Goal: Task Accomplishment & Management: Manage account settings

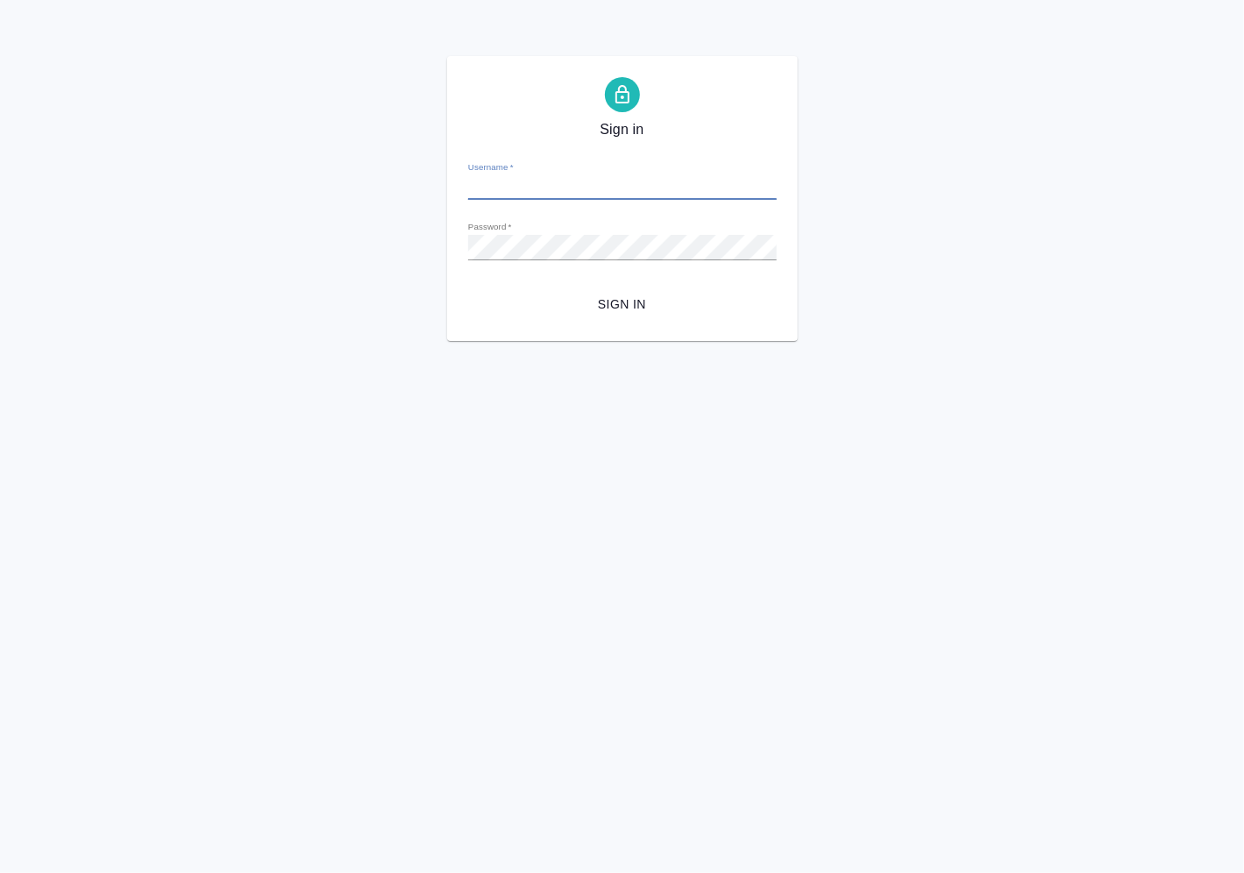
type input "e.vasilev@awatera.com"
click at [603, 303] on span "Sign in" at bounding box center [622, 305] width 281 height 22
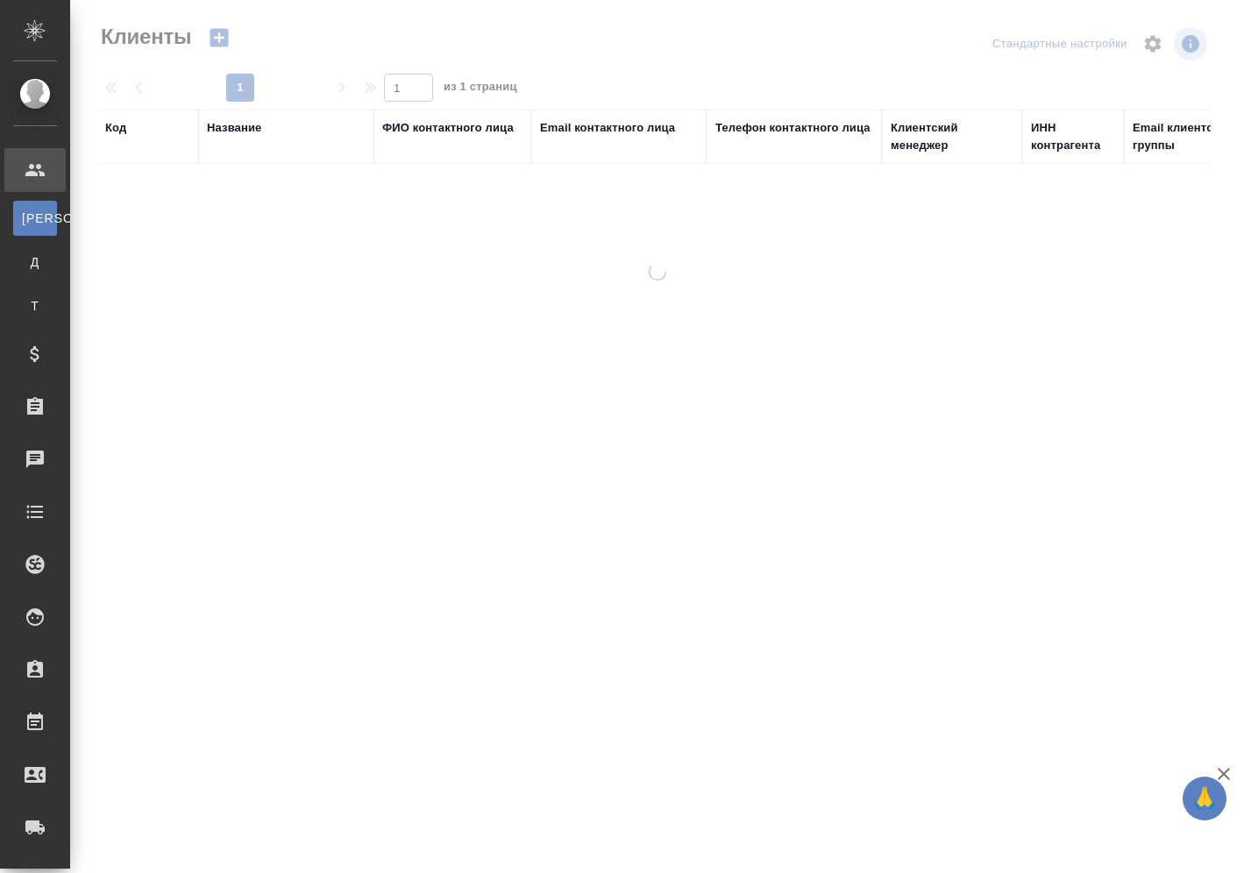
select select "RU"
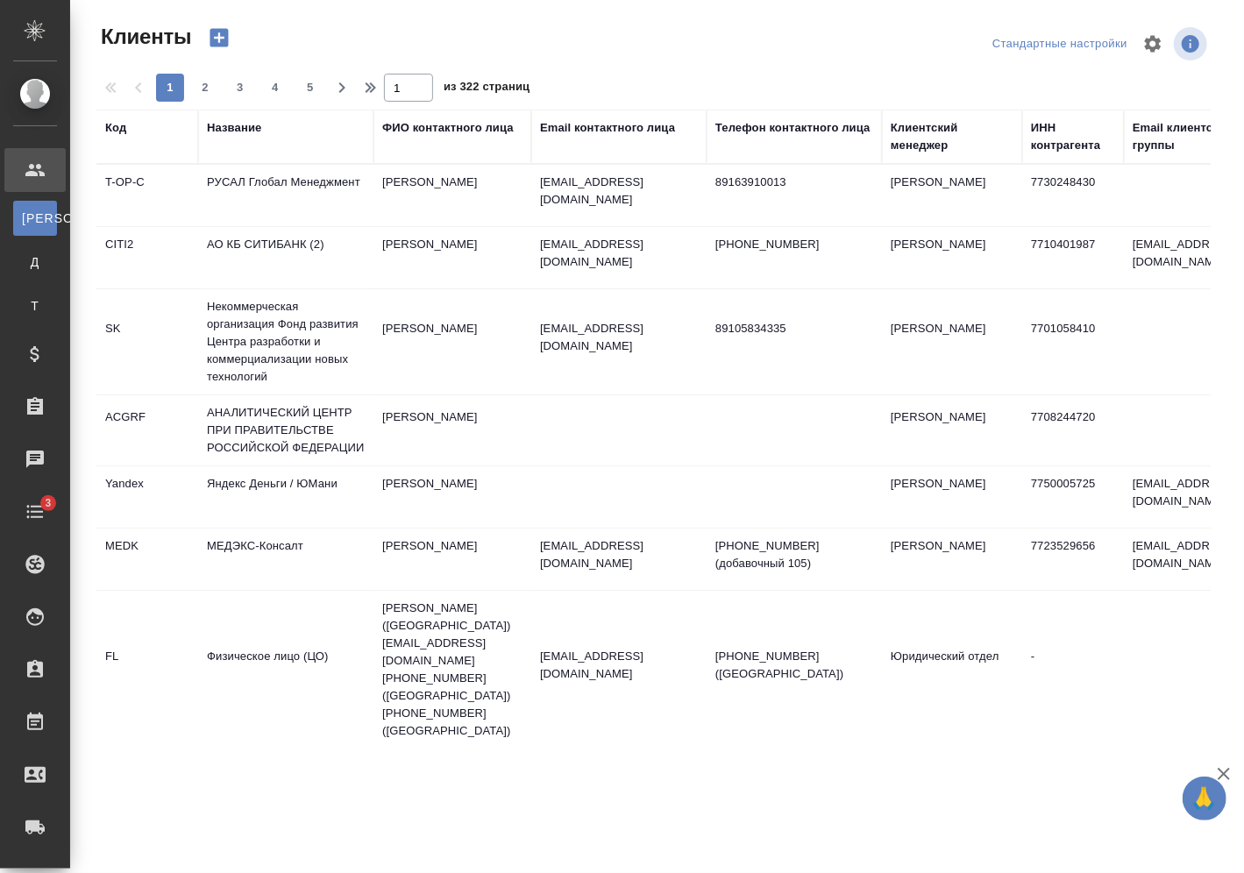
click at [243, 127] on div "Название" at bounding box center [234, 128] width 54 height 18
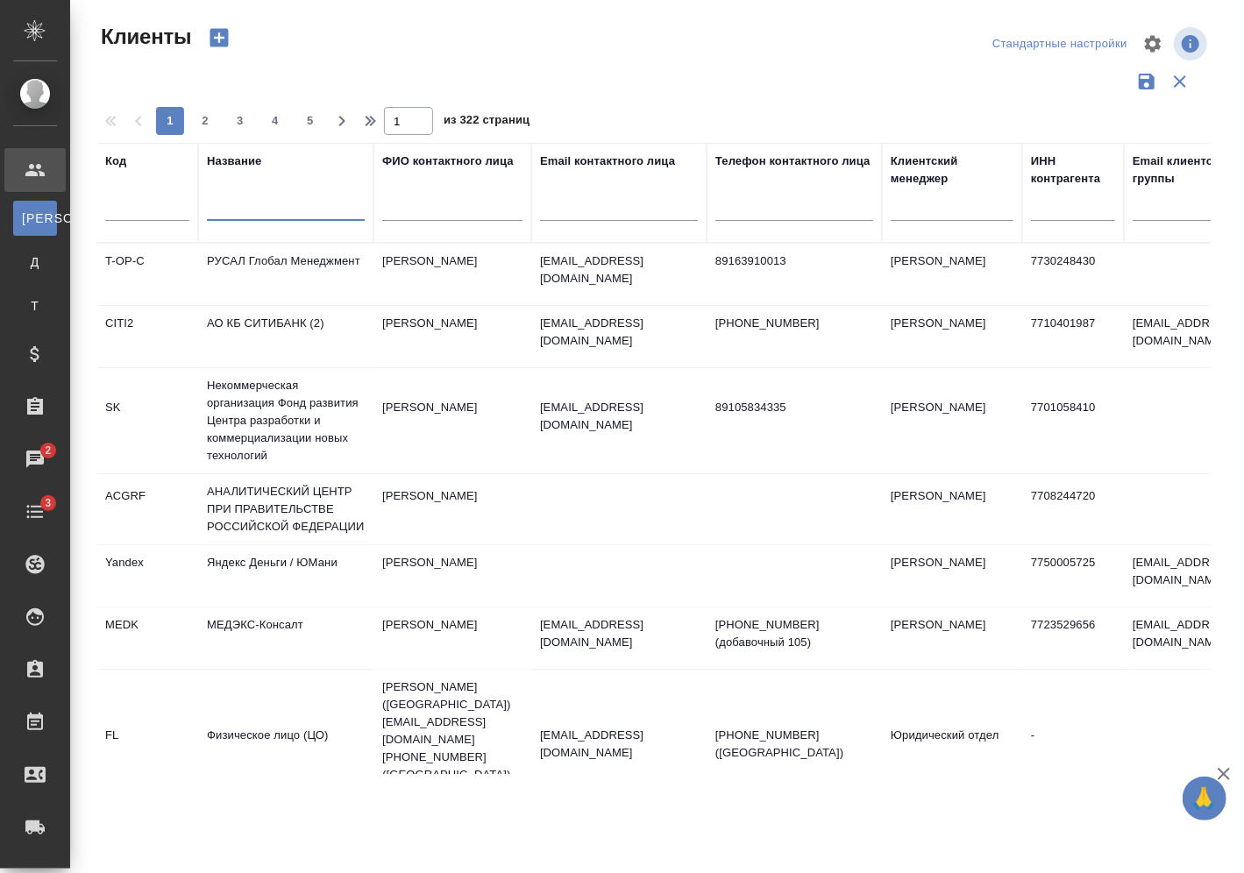
click at [262, 210] on input "text" at bounding box center [286, 210] width 158 height 22
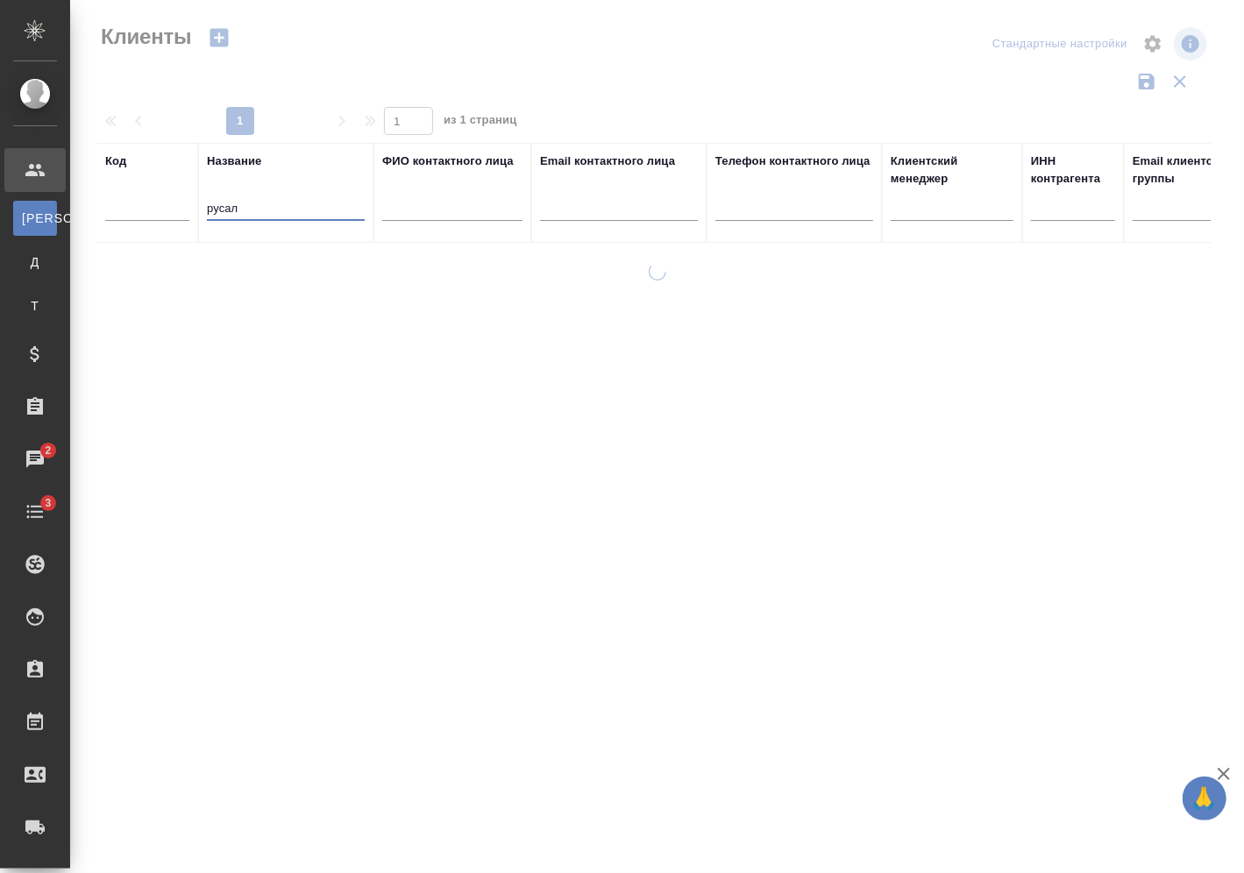
type input "русал"
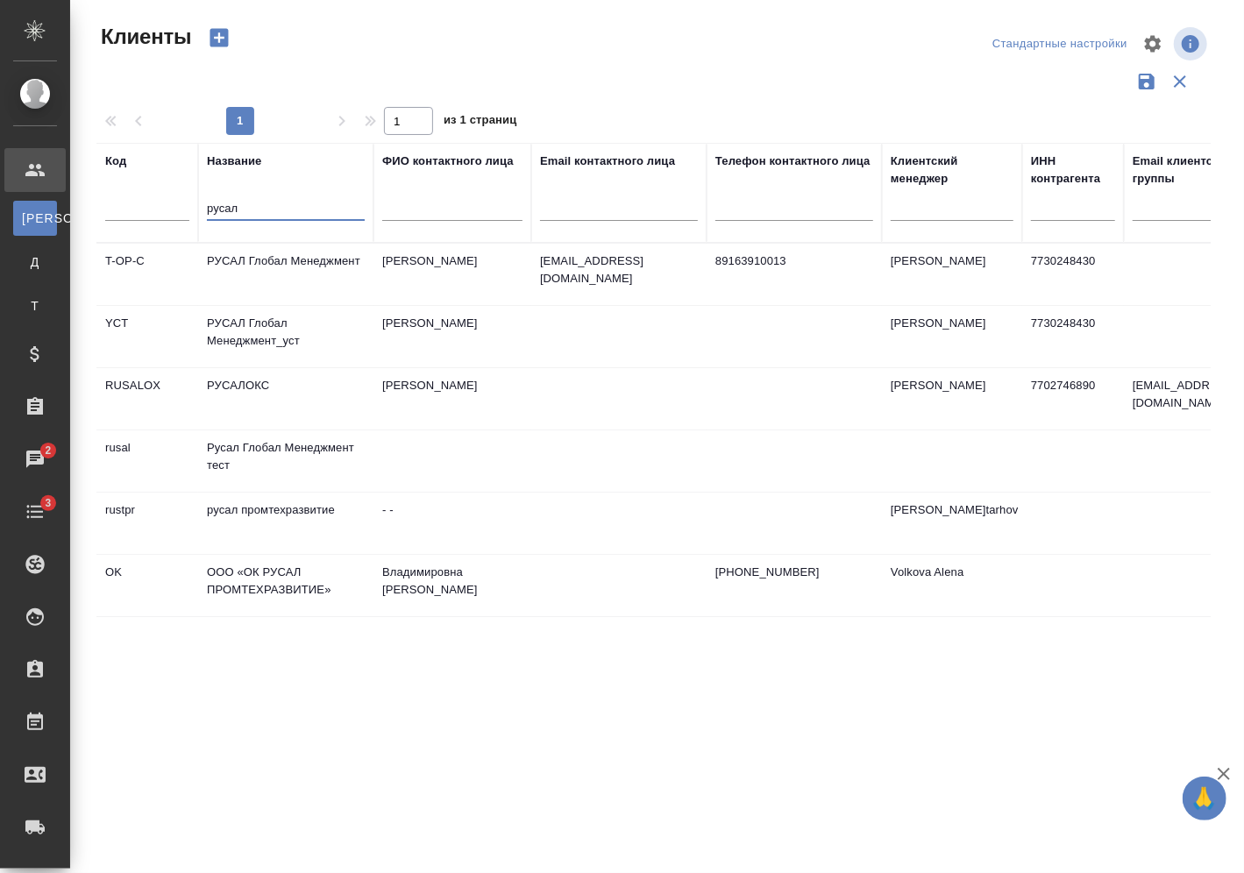
click at [321, 305] on td "РУСАЛ Глобал Менеджмент_уст" at bounding box center [285, 274] width 175 height 61
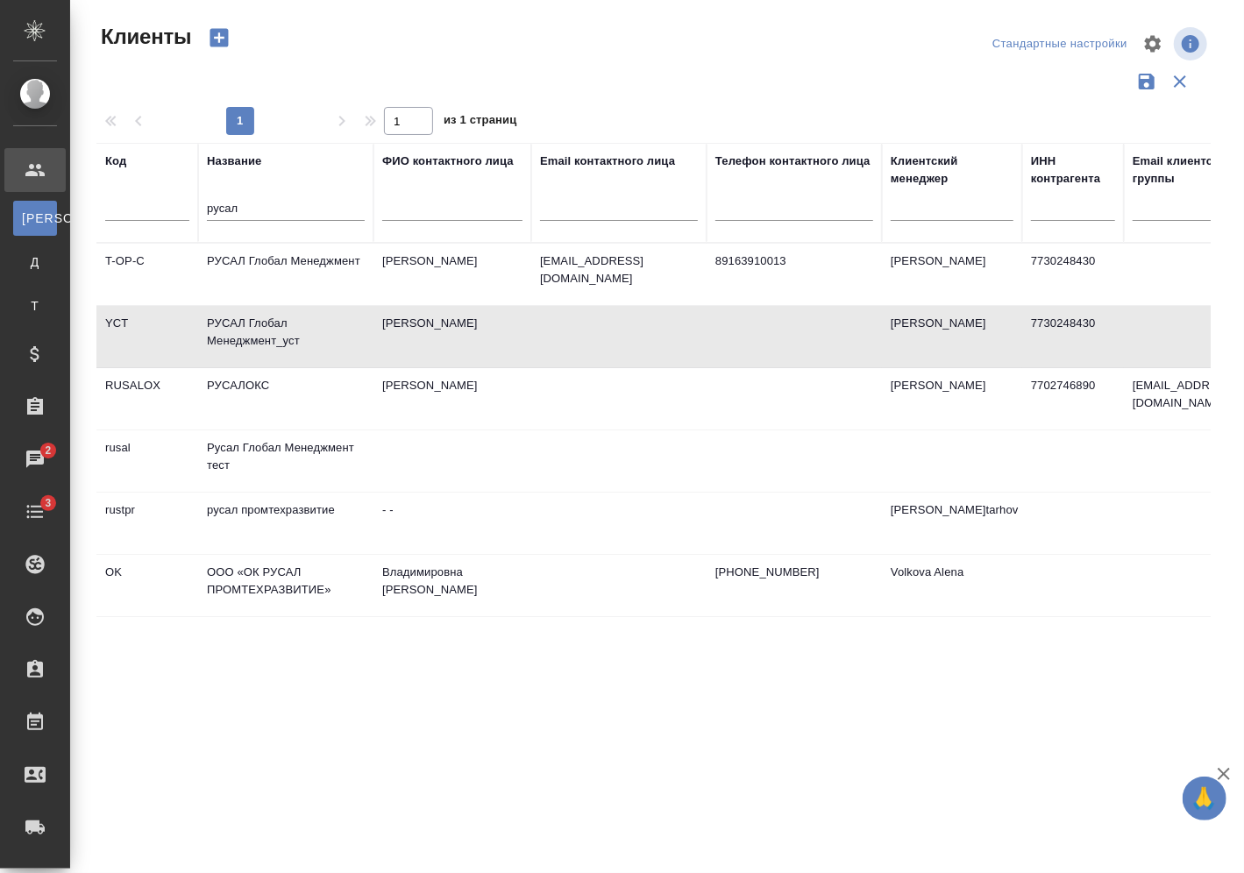
click at [321, 305] on td "РУСАЛ Глобал Менеджмент_уст" at bounding box center [285, 274] width 175 height 61
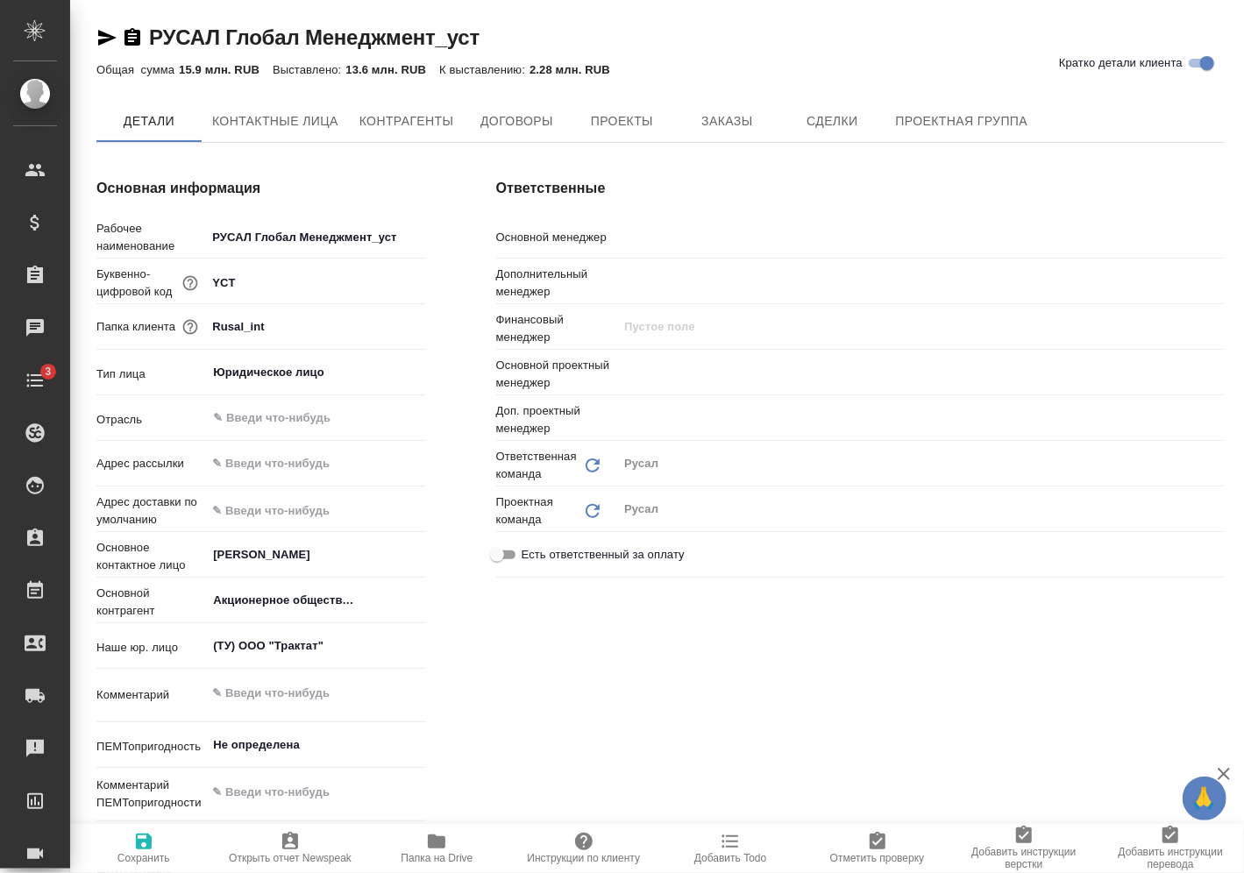
type textarea "x"
type input "Васильев Евгений"
type input "Горленко Юлия"
type textarea "x"
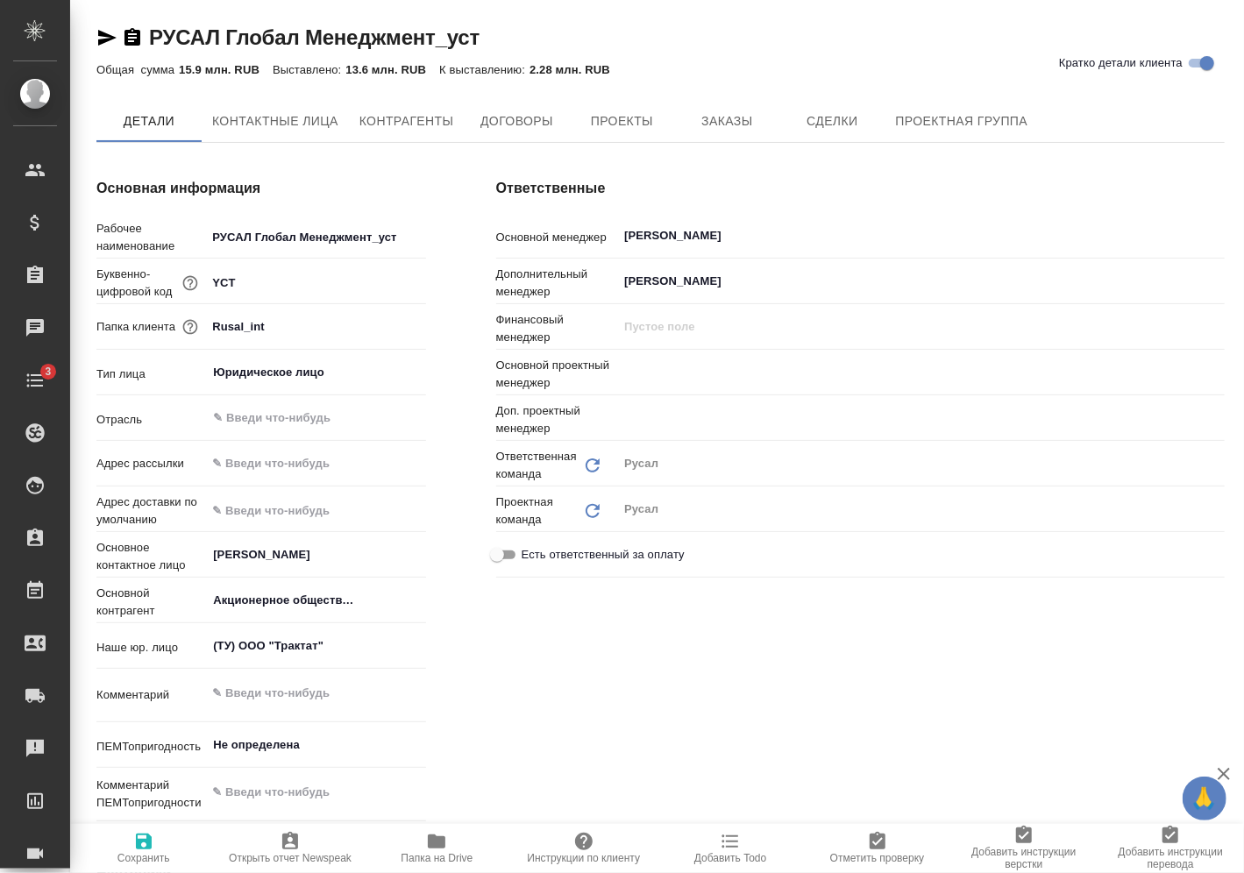
type textarea "x"
type input "Васильев Евгений"
type input "Меньшикова Александра"
type textarea "x"
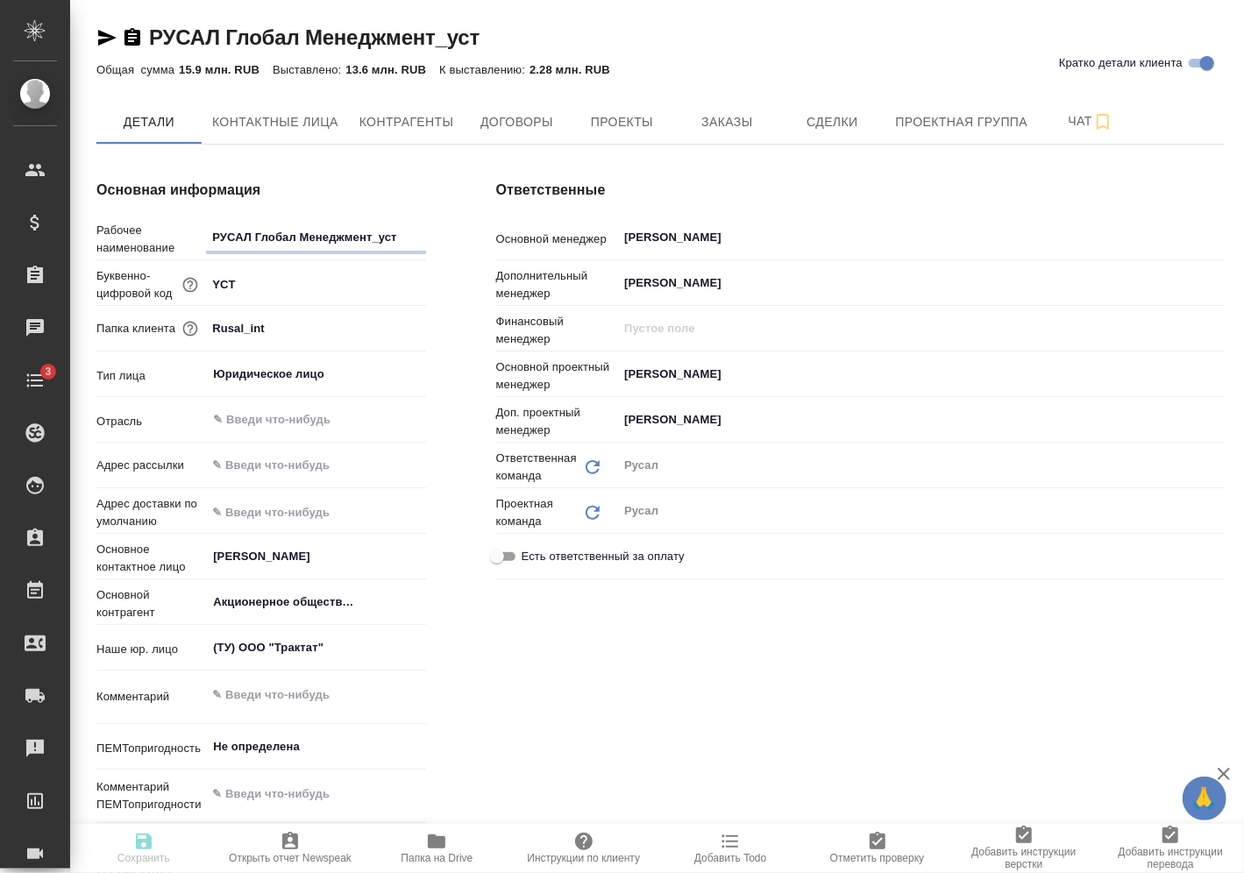
type textarea "x"
click at [724, 139] on button "Заказы" at bounding box center [726, 122] width 105 height 44
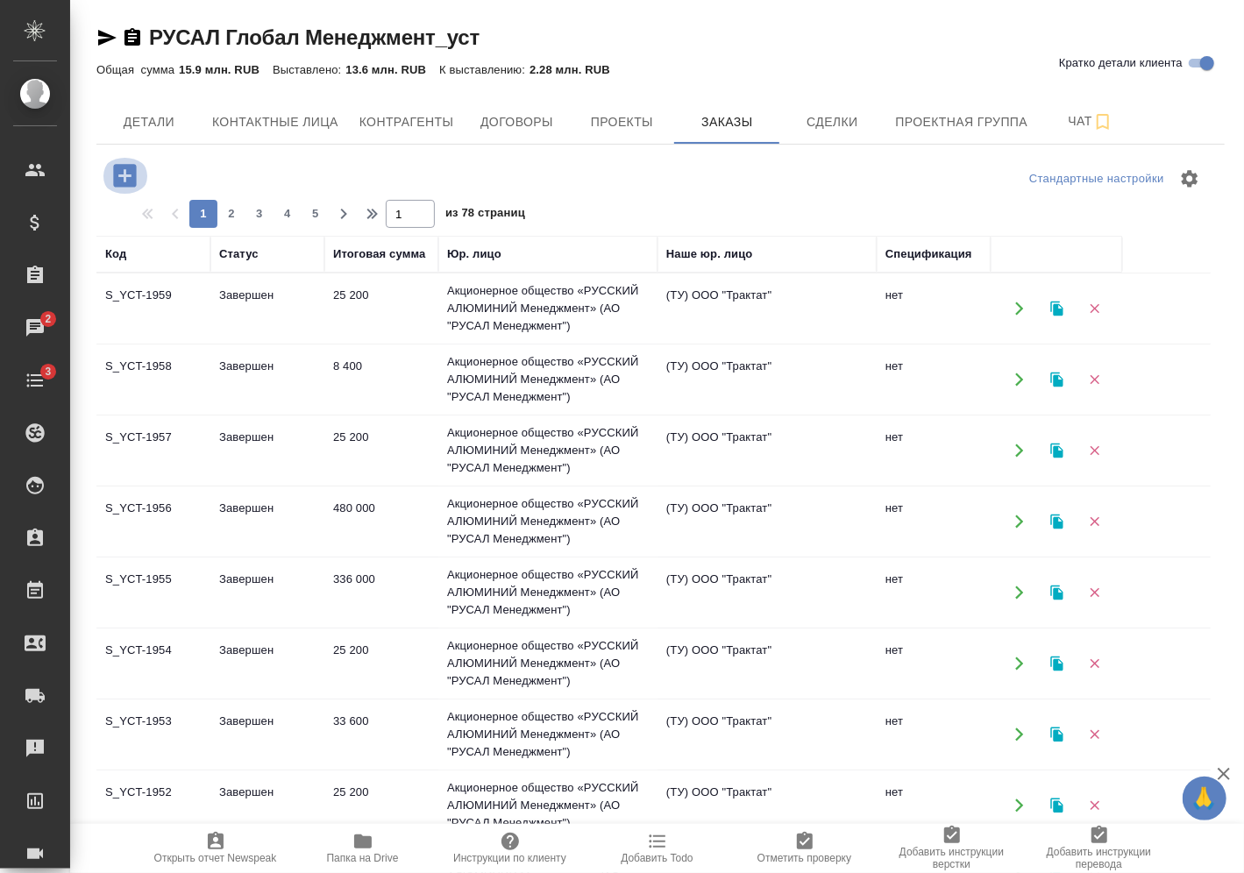
click at [135, 181] on icon "button" at bounding box center [124, 175] width 23 height 23
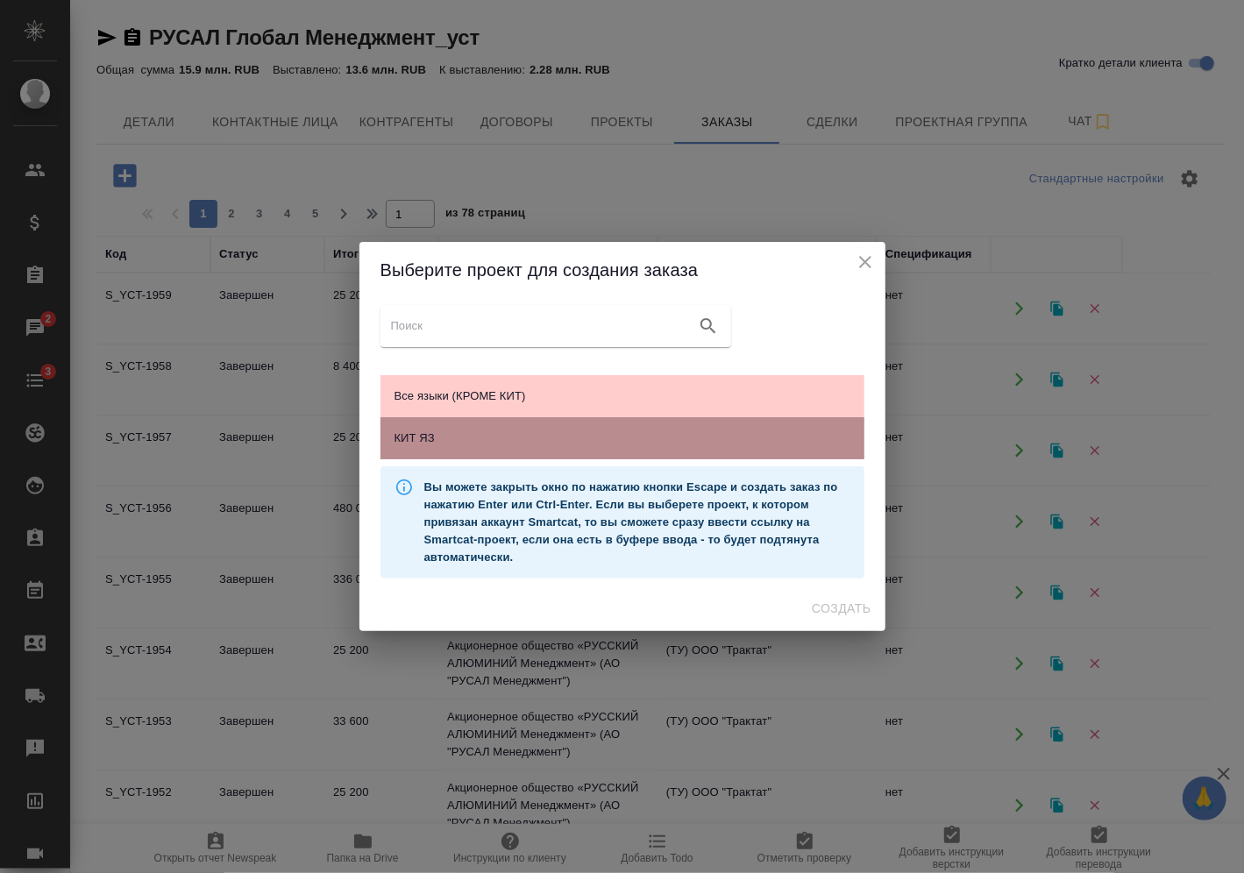
click at [580, 438] on span "КИТ ЯЗ" at bounding box center [623, 439] width 456 height 18
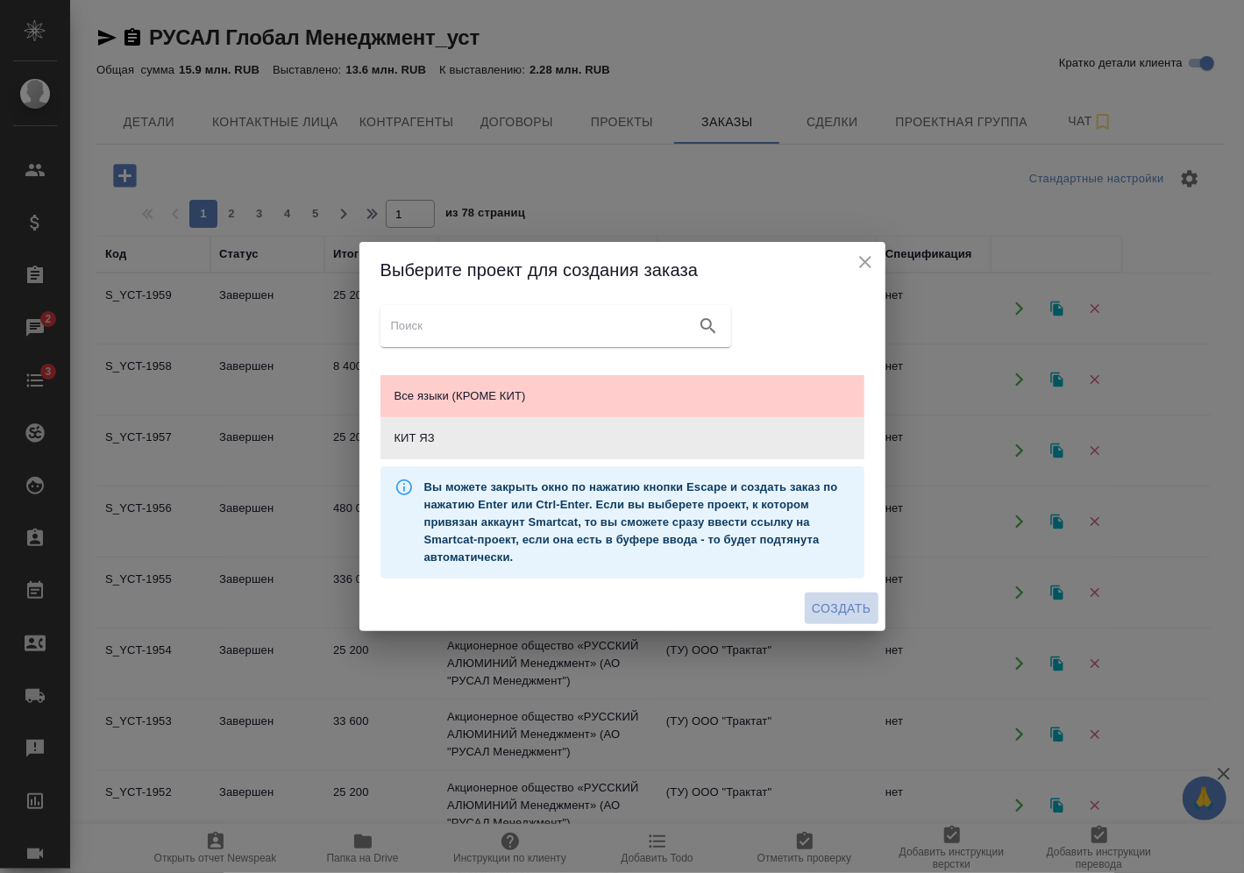
click at [825, 605] on span "Создать" at bounding box center [841, 609] width 59 height 22
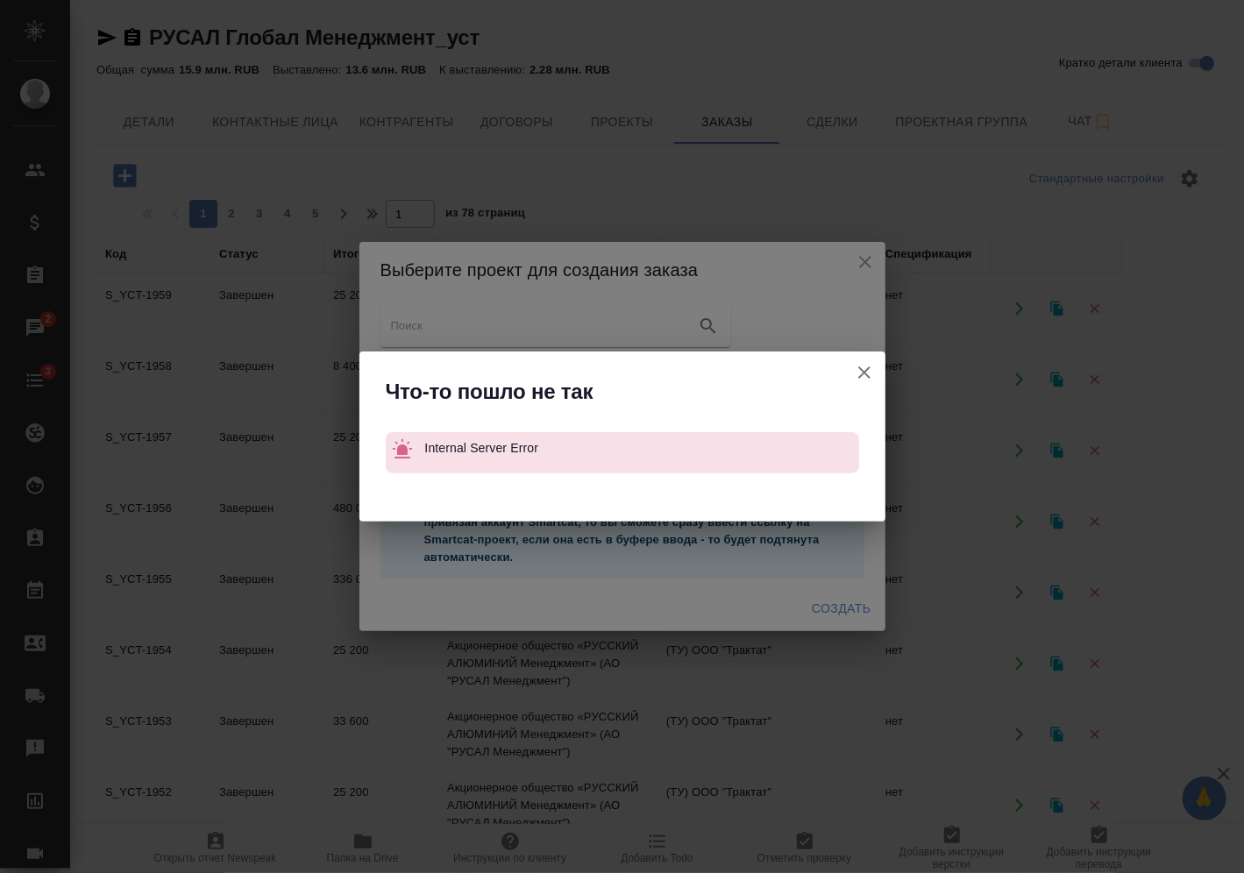
click at [866, 374] on icon "button" at bounding box center [865, 373] width 12 height 12
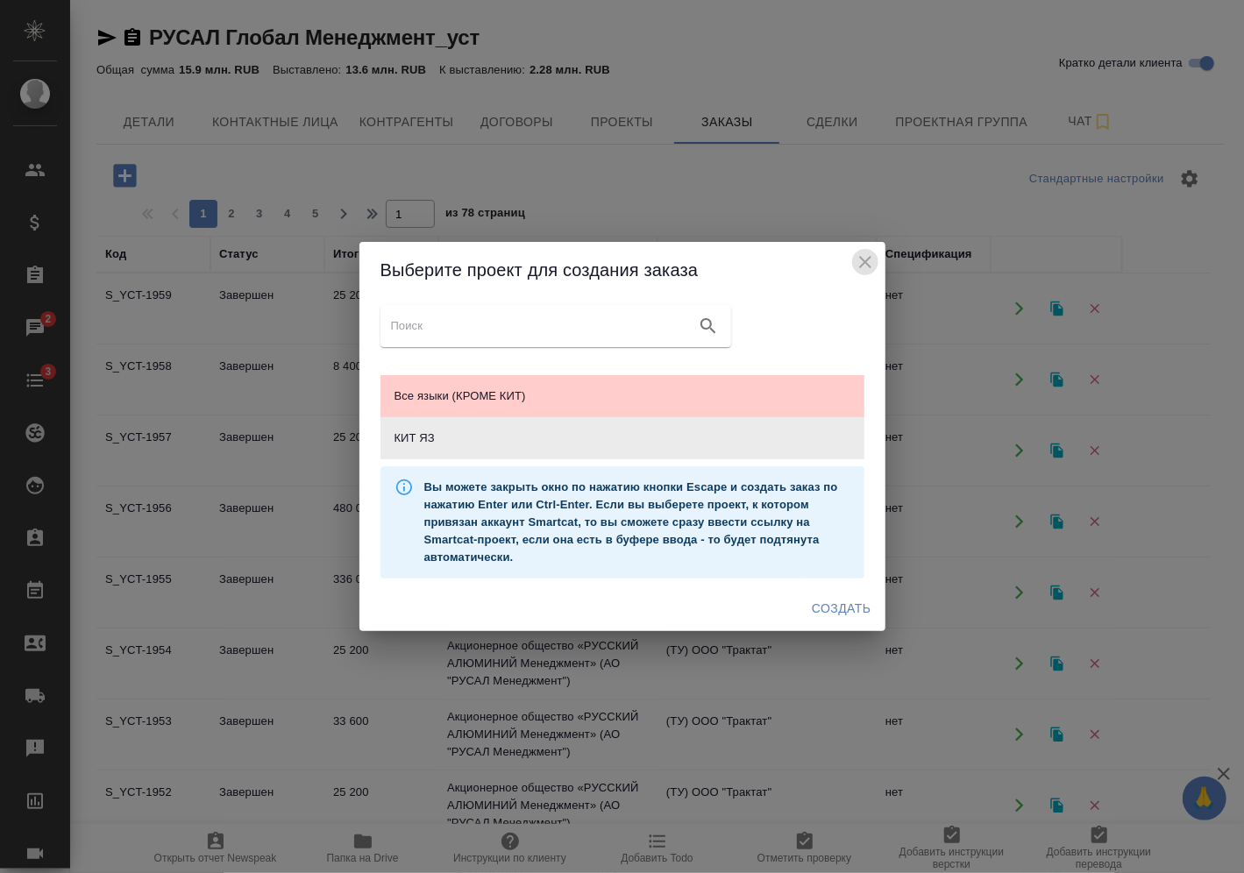
click at [870, 263] on icon "close" at bounding box center [865, 262] width 21 height 21
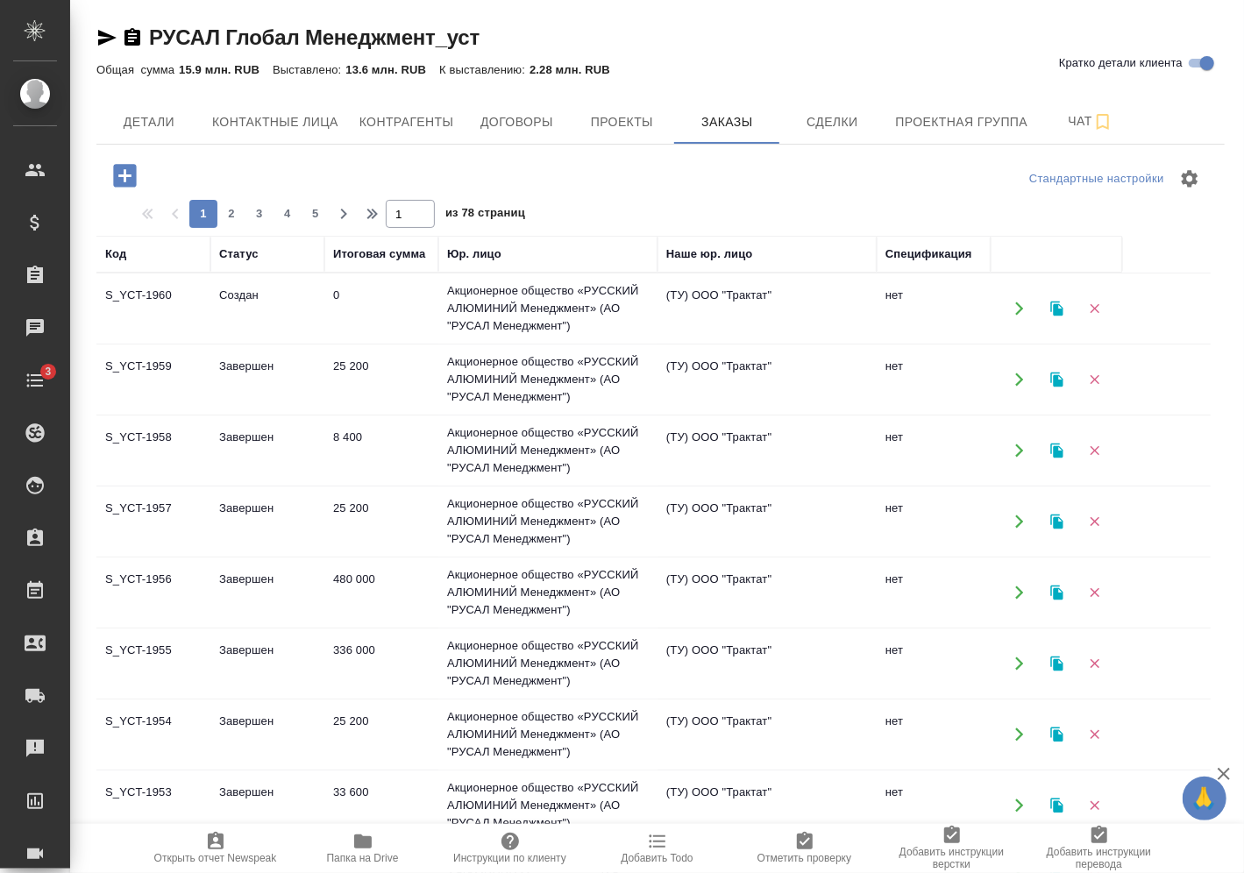
click at [338, 306] on td "0" at bounding box center [381, 308] width 114 height 61
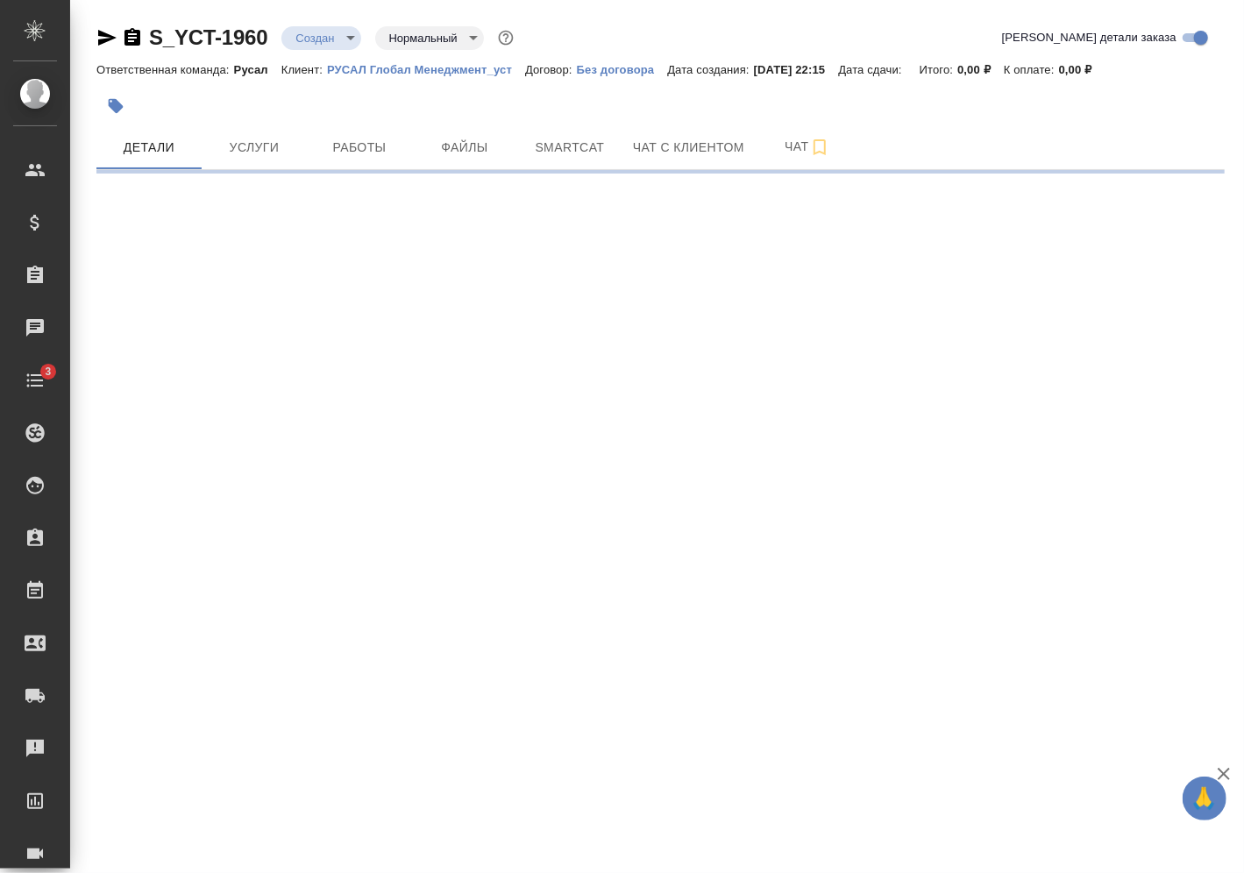
select select "RU"
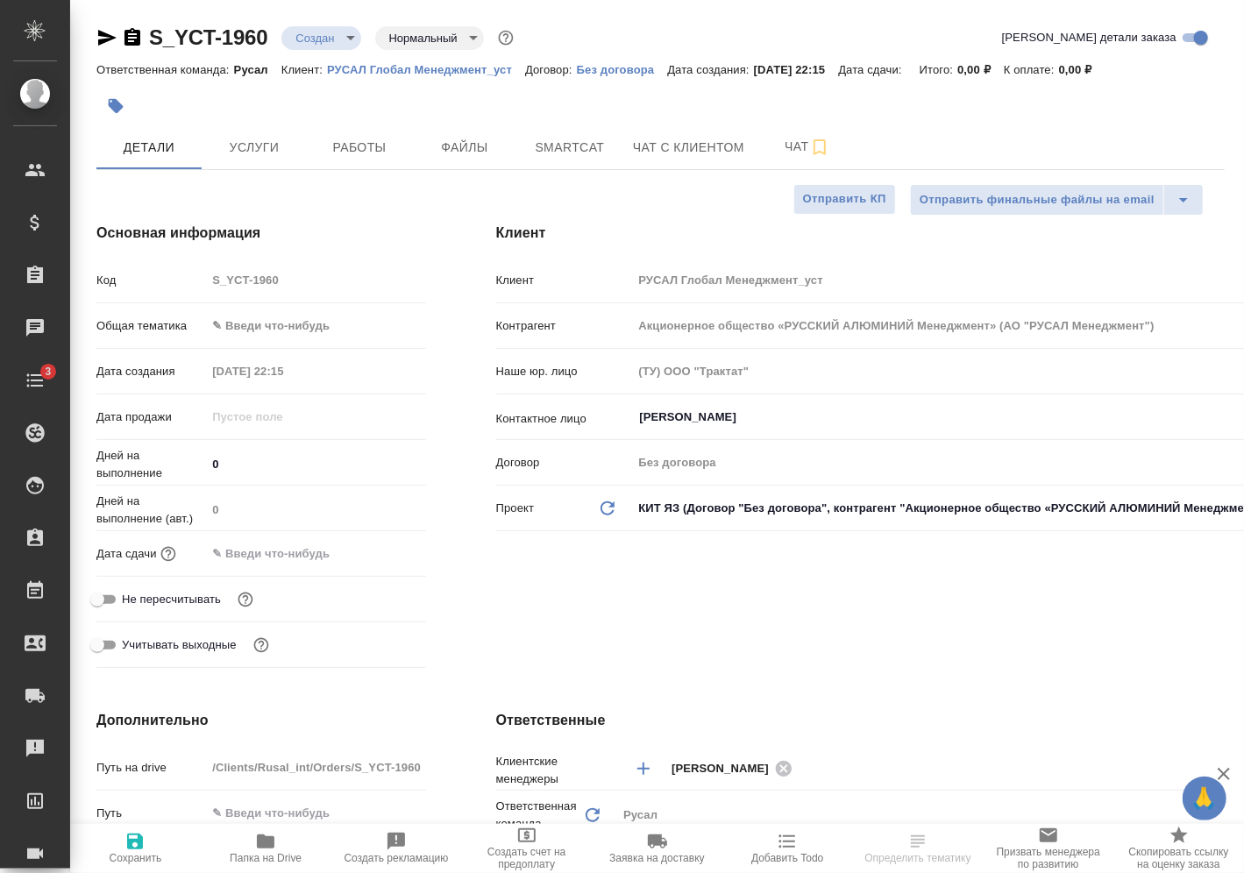
type textarea "x"
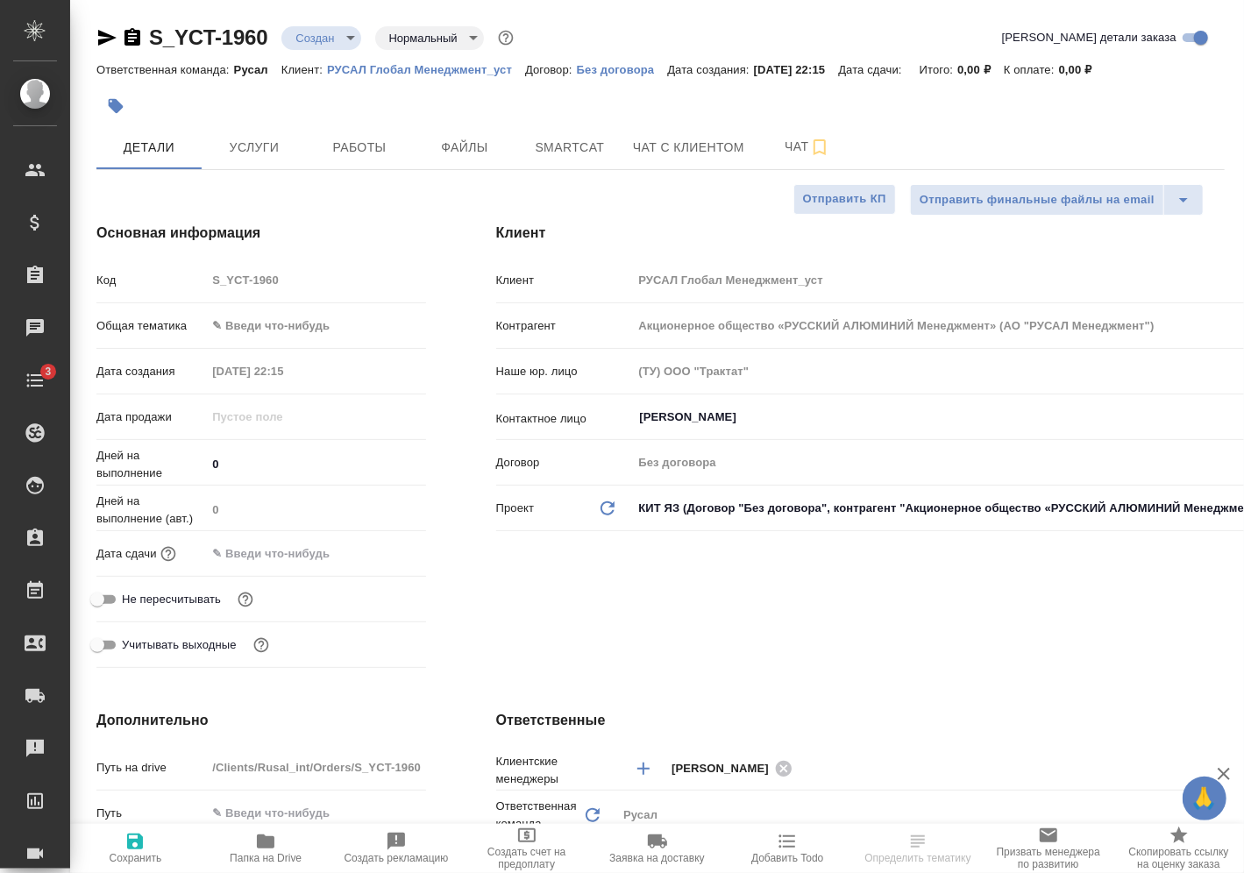
type textarea "x"
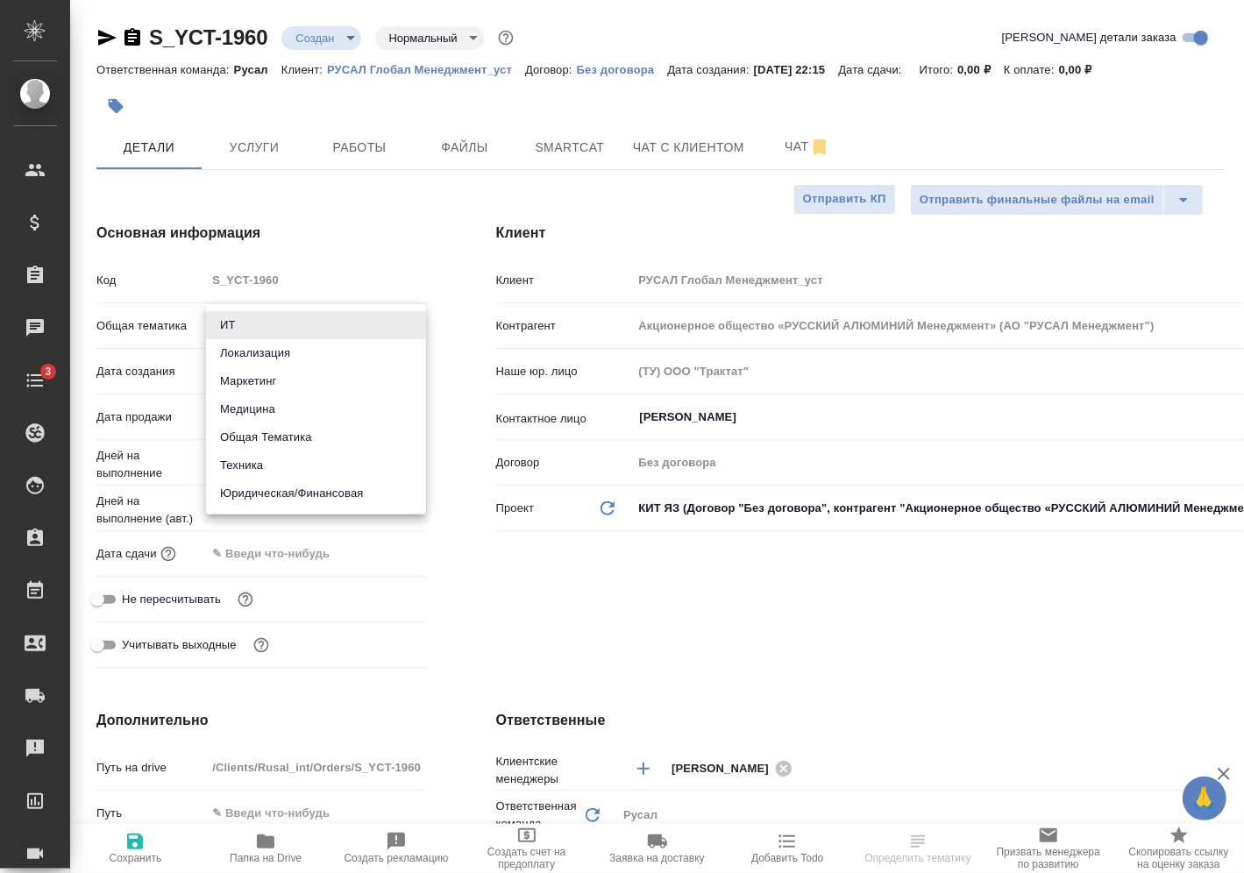
click at [305, 329] on body "🙏 .cls-1 fill:#fff; AWATERA Vasilev Evgeniy Клиенты Спецификации Заказы Чаты 3 …" at bounding box center [622, 436] width 1244 height 873
click at [312, 460] on li "Техника" at bounding box center [316, 466] width 220 height 28
type input "tech"
type textarea "x"
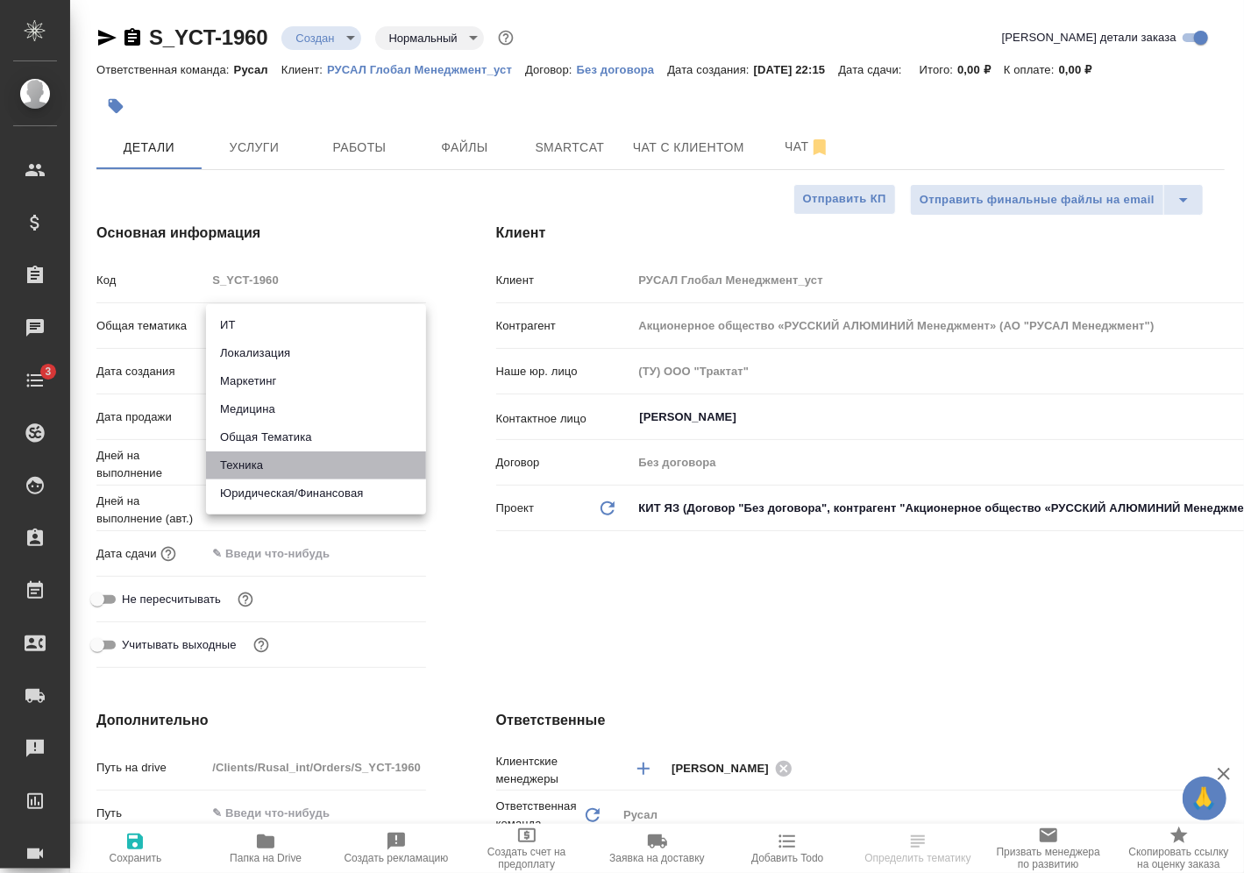
type textarea "x"
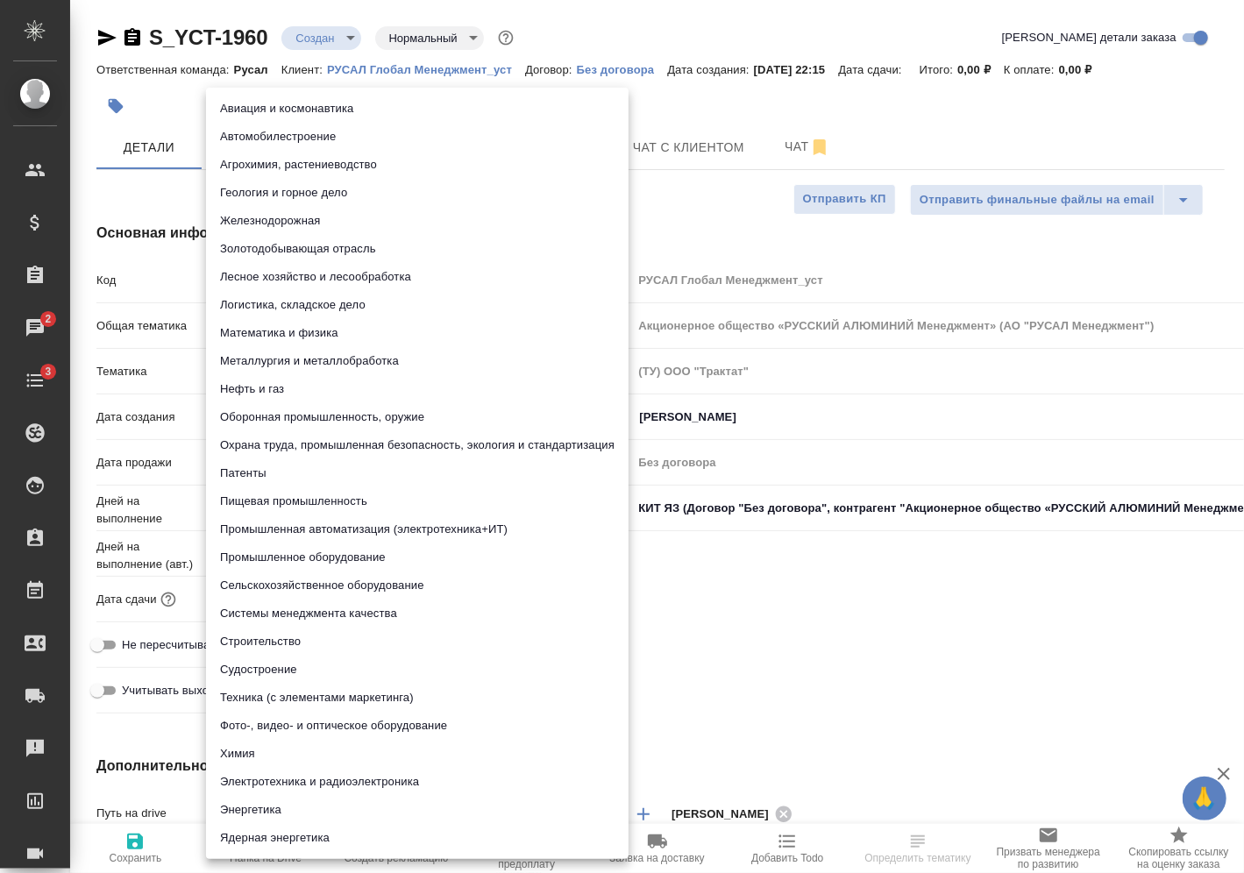
click at [283, 384] on body "🙏 .cls-1 fill:#fff; AWATERA Vasilev Evgeniy Клиенты Спецификации Заказы 2 Чаты …" at bounding box center [622, 436] width 1244 height 873
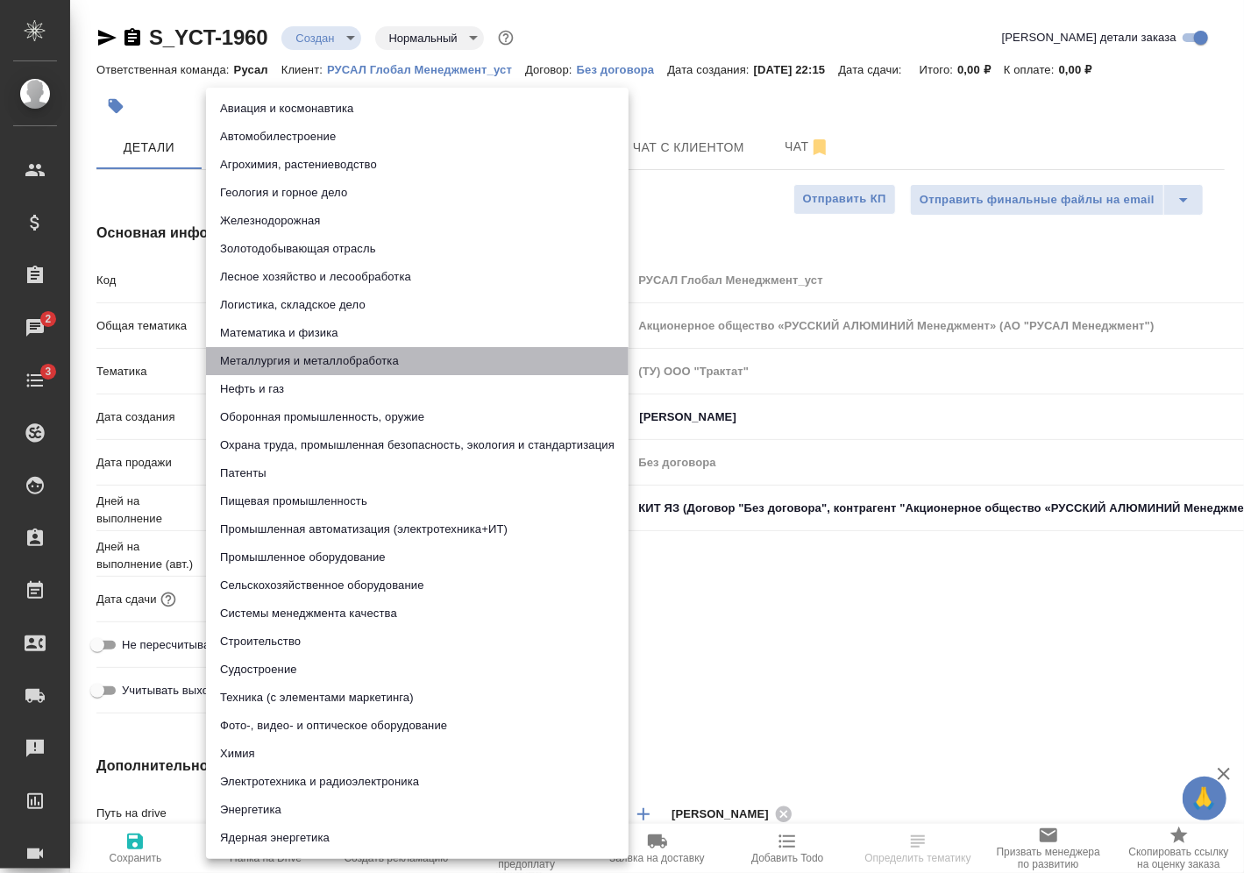
click at [294, 368] on li "Металлургия и металлобработка" at bounding box center [417, 361] width 423 height 28
type textarea "x"
type input "60014e23f7d9dc5f480a3cf8"
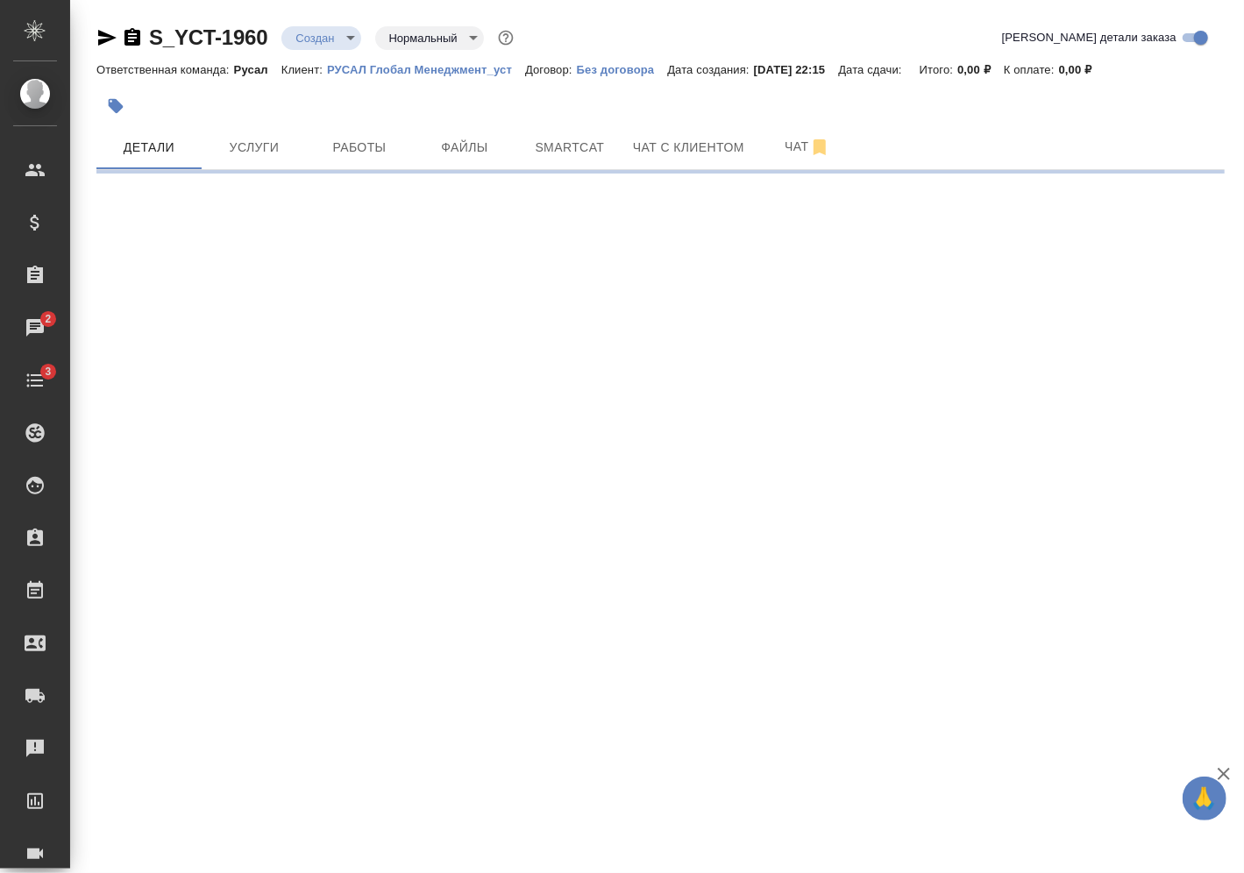
click at [322, 601] on div ".cls-1 fill:#fff; AWATERA Vasilev Evgeniy Клиенты Спецификации Заказы 2 Чаты 3 …" at bounding box center [622, 436] width 1244 height 873
select select "RU"
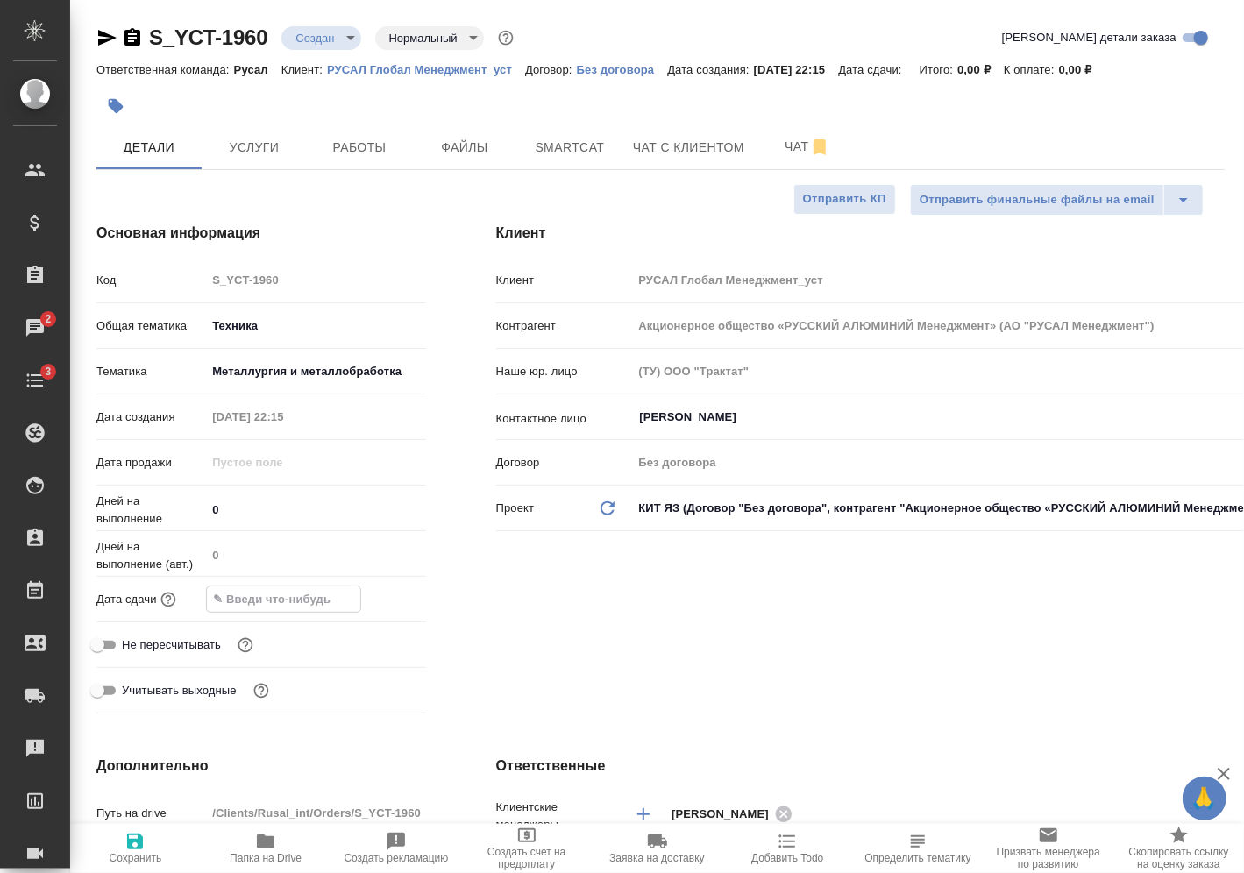
click at [322, 601] on input "text" at bounding box center [283, 599] width 153 height 25
type textarea "x"
click at [377, 595] on icon "button" at bounding box center [375, 598] width 21 height 21
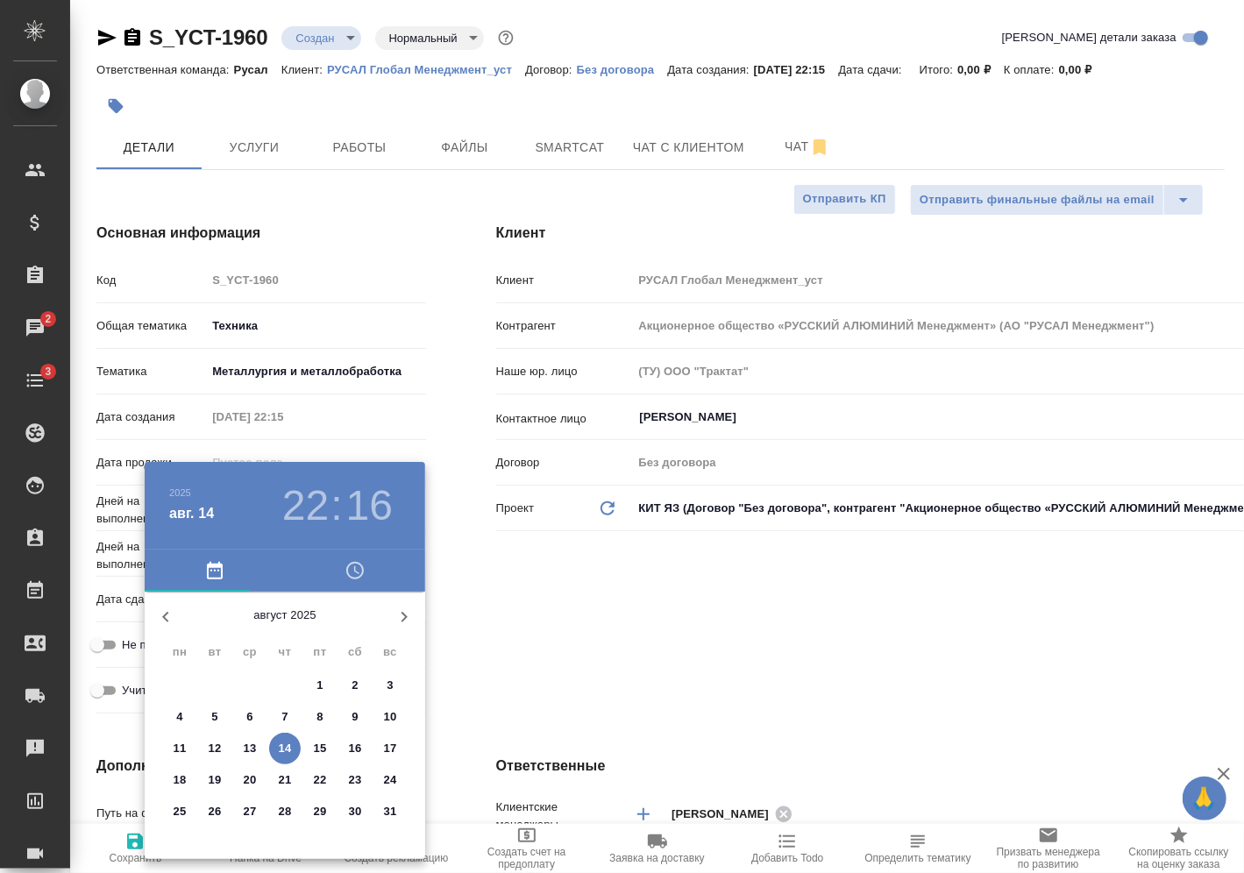
click at [308, 519] on h3 "22" at bounding box center [305, 505] width 46 height 49
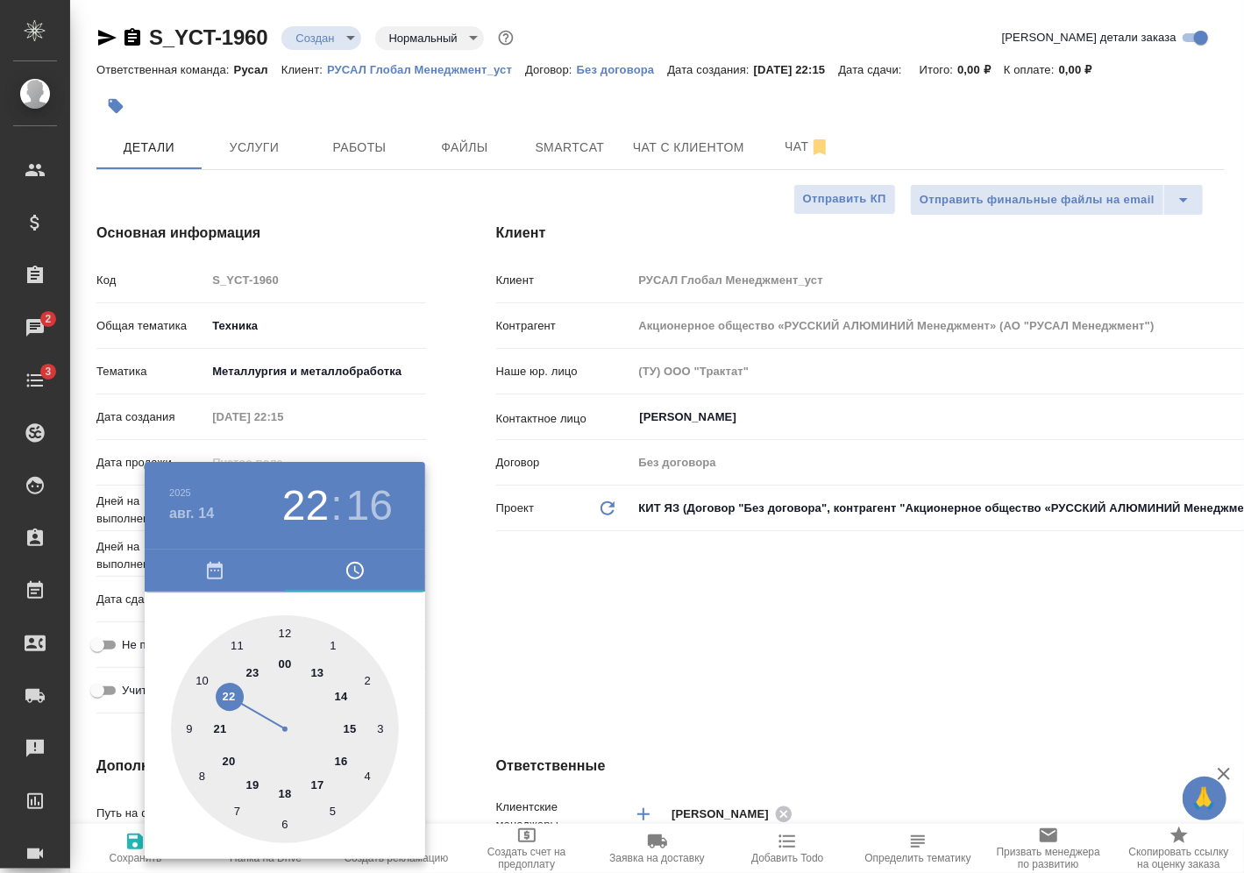
click at [255, 669] on div at bounding box center [285, 730] width 228 height 228
type input "14.08.2025 23:16"
type textarea "x"
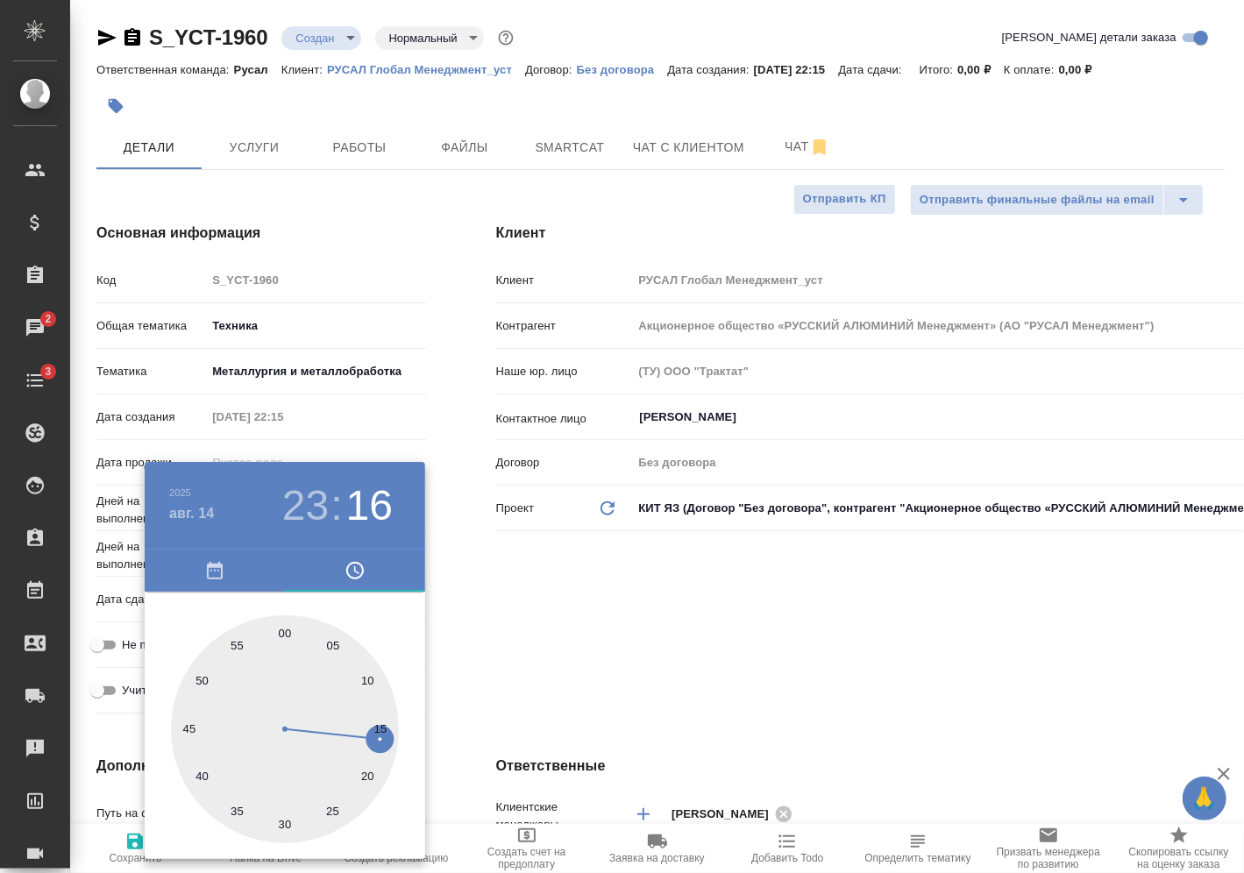
click at [285, 628] on div at bounding box center [285, 730] width 228 height 228
type input "14.08.2025 23:00"
type textarea "x"
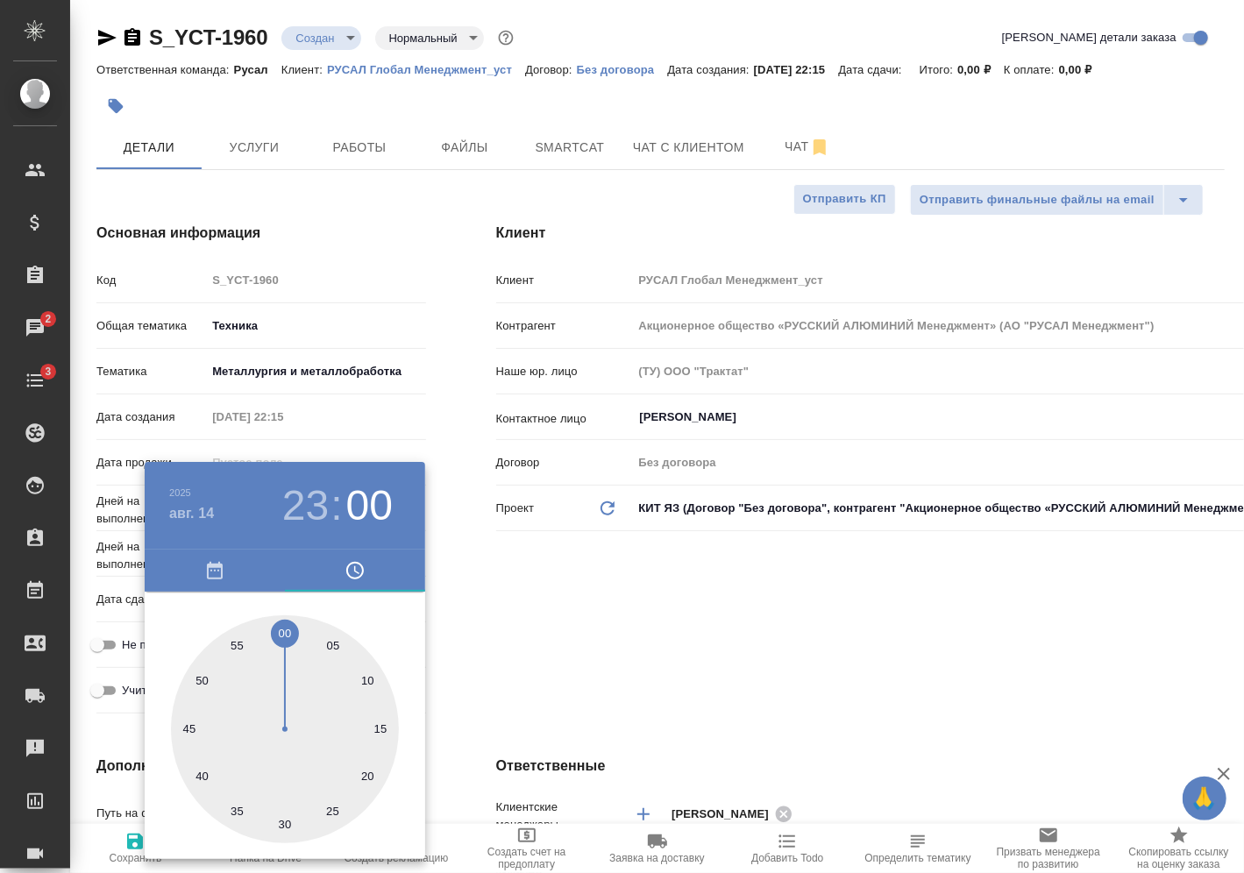
click at [490, 595] on div at bounding box center [622, 436] width 1244 height 873
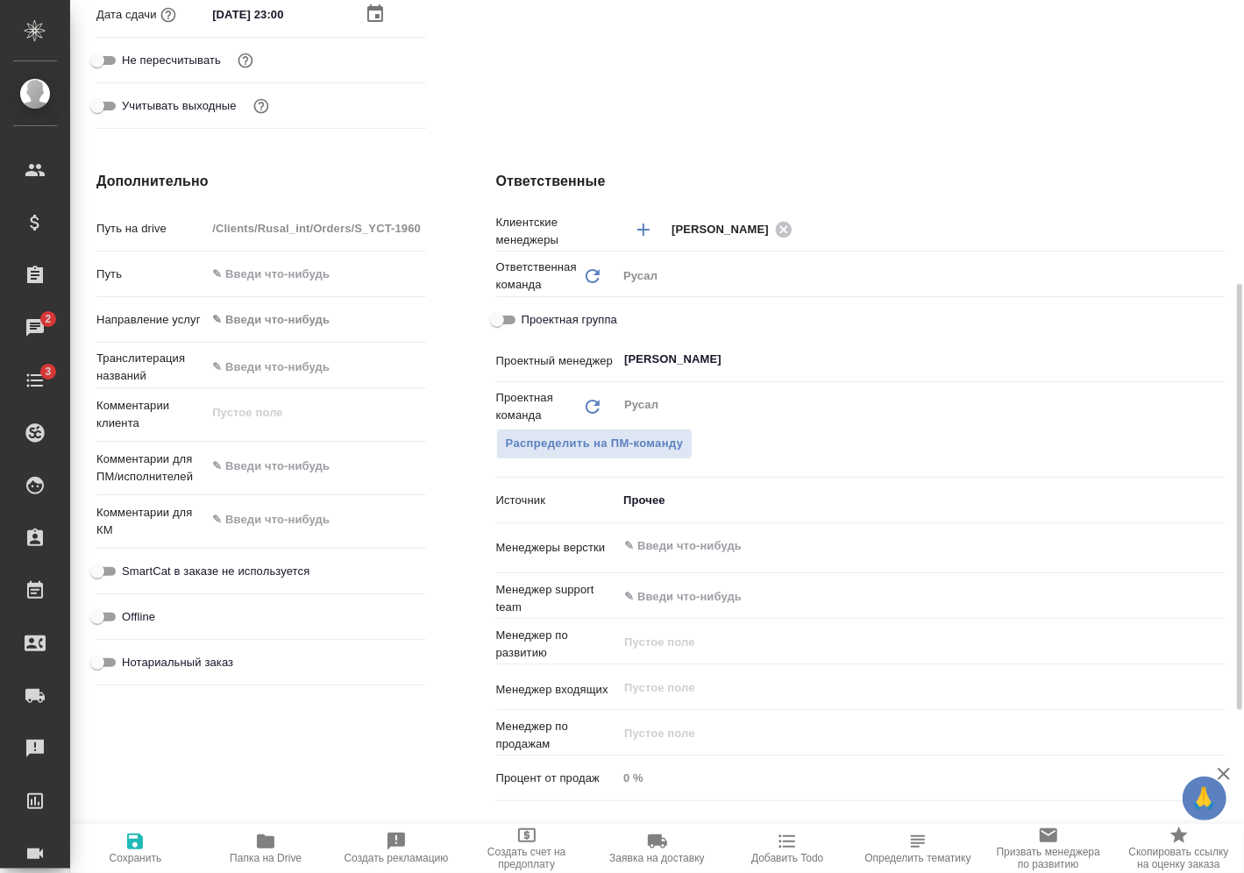
scroll to position [584, 0]
type textarea "x"
click at [310, 467] on textarea at bounding box center [315, 468] width 217 height 30
type textarea "x"
type textarea "1"
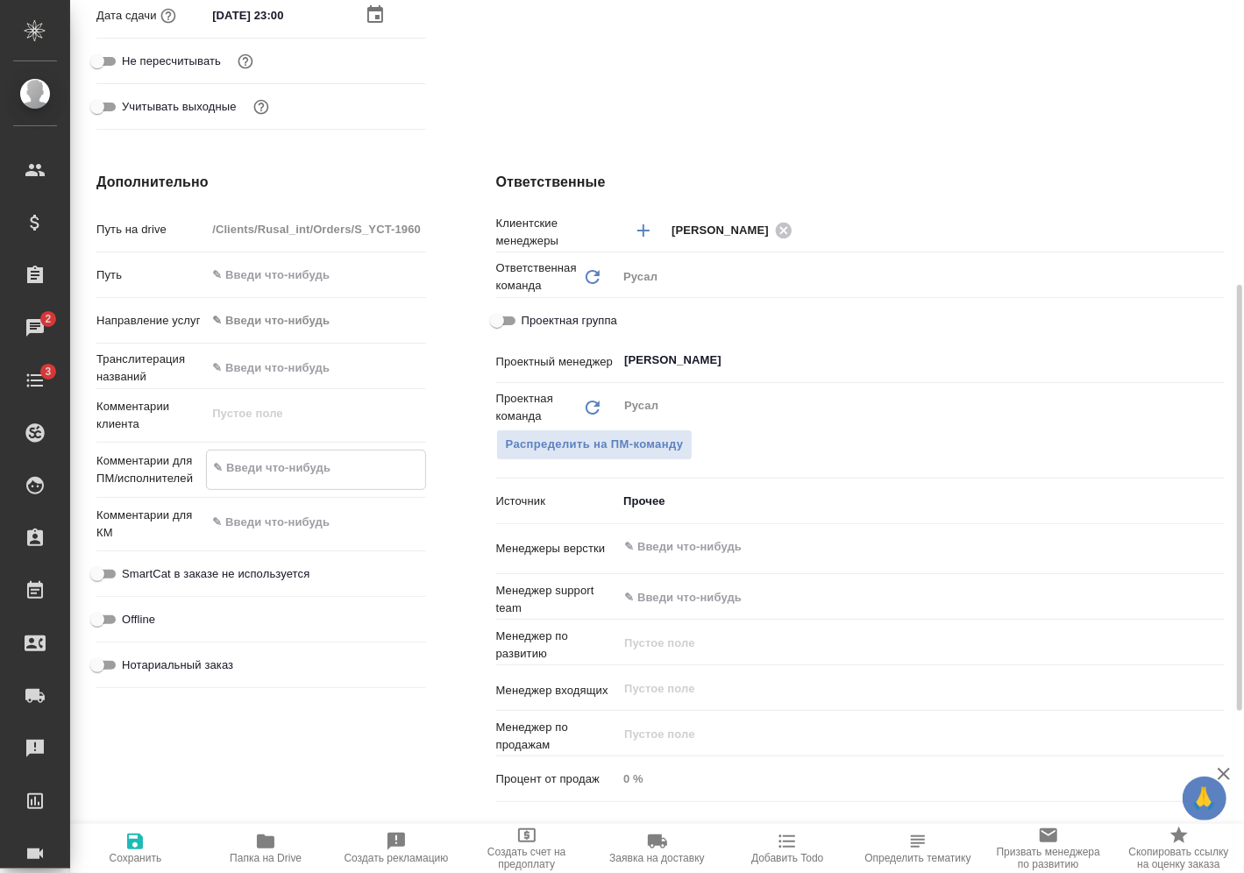
type textarea "x"
type textarea "13"
type textarea "x"
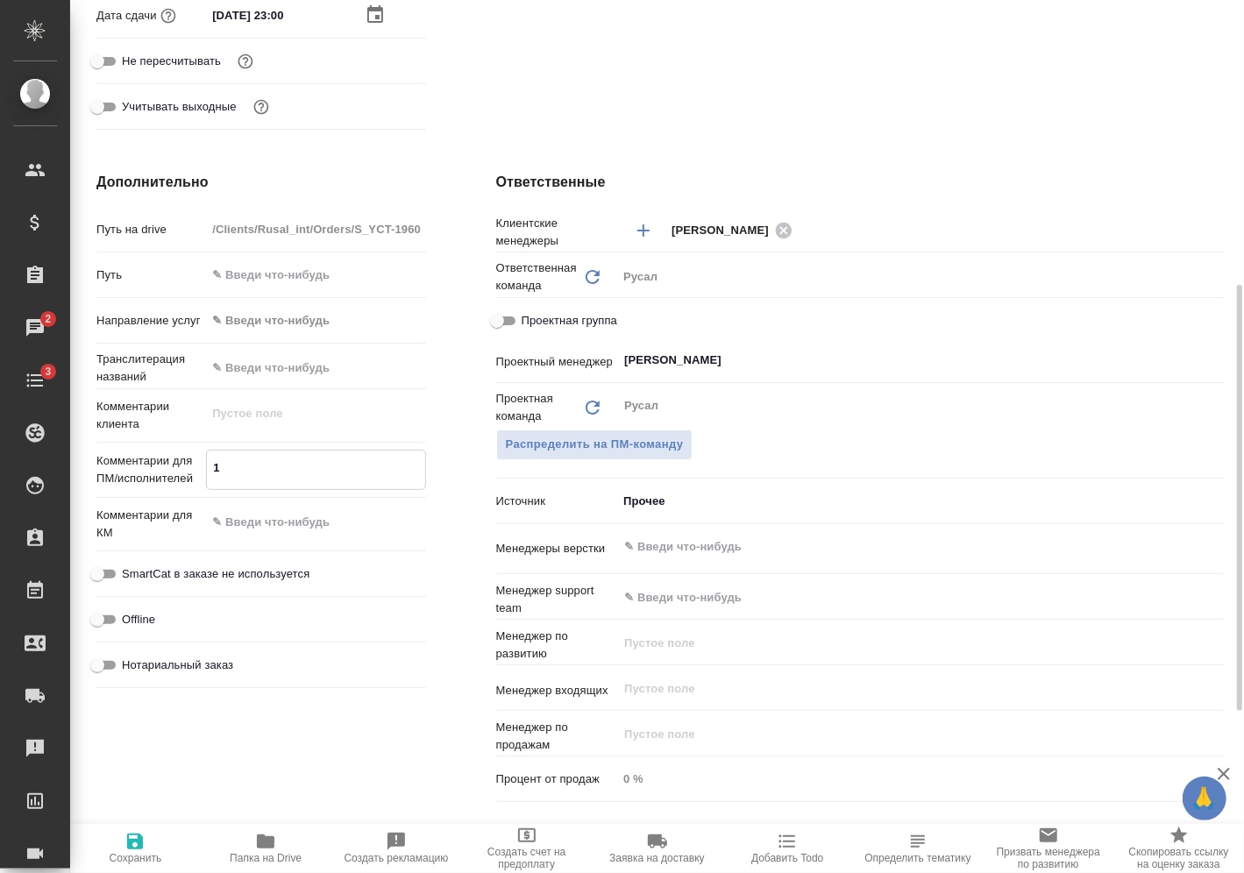
type textarea "x"
type textarea "13."
type textarea "x"
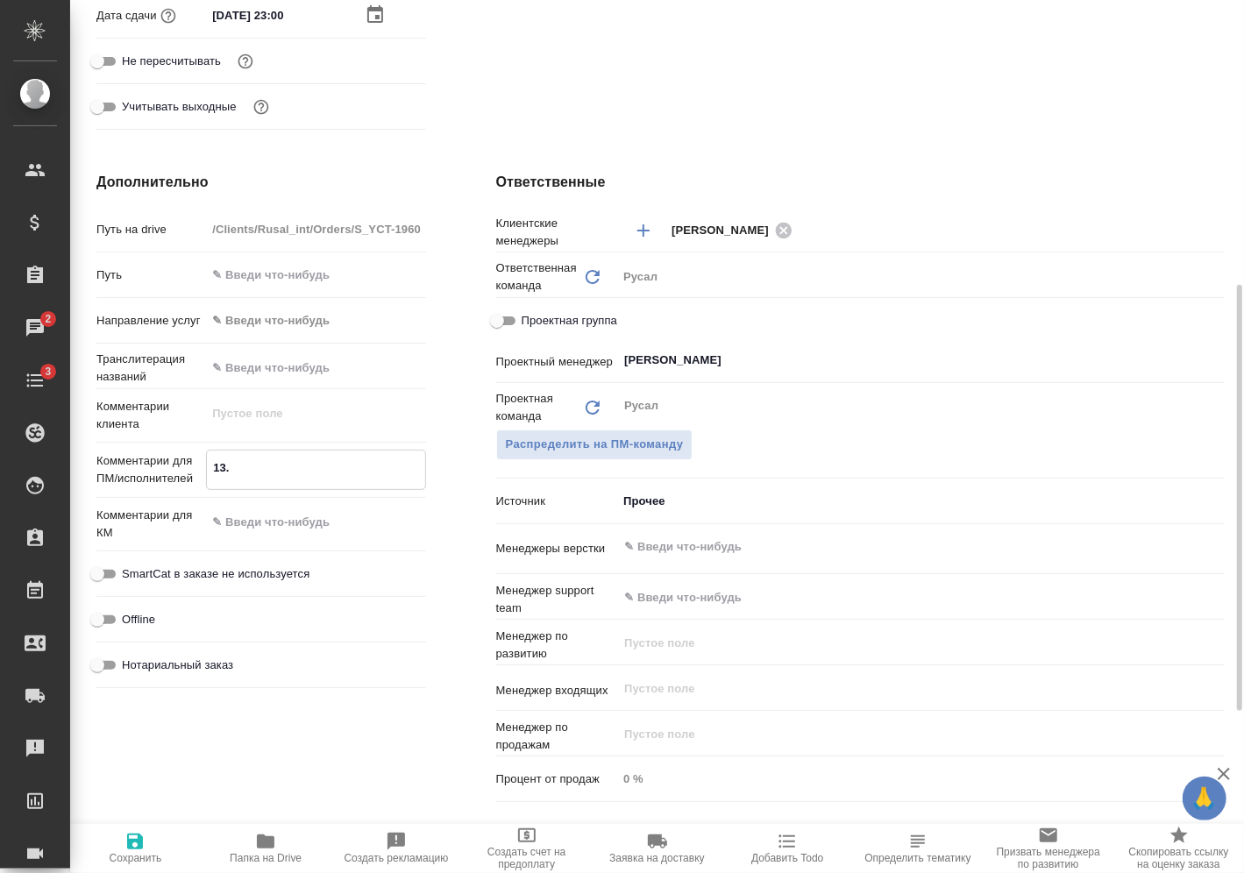
type textarea "x"
type textarea "13.0"
type textarea "x"
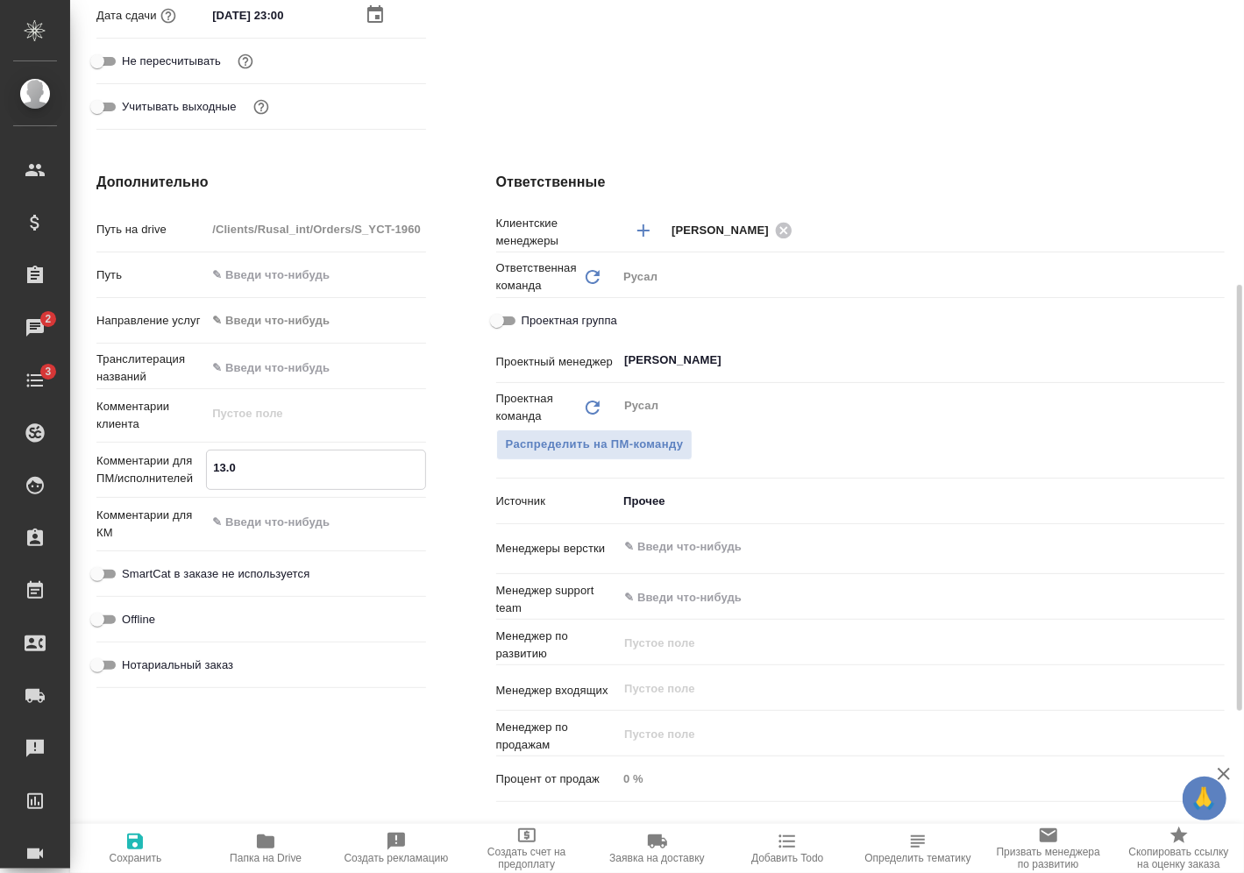
type textarea "13.08"
type textarea "x"
type textarea "13.08"
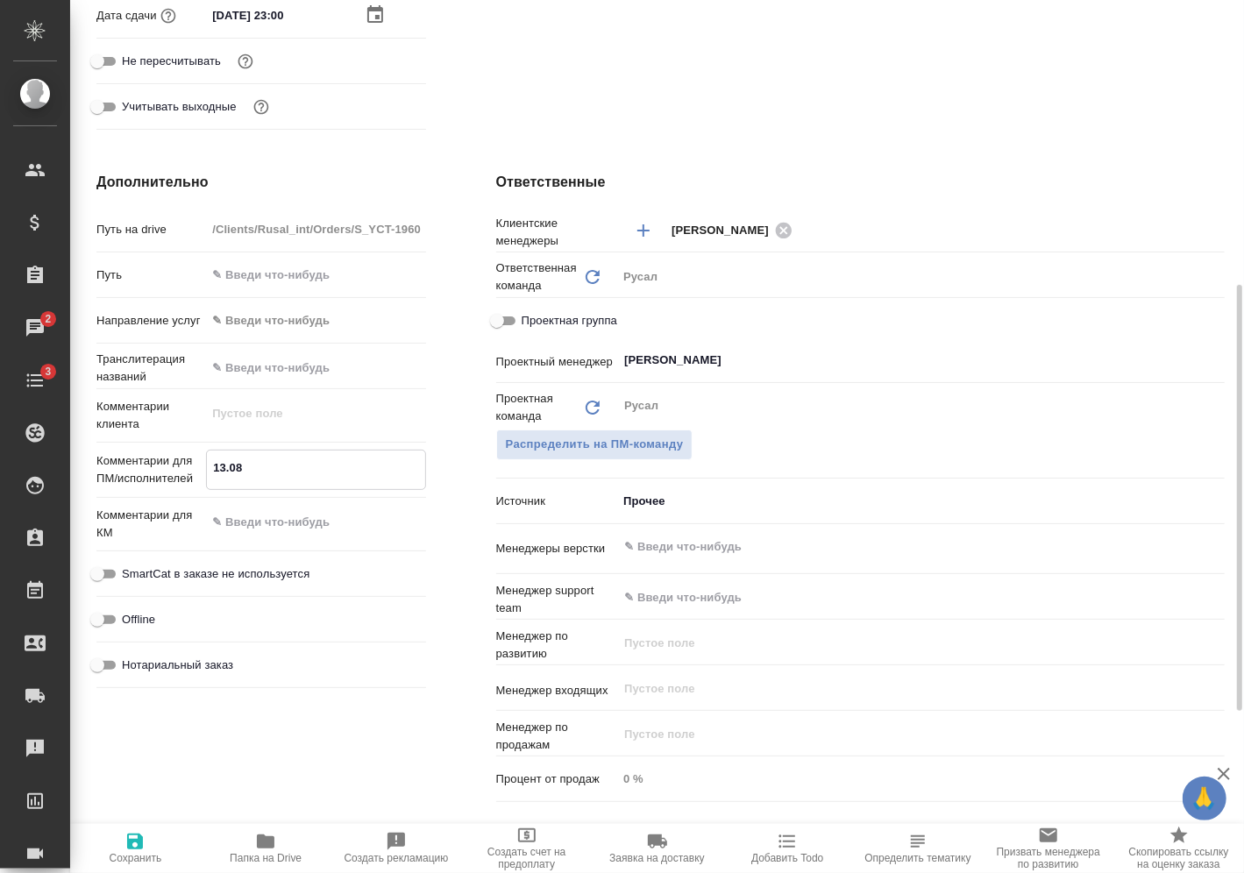
type textarea "x"
type textarea "13.08 м"
type textarea "x"
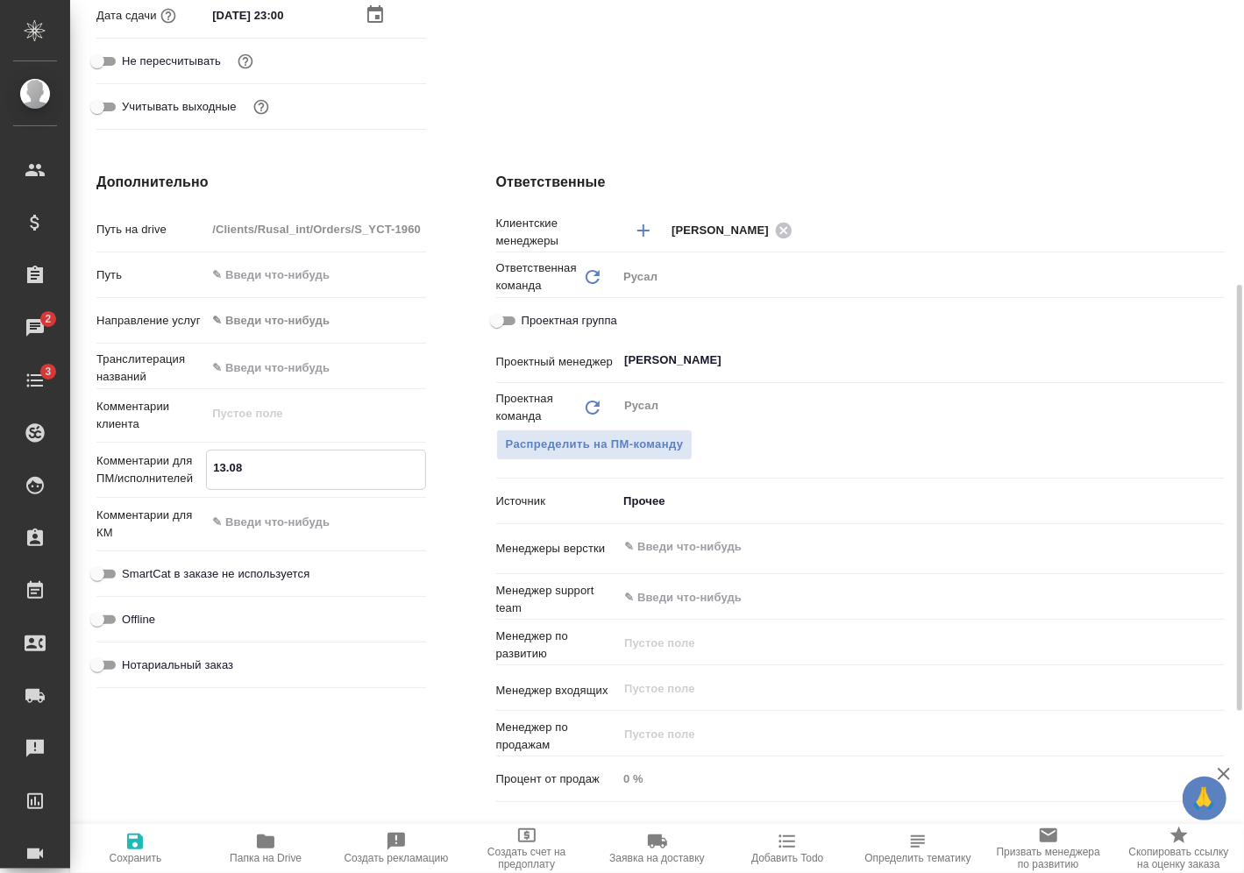
type textarea "x"
type textarea "13.08 ми"
type textarea "x"
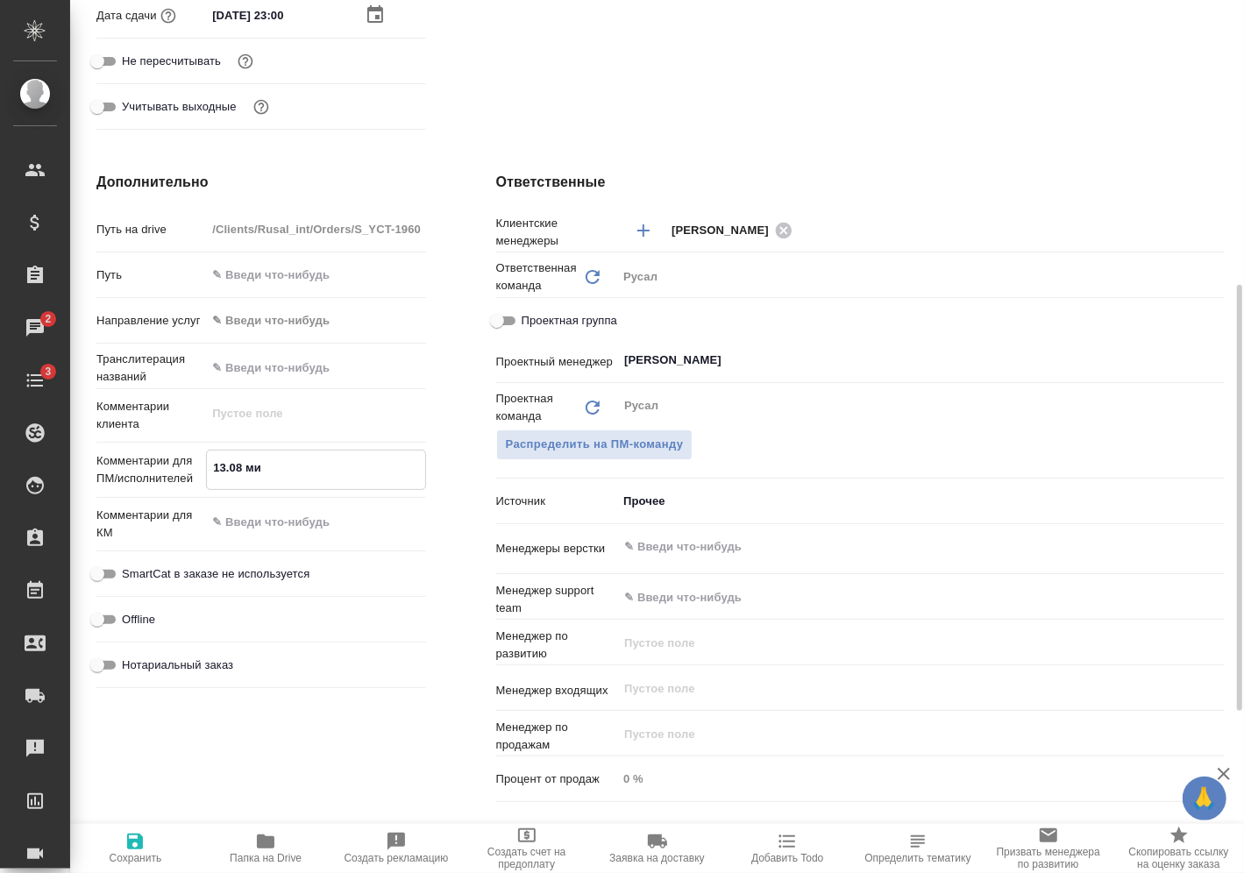
type textarea "x"
type textarea "13.08 мир"
type textarea "x"
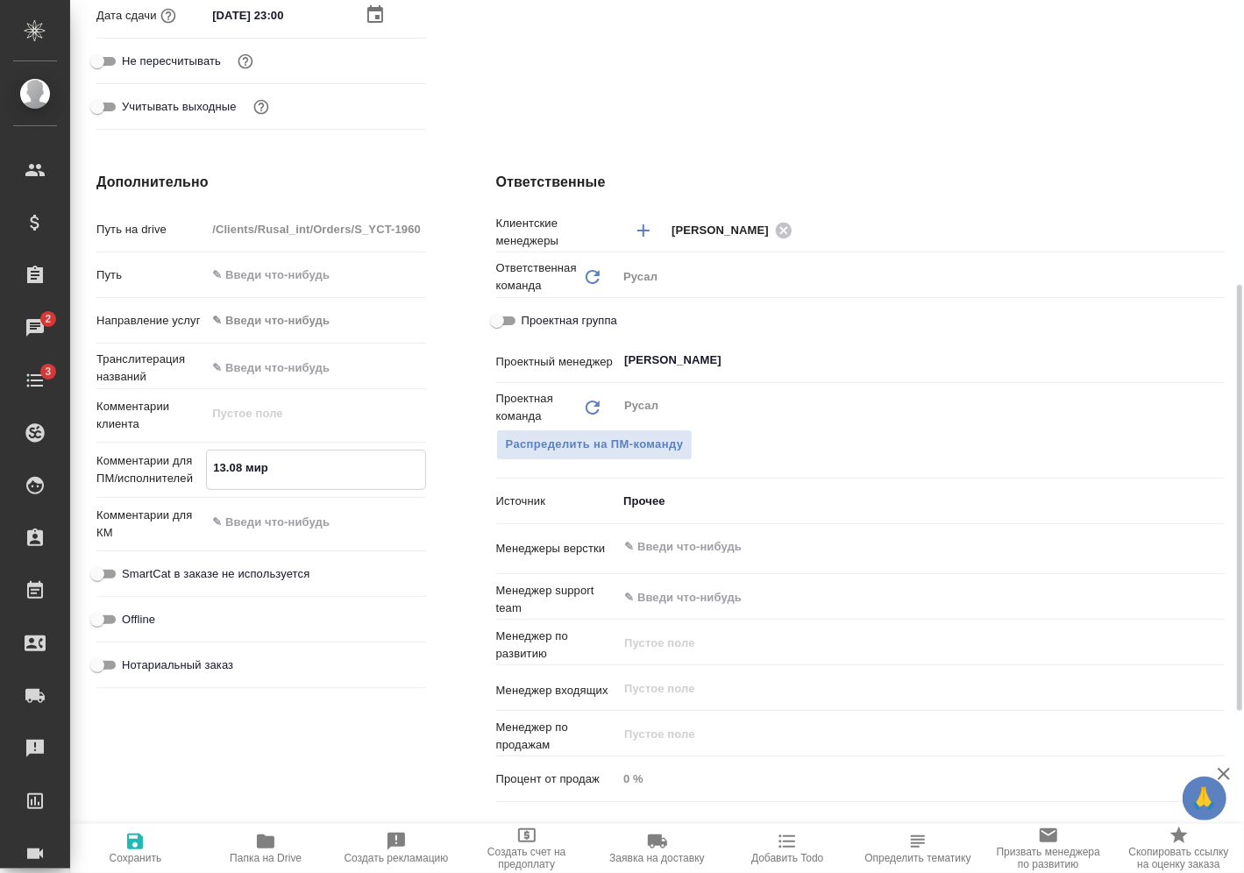
type textarea "13.08 миро"
type textarea "x"
type textarea "13.08 мирош"
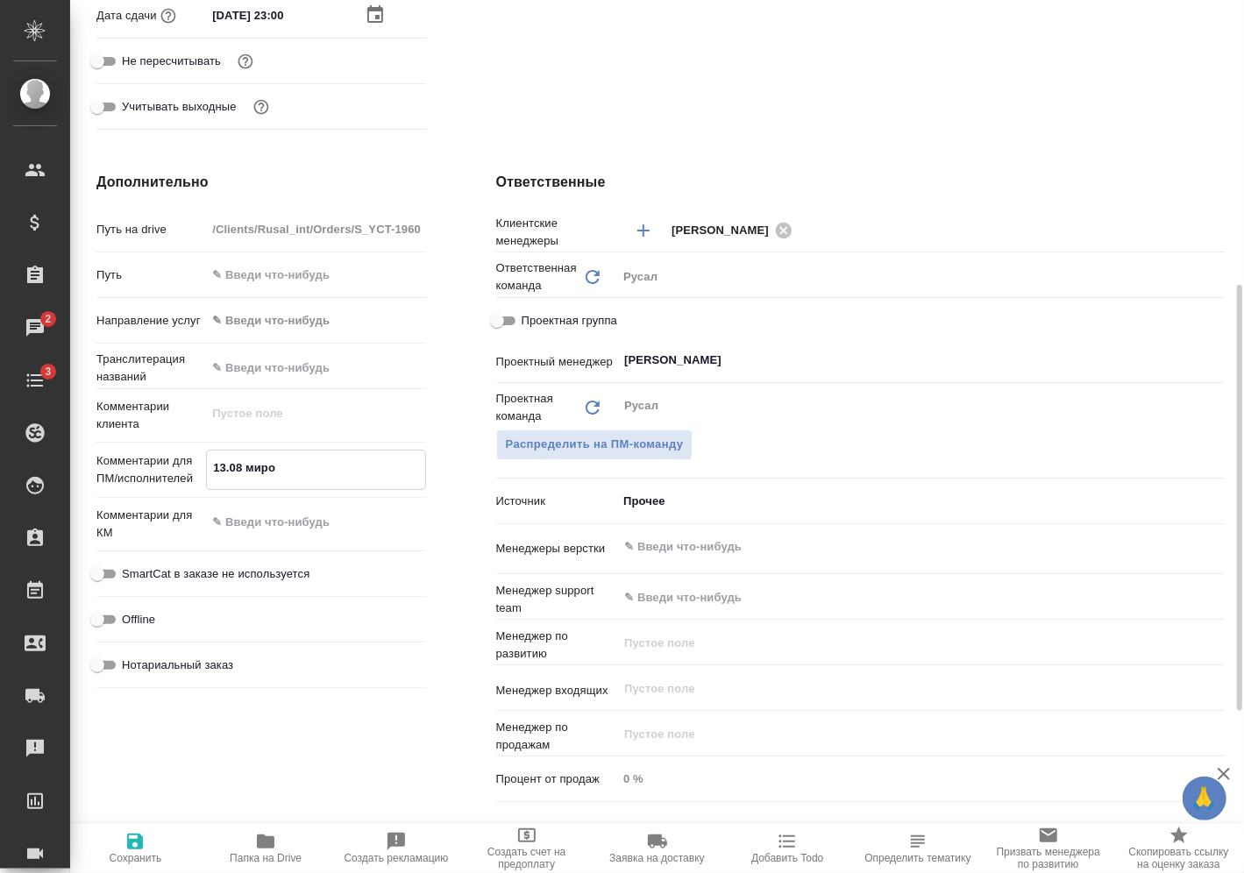
type textarea "x"
type textarea "13.08 мироши"
type textarea "x"
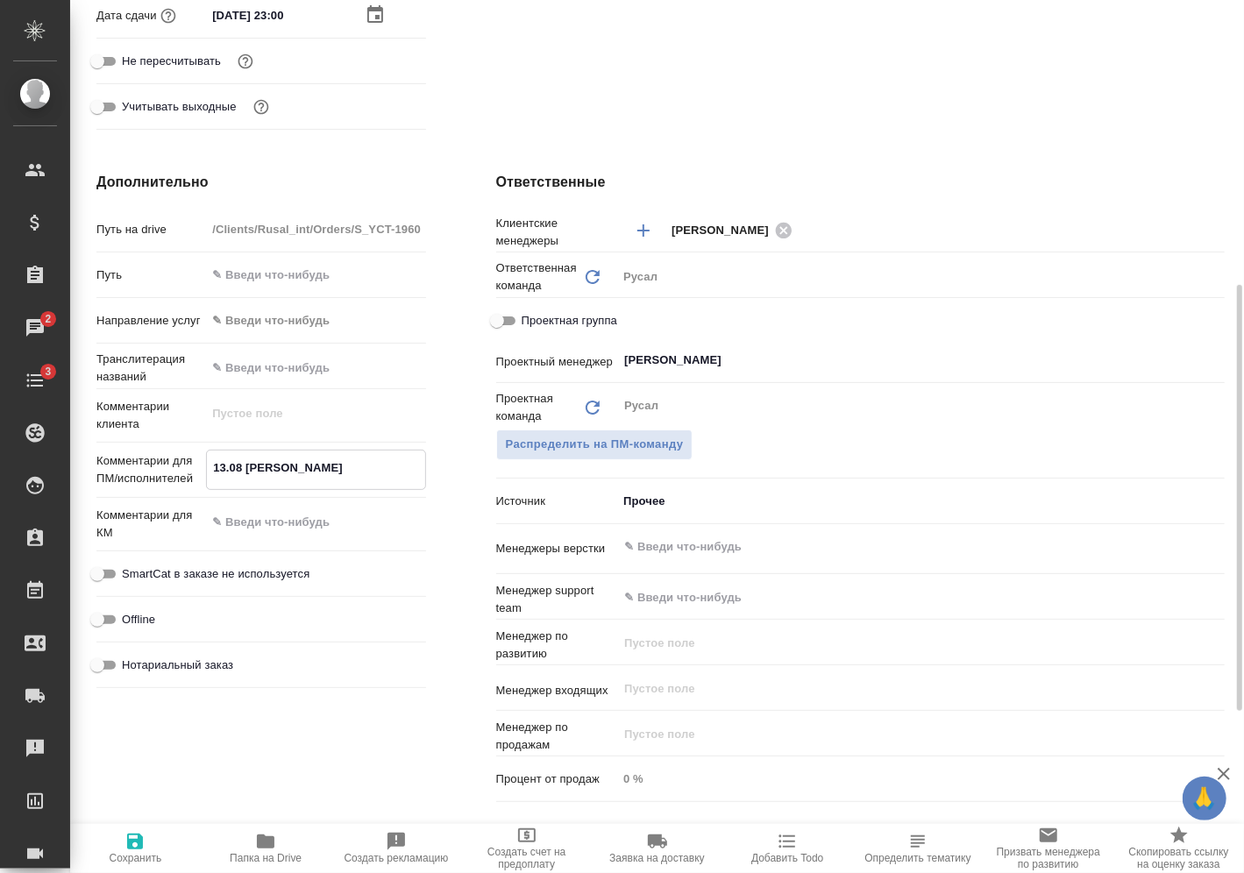
type textarea "x"
type textarea "13.08 мирошин"
type textarea "x"
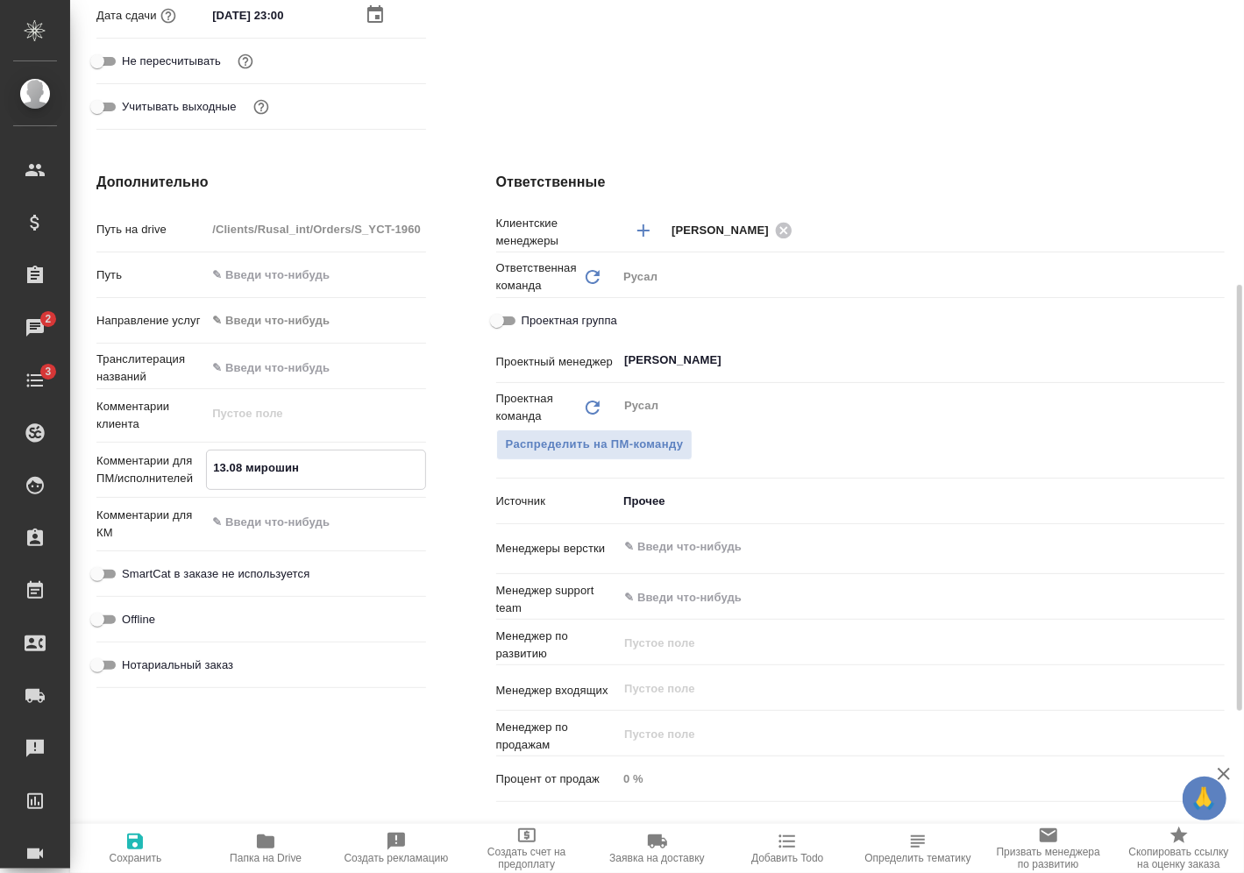
type textarea "x"
type textarea "13.08 мирошина"
type textarea "x"
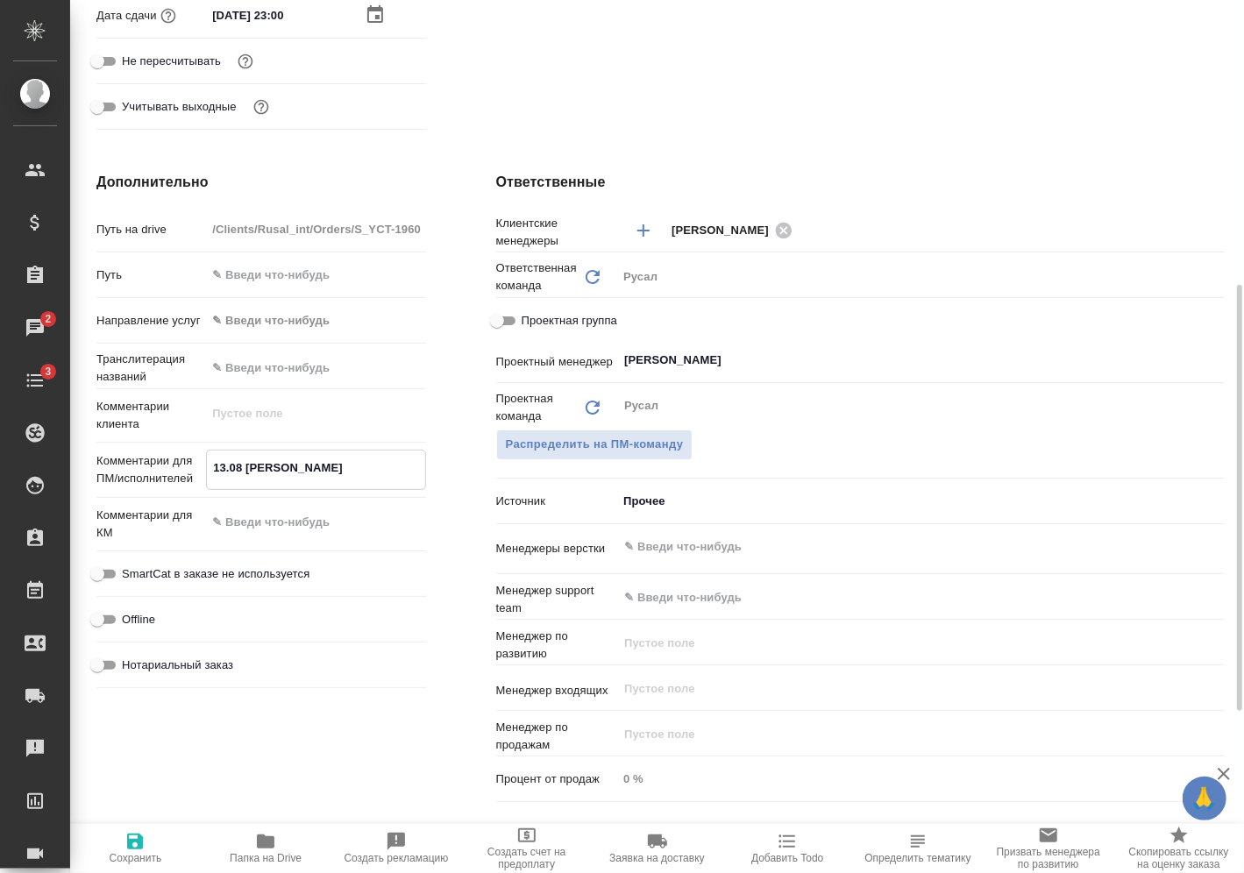
type textarea "13.08 мирошина"
type textarea "x"
type textarea "13.08 мирошина"
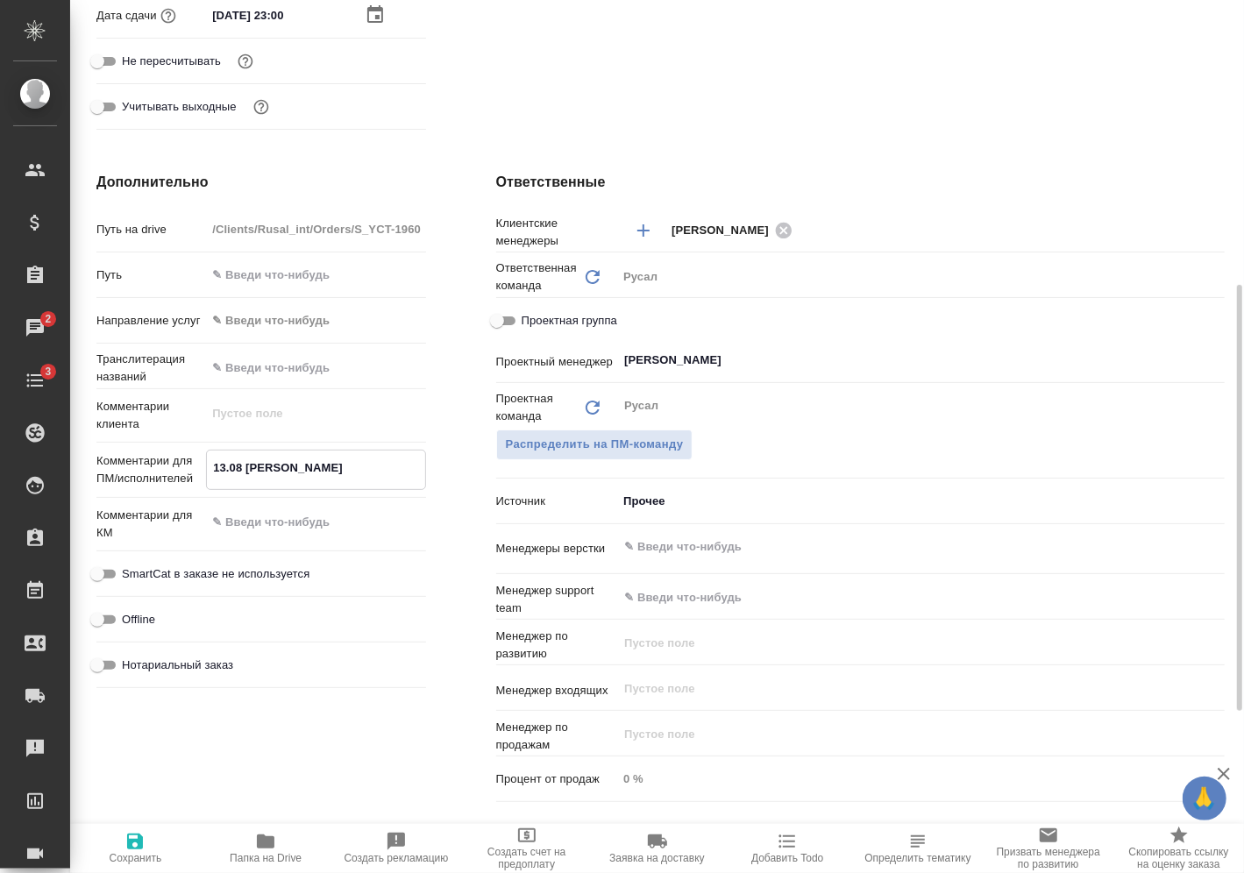
type textarea "x"
type textarea "13.08"
type textarea "x"
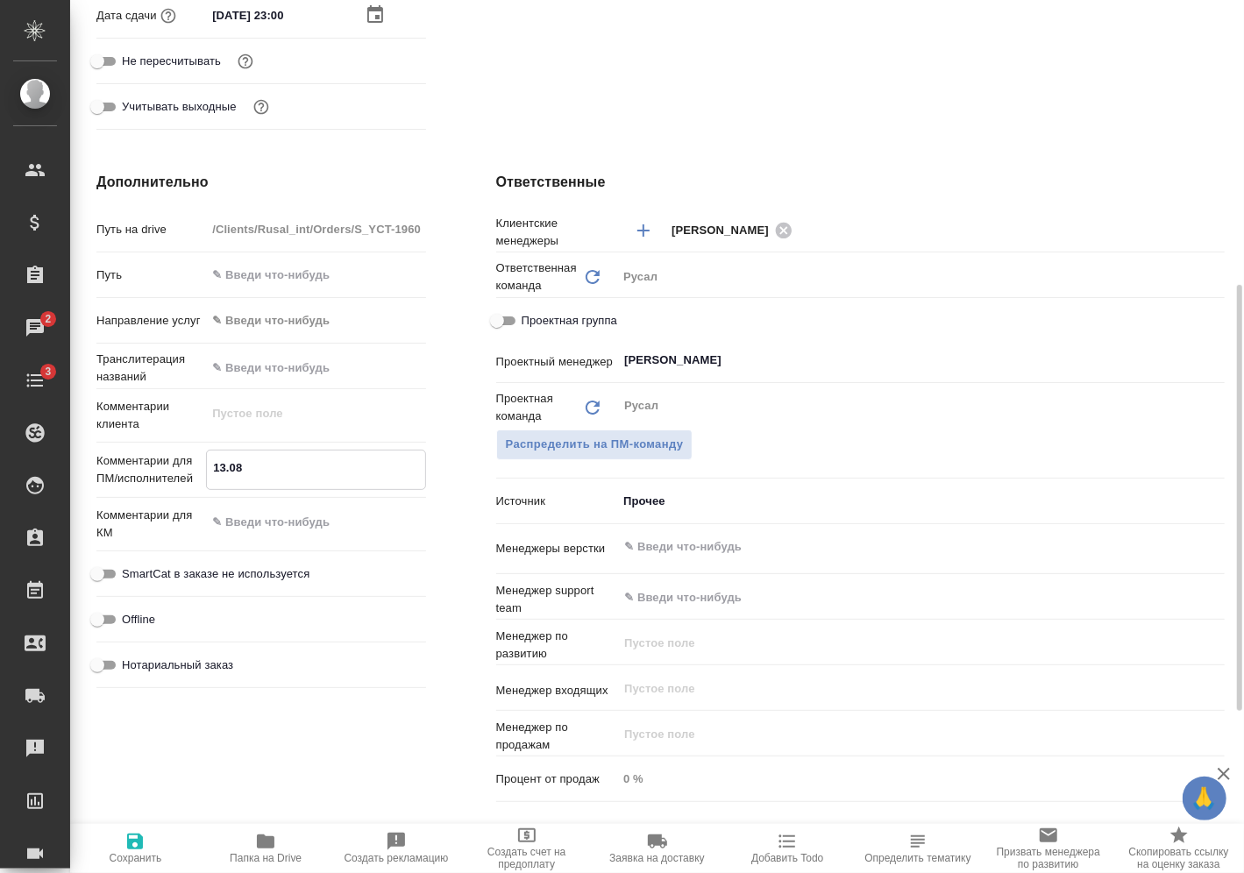
type textarea "x"
type textarea "13.08"
type textarea "x"
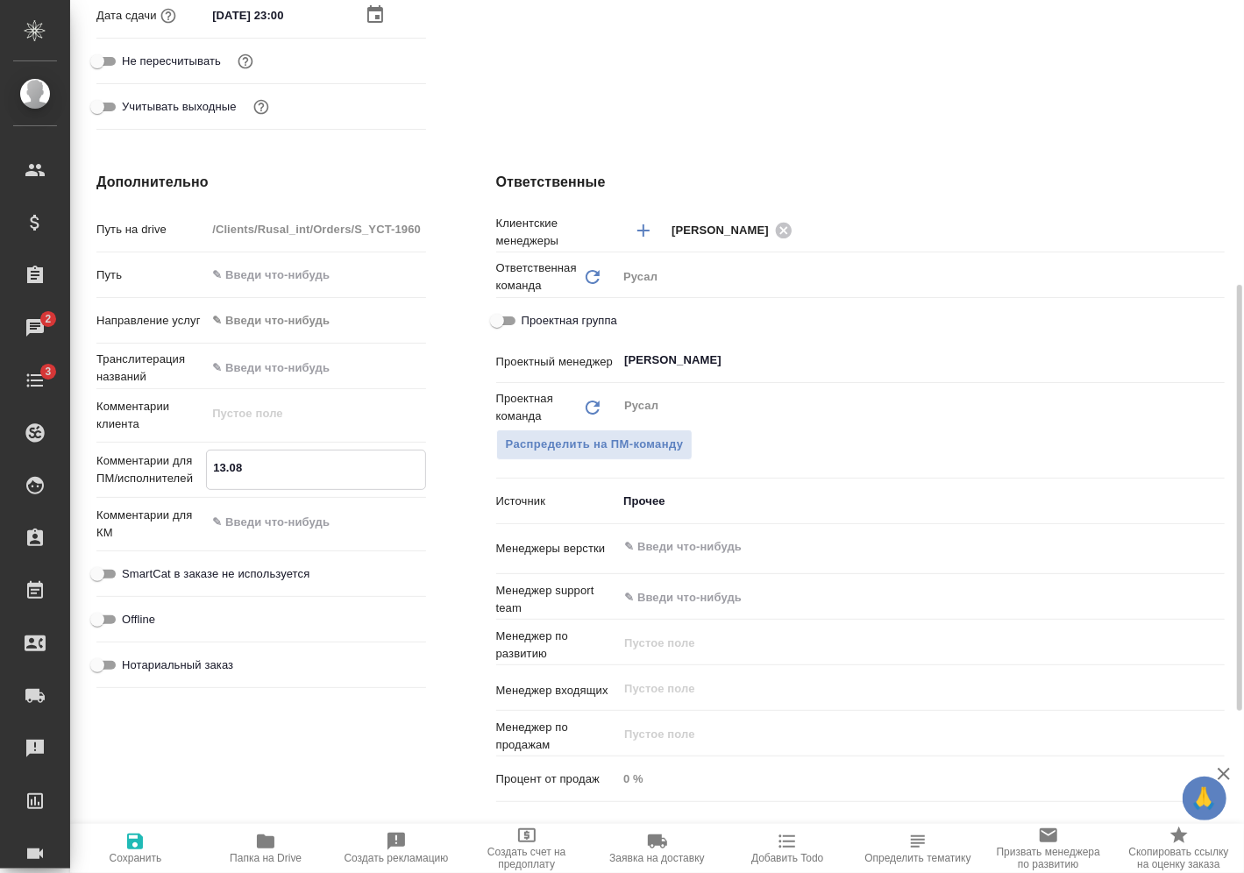
type textarea "x"
type textarea "13.08"
type textarea "x"
type textarea "13.08 М"
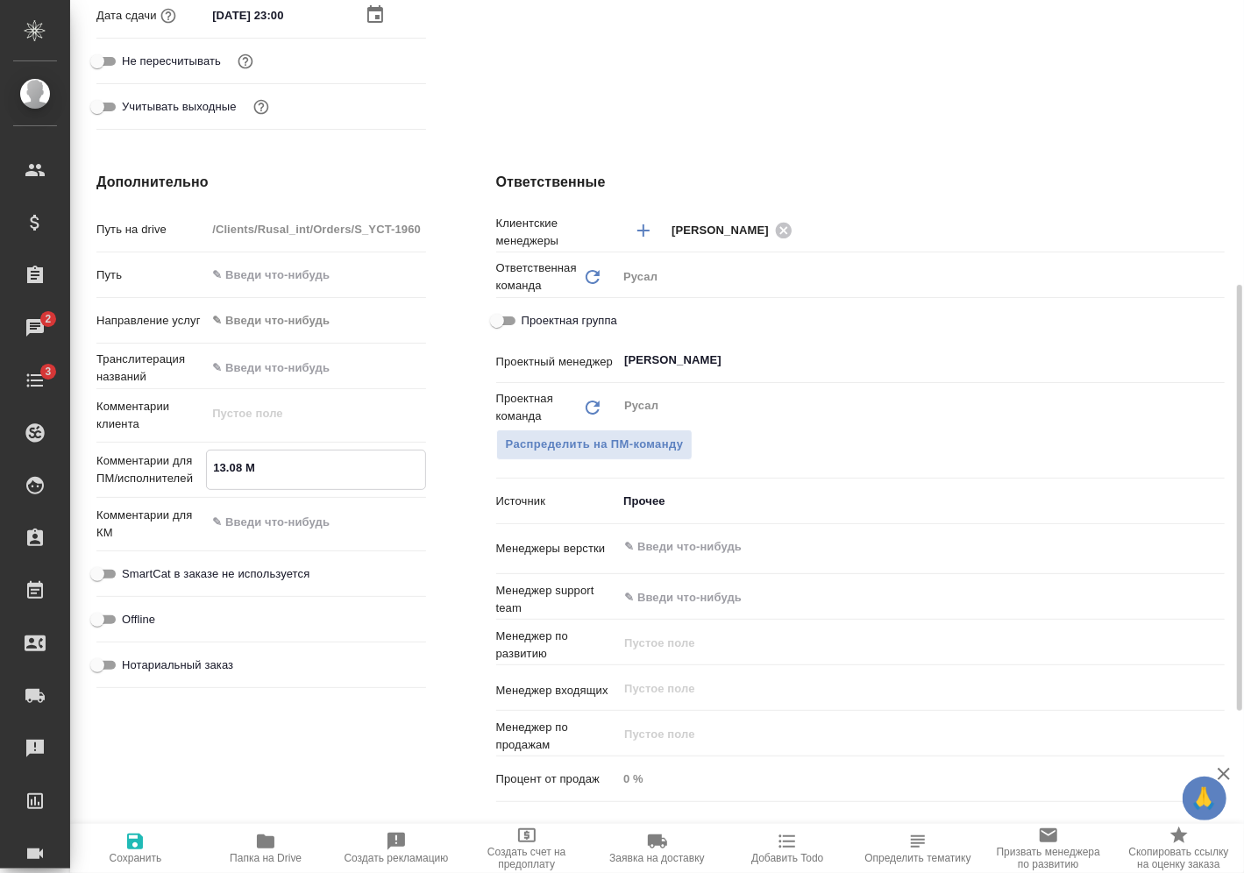
type textarea "x"
type textarea "13.08 Ми"
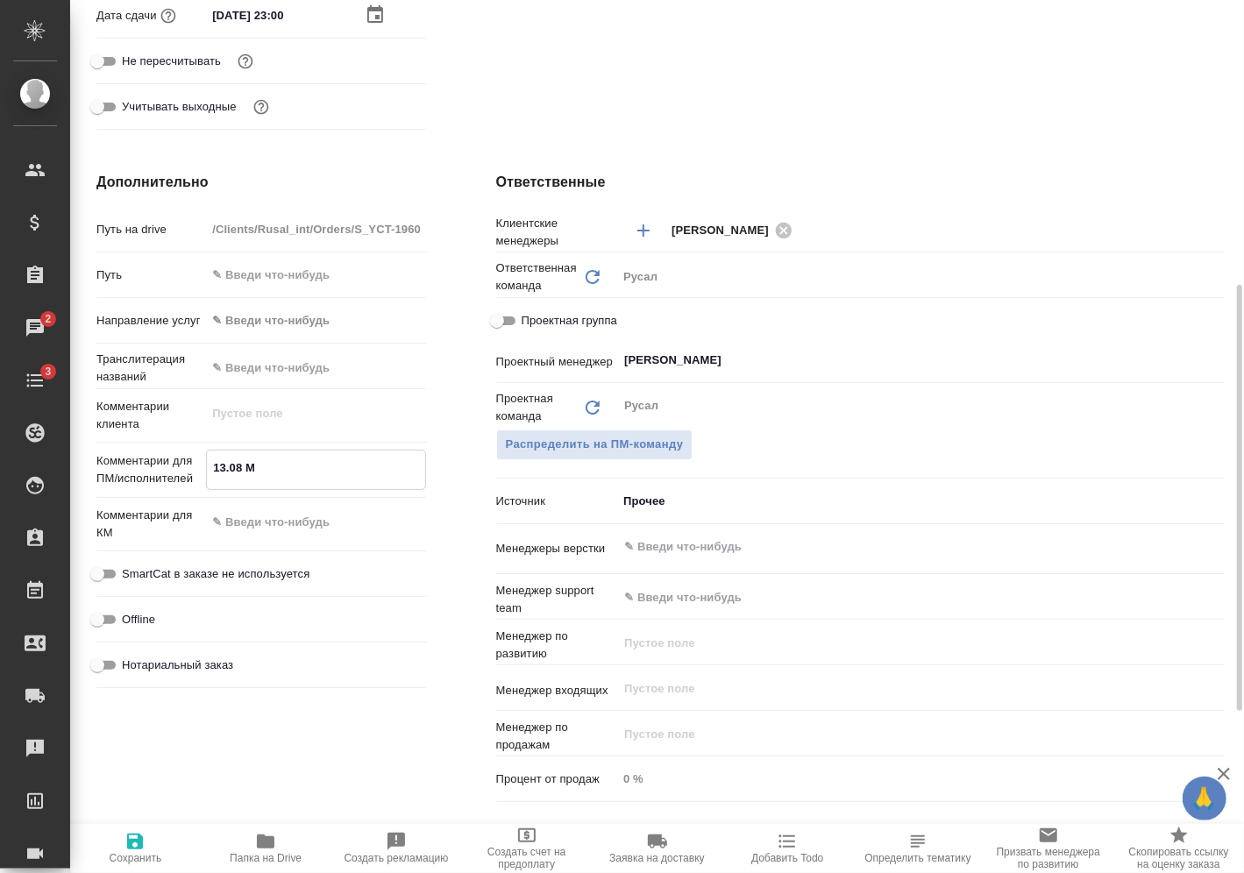
type textarea "x"
type textarea "13.08 Мир"
type textarea "x"
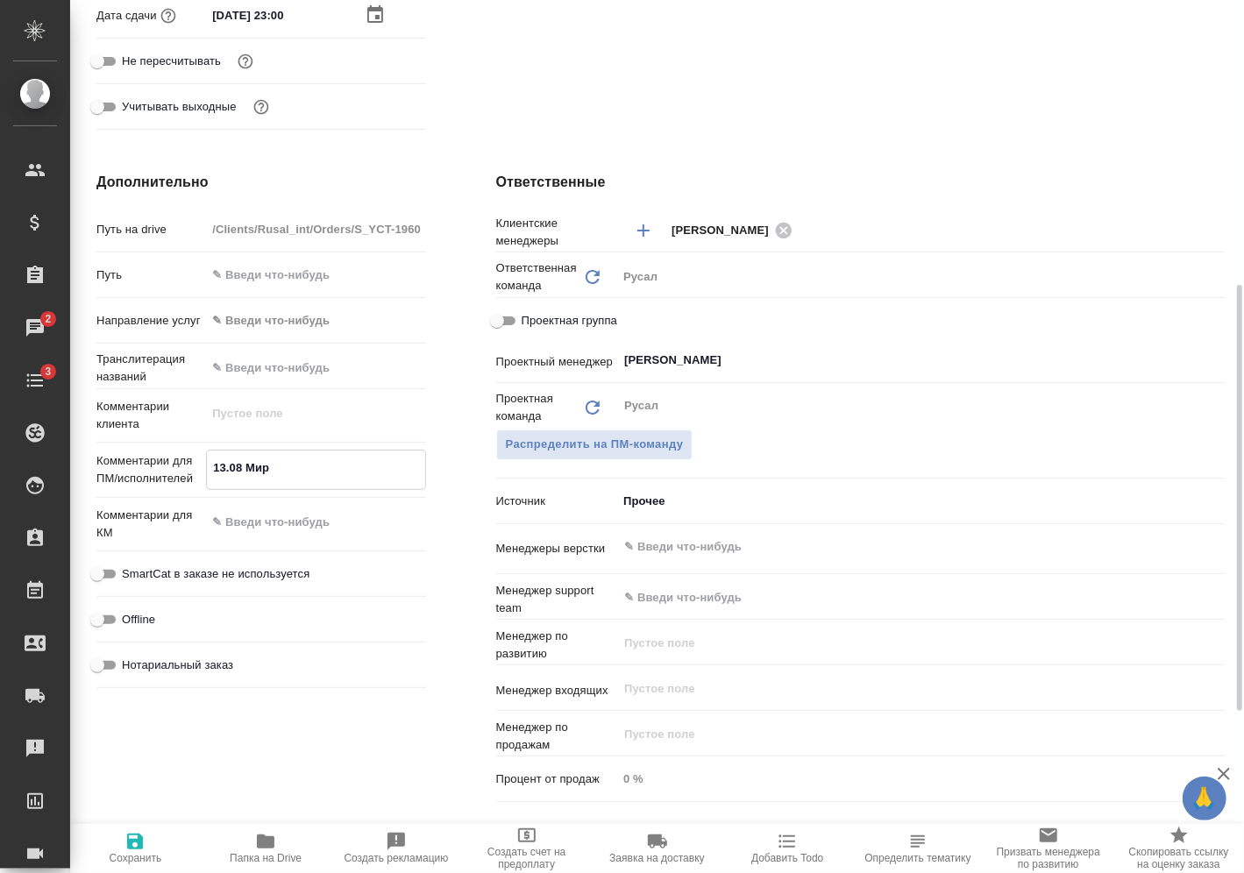
type textarea "x"
type textarea "13.08 Миро"
type textarea "x"
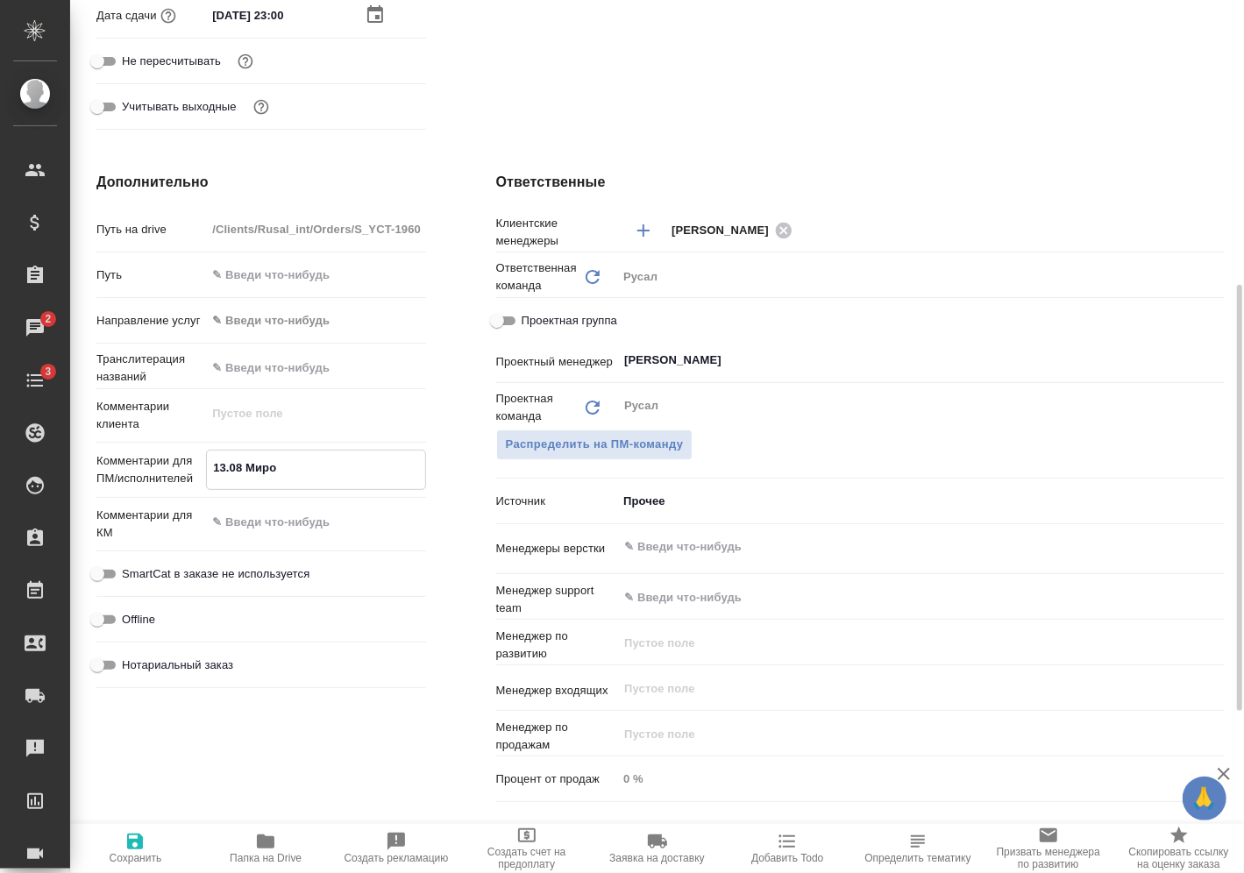
type textarea "x"
type textarea "13.08 Мирош"
type textarea "x"
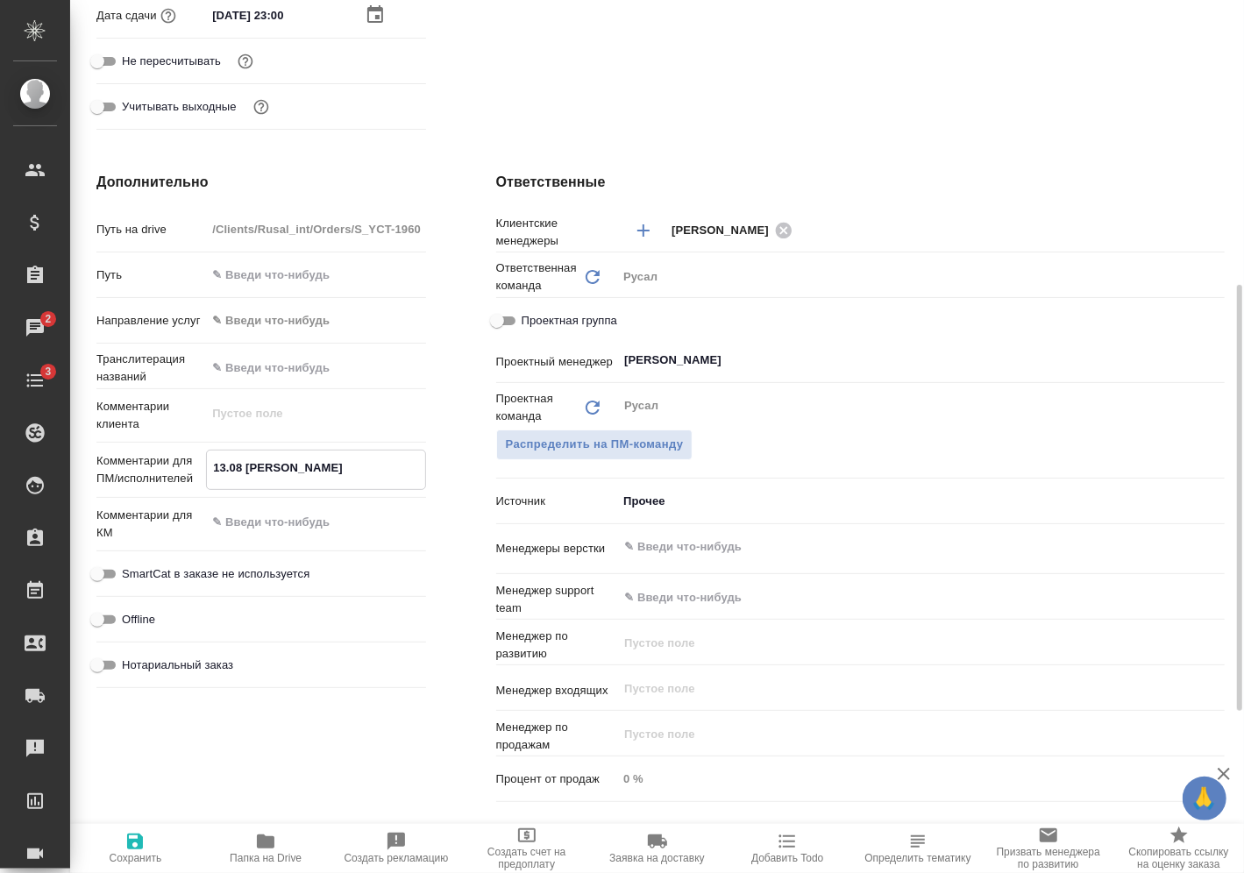
type textarea "13.08 Мироши"
type textarea "x"
type textarea "13.08 Мирошин"
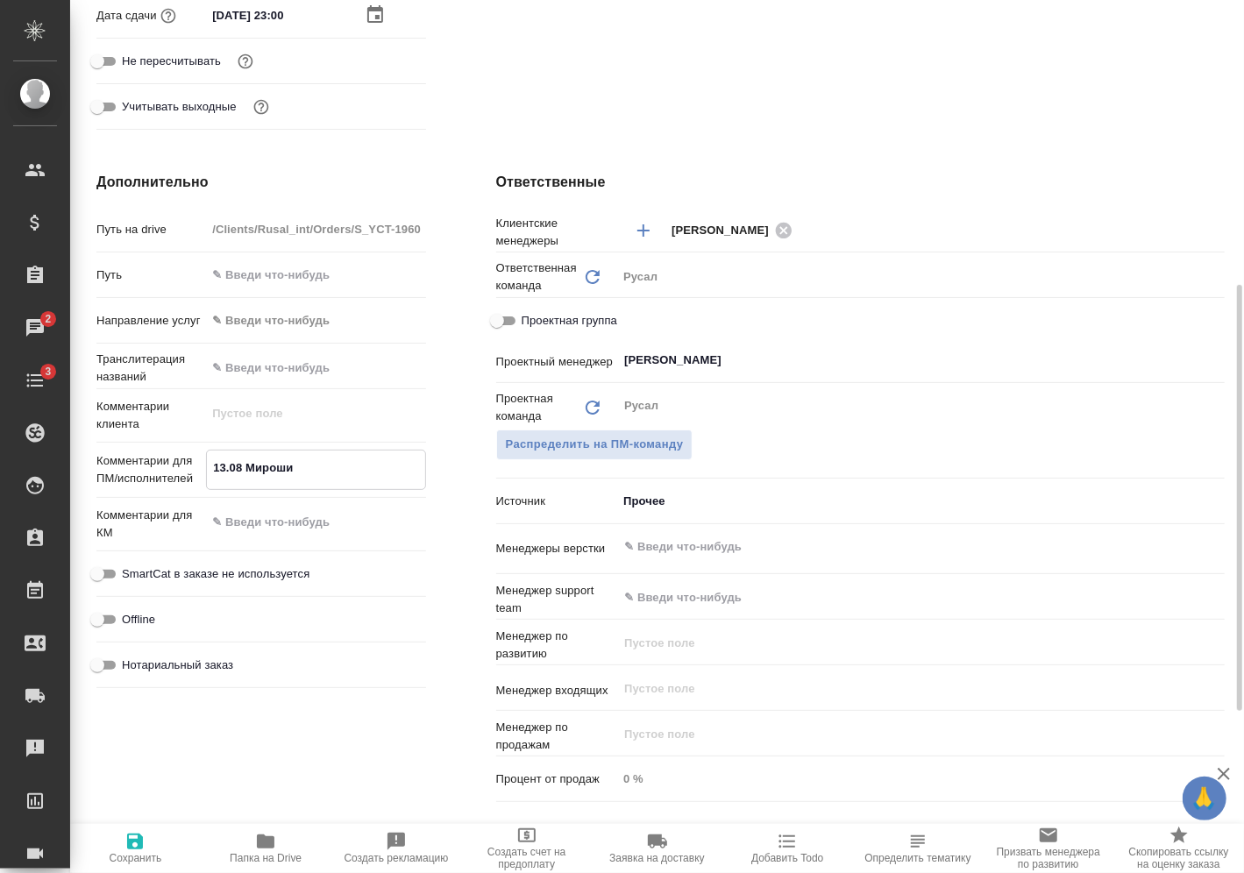
type textarea "x"
type textarea "13.08 Мирошина"
type textarea "x"
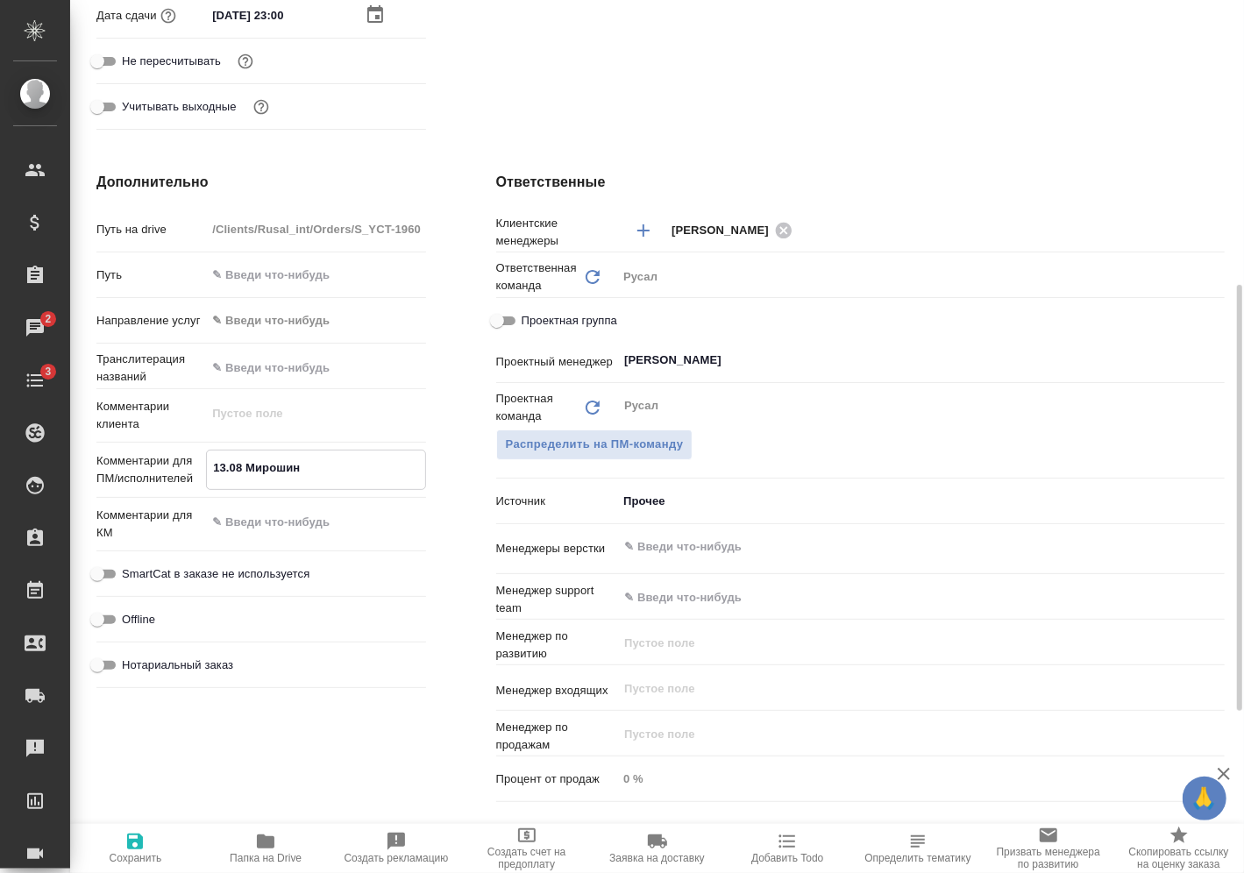
type textarea "x"
type textarea "13.08 Мирошина"
type textarea "x"
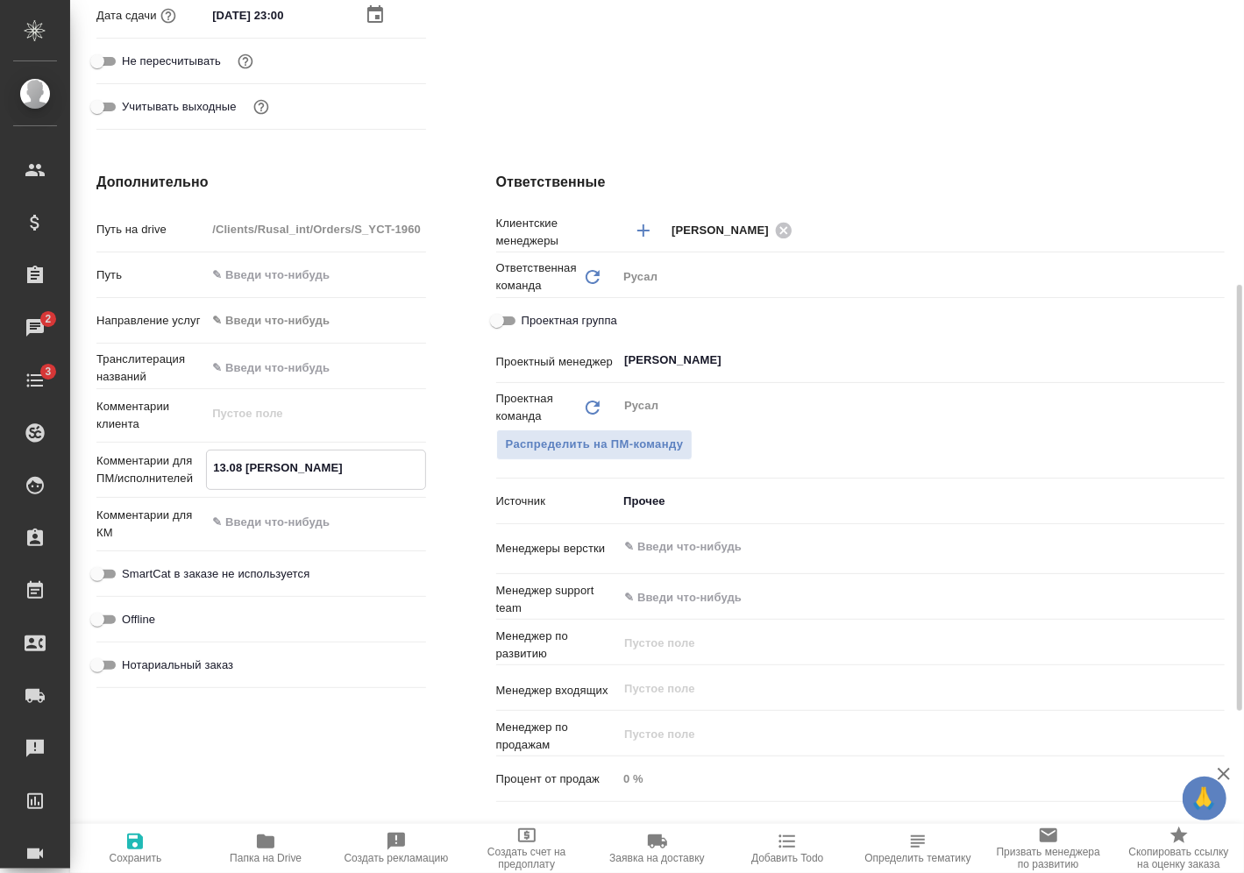
type textarea "x"
type textarea "13.08 Мирошина о"
type textarea "x"
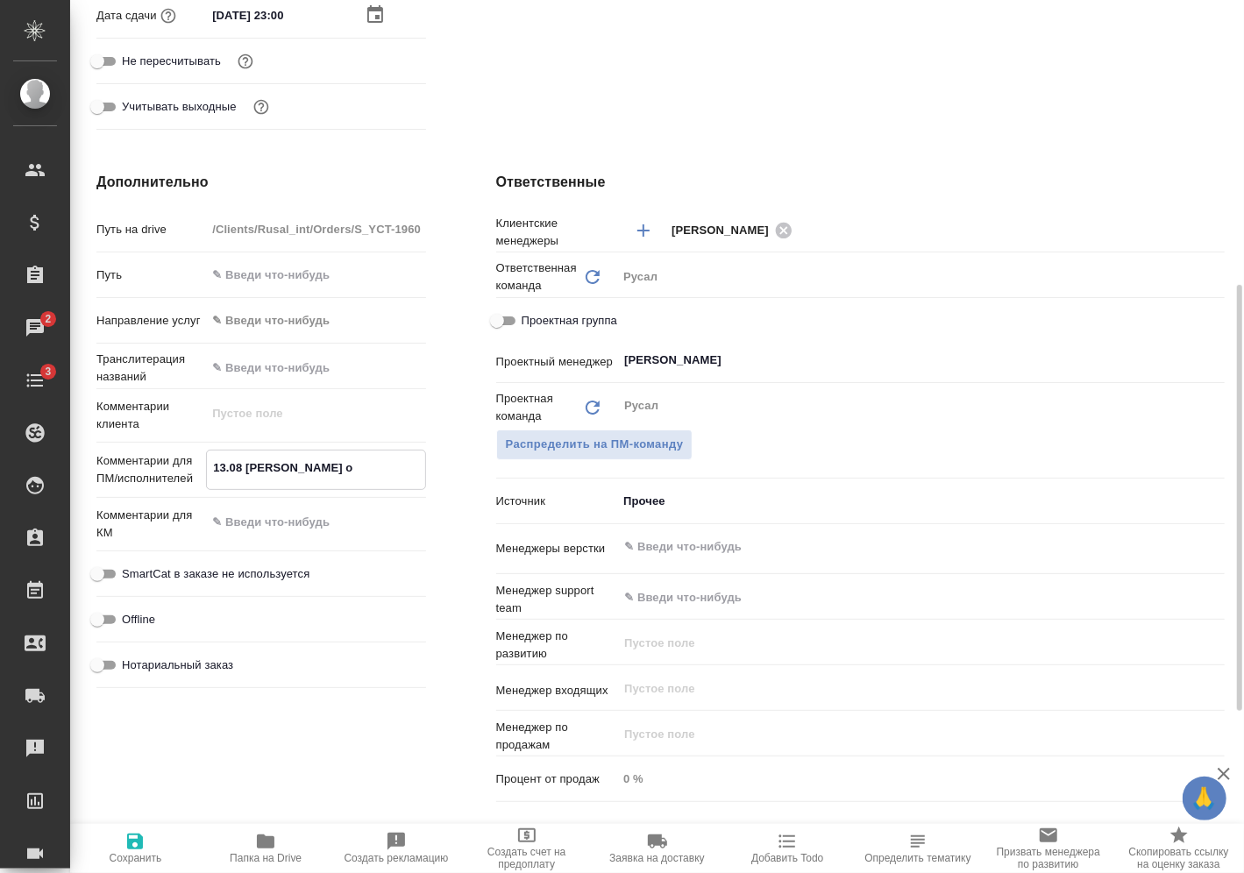
type textarea "13.08 Мирошина он"
type textarea "x"
type textarea "13.08 Мирошина онл"
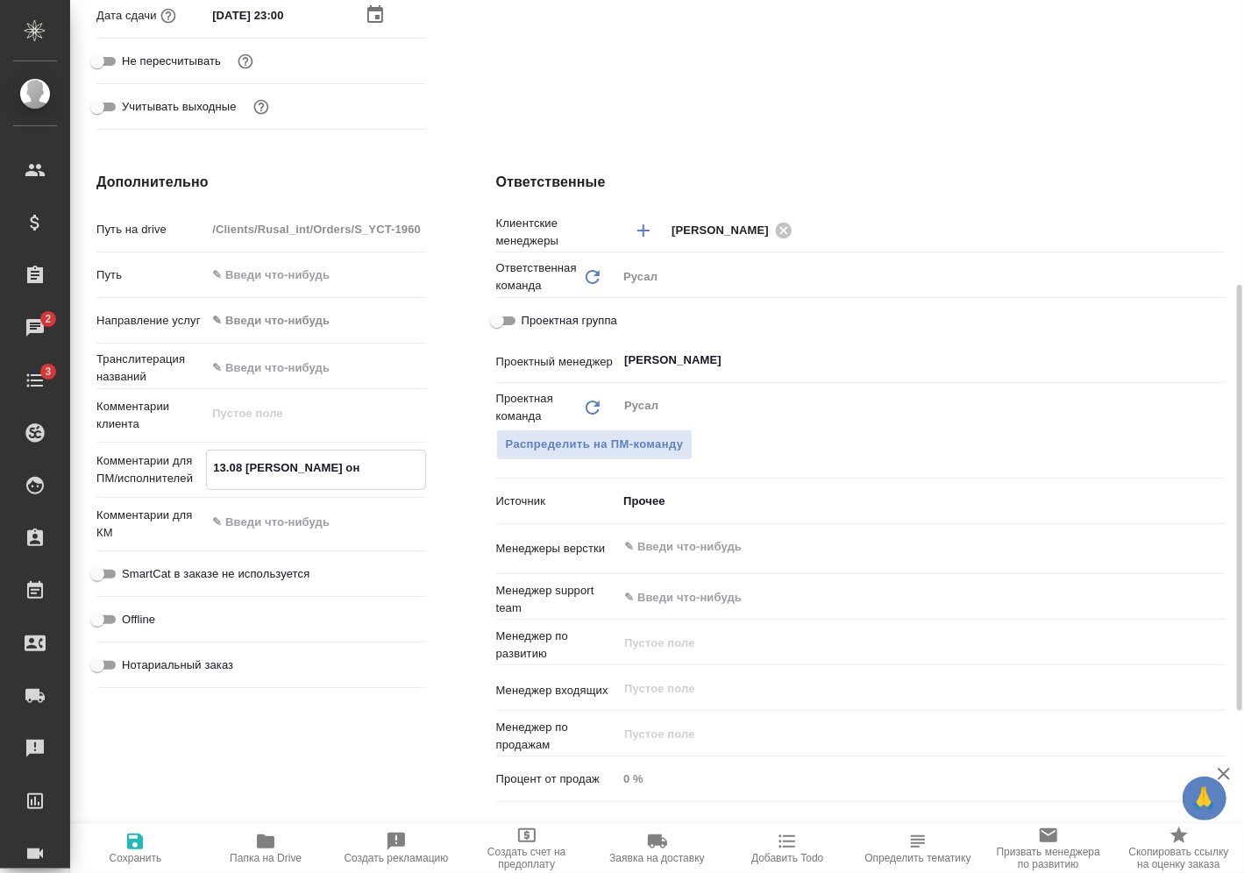
type textarea "x"
type textarea "13.08 Мирошина онла"
type textarea "x"
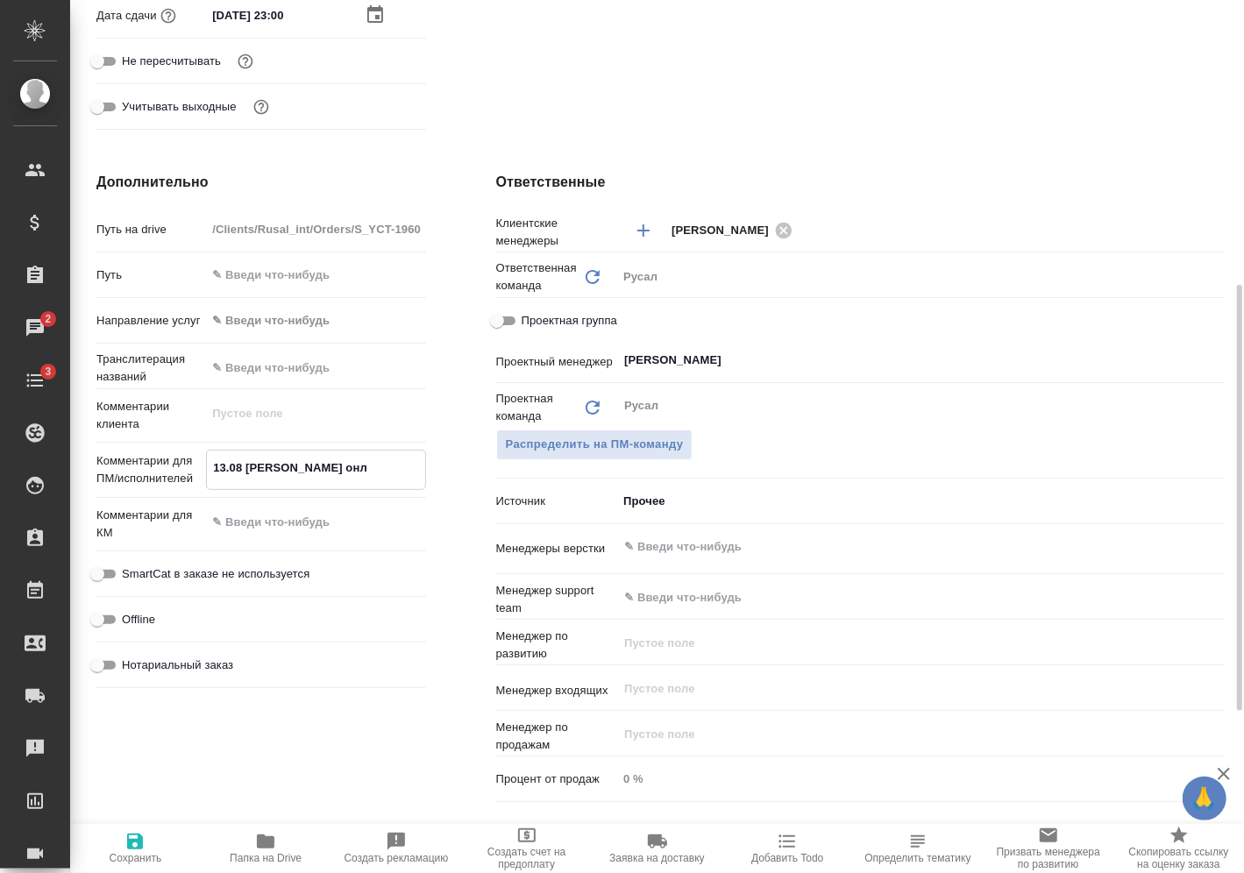
type textarea "x"
type textarea "13.08 Мирошина онлай"
type textarea "x"
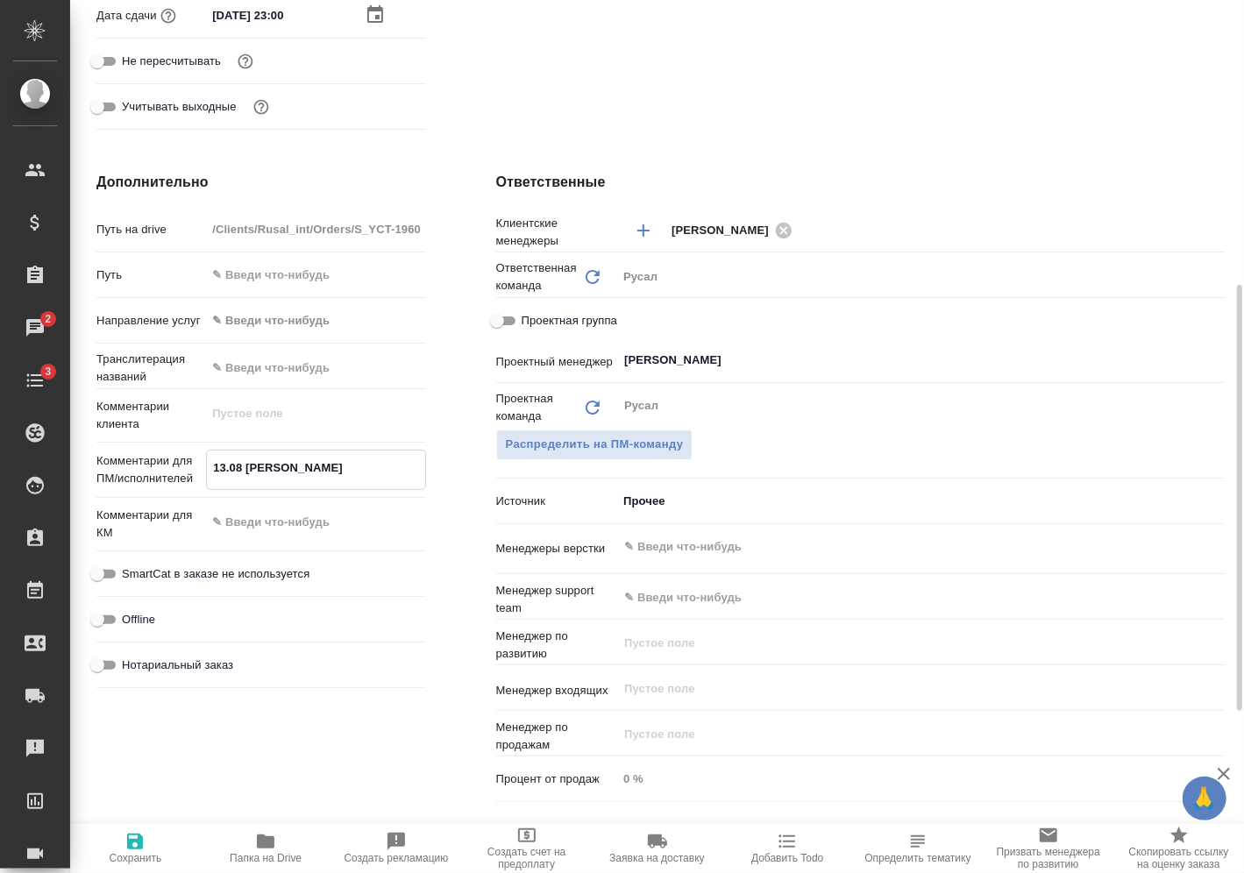
type textarea "x"
type textarea "13.08 Мирошина онлайн"
type textarea "x"
type textarea "13.08 Мирошина онлайн"
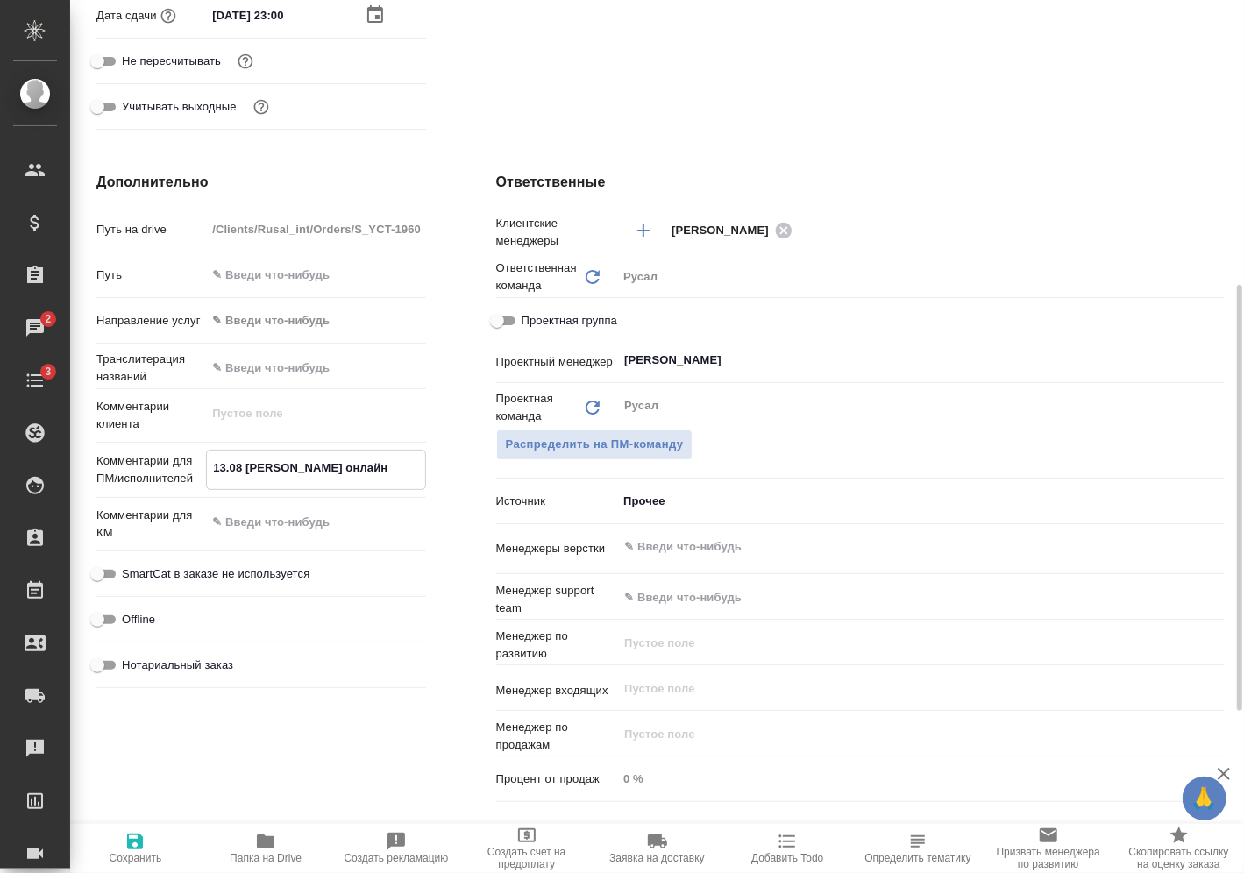
type textarea "x"
click at [134, 849] on icon "button" at bounding box center [135, 842] width 16 height 16
type textarea "x"
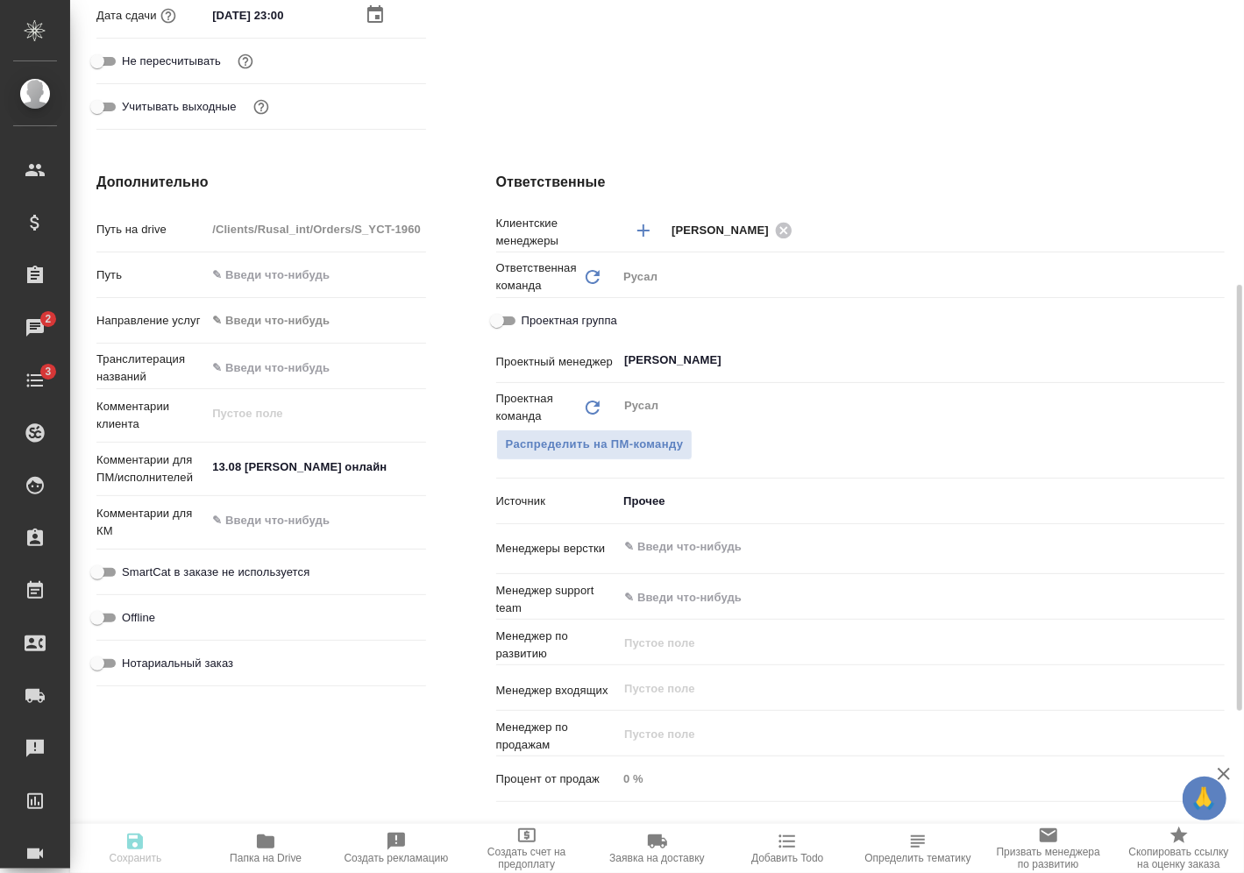
type textarea "x"
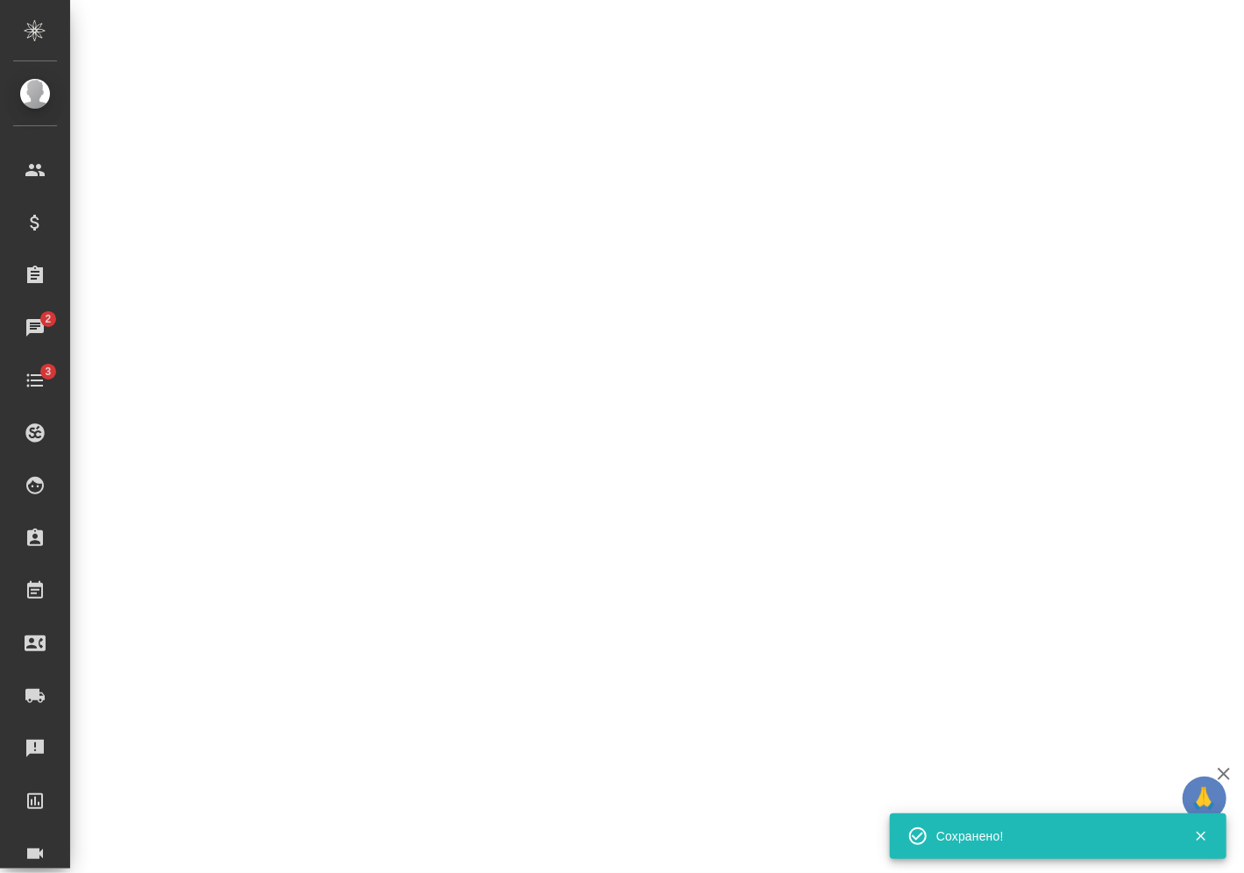
select select "RU"
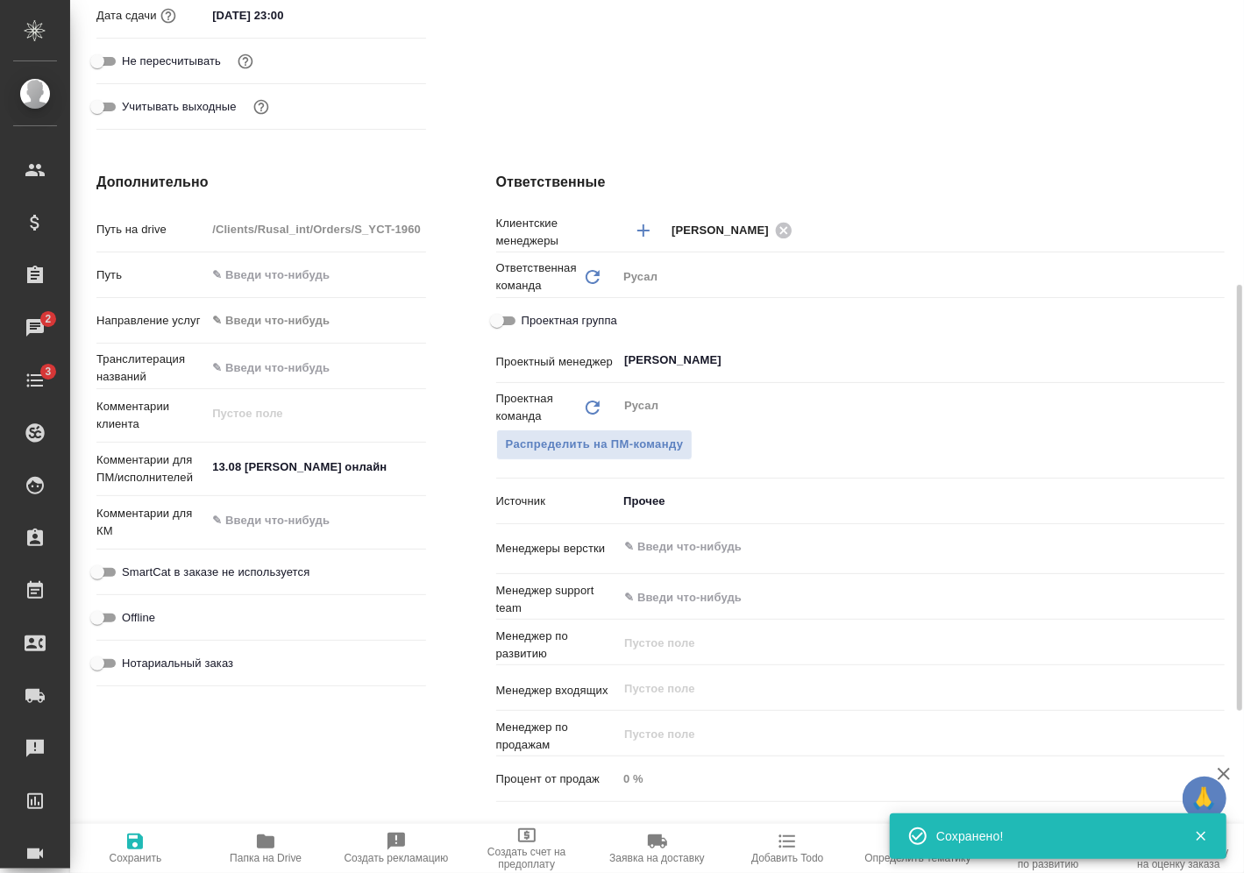
type textarea "x"
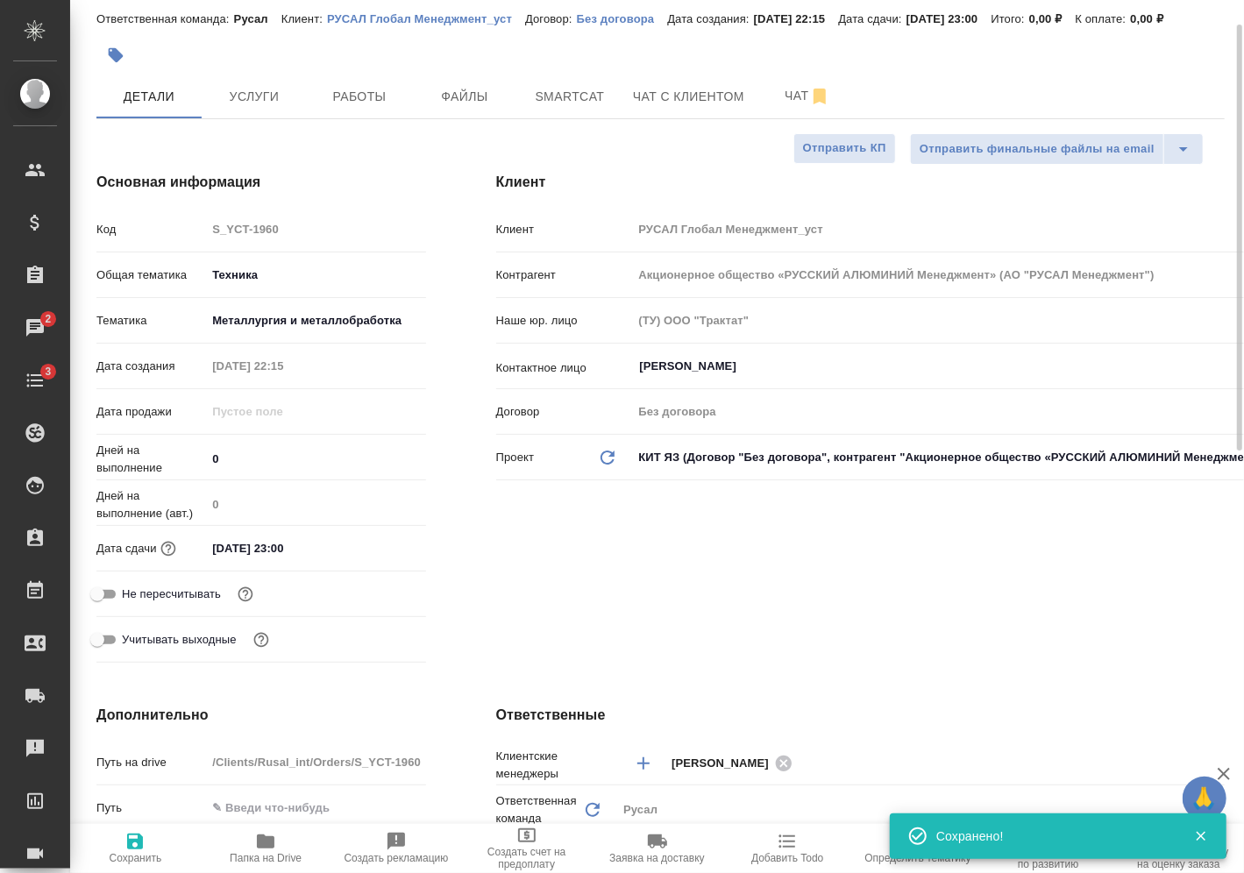
scroll to position [50, 0]
click at [303, 103] on button "Услуги" at bounding box center [254, 97] width 105 height 44
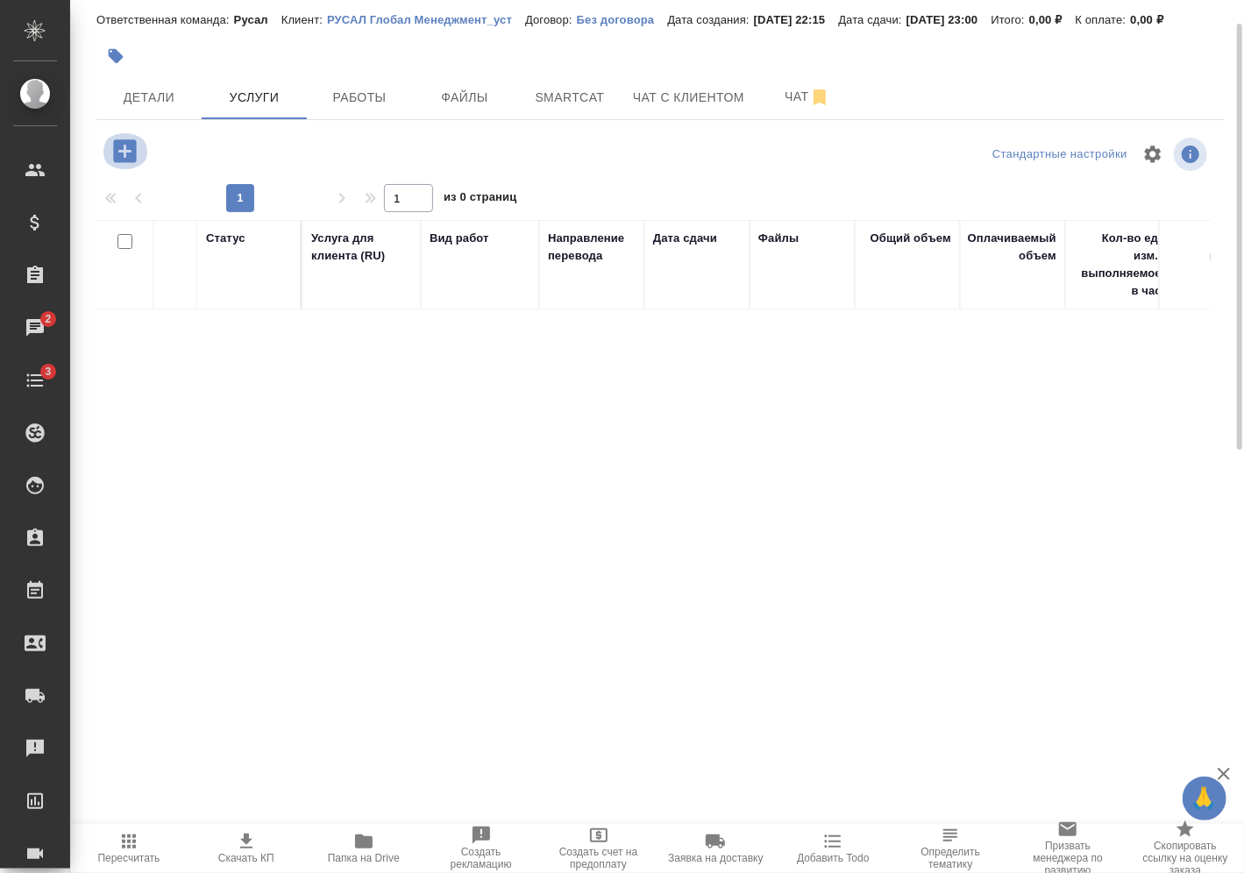
click at [129, 139] on icon "button" at bounding box center [125, 151] width 31 height 31
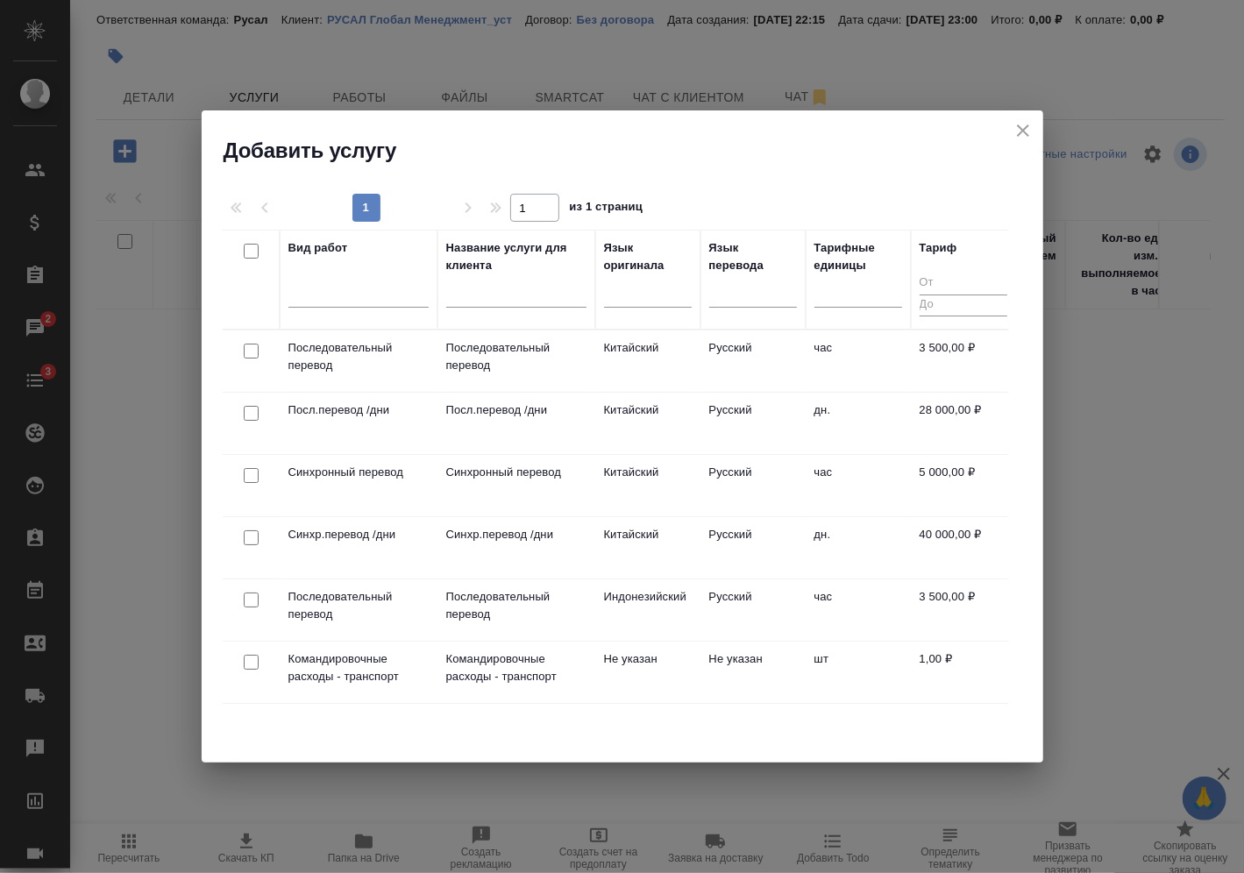
click at [255, 346] on input "checkbox" at bounding box center [251, 351] width 15 height 15
checkbox input "true"
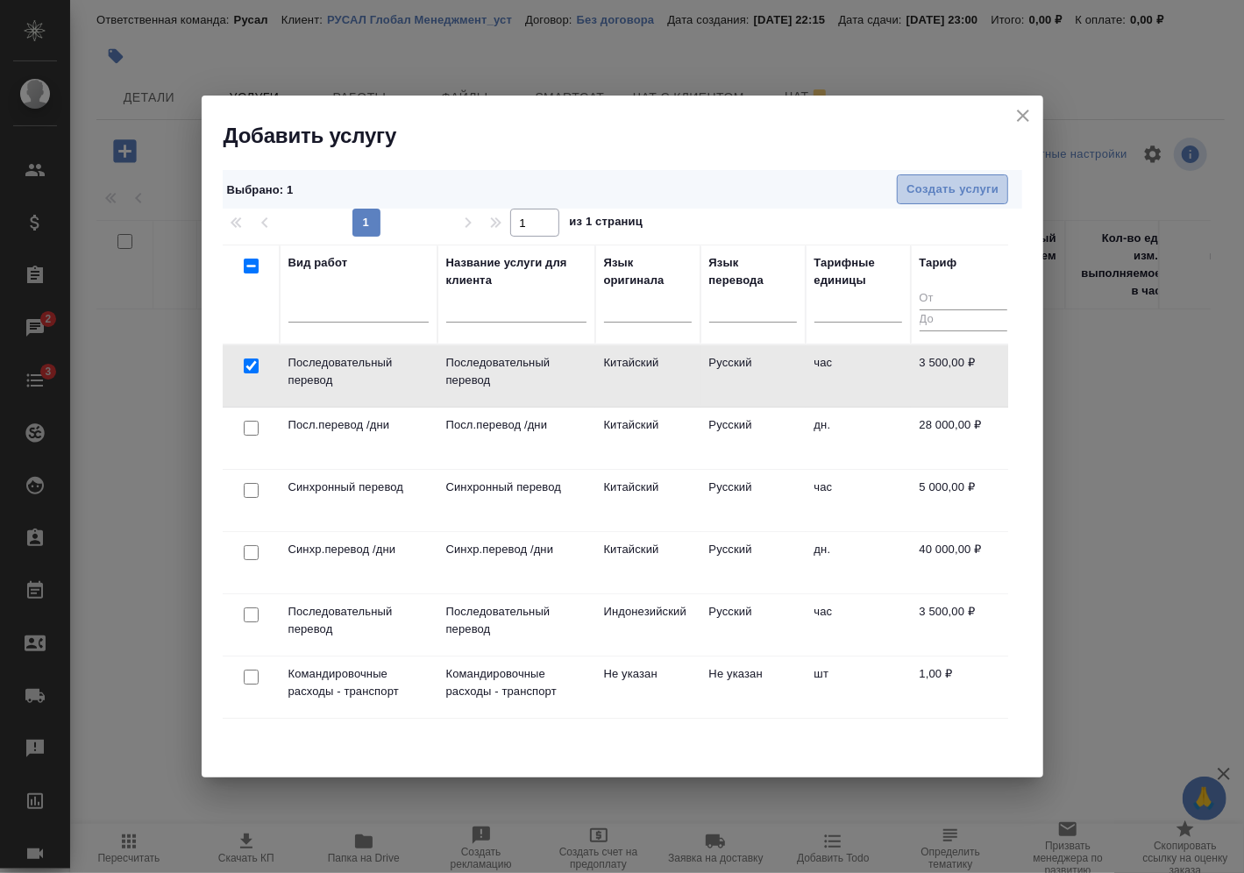
click at [927, 188] on span "Создать услуги" at bounding box center [953, 190] width 92 height 20
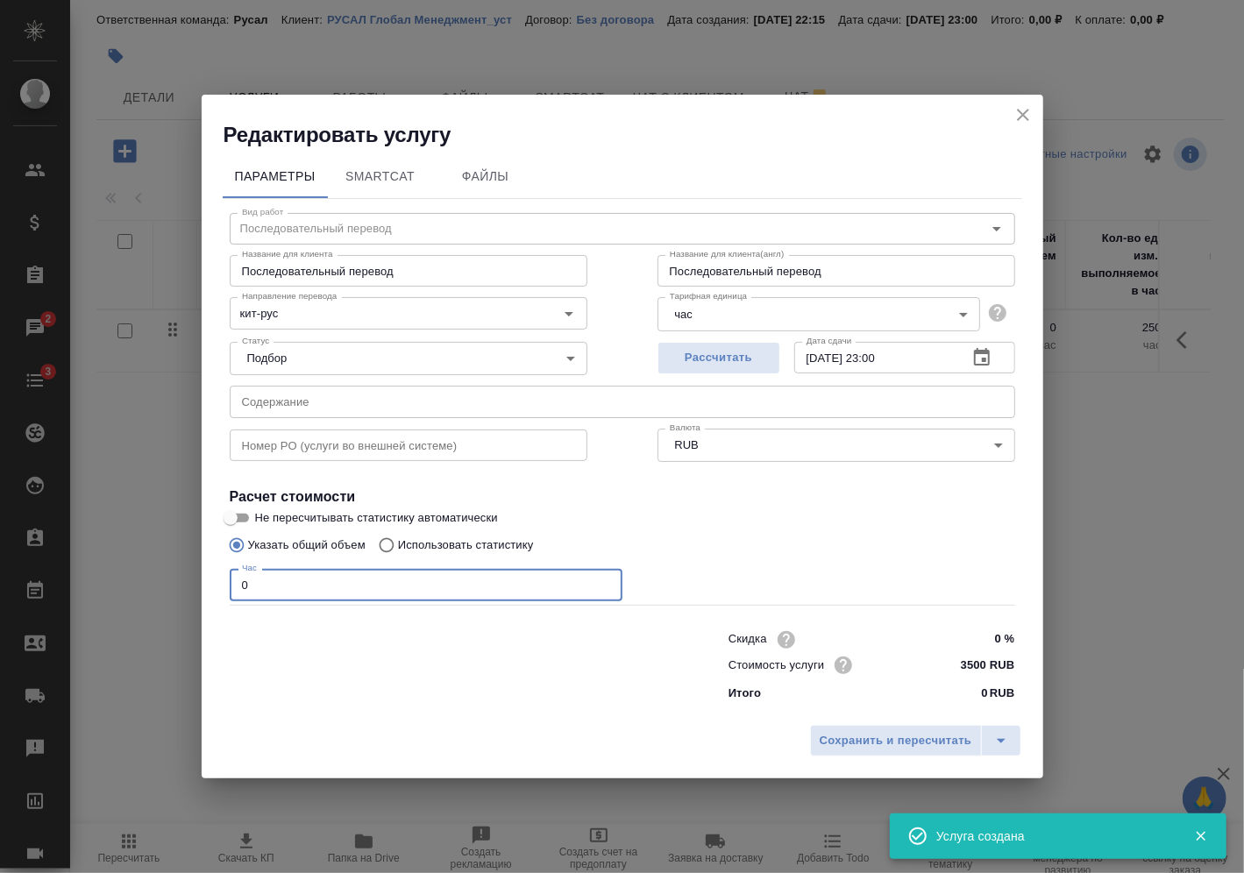
click at [411, 593] on input "0" at bounding box center [426, 585] width 393 height 32
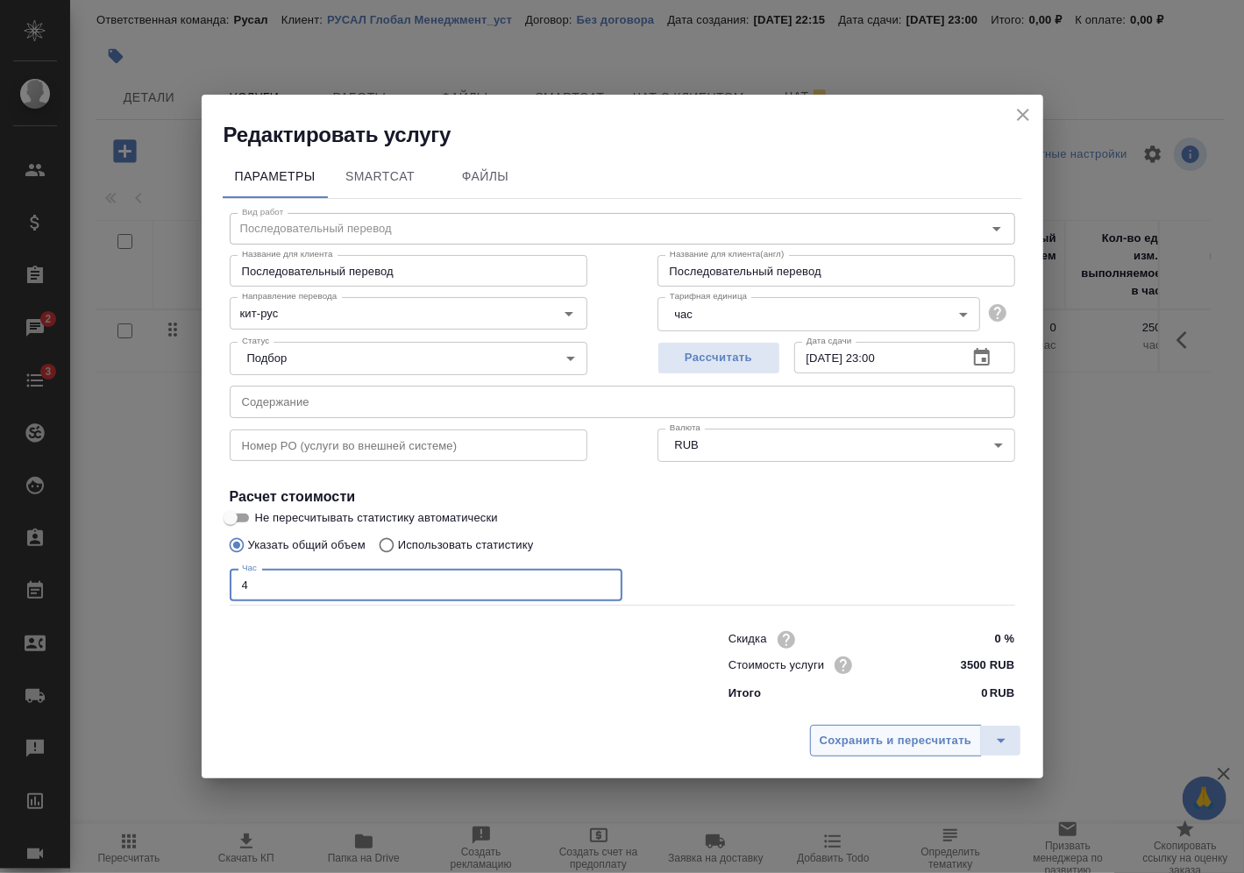
type input "4"
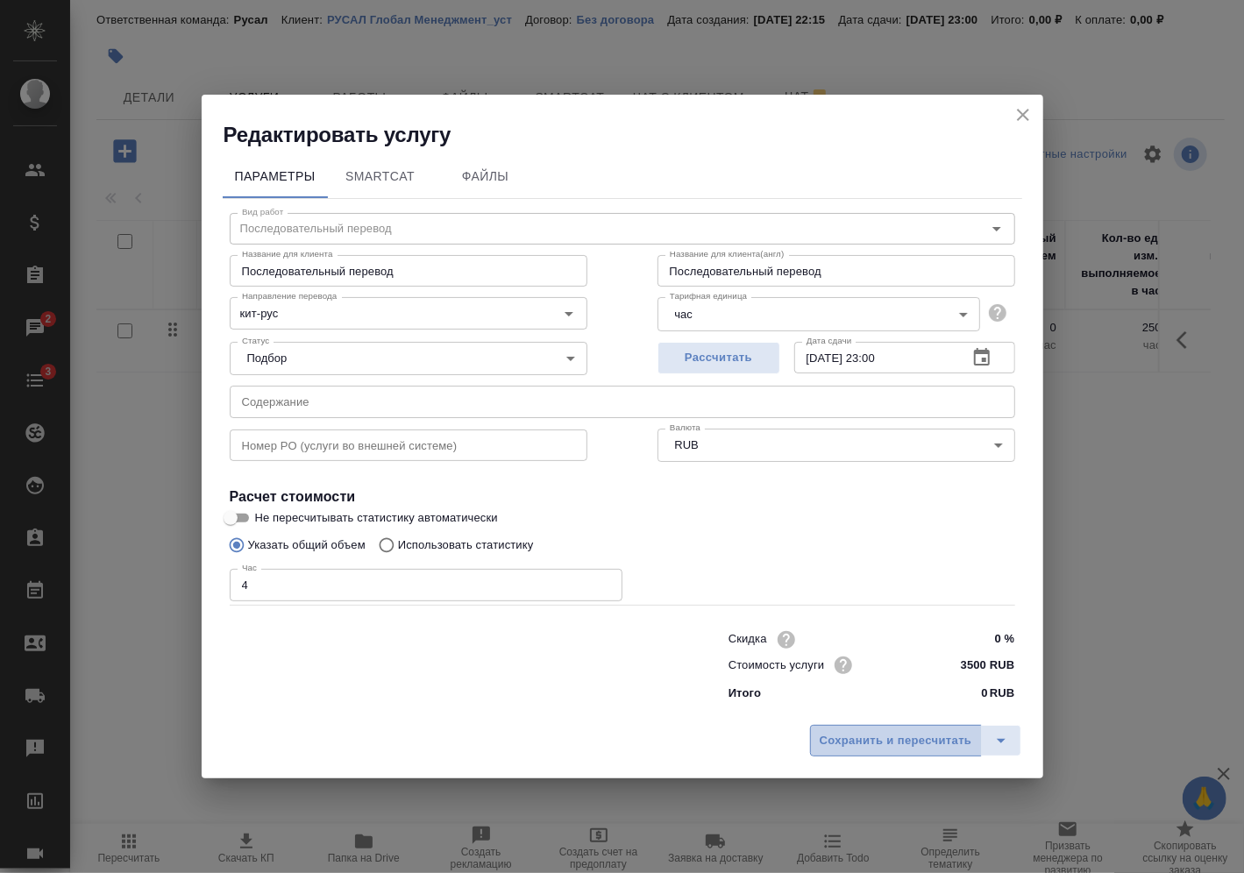
click at [831, 748] on span "Сохранить и пересчитать" at bounding box center [896, 741] width 153 height 20
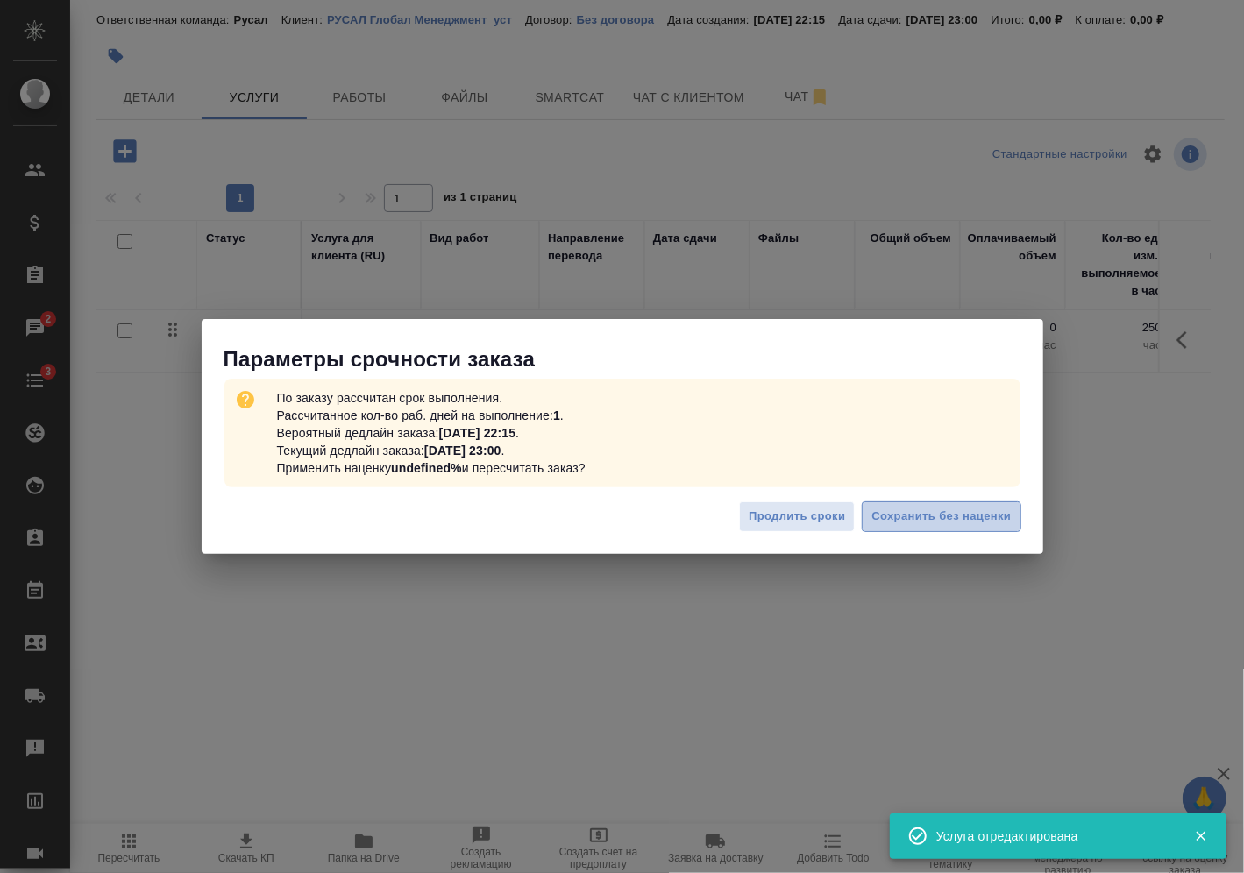
click at [954, 517] on span "Сохранить без наценки" at bounding box center [941, 517] width 139 height 20
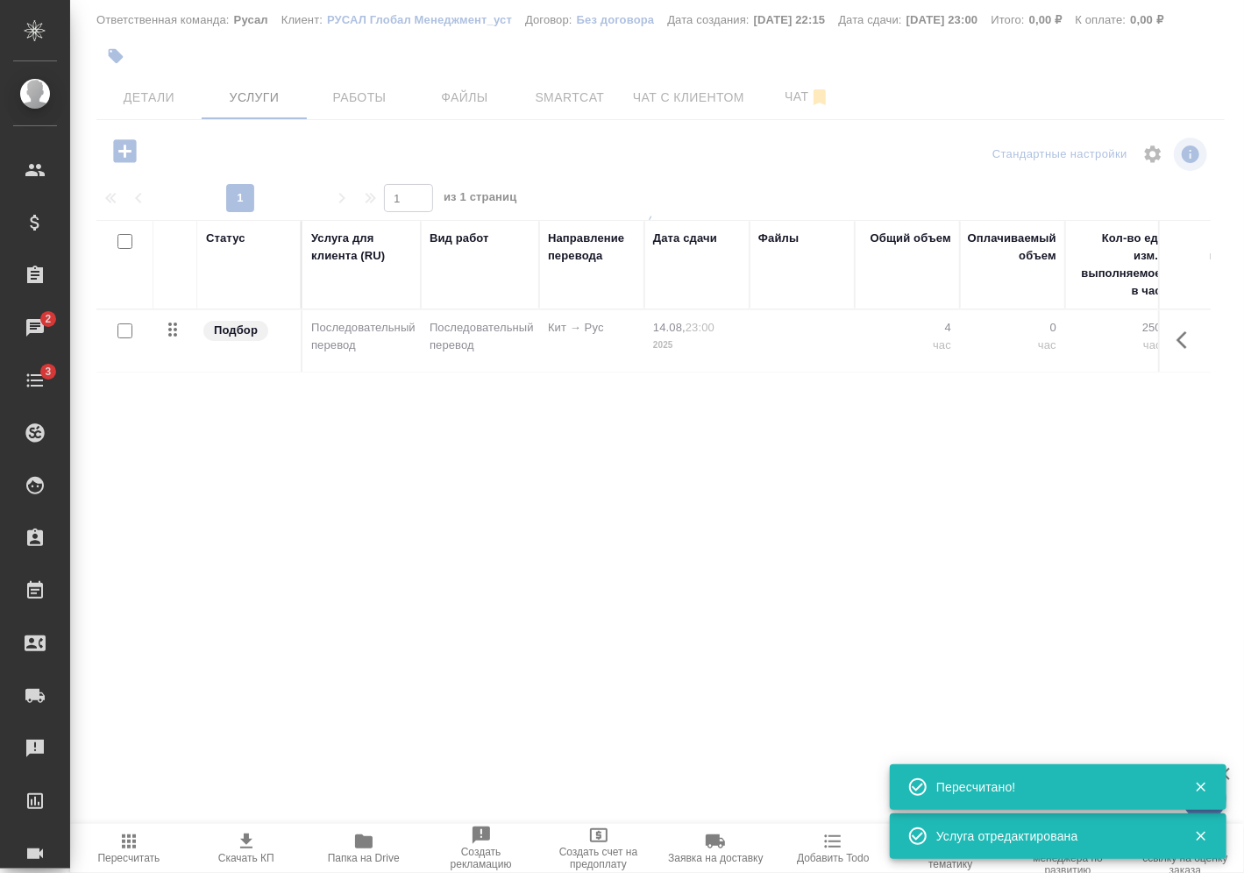
type input "urgent"
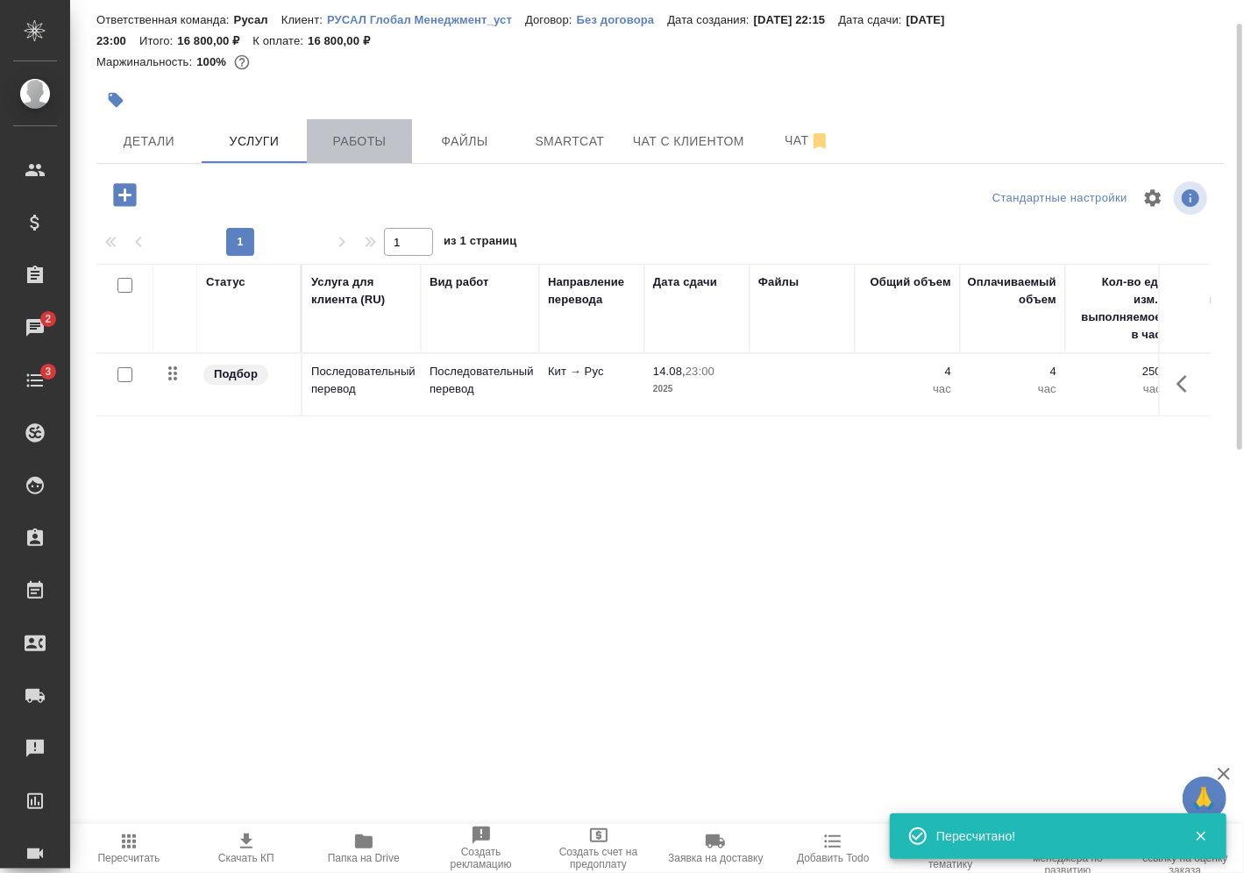
click at [381, 149] on span "Работы" at bounding box center [359, 142] width 84 height 22
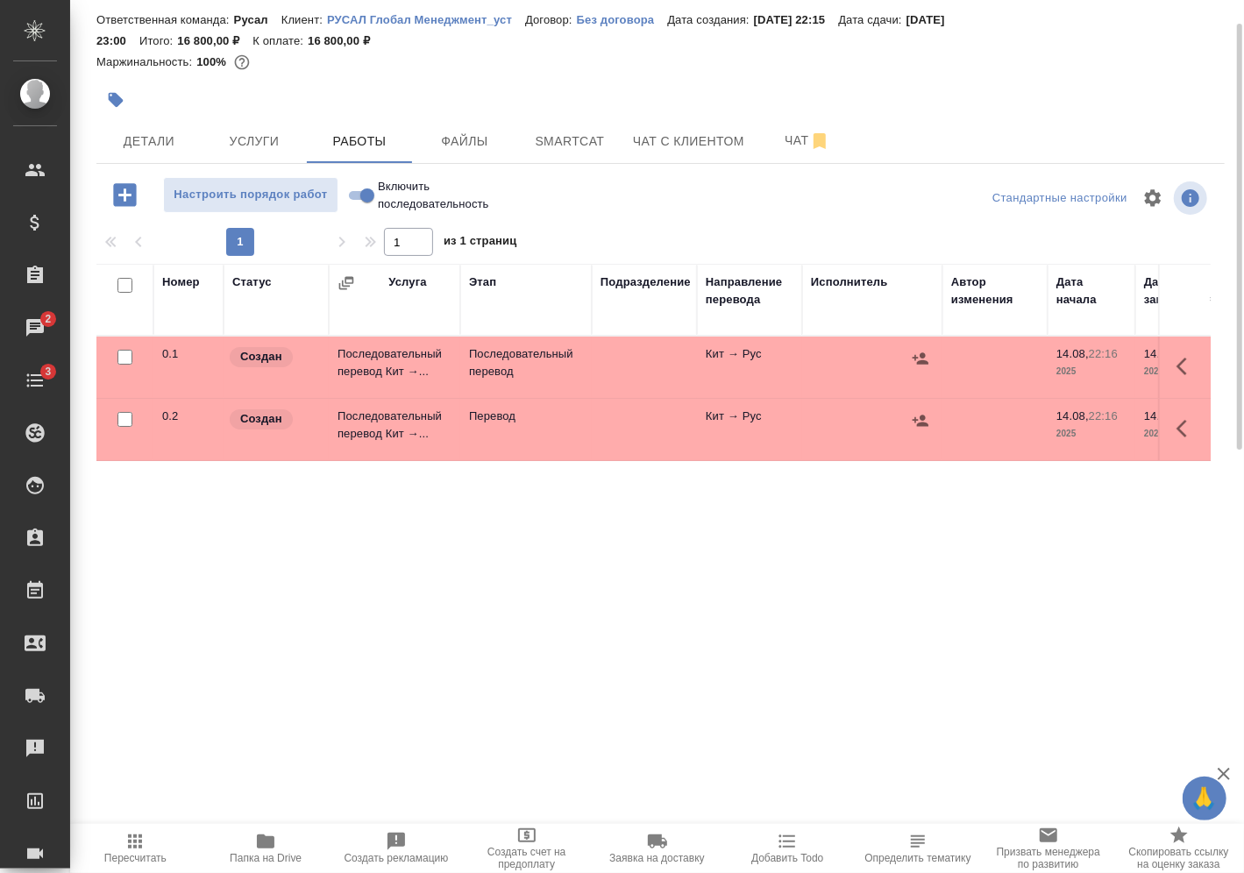
click at [124, 421] on input "checkbox" at bounding box center [125, 419] width 15 height 15
checkbox input "true"
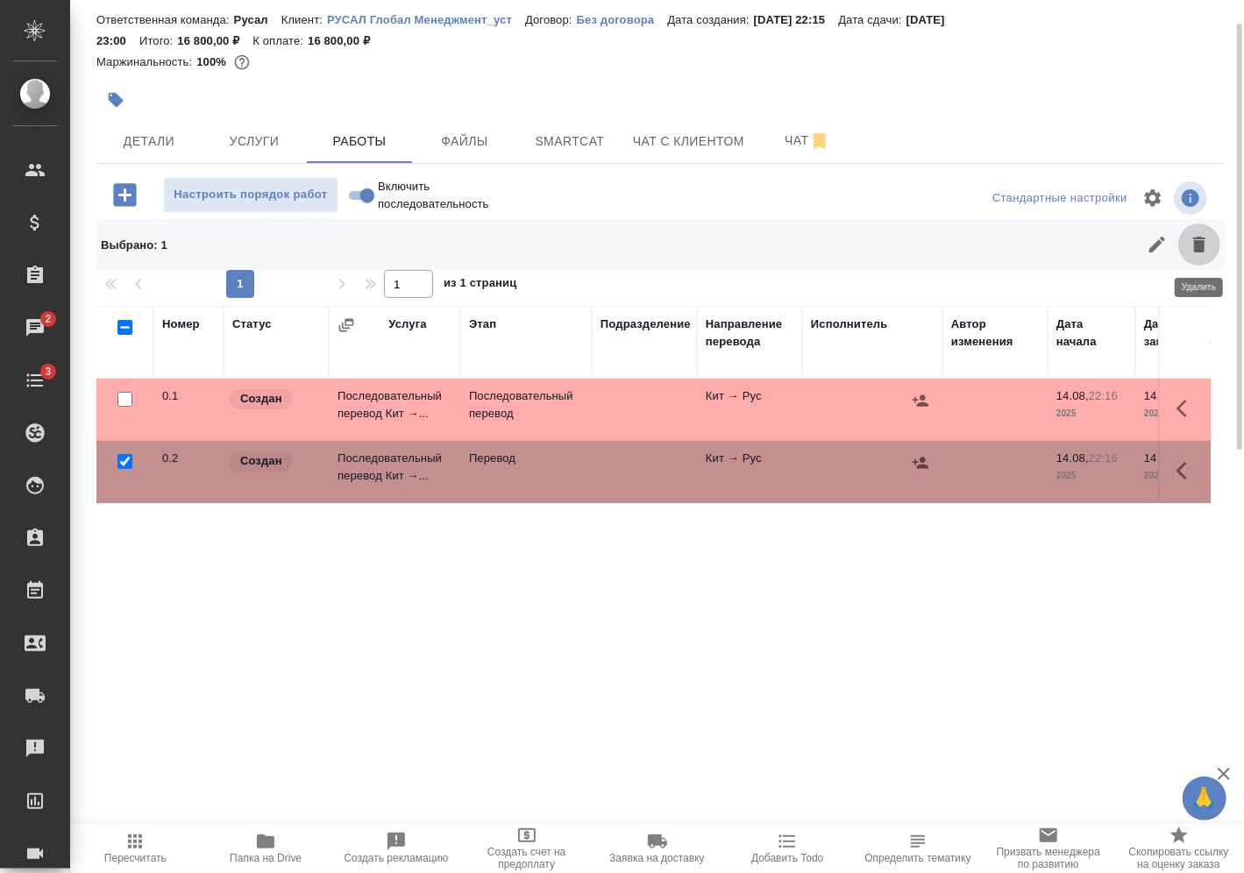
click at [1203, 246] on icon "button" at bounding box center [1200, 245] width 12 height 16
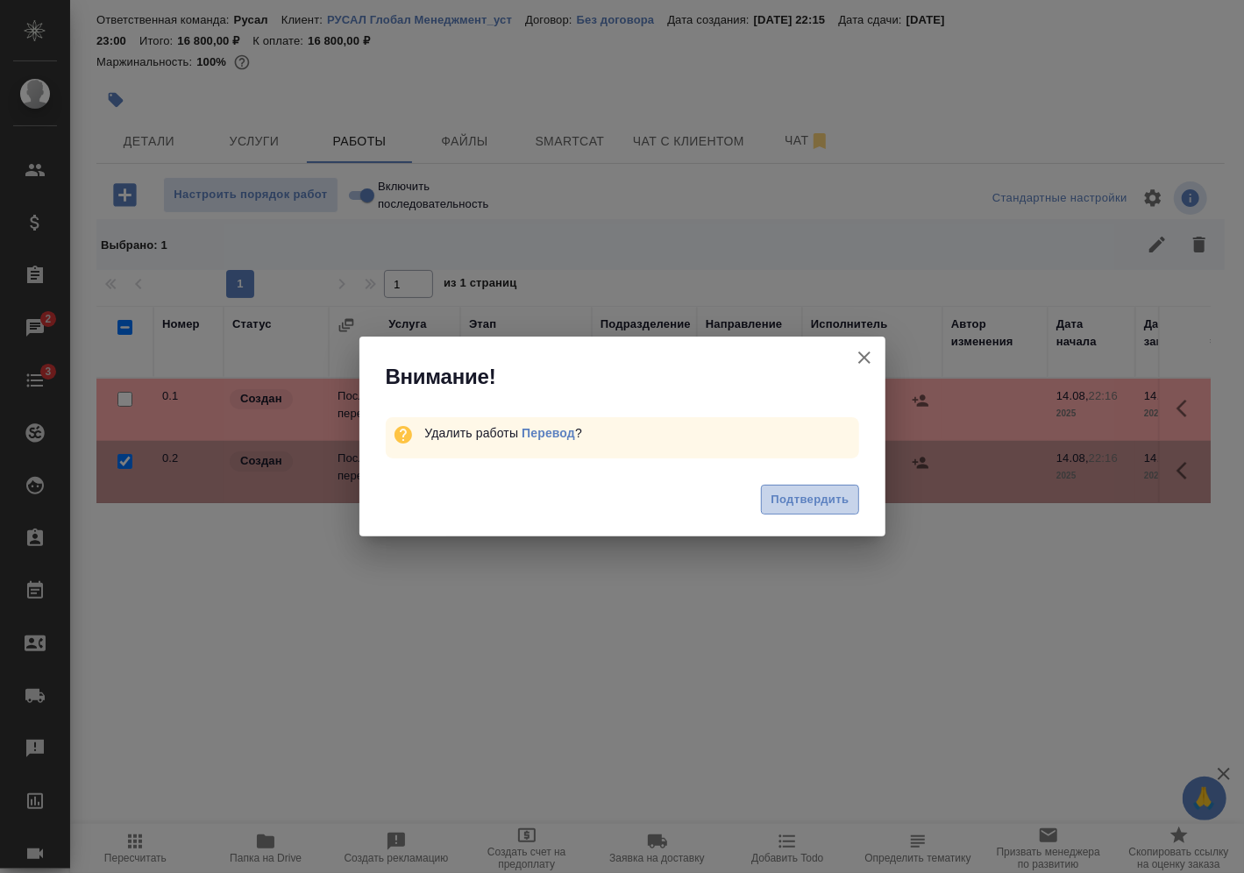
click at [844, 499] on span "Подтвердить" at bounding box center [810, 500] width 78 height 20
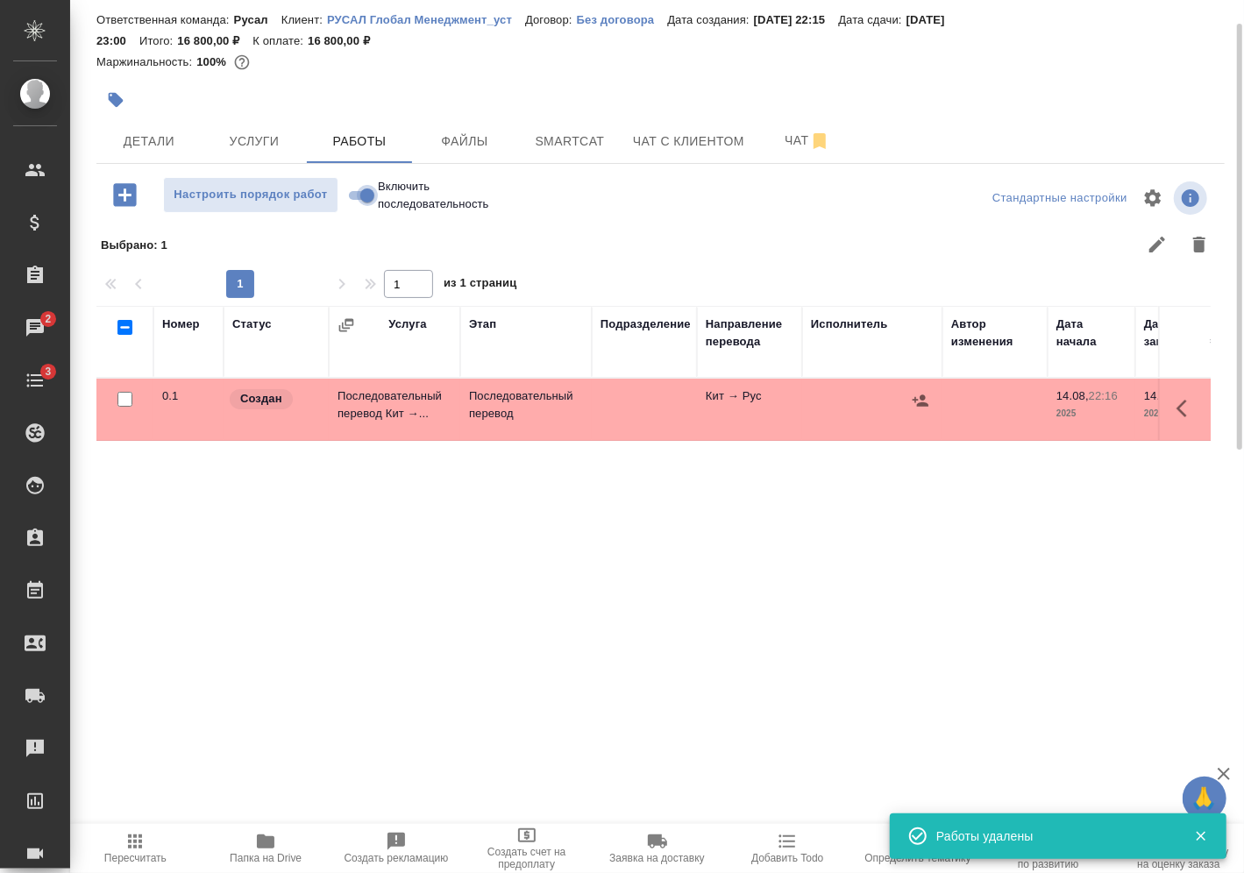
click at [359, 200] on input "Включить последовательность" at bounding box center [367, 195] width 63 height 21
checkbox input "true"
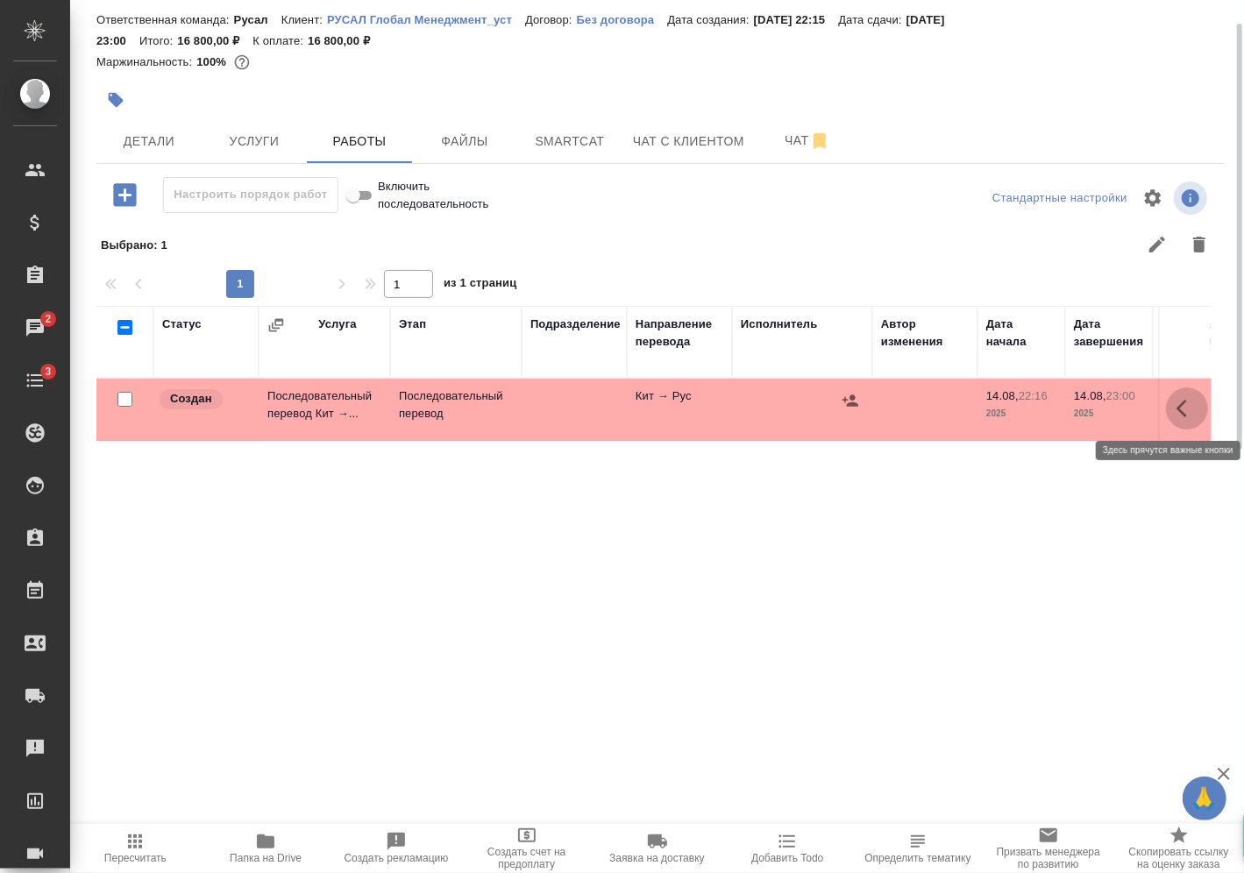
click at [1186, 410] on icon "button" at bounding box center [1187, 408] width 21 height 21
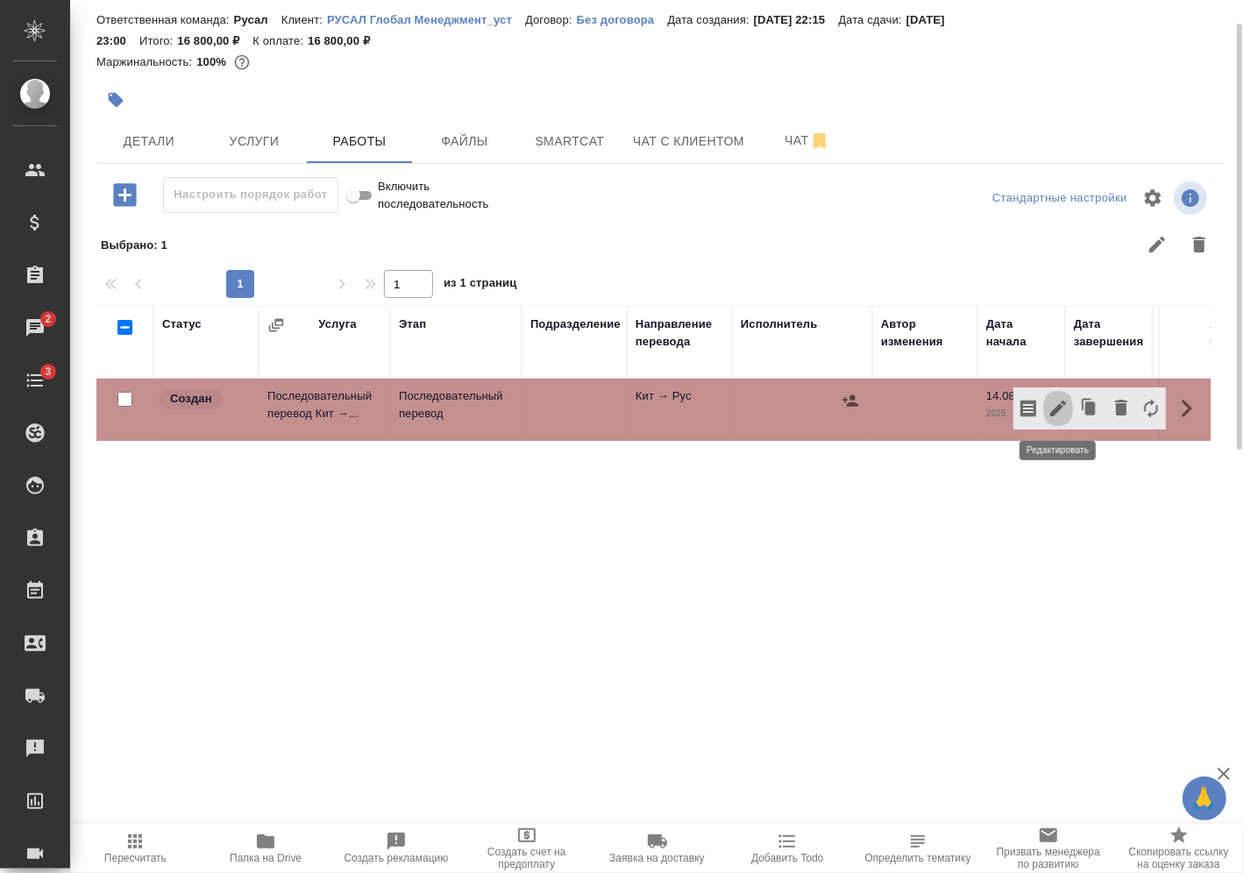
click at [1061, 402] on icon "button" at bounding box center [1058, 408] width 21 height 21
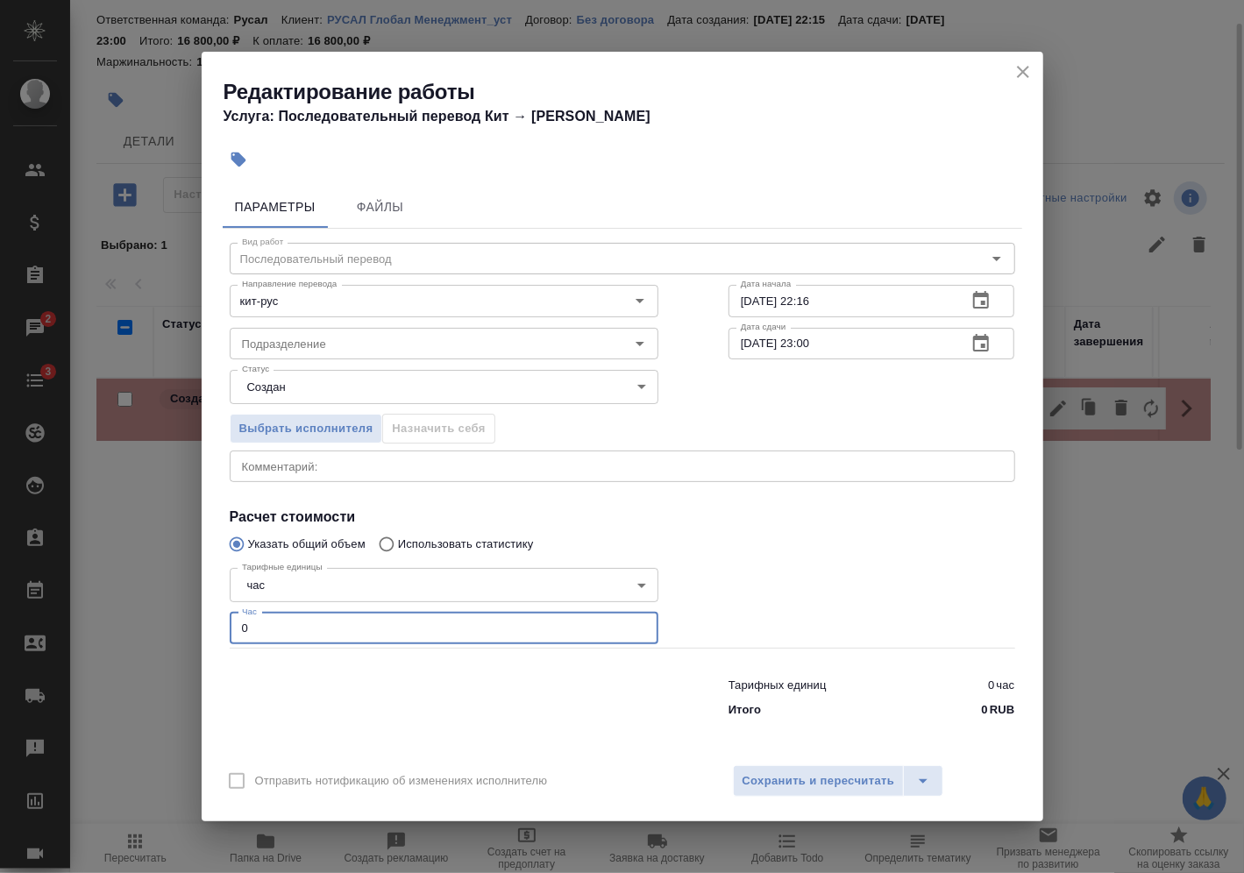
click at [507, 641] on input "0" at bounding box center [444, 629] width 429 height 32
type input "2"
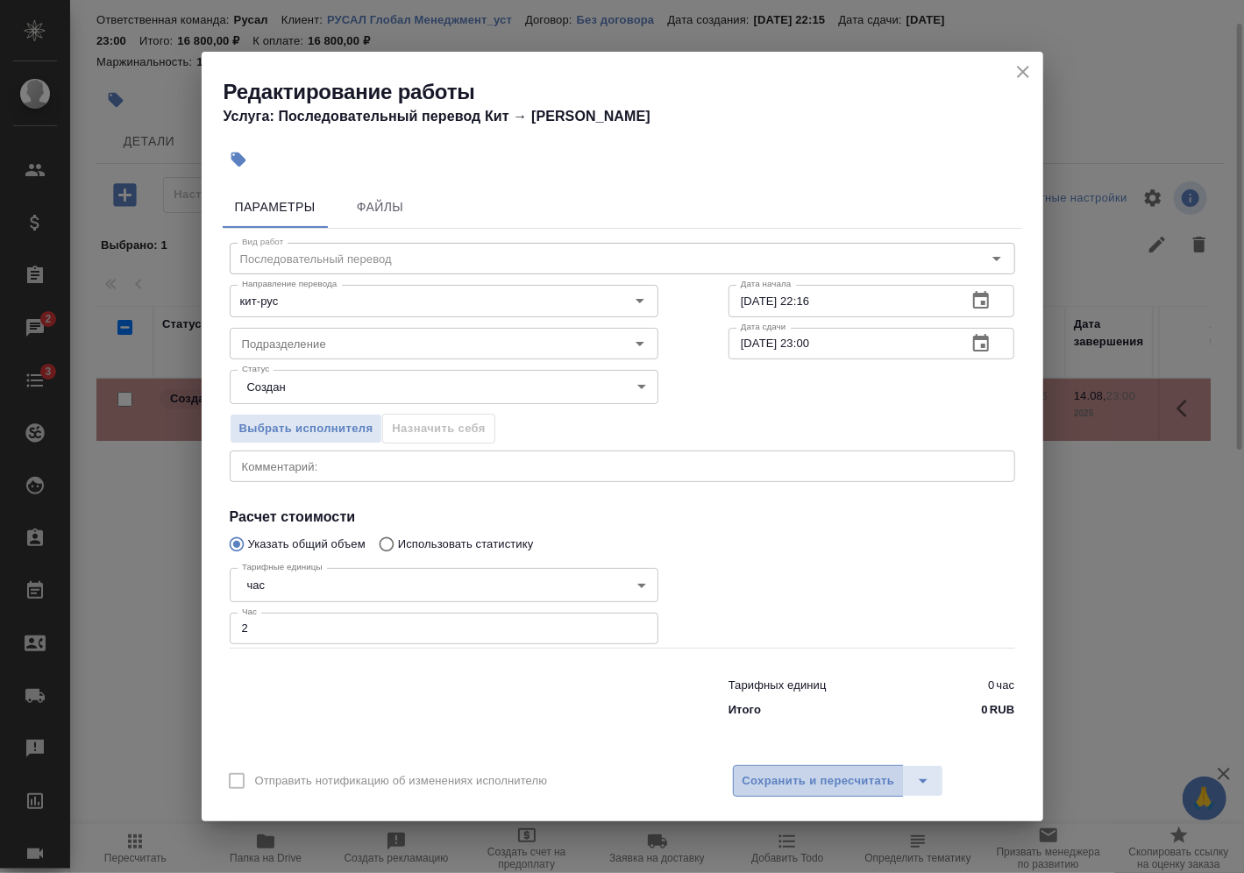
click at [790, 780] on span "Сохранить и пересчитать" at bounding box center [819, 782] width 153 height 20
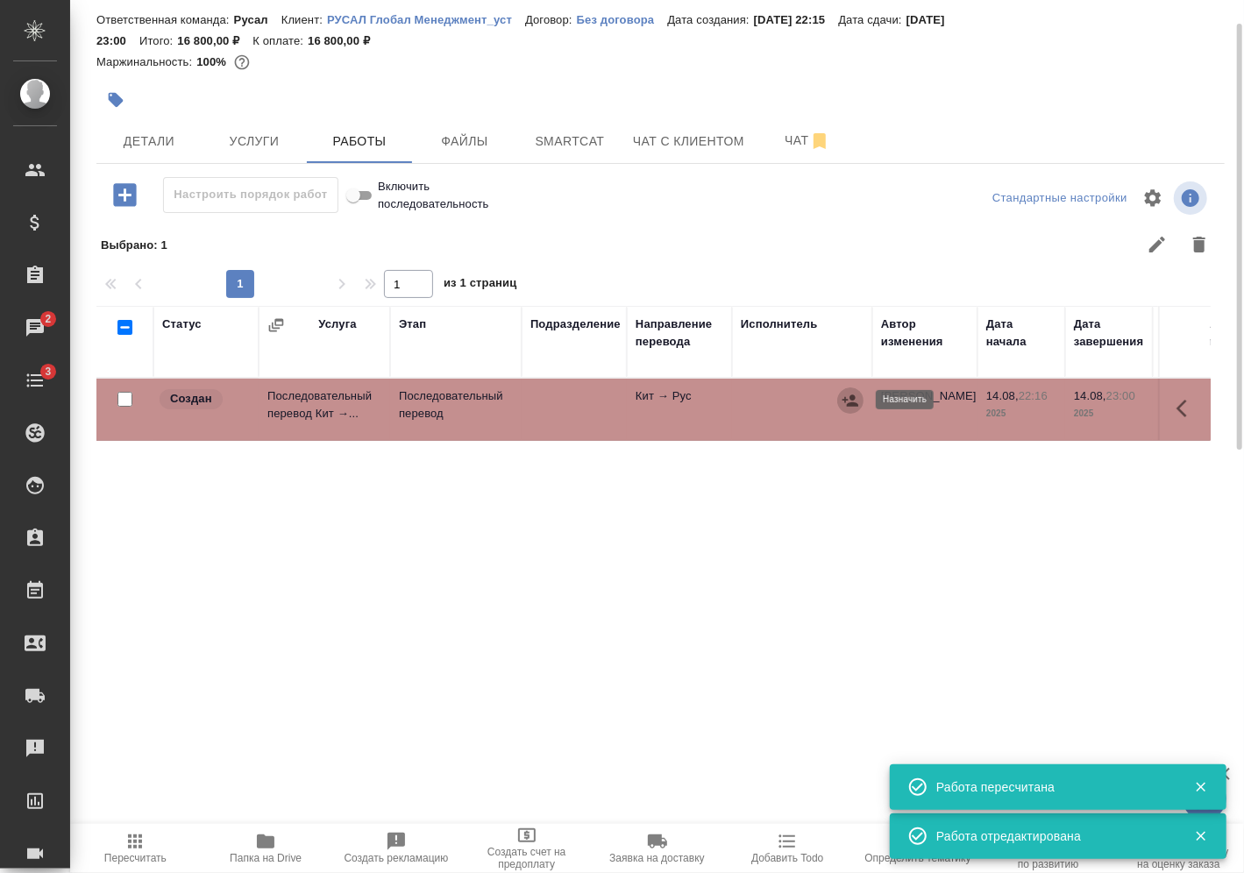
click at [850, 405] on icon "button" at bounding box center [851, 401] width 18 height 18
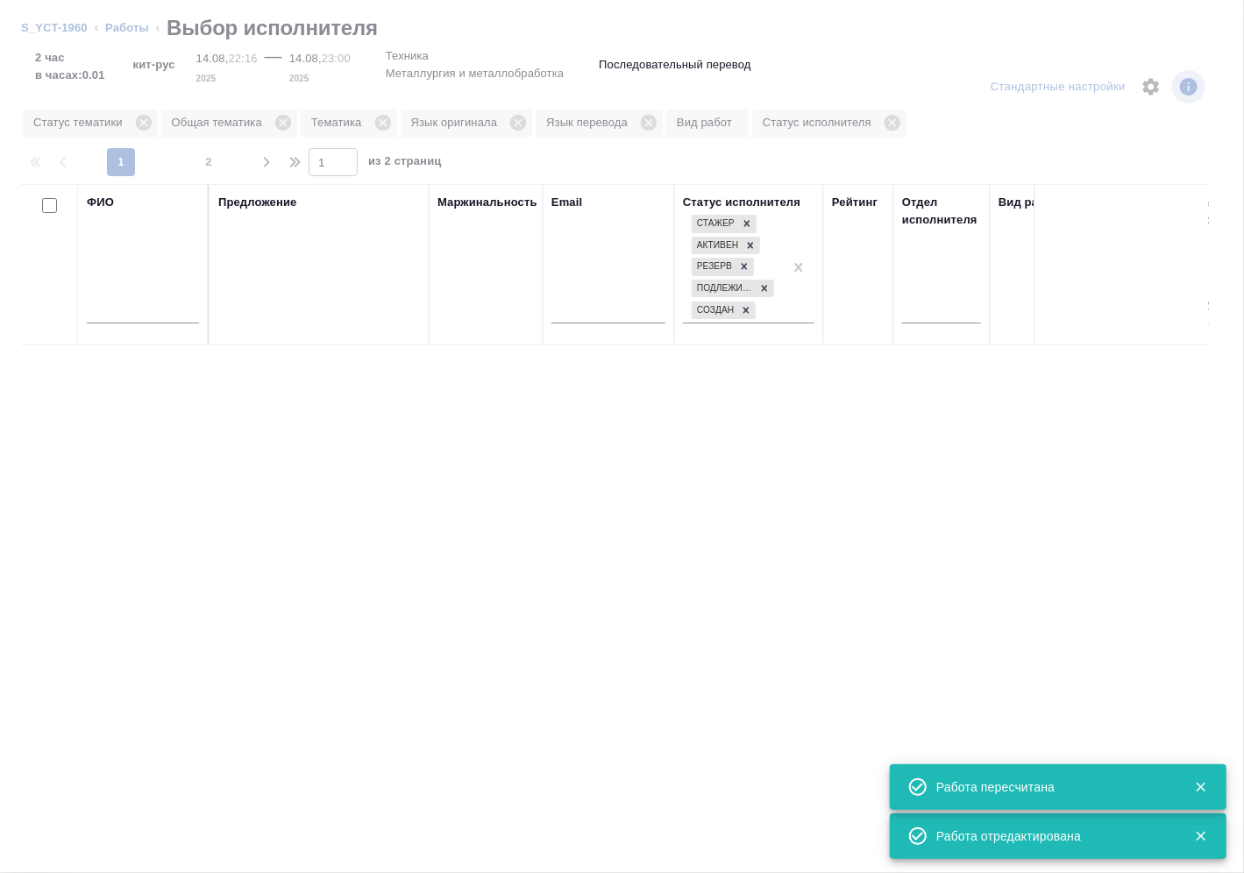
click at [168, 310] on input "text" at bounding box center [143, 313] width 112 height 22
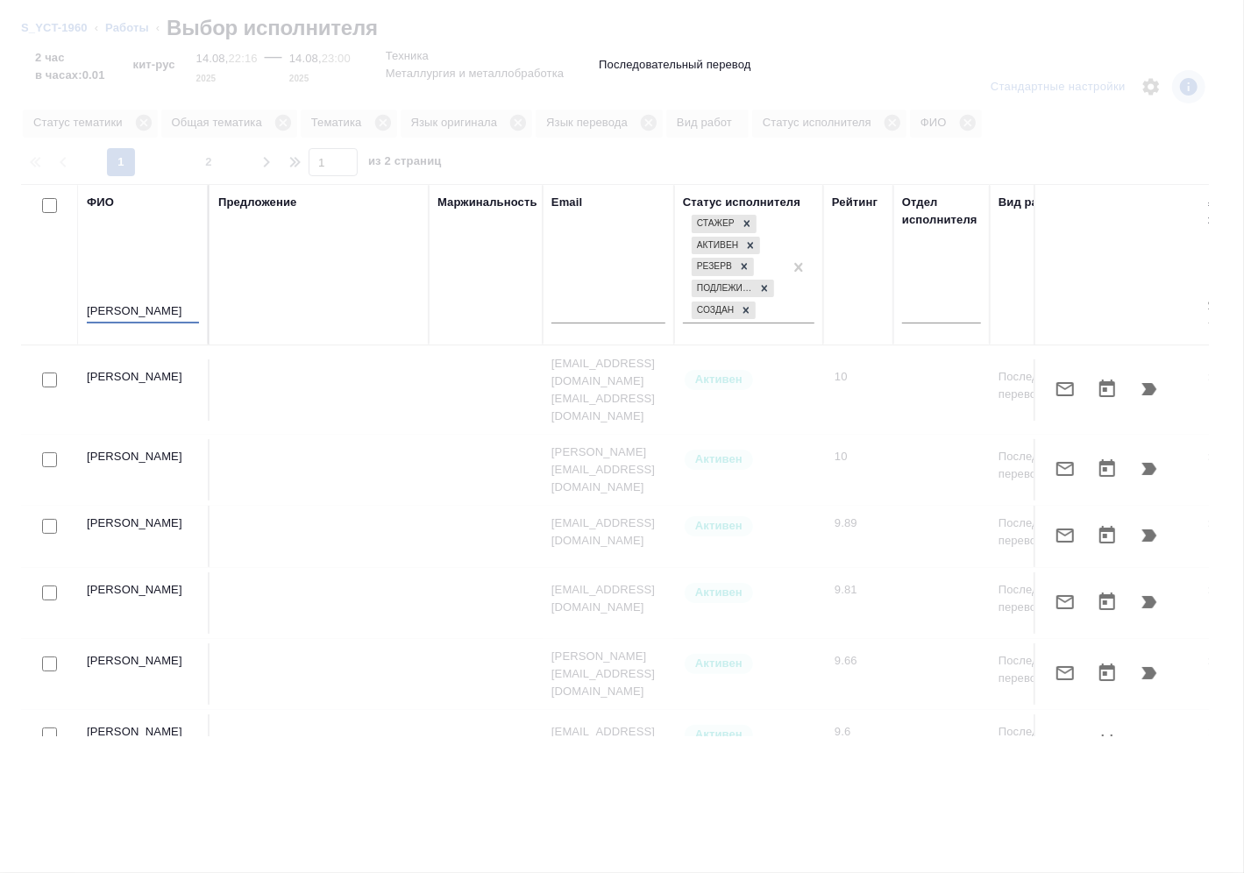
type input "[PERSON_NAME]"
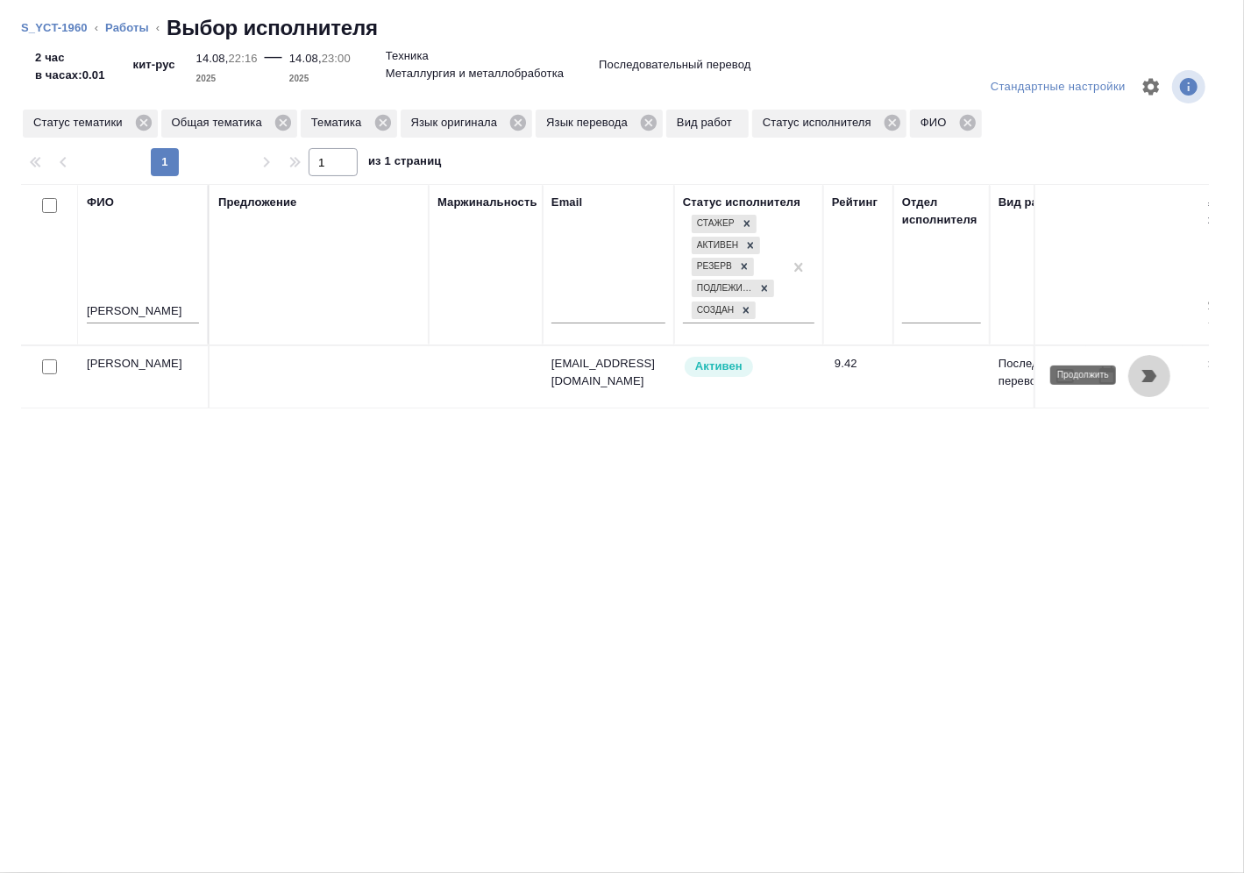
click at [1162, 381] on button "button" at bounding box center [1150, 376] width 42 height 42
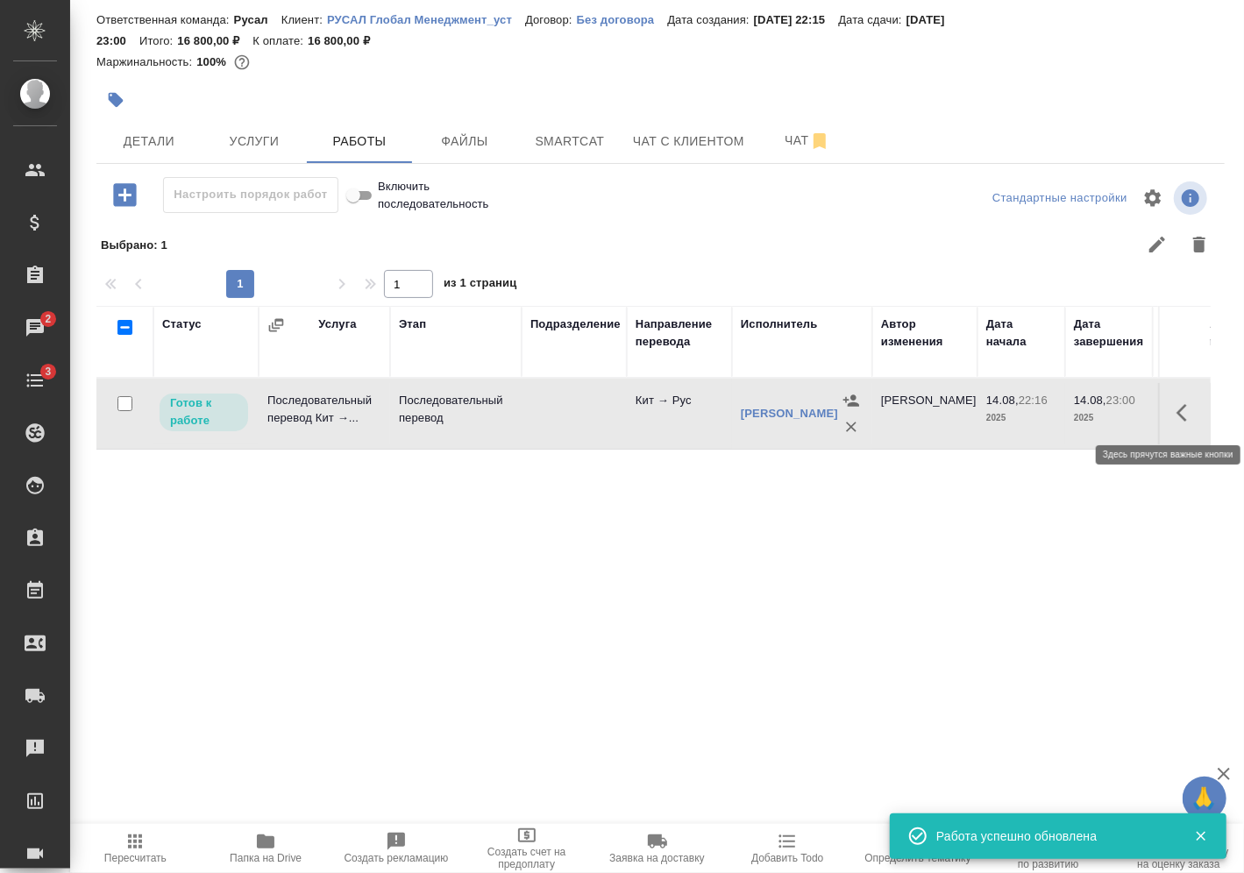
click at [1179, 413] on icon "button" at bounding box center [1182, 413] width 11 height 18
click at [1060, 416] on icon "button" at bounding box center [1058, 413] width 21 height 21
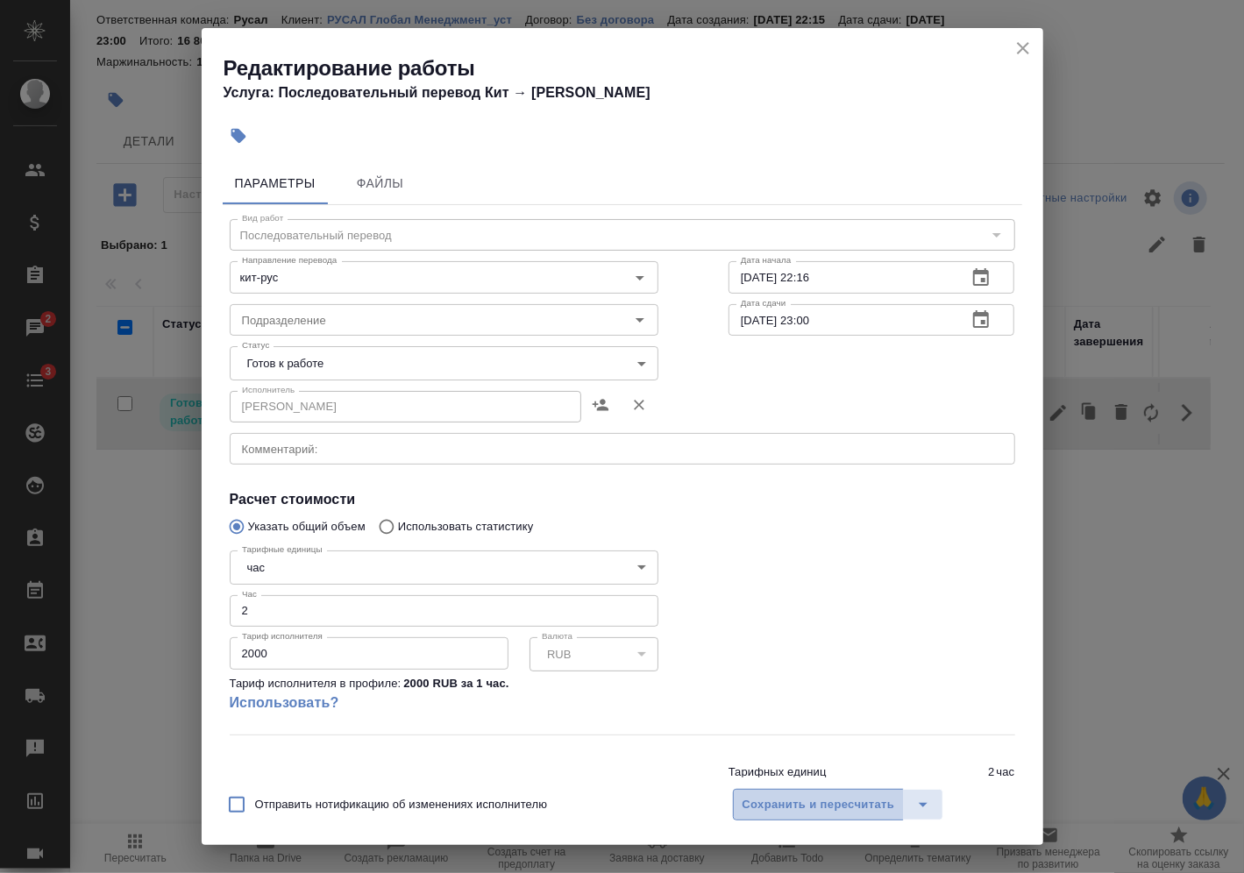
click at [827, 793] on button "Сохранить и пересчитать" at bounding box center [819, 805] width 172 height 32
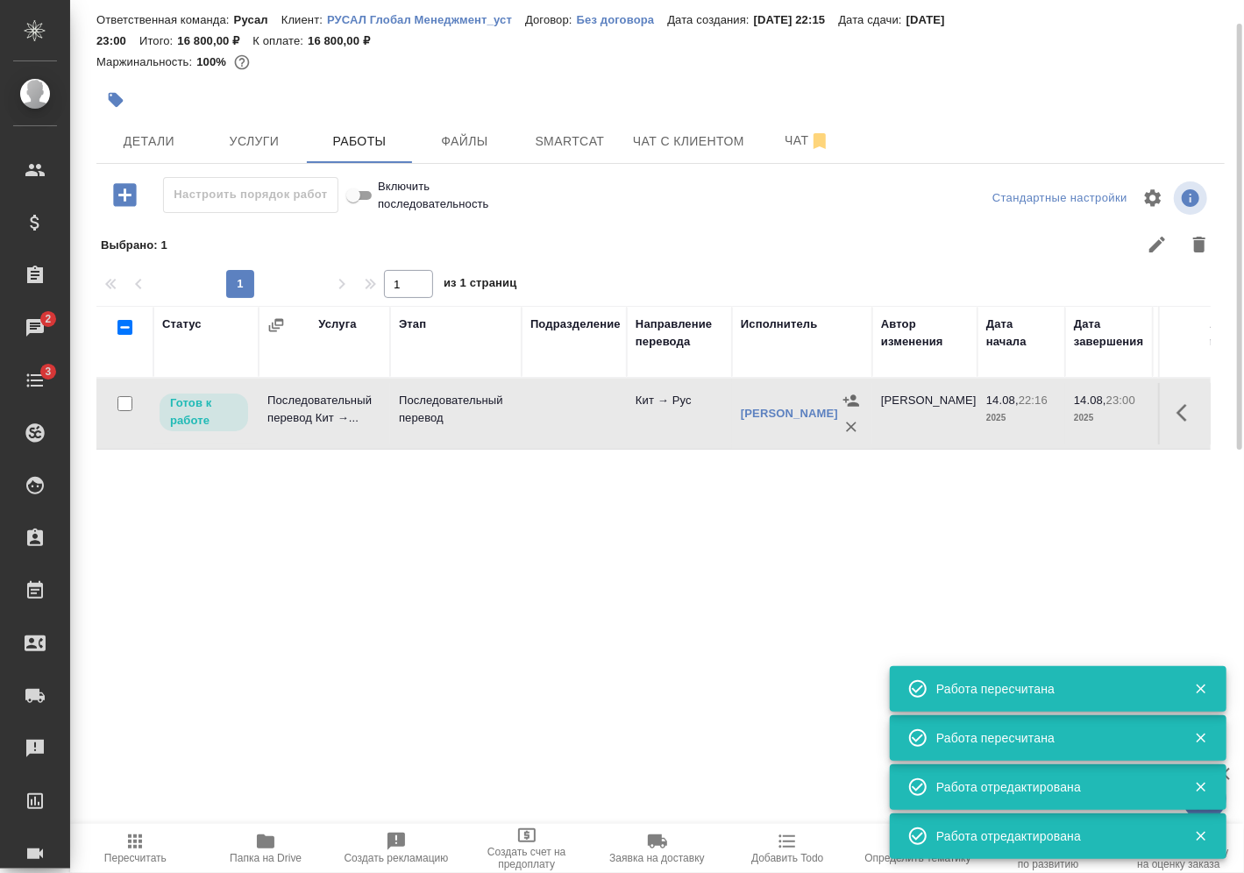
click at [161, 844] on span "Пересчитать" at bounding box center [136, 847] width 110 height 33
click at [271, 140] on span "Услуги" at bounding box center [254, 142] width 84 height 22
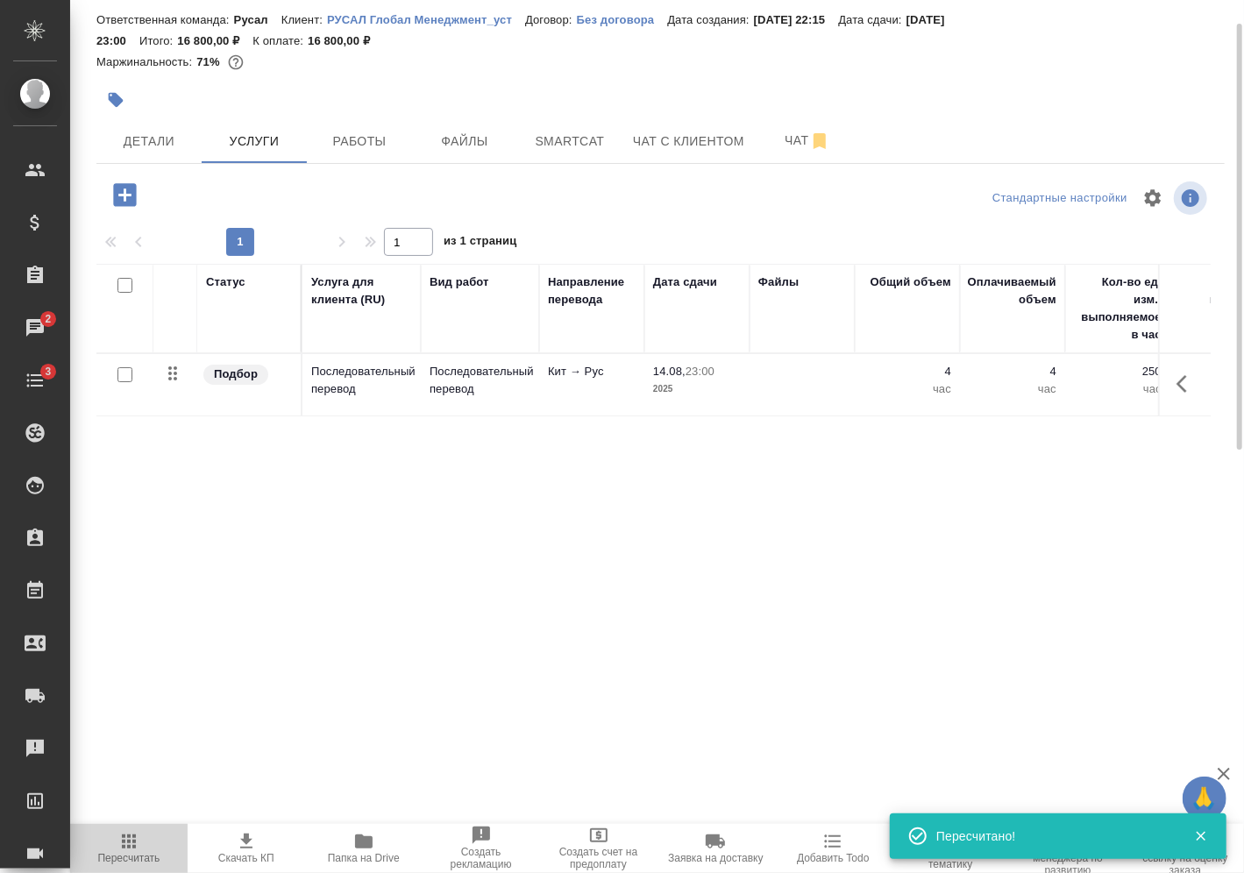
click at [136, 840] on icon "button" at bounding box center [128, 841] width 21 height 21
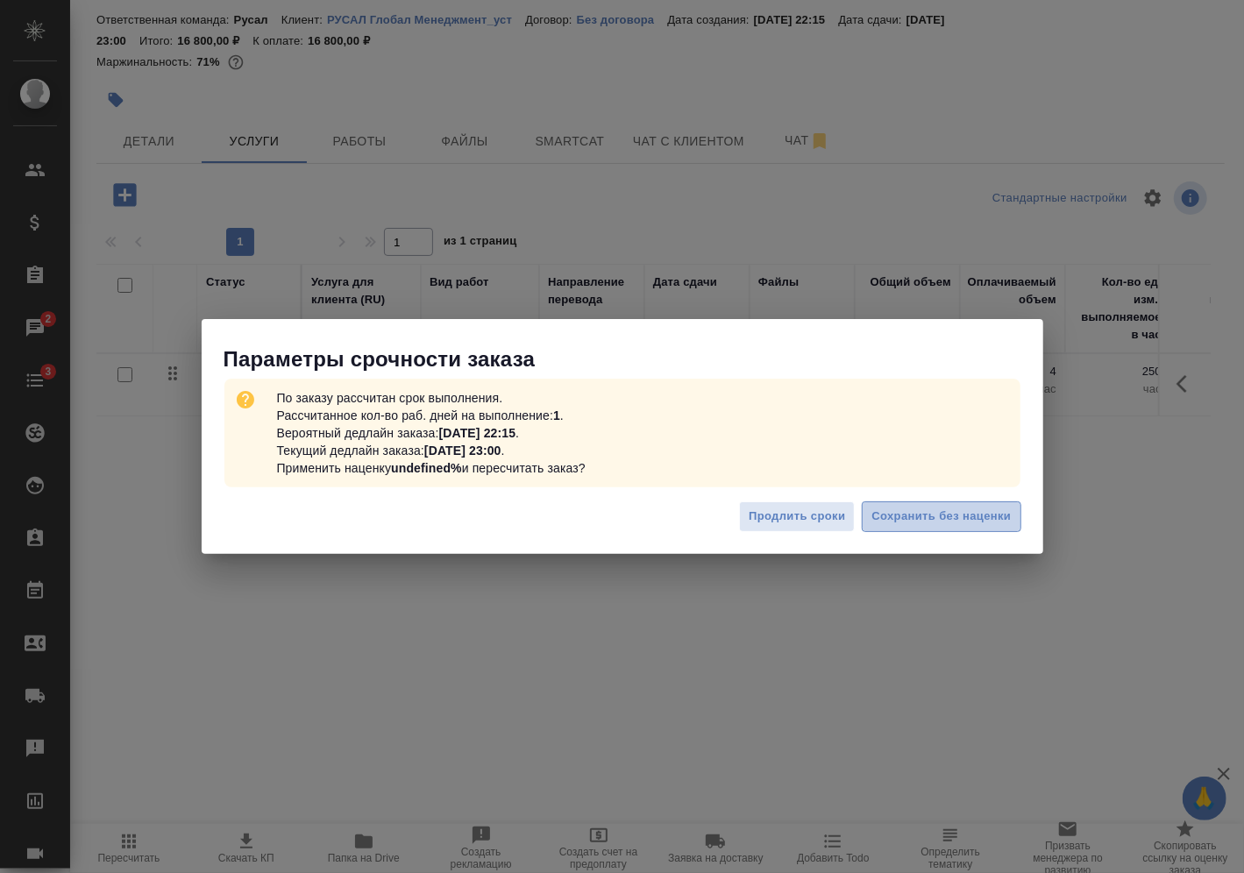
click at [907, 521] on span "Сохранить без наценки" at bounding box center [941, 517] width 139 height 20
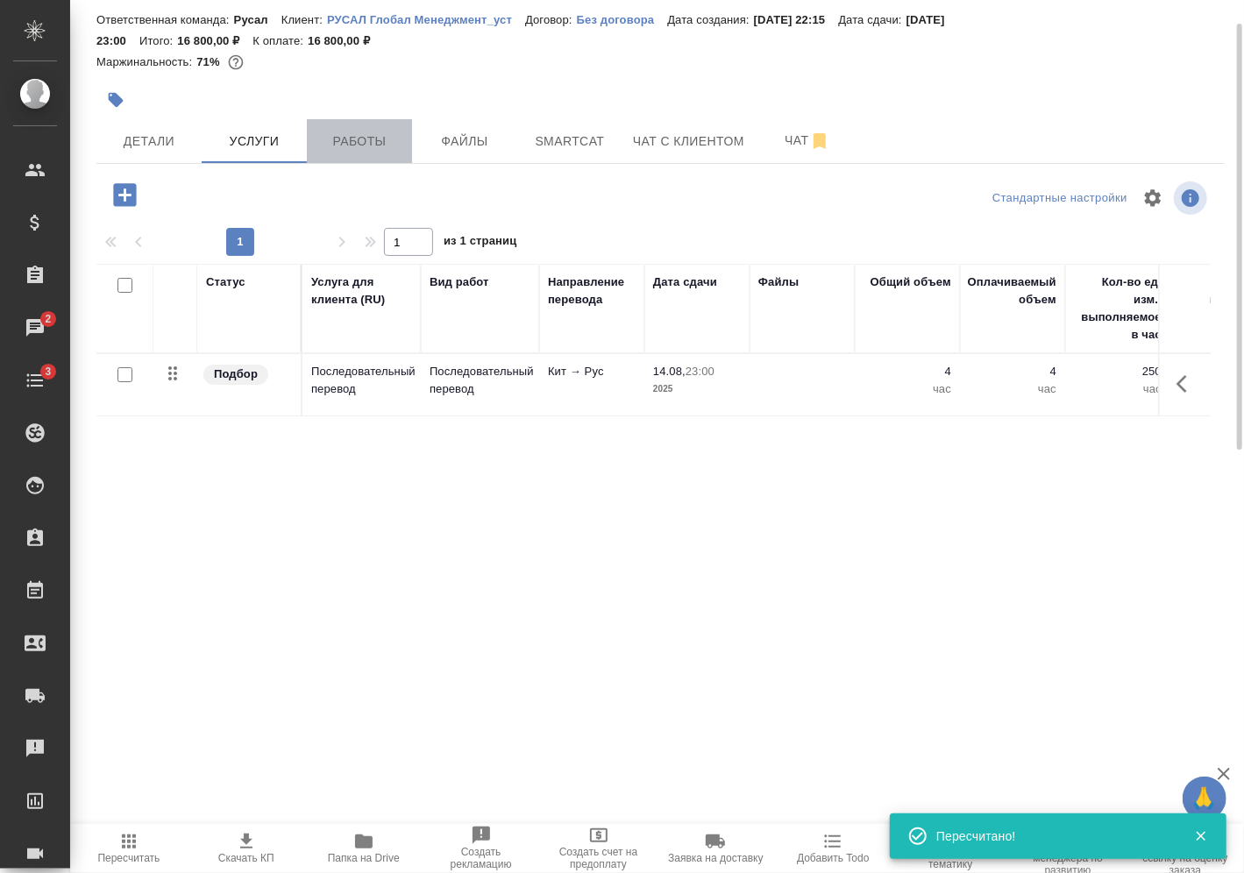
click at [339, 146] on span "Работы" at bounding box center [359, 142] width 84 height 22
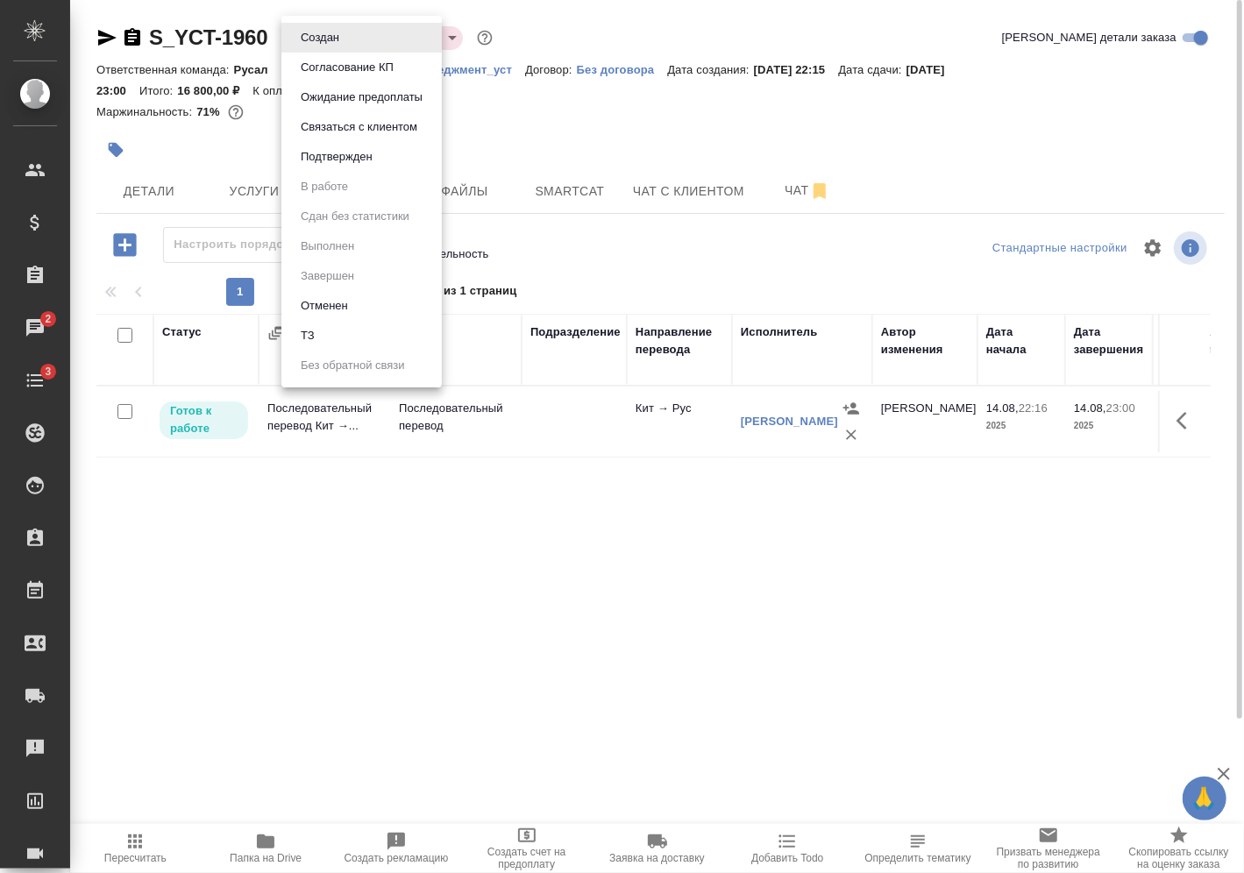
click at [345, 34] on body "🙏 .cls-1 fill:#fff; AWATERA Vasilev Evgeniy Клиенты Спецификации Заказы 2 Чаты …" at bounding box center [622, 436] width 1244 height 873
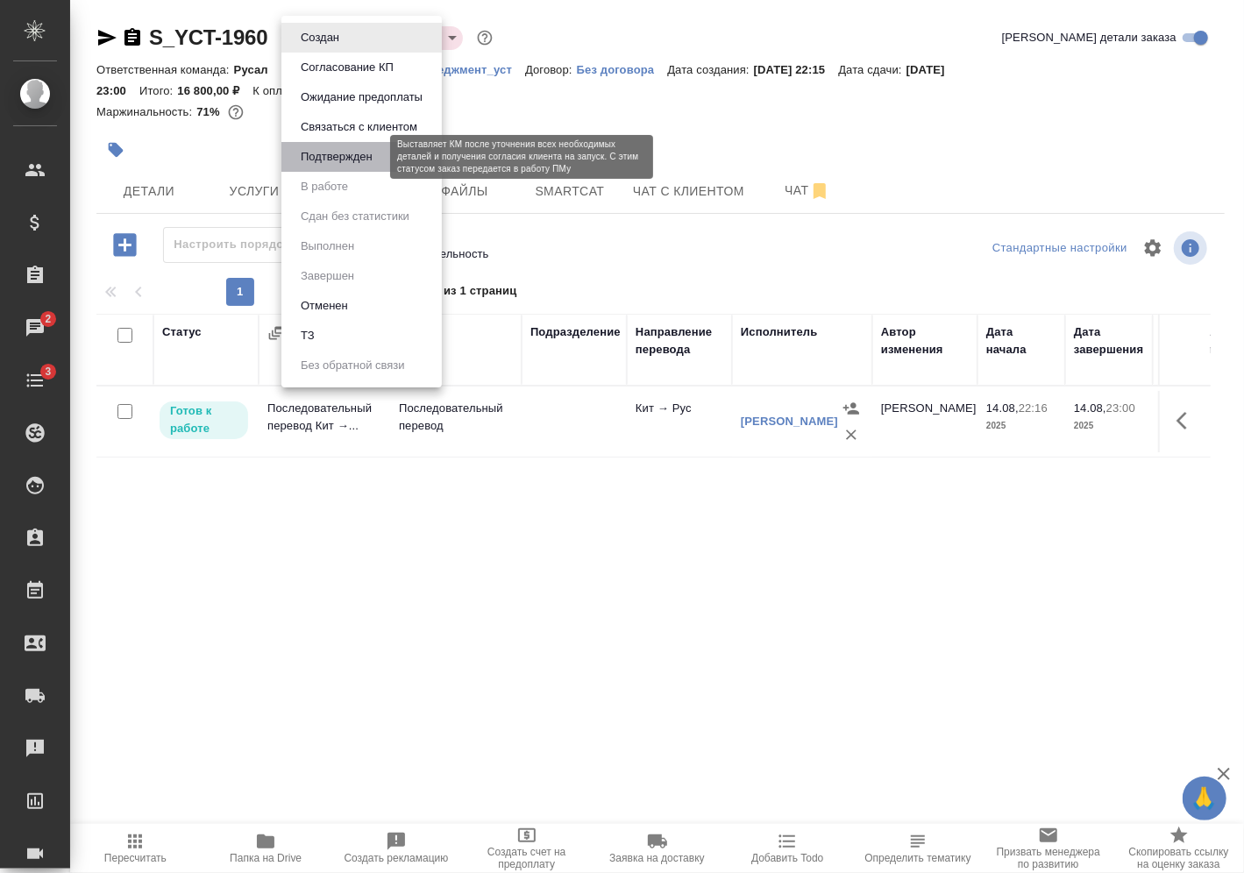
click at [348, 159] on button "Подтвержден" at bounding box center [337, 156] width 82 height 19
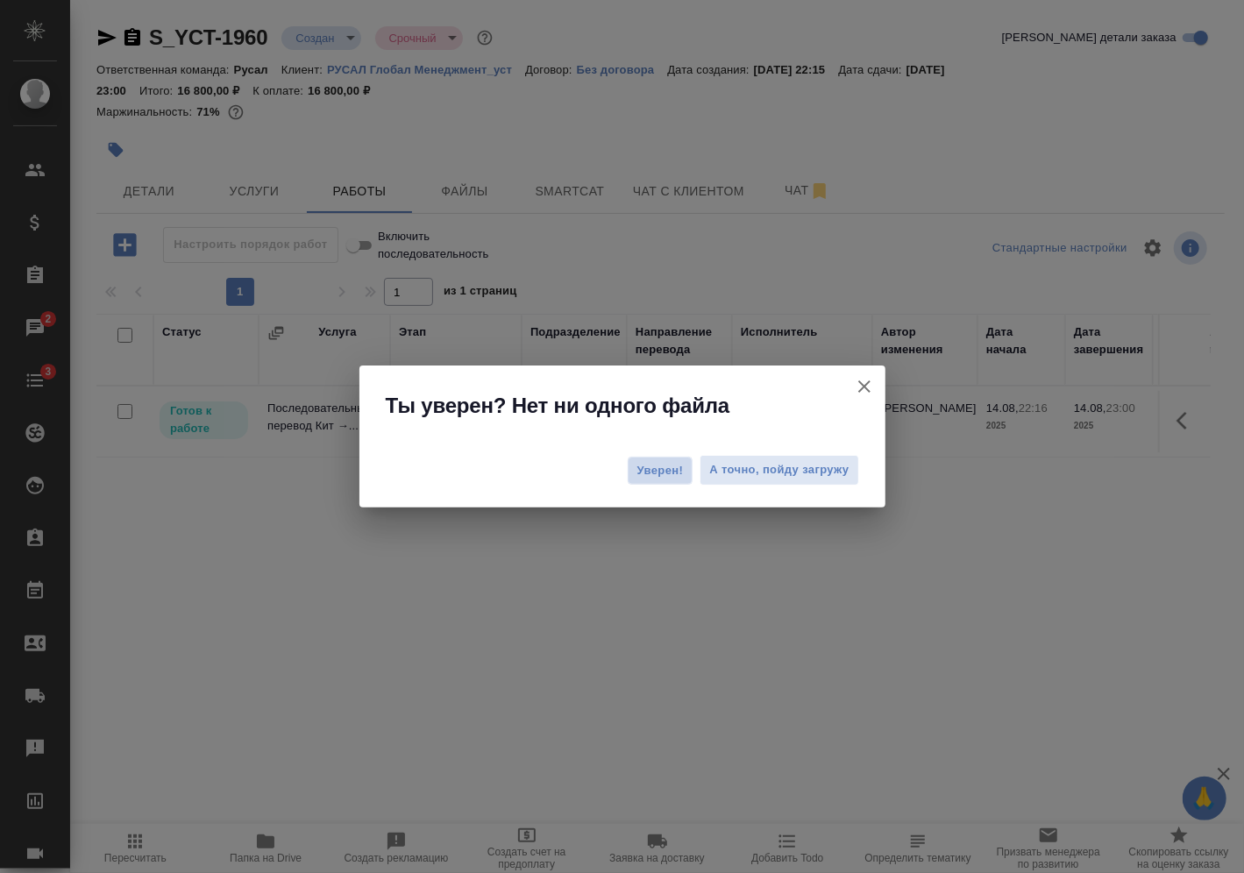
click at [640, 459] on button "Уверен!" at bounding box center [661, 471] width 66 height 28
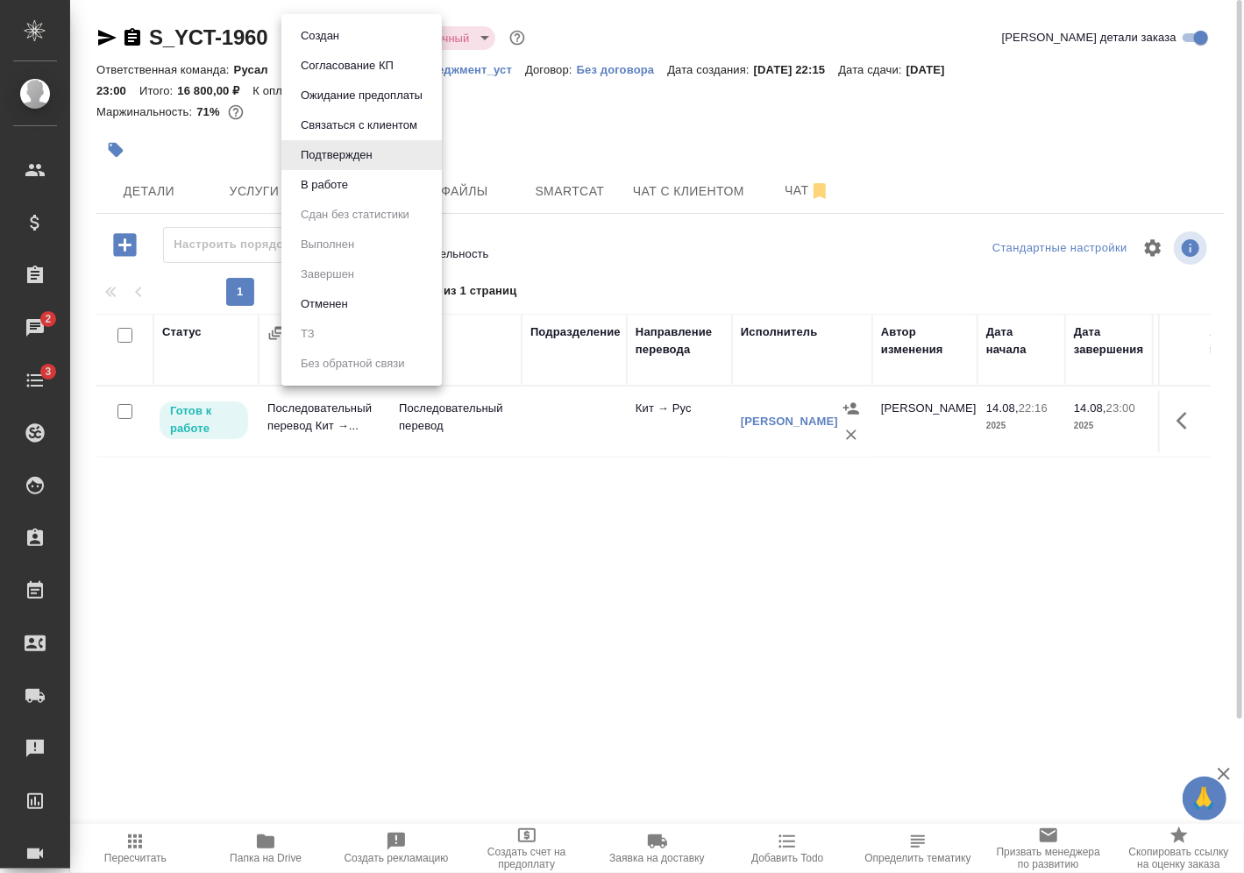
click at [346, 43] on body "🙏 .cls-1 fill:#fff; AWATERA Vasilev Evgeniy Клиенты Спецификации Заказы 2 Чаты …" at bounding box center [622, 436] width 1244 height 873
click at [377, 194] on li "В работе" at bounding box center [362, 185] width 160 height 30
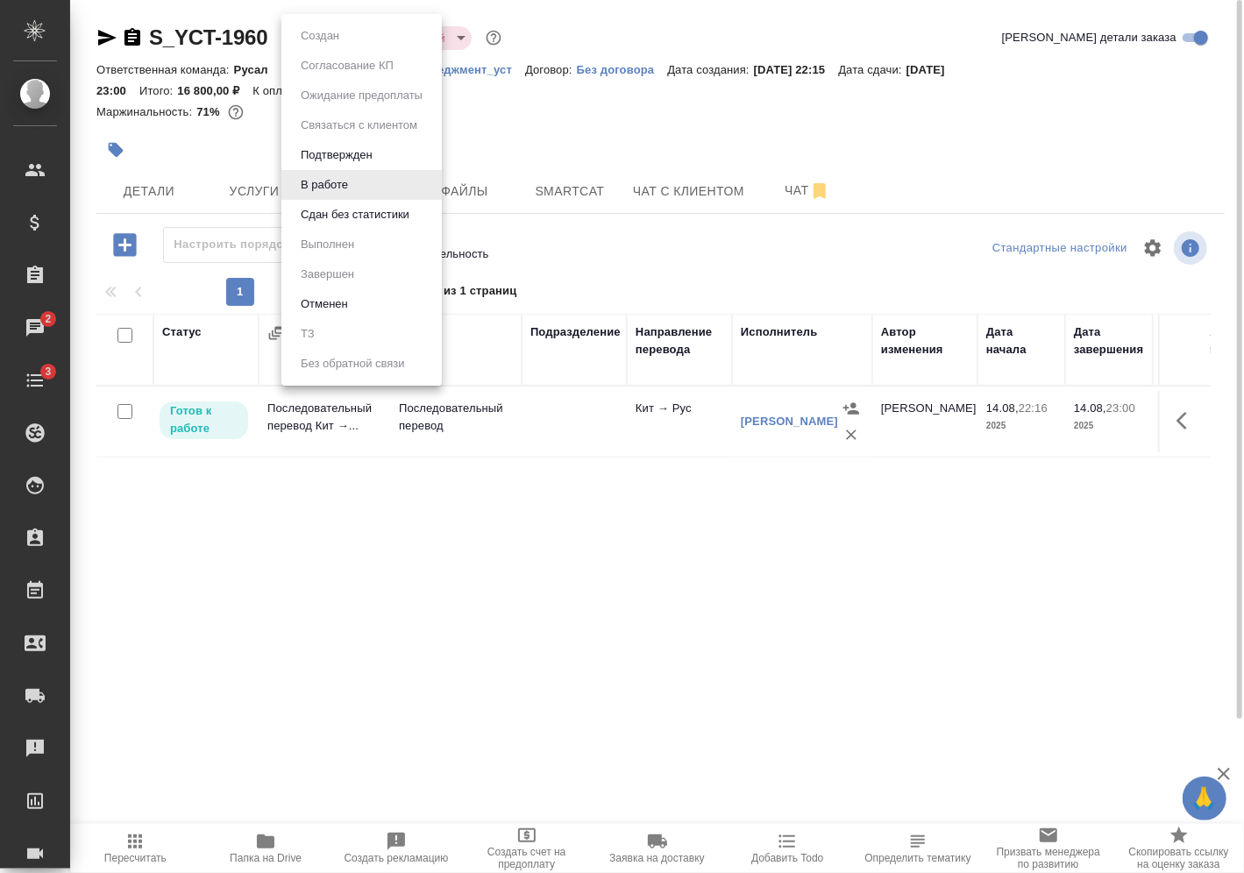
click at [329, 48] on body "🙏 .cls-1 fill:#fff; AWATERA Vasilev Evgeniy Клиенты Спецификации Заказы 2 Чаты …" at bounding box center [622, 436] width 1244 height 873
click at [363, 203] on li "Сдан без статистики" at bounding box center [362, 215] width 160 height 30
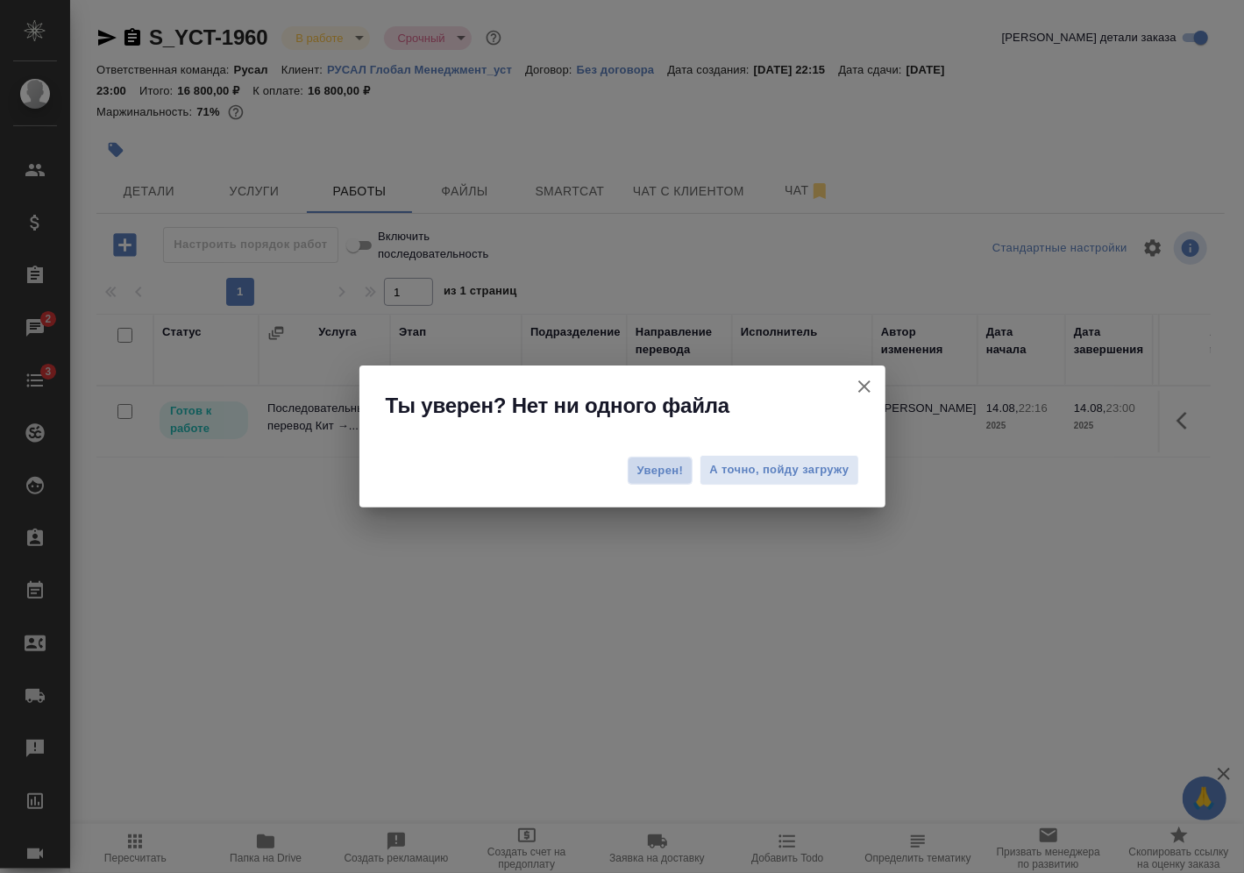
click at [646, 472] on span "Уверен!" at bounding box center [661, 471] width 46 height 18
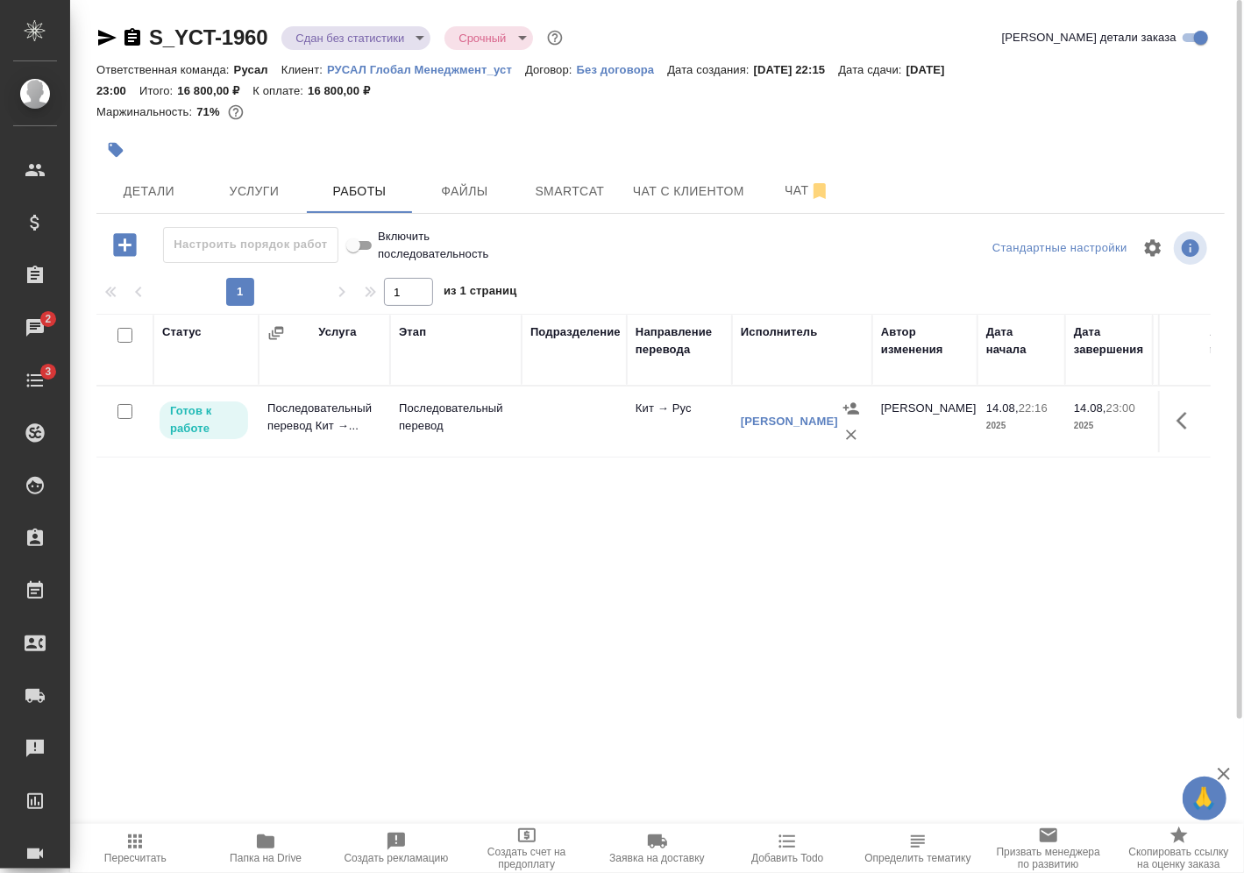
click at [123, 409] on input "checkbox" at bounding box center [125, 411] width 15 height 15
checkbox input "true"
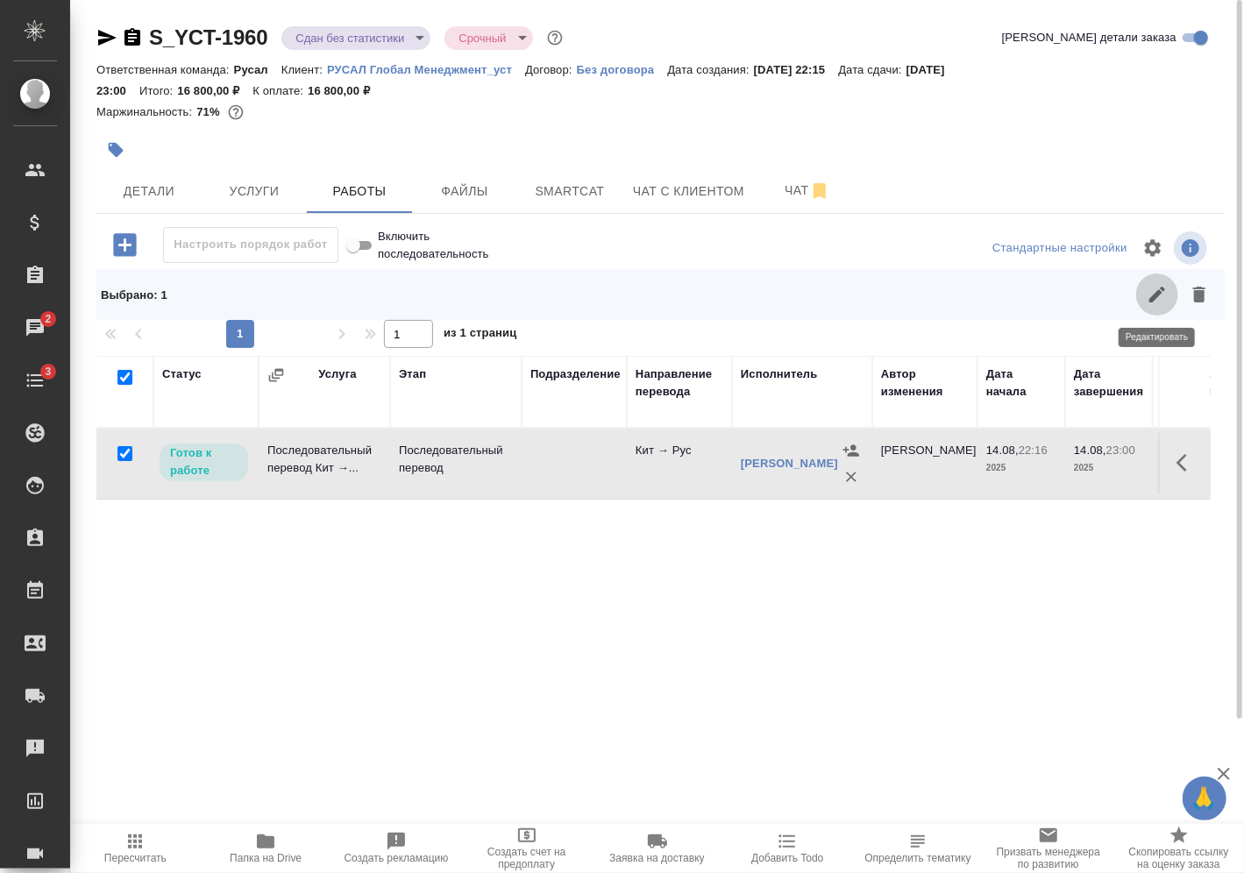
click at [1158, 296] on icon "button" at bounding box center [1158, 295] width 16 height 16
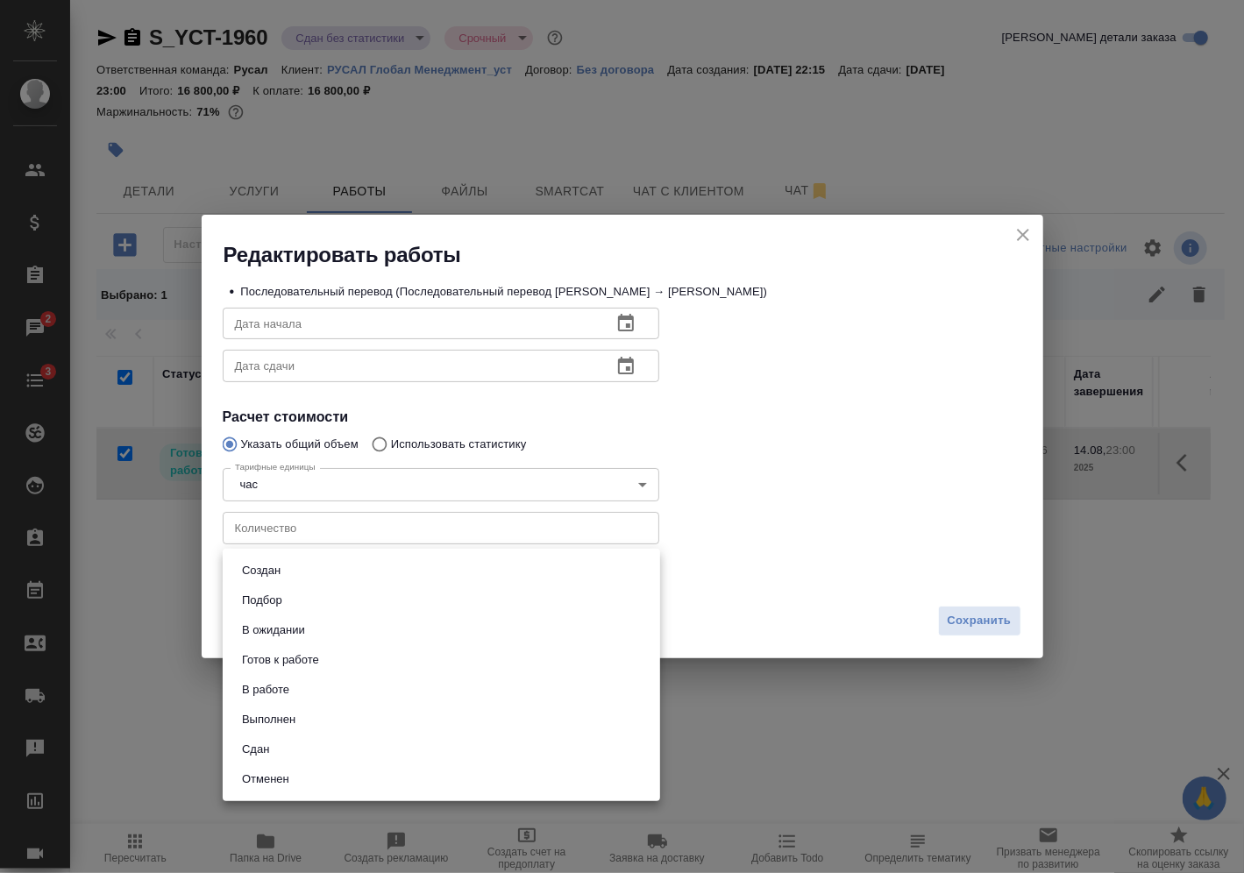
click at [636, 573] on body "🙏 .cls-1 fill:#fff; AWATERA Vasilev Evgeniy Клиенты Спецификации Заказы 2 Чаты …" at bounding box center [622, 436] width 1244 height 873
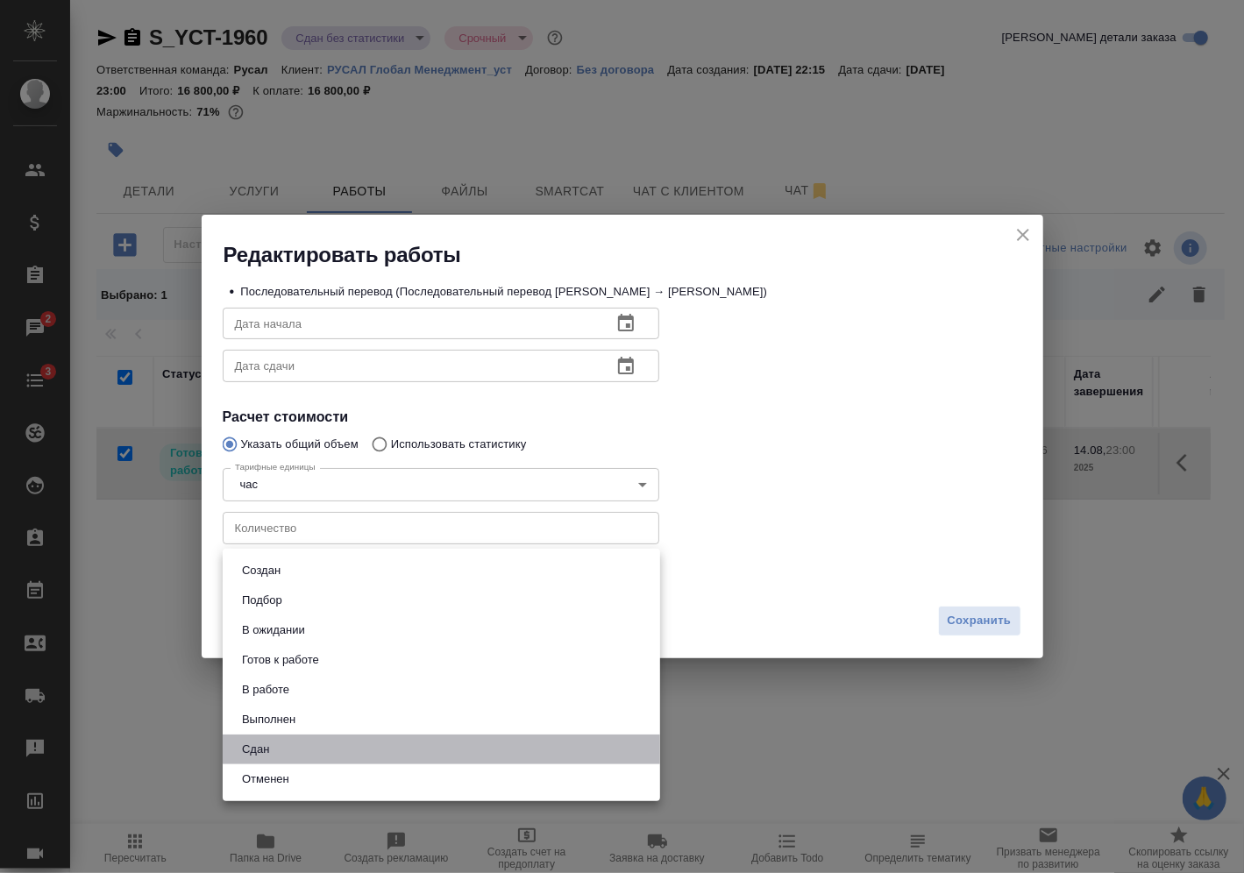
click at [557, 745] on li "Сдан" at bounding box center [442, 750] width 438 height 30
type input "closed"
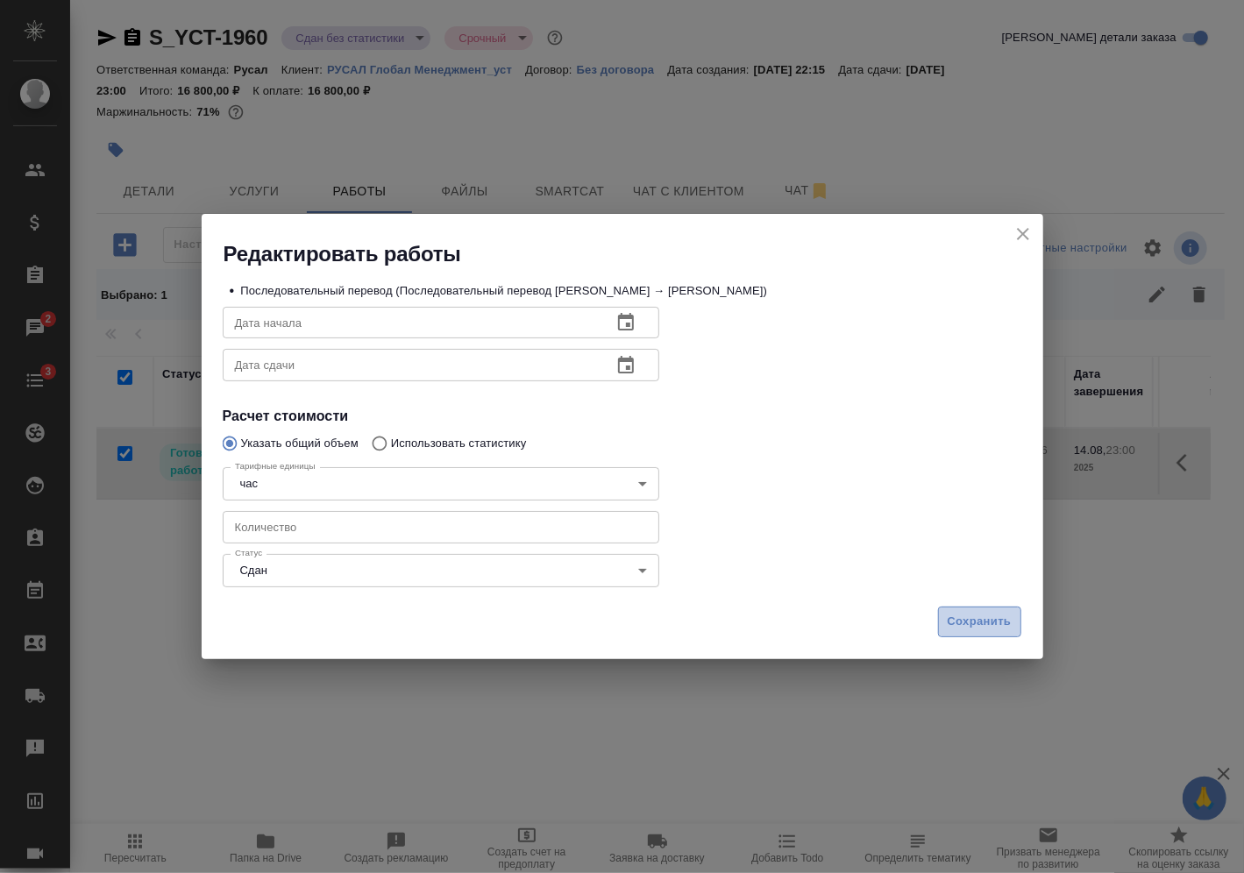
click at [972, 620] on span "Сохранить" at bounding box center [980, 622] width 64 height 20
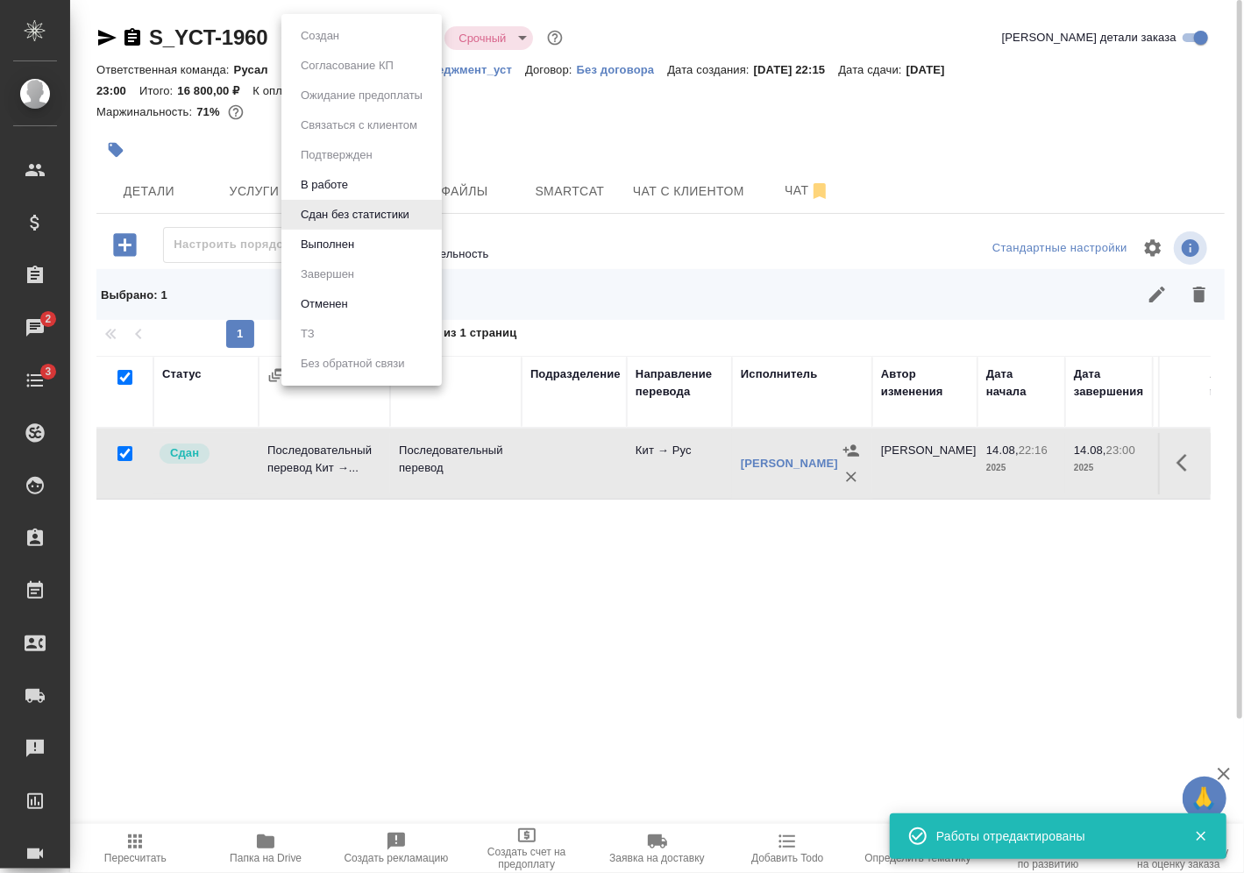
click at [378, 39] on body "🙏 .cls-1 fill:#fff; AWATERA Vasilev Evgeniy Клиенты Спецификации Заказы 2 Чаты …" at bounding box center [622, 436] width 1244 height 873
click at [366, 240] on li "Выполнен" at bounding box center [362, 245] width 160 height 30
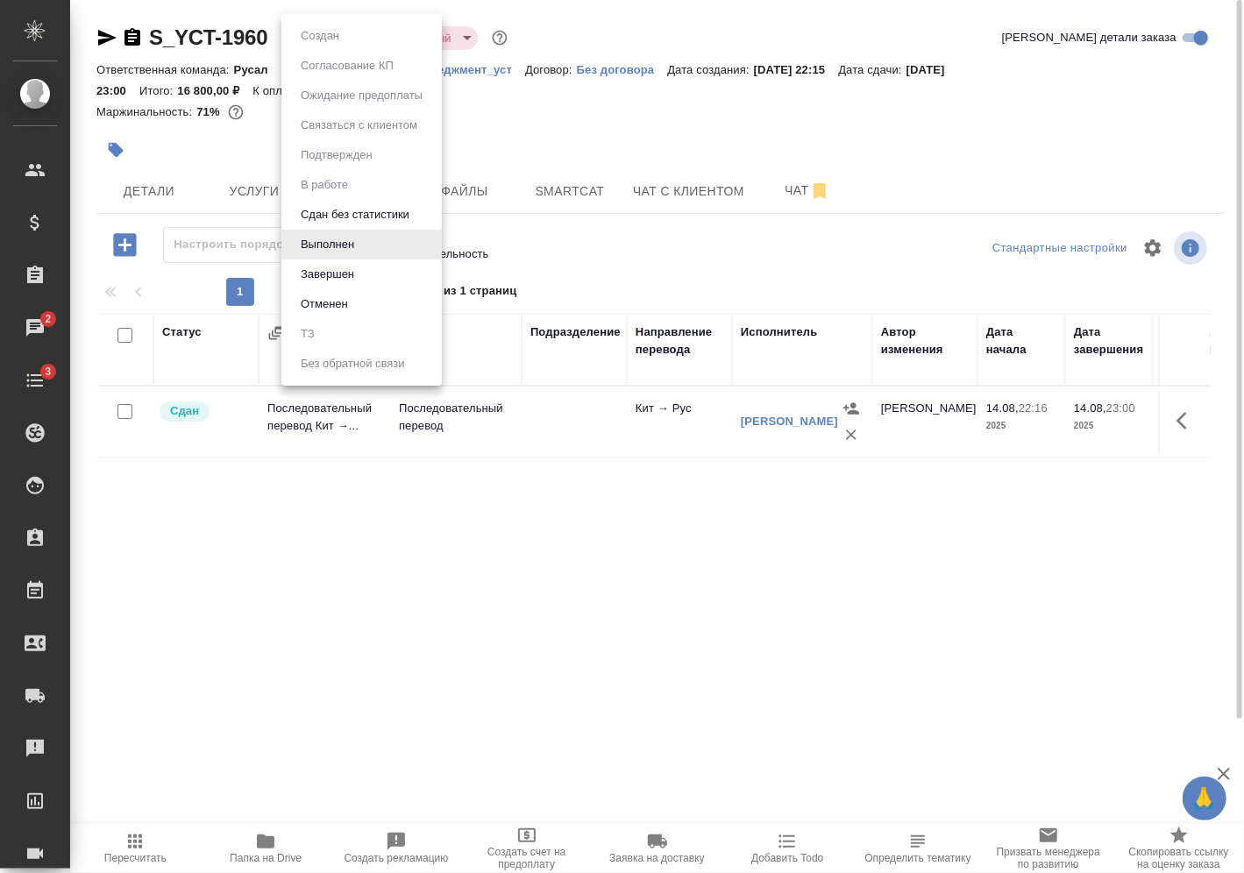
click at [348, 39] on body "🙏 .cls-1 fill:#fff; AWATERA Vasilev Evgeniy Клиенты Спецификации Заказы 2 Чаты …" at bounding box center [622, 436] width 1244 height 873
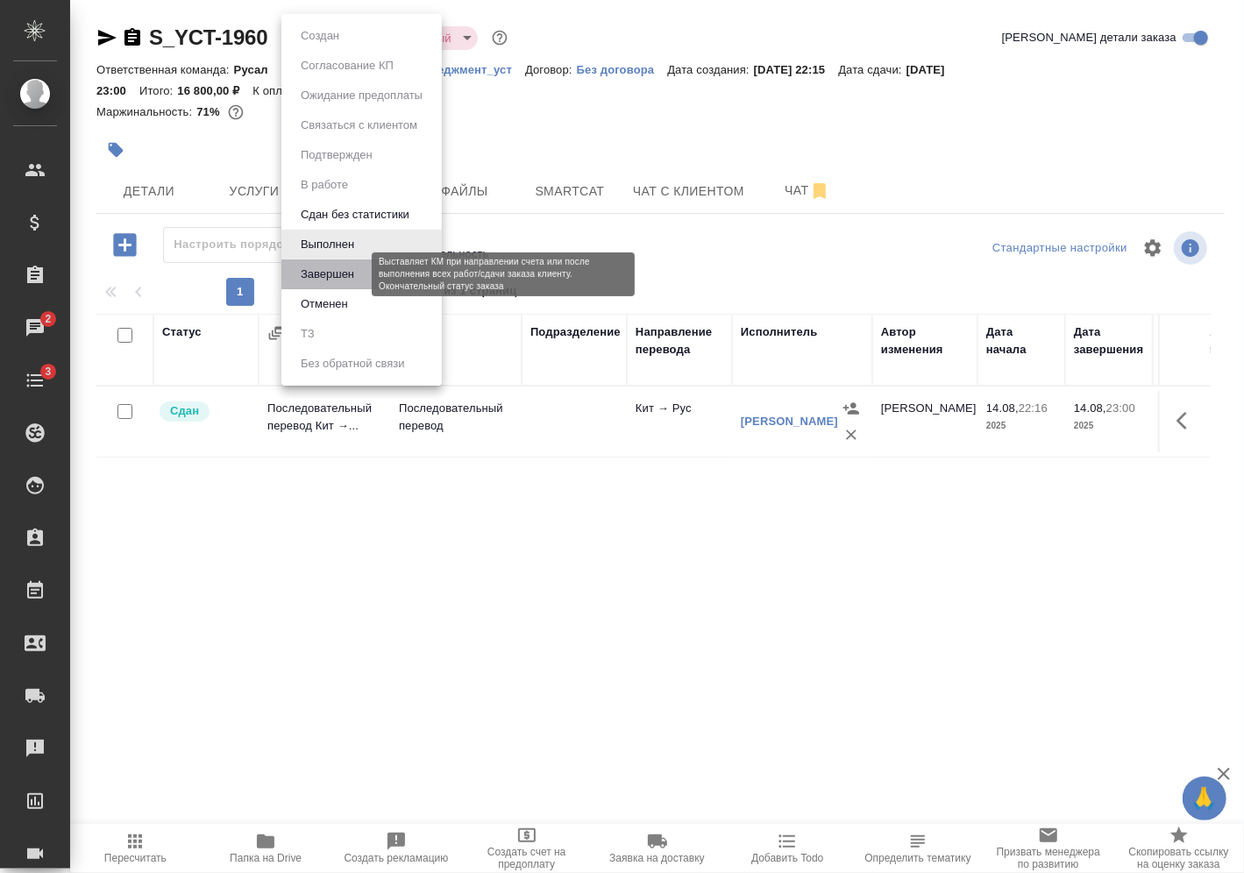
click at [359, 276] on button "Завершен" at bounding box center [328, 274] width 64 height 19
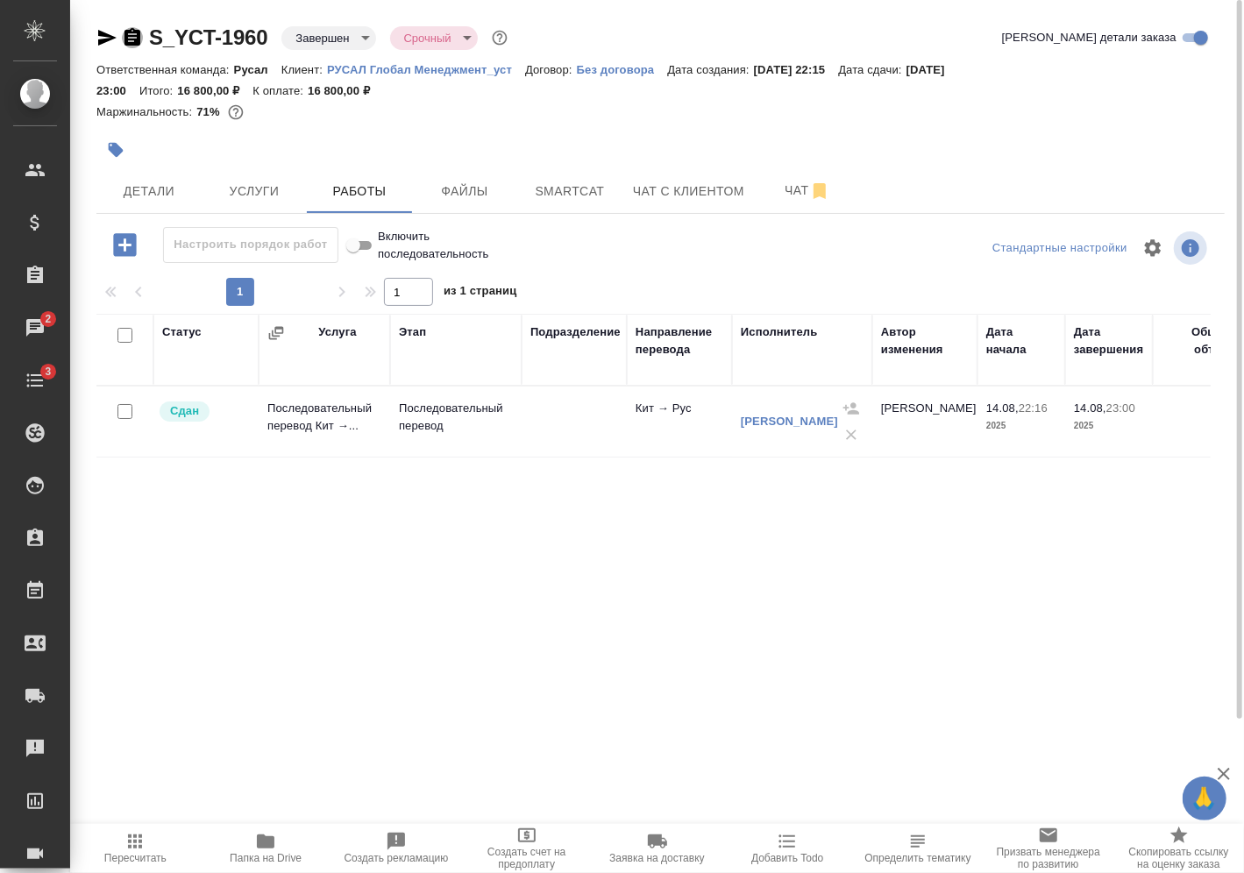
click at [137, 40] on icon "button" at bounding box center [133, 37] width 16 height 18
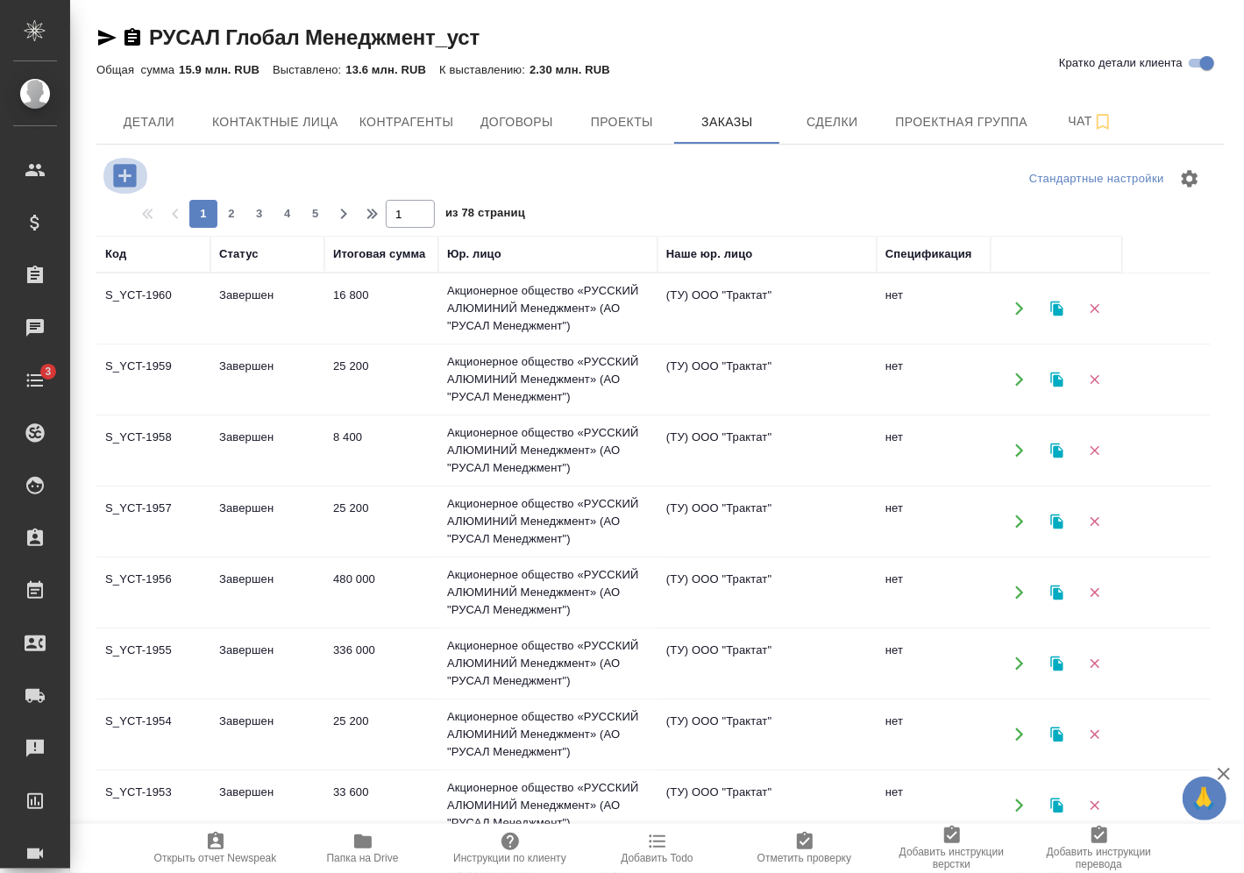
click at [122, 175] on icon "button" at bounding box center [125, 175] width 31 height 31
click at [128, 174] on icon "button" at bounding box center [124, 175] width 23 height 23
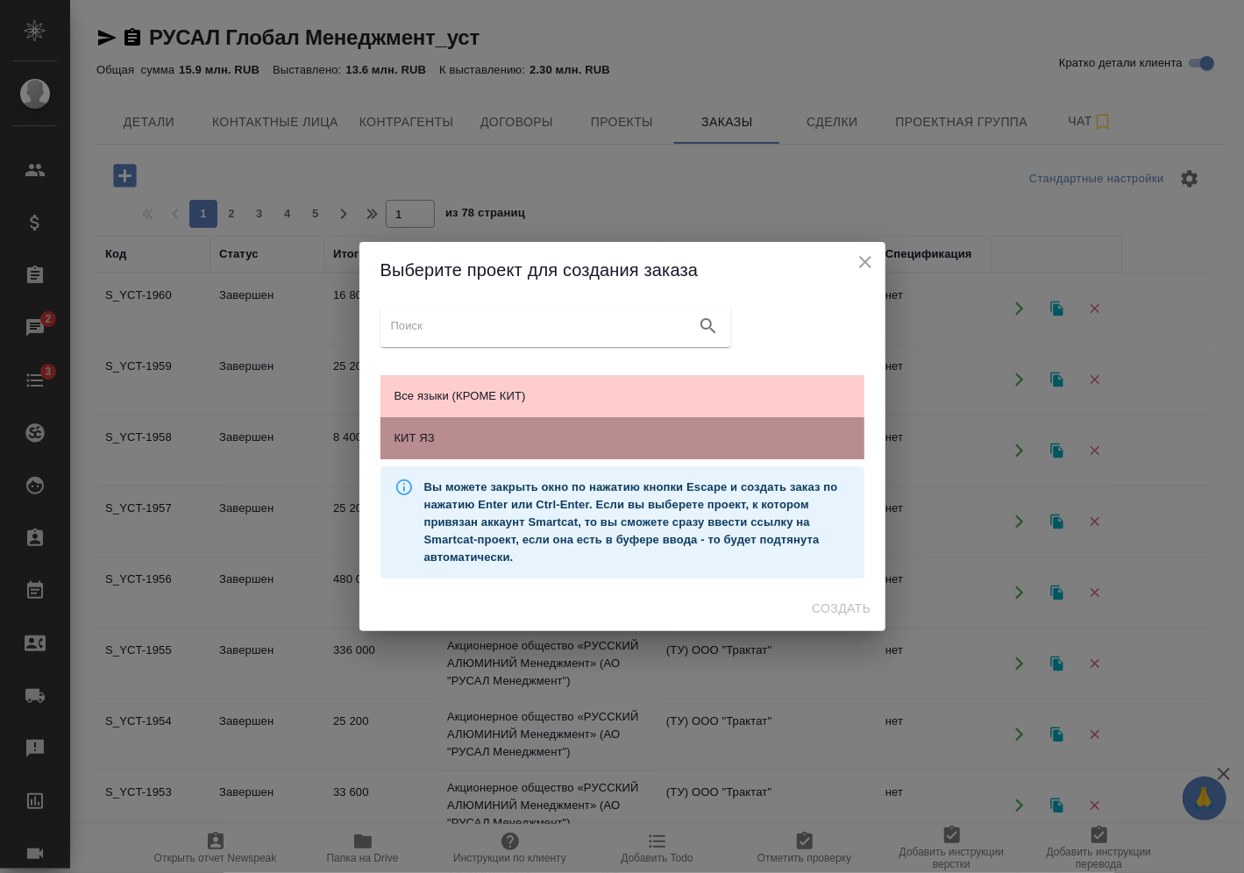
click at [446, 438] on span "КИТ ЯЗ" at bounding box center [623, 439] width 456 height 18
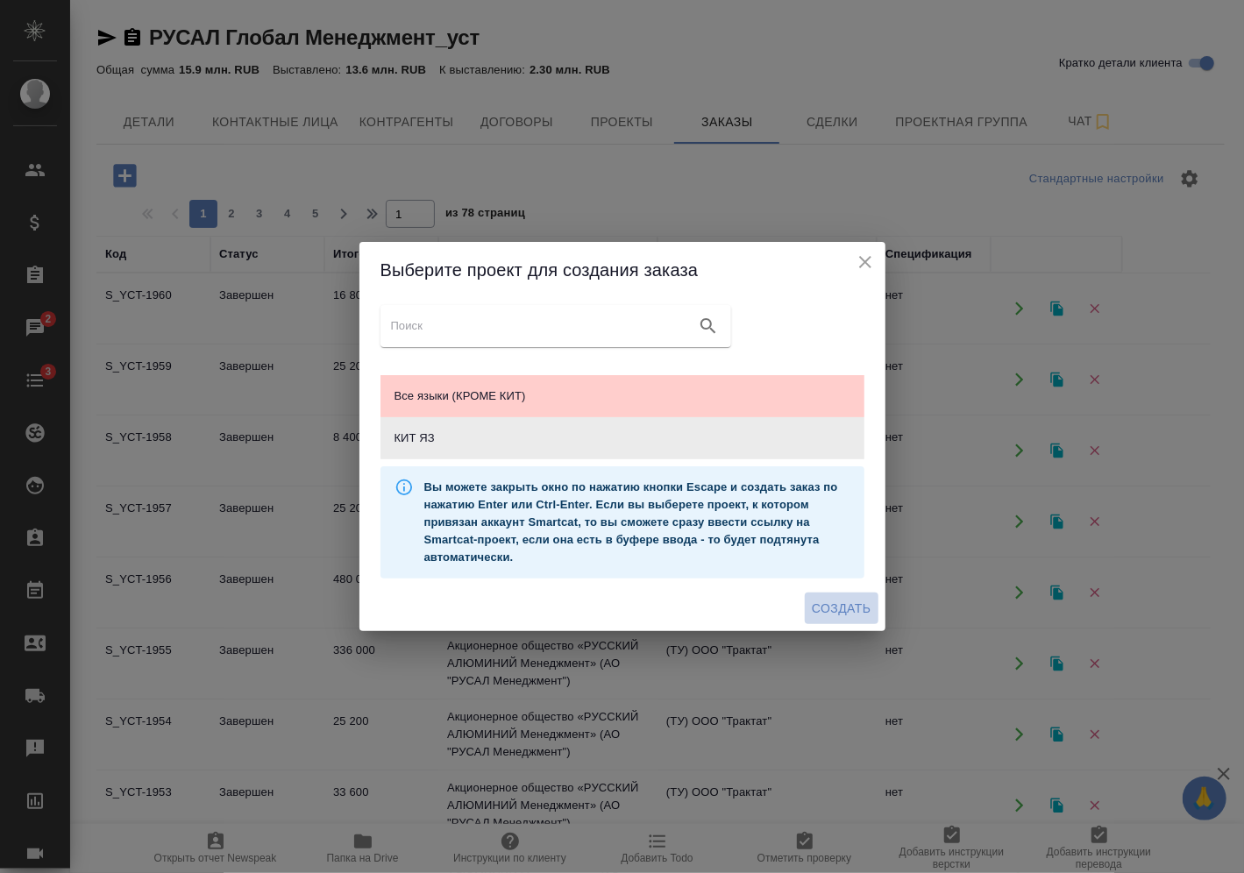
click at [859, 609] on span "Создать" at bounding box center [841, 609] width 59 height 22
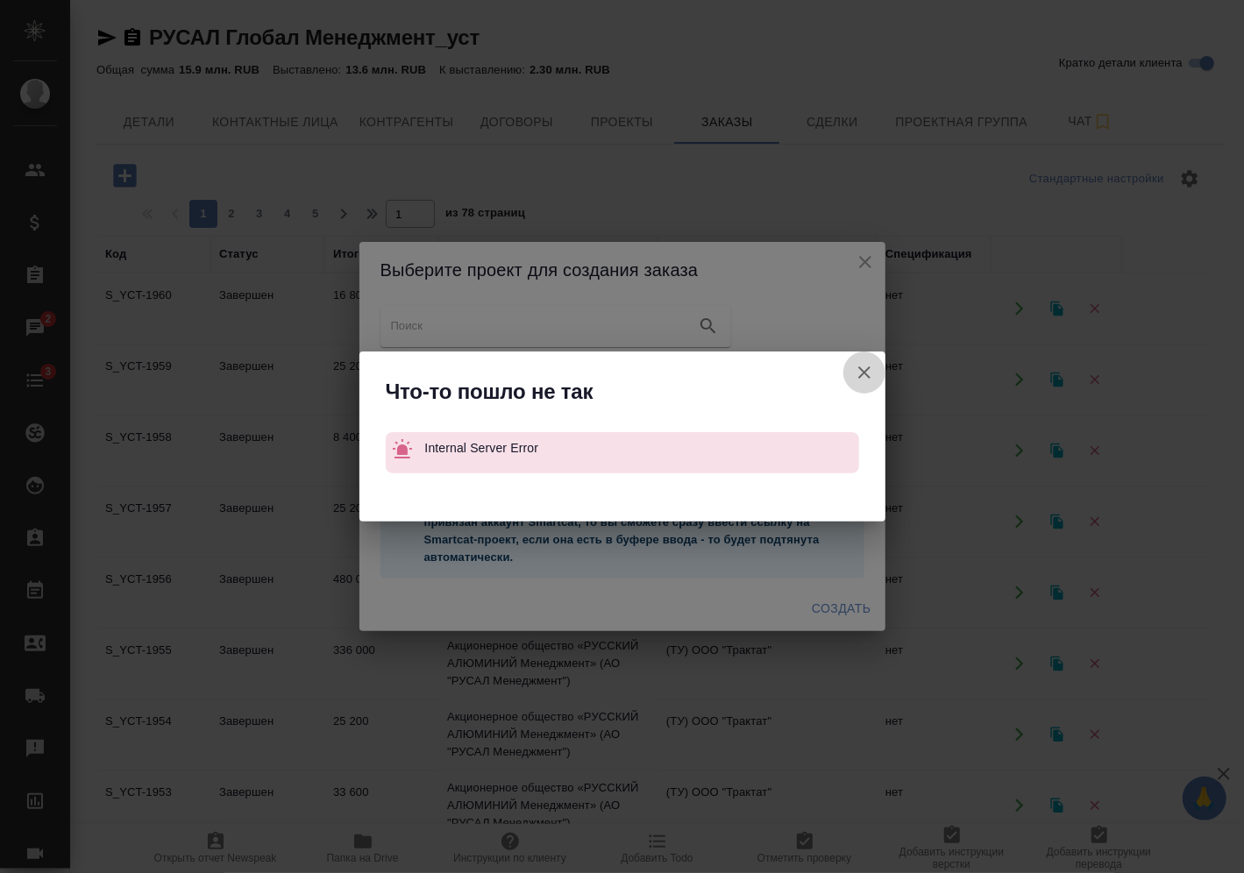
click at [865, 377] on icon "button" at bounding box center [864, 372] width 21 height 21
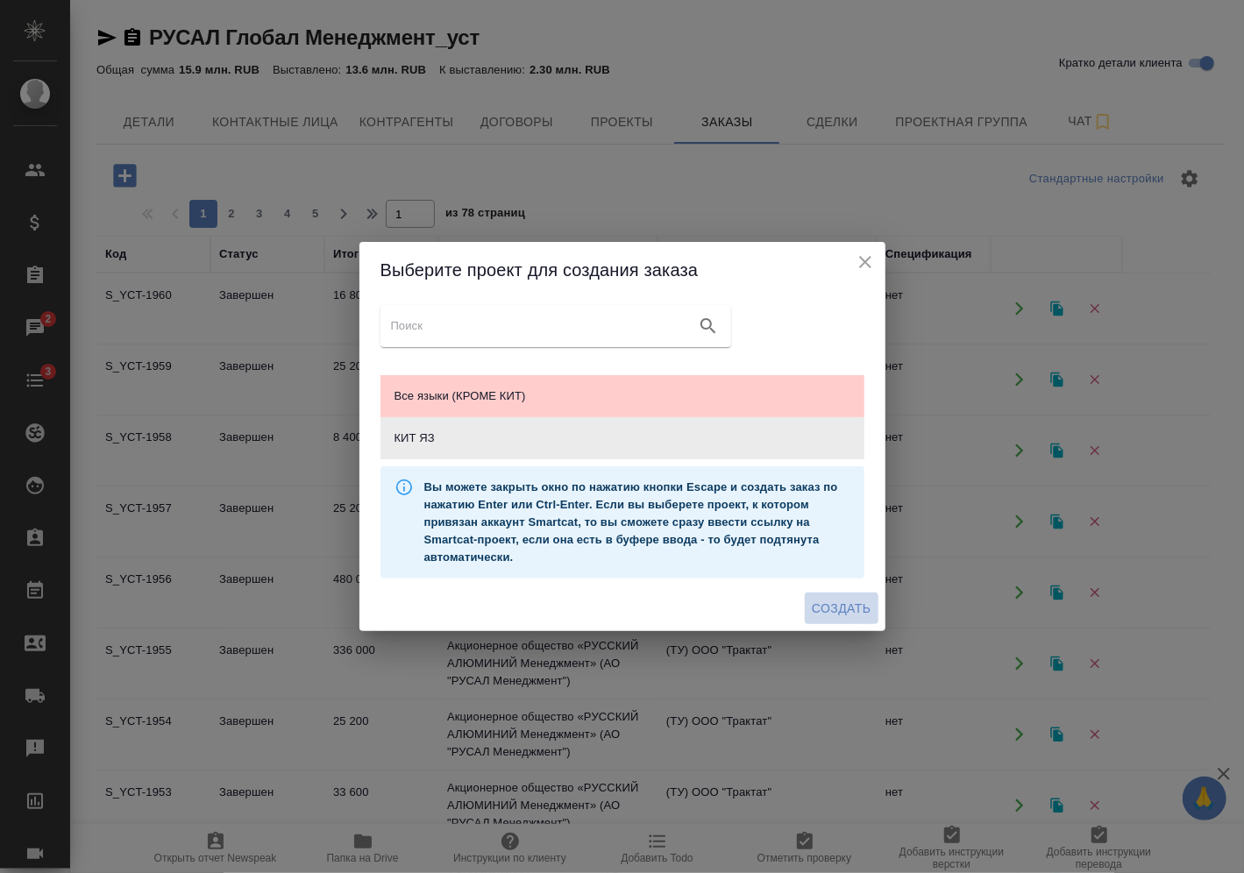
click at [863, 609] on span "Создать" at bounding box center [841, 609] width 59 height 22
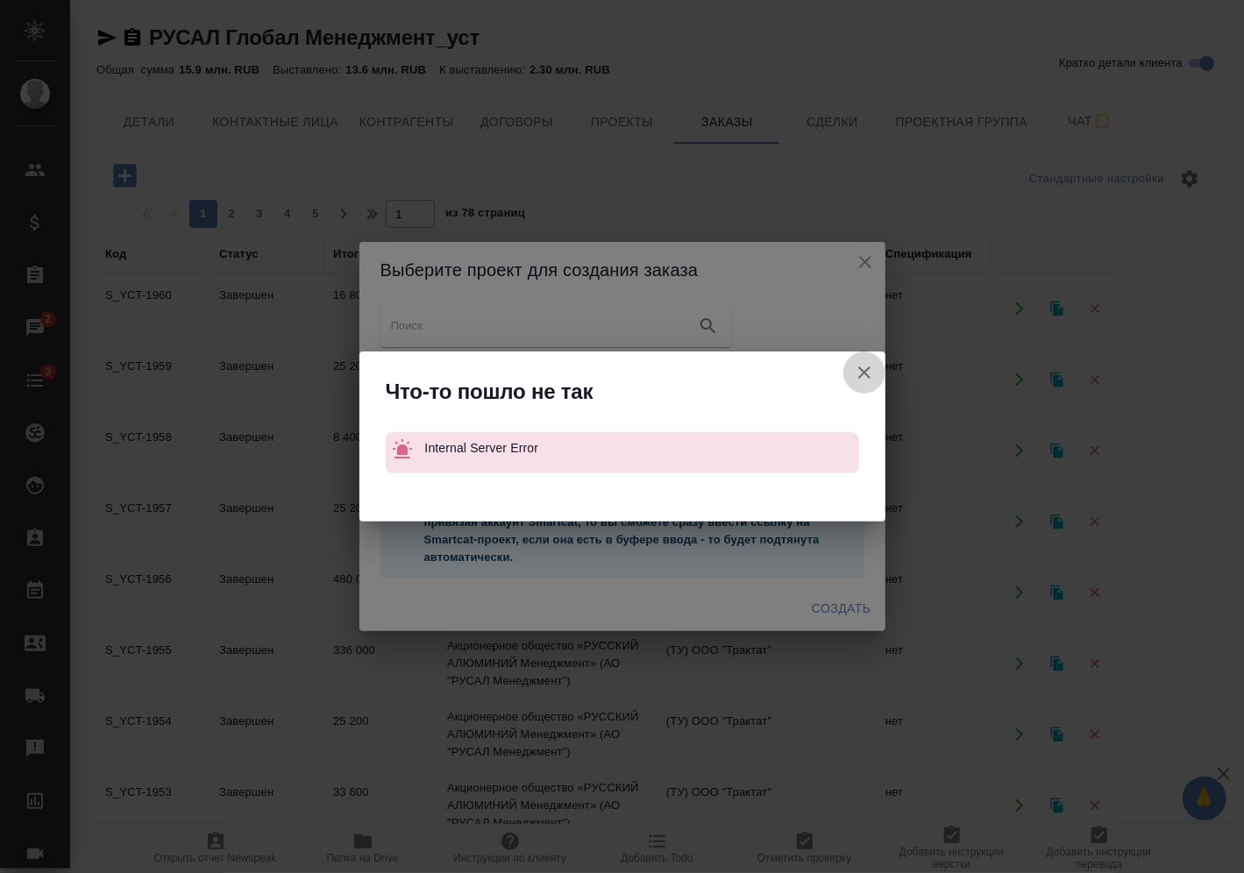
click at [861, 366] on icon "button" at bounding box center [864, 372] width 21 height 21
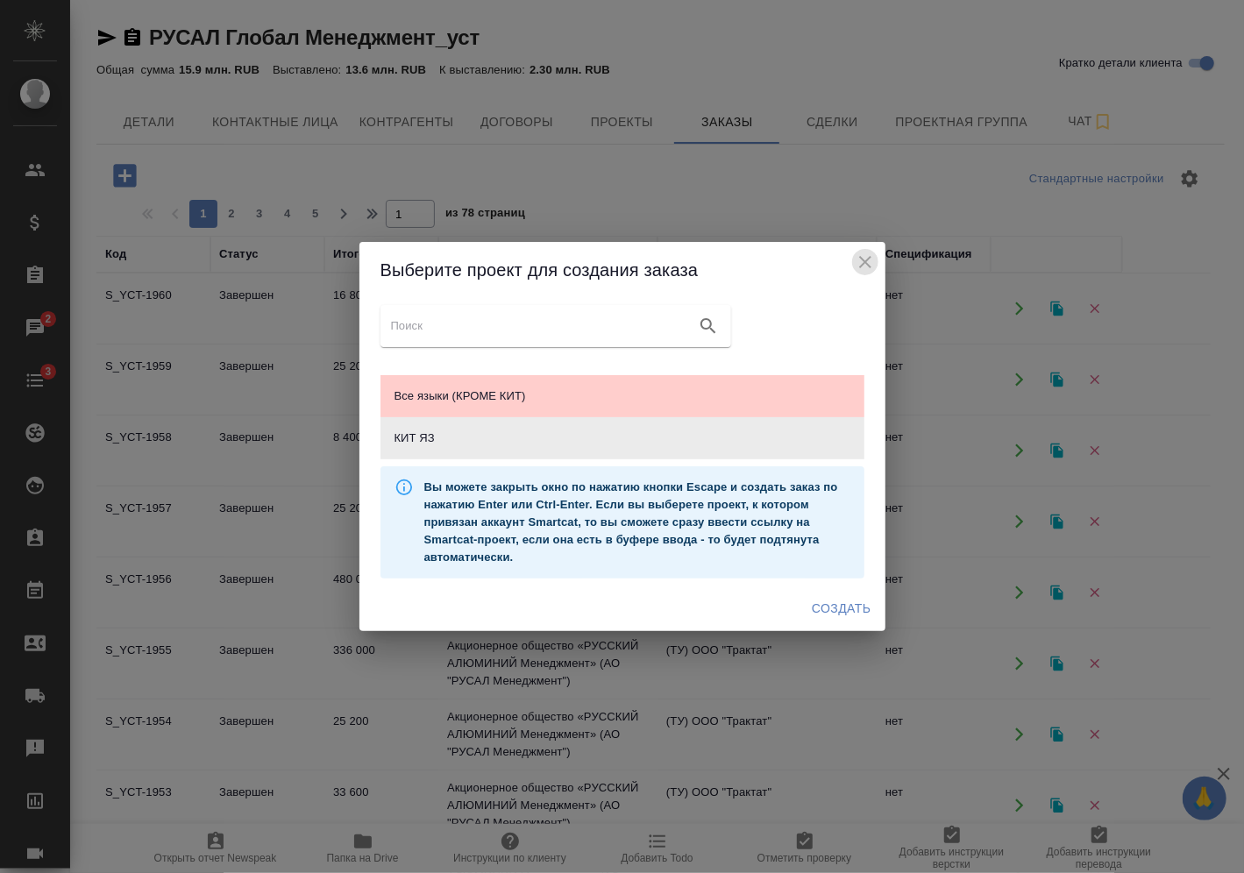
click at [870, 263] on icon "close" at bounding box center [865, 262] width 21 height 21
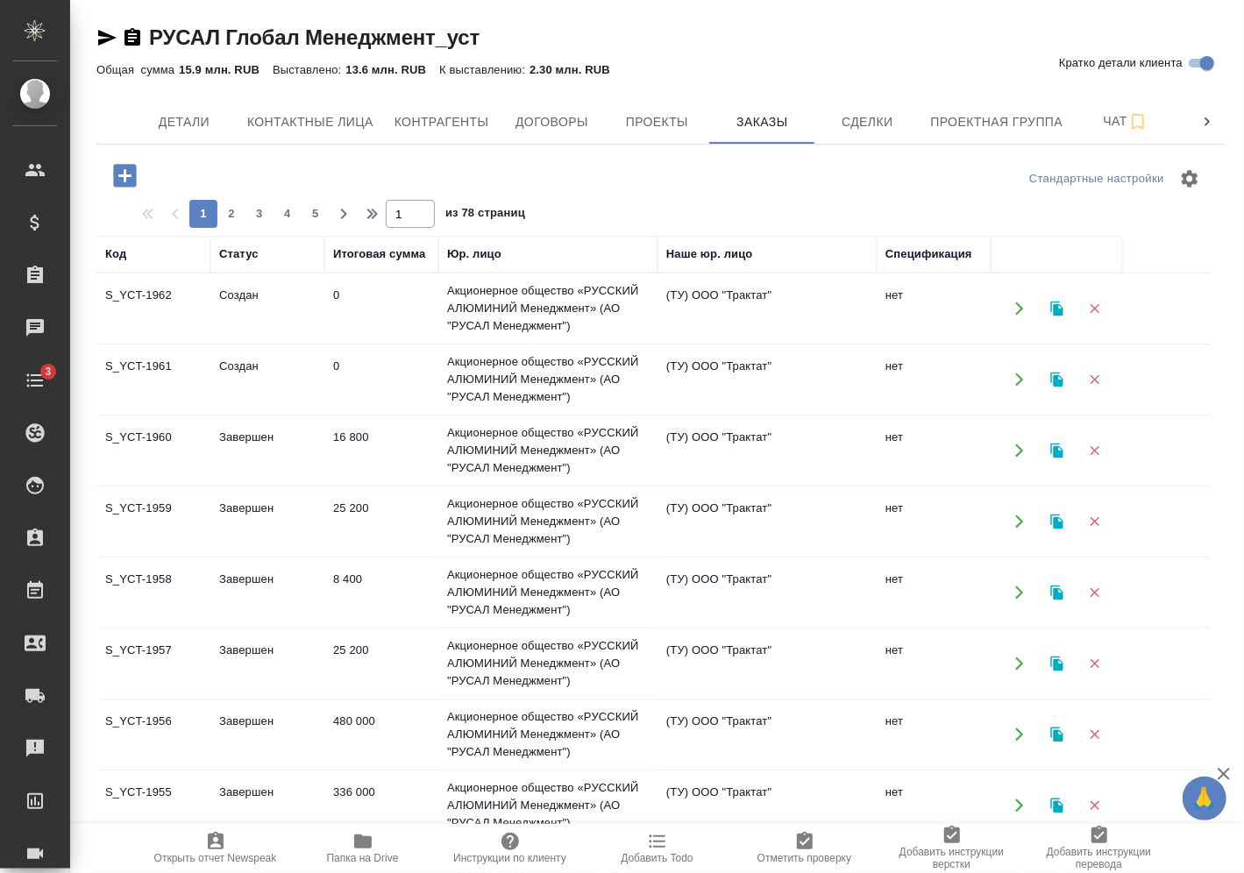
click at [335, 339] on td "0" at bounding box center [381, 308] width 114 height 61
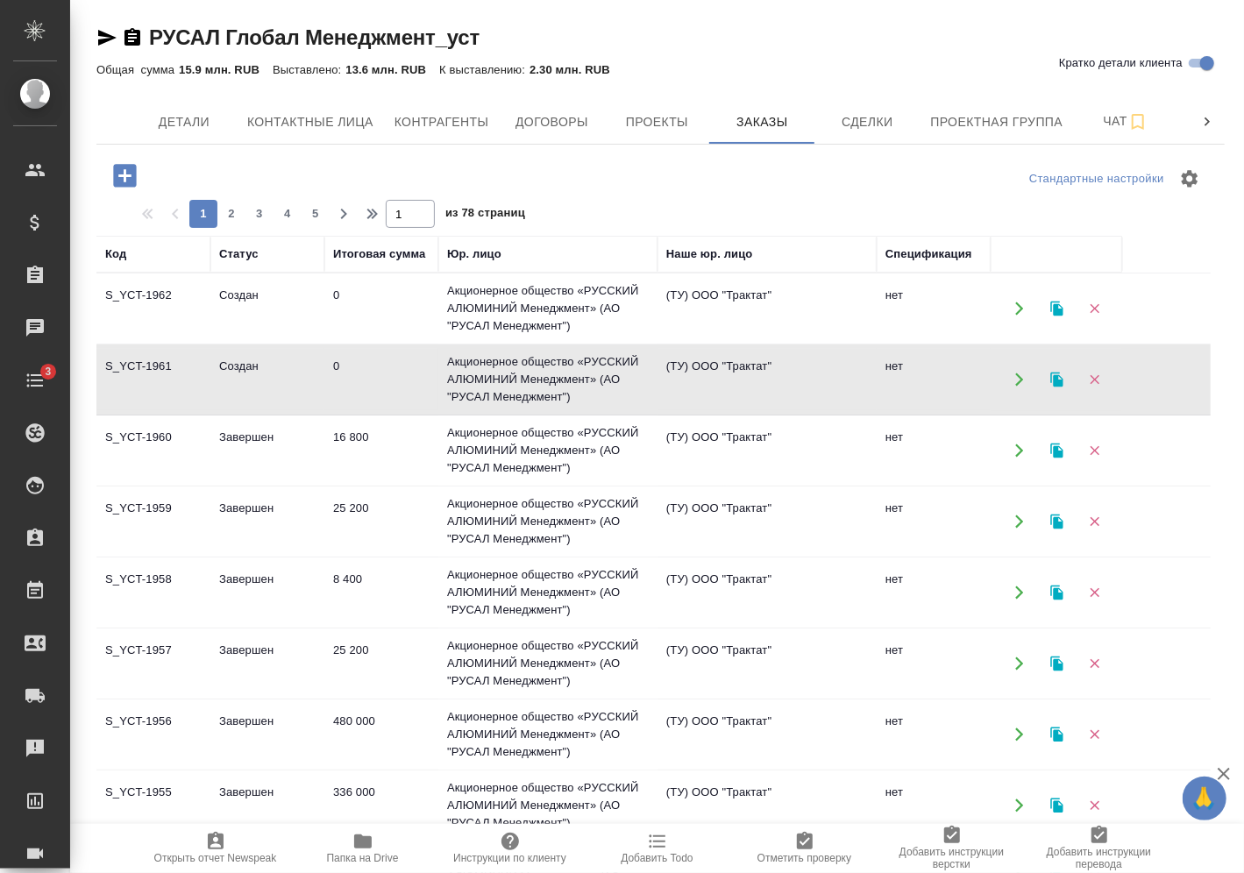
click at [335, 339] on td "0" at bounding box center [381, 308] width 114 height 61
click at [136, 176] on icon "button" at bounding box center [124, 175] width 23 height 23
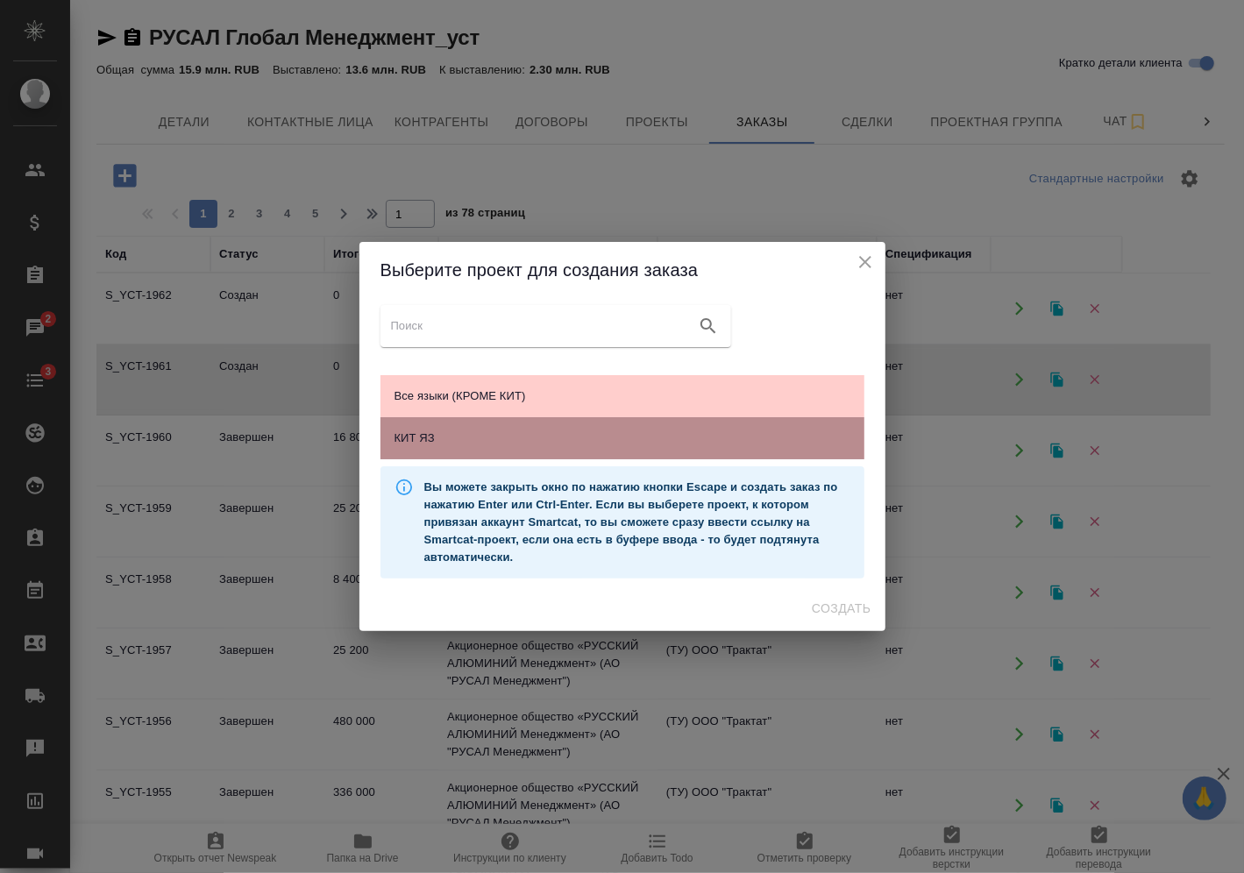
click at [484, 449] on div "КИТ ЯЗ" at bounding box center [623, 438] width 484 height 42
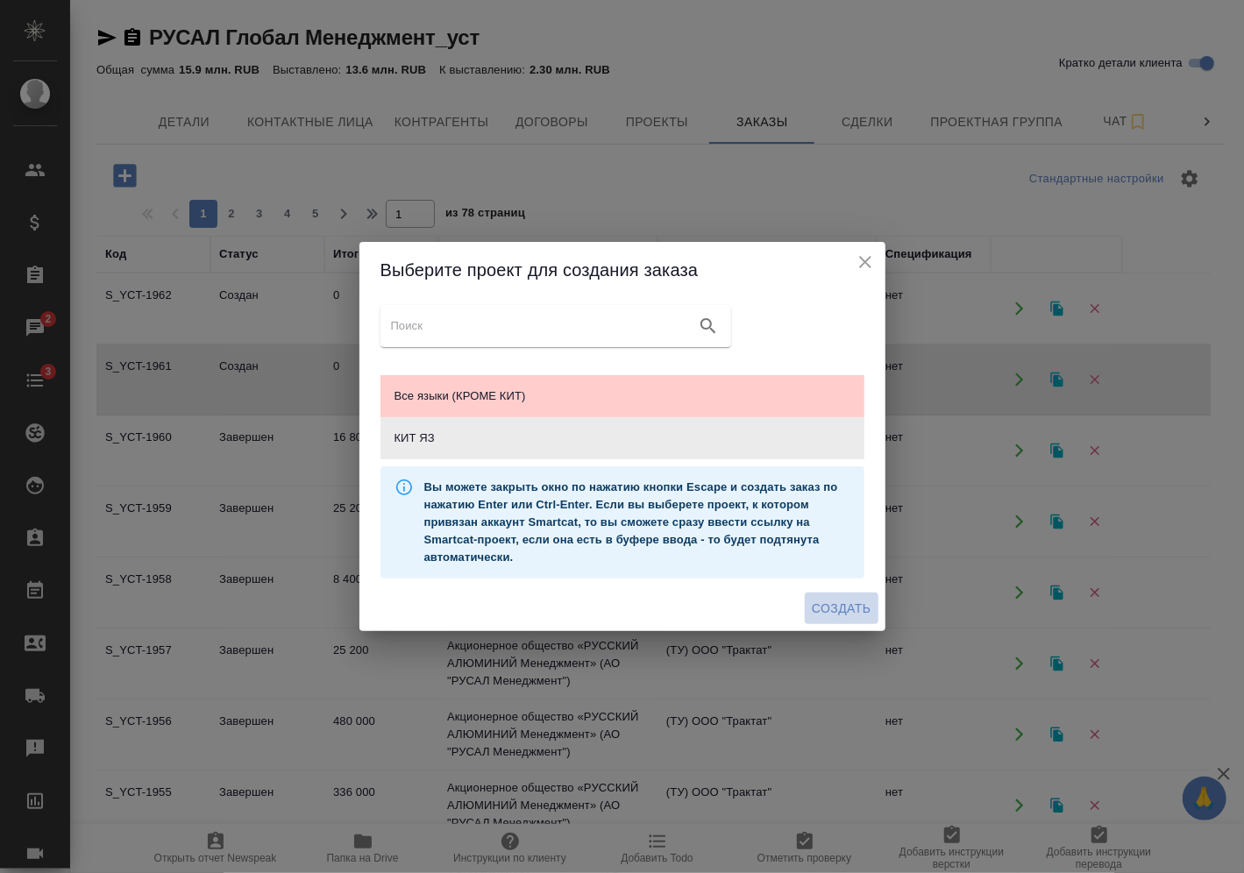
click at [844, 614] on span "Создать" at bounding box center [841, 609] width 59 height 22
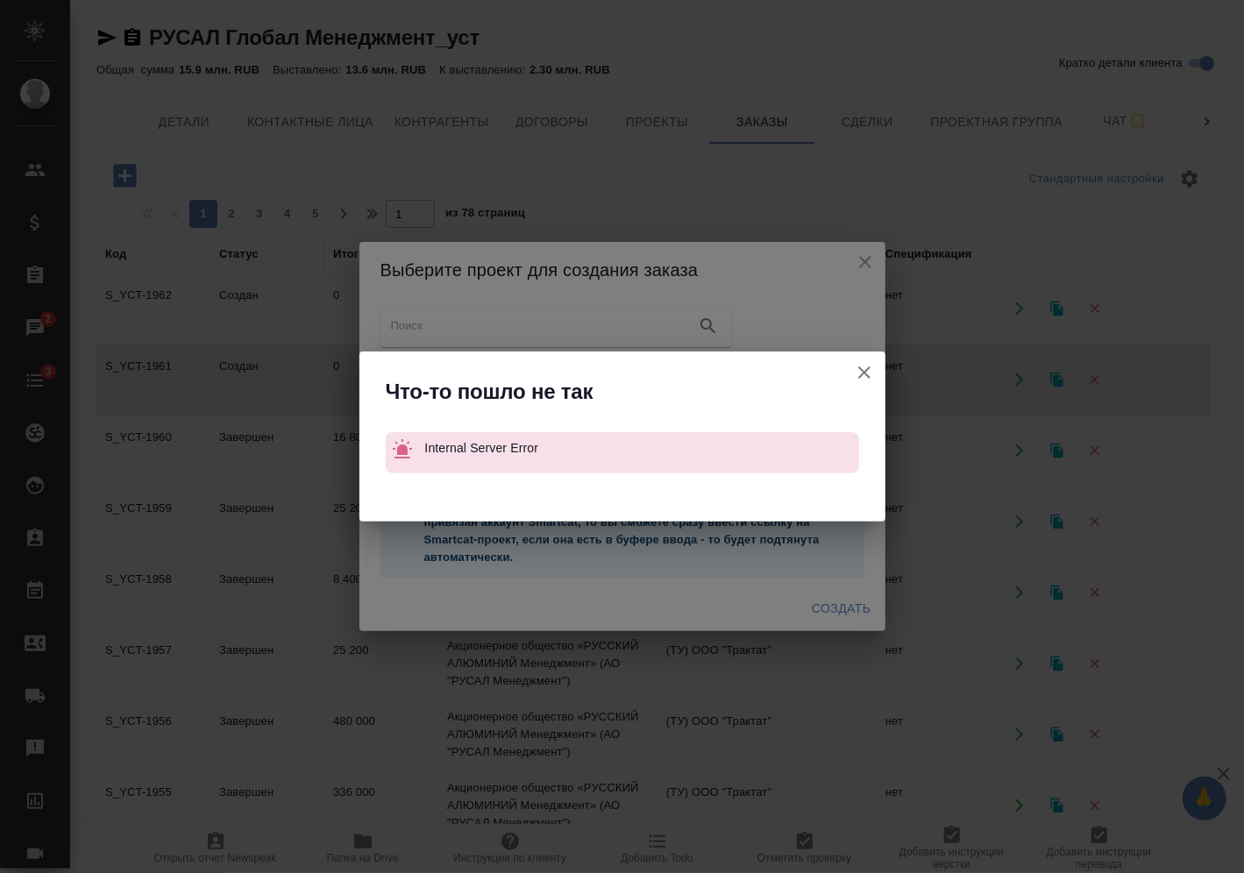
click at [864, 365] on icon "button" at bounding box center [864, 372] width 21 height 21
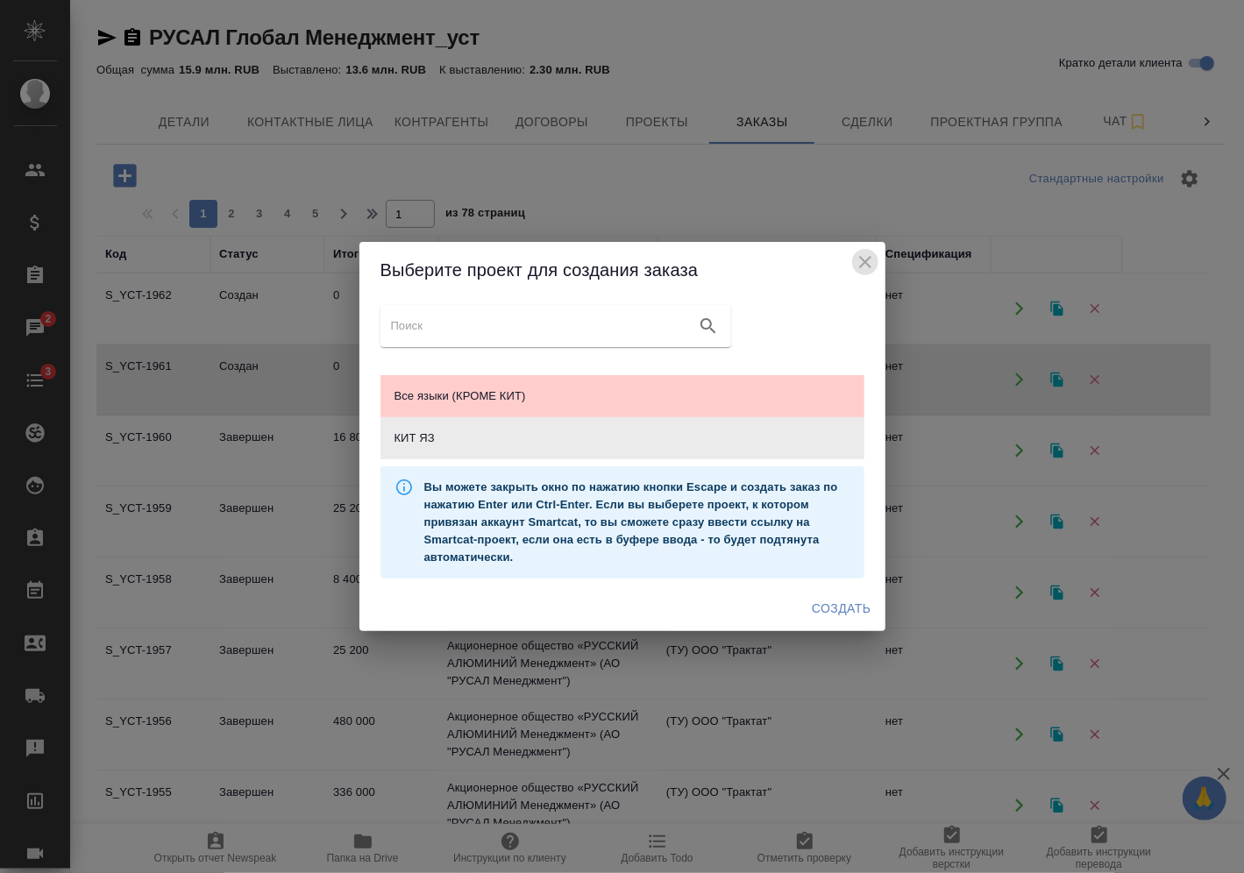
click at [859, 261] on icon "close" at bounding box center [865, 262] width 21 height 21
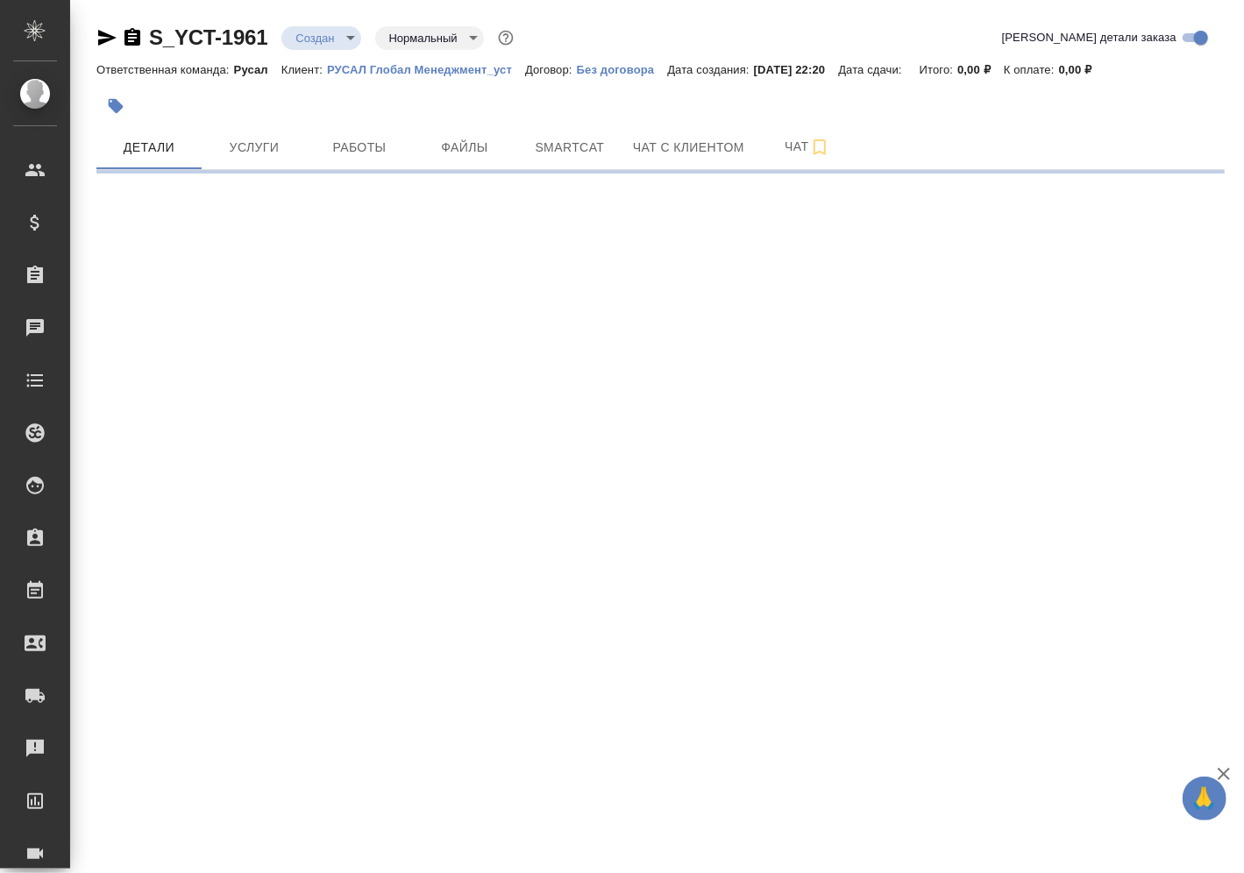
select select "RU"
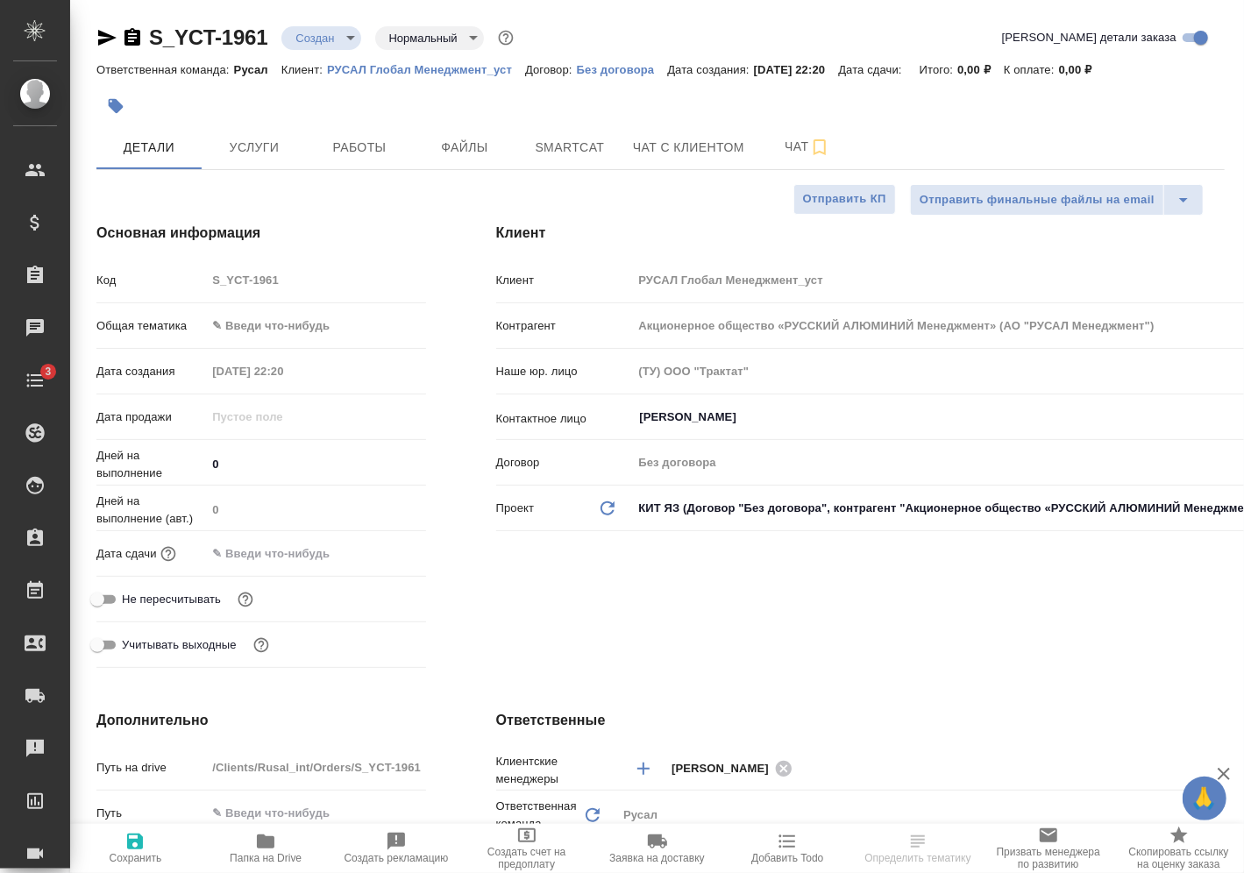
type textarea "x"
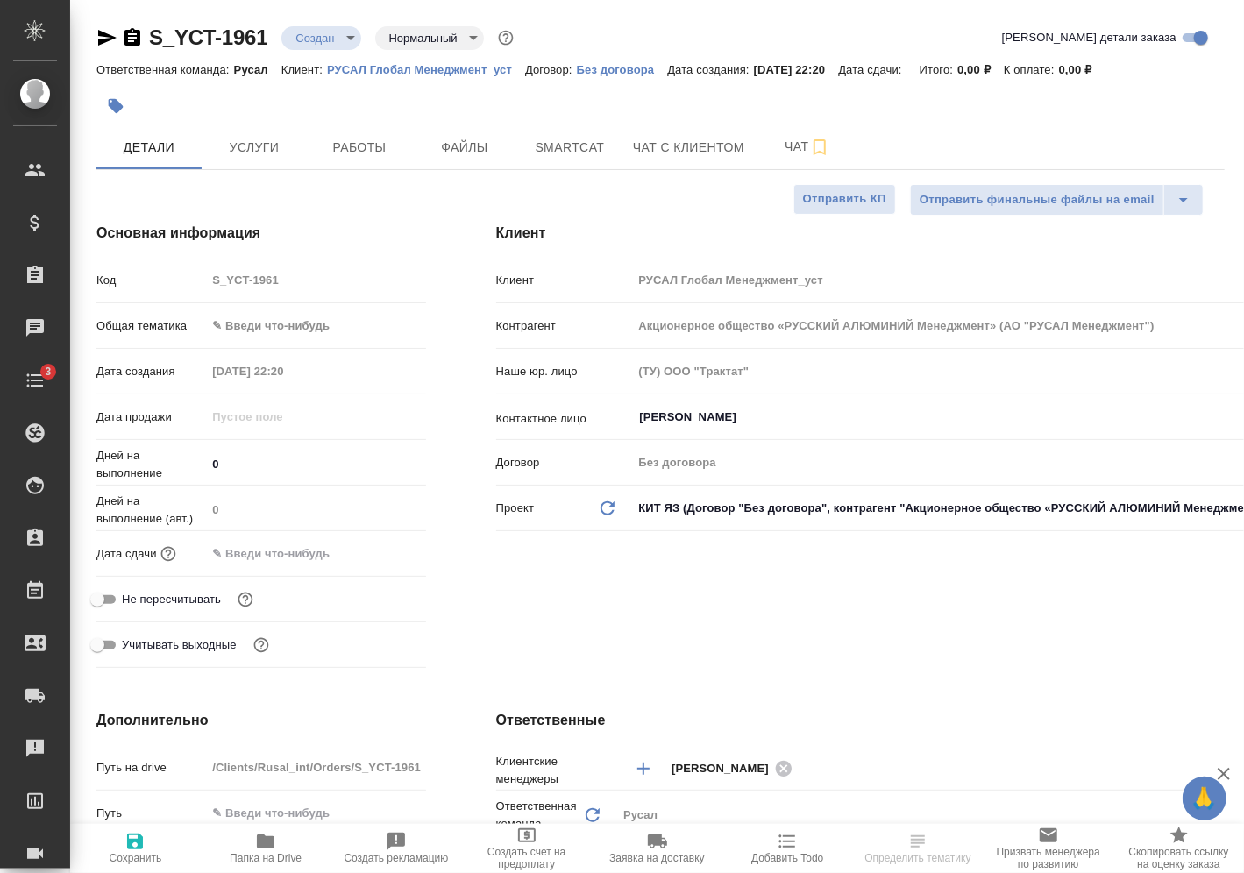
type textarea "x"
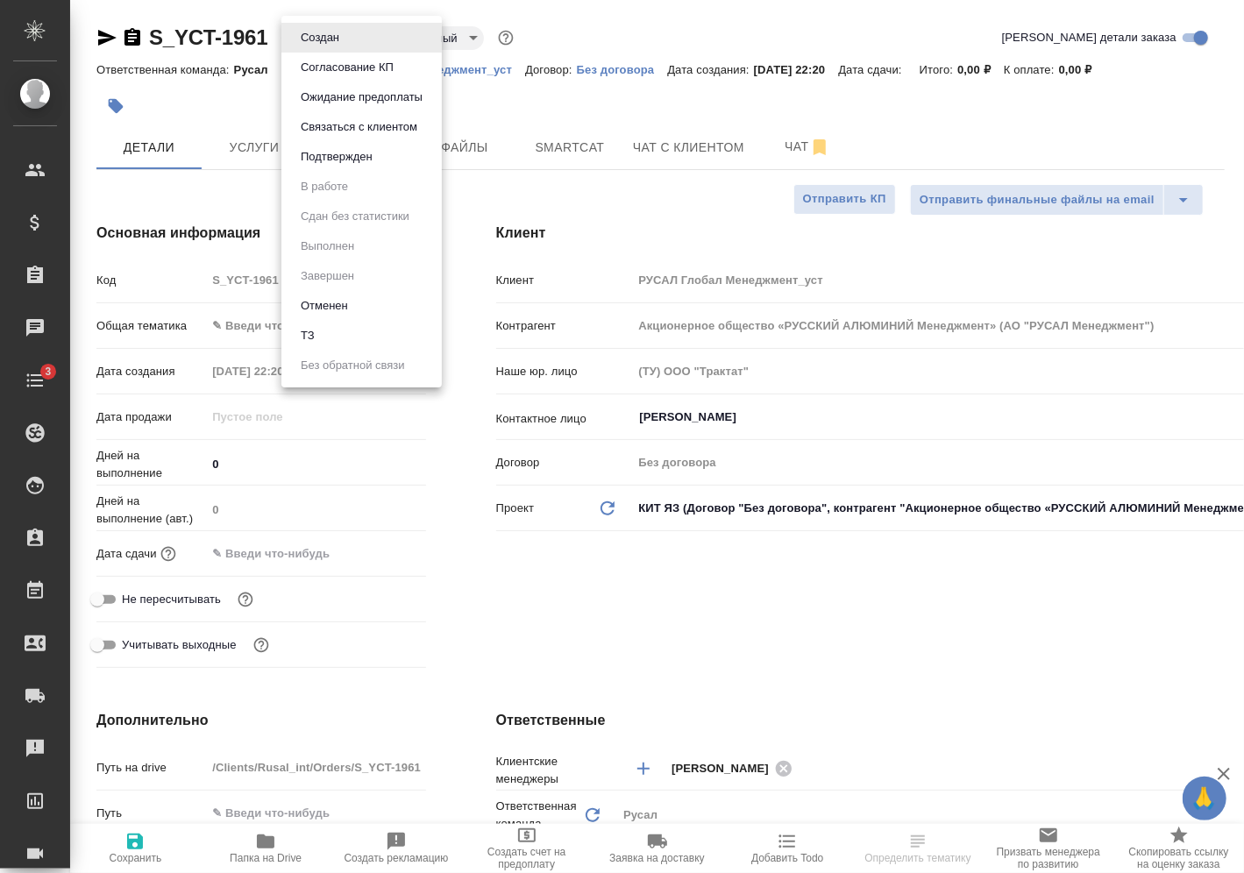
drag, startPoint x: 330, startPoint y: 32, endPoint x: 331, endPoint y: 168, distance: 135.9
click at [331, 168] on body "🙏 .cls-1 fill:#fff; AWATERA [PERSON_NAME] Спецификации Заказы Чаты 3 Todo Проек…" at bounding box center [622, 436] width 1244 height 873
click at [331, 168] on li "Подтвержден" at bounding box center [362, 157] width 160 height 30
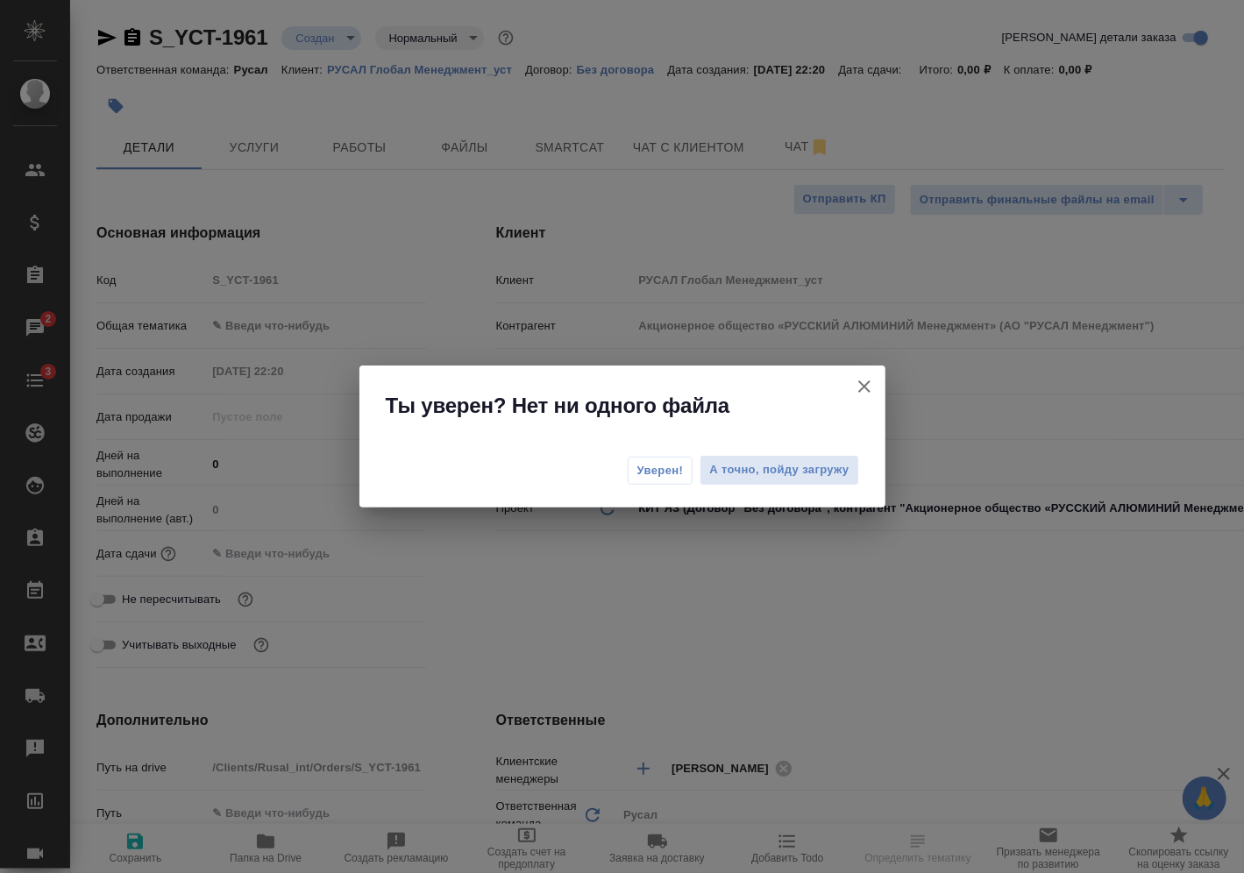
click at [674, 474] on span "Уверен!" at bounding box center [661, 471] width 46 height 18
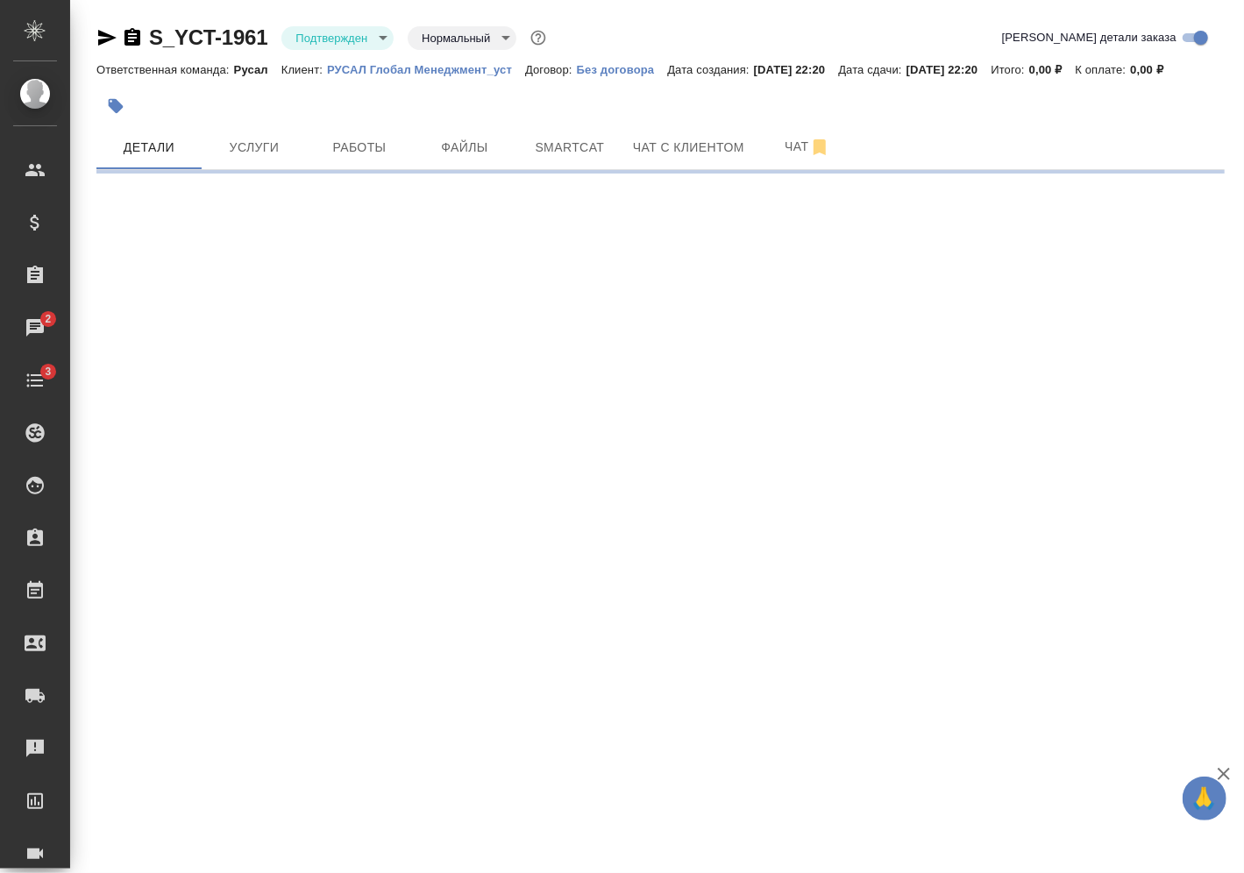
select select "RU"
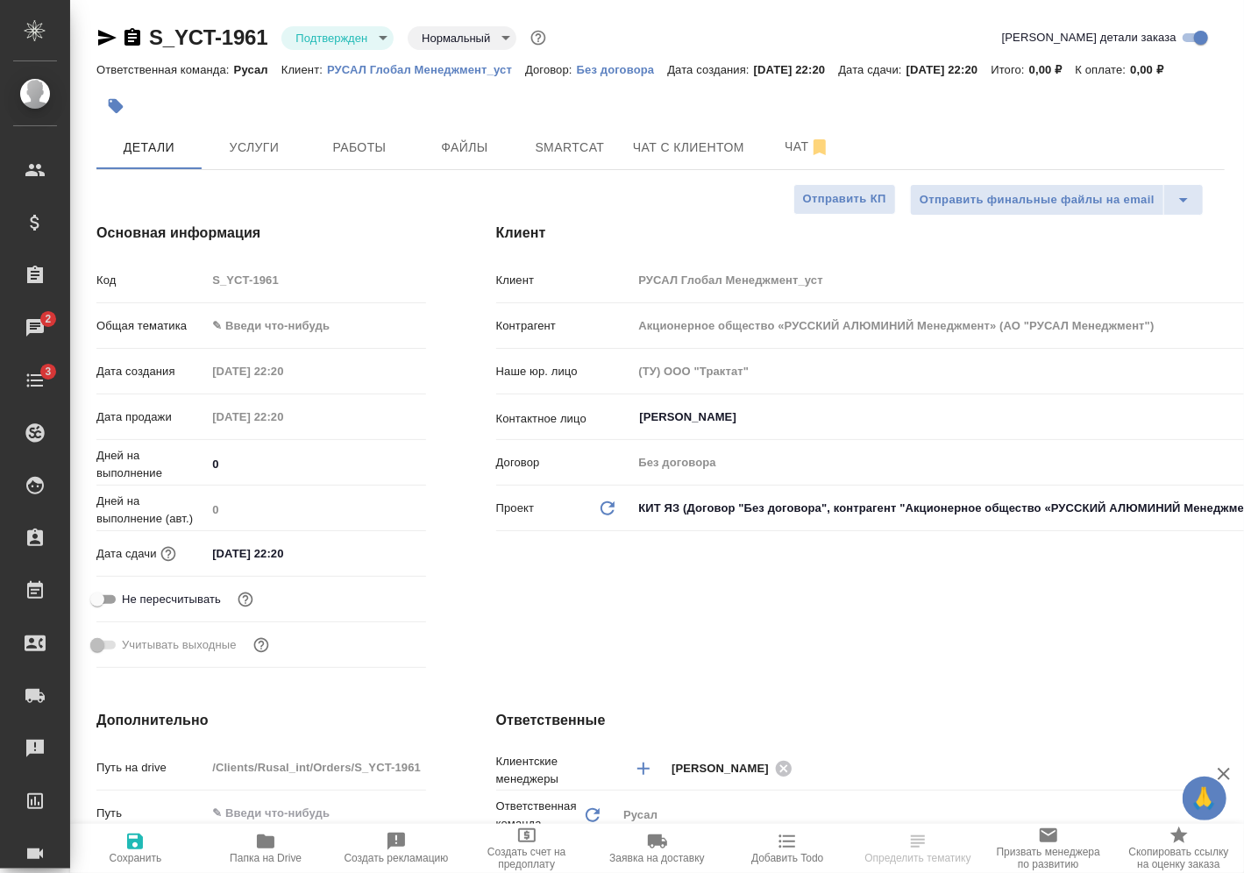
type textarea "x"
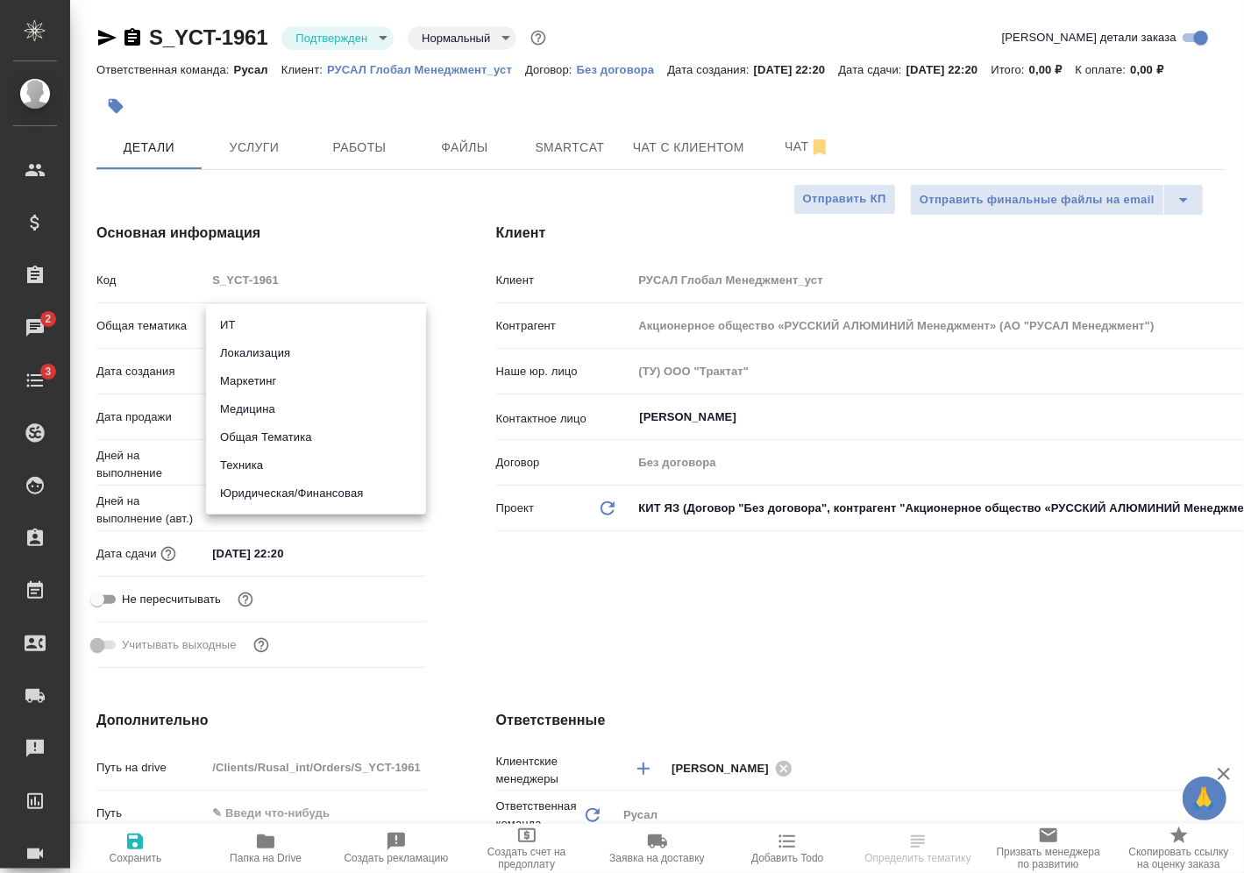
click at [320, 316] on body "🙏 .cls-1 fill:#fff; AWATERA [PERSON_NAME] Спецификации Заказы 2 Чаты 3 Todo Про…" at bounding box center [622, 436] width 1244 height 873
click at [300, 473] on li "Техника" at bounding box center [316, 466] width 220 height 28
type input "tech"
type textarea "x"
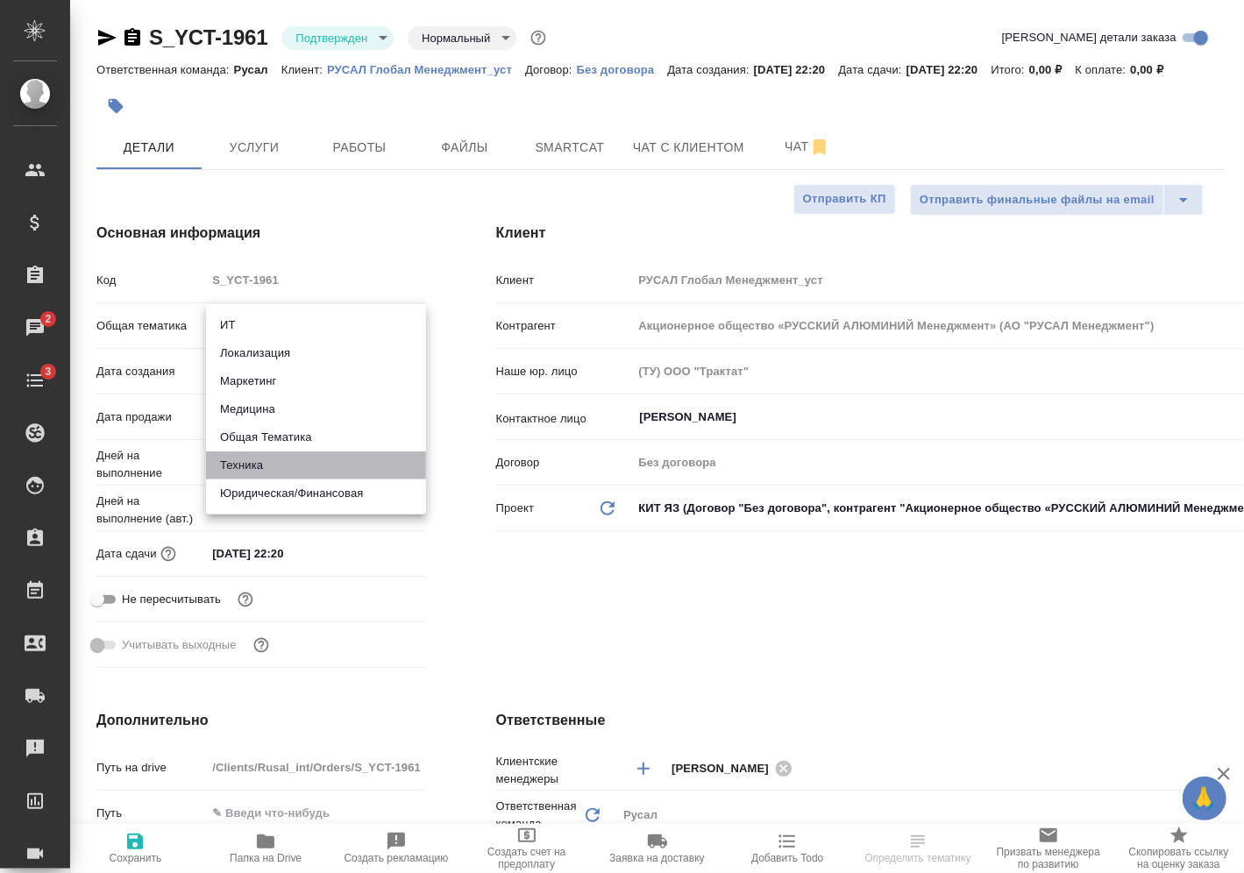
type textarea "x"
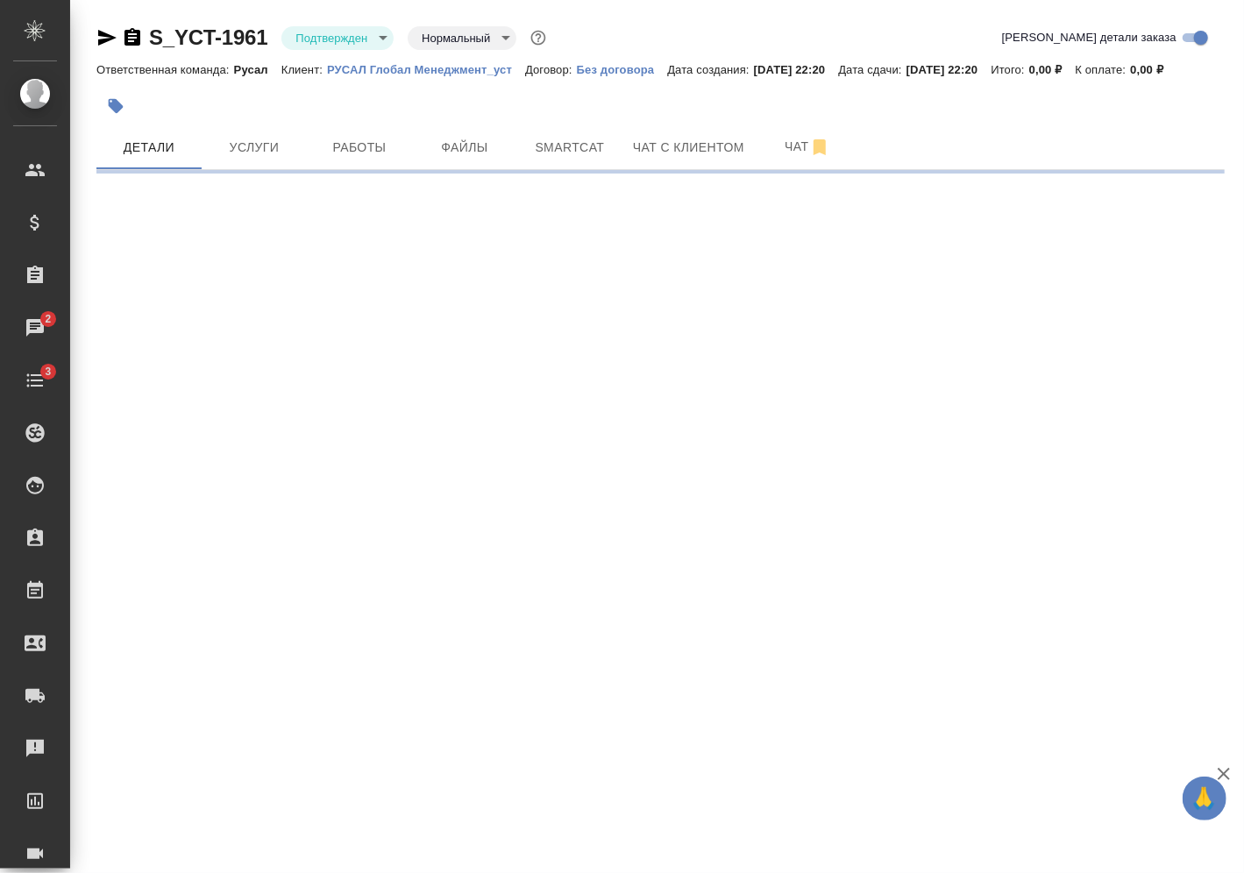
select select "RU"
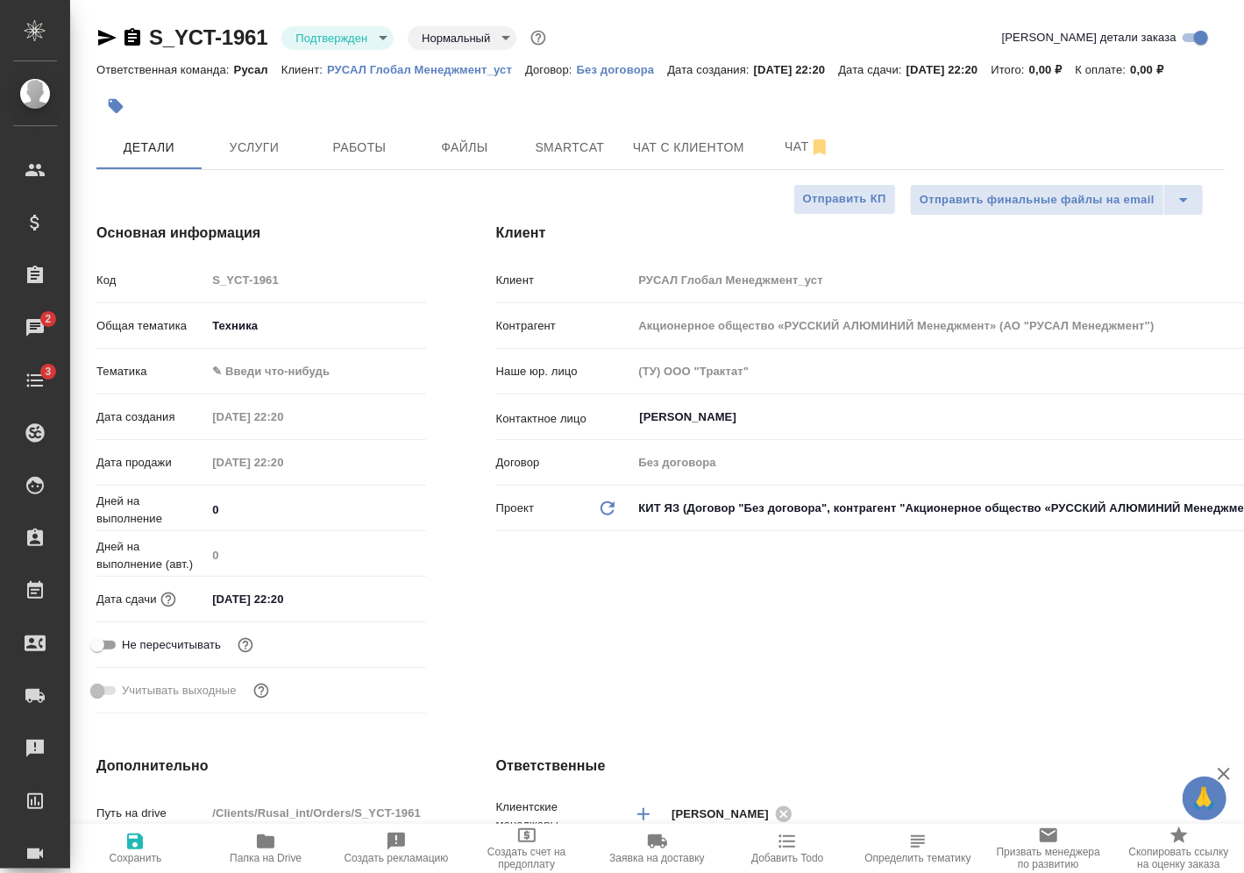
type textarea "x"
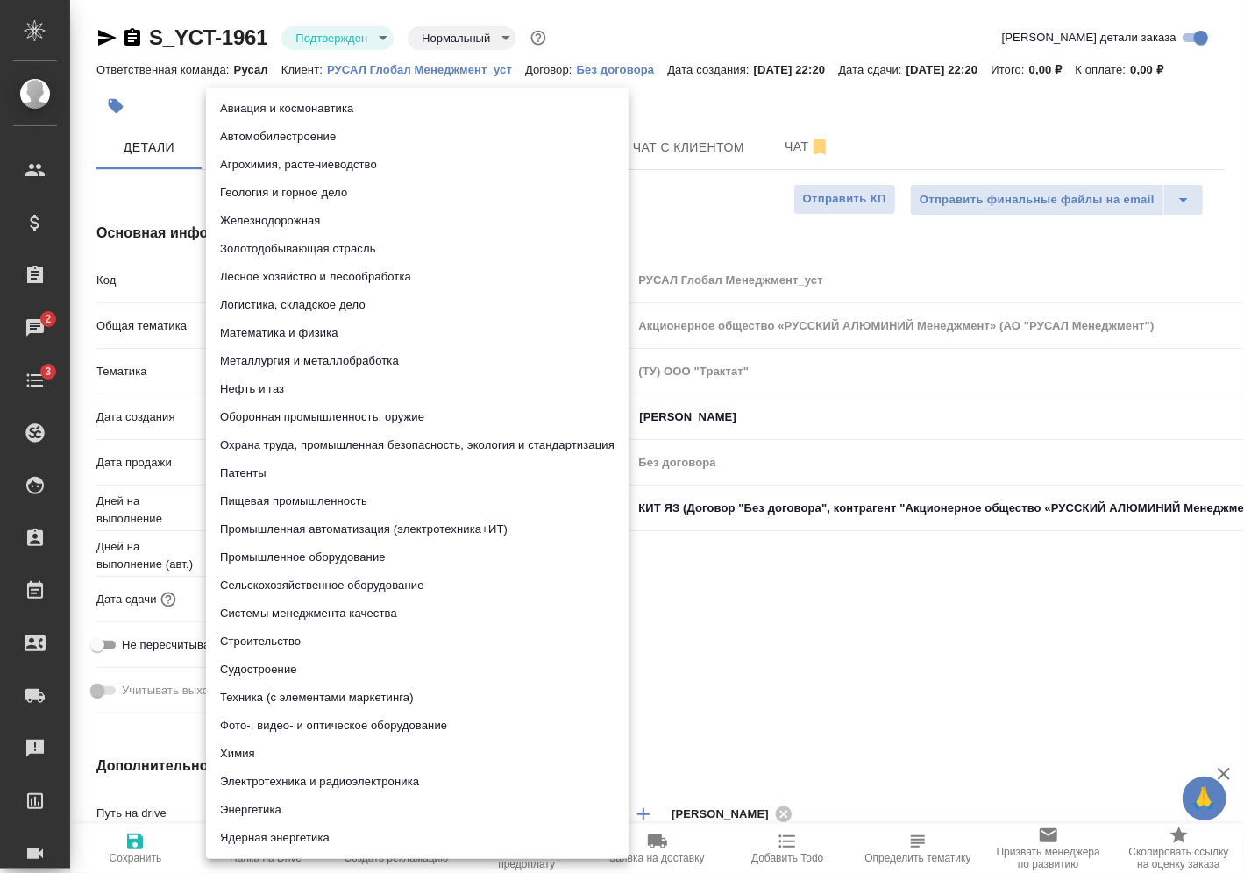
click at [332, 362] on body "🙏 .cls-1 fill:#fff; AWATERA Vasilev Evgeniy Клиенты Спецификации Заказы 2 Чаты …" at bounding box center [622, 436] width 1244 height 873
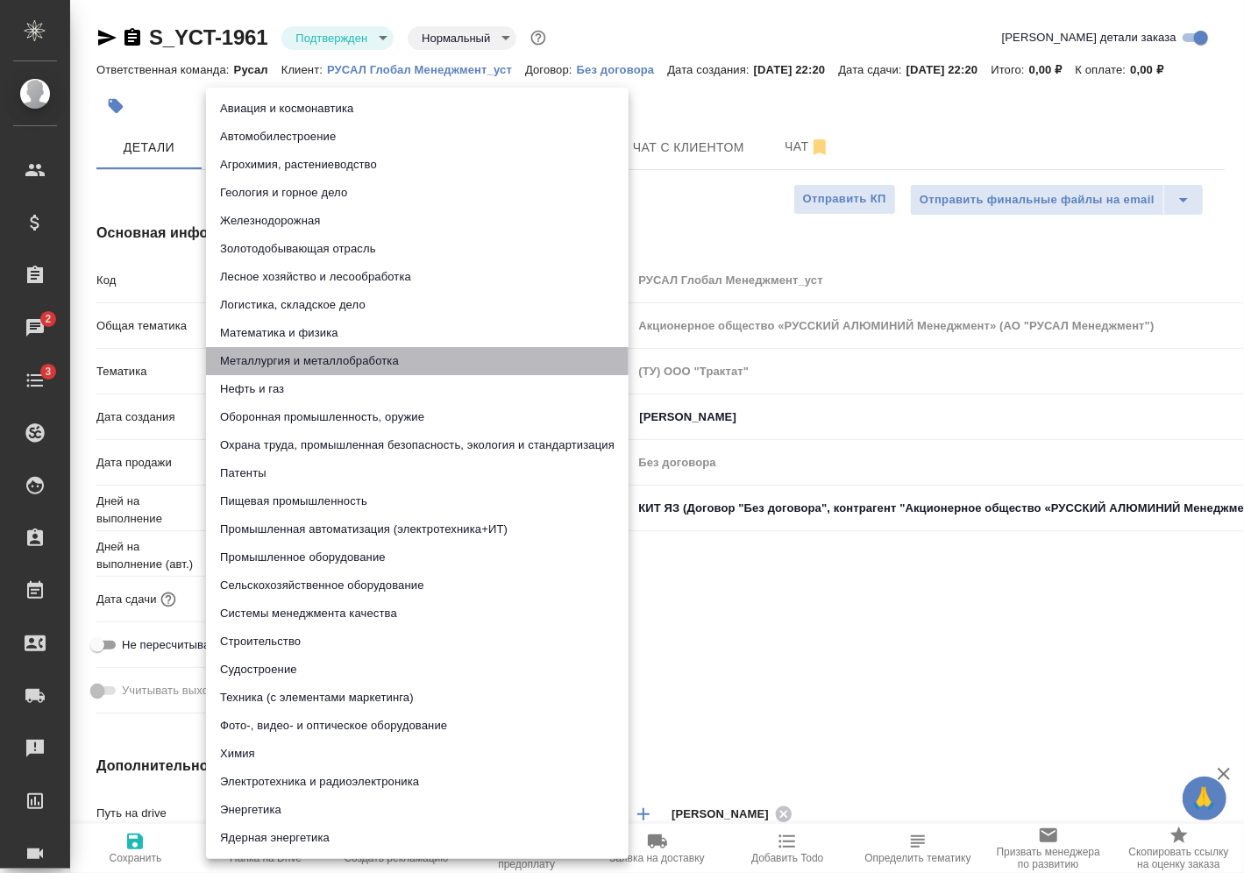
click at [337, 355] on li "Металлургия и металлобработка" at bounding box center [417, 361] width 423 height 28
type input "60014e23f7d9dc5f480a3cf8"
type textarea "x"
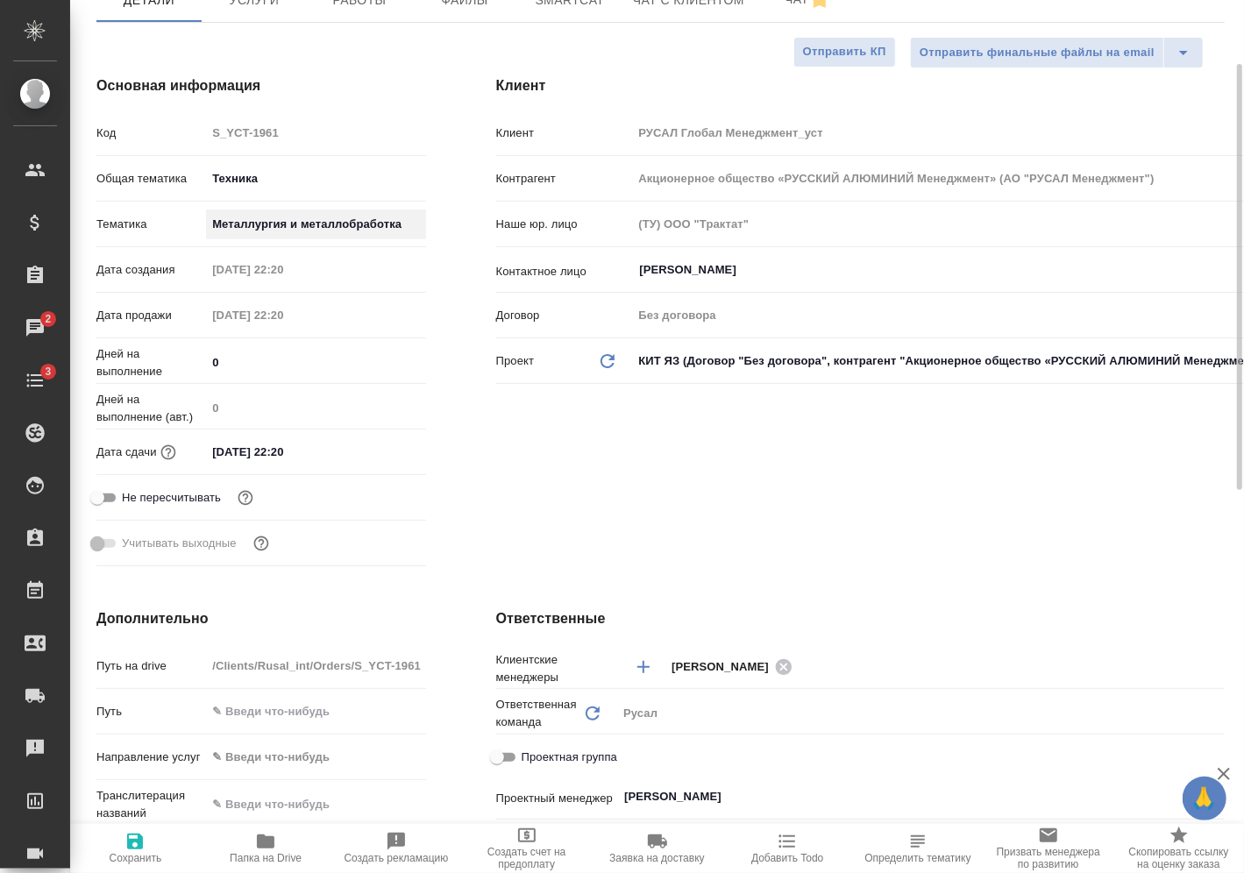
scroll to position [151, 0]
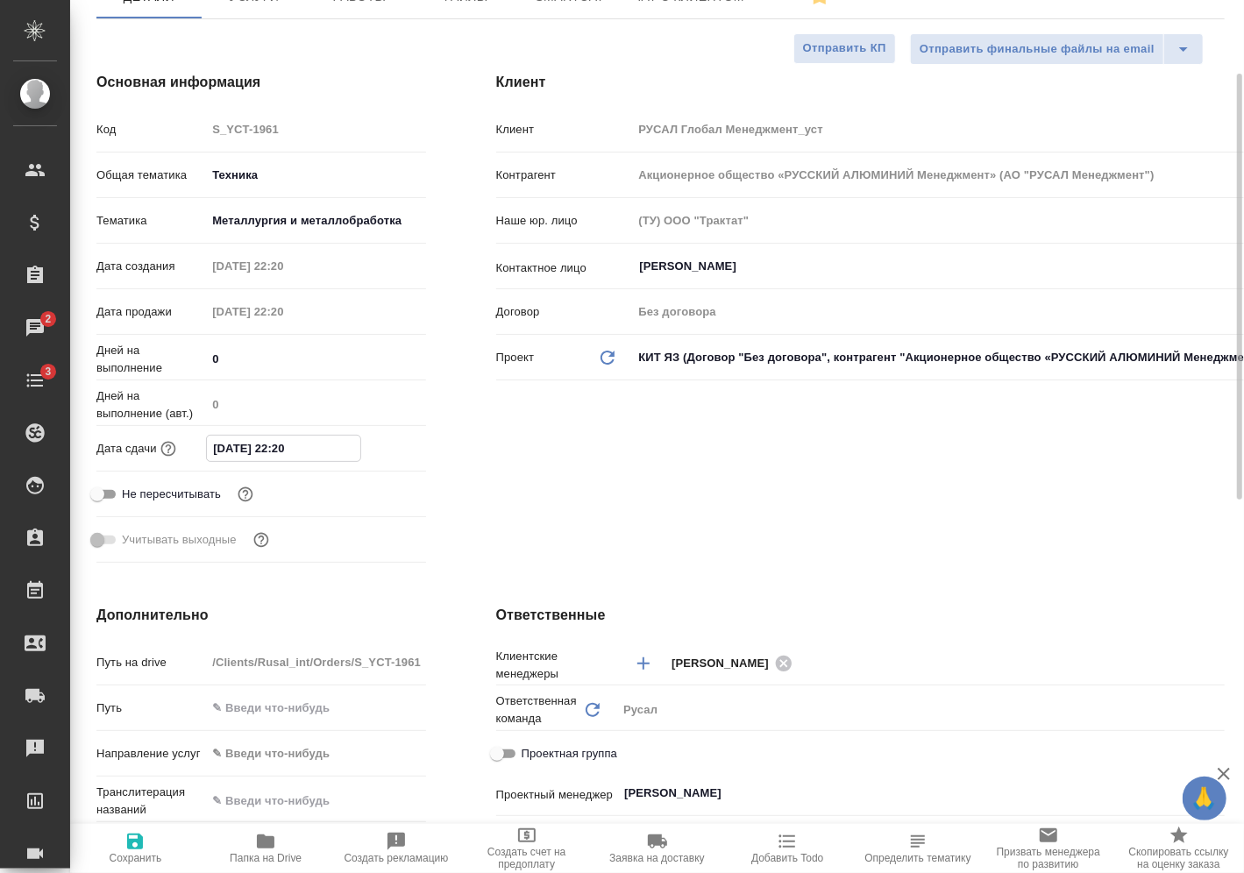
click at [300, 438] on input "14.08.2025 22:20" at bounding box center [283, 448] width 153 height 25
click at [381, 446] on icon "button" at bounding box center [375, 447] width 16 height 18
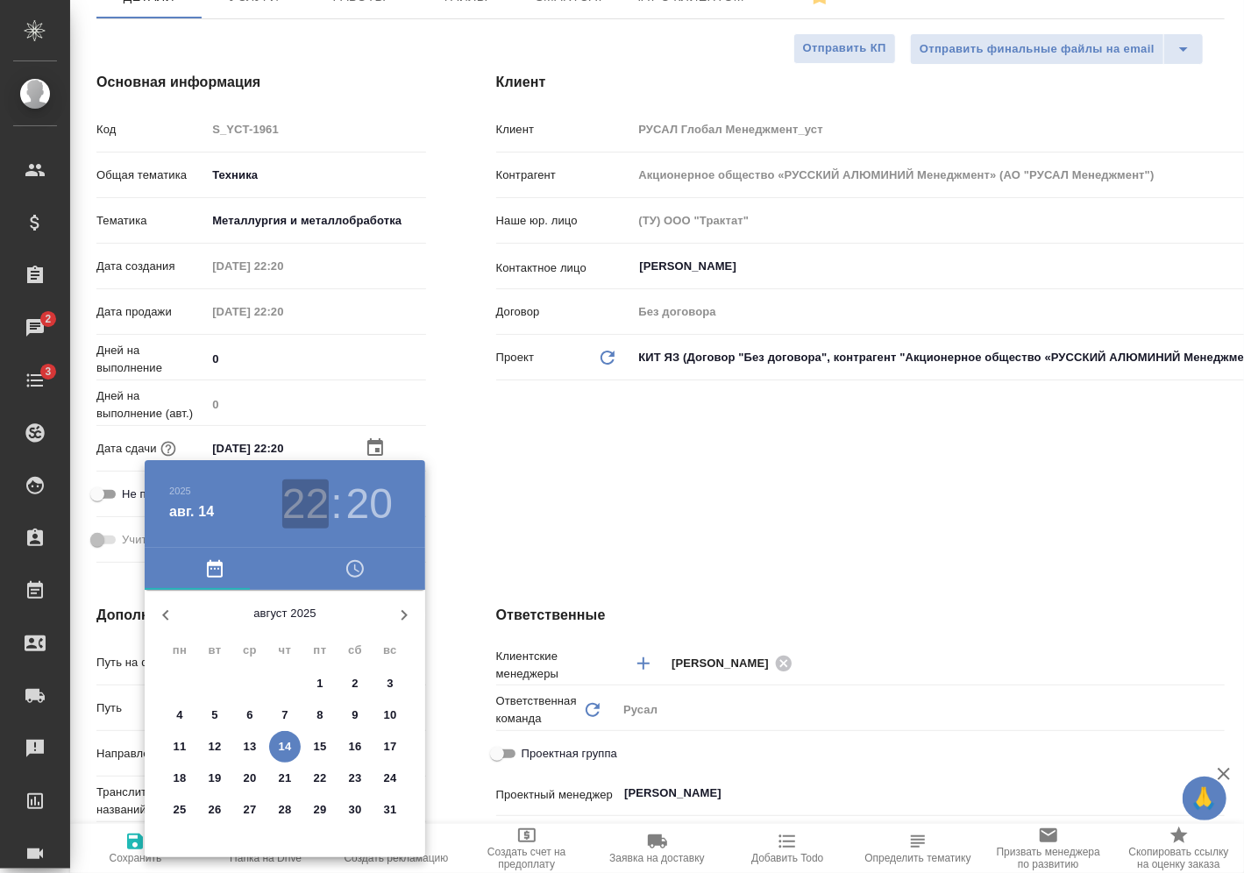
click at [311, 512] on h3 "22" at bounding box center [305, 504] width 46 height 49
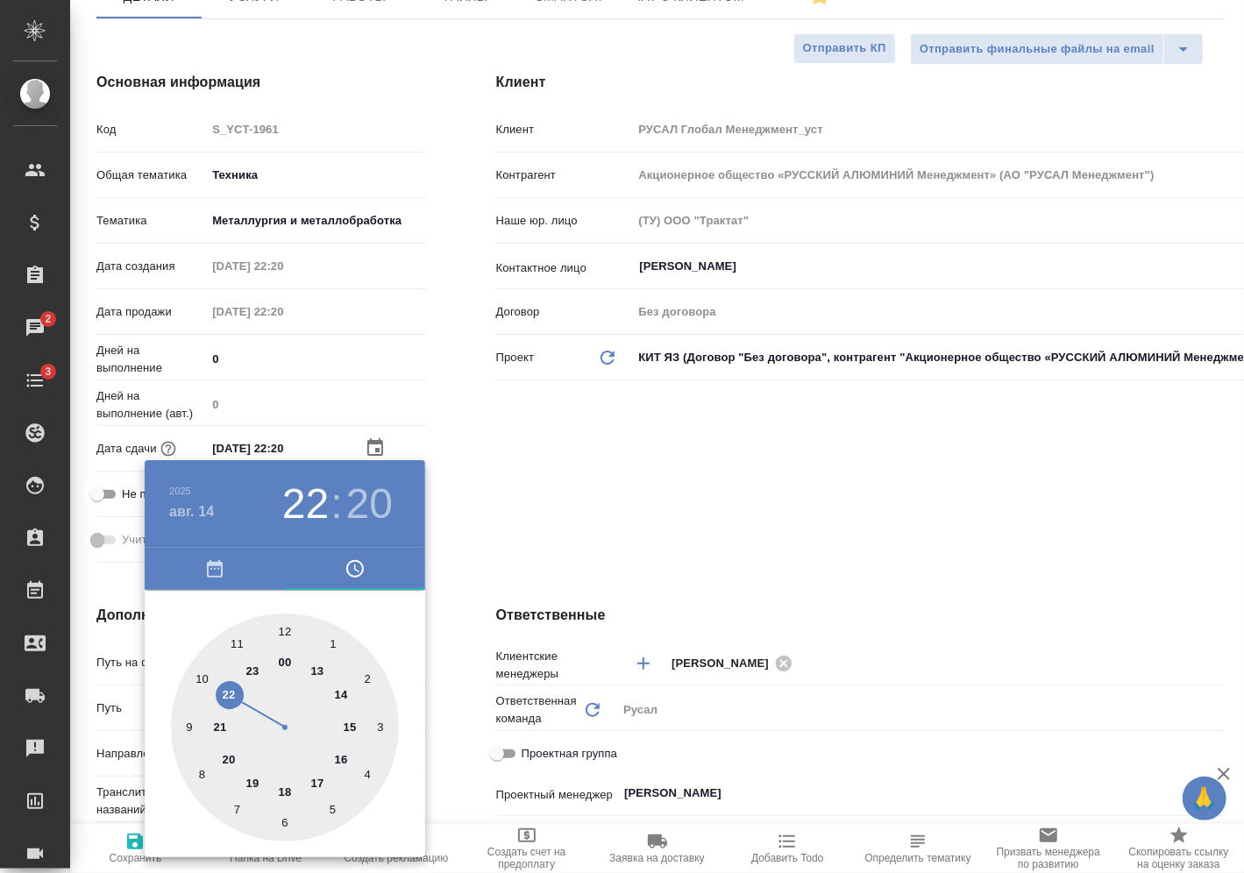
click at [257, 668] on div at bounding box center [285, 728] width 228 height 228
type input "14.08.2025 23:20"
type textarea "x"
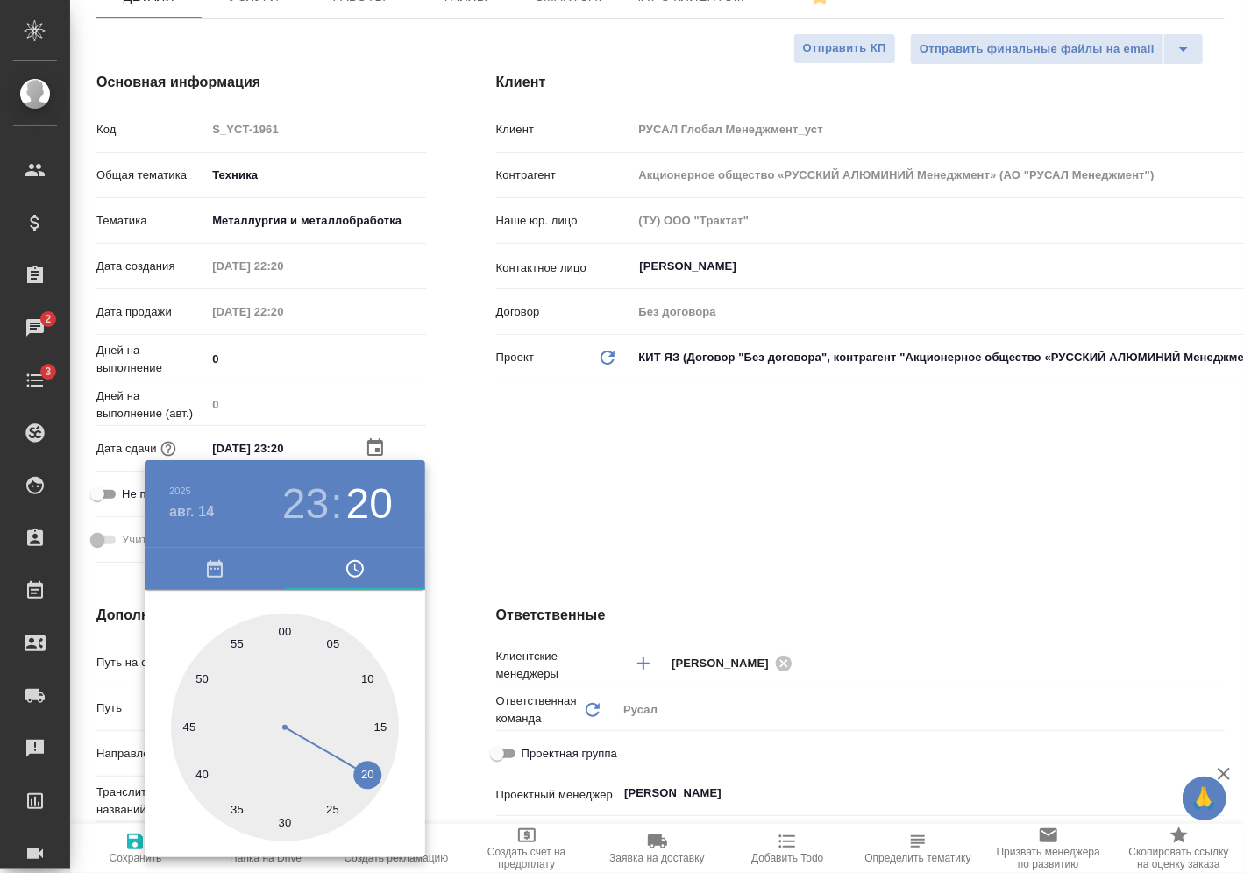
click at [457, 493] on div at bounding box center [622, 436] width 1244 height 873
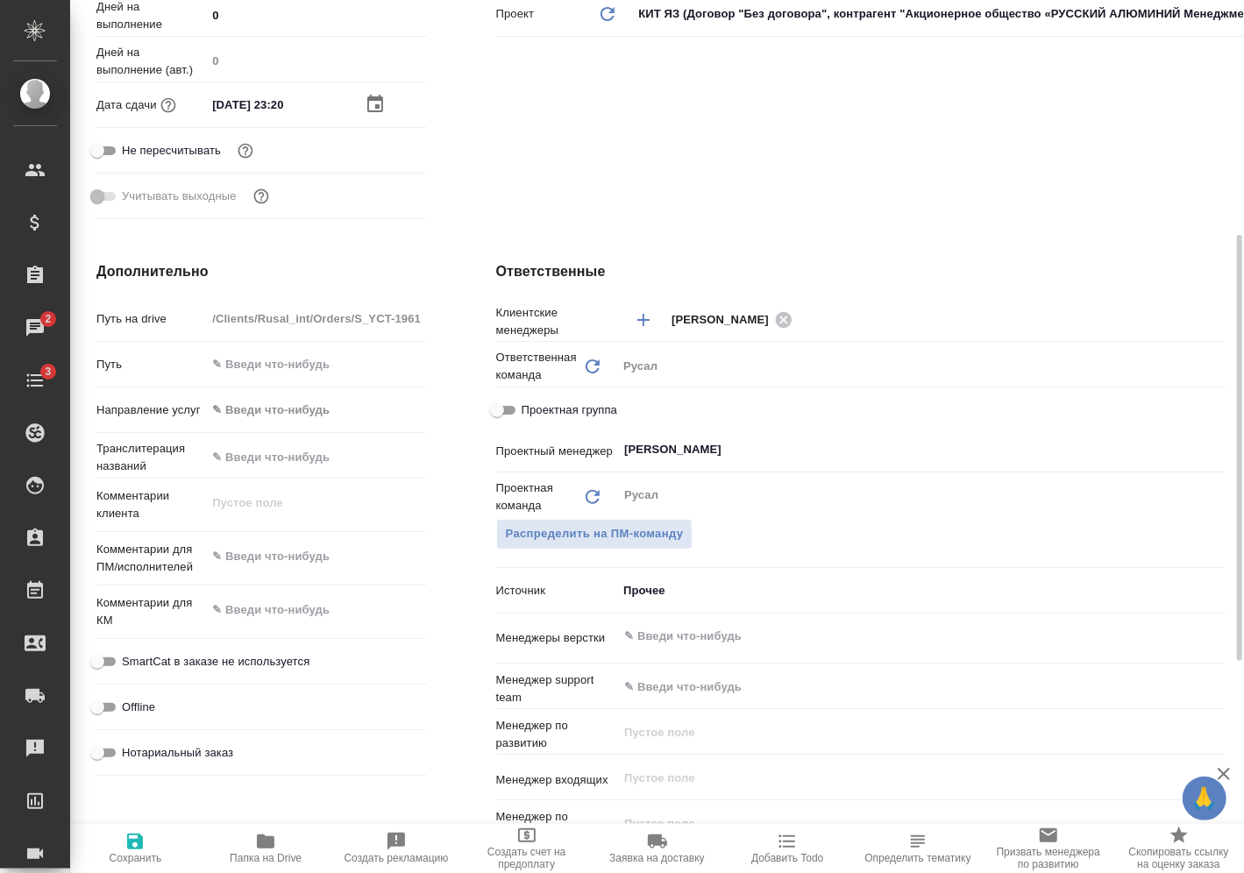
scroll to position [498, 0]
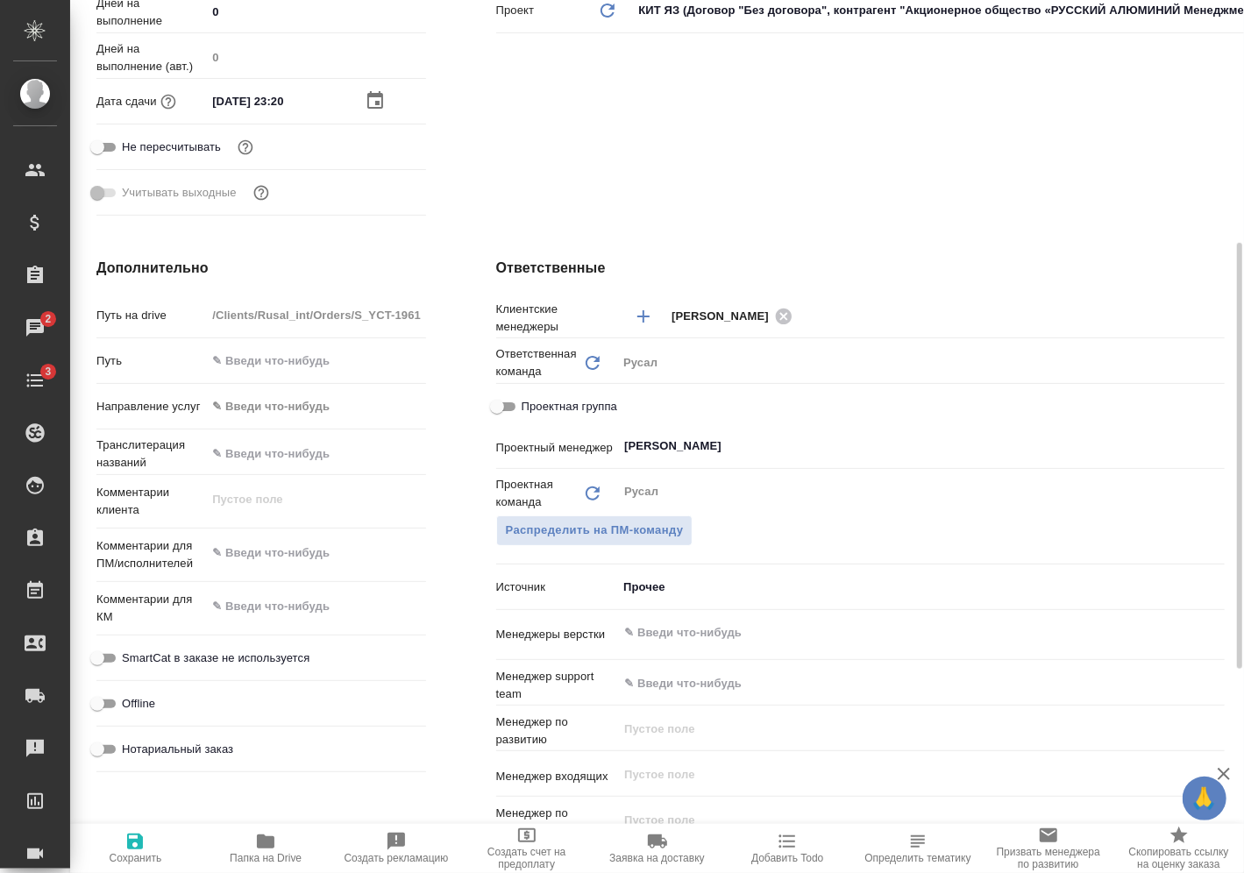
type textarea "x"
click at [307, 562] on textarea at bounding box center [315, 554] width 217 height 30
type textarea "x"
type textarea "1"
type textarea "x"
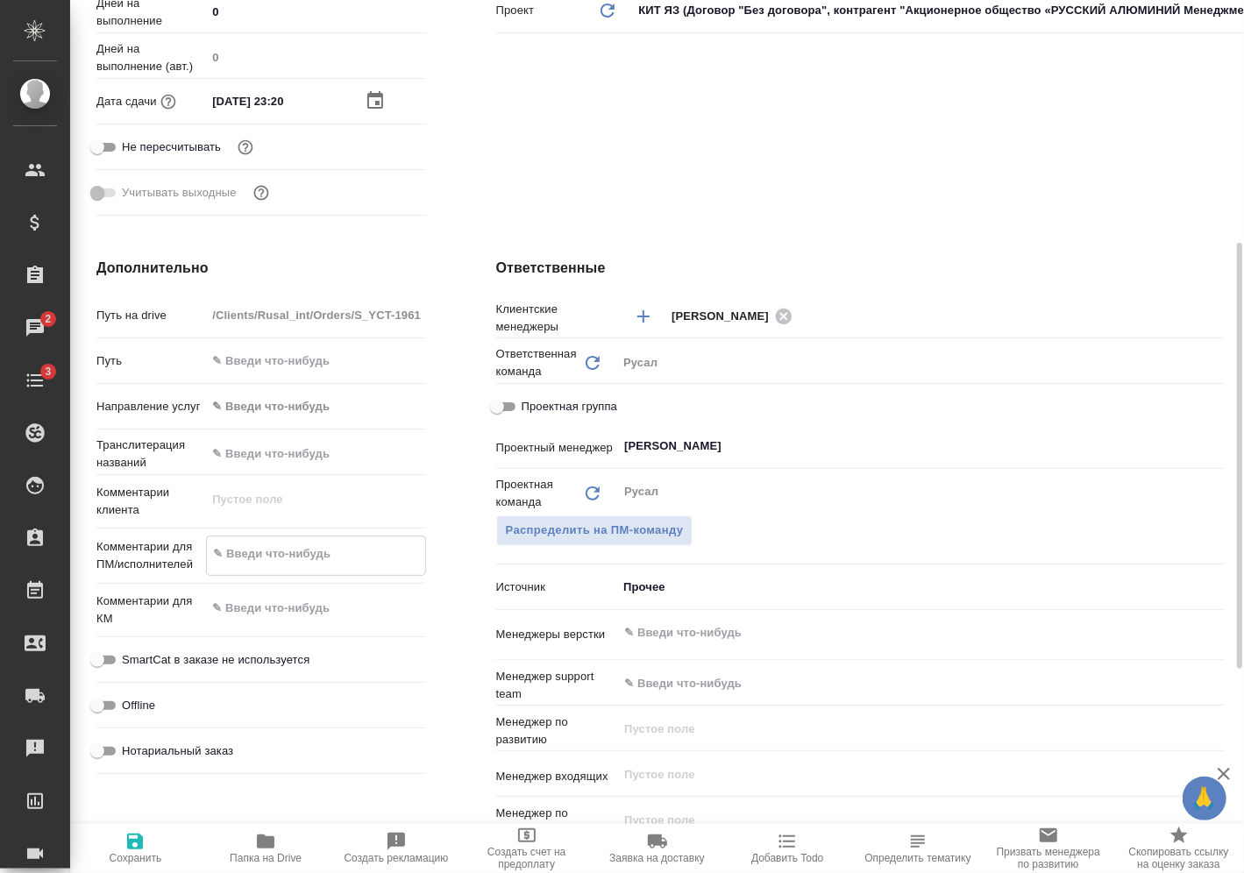
type textarea "x"
type textarea "13"
type textarea "x"
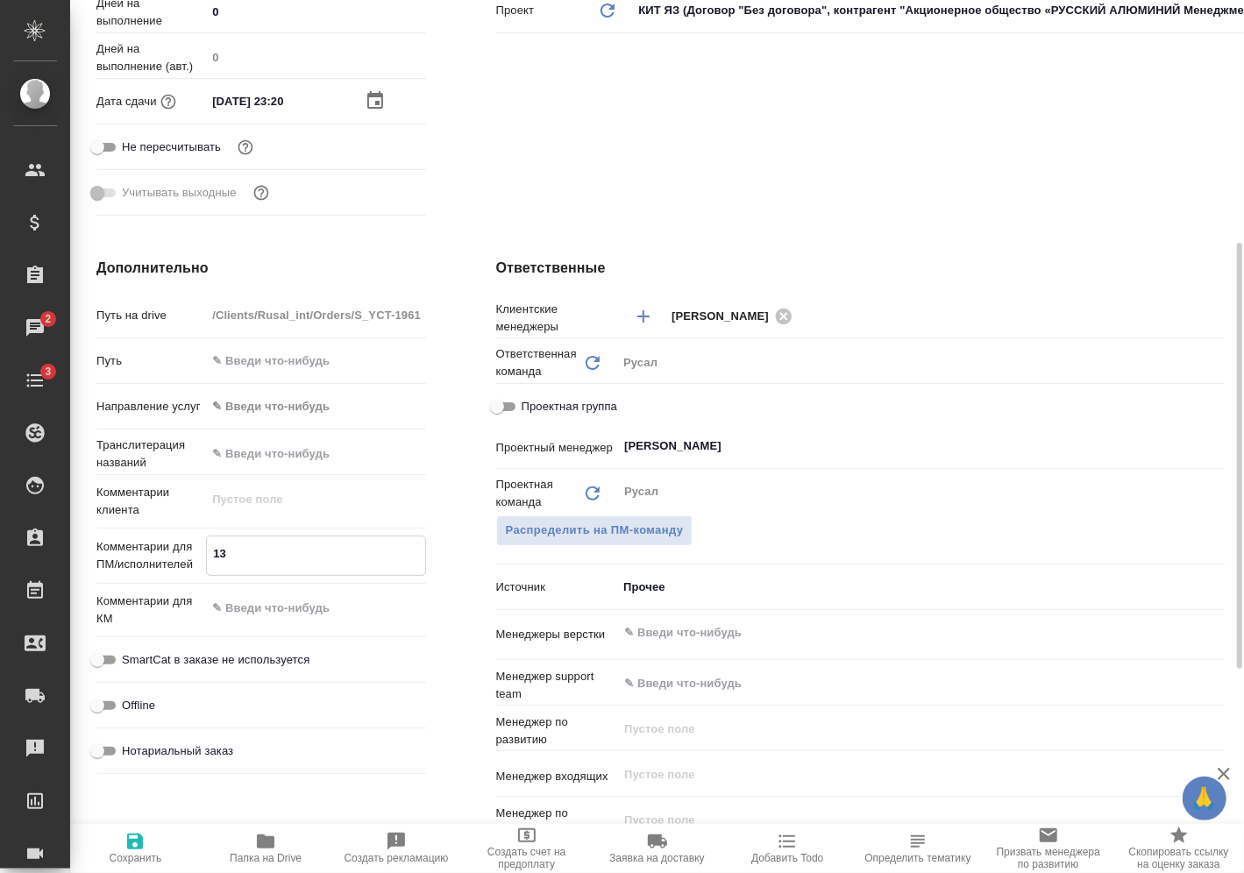
type textarea "x"
type textarea "13."
type textarea "x"
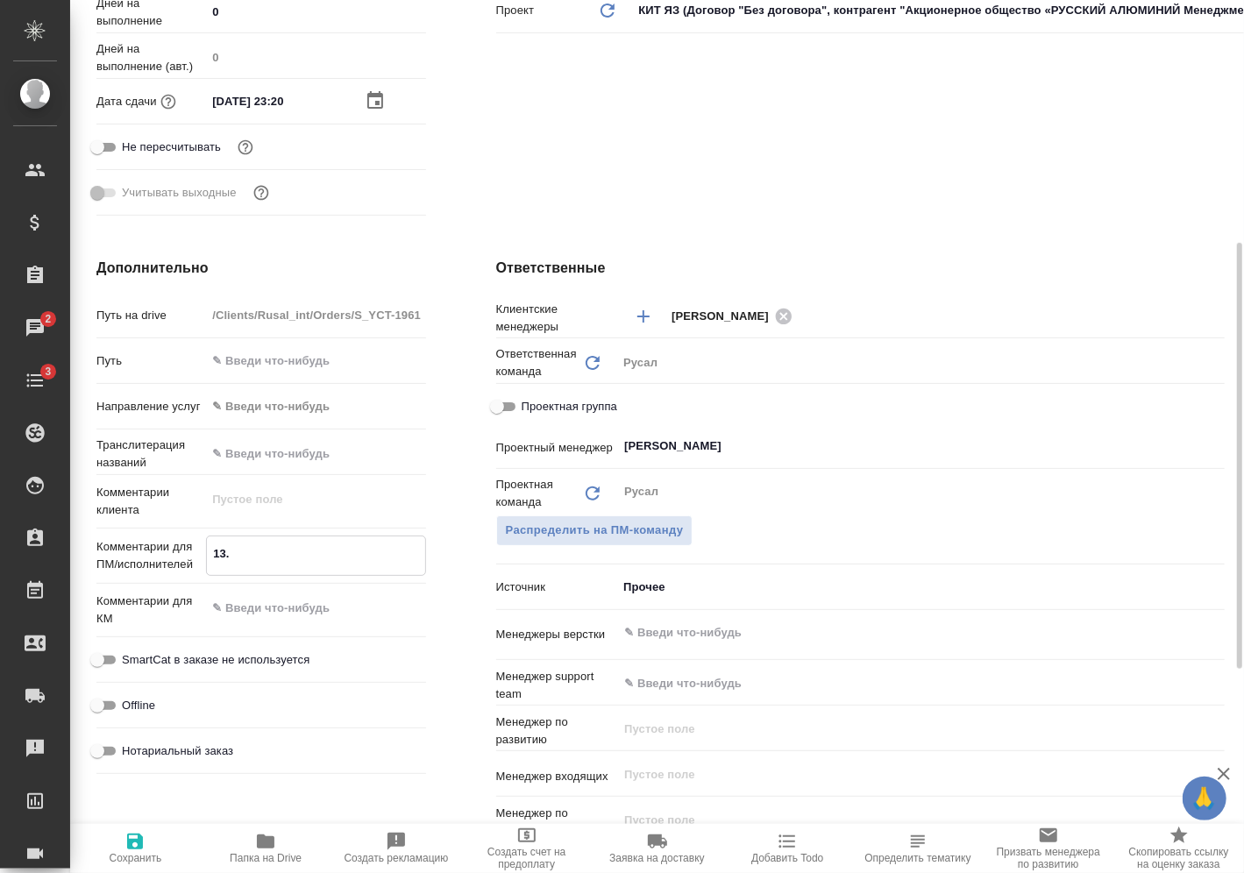
type textarea "13.0"
type textarea "x"
type textarea "13.08"
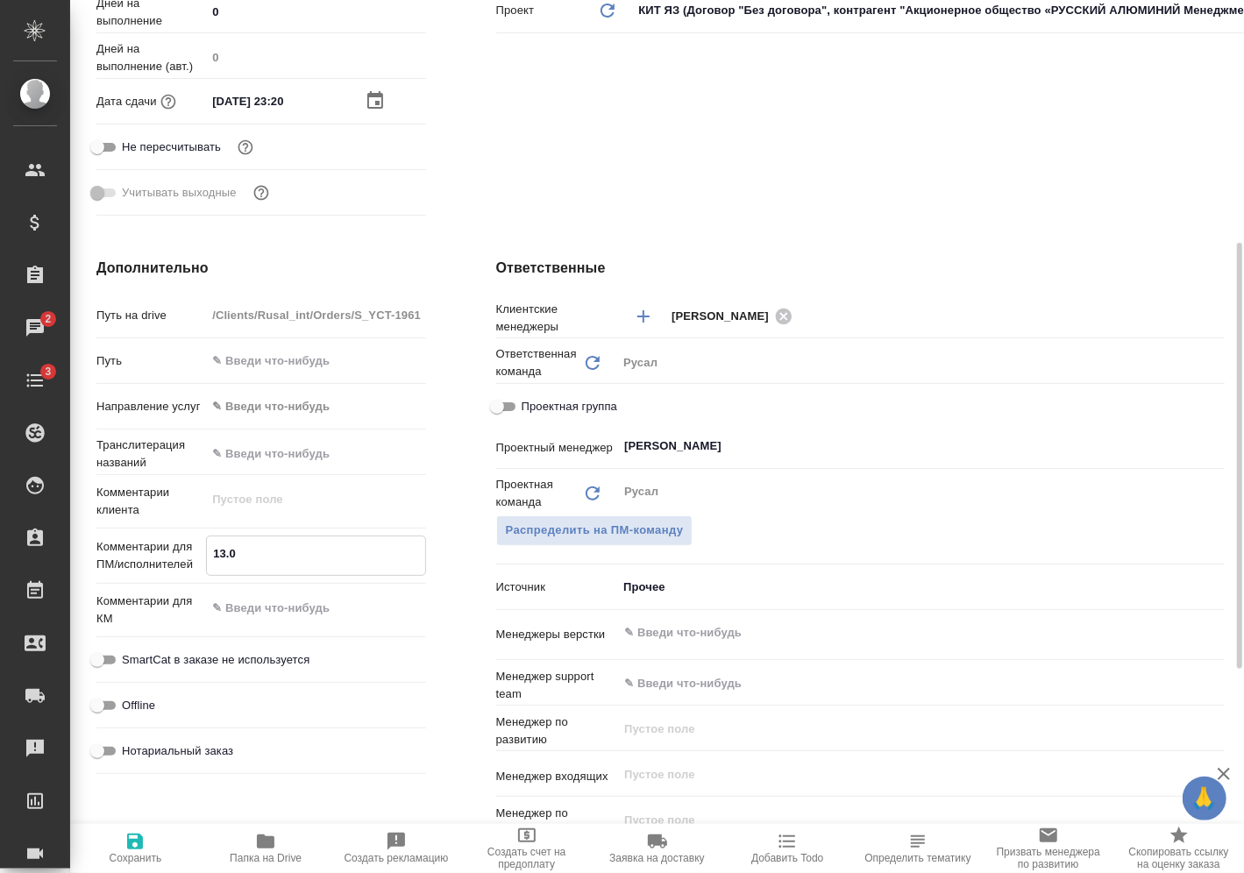
type textarea "x"
type textarea "13.08"
type textarea "x"
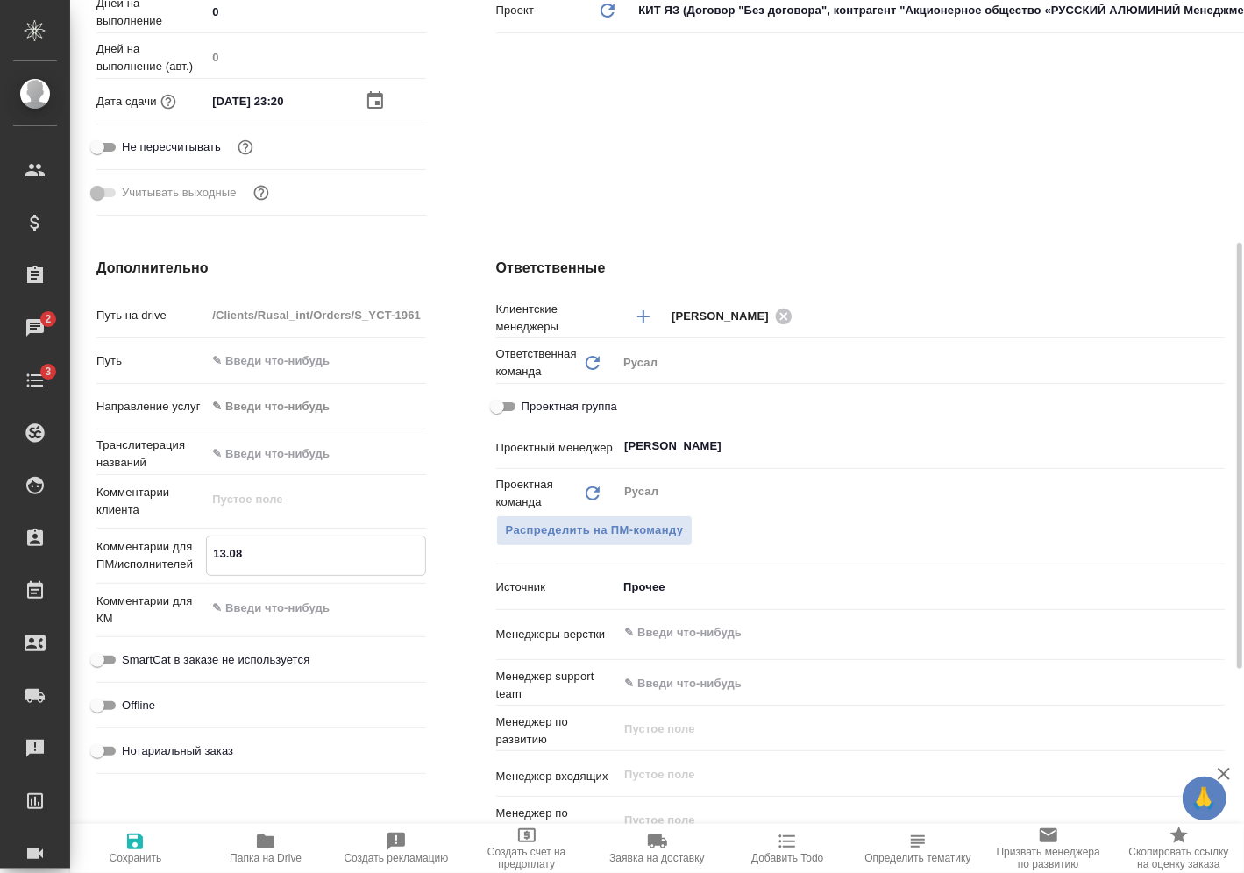
type textarea "x"
type textarea "13.08 П"
type textarea "x"
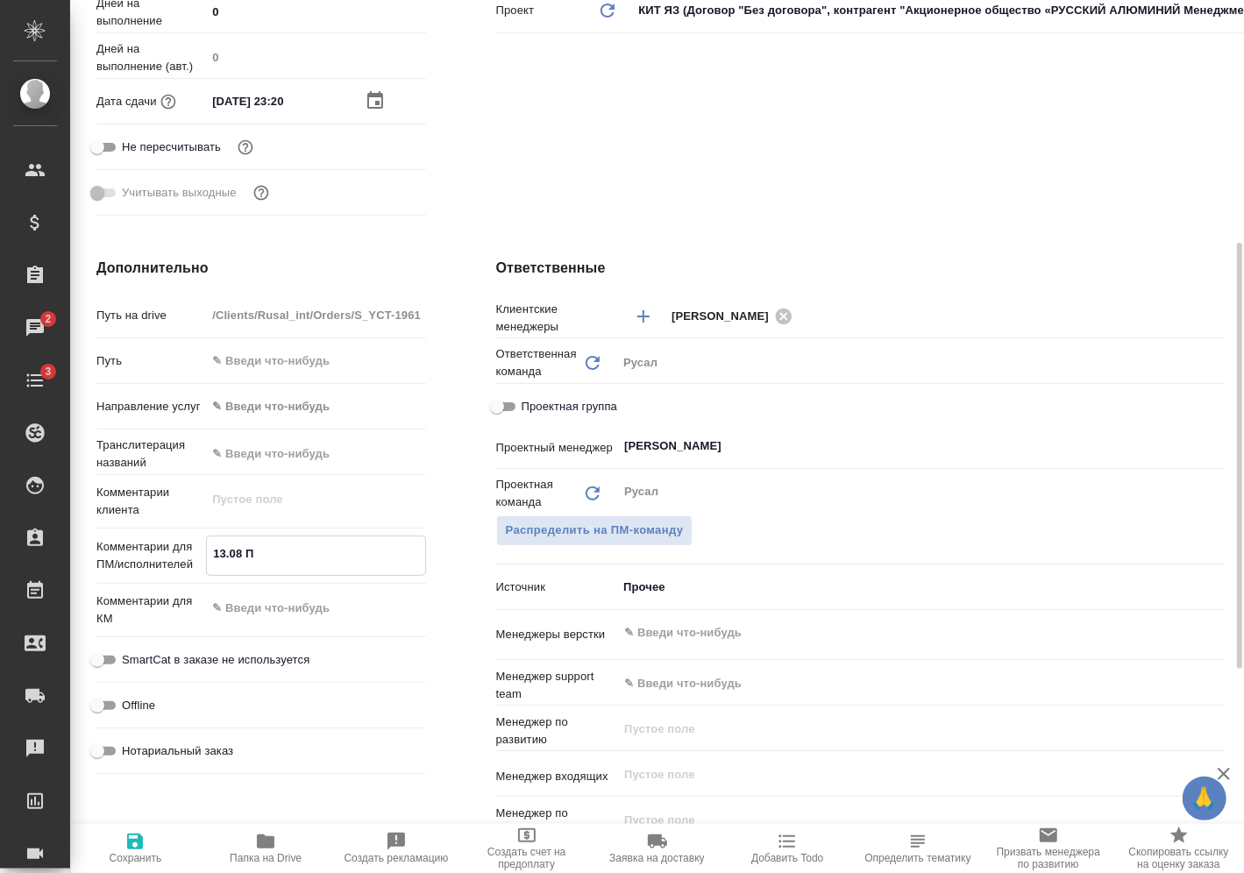
type textarea "x"
type textarea "13.08 Пр"
type textarea "x"
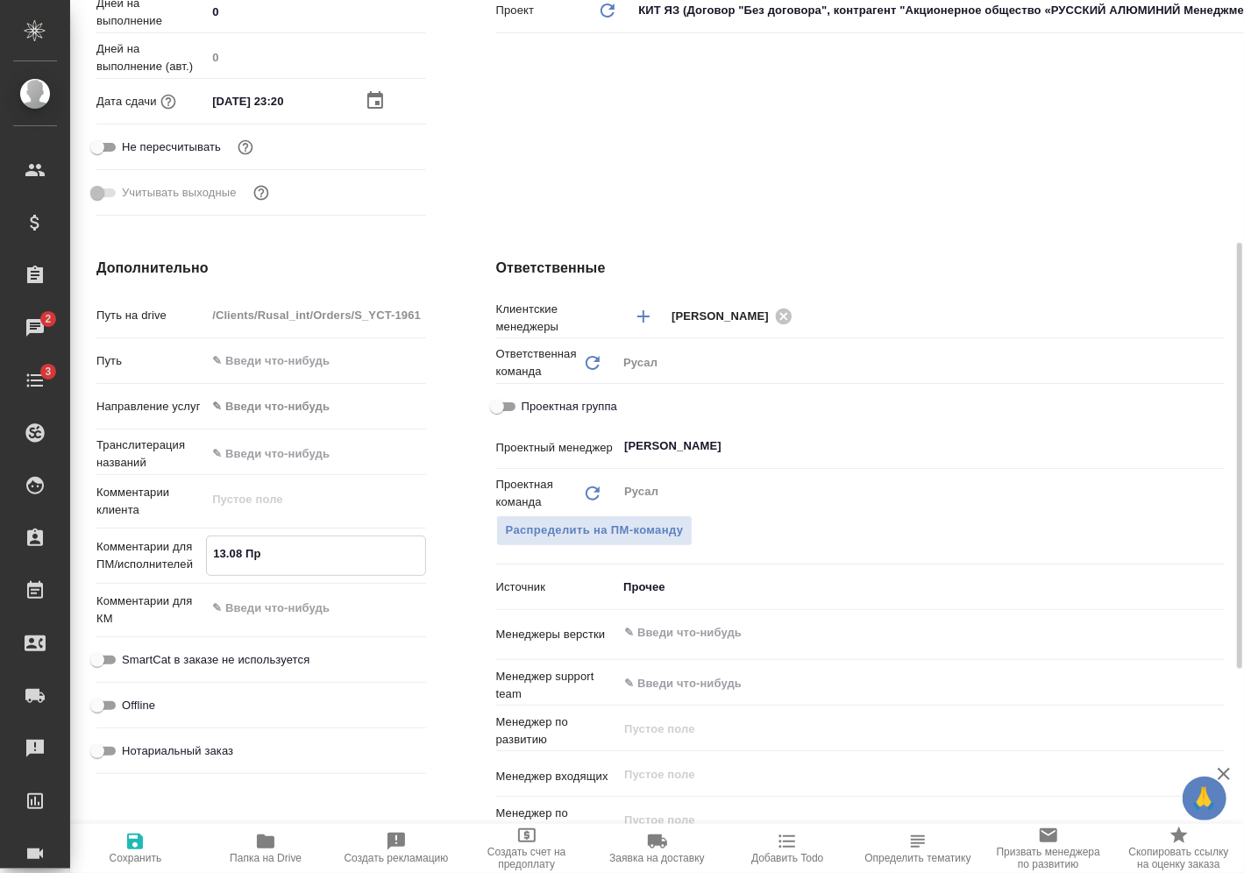
type textarea "13.08 Про"
type textarea "x"
type textarea "13.08 Проз"
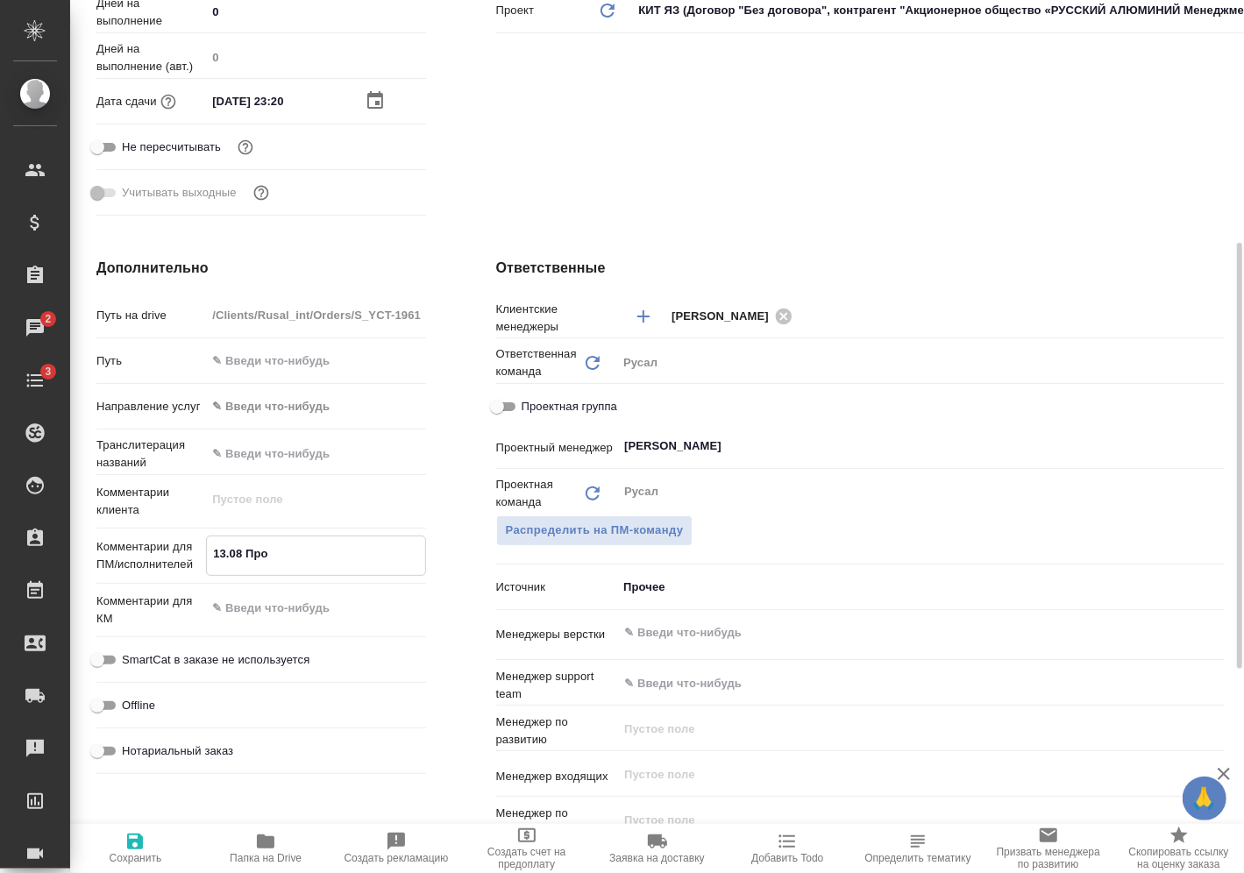
type textarea "x"
type textarea "13.08 Прозо"
type textarea "x"
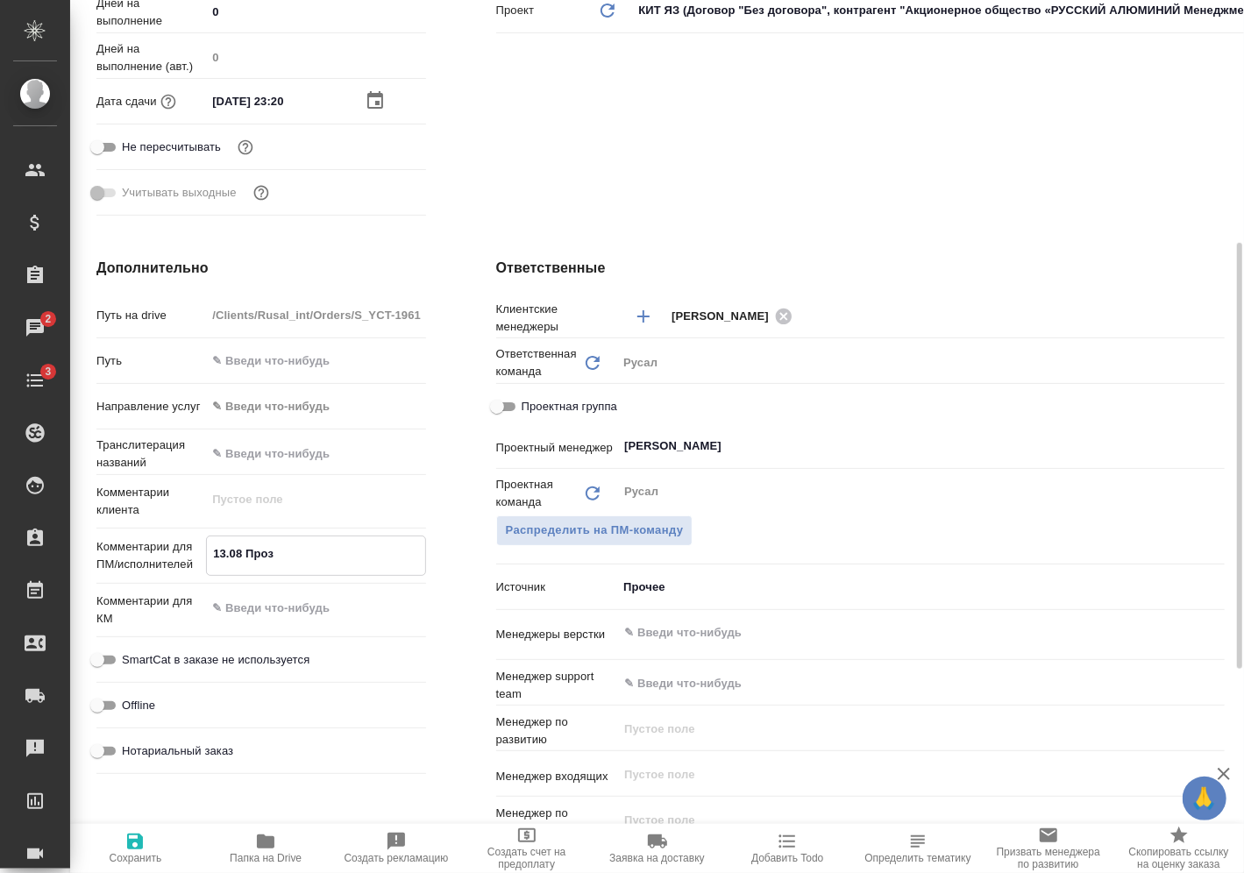
type textarea "x"
type textarea "13.08 Прозор"
type textarea "x"
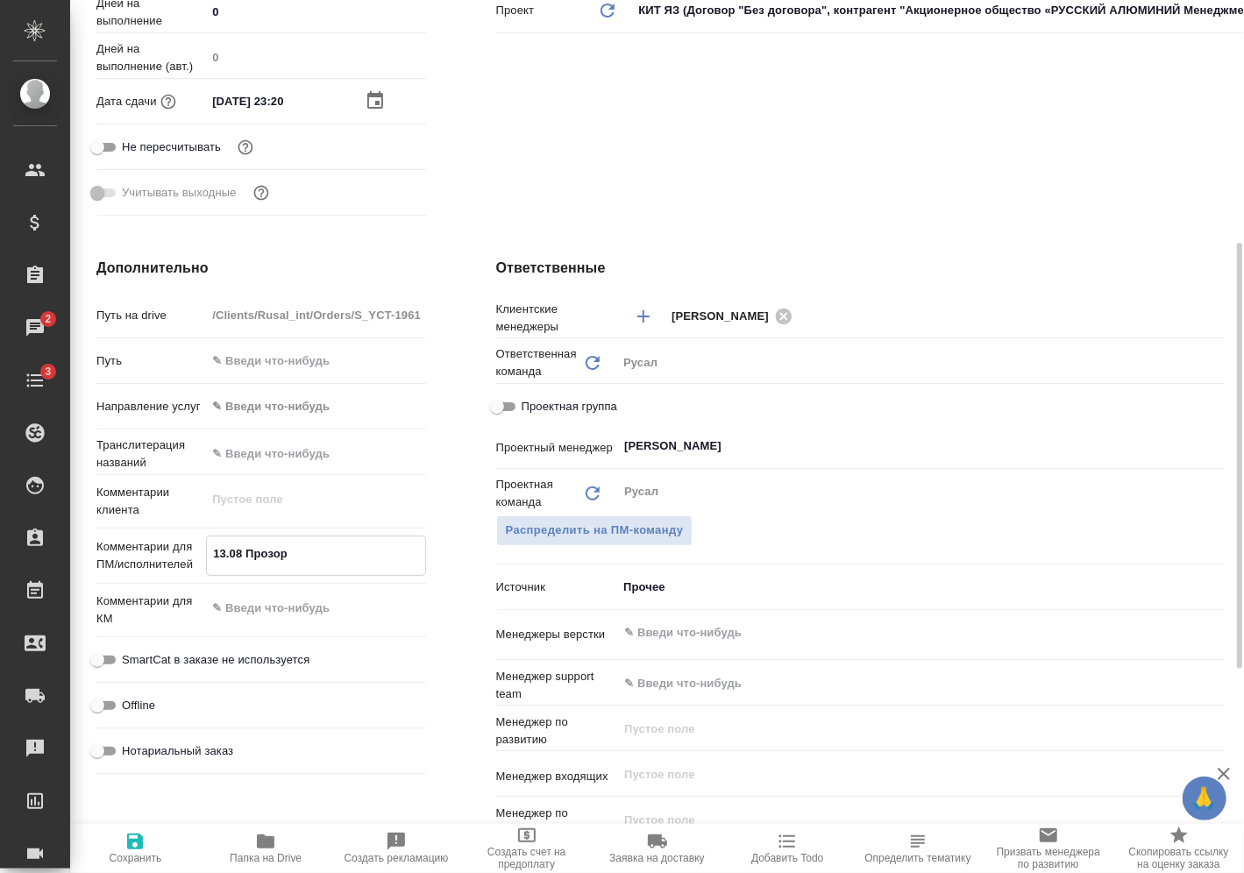
type textarea "x"
type textarea "13.08 Прозоро"
type textarea "x"
type textarea "13.08 Прозоров"
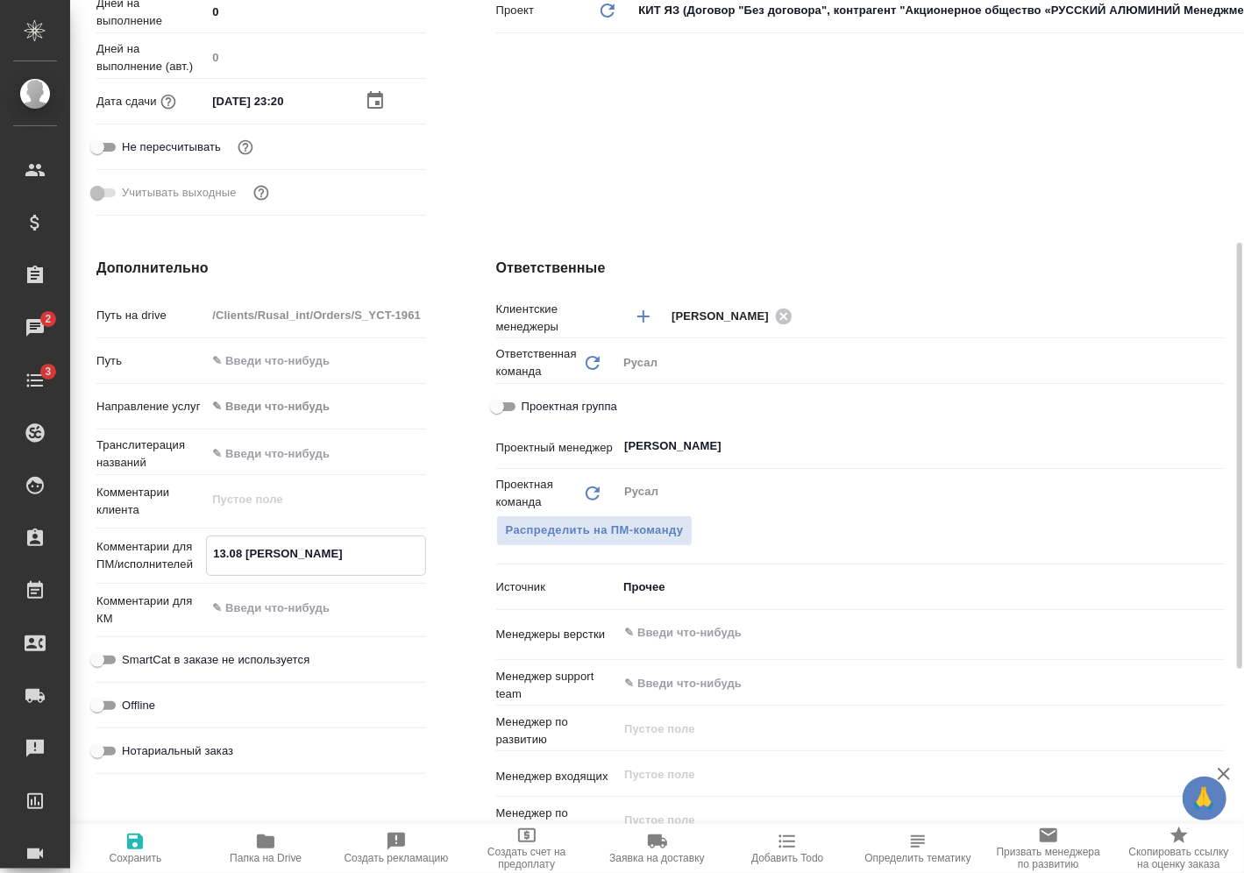
type textarea "x"
type textarea "13.08 Прозоров"
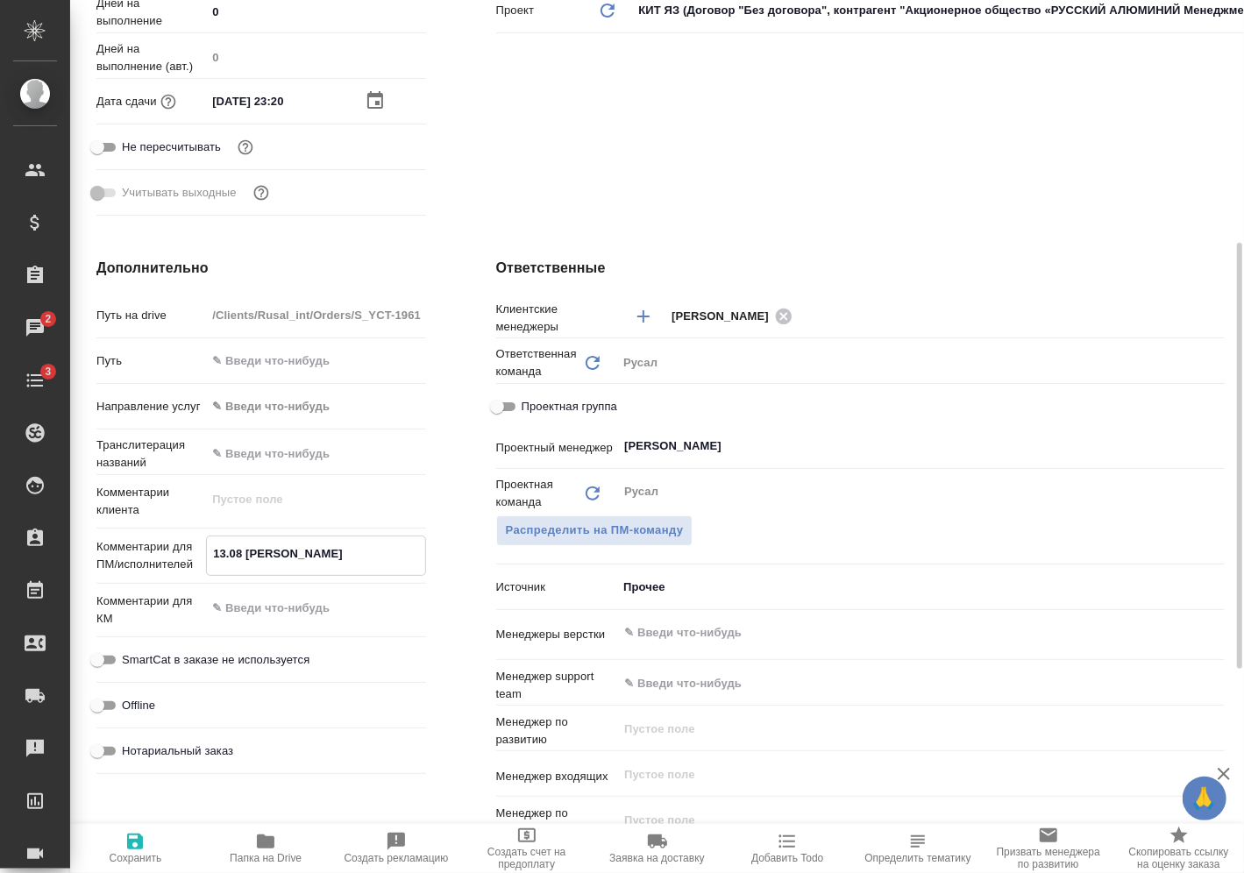
type textarea "x"
type textarea "13.08 Прозоров о"
type textarea "x"
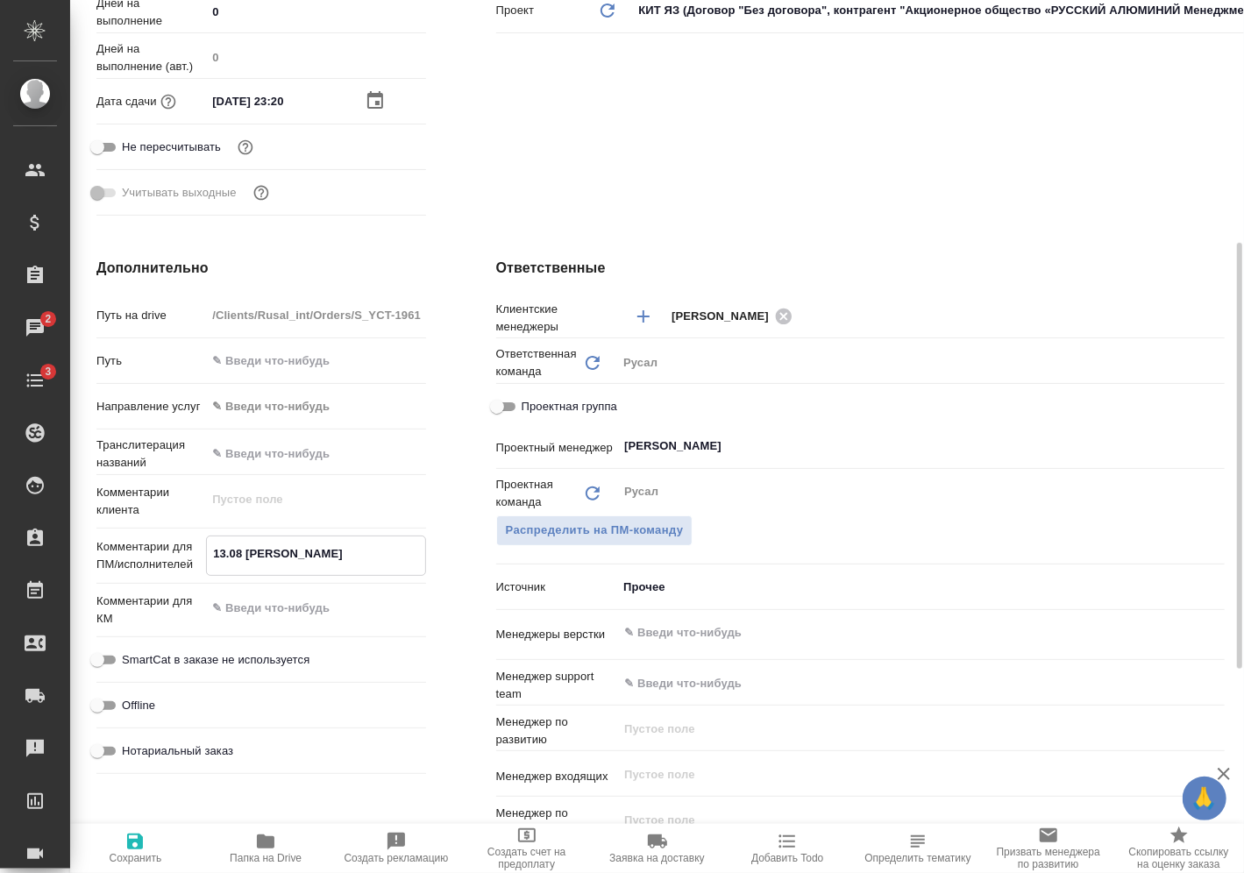
type textarea "x"
type textarea "13.08 Прозоров оф"
type textarea "x"
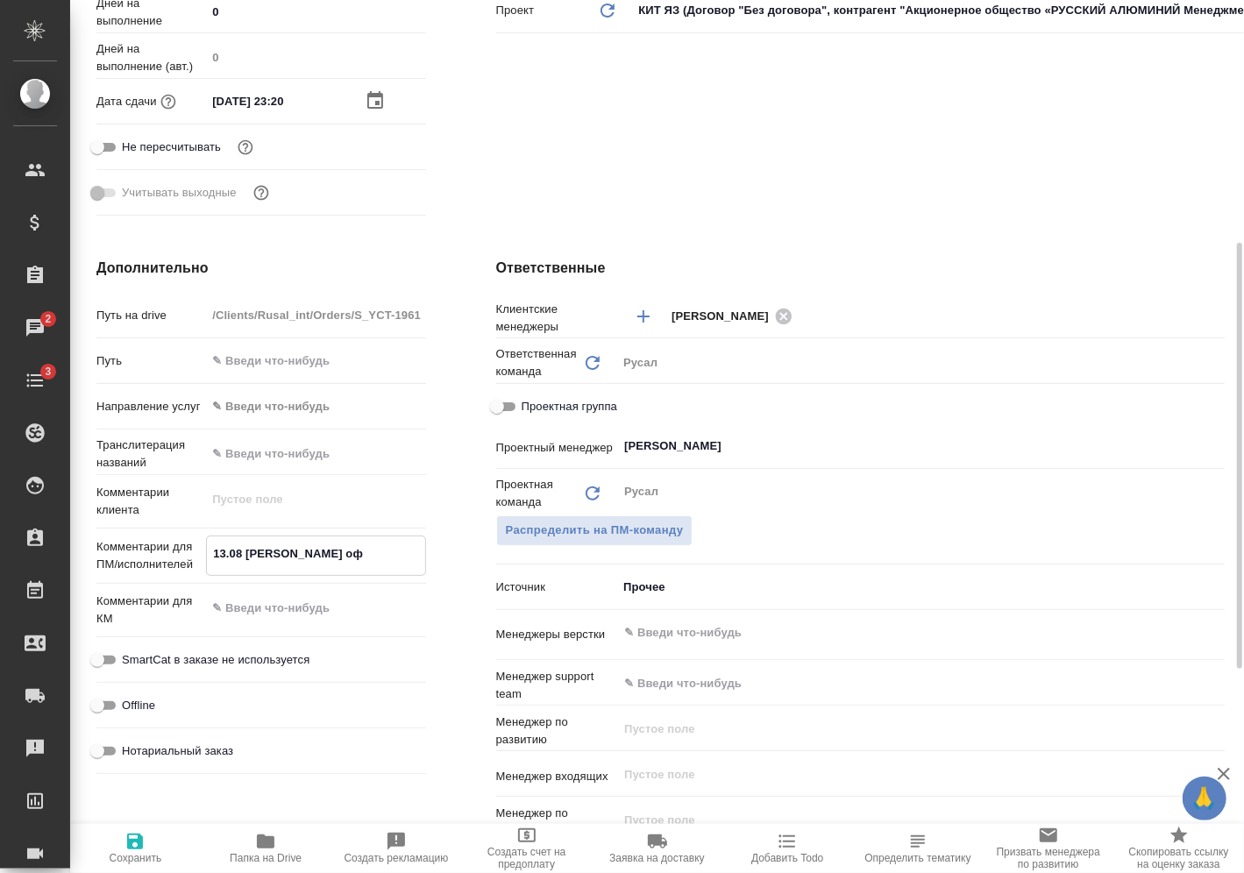
type textarea "x"
type textarea "13.08 Прозоров офи"
type textarea "x"
type textarea "13.08 Прозоров офис"
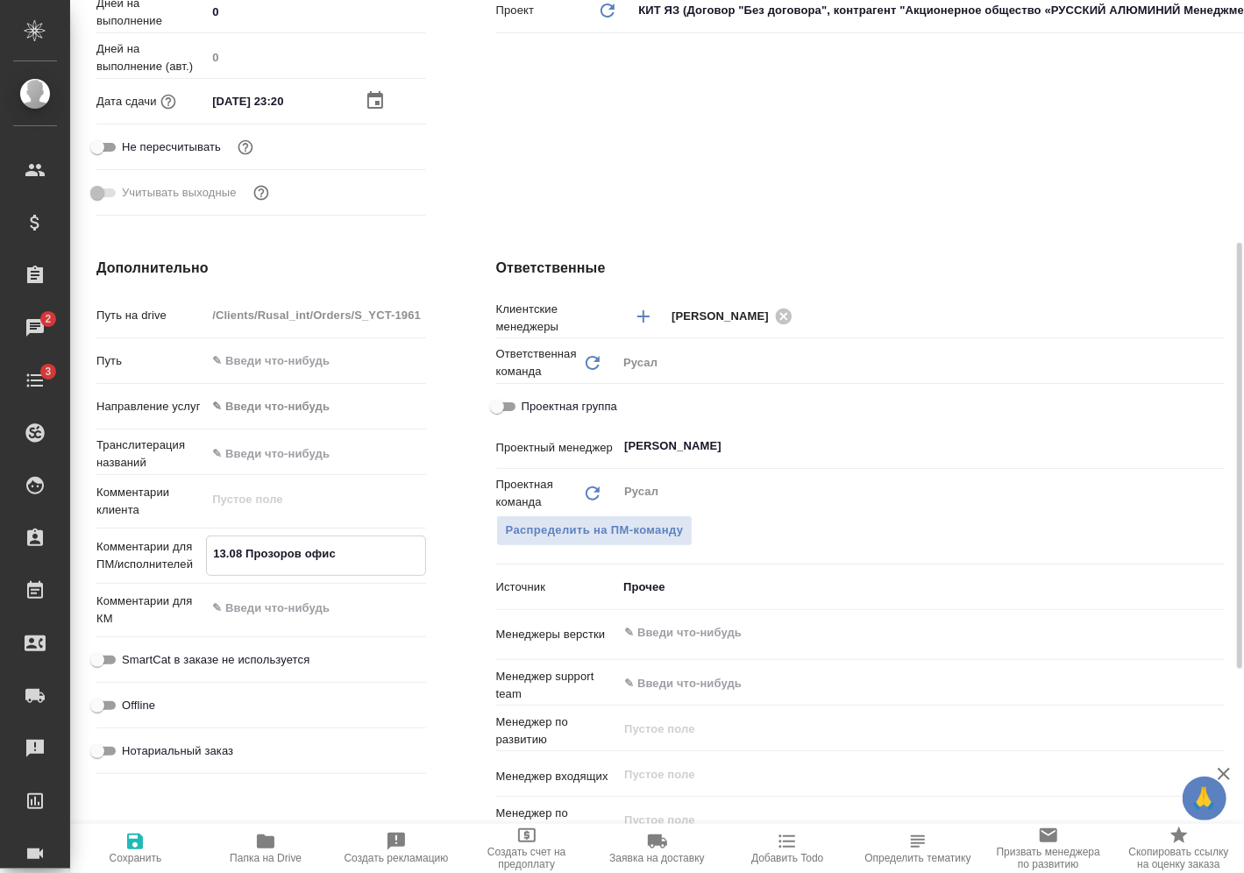
type textarea "x"
type textarea "13.08 Прозоров офис"
type textarea "x"
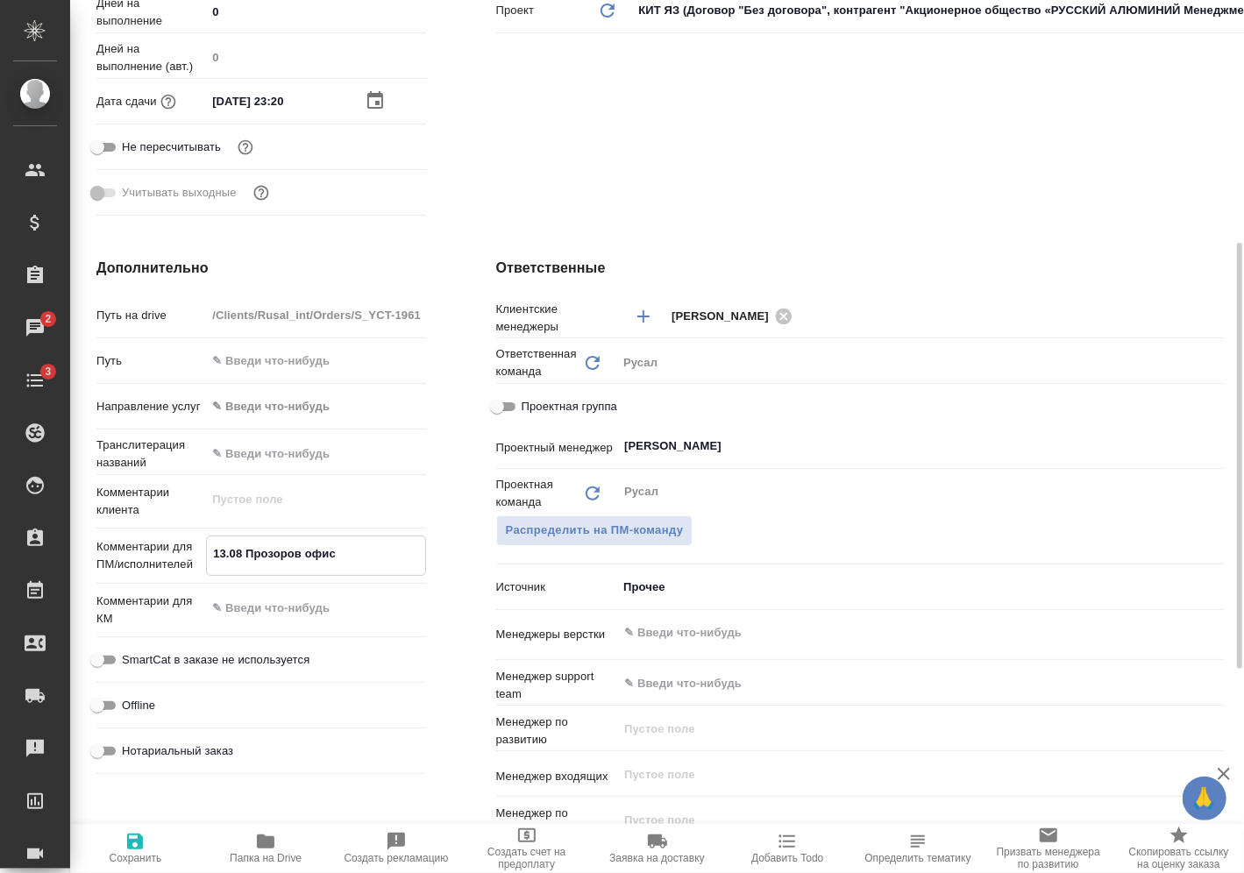
click at [146, 855] on span "Сохранить" at bounding box center [136, 858] width 53 height 12
type textarea "x"
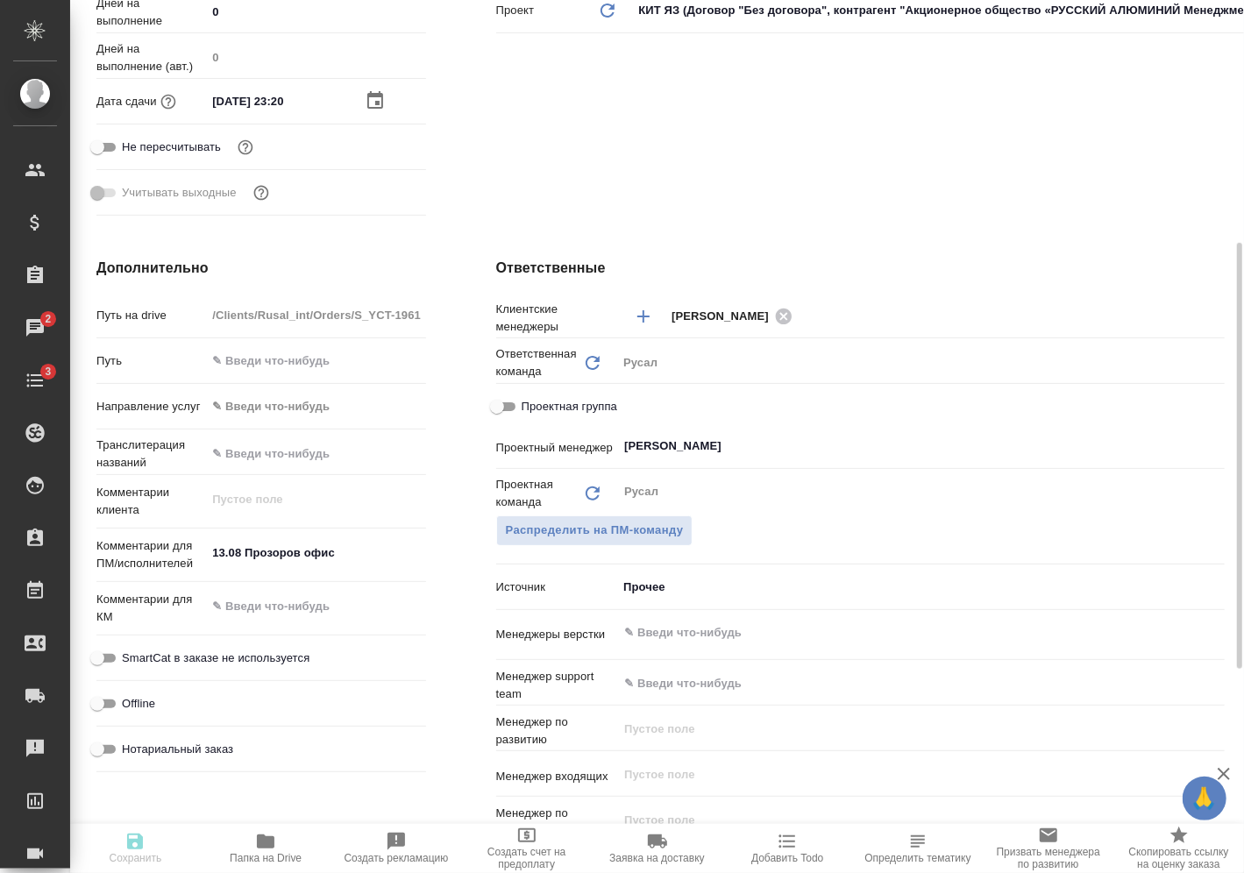
type textarea "x"
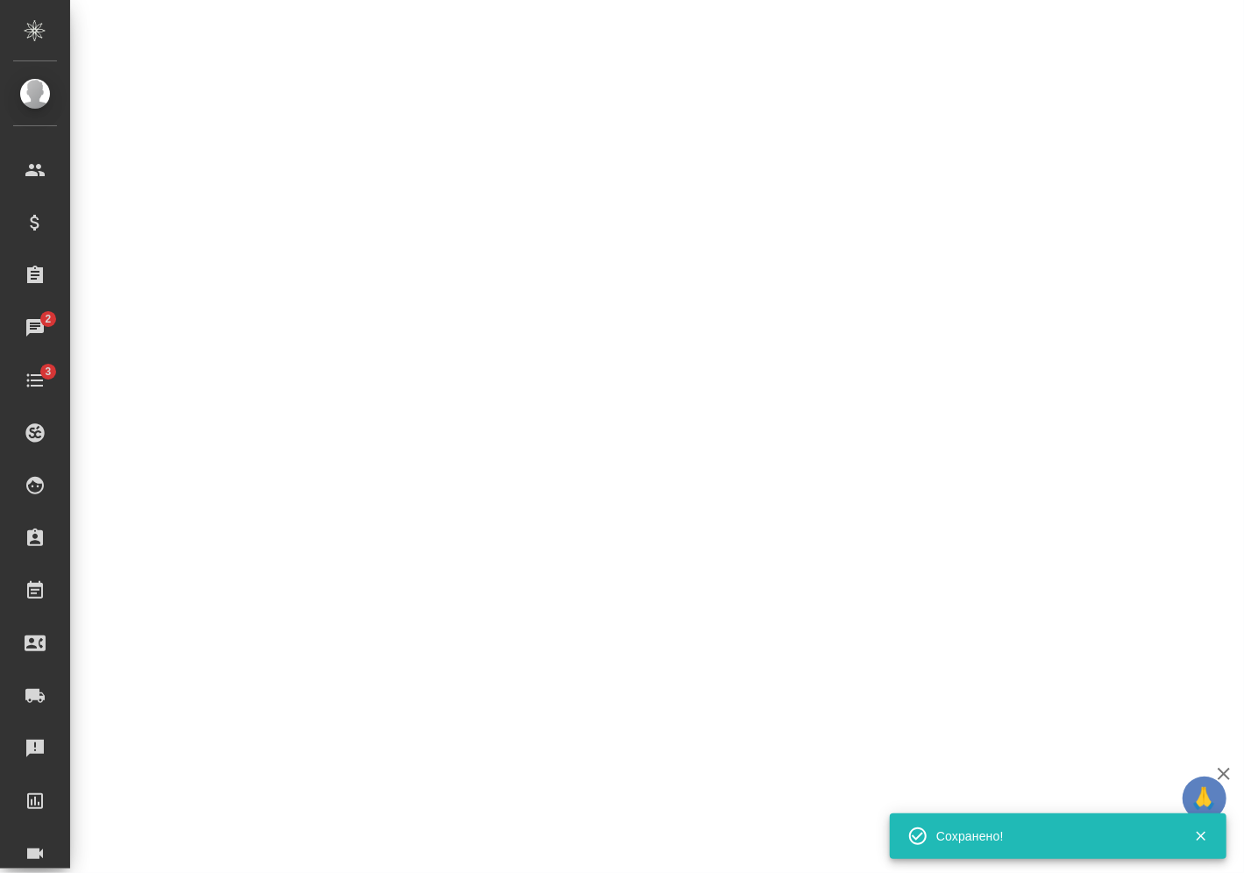
select select "RU"
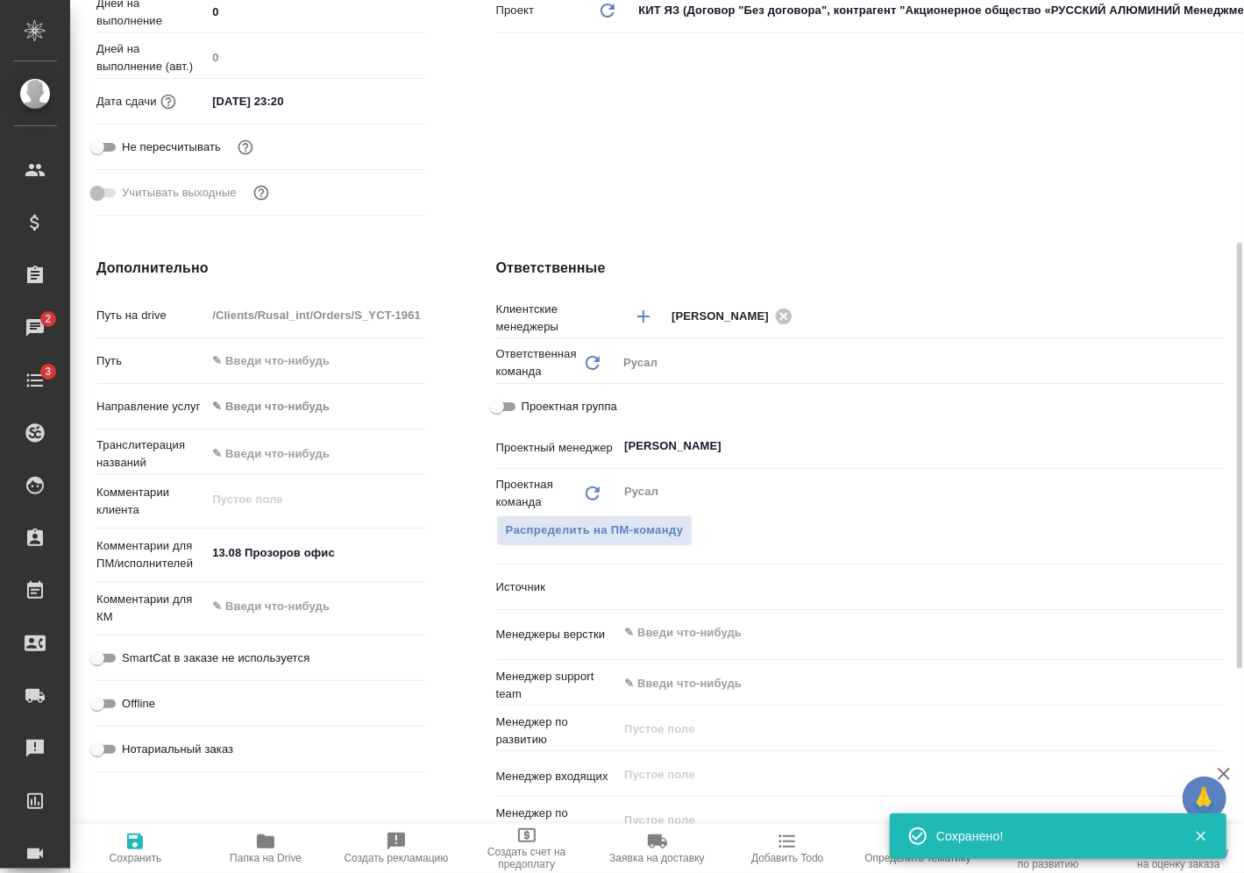
type textarea "x"
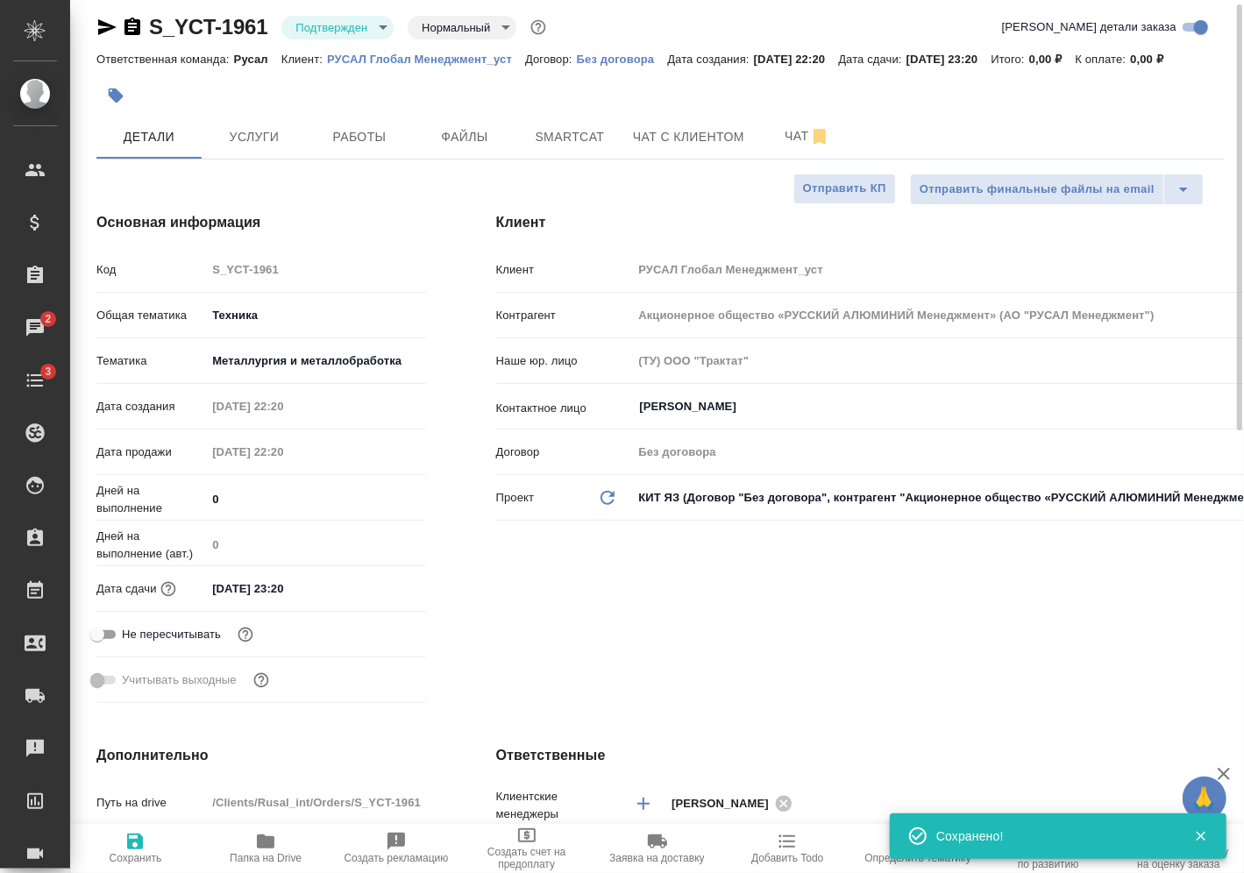
scroll to position [10, 0]
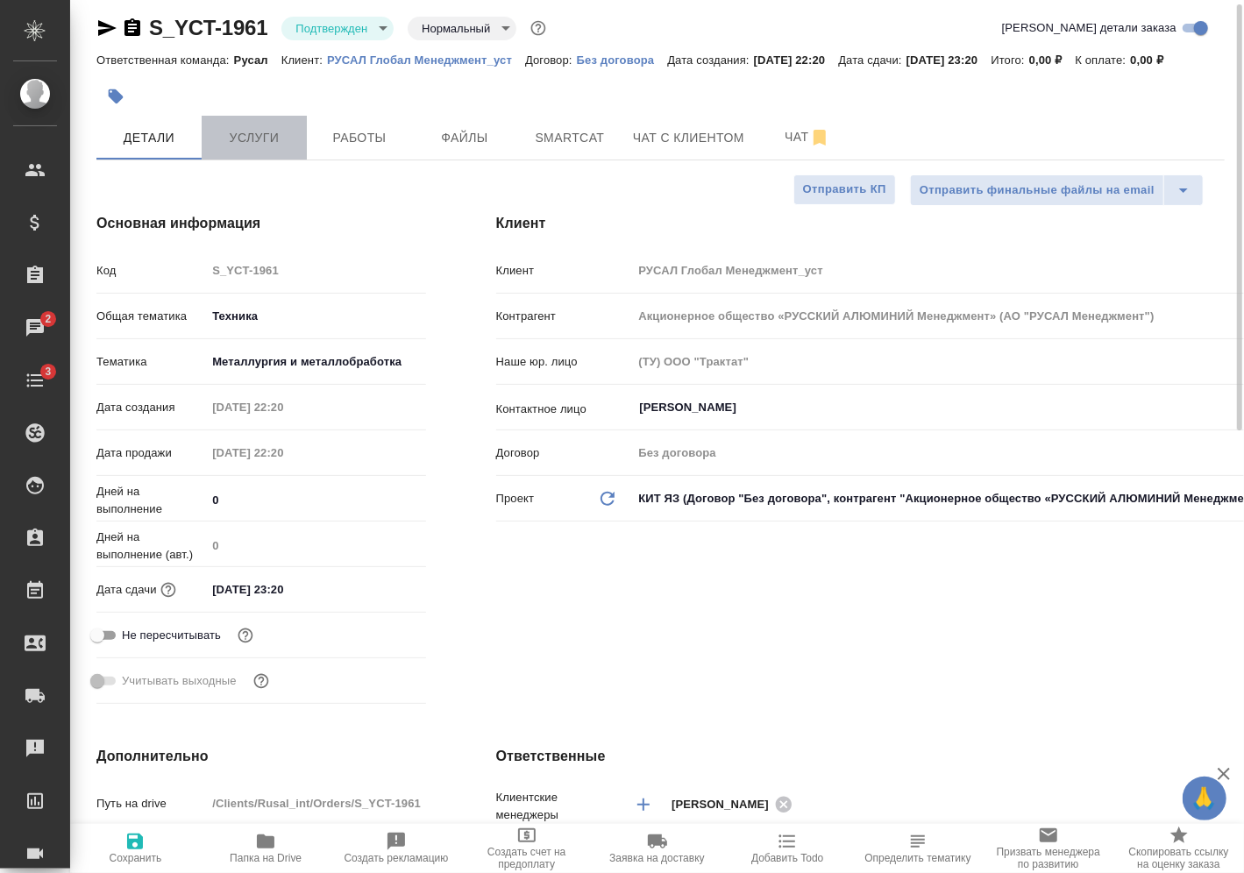
click at [246, 127] on span "Услуги" at bounding box center [254, 138] width 84 height 22
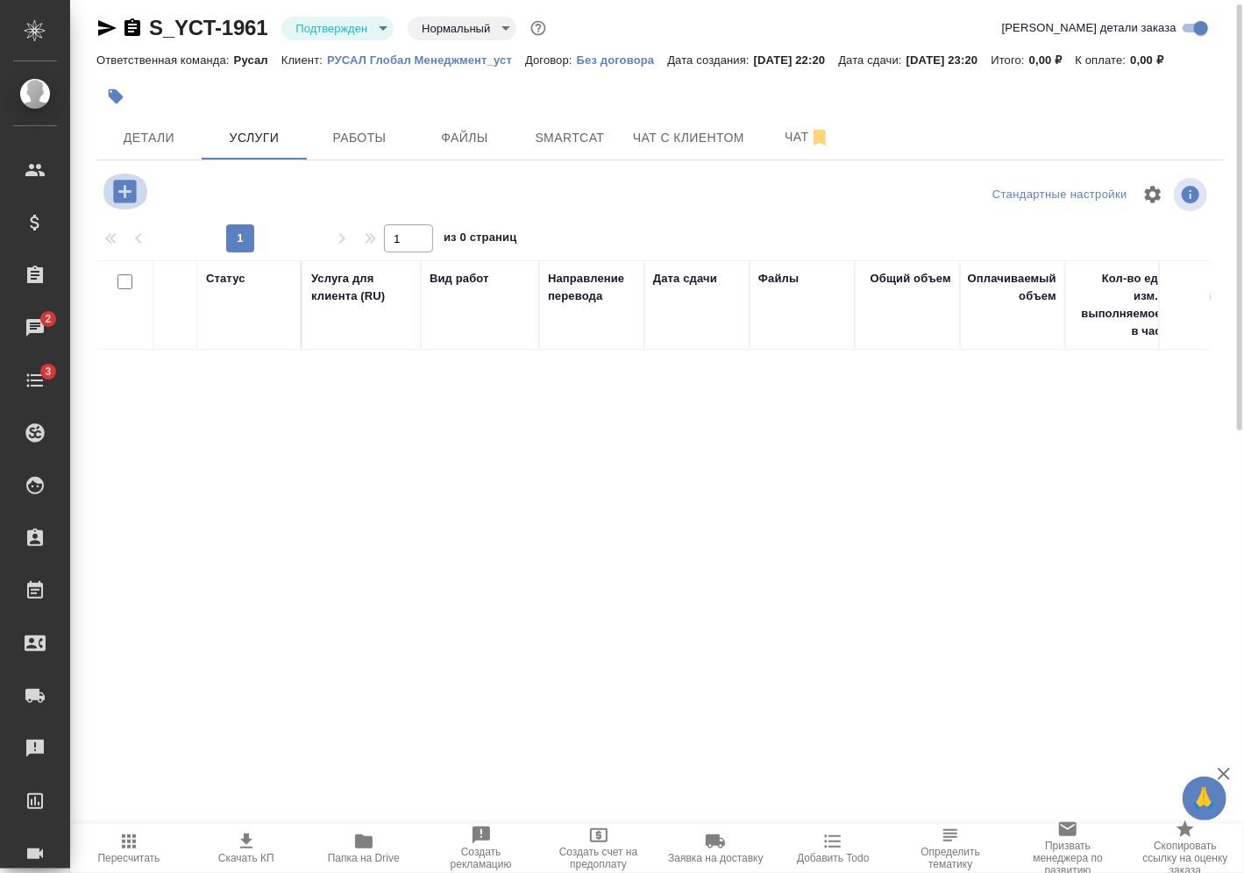
click at [134, 198] on icon "button" at bounding box center [124, 191] width 23 height 23
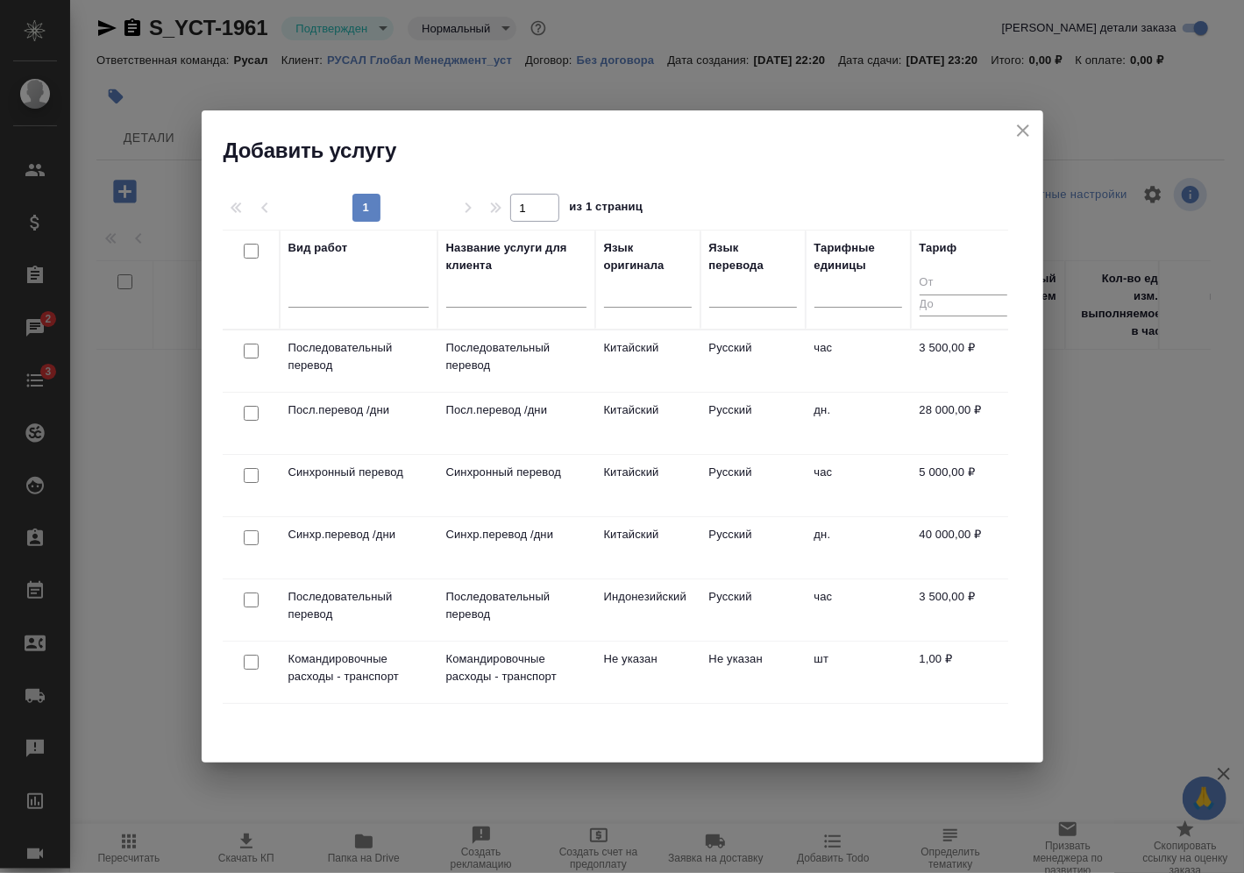
click at [255, 353] on input "checkbox" at bounding box center [251, 351] width 15 height 15
checkbox input "true"
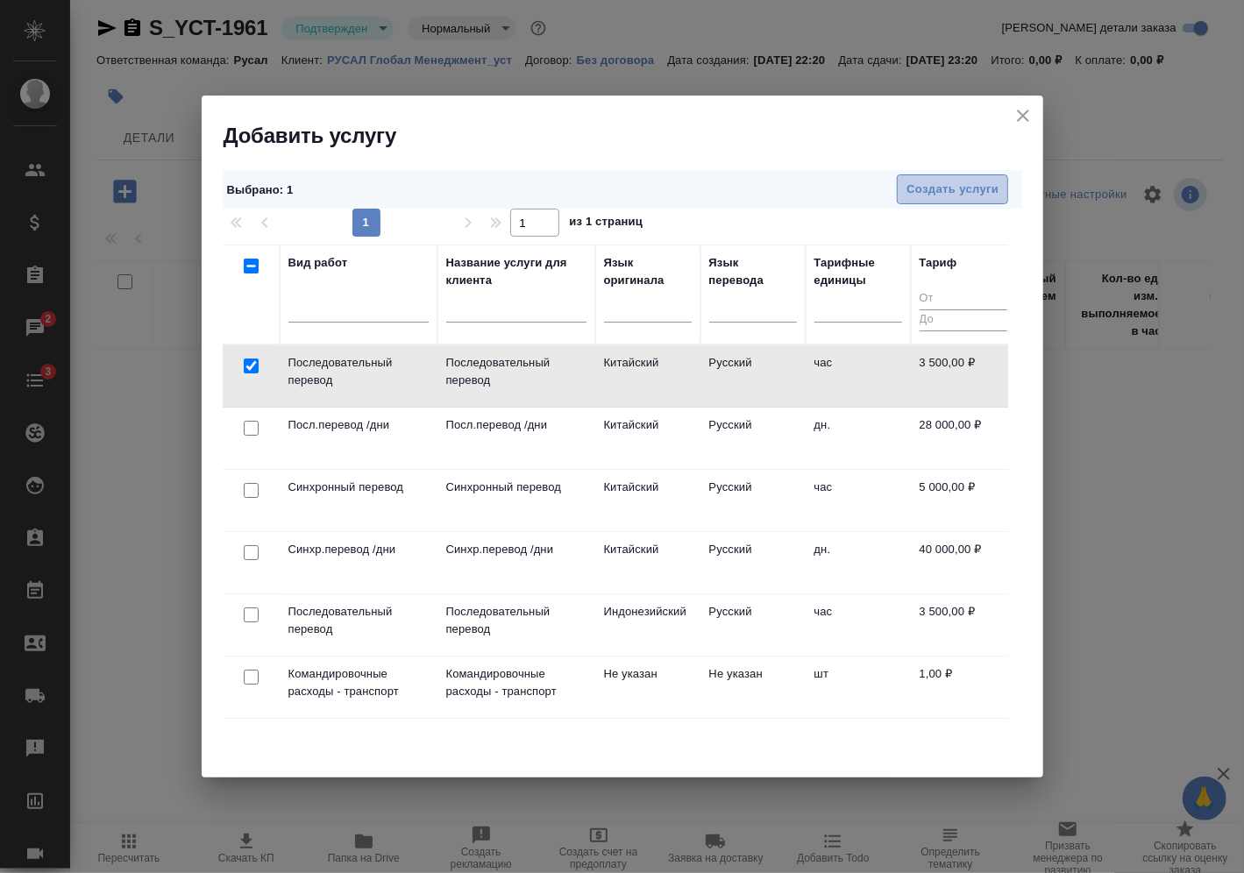
click at [939, 197] on span "Создать услуги" at bounding box center [953, 190] width 92 height 20
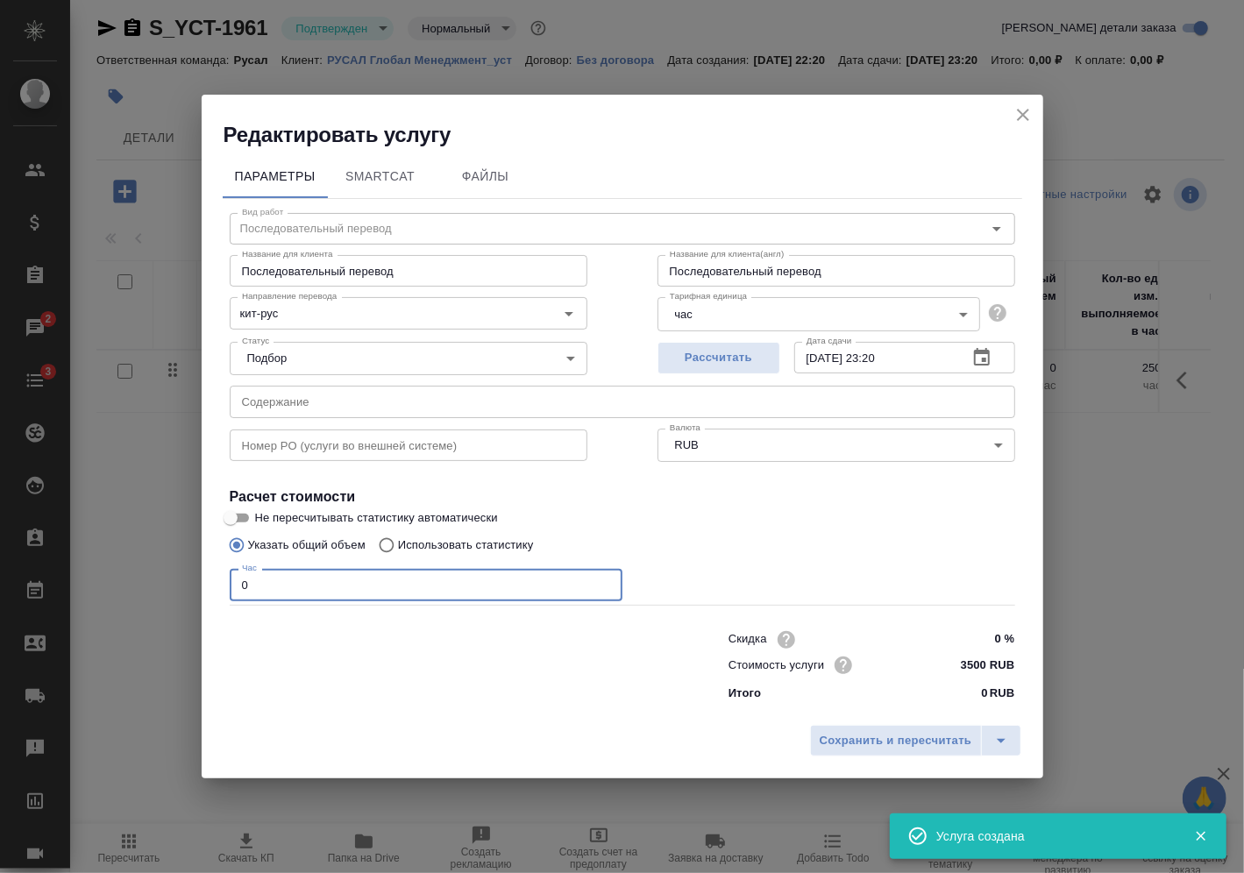
click at [355, 586] on input "0" at bounding box center [426, 585] width 393 height 32
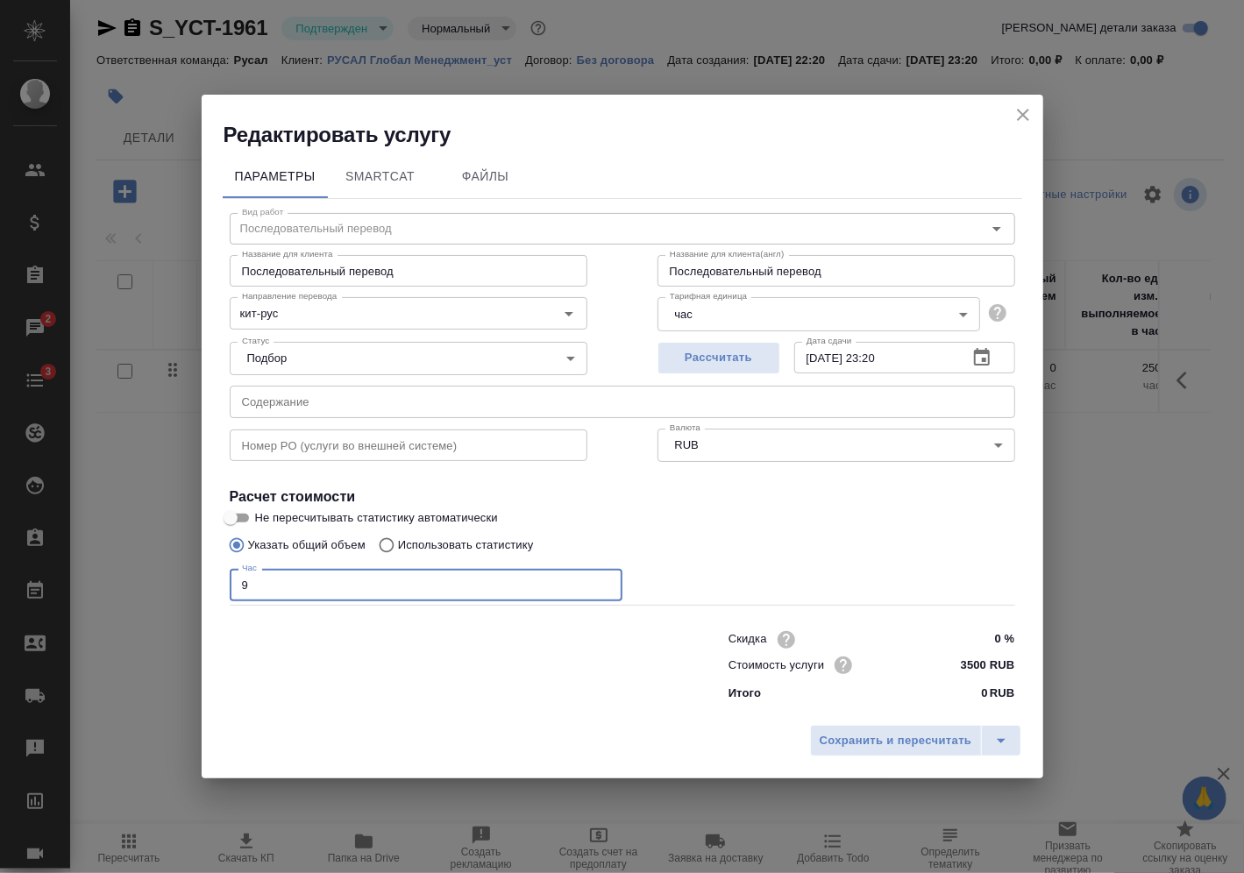
type input "9"
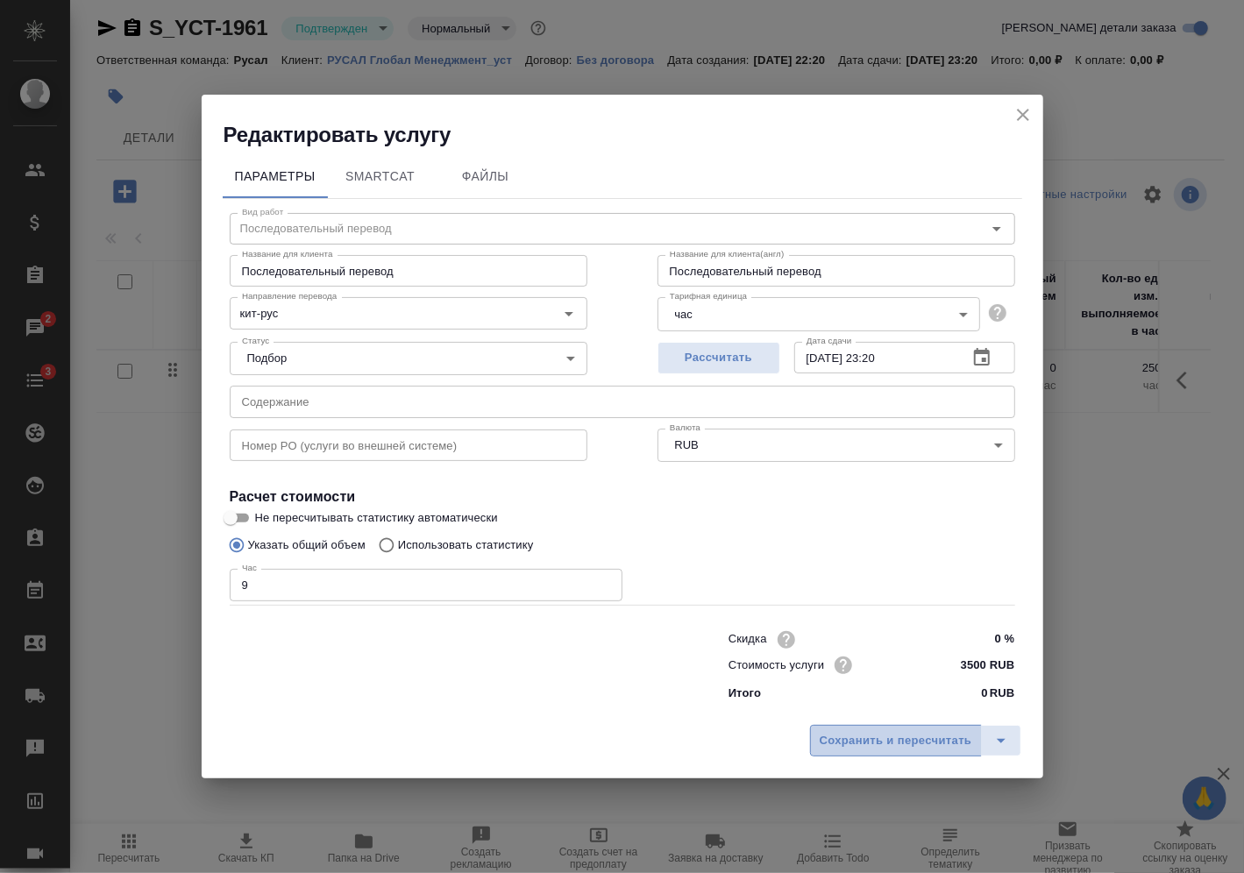
click at [928, 749] on span "Сохранить и пересчитать" at bounding box center [896, 741] width 153 height 20
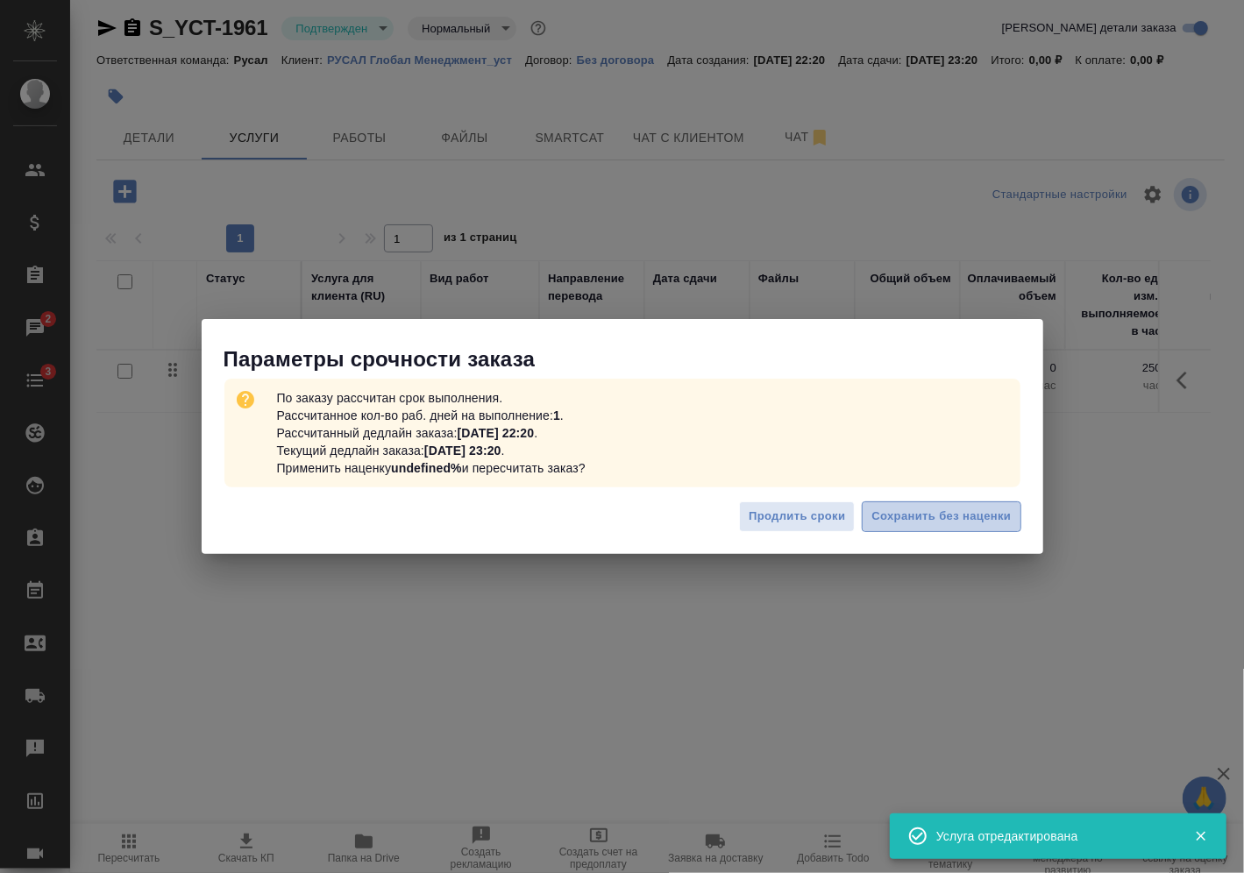
click at [943, 509] on span "Сохранить без наценки" at bounding box center [941, 517] width 139 height 20
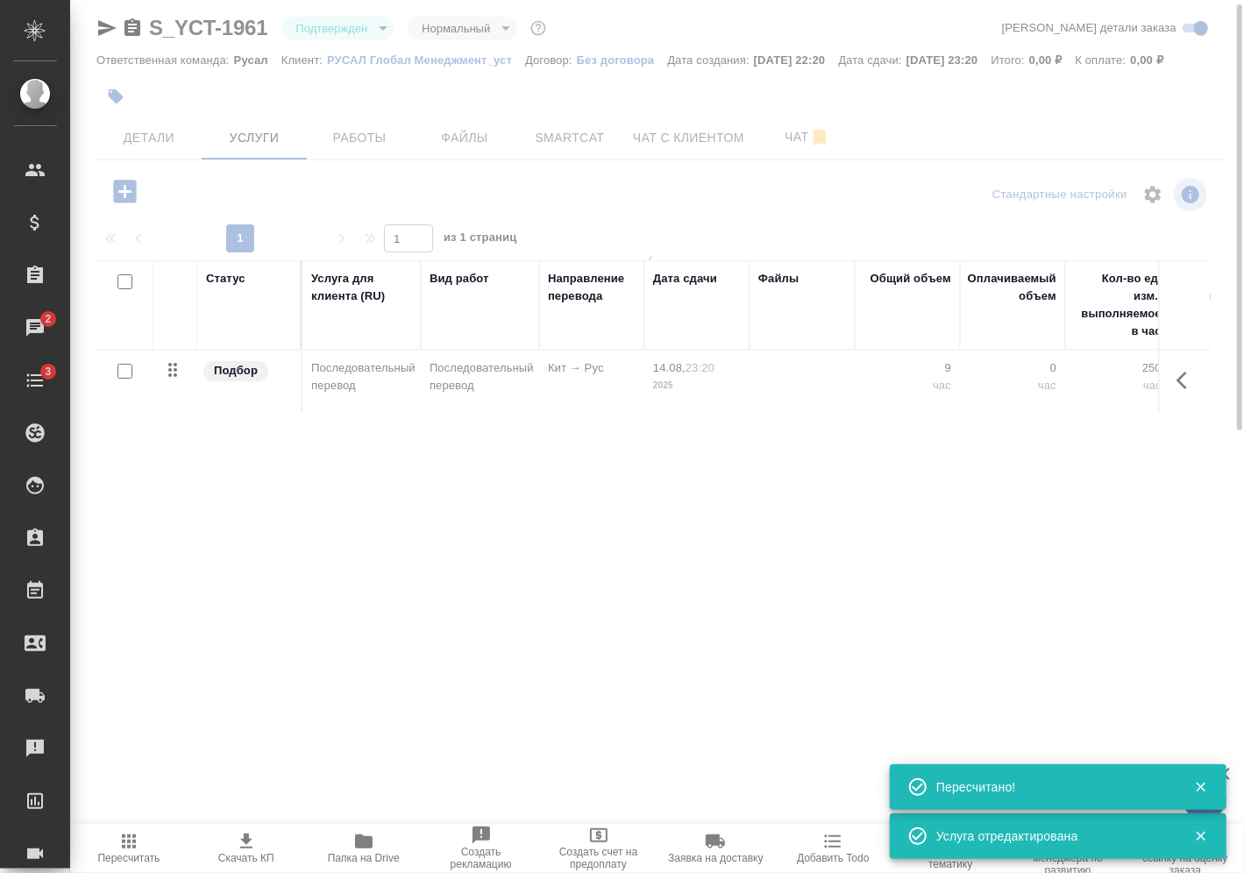
type input "urgent"
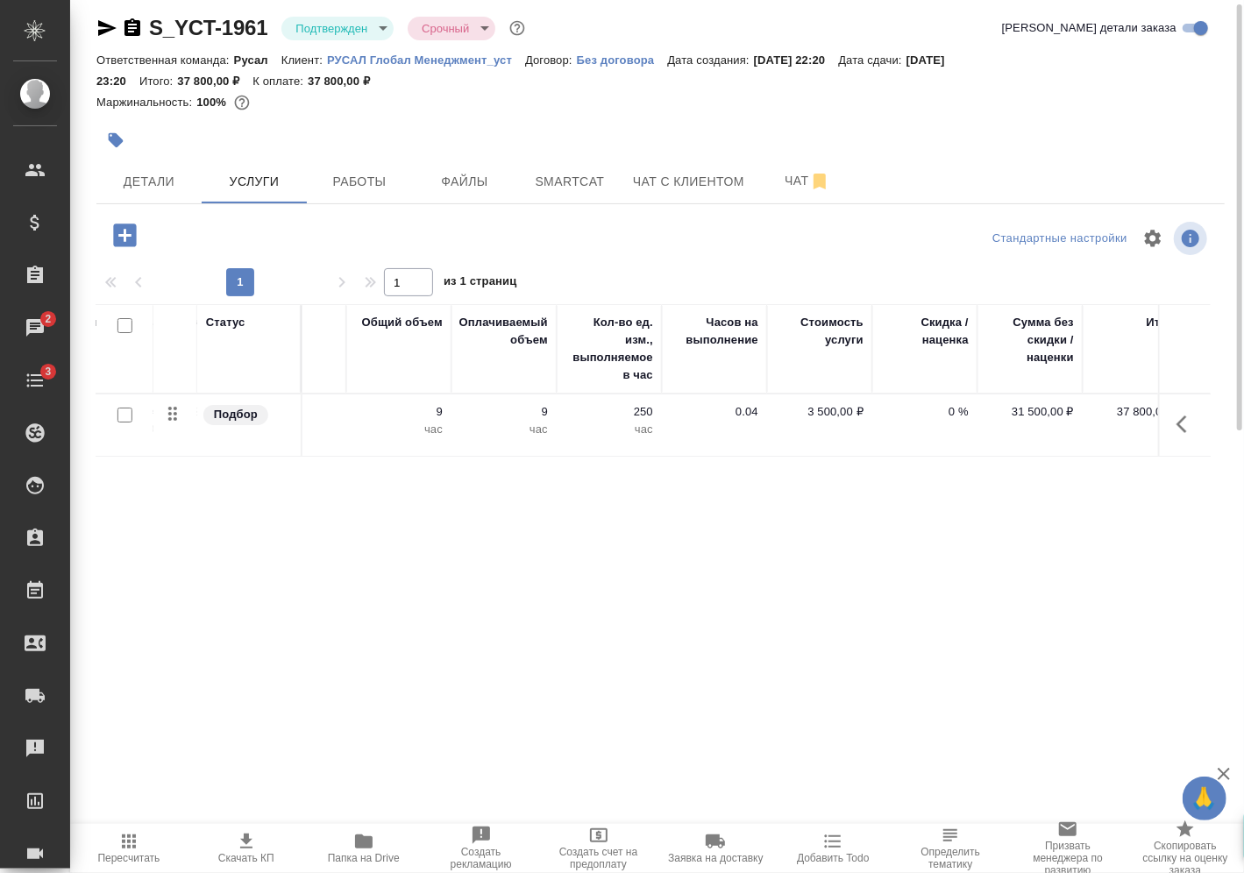
scroll to position [0, 519]
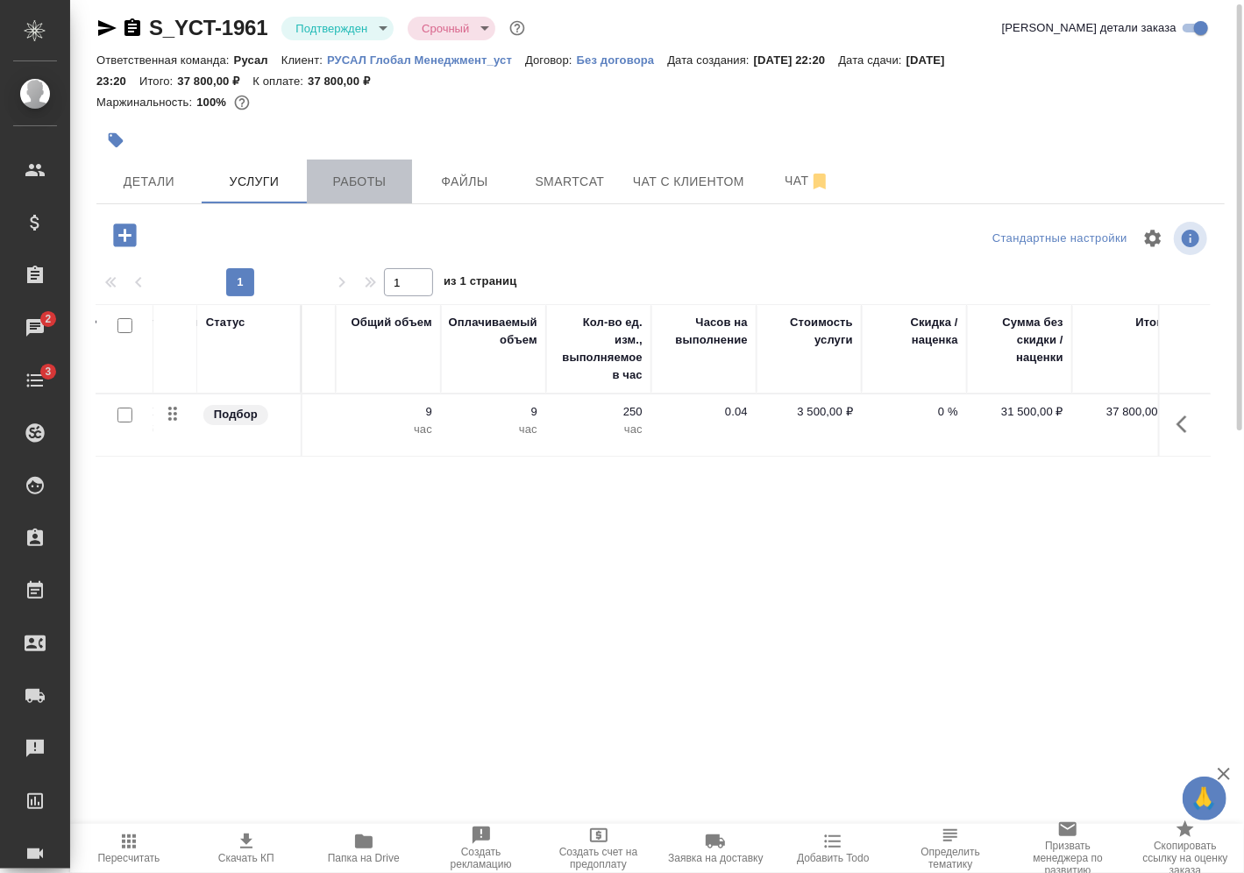
click at [341, 186] on span "Работы" at bounding box center [359, 182] width 84 height 22
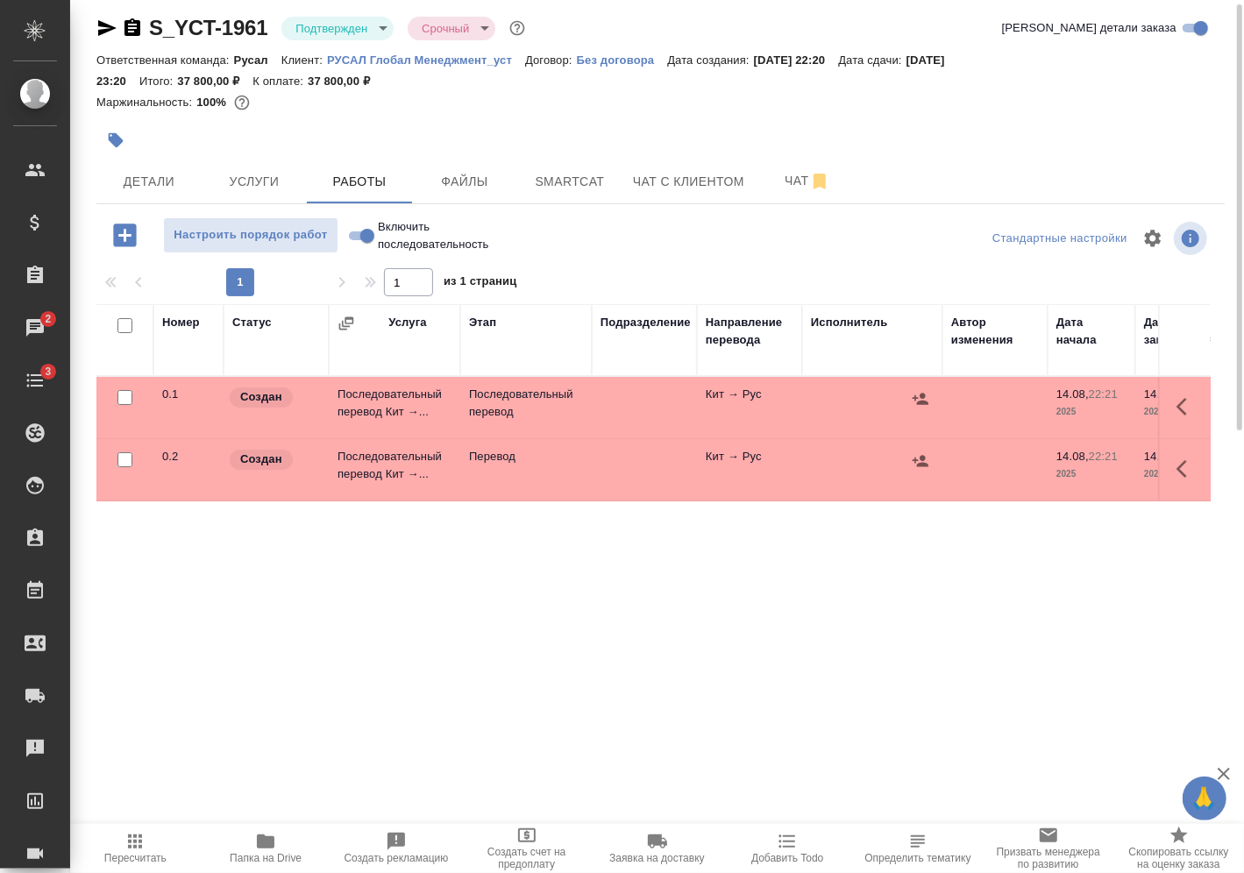
click at [367, 239] on input "Включить последовательность" at bounding box center [367, 235] width 63 height 21
checkbox input "true"
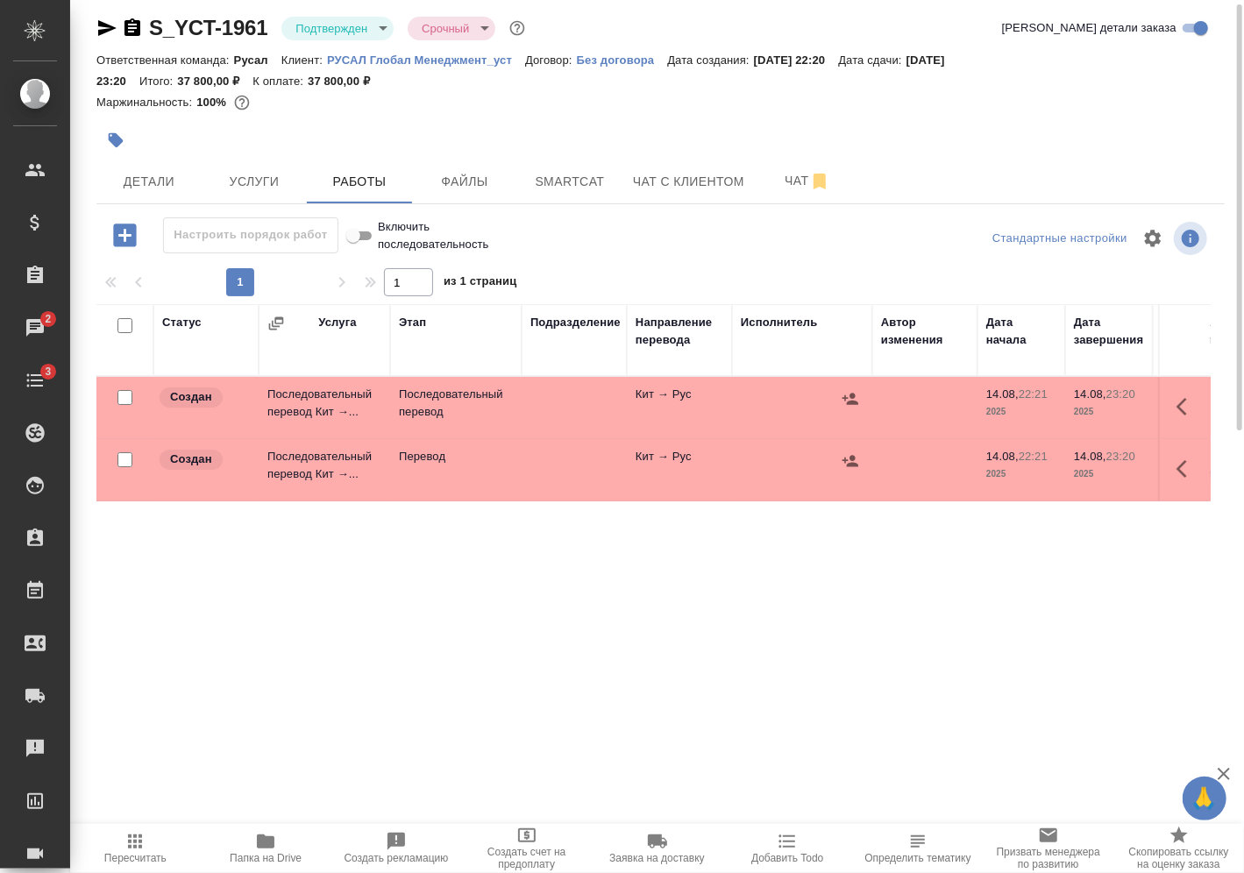
click at [126, 454] on input "checkbox" at bounding box center [125, 460] width 15 height 15
checkbox input "true"
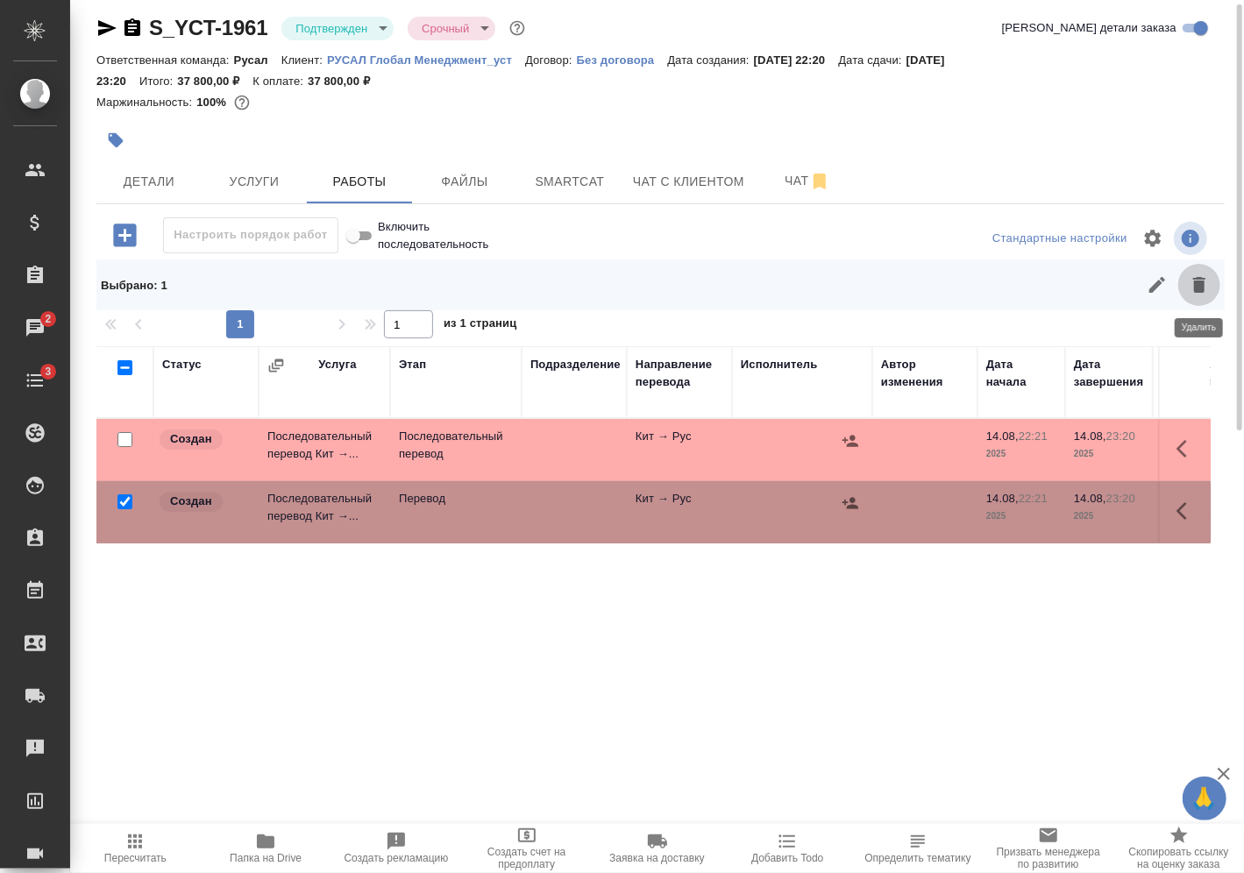
click at [1205, 277] on icon "button" at bounding box center [1199, 284] width 21 height 21
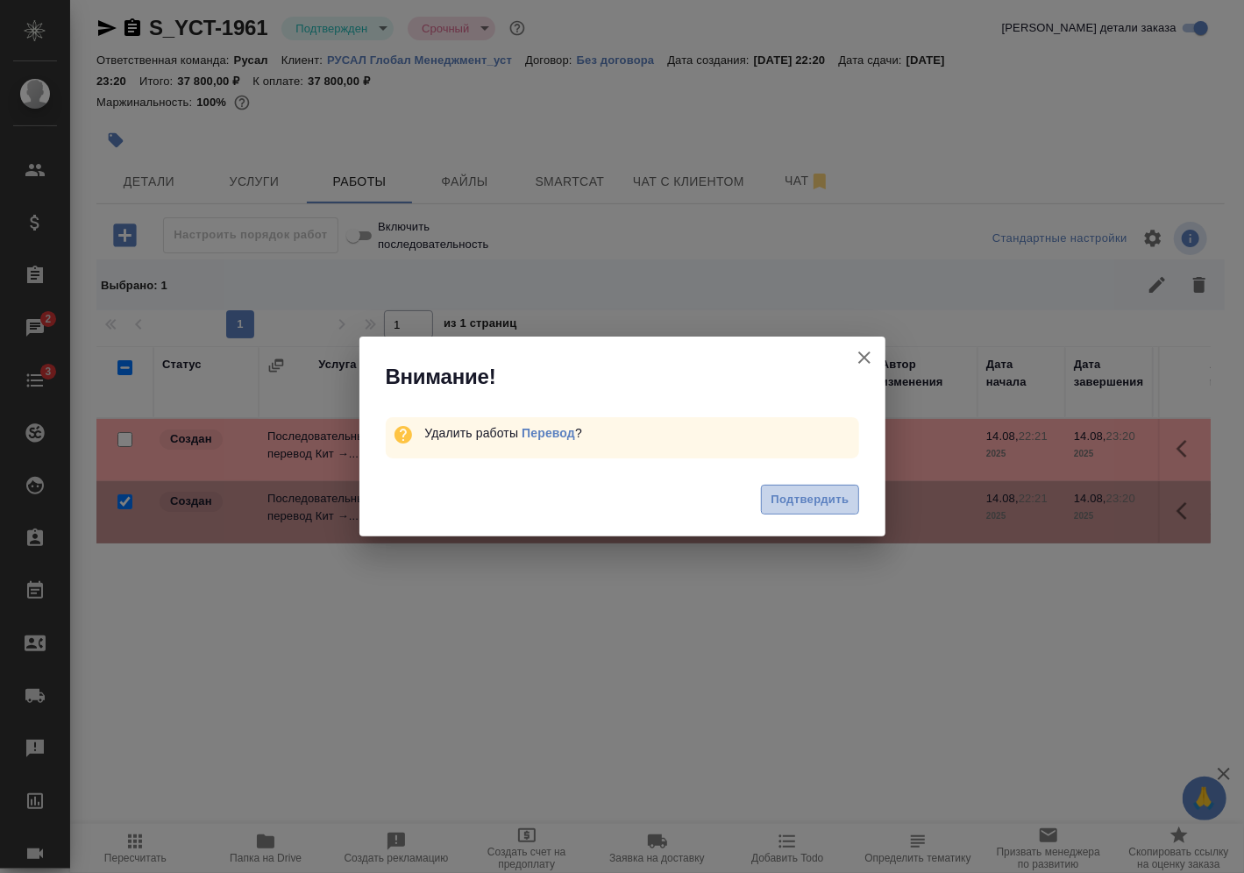
click at [838, 506] on span "Подтвердить" at bounding box center [810, 500] width 78 height 20
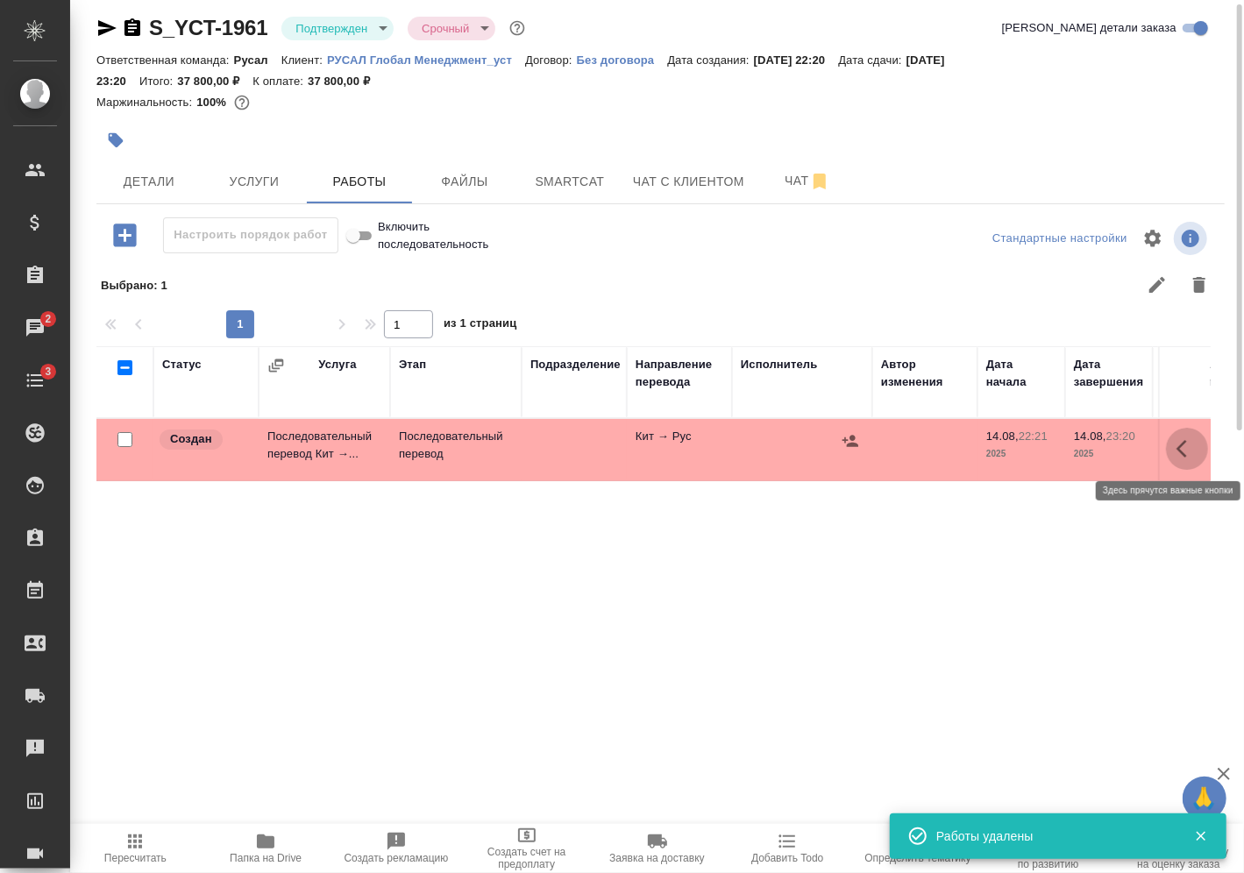
click at [1194, 442] on icon "button" at bounding box center [1187, 448] width 21 height 21
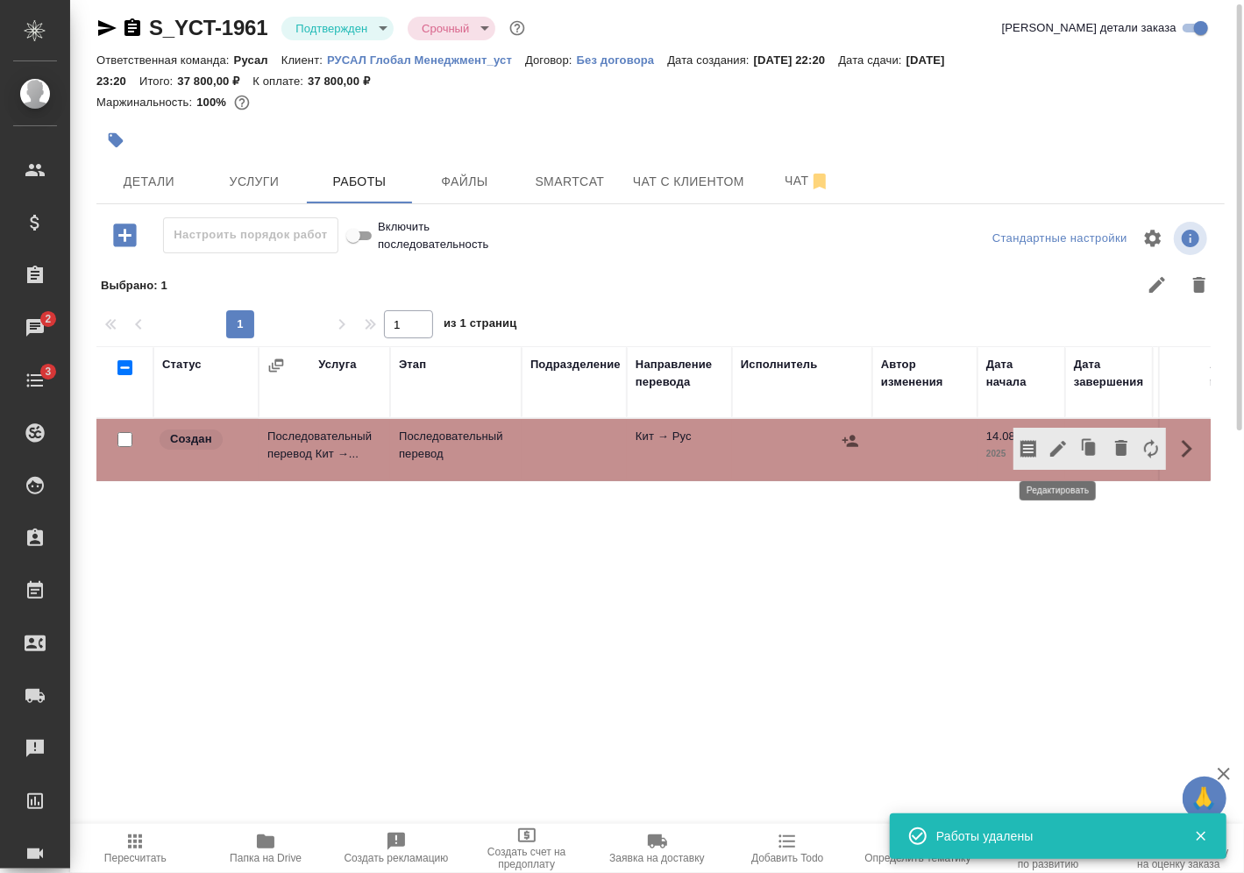
click at [1056, 447] on icon "button" at bounding box center [1059, 449] width 16 height 16
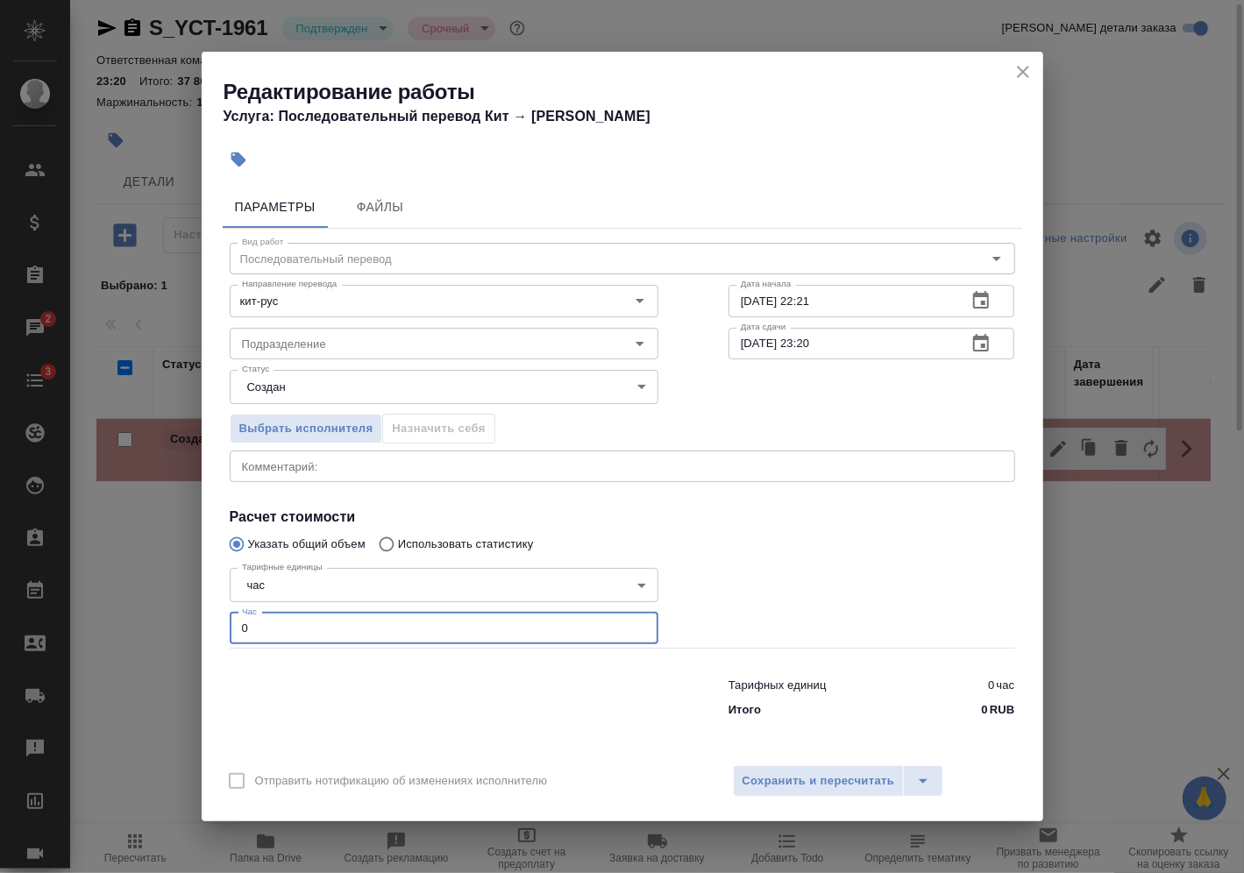
click at [464, 622] on input "0" at bounding box center [444, 629] width 429 height 32
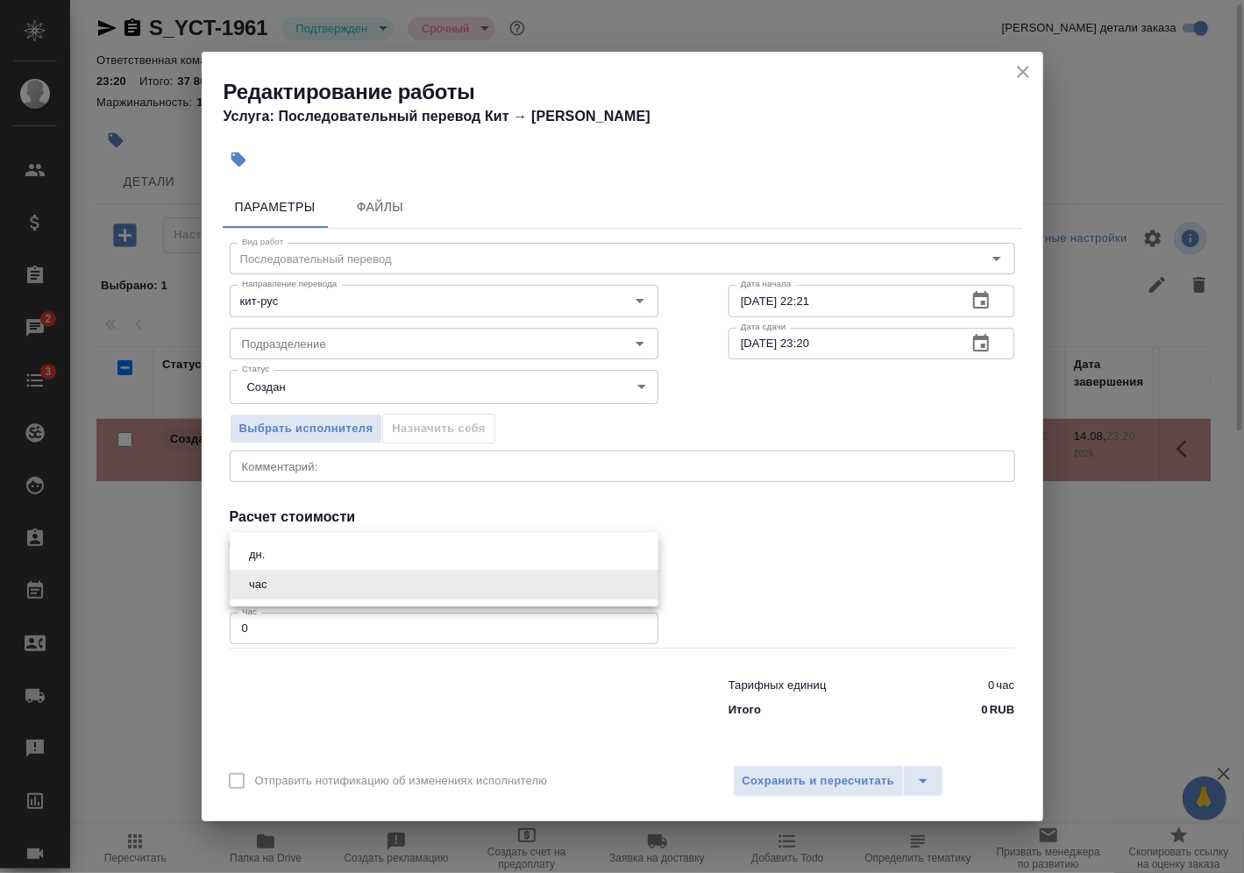
click at [490, 574] on body "🙏 .cls-1 fill:#fff; AWATERA Vasilev Evgeniy Клиенты Спецификации Заказы 2 Чаты …" at bounding box center [622, 436] width 1244 height 873
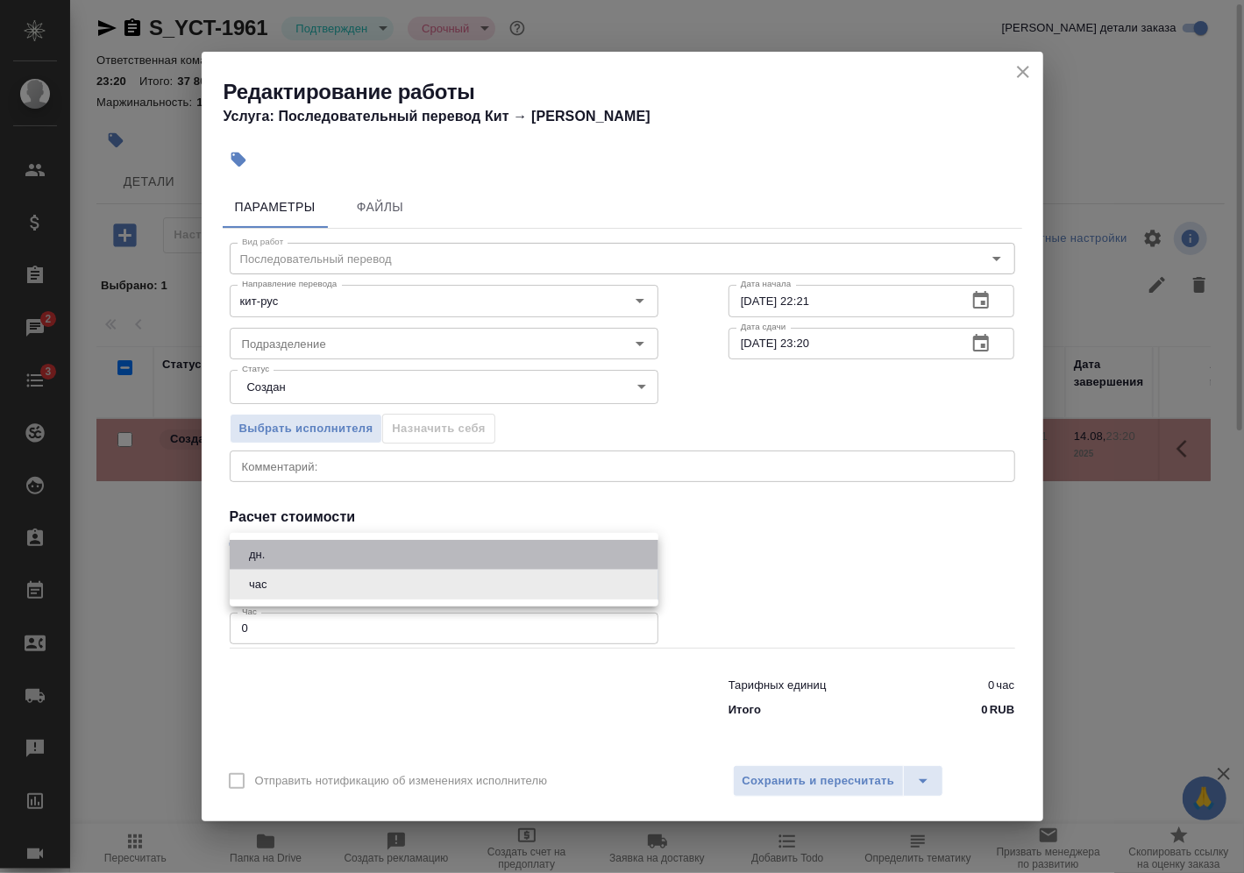
click at [481, 562] on li "дн." at bounding box center [444, 555] width 429 height 30
type input "5a8b1489cc6b4906c91bfd8a"
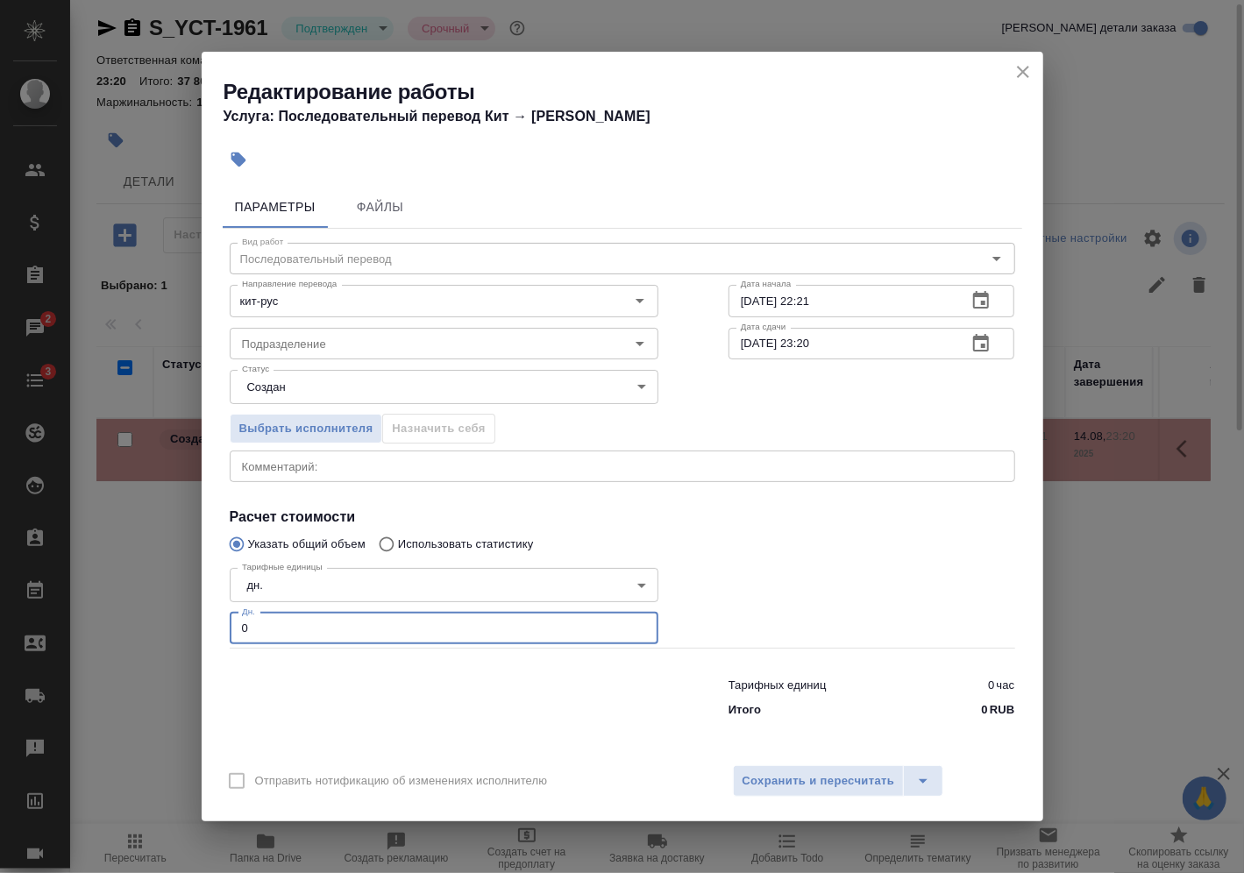
click at [396, 622] on input "0" at bounding box center [444, 629] width 429 height 32
type input "1"
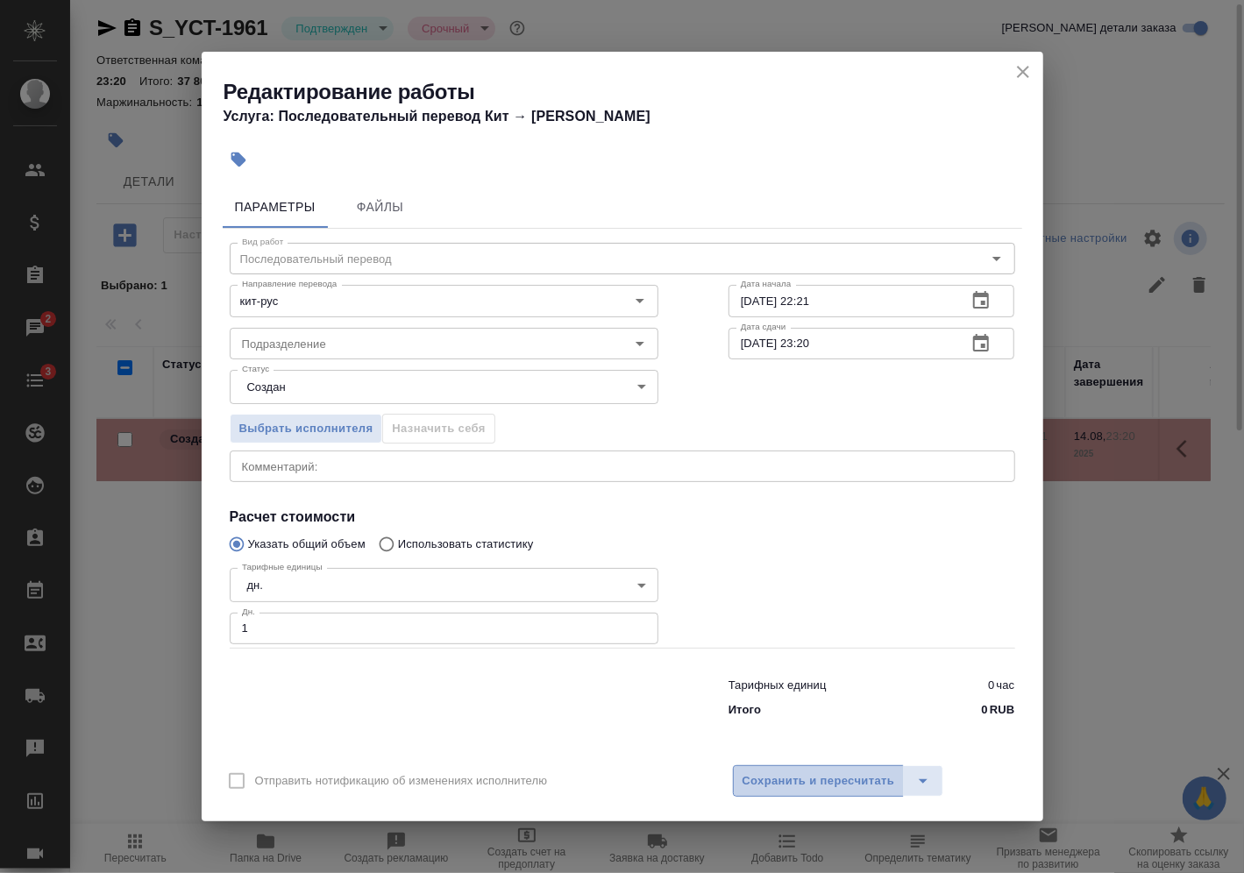
click at [803, 779] on span "Сохранить и пересчитать" at bounding box center [819, 782] width 153 height 20
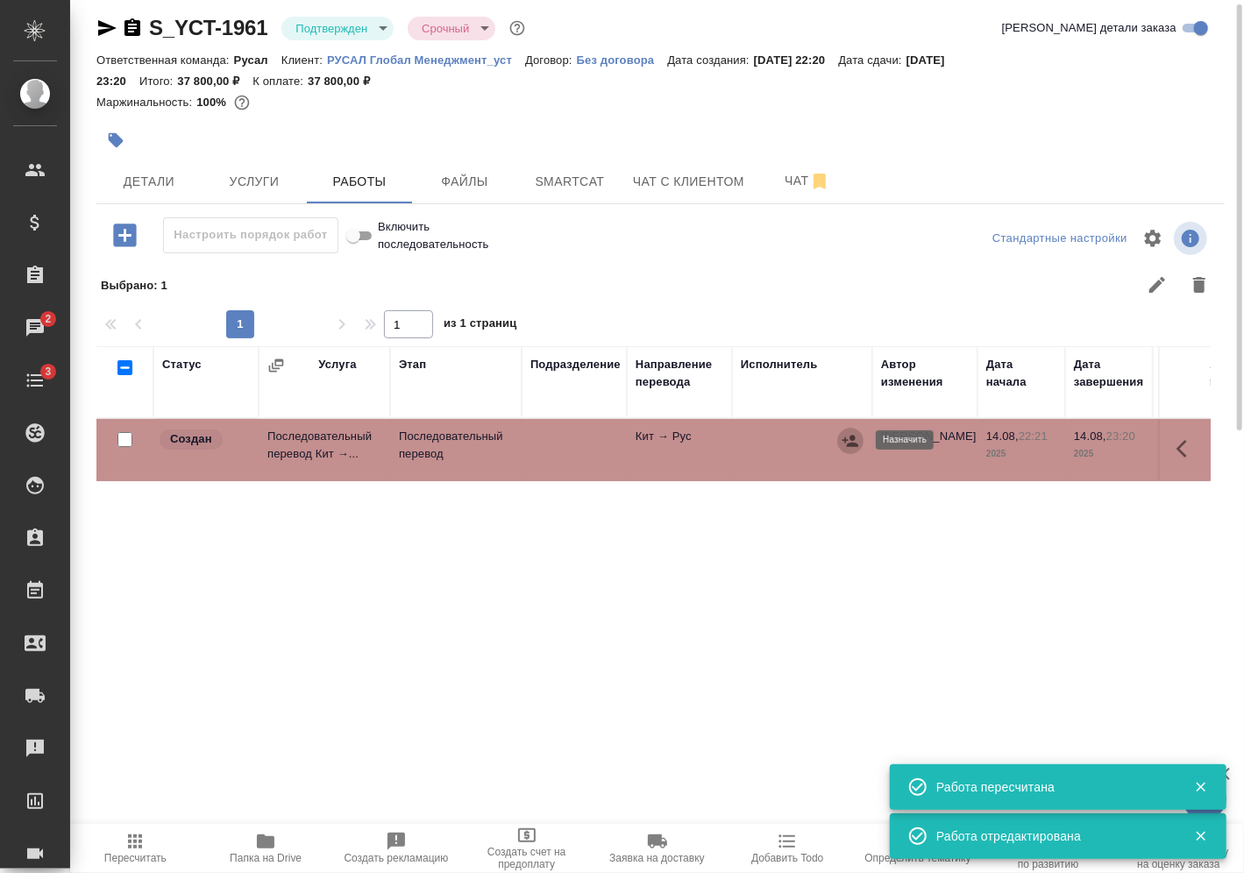
click at [845, 436] on icon "button" at bounding box center [851, 441] width 18 height 18
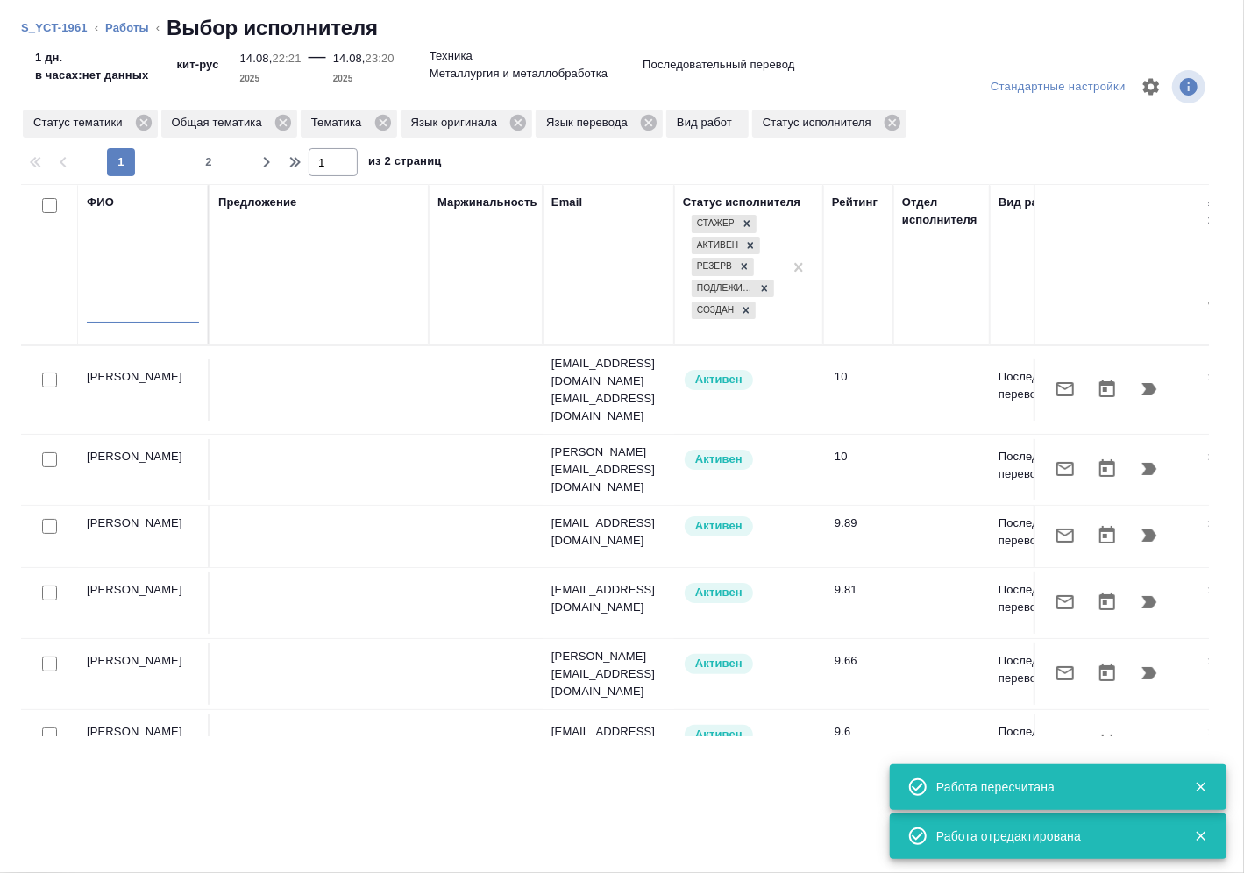
click at [164, 319] on input "text" at bounding box center [143, 313] width 112 height 22
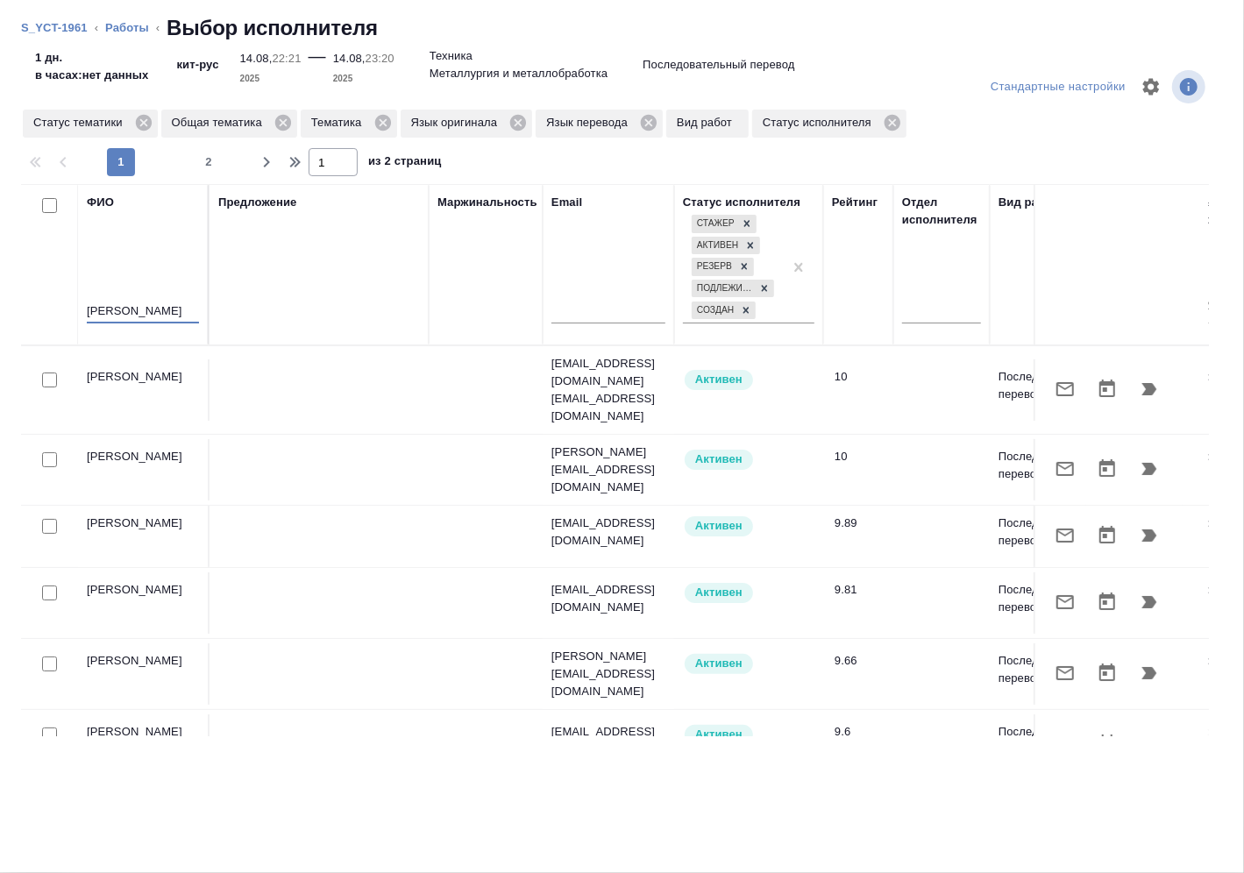
type input "прозоров"
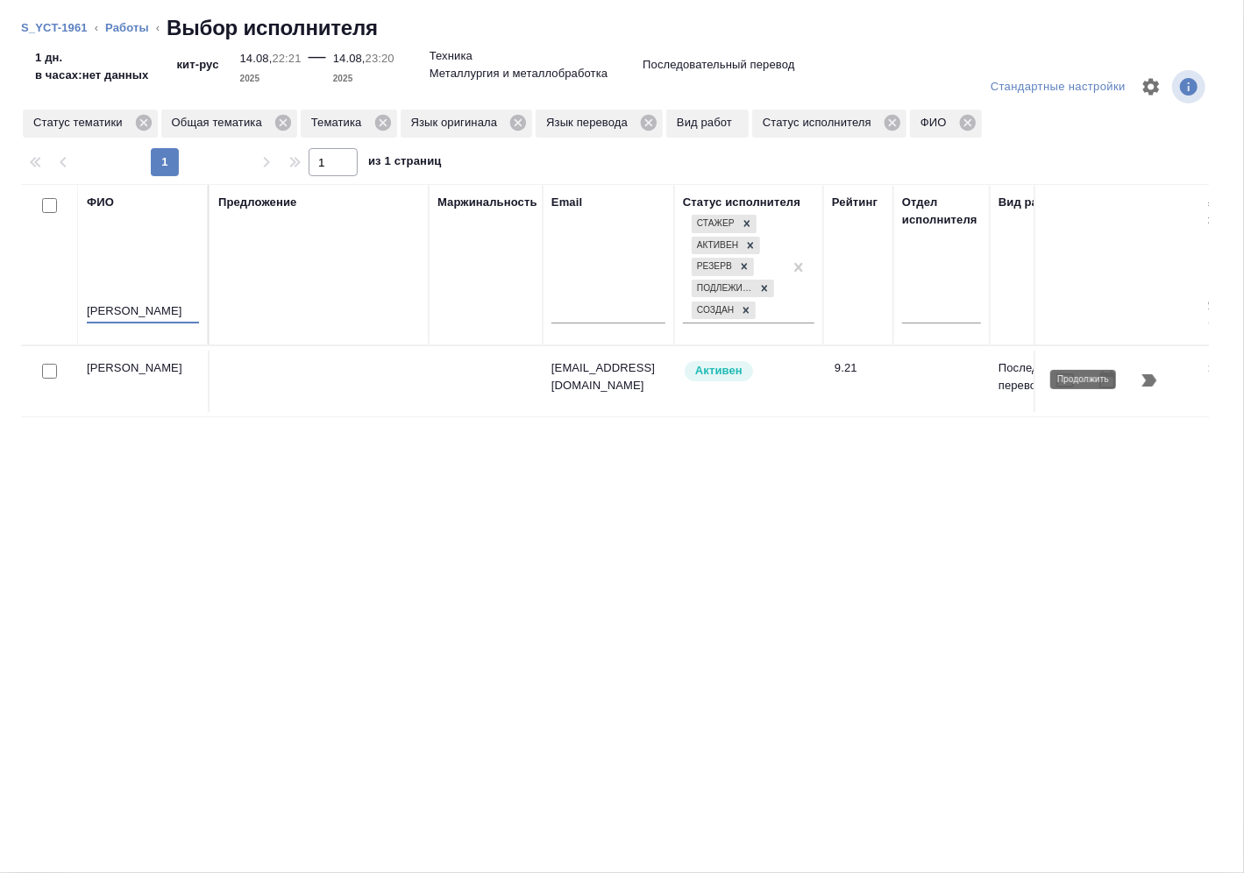
click at [1156, 386] on icon "button" at bounding box center [1149, 380] width 21 height 21
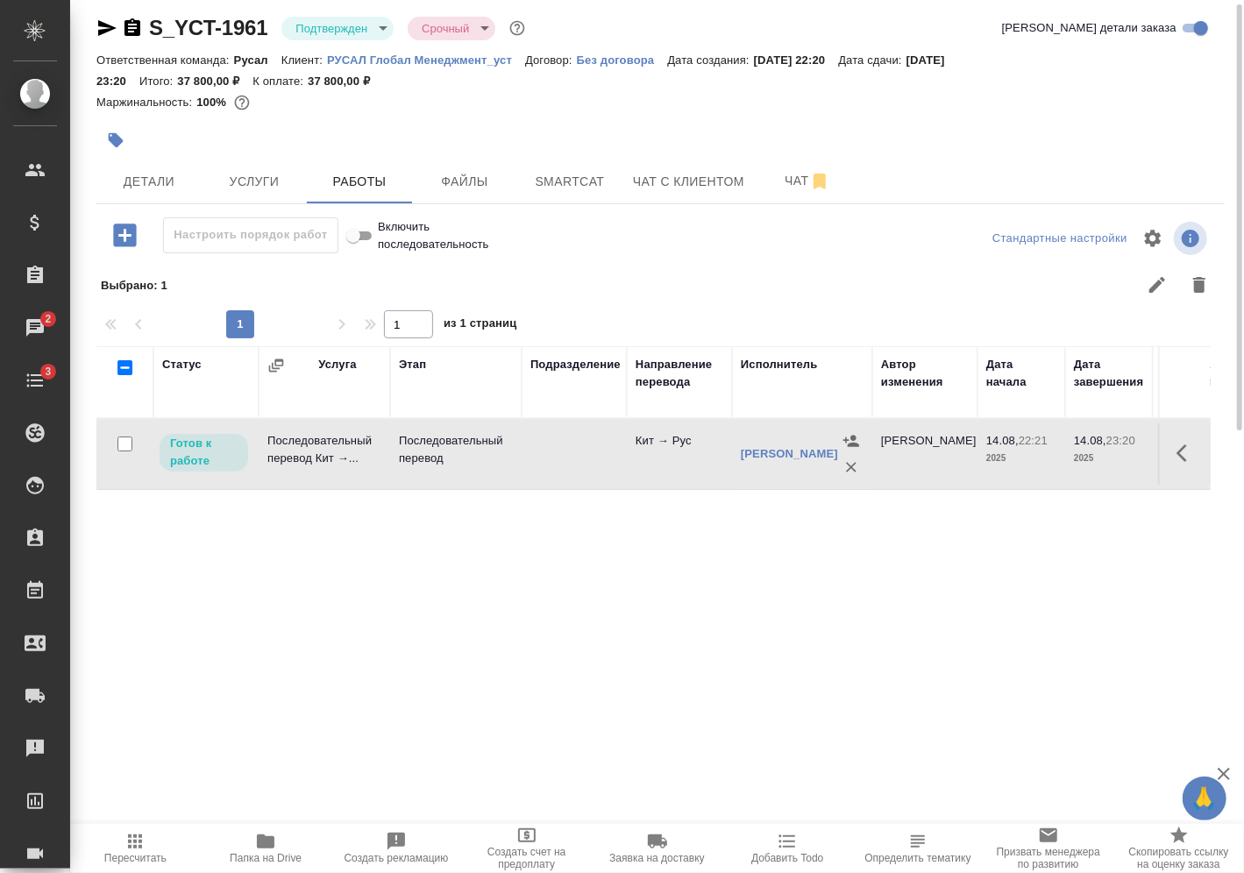
click at [129, 446] on input "checkbox" at bounding box center [125, 444] width 15 height 15
checkbox input "true"
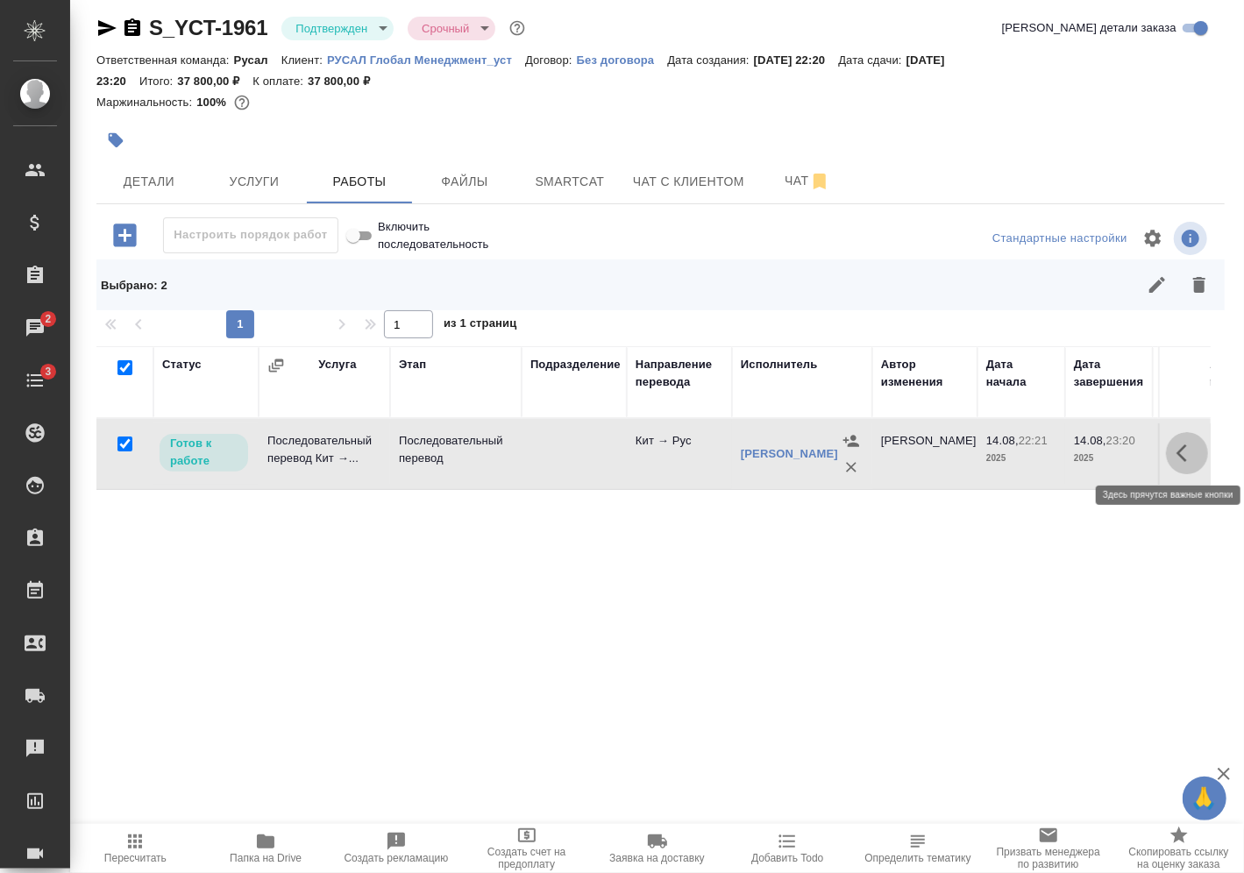
click at [1204, 448] on button "button" at bounding box center [1187, 453] width 42 height 42
click at [1059, 455] on icon "button" at bounding box center [1058, 453] width 21 height 21
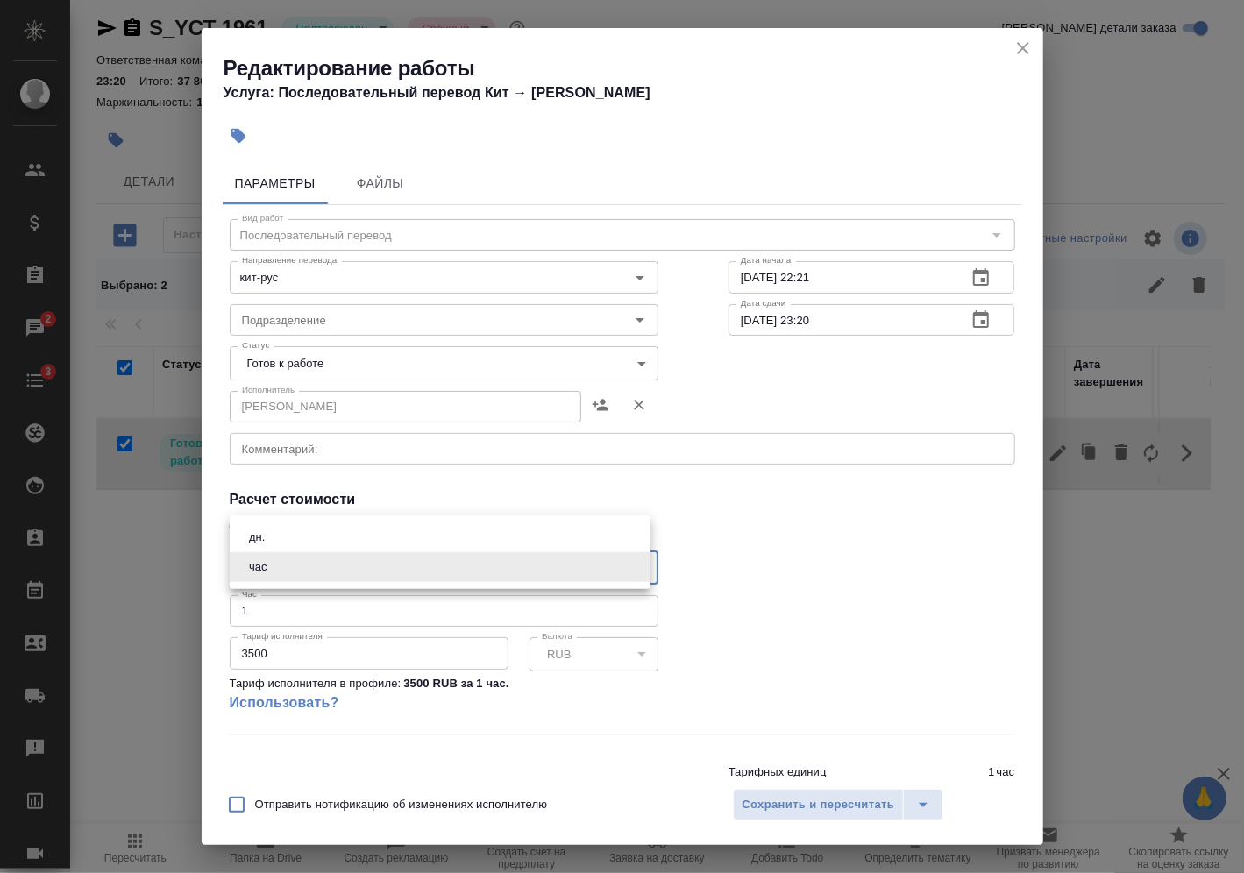
click at [332, 560] on body "🙏 .cls-1 fill:#fff; AWATERA Vasilev Evgeniy Клиенты Спецификации Заказы 2 Чаты …" at bounding box center [622, 436] width 1244 height 873
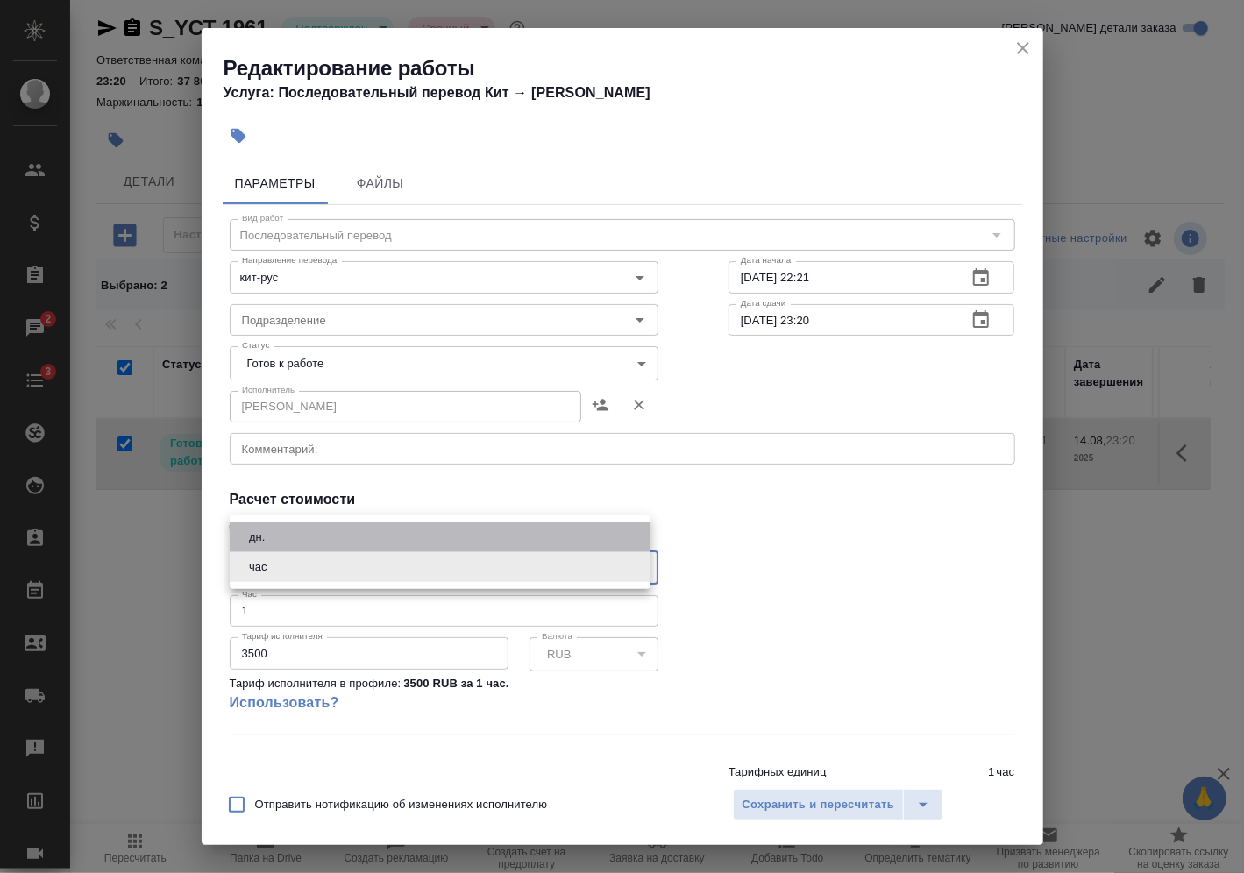
click at [338, 535] on li "дн." at bounding box center [440, 538] width 421 height 30
type input "5a8b1489cc6b4906c91bfd8a"
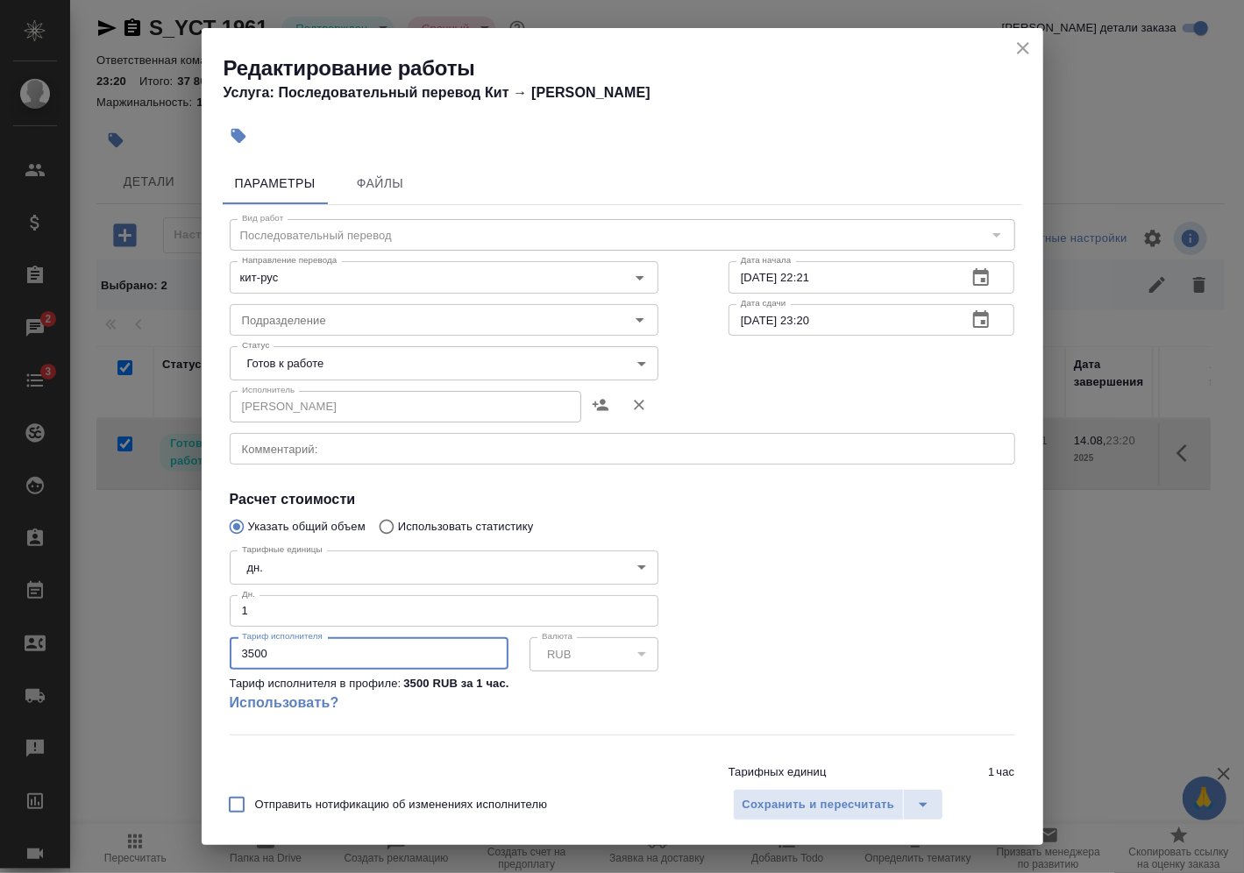
click at [299, 661] on input "3500" at bounding box center [369, 654] width 279 height 32
type input "3"
type input "16000"
click at [781, 802] on span "Сохранить и пересчитать" at bounding box center [819, 805] width 153 height 20
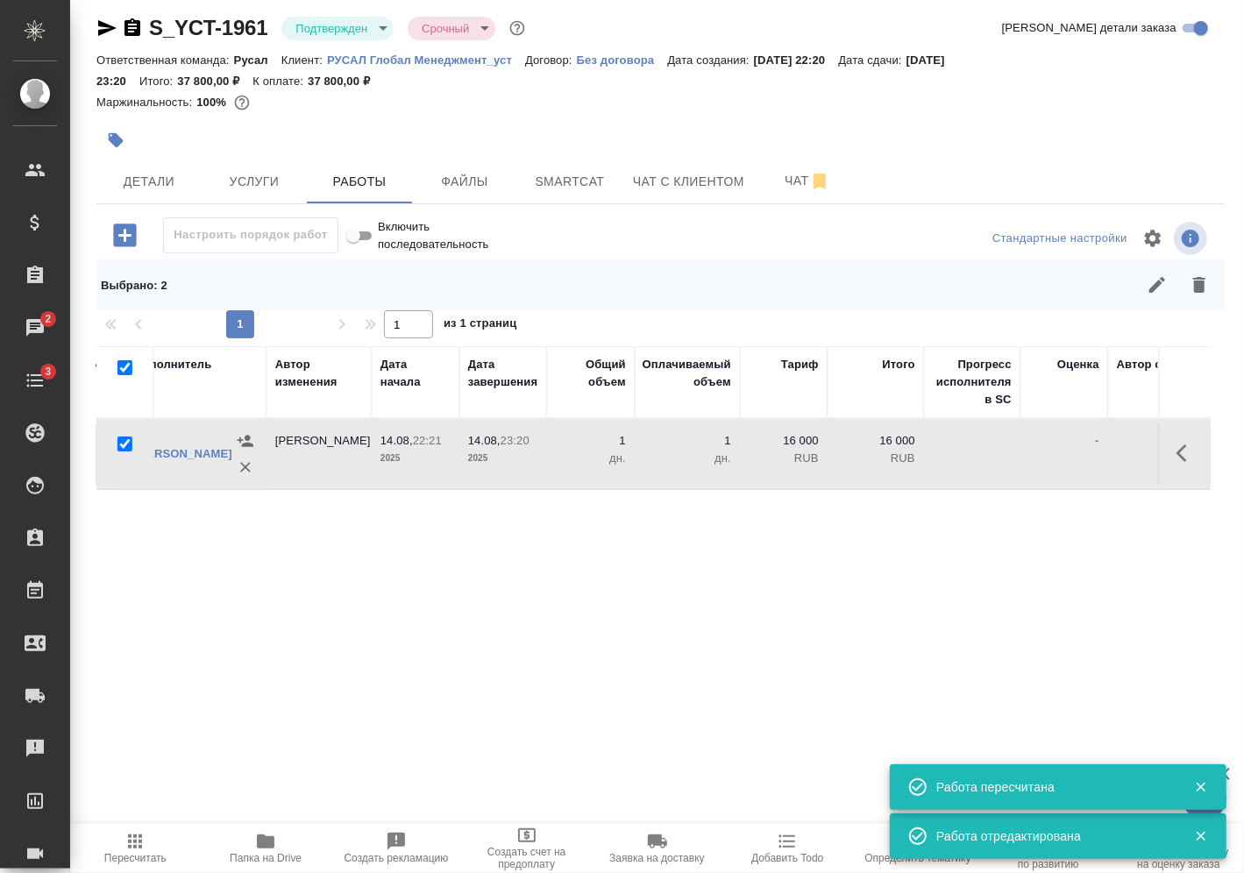
scroll to position [0, 607]
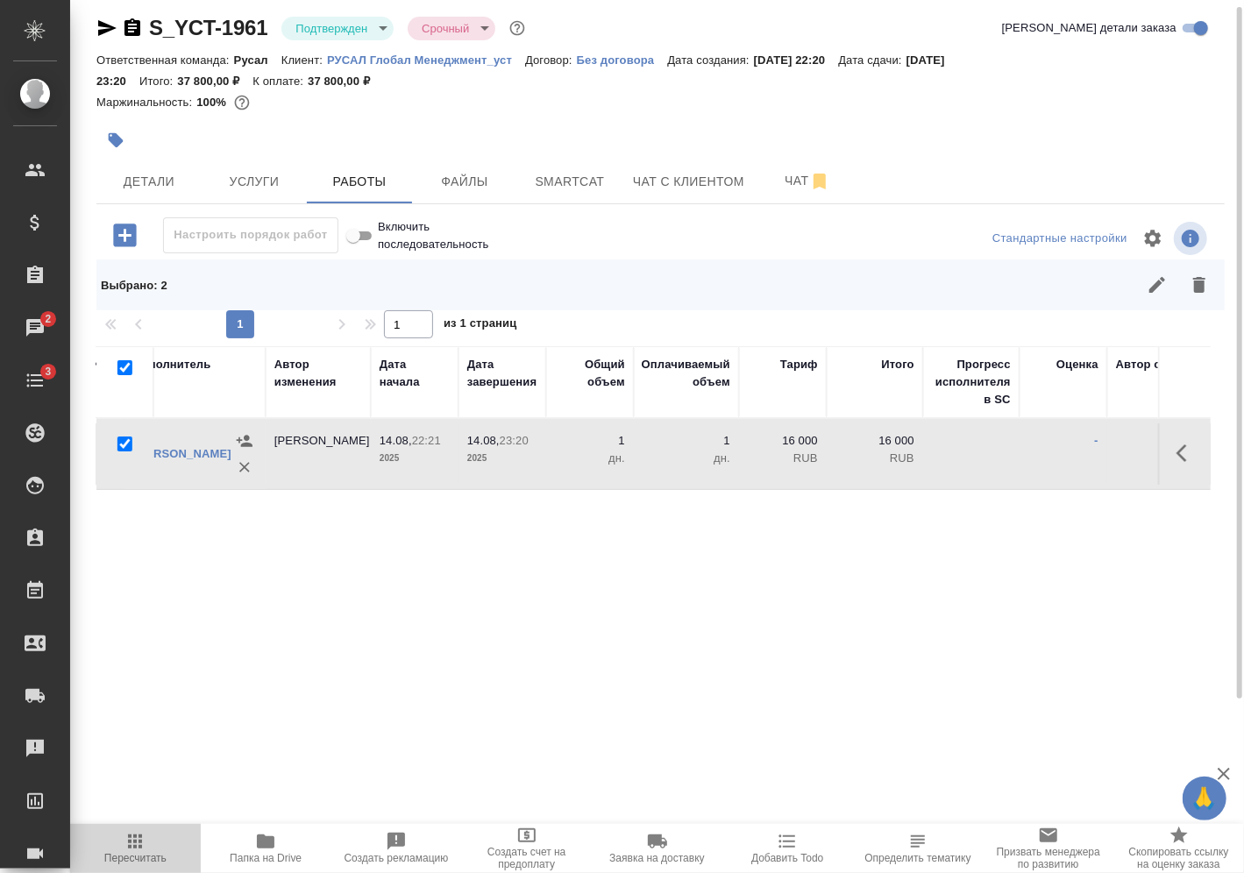
click at [131, 834] on icon "button" at bounding box center [135, 841] width 21 height 21
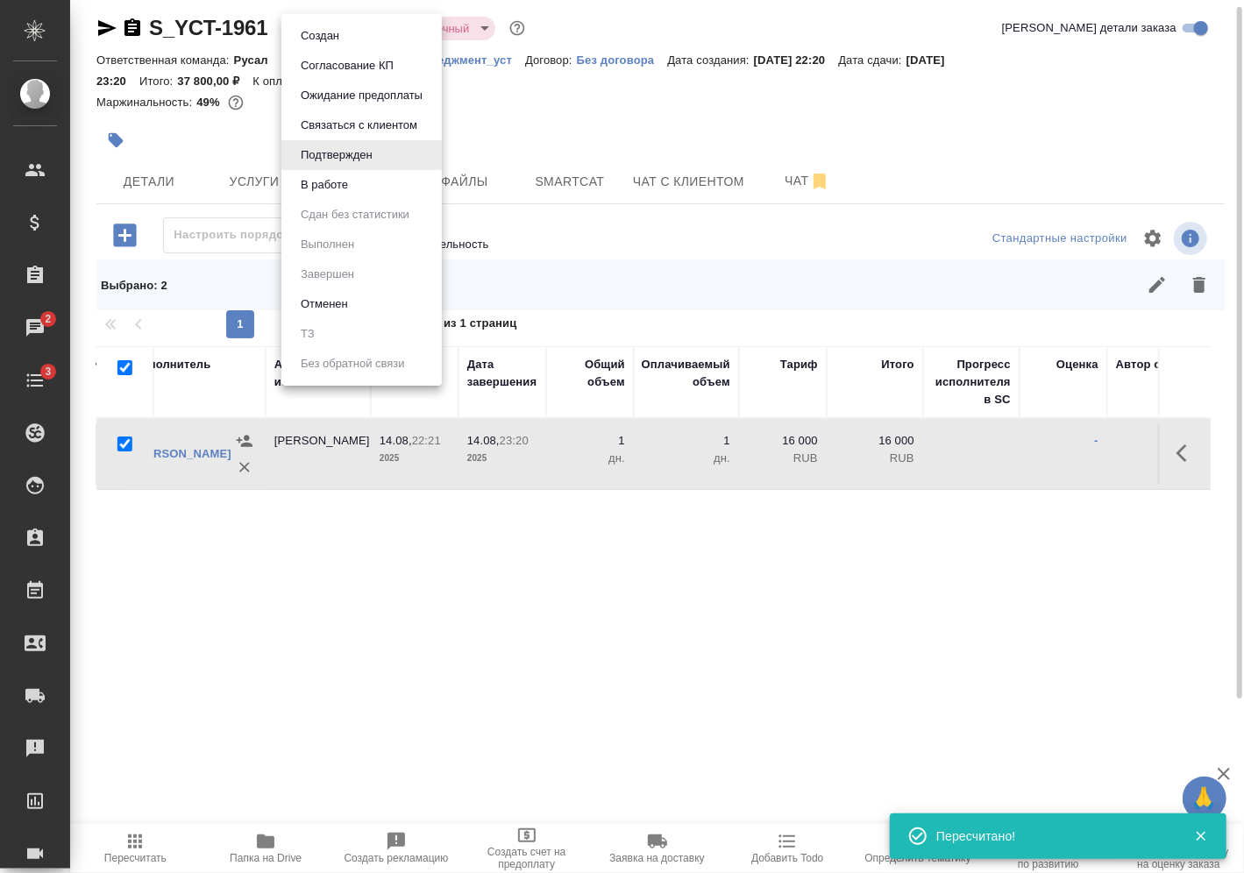
click at [357, 22] on body "🙏 .cls-1 fill:#fff; AWATERA Vasilev Evgeniy Клиенты Спецификации Заказы 2 Чаты …" at bounding box center [622, 436] width 1244 height 873
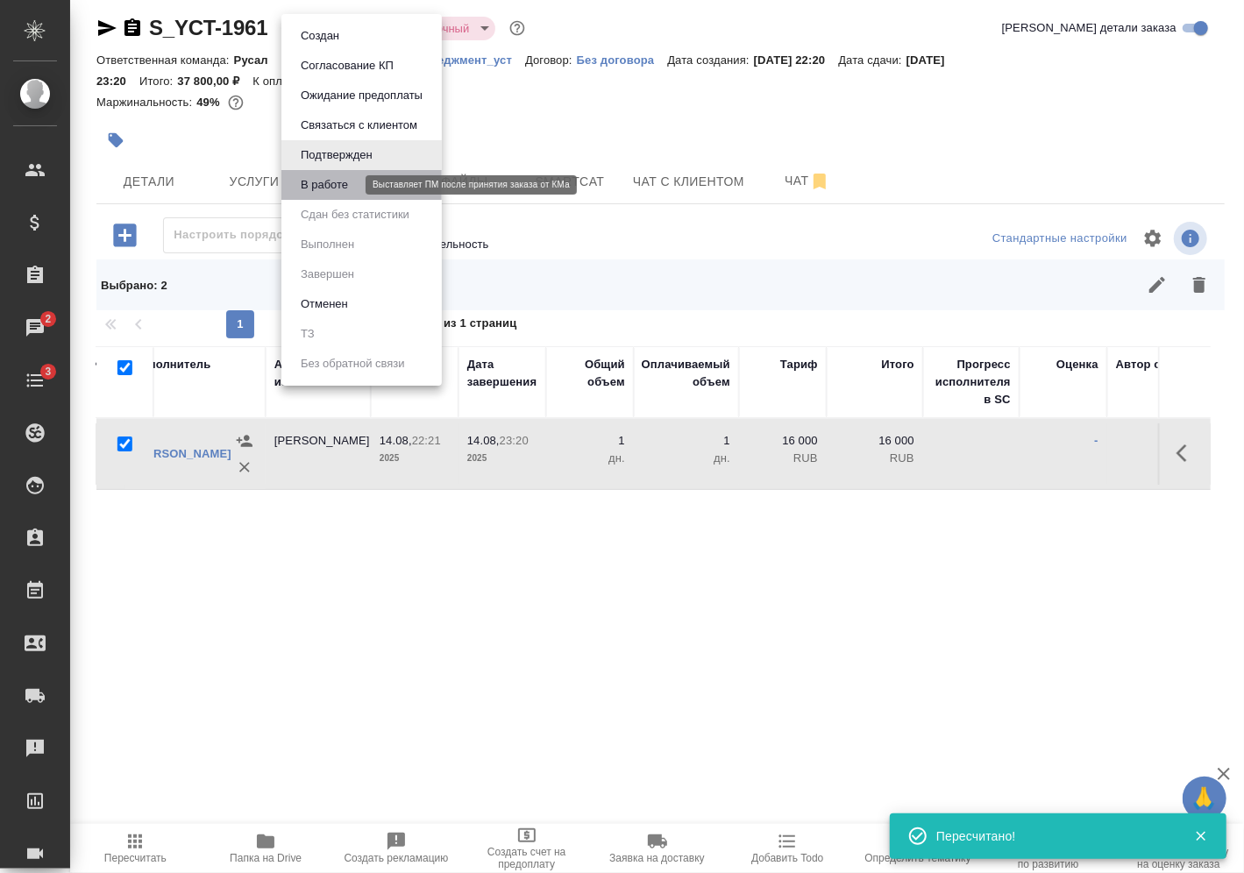
click at [350, 191] on button "В работе" at bounding box center [325, 184] width 58 height 19
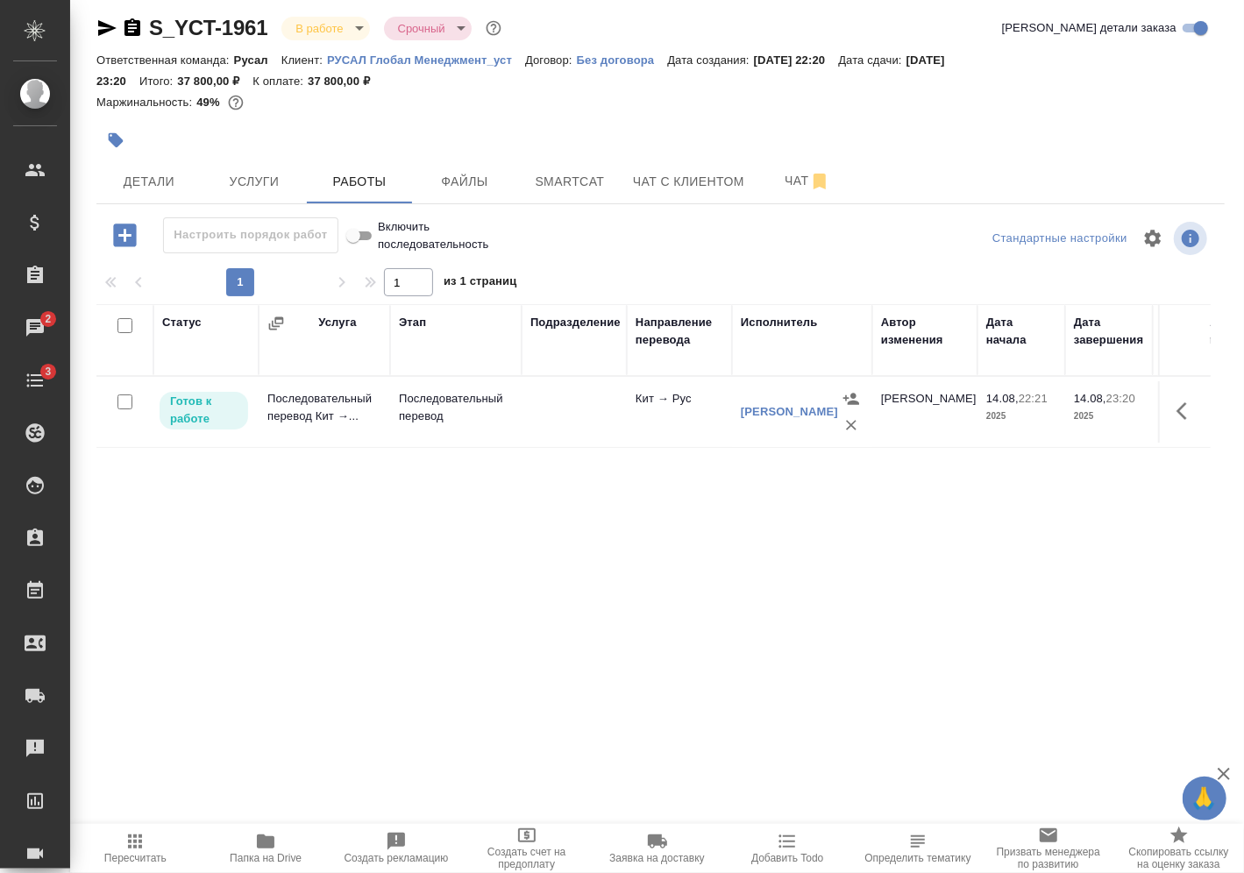
click at [351, 405] on td "Последовательный перевод Кит →..." at bounding box center [325, 411] width 132 height 61
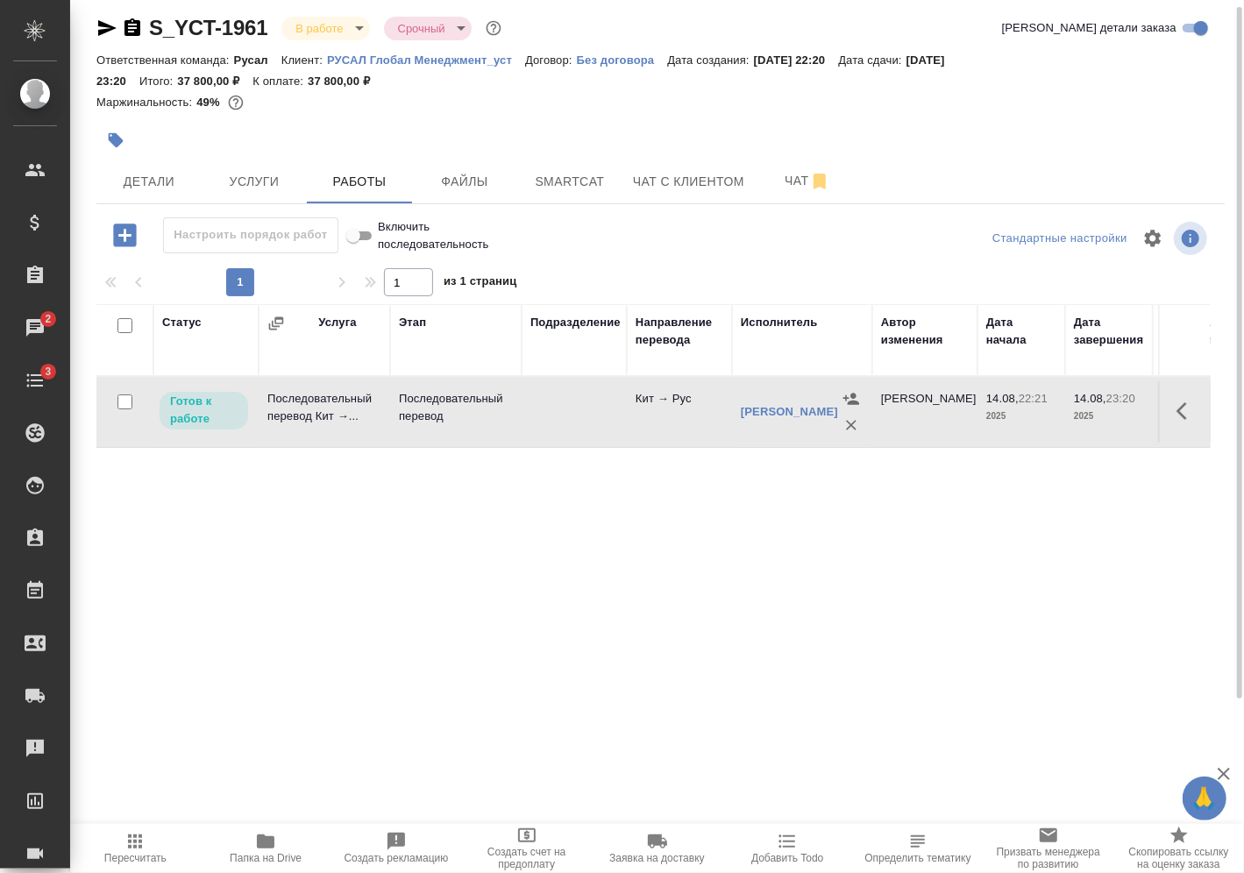
click at [127, 395] on input "checkbox" at bounding box center [125, 402] width 15 height 15
checkbox input "true"
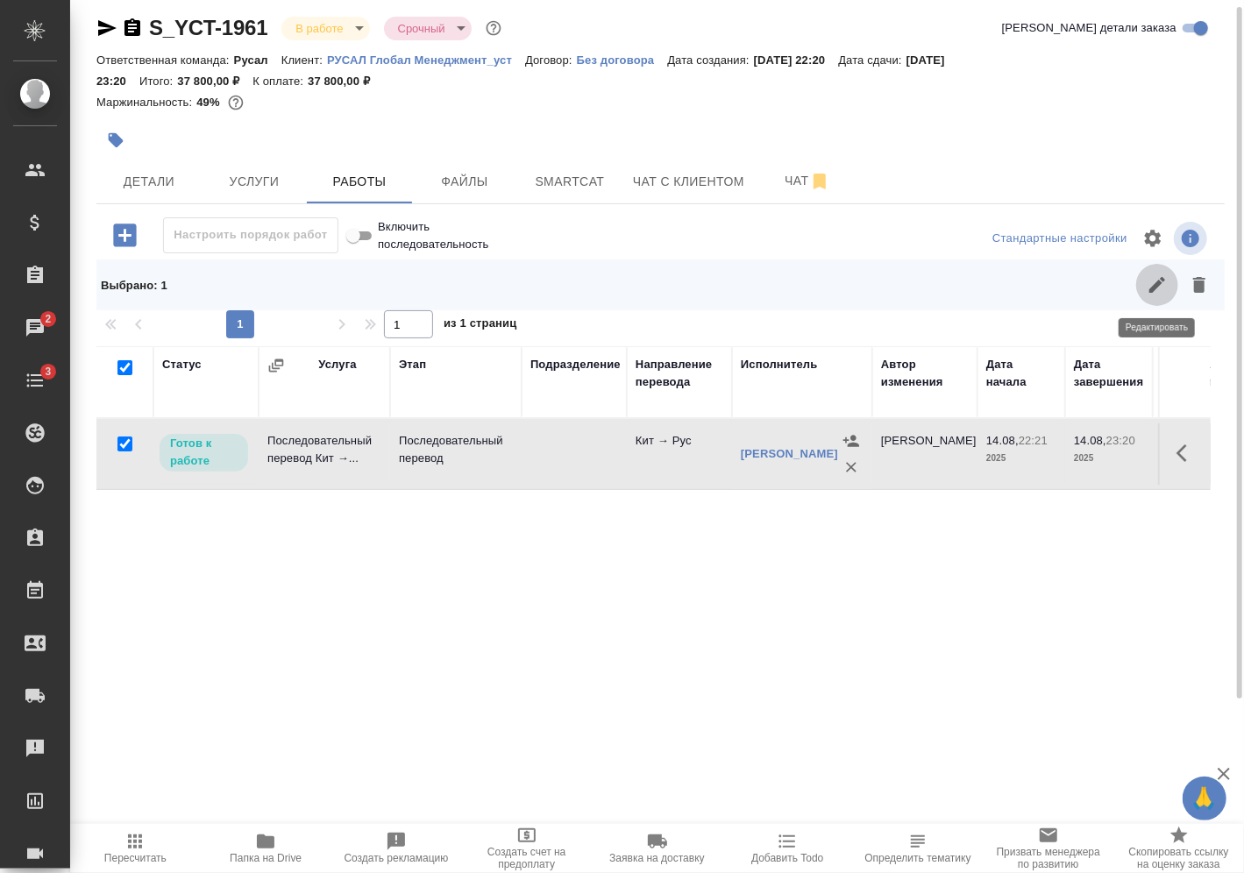
click at [1149, 284] on icon "button" at bounding box center [1157, 284] width 21 height 21
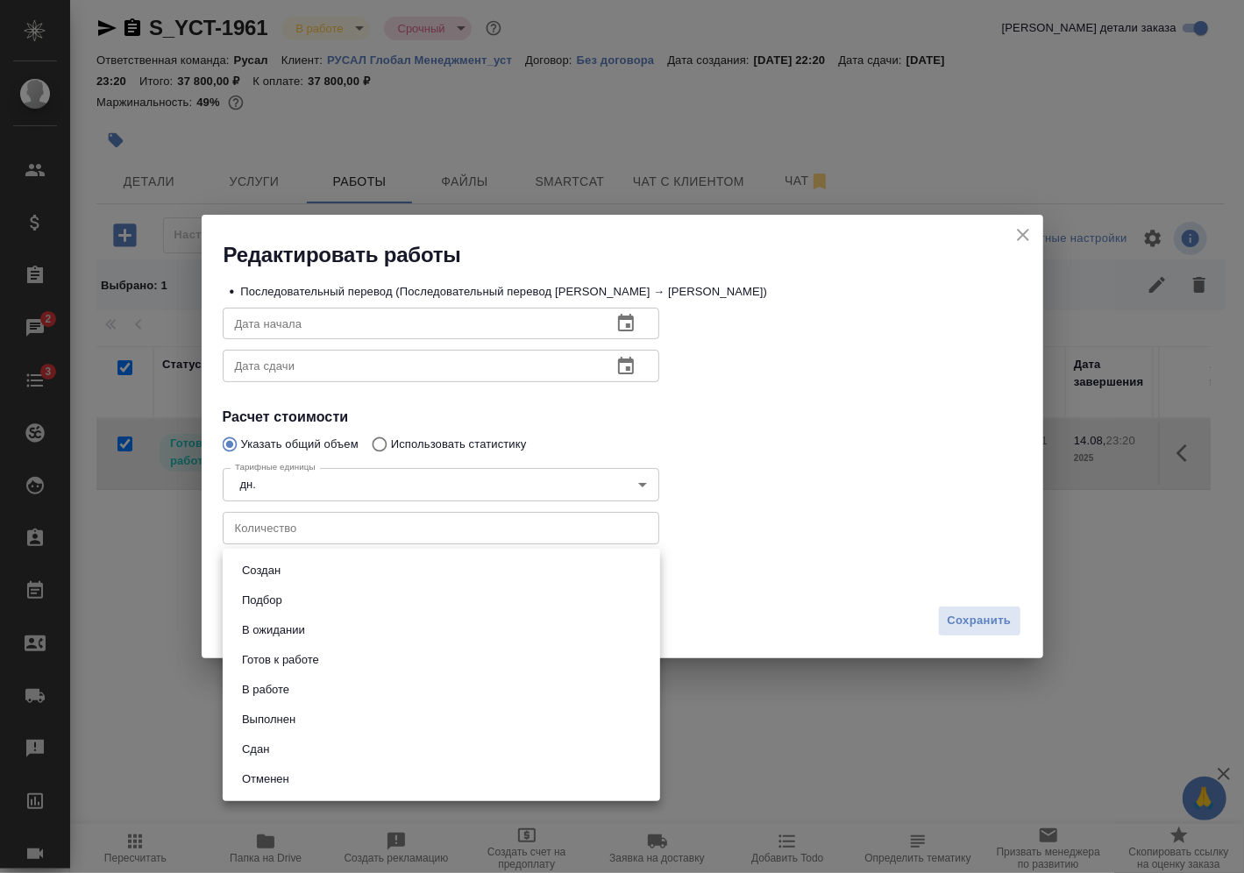
click at [648, 567] on body "🙏 .cls-1 fill:#fff; AWATERA Vasilev Evgeniy Клиенты Спецификации Заказы 2 Чаты …" at bounding box center [622, 436] width 1244 height 873
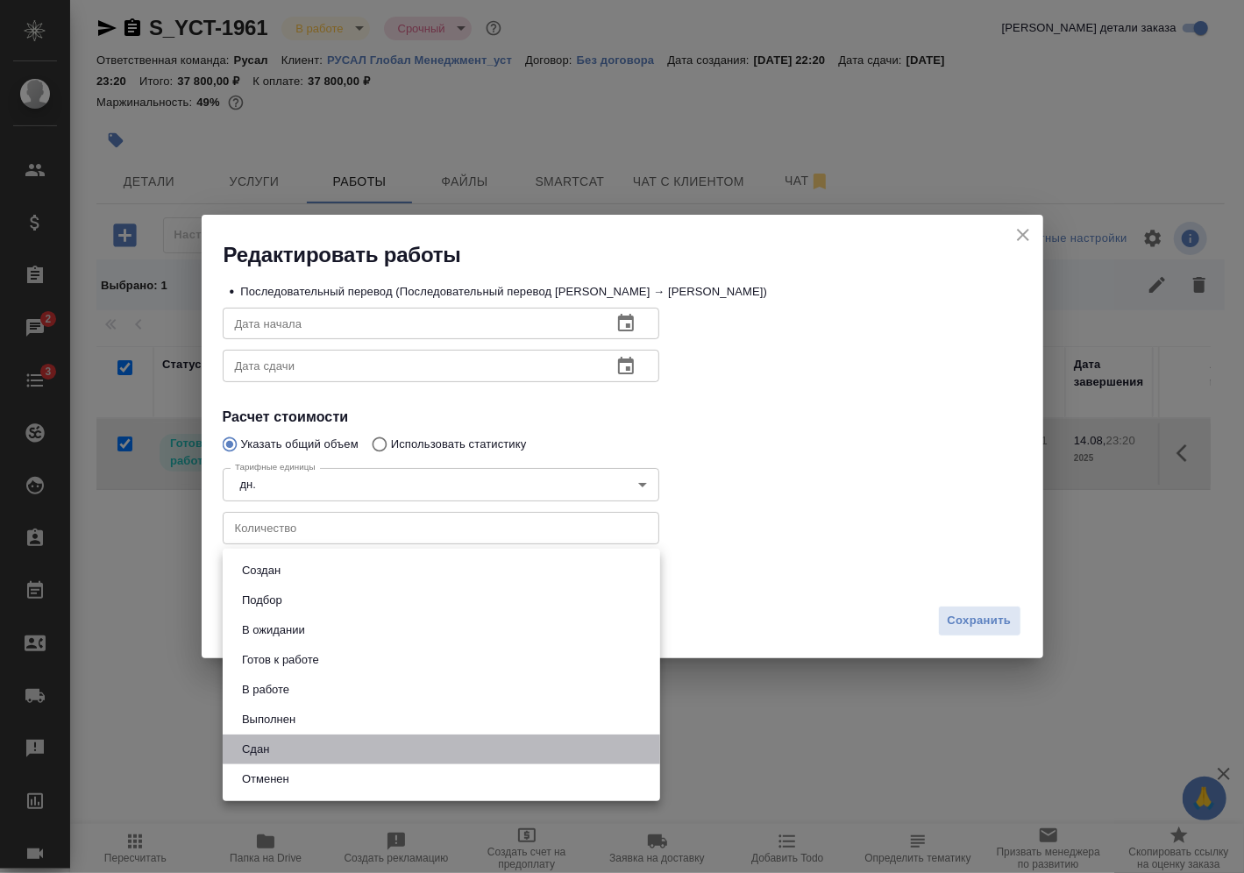
click at [545, 749] on li "Сдан" at bounding box center [442, 750] width 438 height 30
type input "closed"
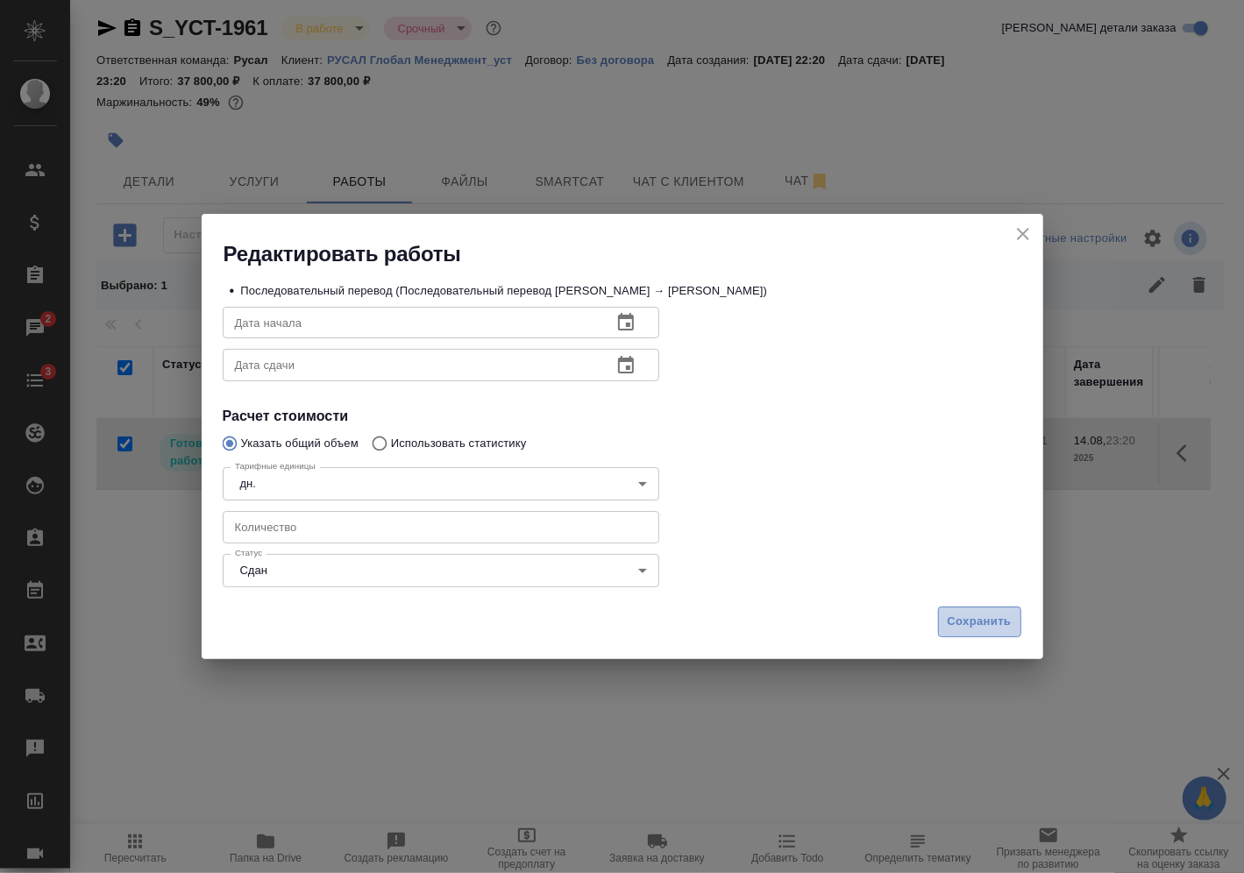
click at [1016, 630] on button "Сохранить" at bounding box center [979, 622] width 83 height 31
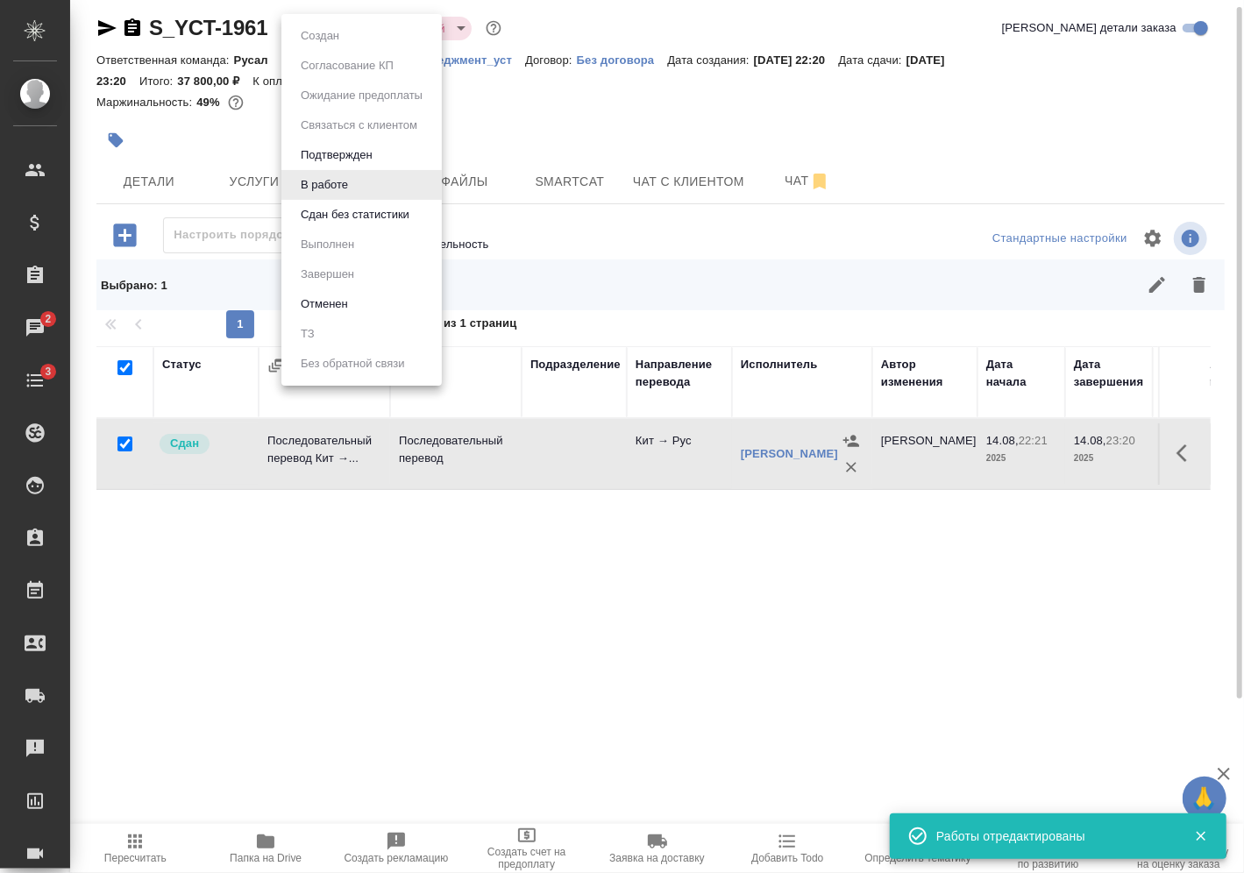
click at [338, 25] on body "🙏 .cls-1 fill:#fff; AWATERA Vasilev Evgeniy Клиенты Спецификации Заказы 2 Чаты …" at bounding box center [622, 436] width 1244 height 873
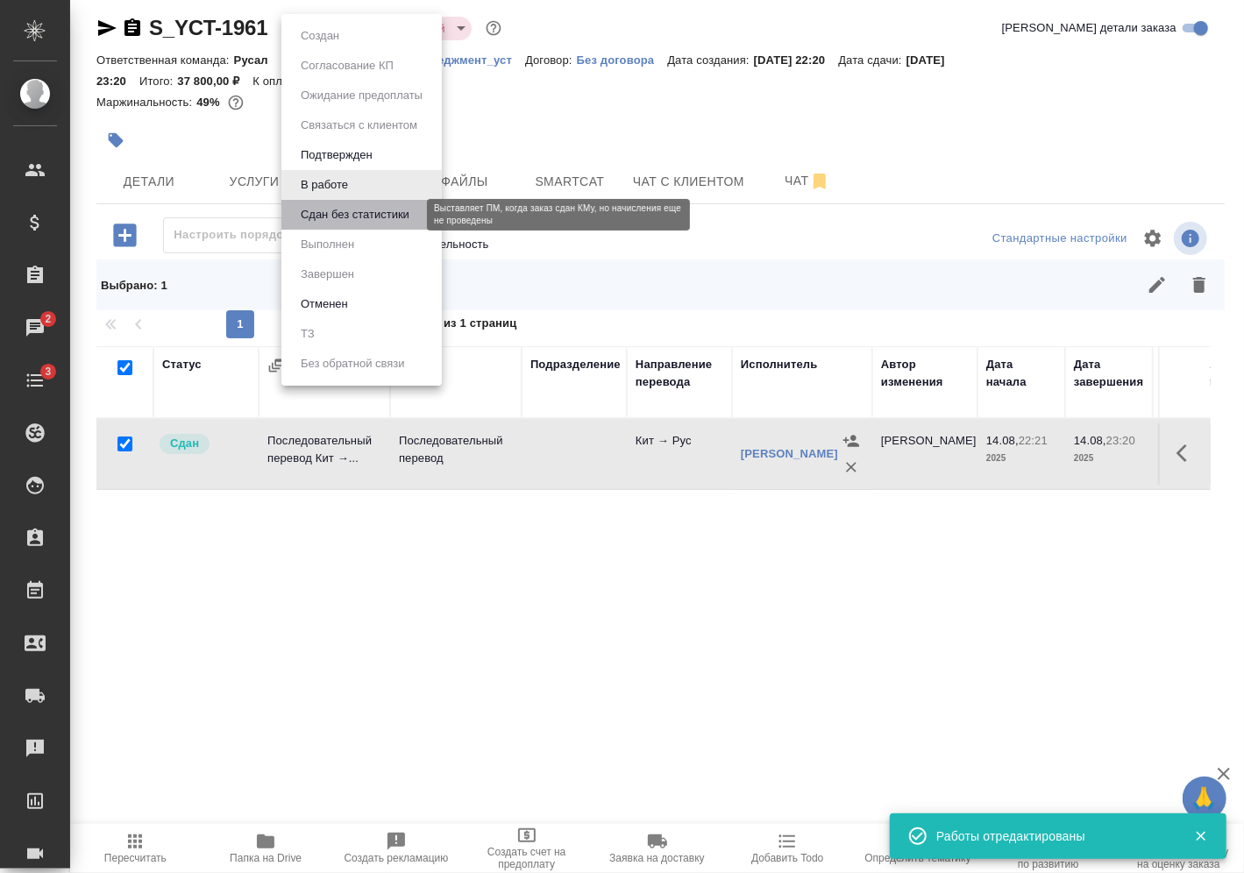
click at [343, 214] on button "Сдан без статистики" at bounding box center [355, 214] width 119 height 19
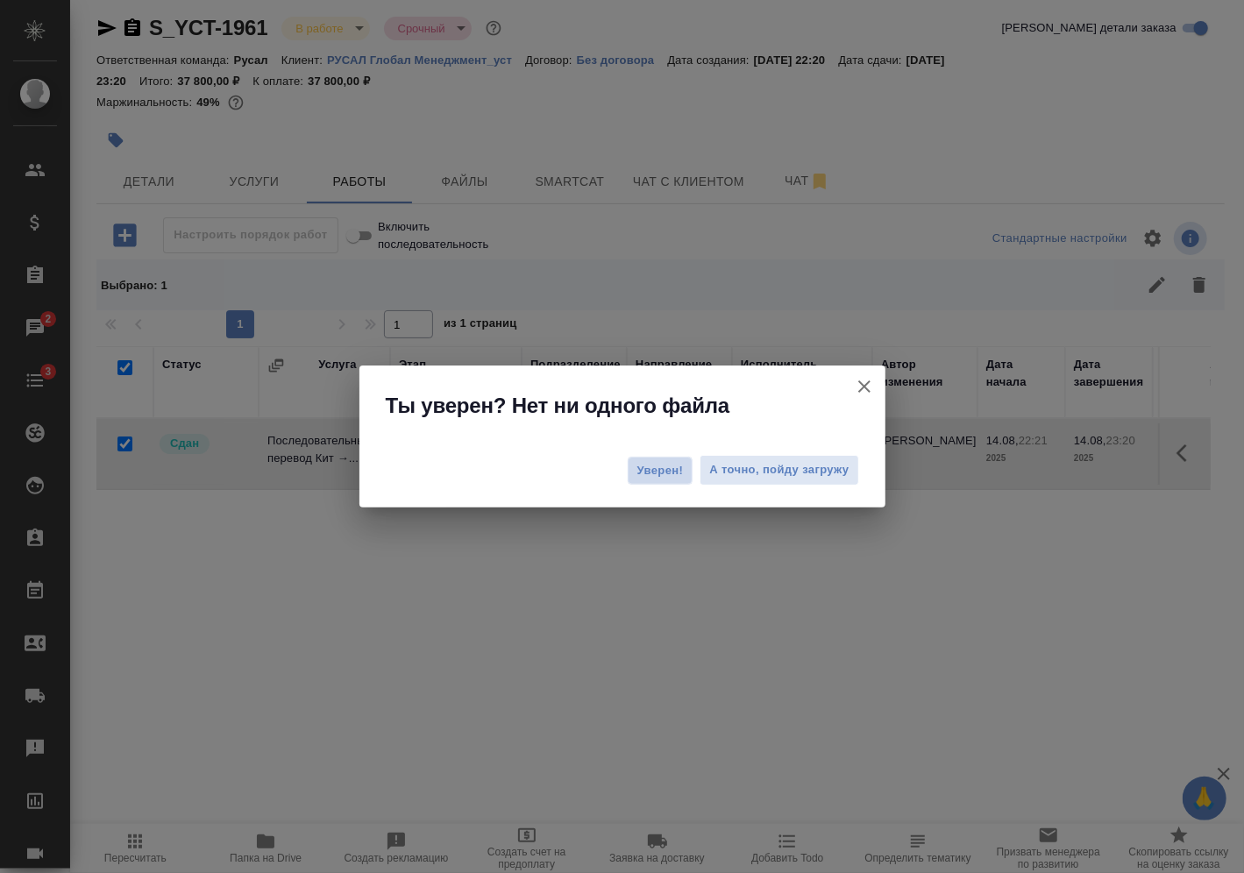
click at [655, 465] on span "Уверен!" at bounding box center [661, 471] width 46 height 18
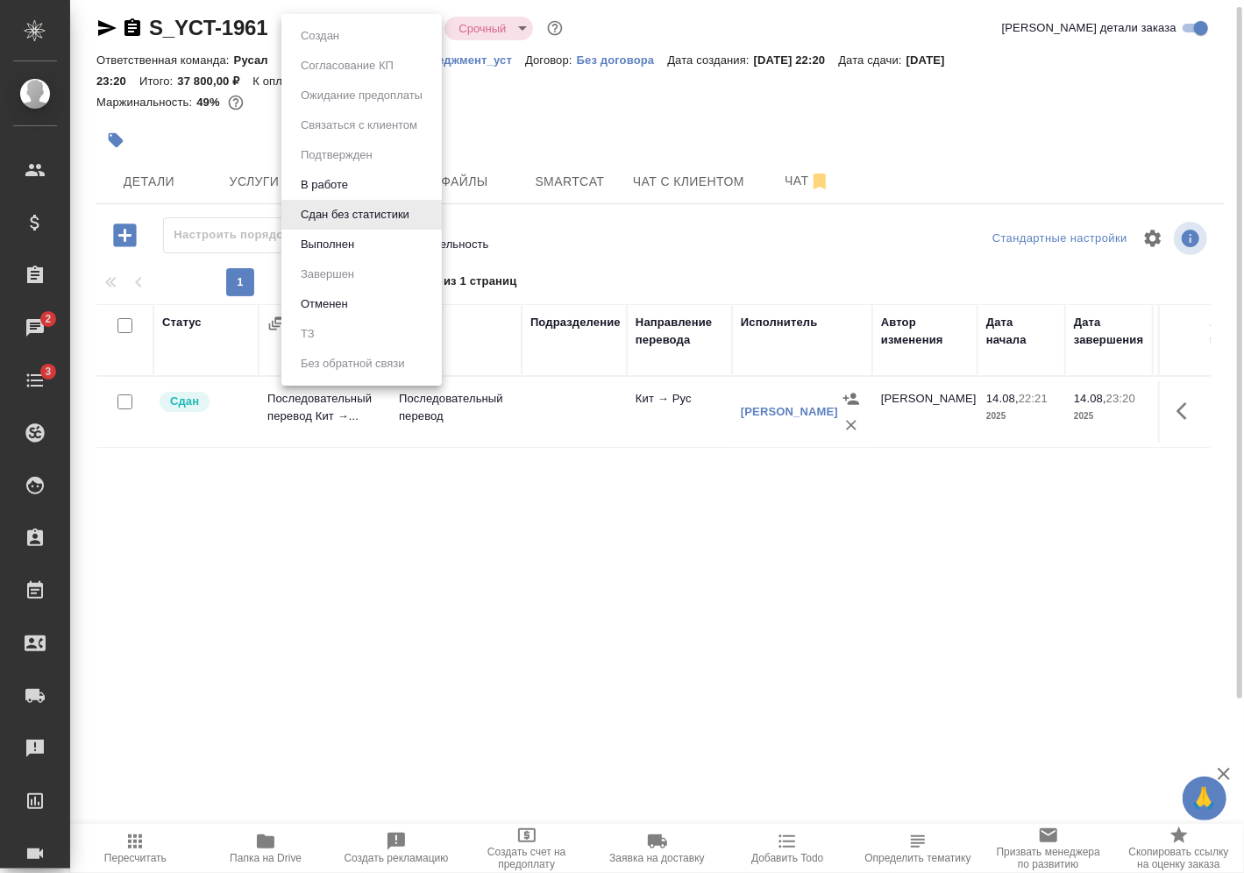
click at [303, 28] on body "🙏 .cls-1 fill:#fff; AWATERA Vasilev Evgeniy Клиенты Спецификации Заказы 2 Чаты …" at bounding box center [622, 436] width 1244 height 873
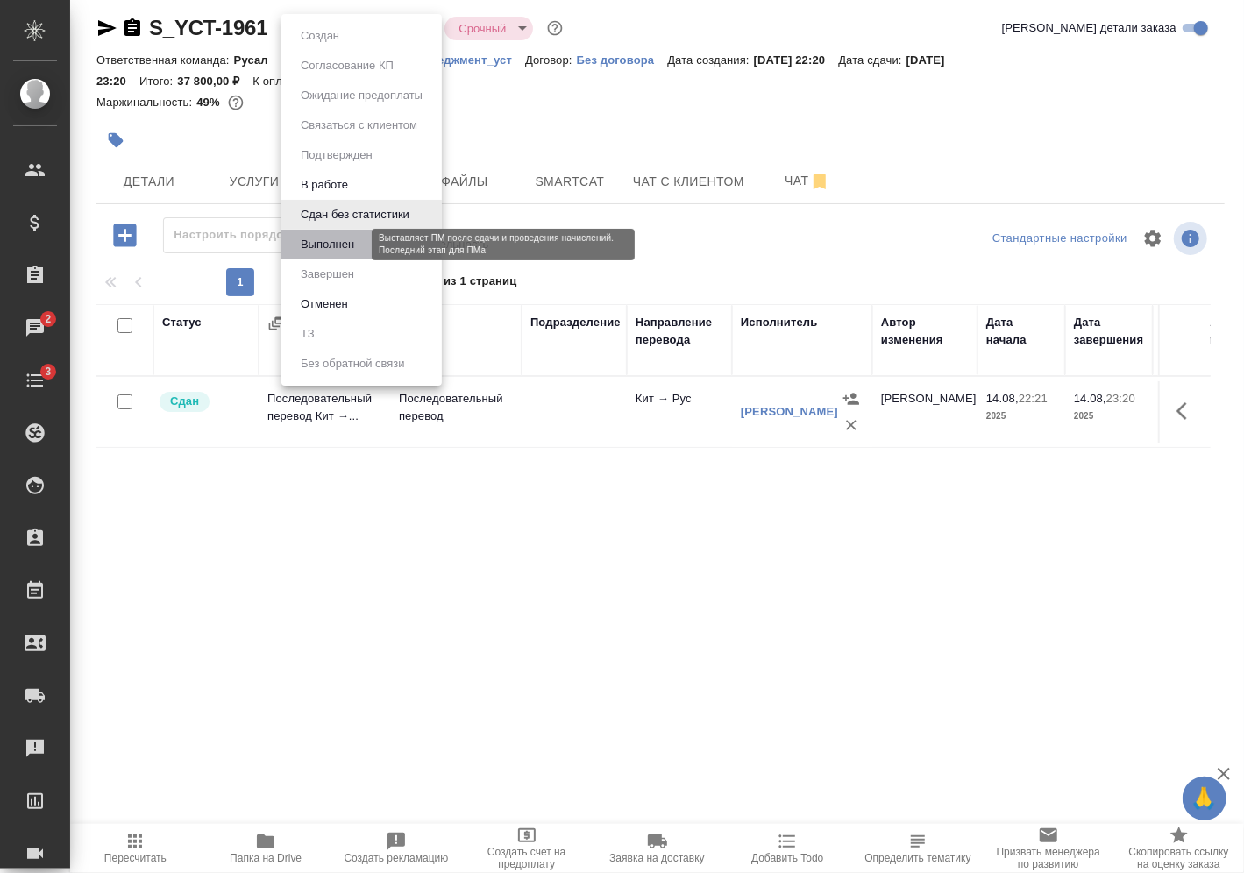
click at [338, 235] on button "Выполнен" at bounding box center [328, 244] width 64 height 19
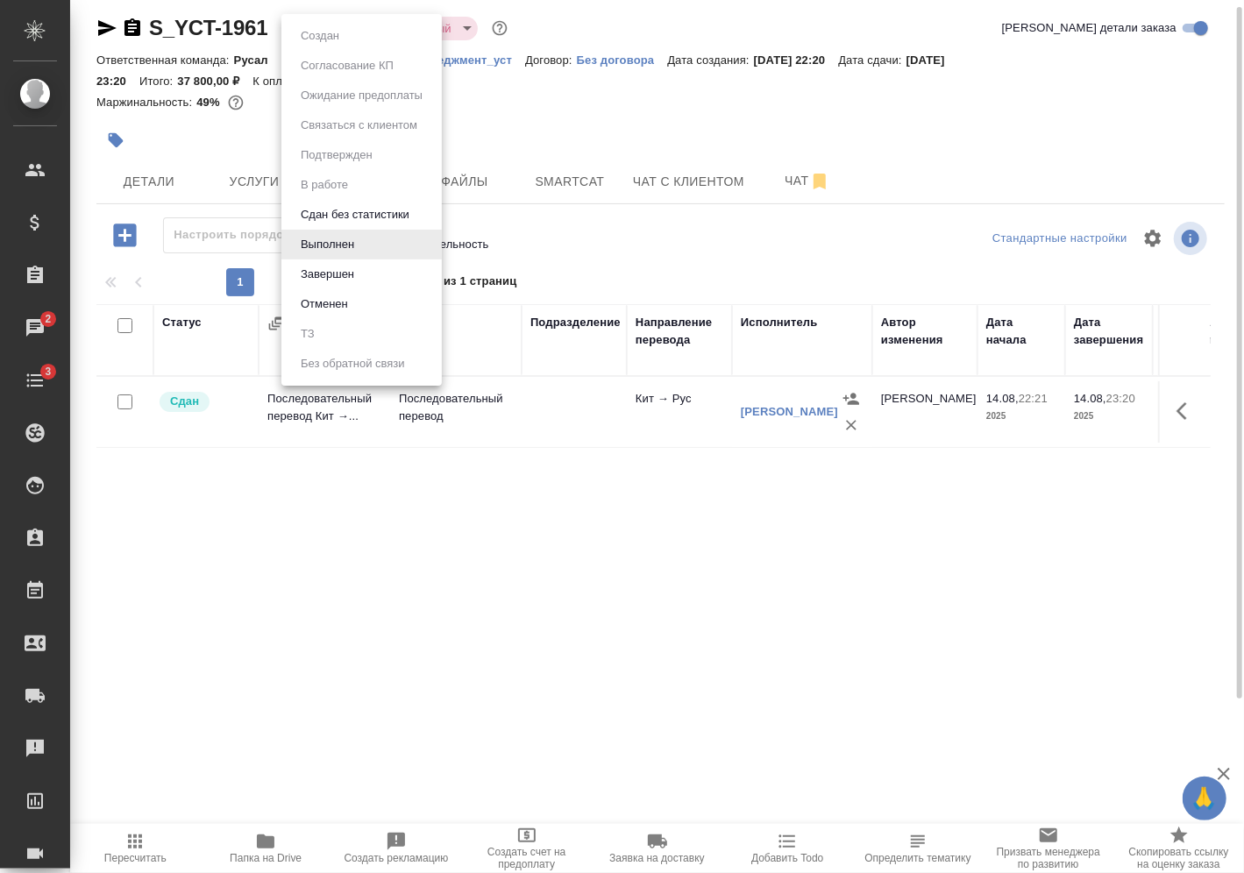
click at [325, 35] on body "🙏 .cls-1 fill:#fff; AWATERA Vasilev Evgeniy Клиенты Спецификации Заказы 2 Чаты …" at bounding box center [622, 436] width 1244 height 873
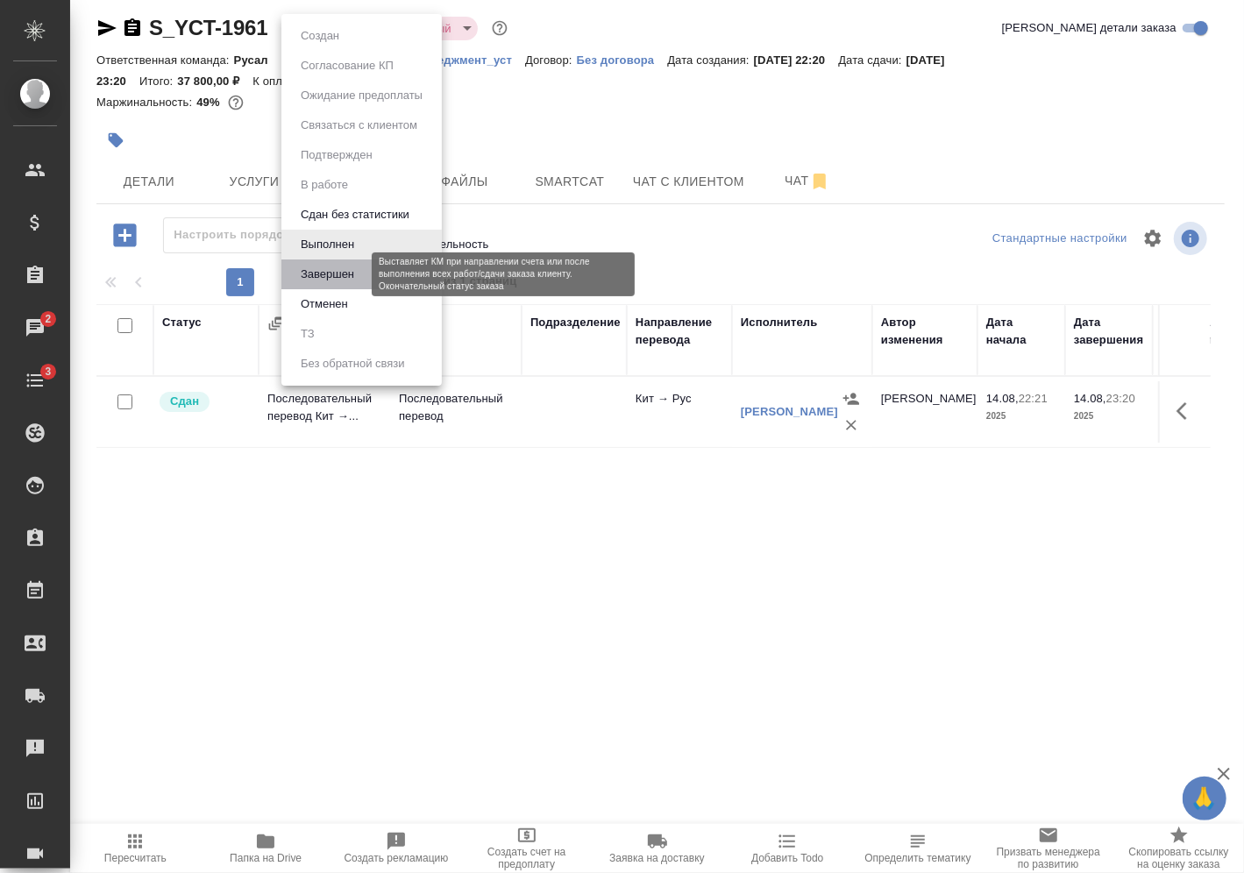
click at [352, 278] on button "Завершен" at bounding box center [328, 274] width 64 height 19
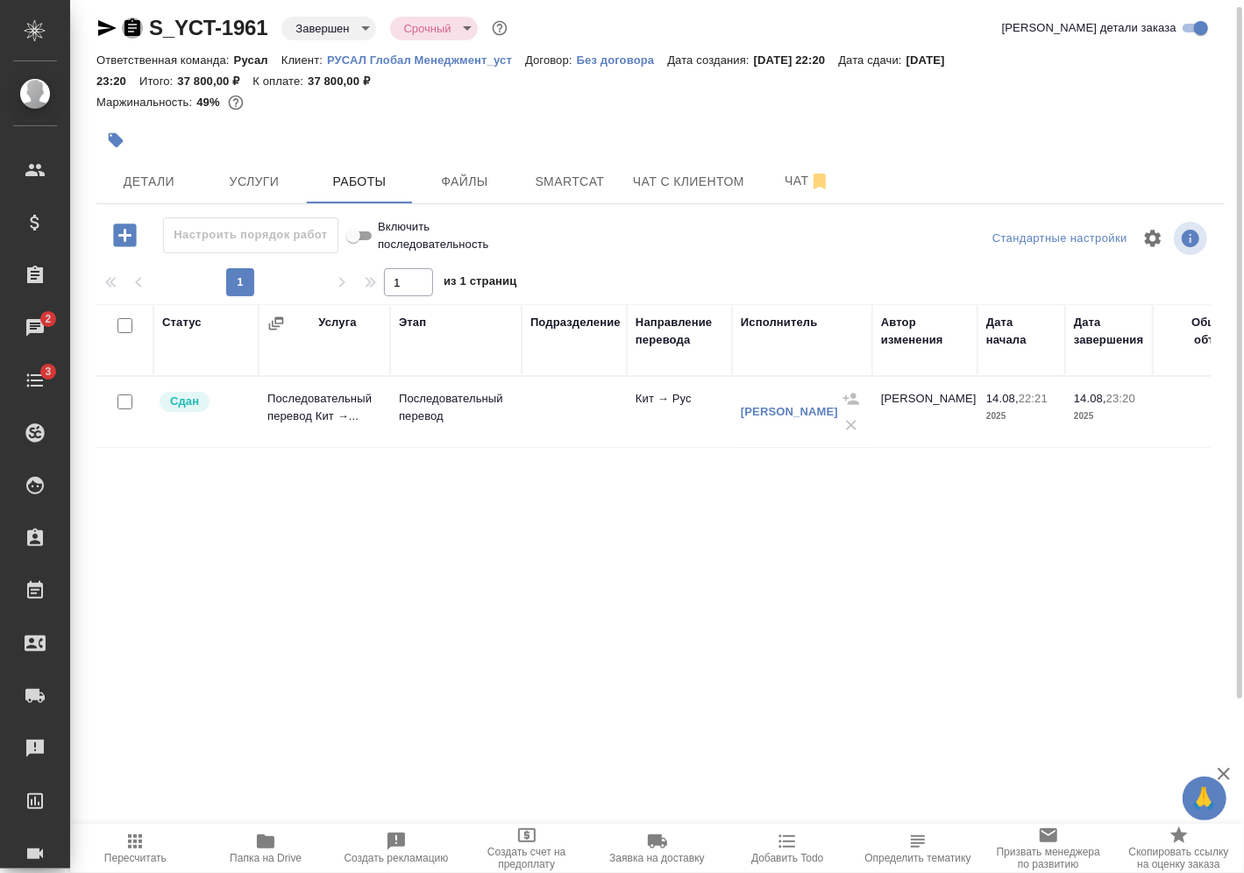
click at [135, 30] on icon "button" at bounding box center [133, 27] width 16 height 18
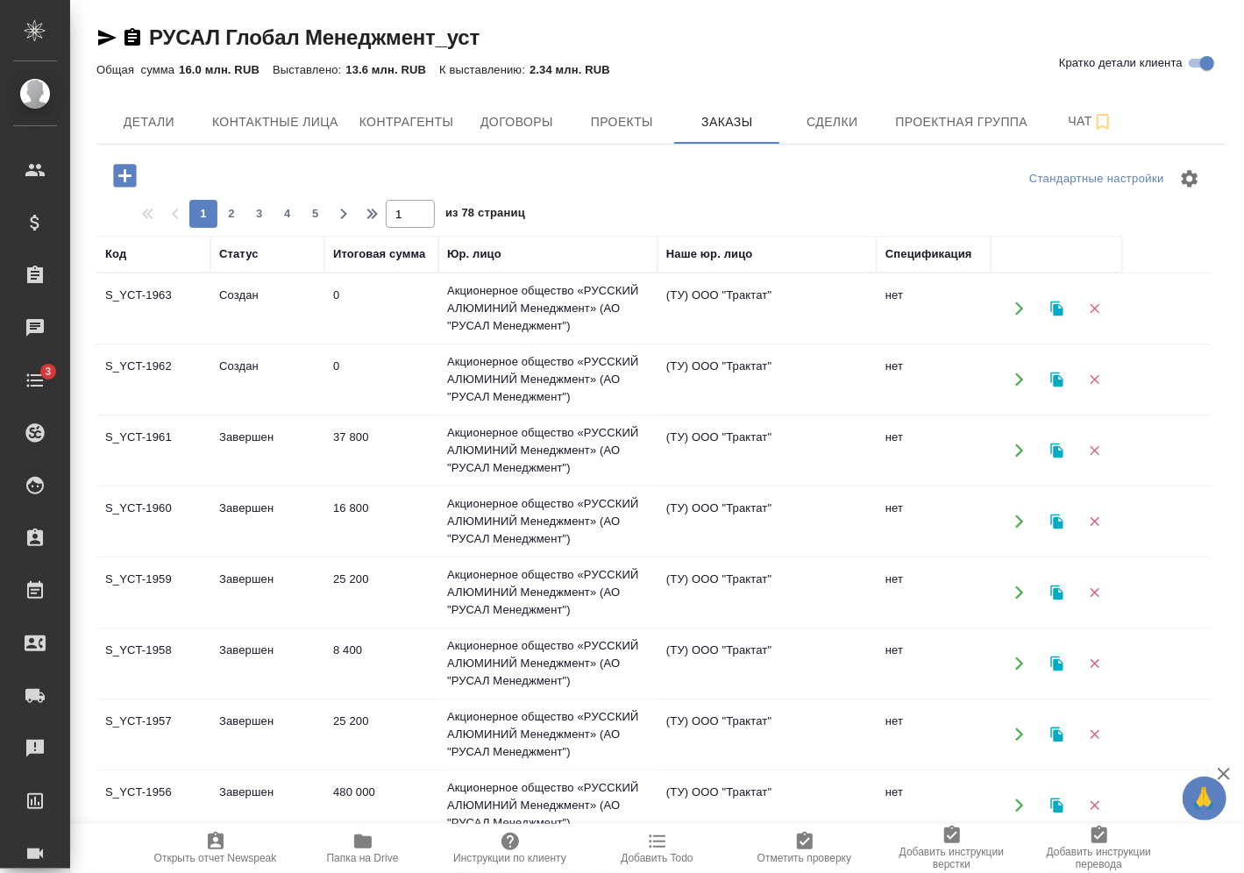
click at [299, 339] on td "Создан" at bounding box center [267, 308] width 114 height 61
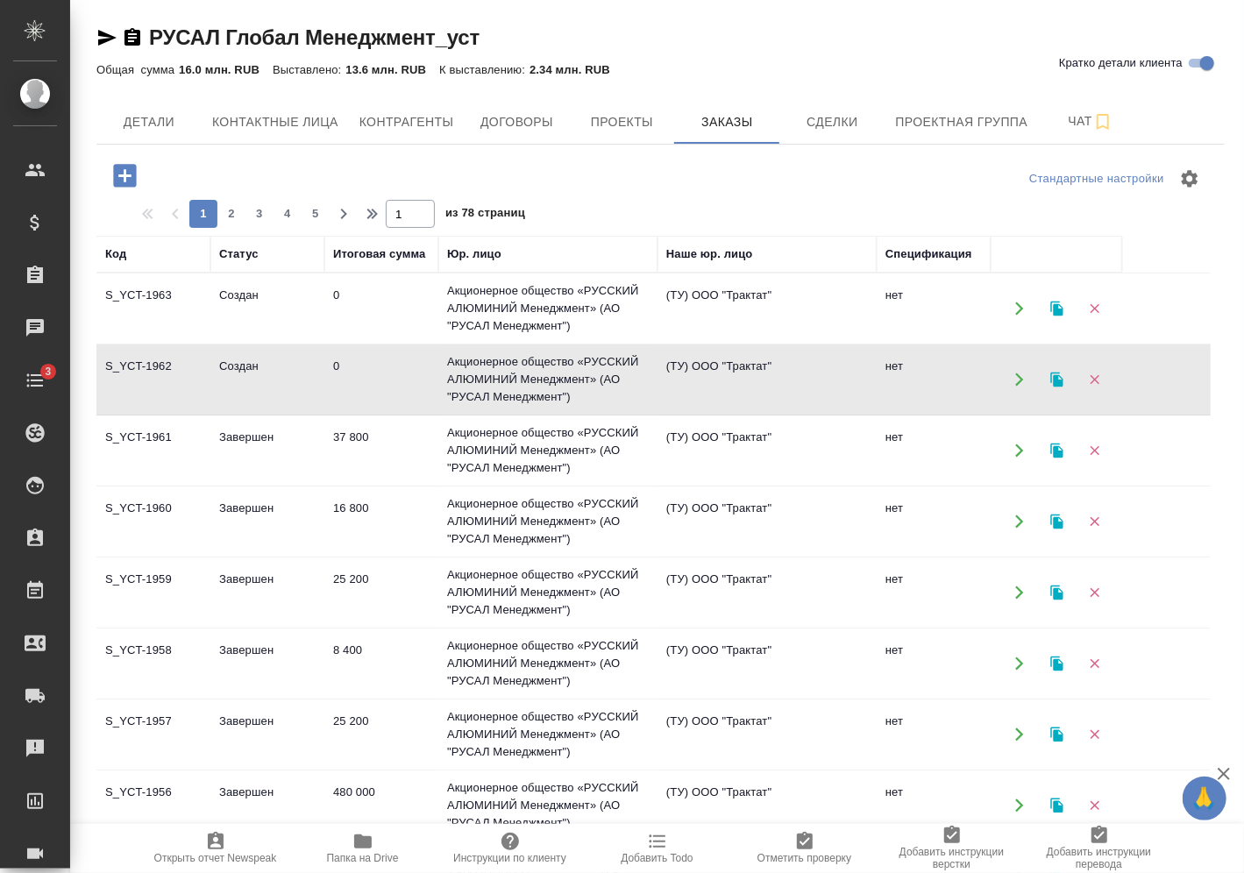
click at [299, 339] on td "Создан" at bounding box center [267, 308] width 114 height 61
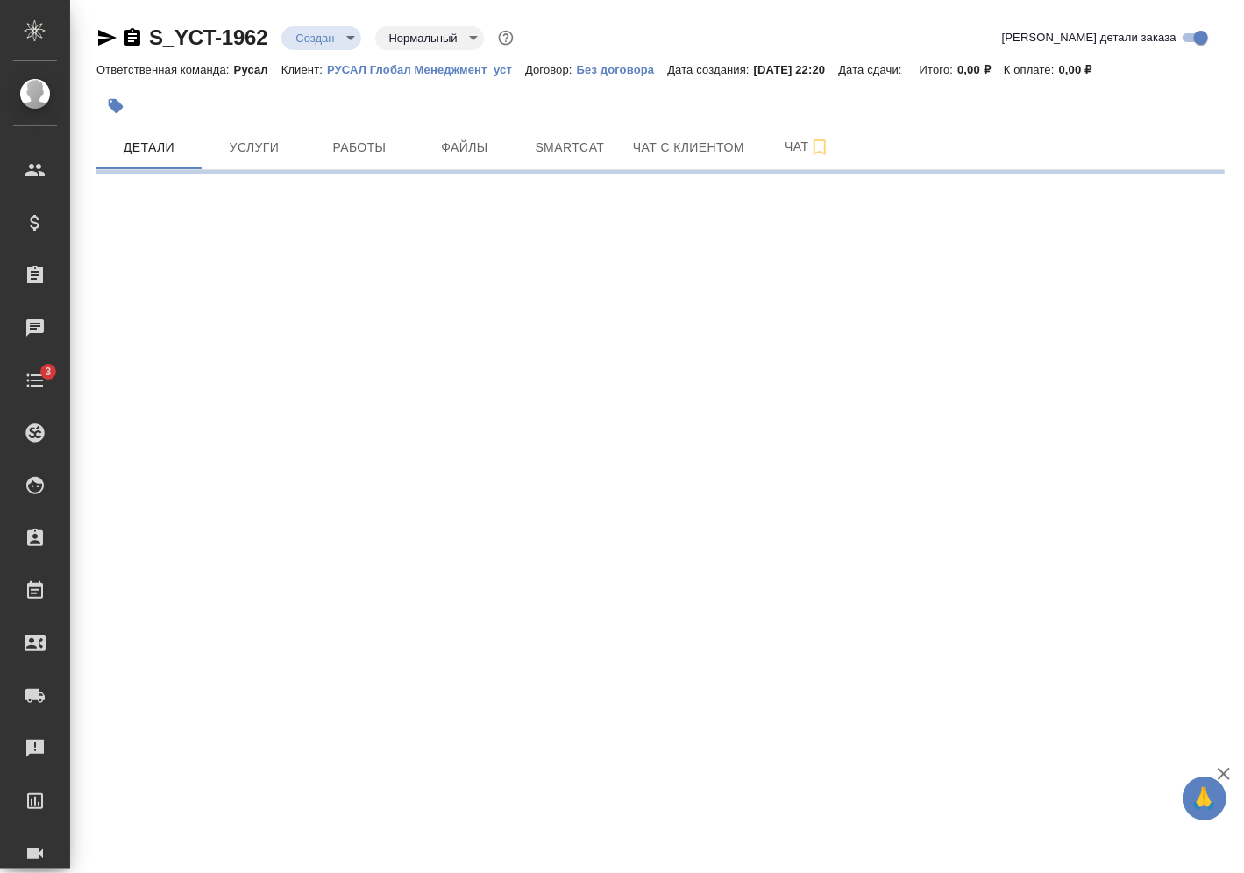
select select "RU"
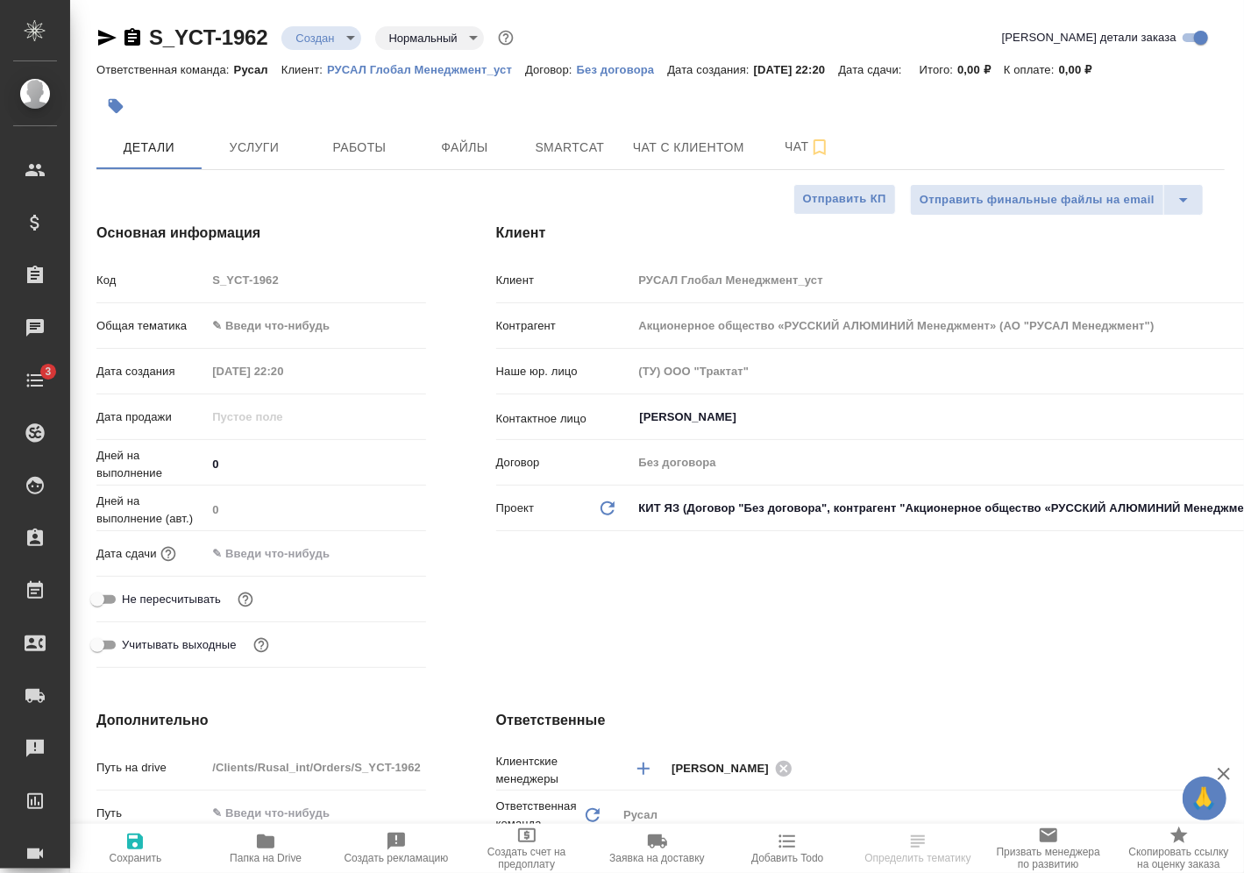
type textarea "x"
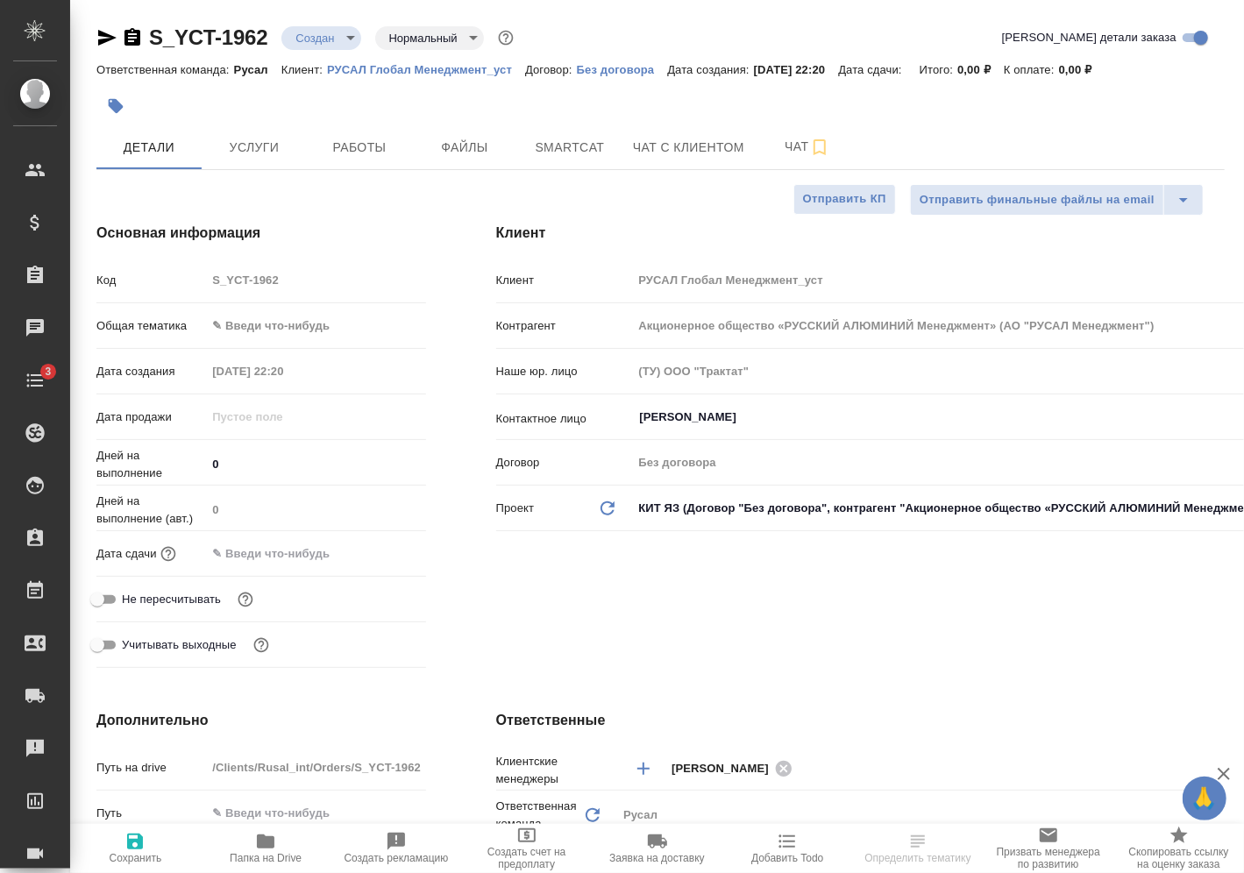
type textarea "x"
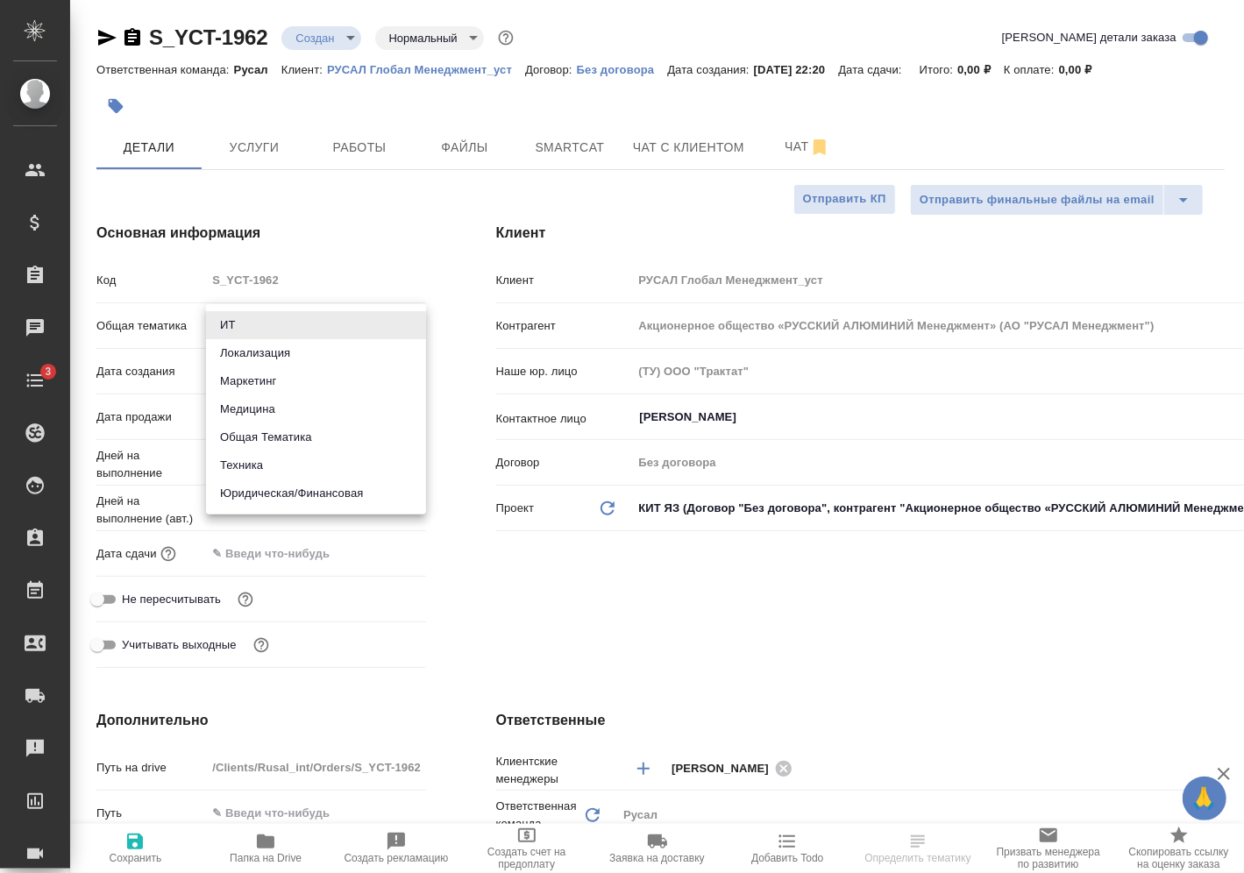
click at [291, 315] on body "🙏 .cls-1 fill:#fff; AWATERA [PERSON_NAME] Спецификации Заказы Чаты 3 Todo Проек…" at bounding box center [622, 436] width 1244 height 873
click at [282, 470] on li "Техника" at bounding box center [316, 466] width 220 height 28
type input "tech"
type textarea "x"
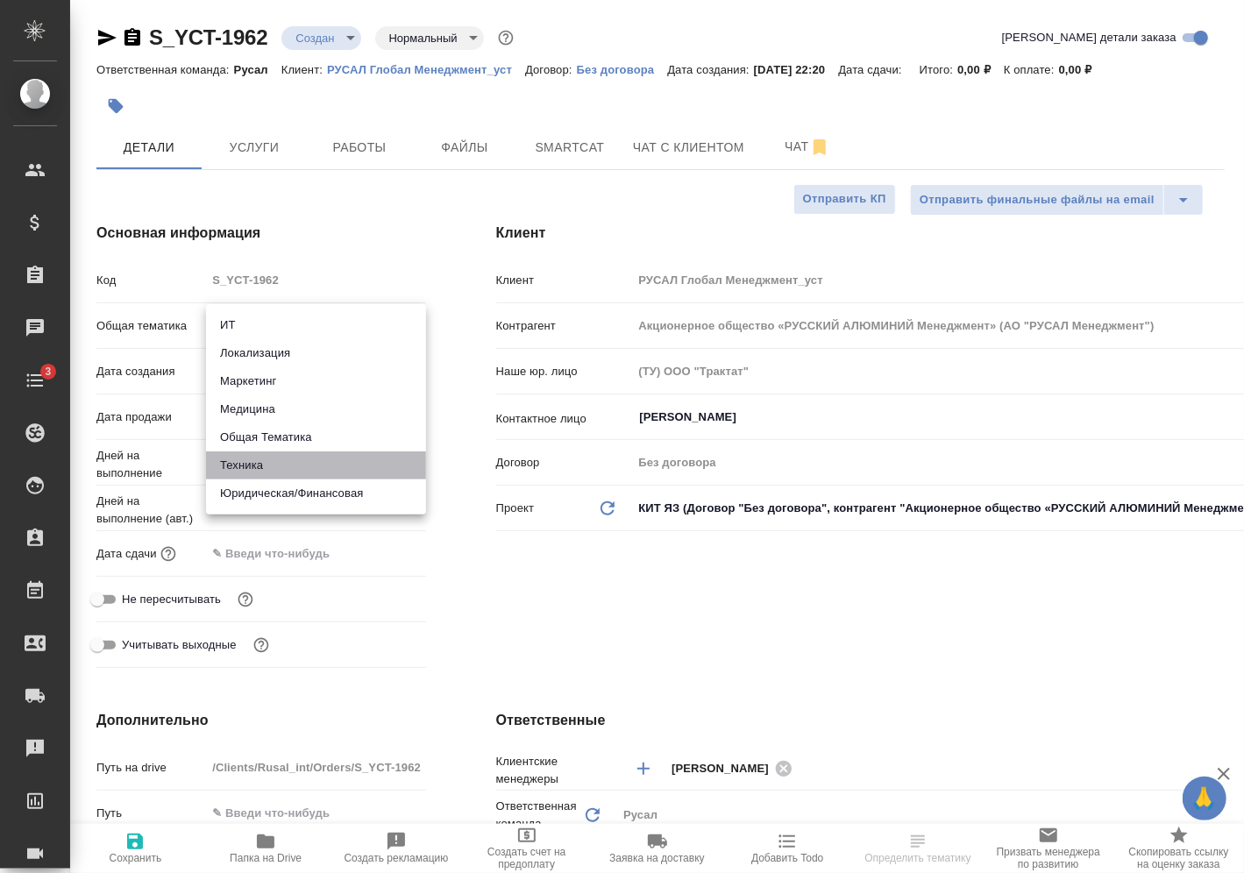
type textarea "x"
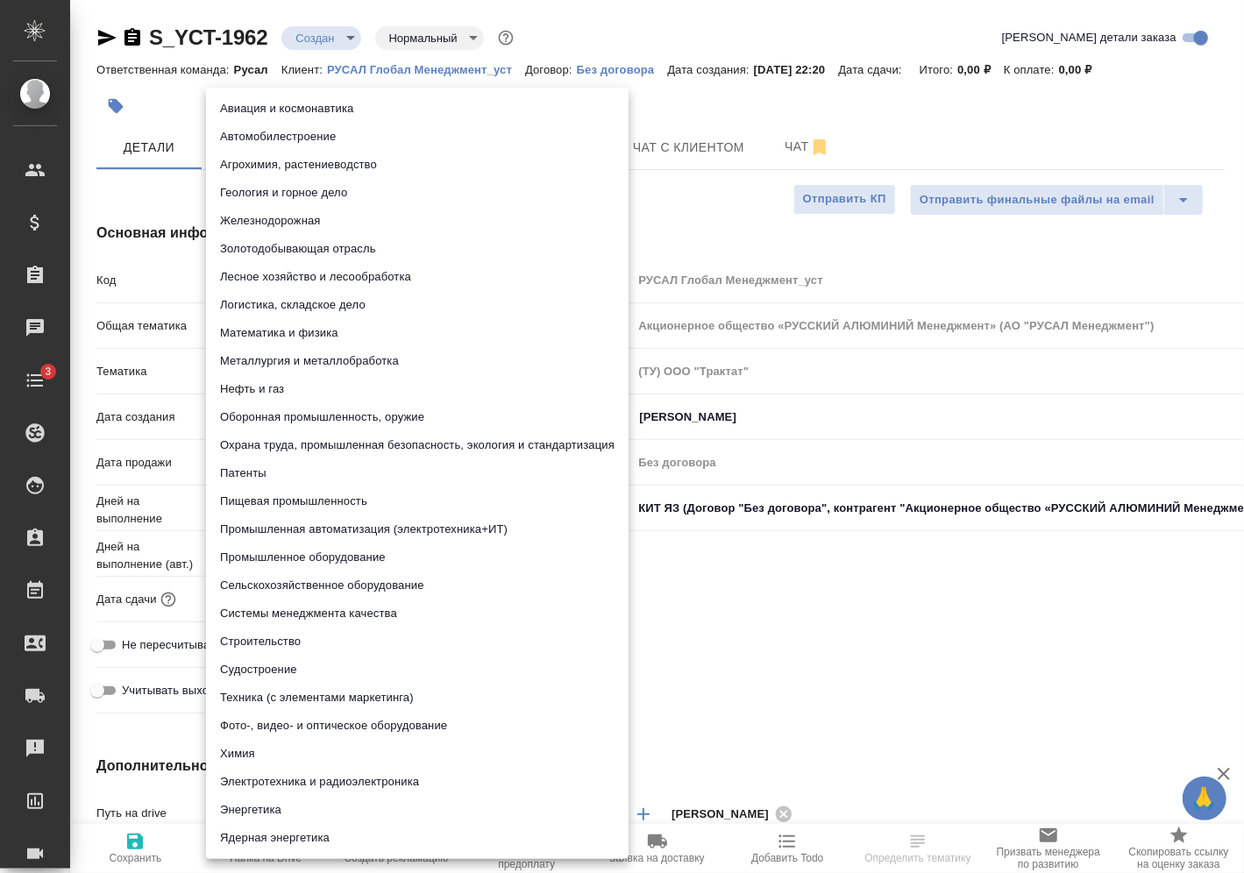
click at [289, 379] on body "🙏 .cls-1 fill:#fff; AWATERA [PERSON_NAME] Спецификации Заказы Чаты 3 Todo Проек…" at bounding box center [622, 436] width 1244 height 873
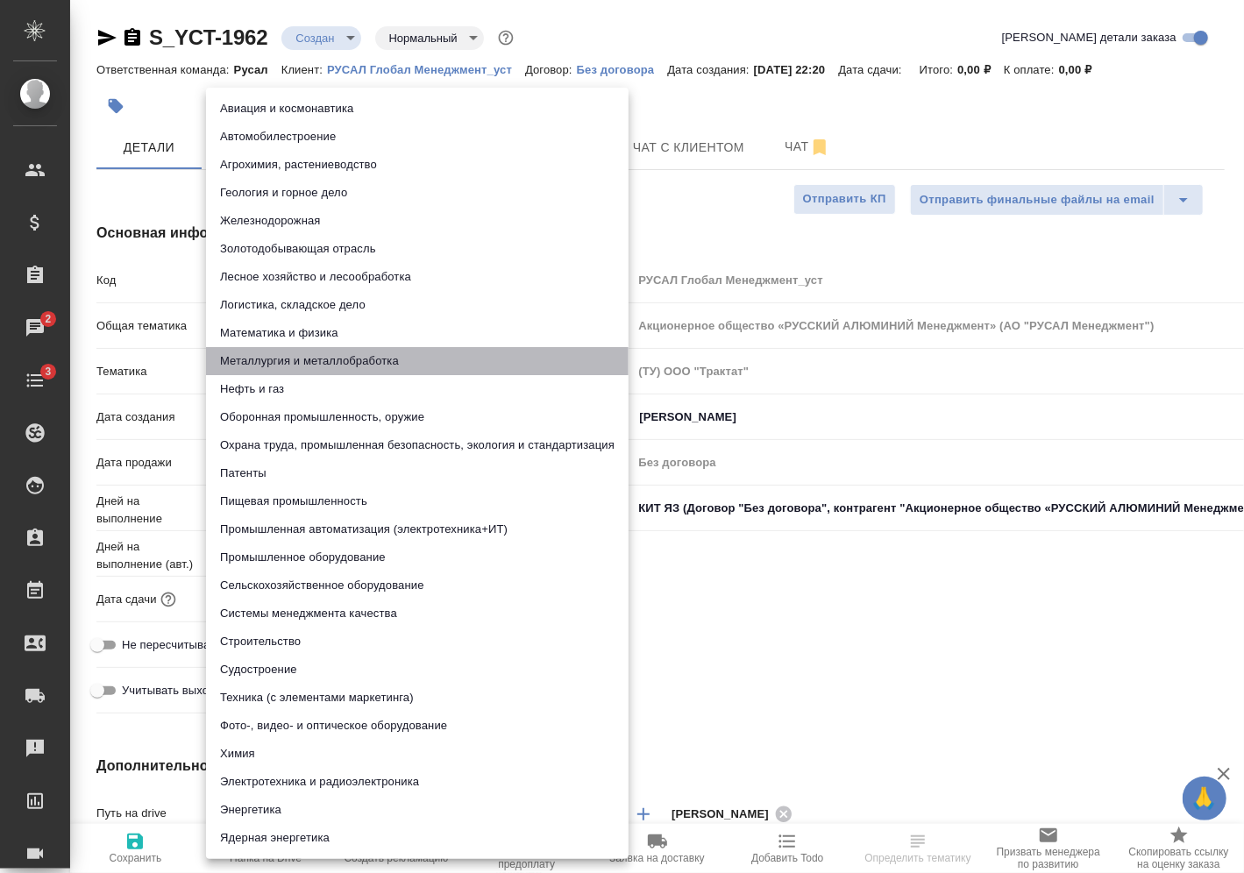
click at [320, 360] on li "Металлургия и металлобработка" at bounding box center [417, 361] width 423 height 28
type textarea "x"
type input "60014e23f7d9dc5f480a3cf8"
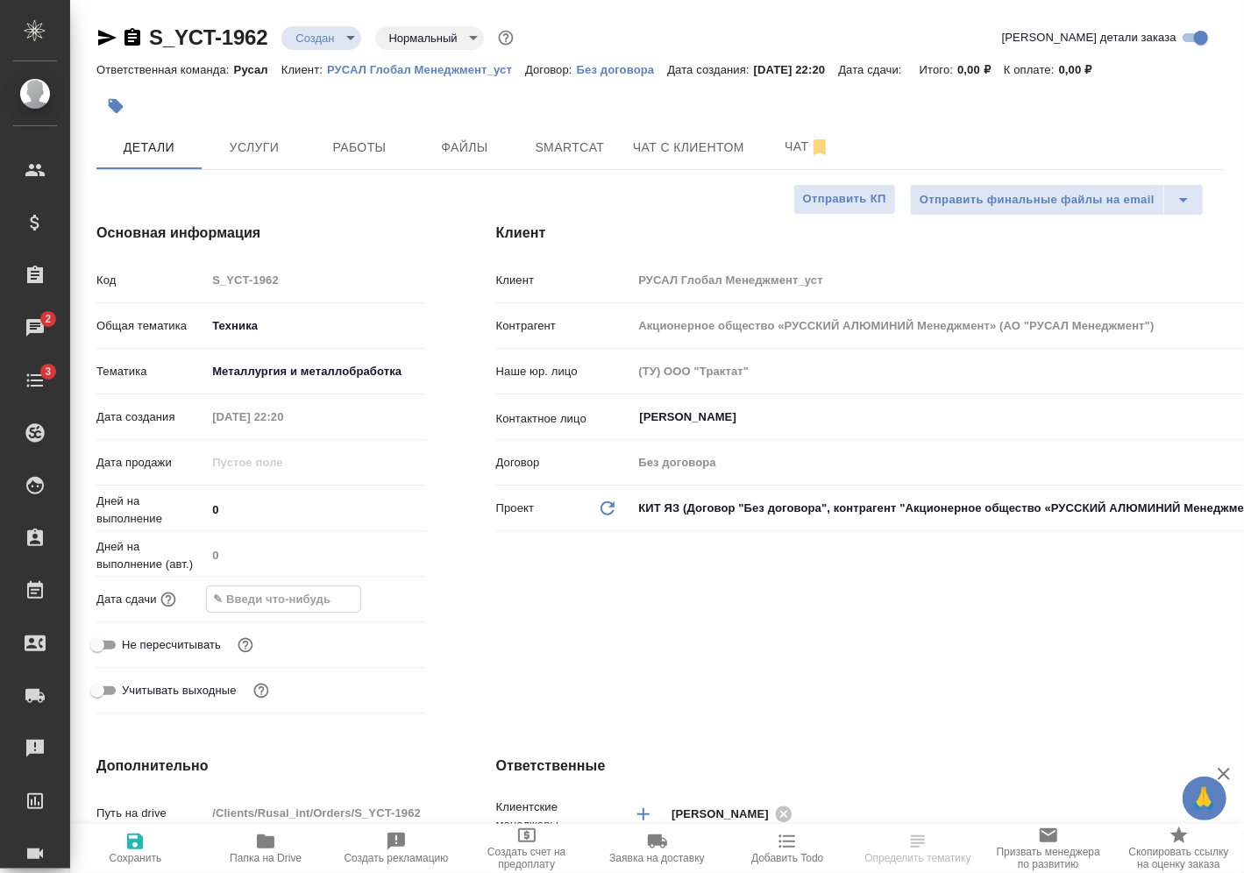
click at [322, 588] on input "text" at bounding box center [283, 599] width 153 height 25
click at [380, 591] on icon "button" at bounding box center [375, 598] width 16 height 18
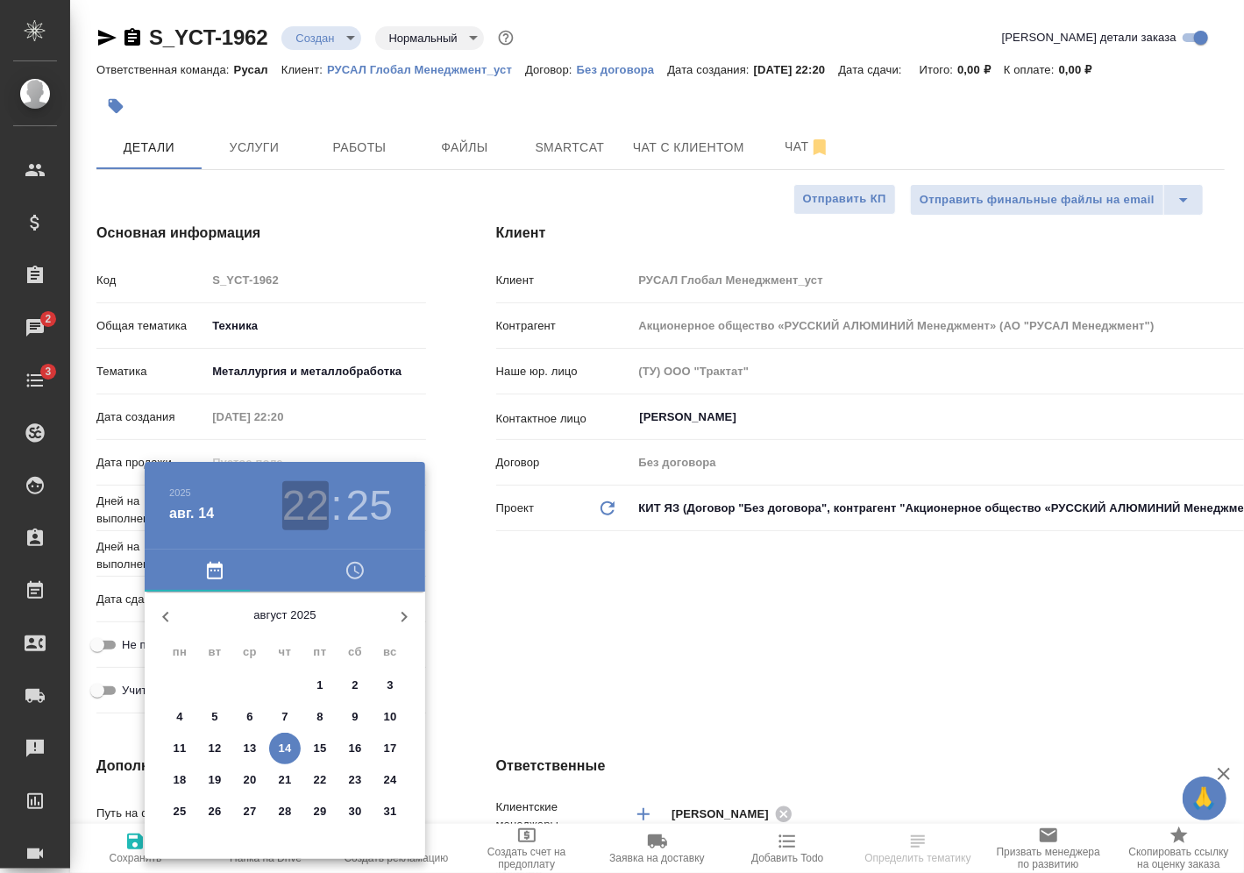
click at [310, 502] on h3 "22" at bounding box center [305, 505] width 46 height 49
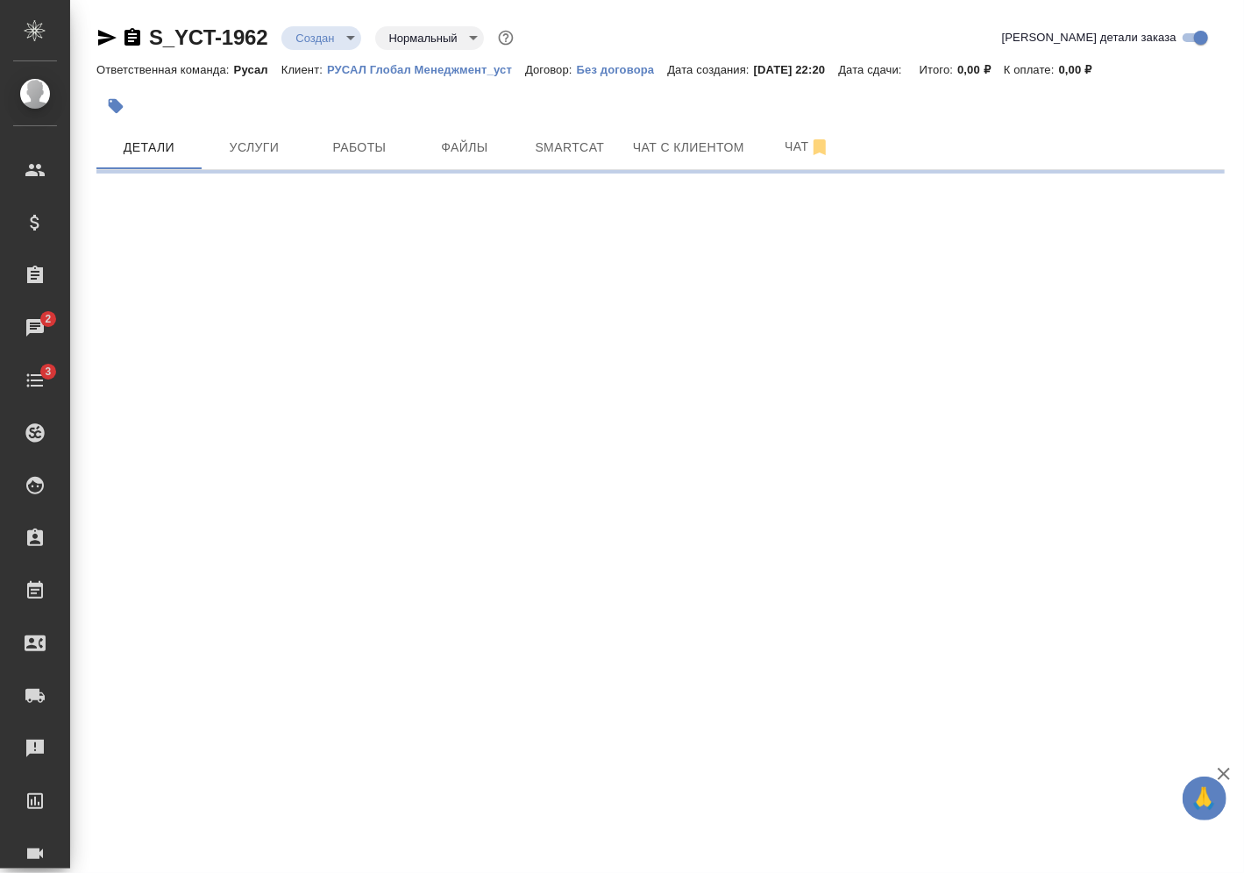
select select "RU"
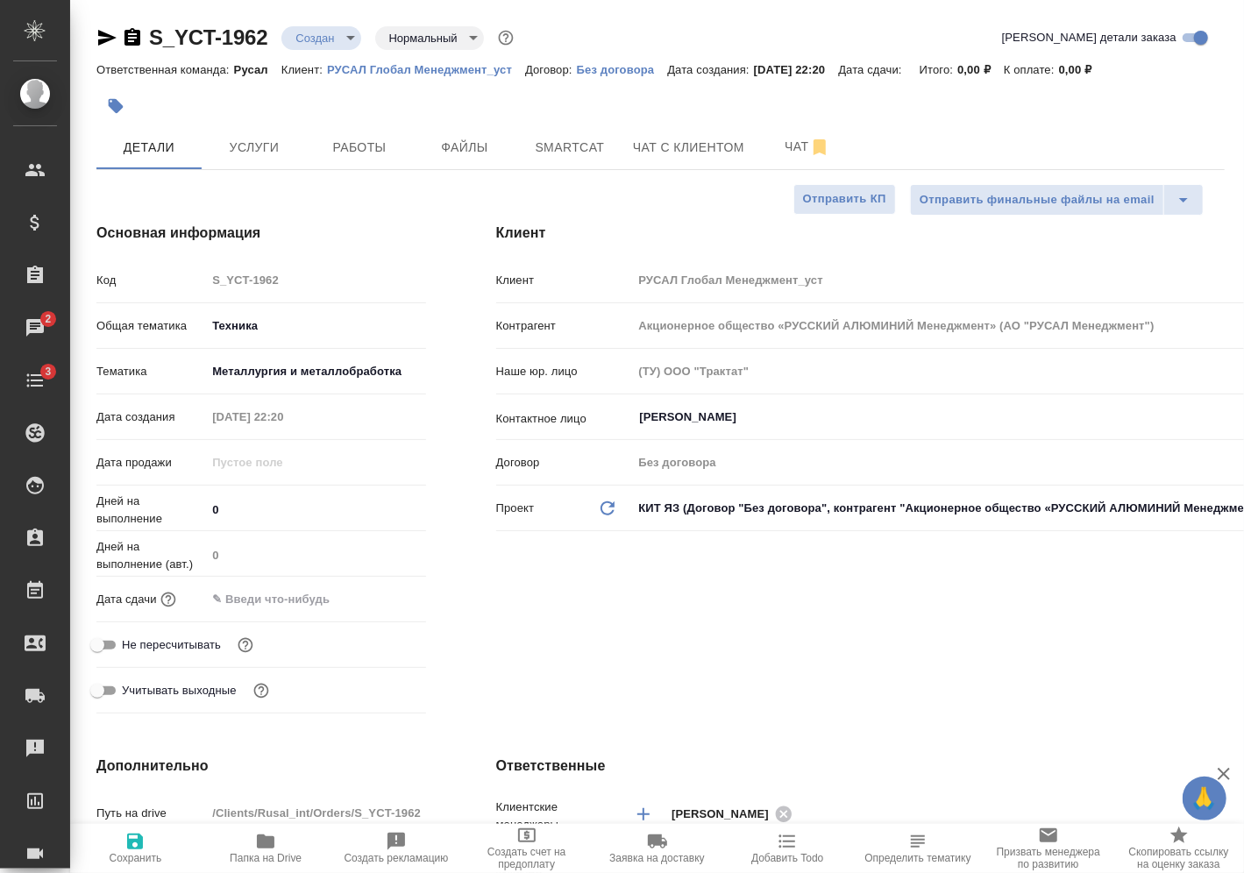
type textarea "x"
click at [299, 593] on input "text" at bounding box center [283, 599] width 153 height 25
click at [372, 598] on icon "button" at bounding box center [375, 598] width 21 height 21
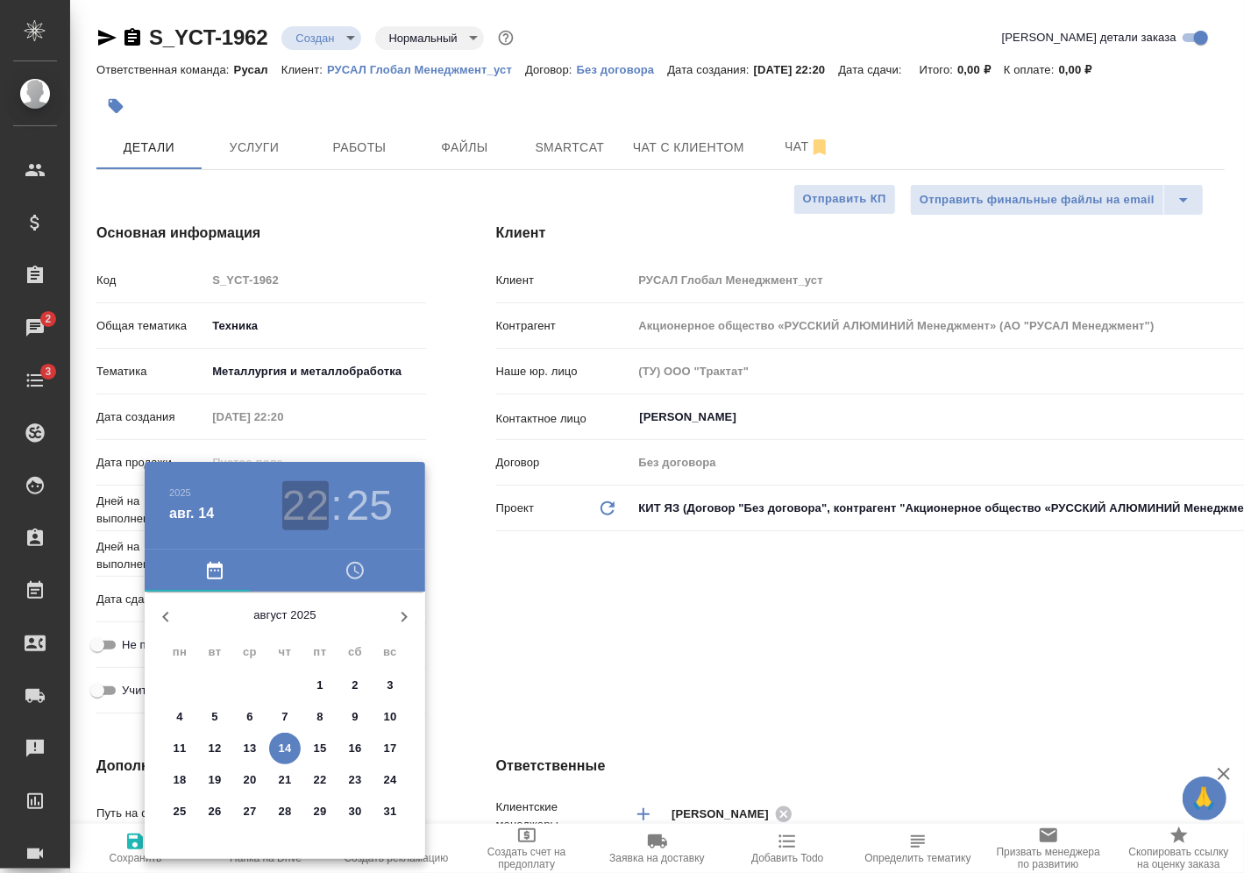
click at [303, 495] on h3 "22" at bounding box center [305, 505] width 46 height 49
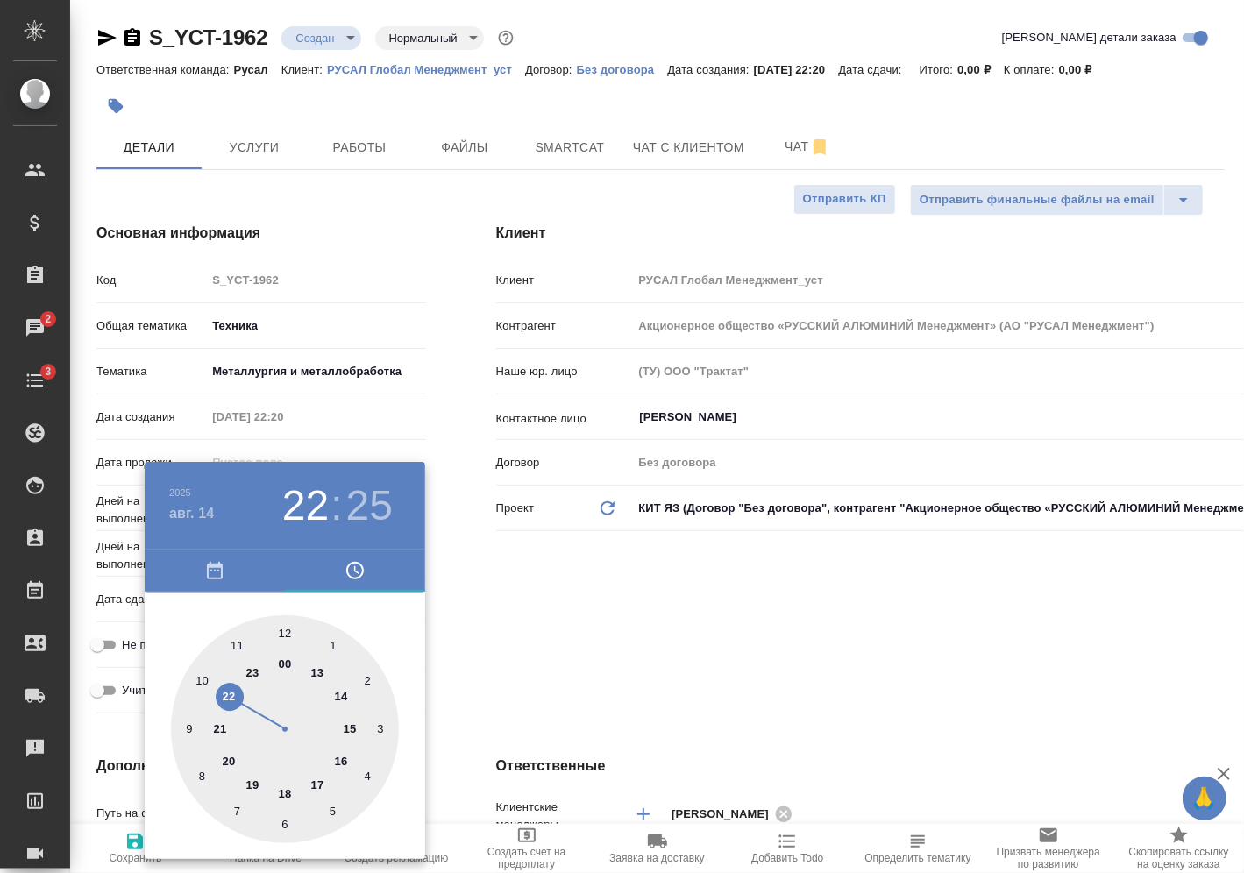
click at [252, 665] on div at bounding box center [285, 730] width 228 height 228
type input "14.08.2025 23:25"
type textarea "x"
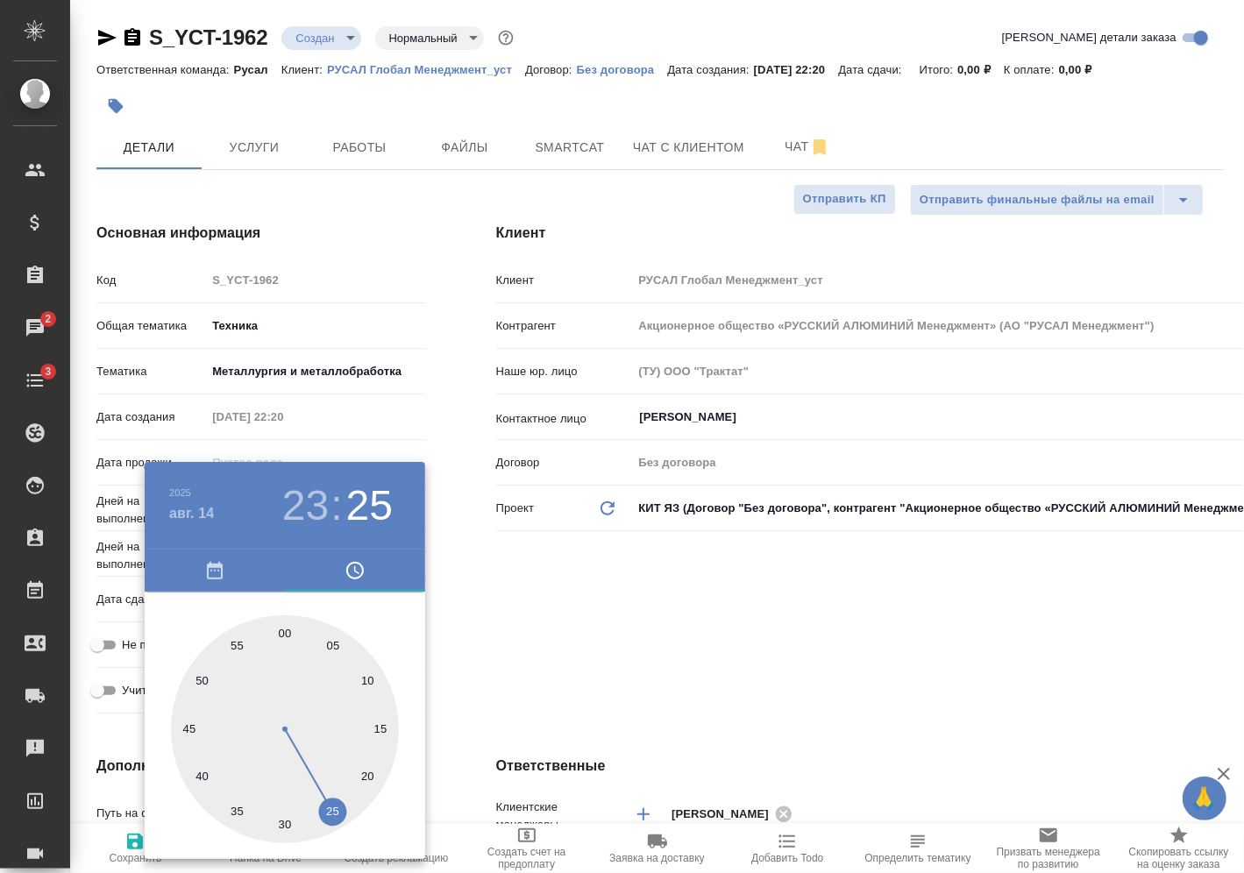
click at [285, 819] on div at bounding box center [285, 730] width 228 height 228
type input "14.08.2025 23:30"
type textarea "x"
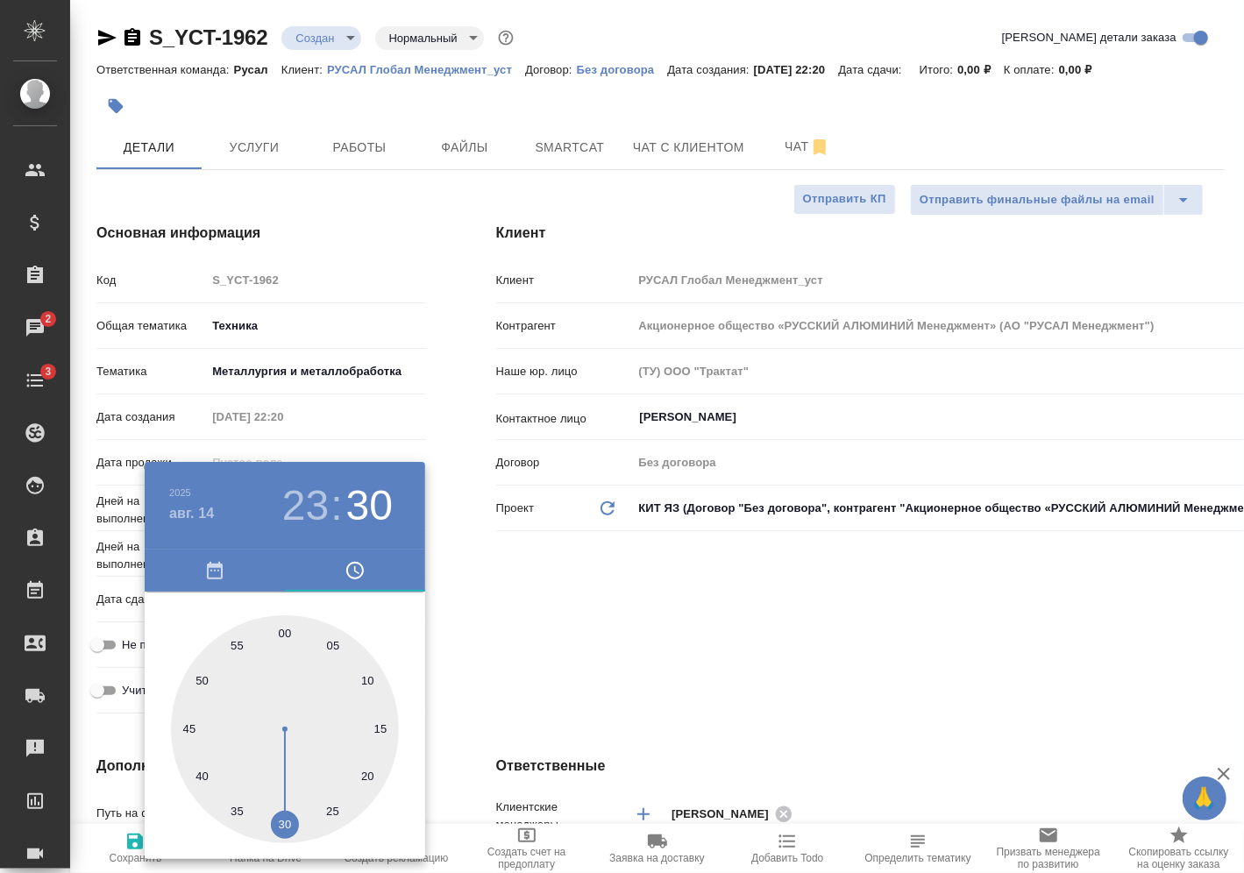
click at [454, 668] on div at bounding box center [622, 436] width 1244 height 873
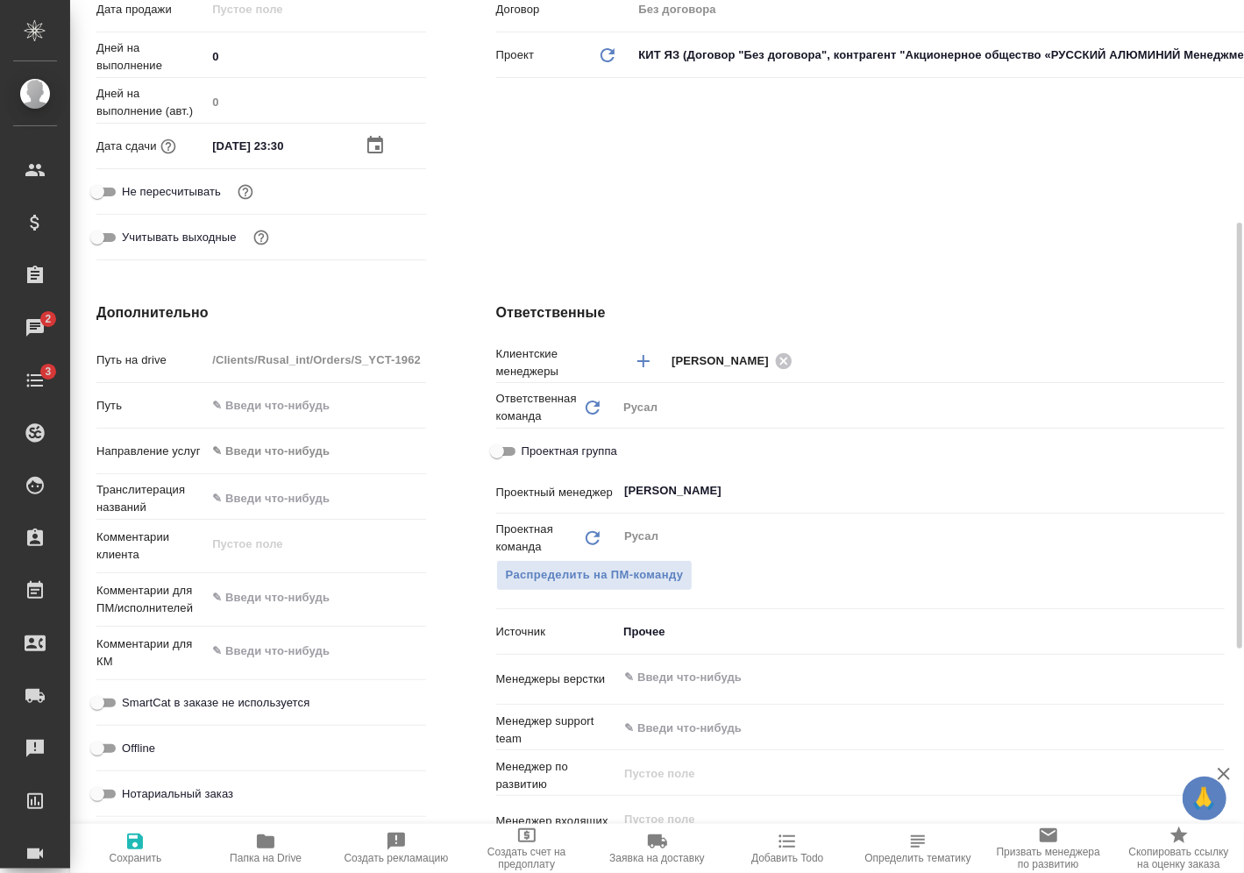
scroll to position [454, 0]
type textarea "x"
click at [320, 605] on textarea at bounding box center [315, 598] width 217 height 30
type textarea "x"
type textarea "1"
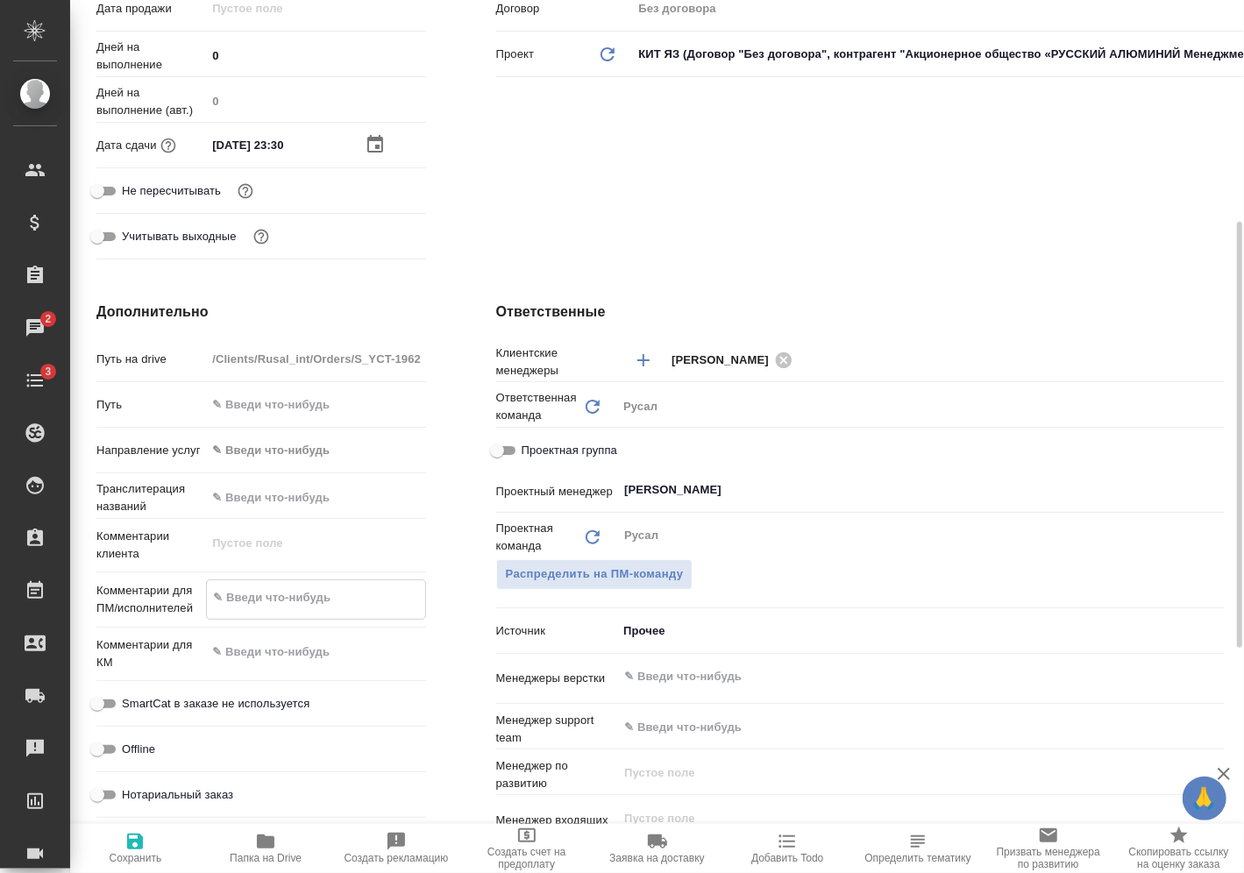
type textarea "x"
type textarea "14"
type textarea "x"
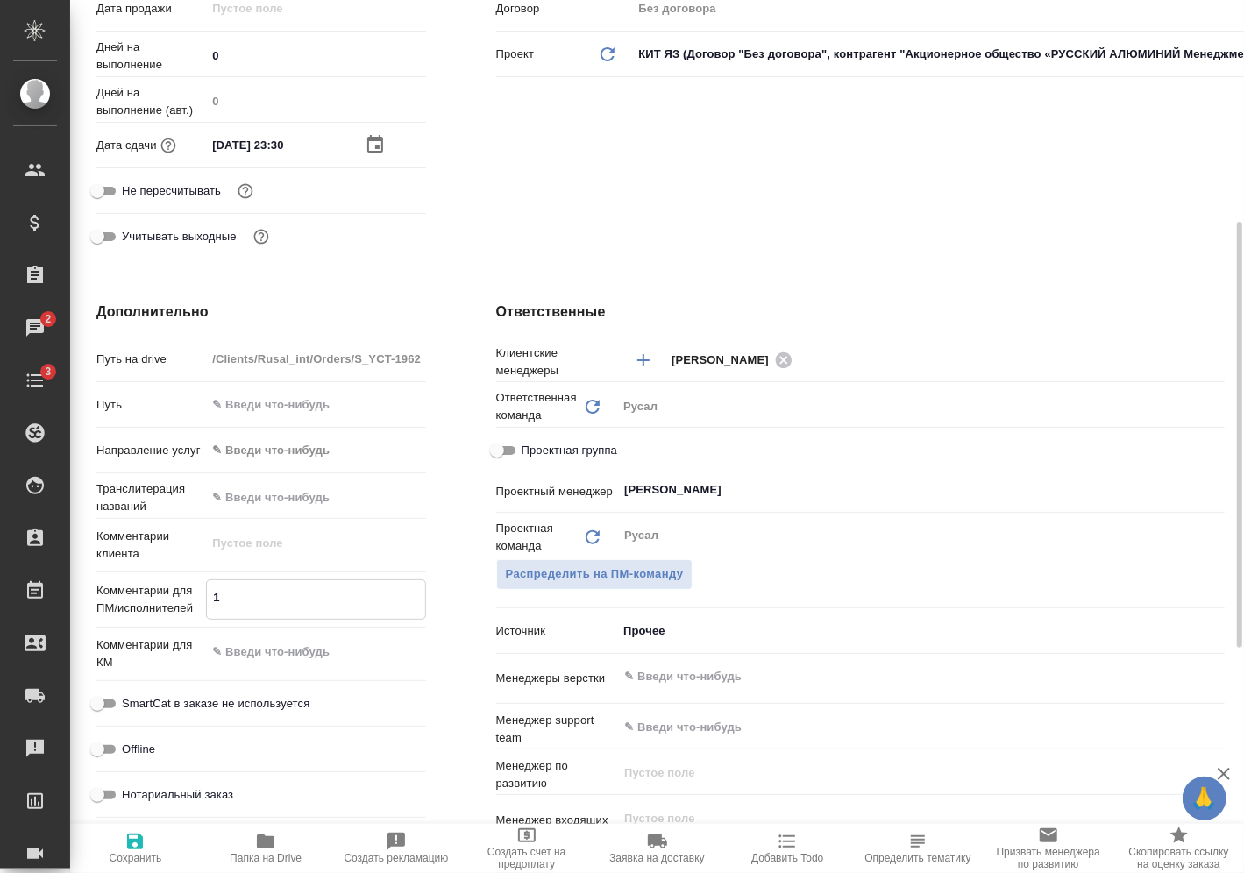
type textarea "x"
type textarea "14."
type textarea "x"
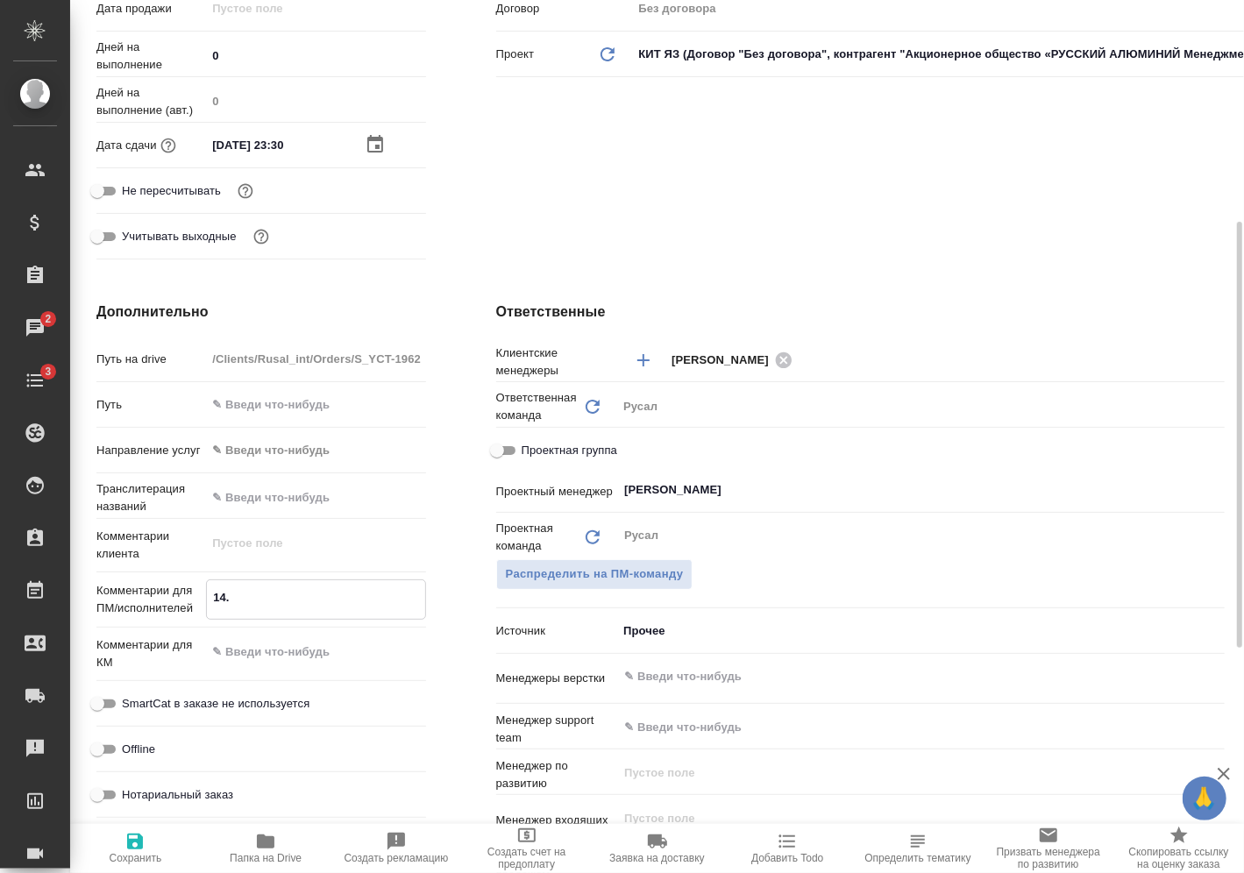
type textarea "x"
type textarea "14.0"
type textarea "x"
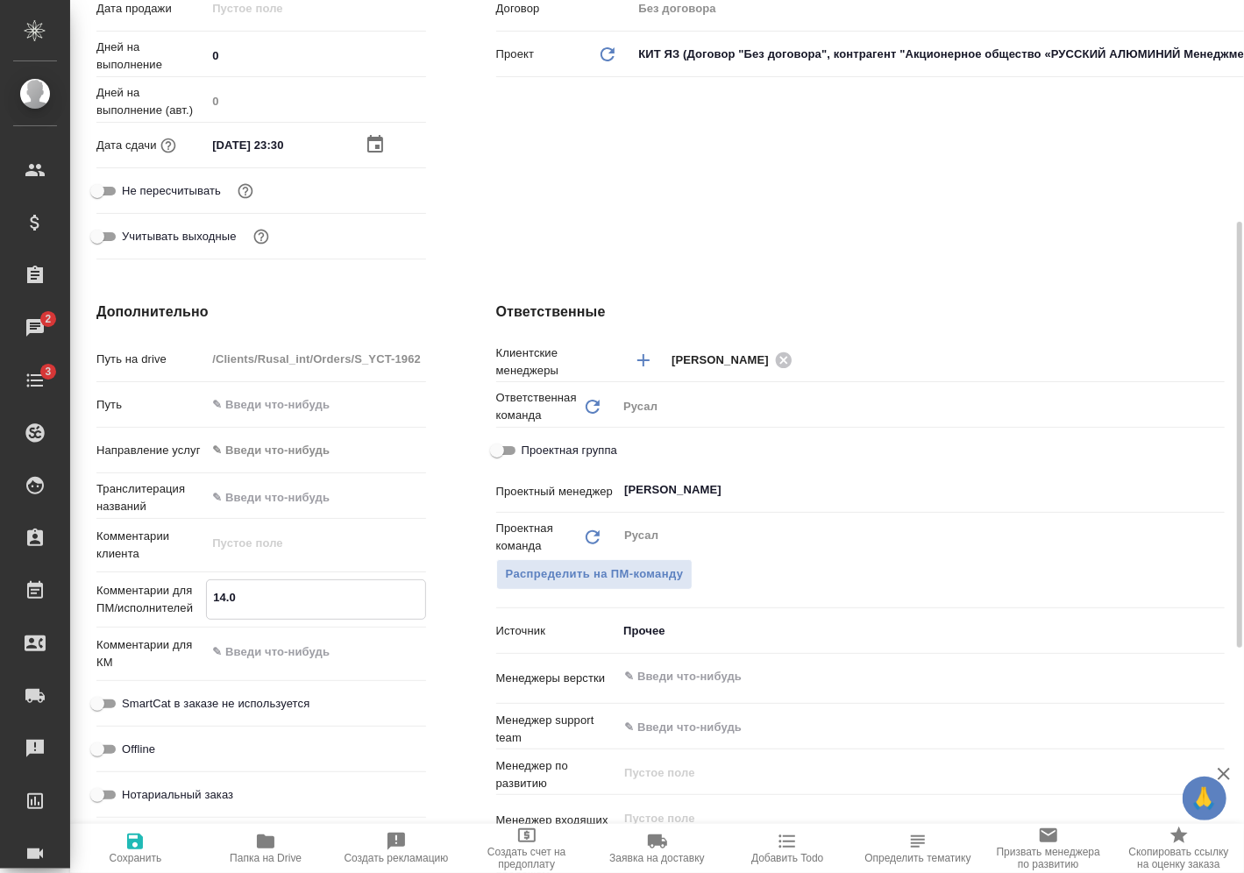
type textarea "14.08"
type textarea "x"
type textarea "14.08"
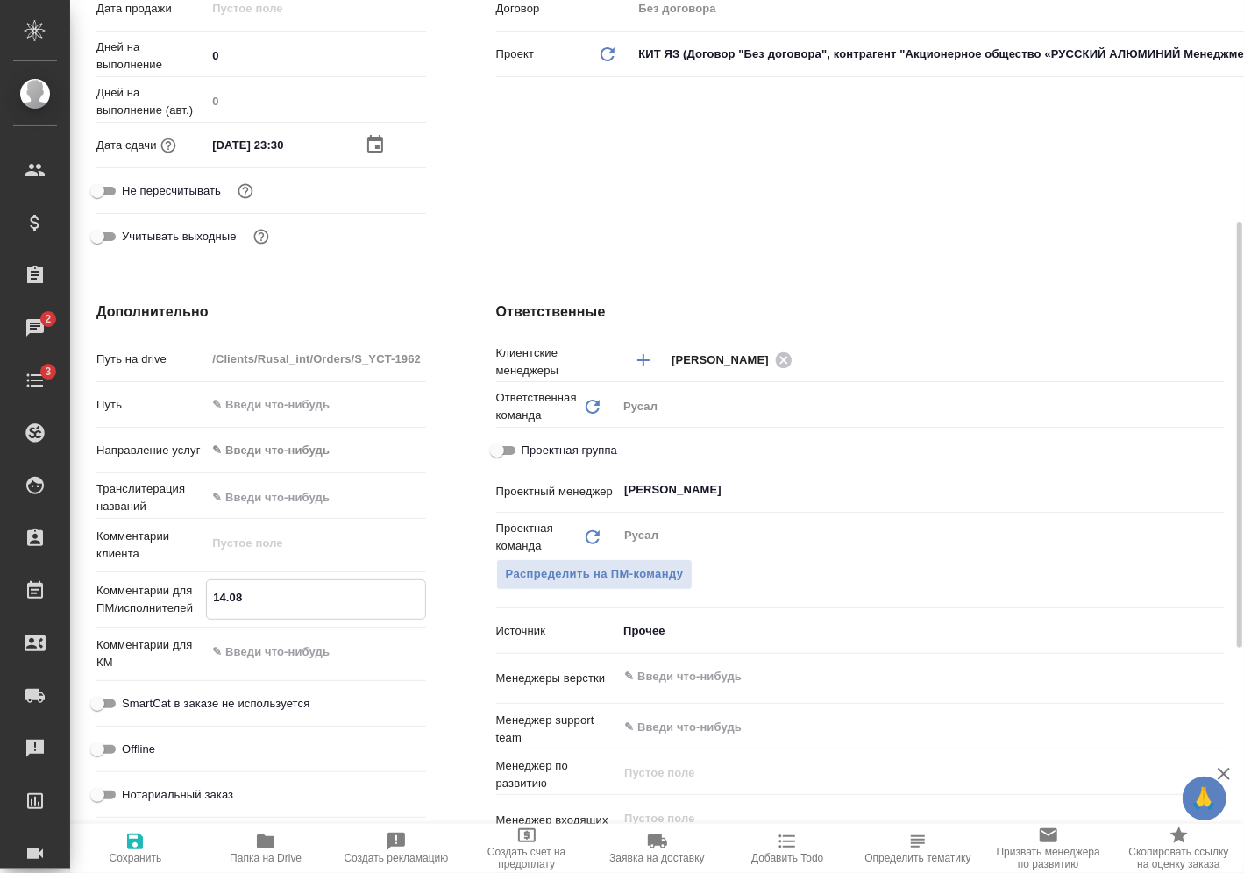
type textarea "x"
type textarea "14.08 п"
type textarea "x"
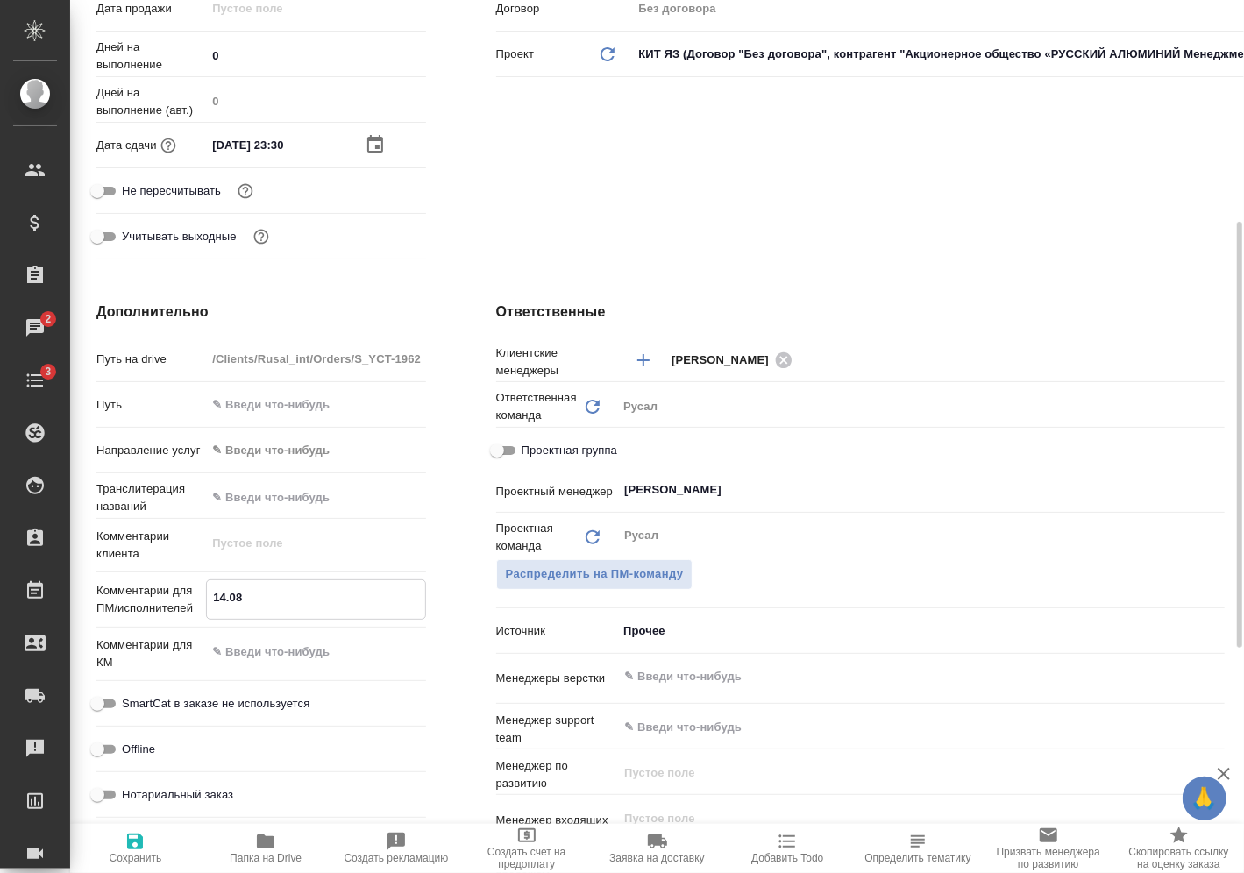
type textarea "x"
type textarea "14.08 по"
type textarea "x"
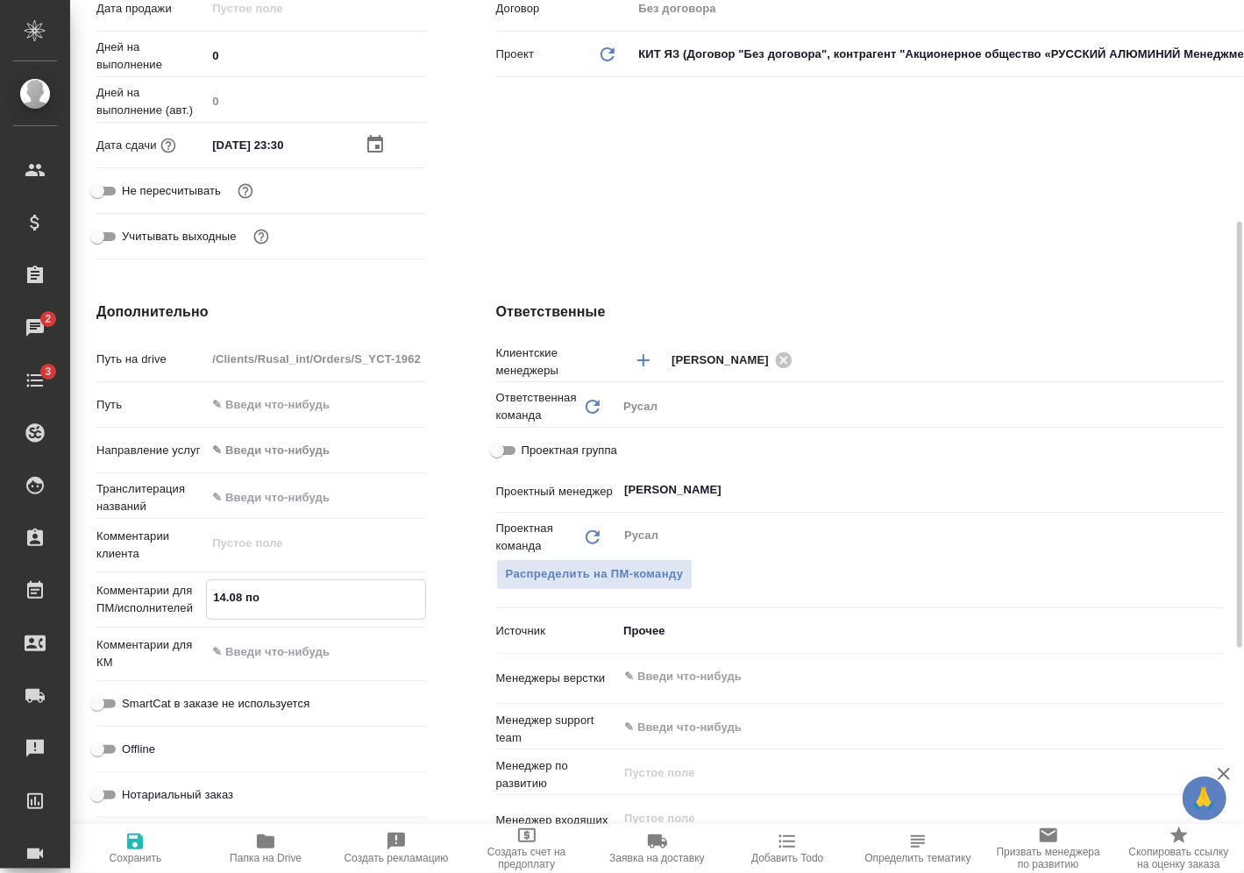
type textarea "x"
type textarea "14.08 пор"
type textarea "x"
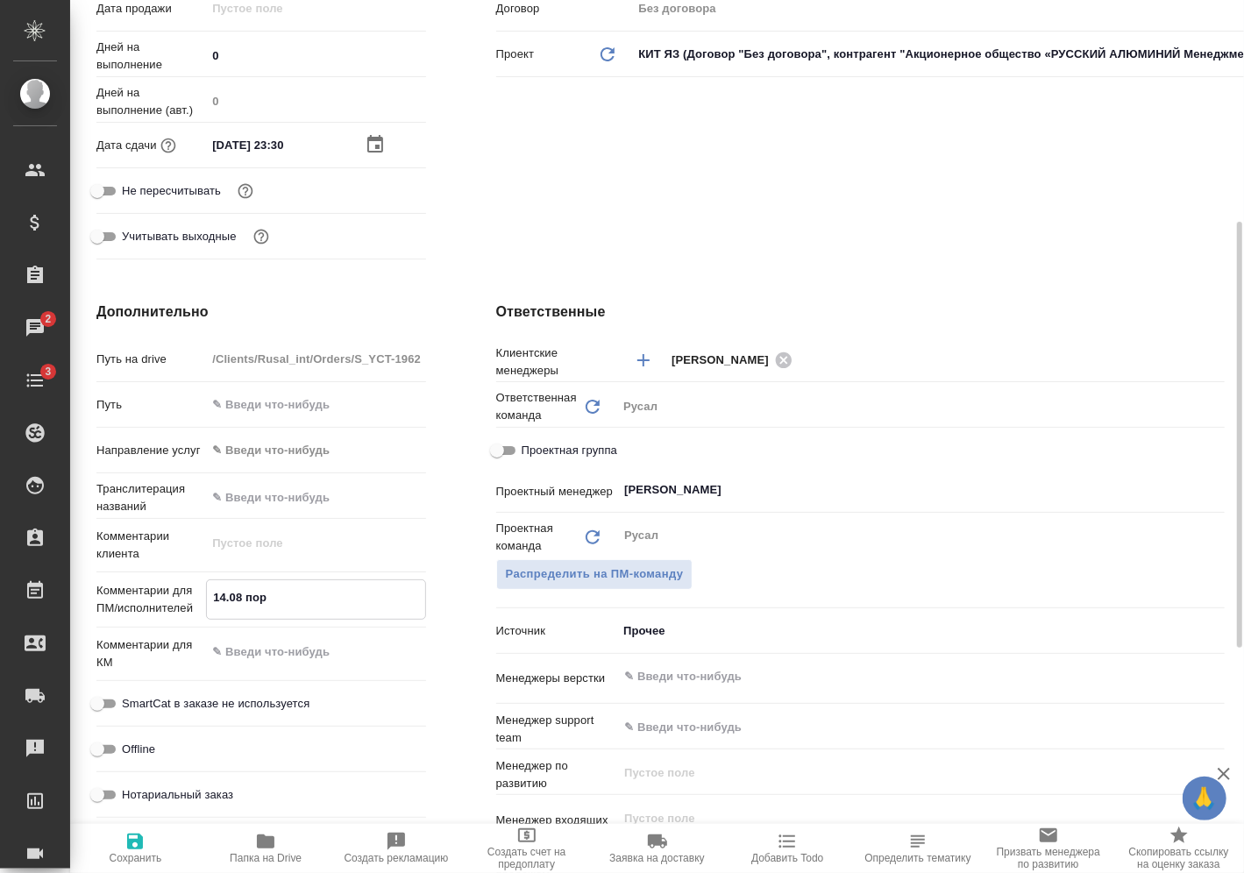
type textarea "14.08 порт"
type textarea "x"
type textarea "14.08 портн"
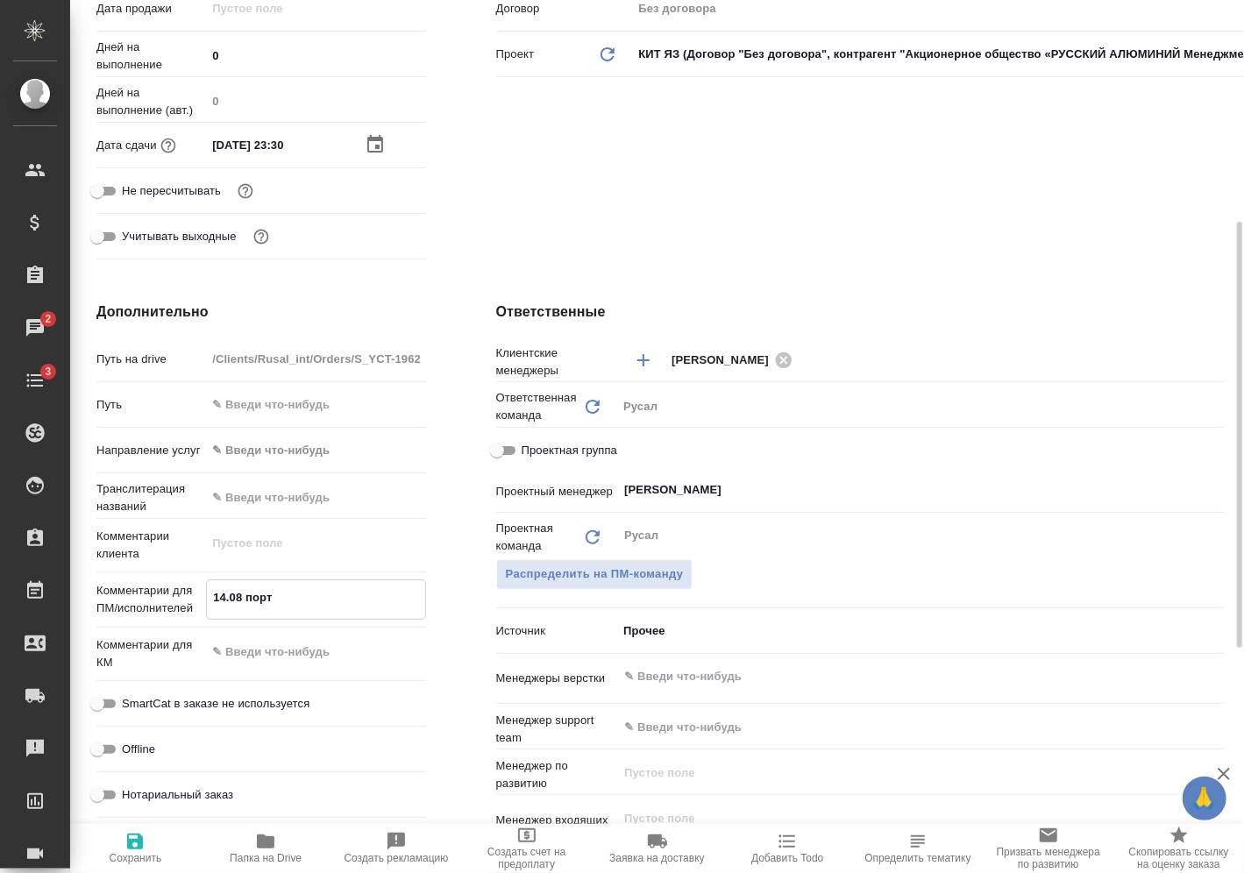
type textarea "x"
type textarea "14.08 портно"
type textarea "x"
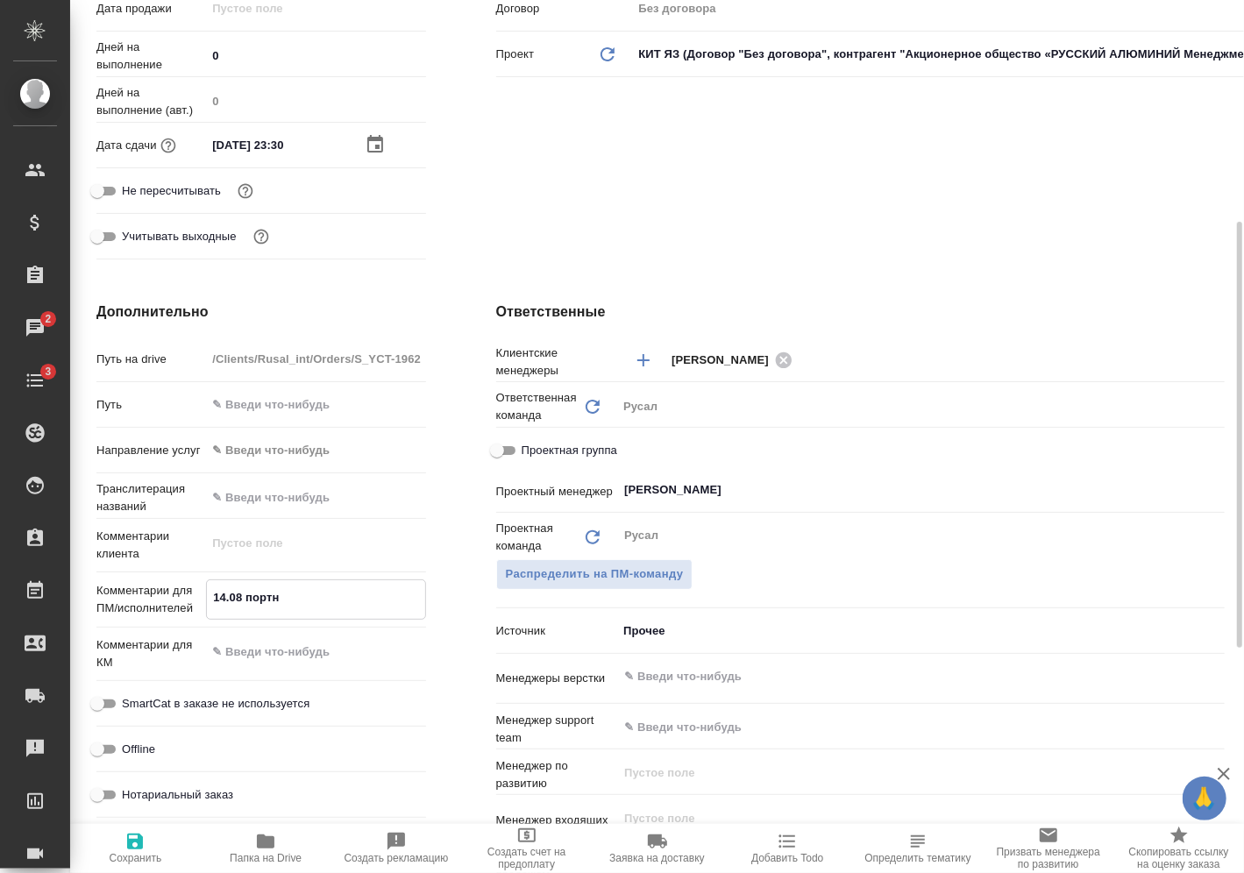
type textarea "x"
type textarea "14.08 портнов"
type textarea "x"
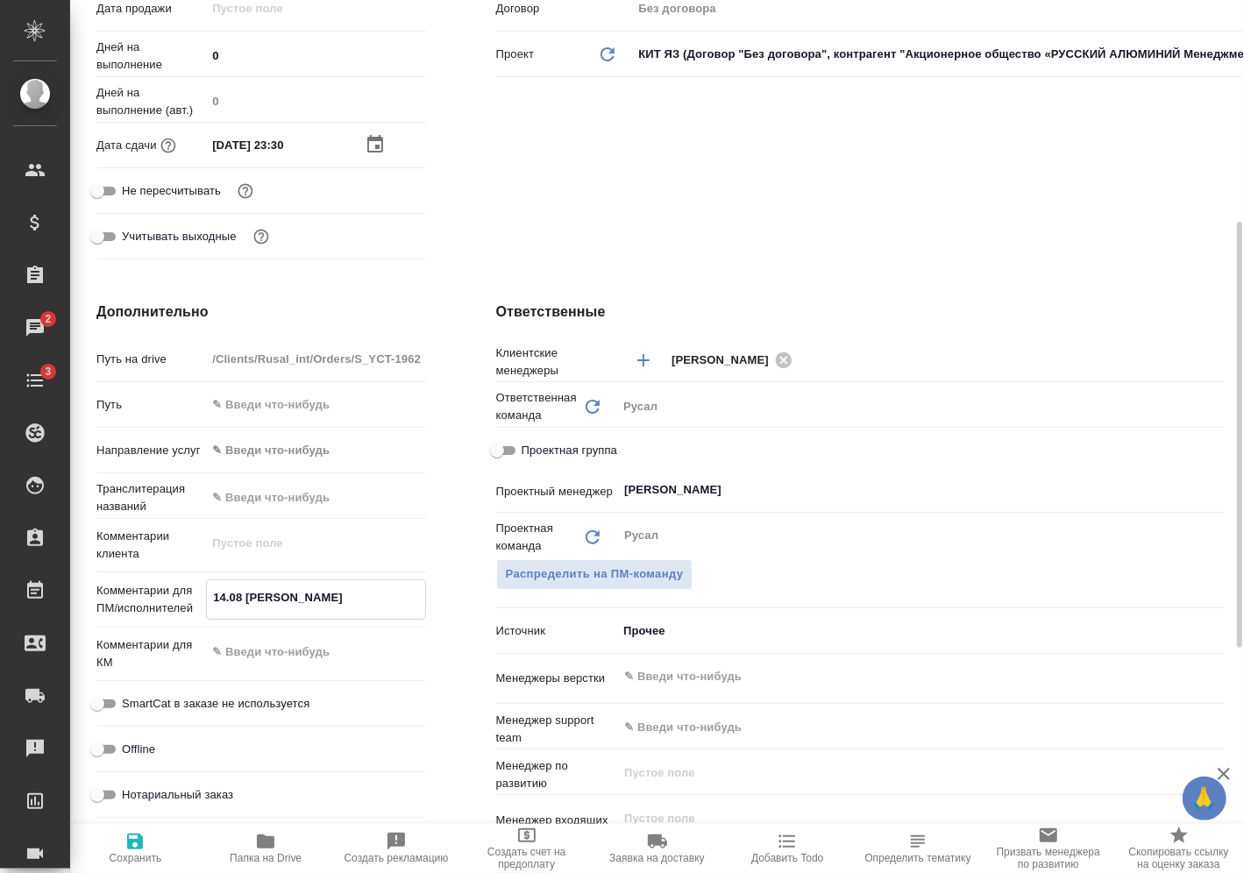
type textarea "x"
type textarea "14.08 портнова"
type textarea "x"
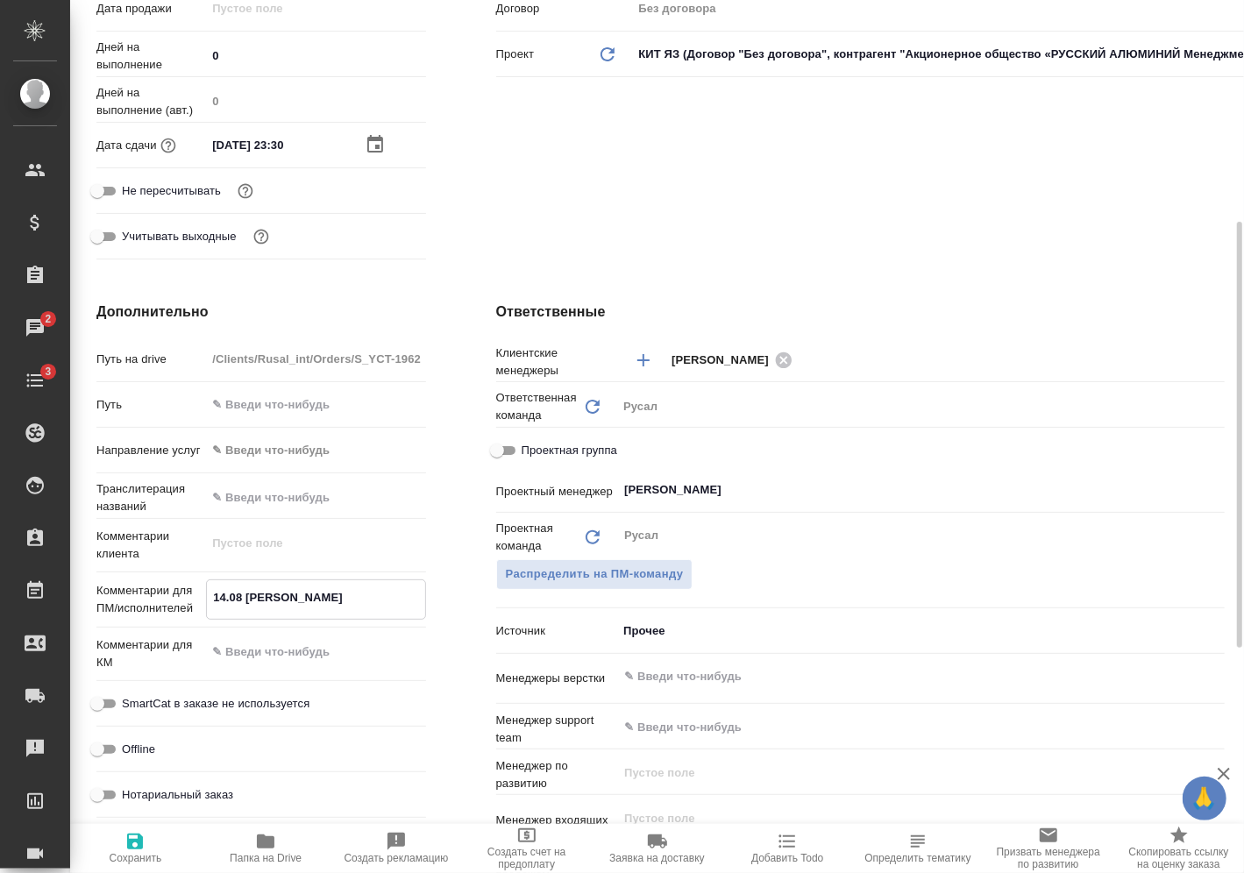
type textarea "14.08 портнова"
type textarea "x"
type textarea "14.08 портнова о"
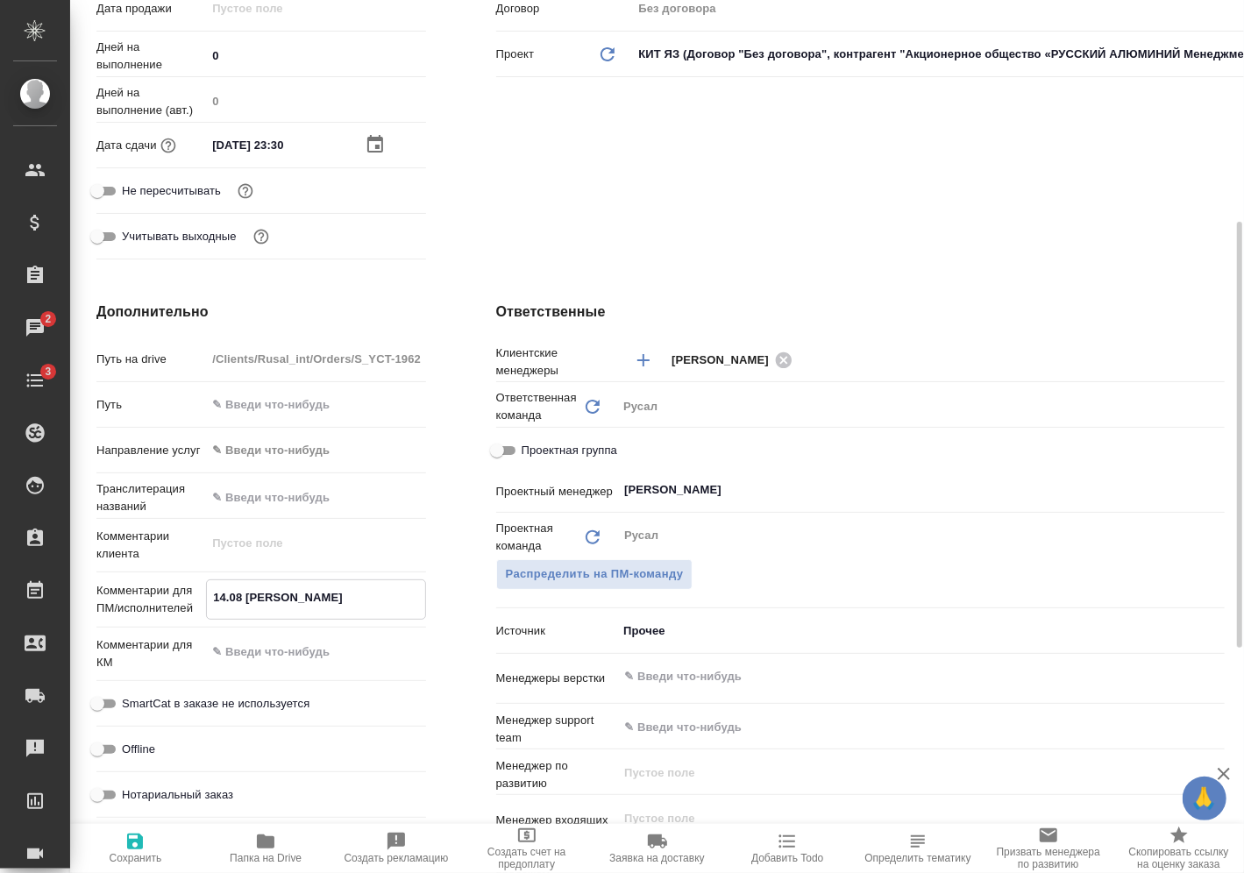
type textarea "x"
type textarea "14.08 портнова он"
type textarea "x"
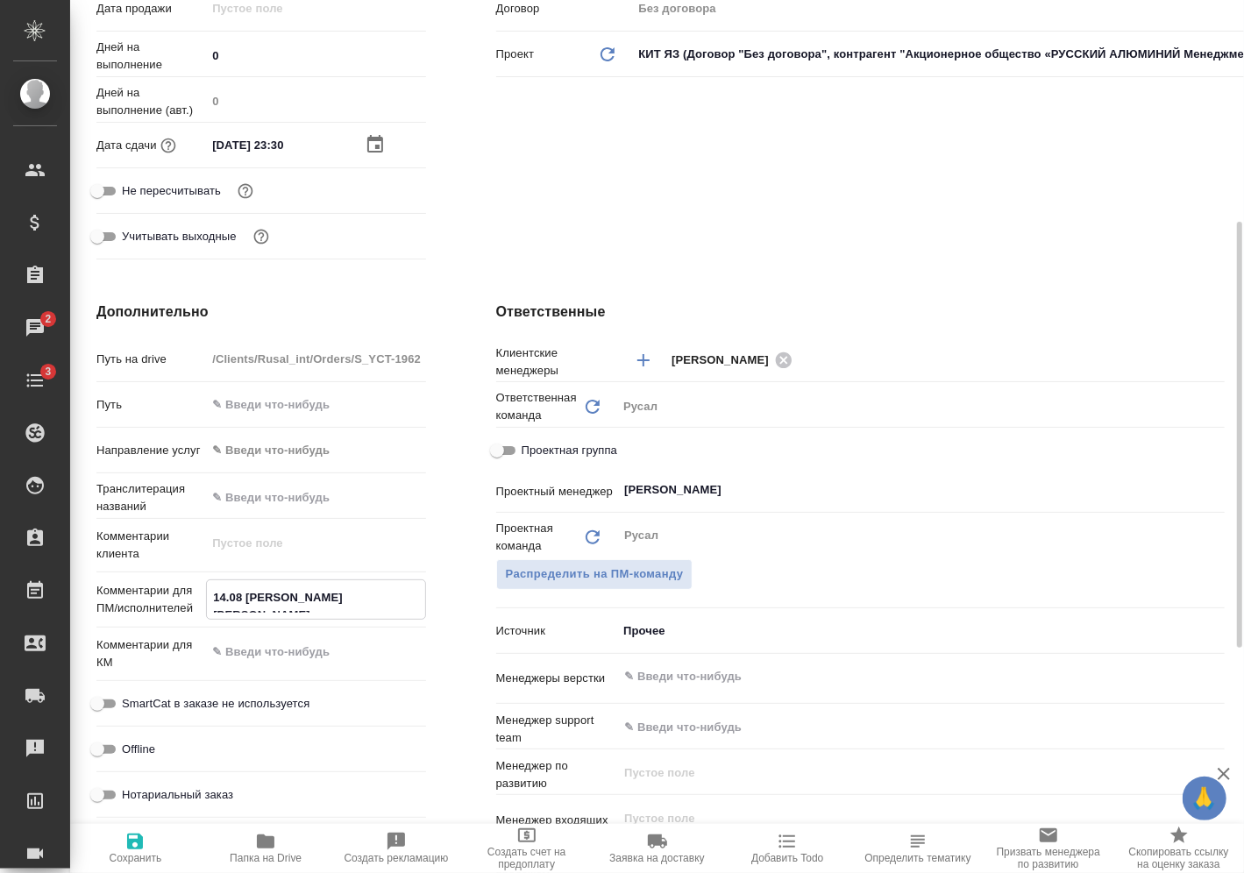
type textarea "x"
type textarea "14.08 портнова онл"
type textarea "x"
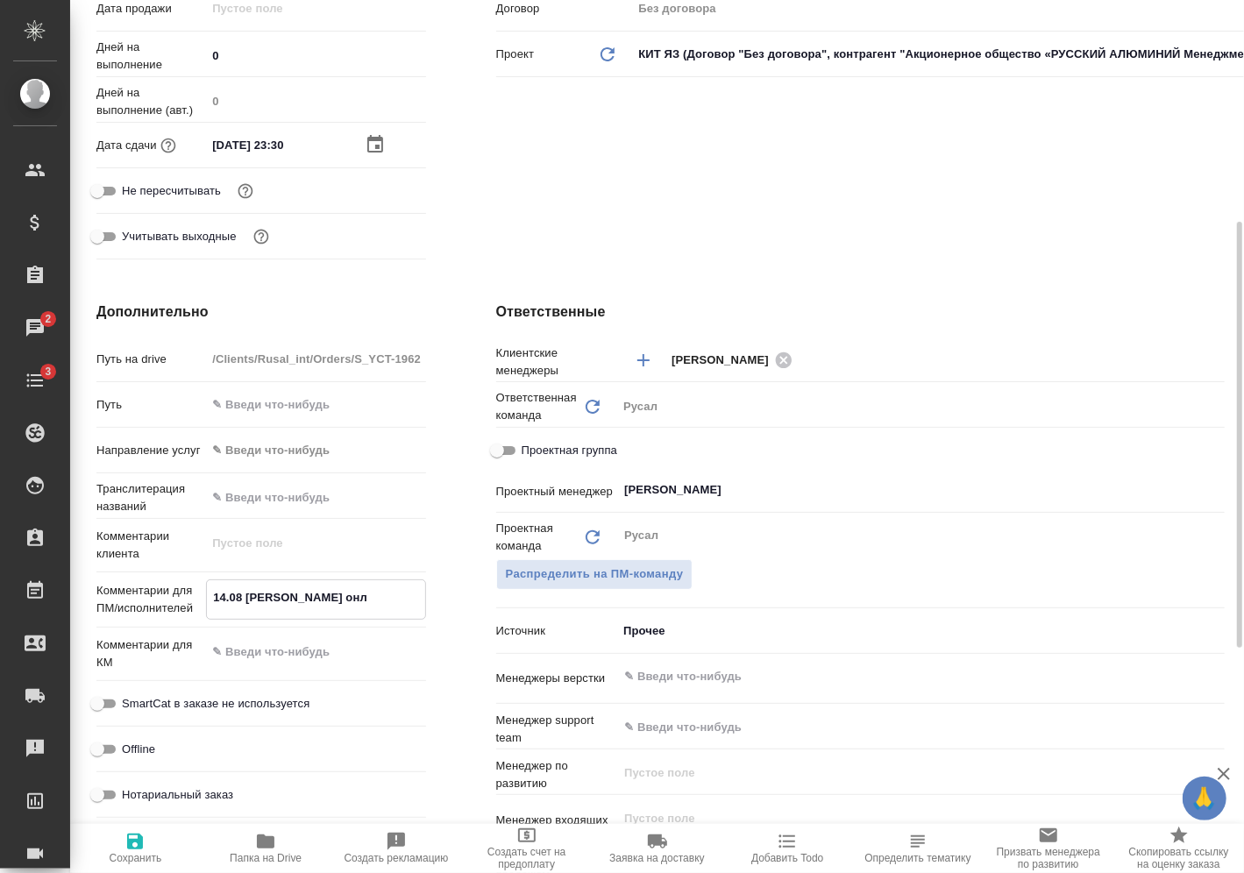
type textarea "14.08 портнова онла"
type textarea "x"
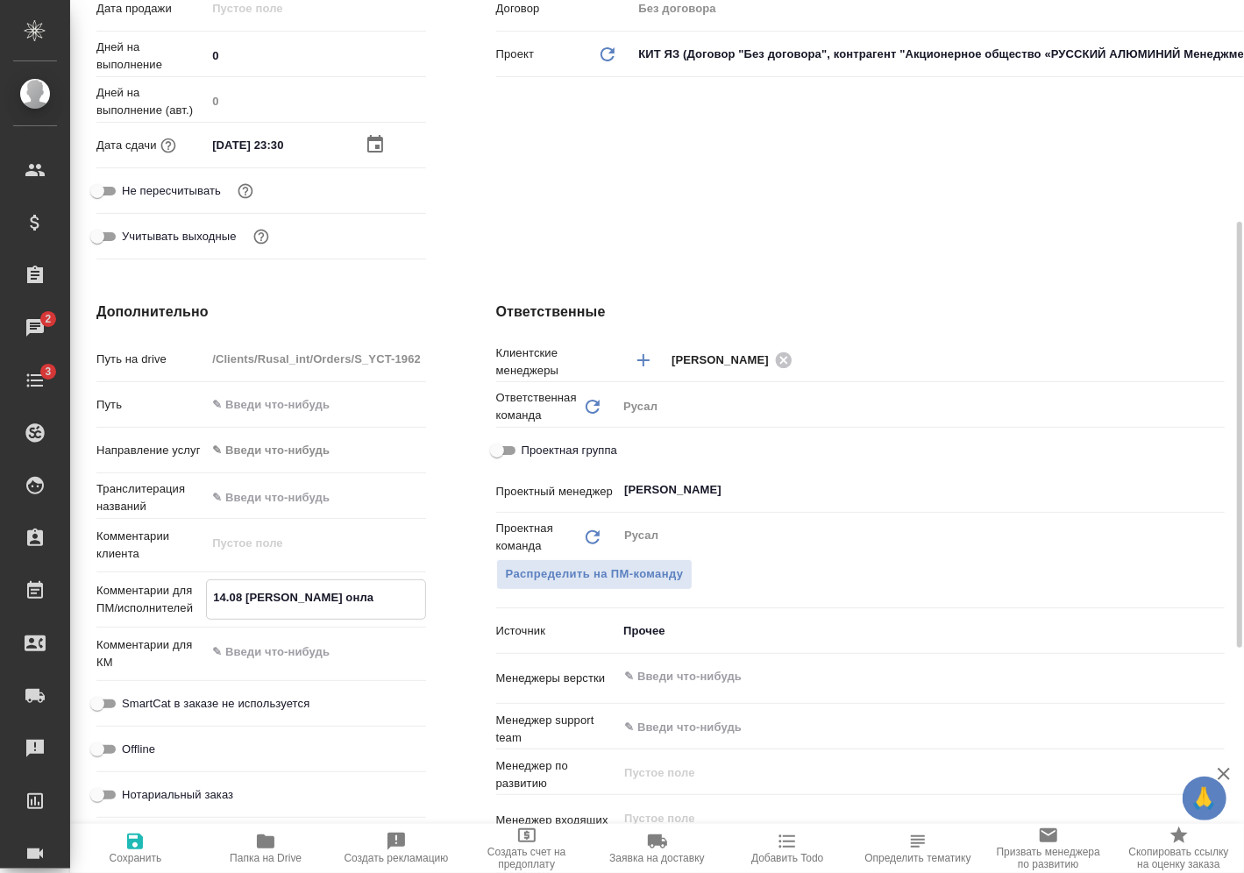
type textarea "14.08 портнова онлай"
type textarea "x"
type textarea "14.08 портнова онлайн"
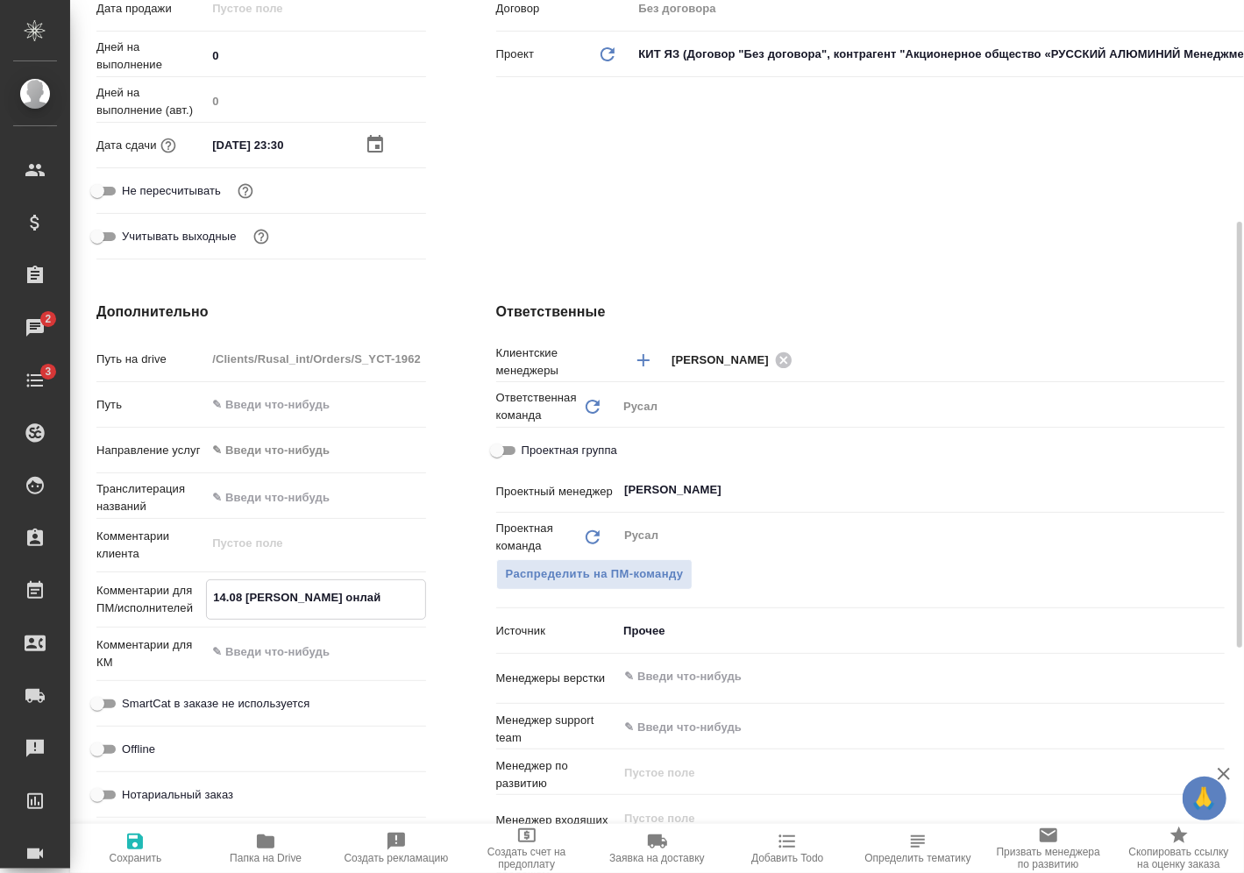
type textarea "x"
type textarea "14.08 ортнова онлайн"
type textarea "x"
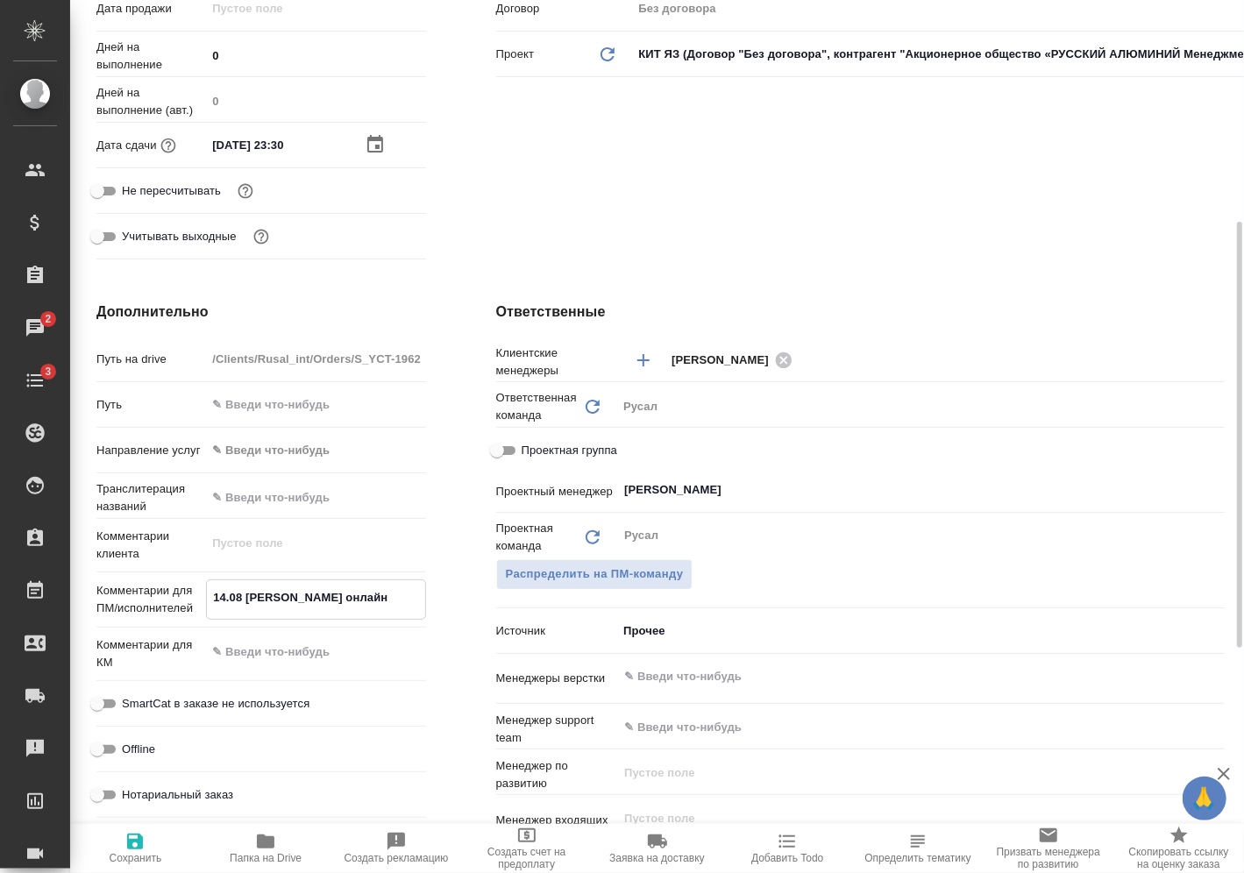
type textarea "x"
type textarea "14.08 Портнова онлайн"
type textarea "x"
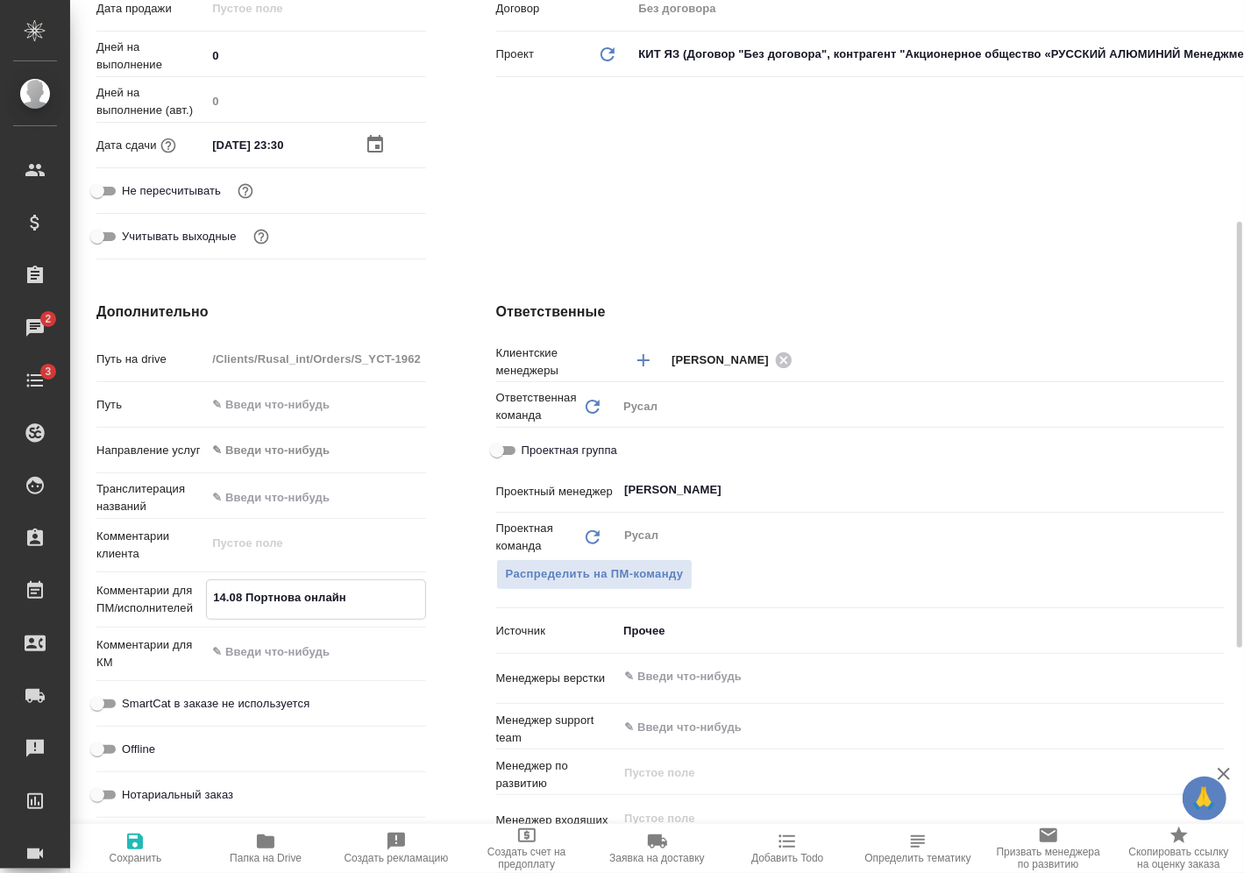
type textarea "14.08 Портнова онлайн"
type textarea "x"
click at [172, 849] on span "Сохранить" at bounding box center [136, 847] width 110 height 33
type textarea "x"
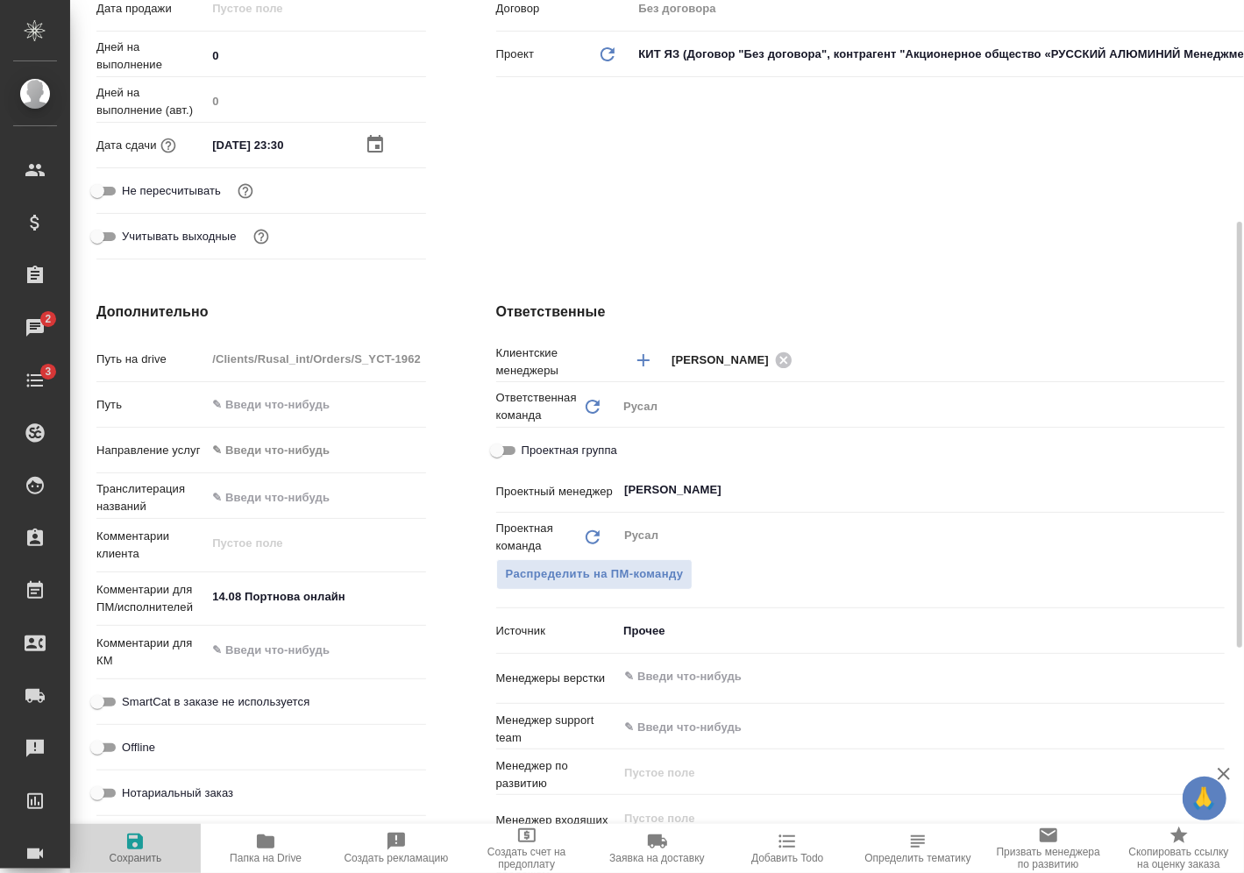
type textarea "x"
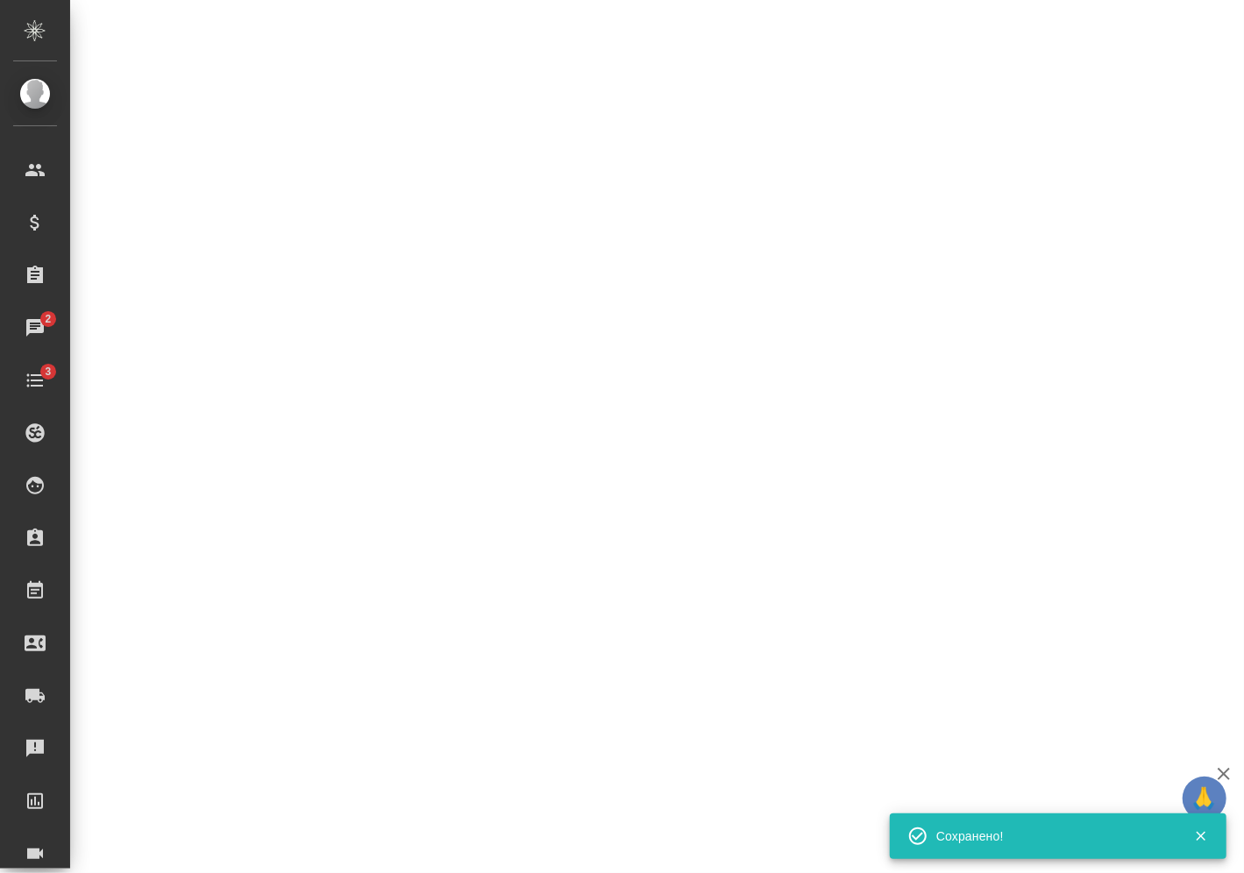
select select "RU"
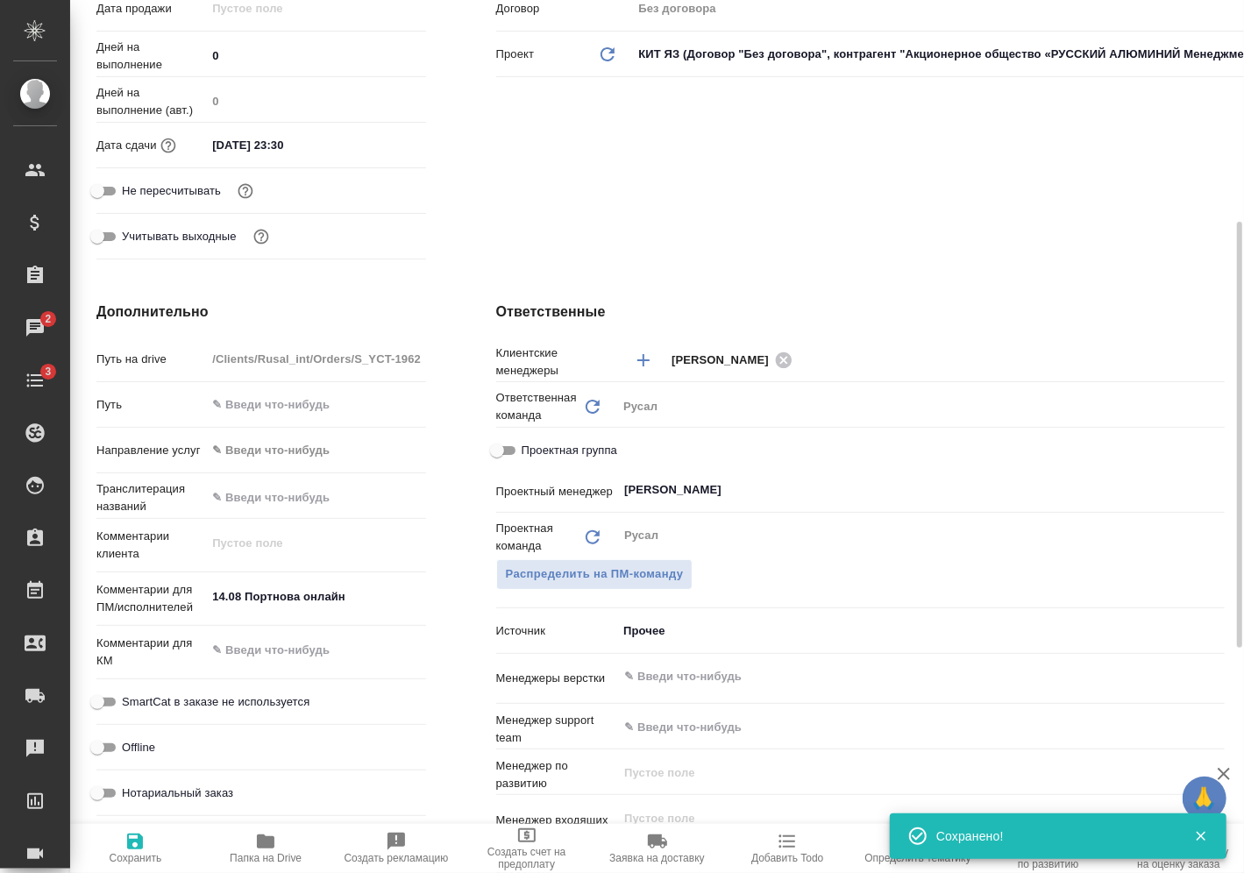
type textarea "x"
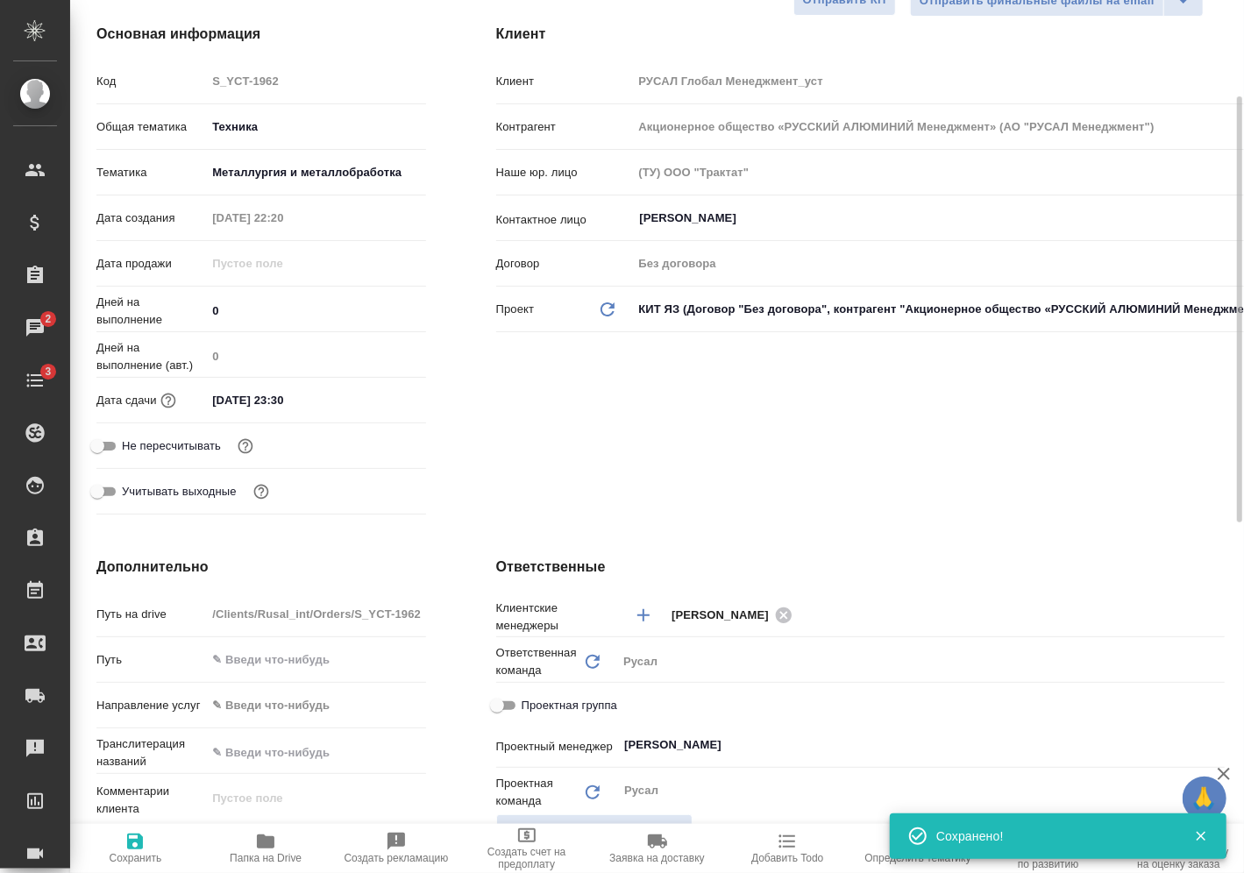
scroll to position [197, 0]
click at [332, 584] on div "Дополнительно Путь на drive /Clients/Rusal_int/Orders/S_YCT-1962 Путь Направлен…" at bounding box center [261, 878] width 400 height 708
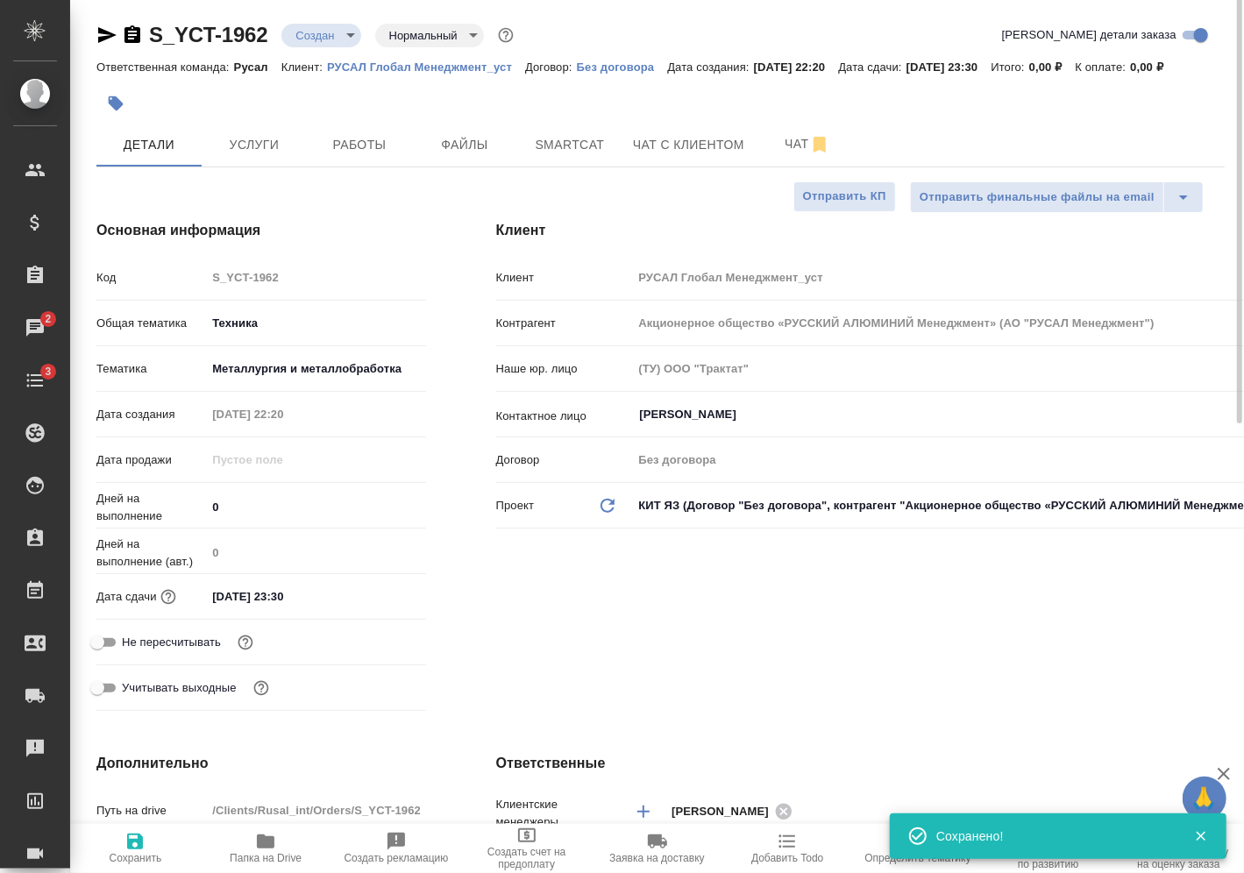
scroll to position [0, 0]
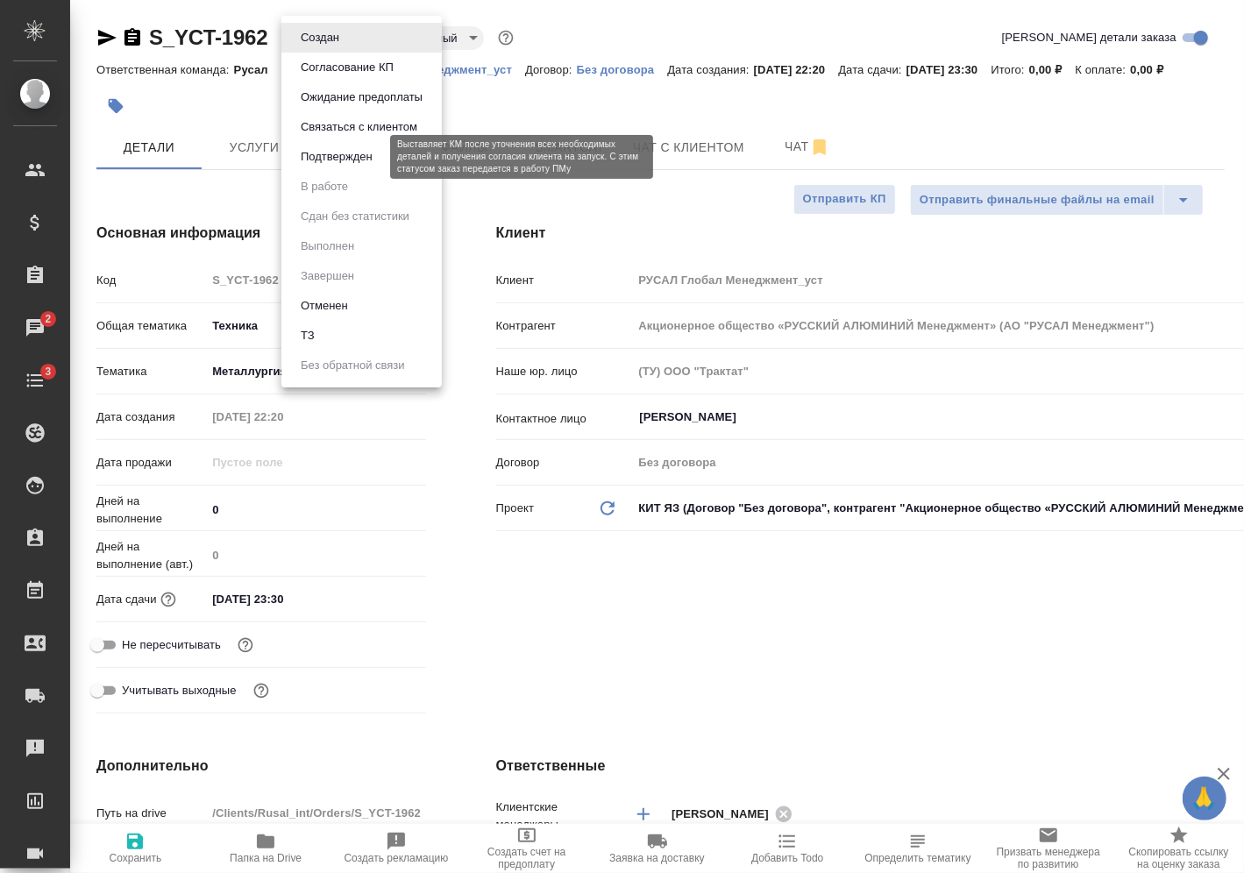
drag, startPoint x: 349, startPoint y: 32, endPoint x: 366, endPoint y: 154, distance: 123.9
click at [366, 154] on body "🙏 .cls-1 fill:#fff; AWATERA Vasilev Evgeniy Клиенты Спецификации Заказы 2 Чаты …" at bounding box center [622, 436] width 1244 height 873
click at [366, 154] on button "Подтвержден" at bounding box center [337, 156] width 82 height 19
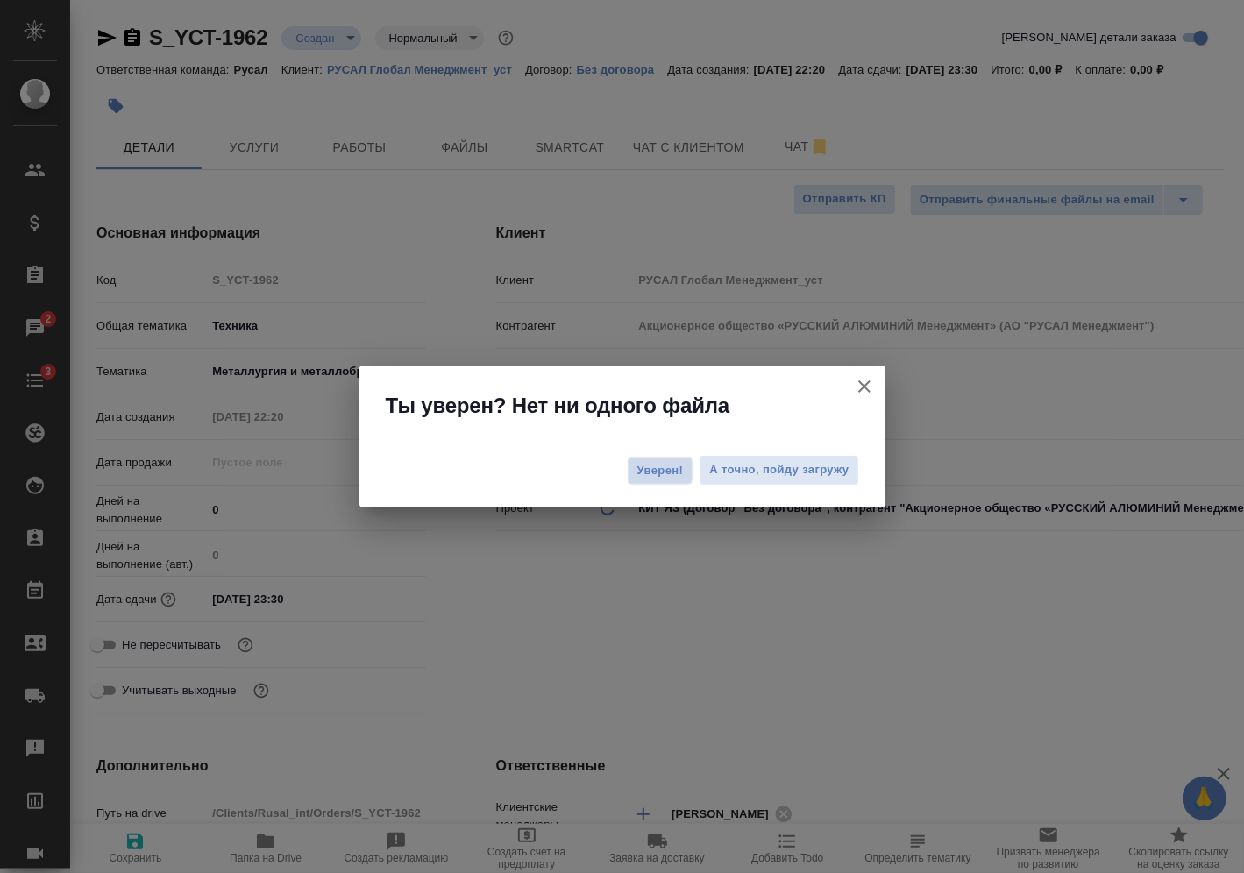
click at [659, 473] on span "Уверен!" at bounding box center [661, 471] width 46 height 18
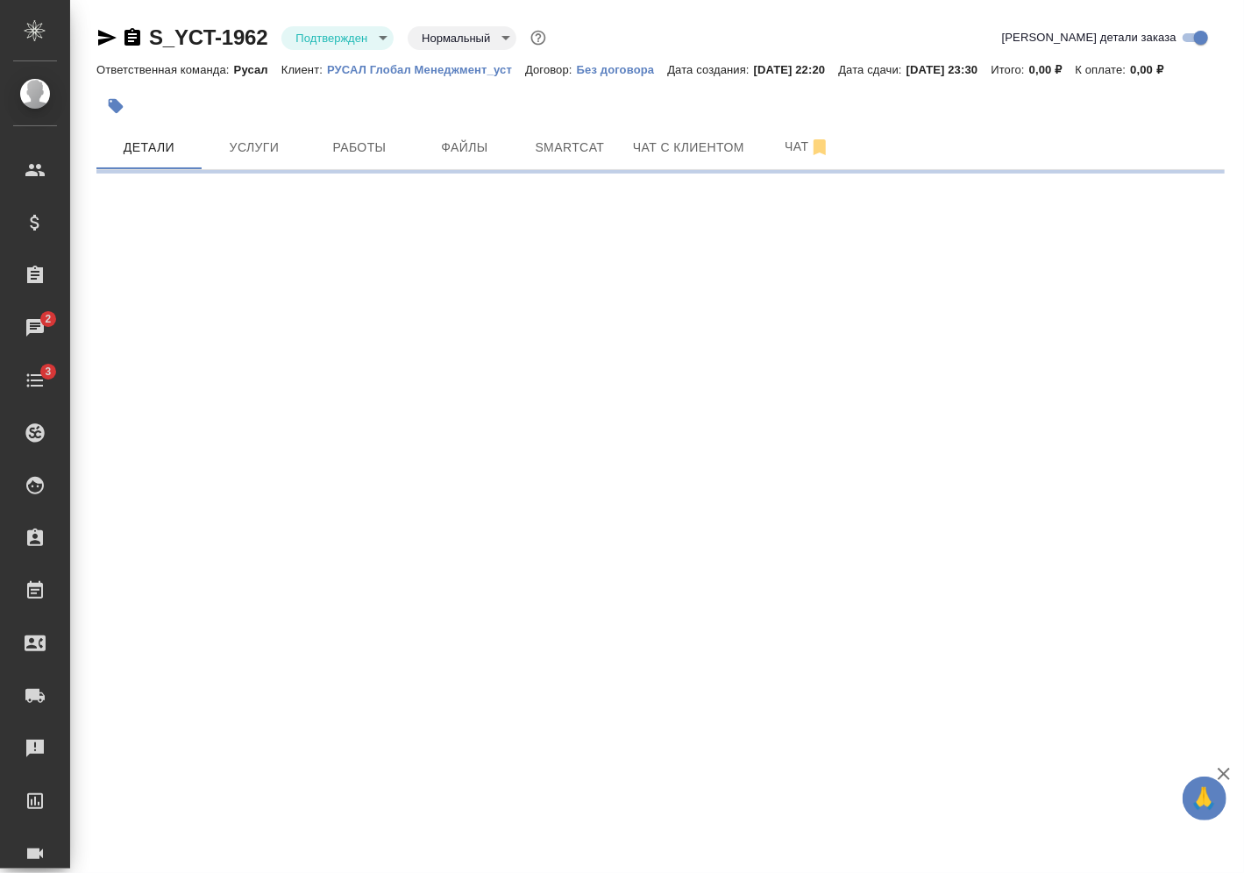
select select "RU"
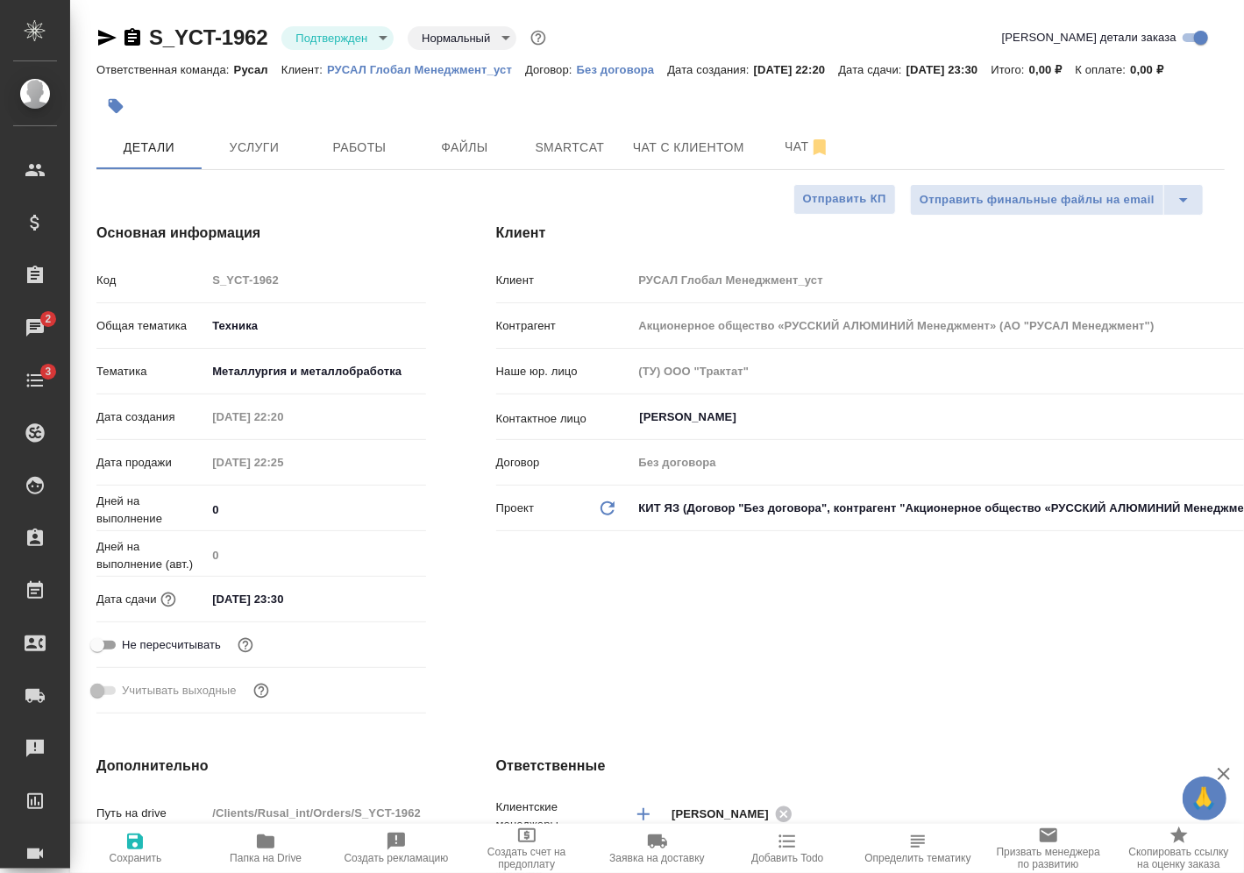
type textarea "x"
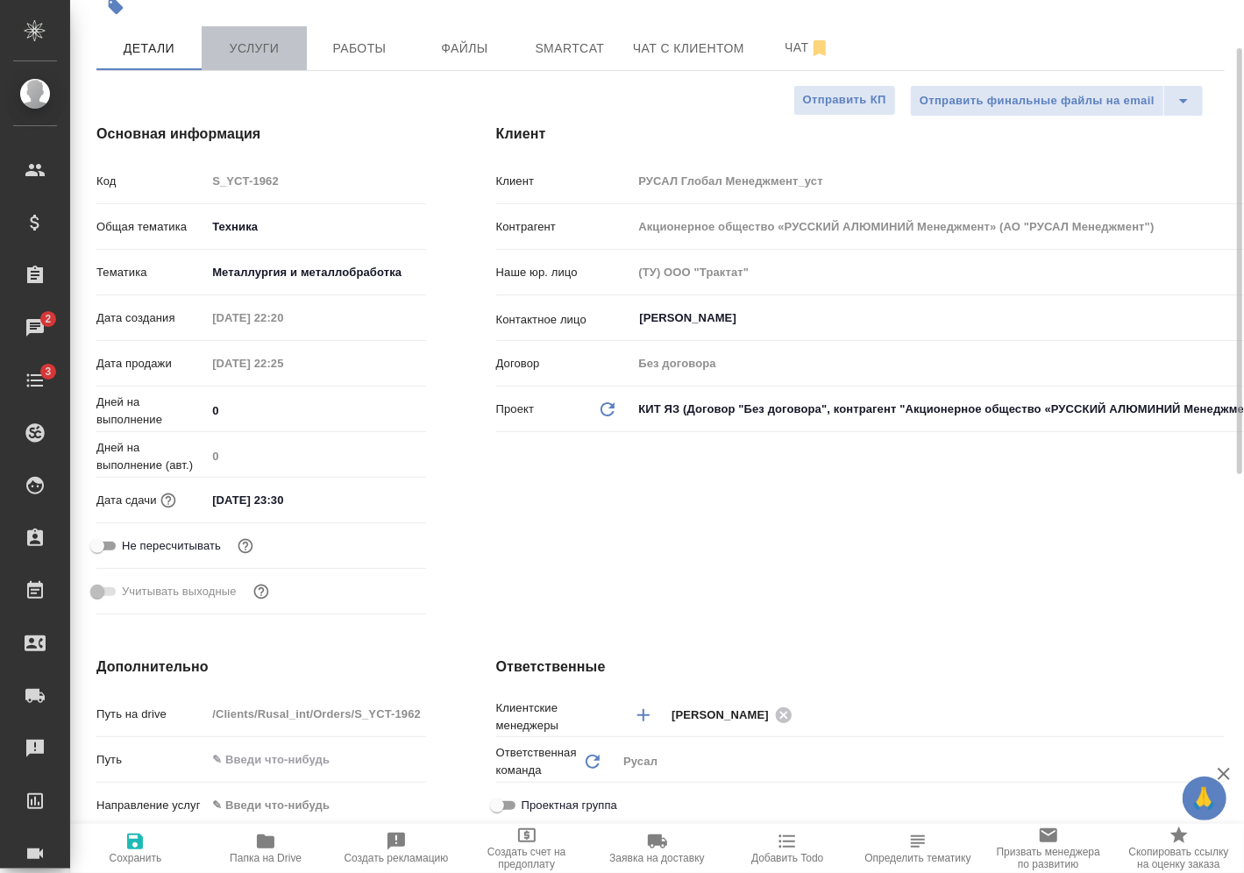
click at [252, 41] on span "Услуги" at bounding box center [254, 49] width 84 height 22
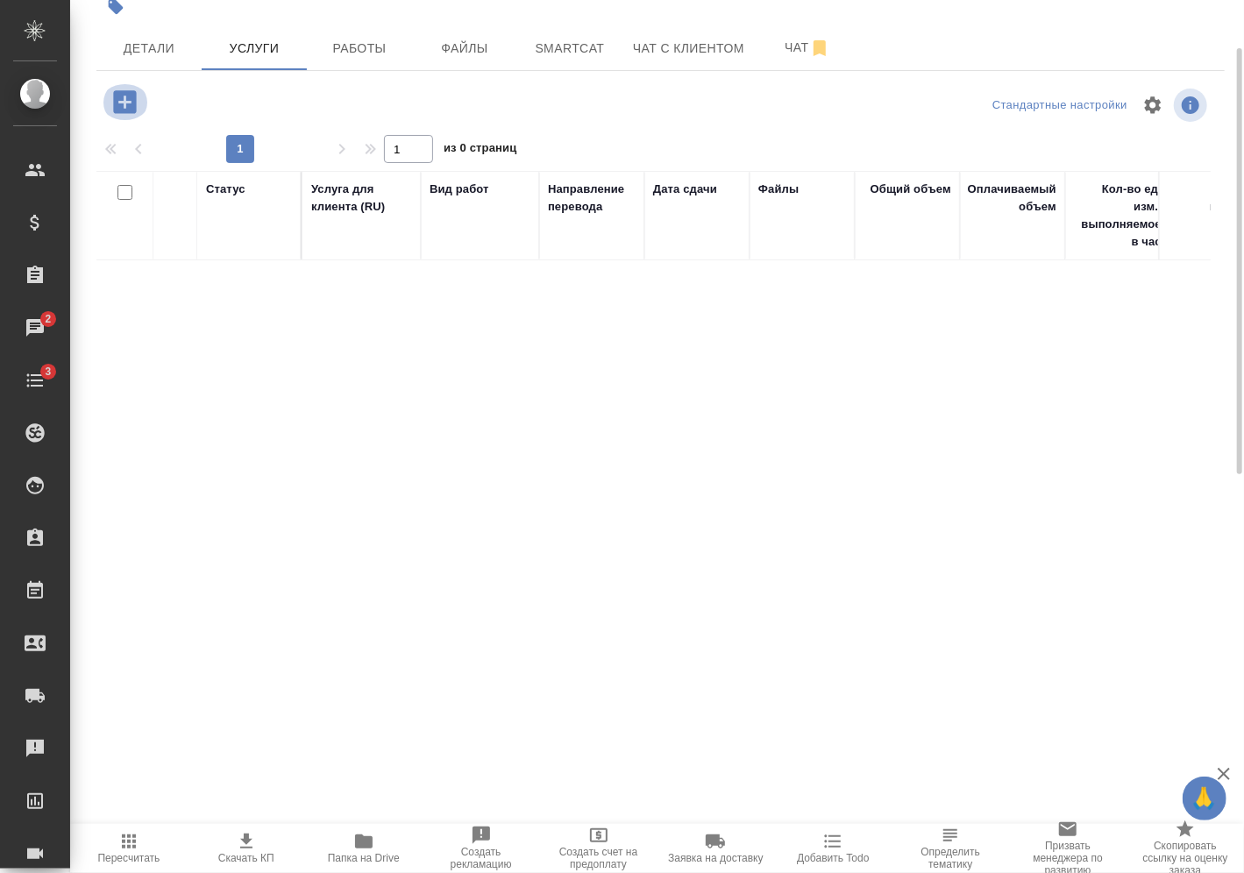
click at [131, 110] on icon "button" at bounding box center [124, 101] width 23 height 23
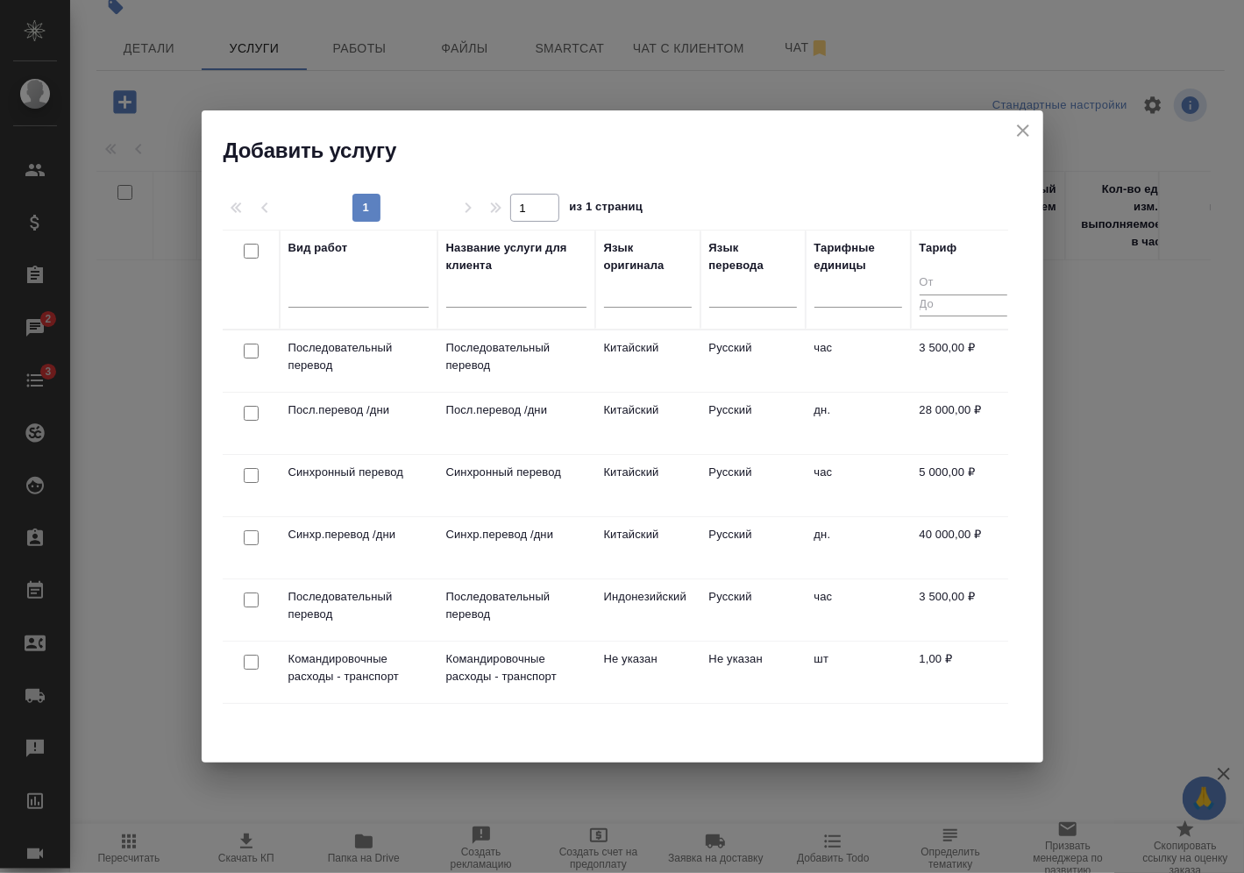
click at [255, 348] on input "checkbox" at bounding box center [251, 351] width 15 height 15
checkbox input "true"
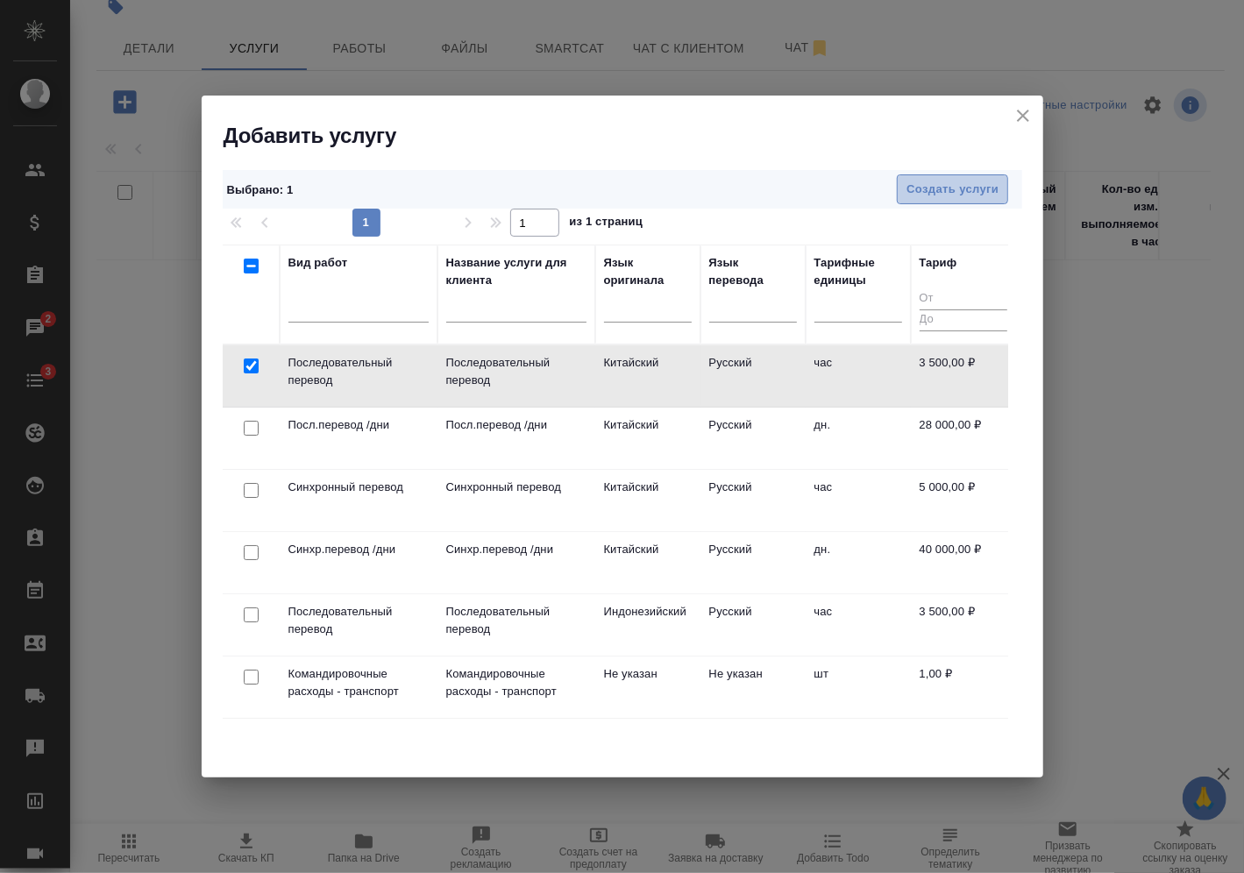
click at [921, 190] on span "Создать услуги" at bounding box center [953, 190] width 92 height 20
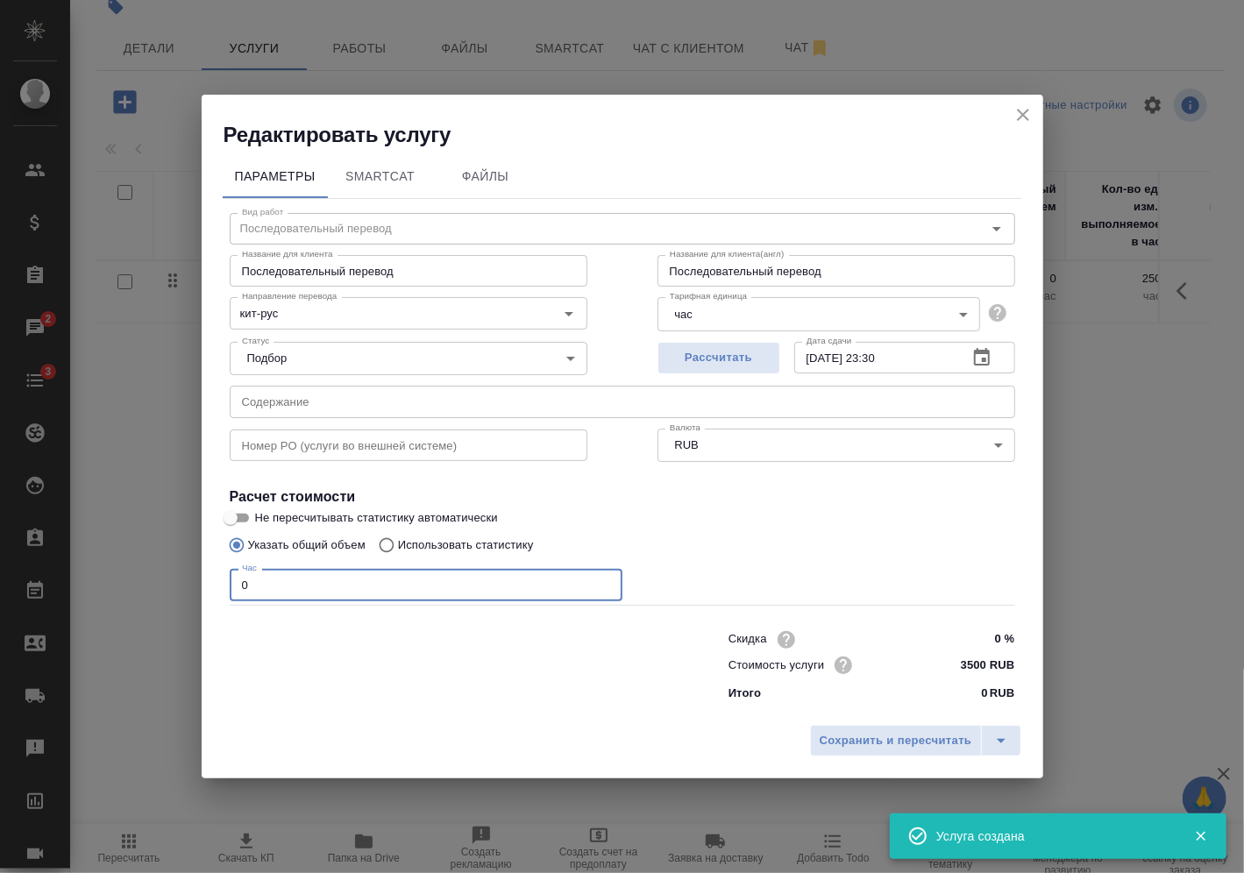
click at [481, 588] on input "0" at bounding box center [426, 585] width 393 height 32
type input "6"
click at [889, 741] on span "Сохранить и пересчитать" at bounding box center [896, 741] width 153 height 20
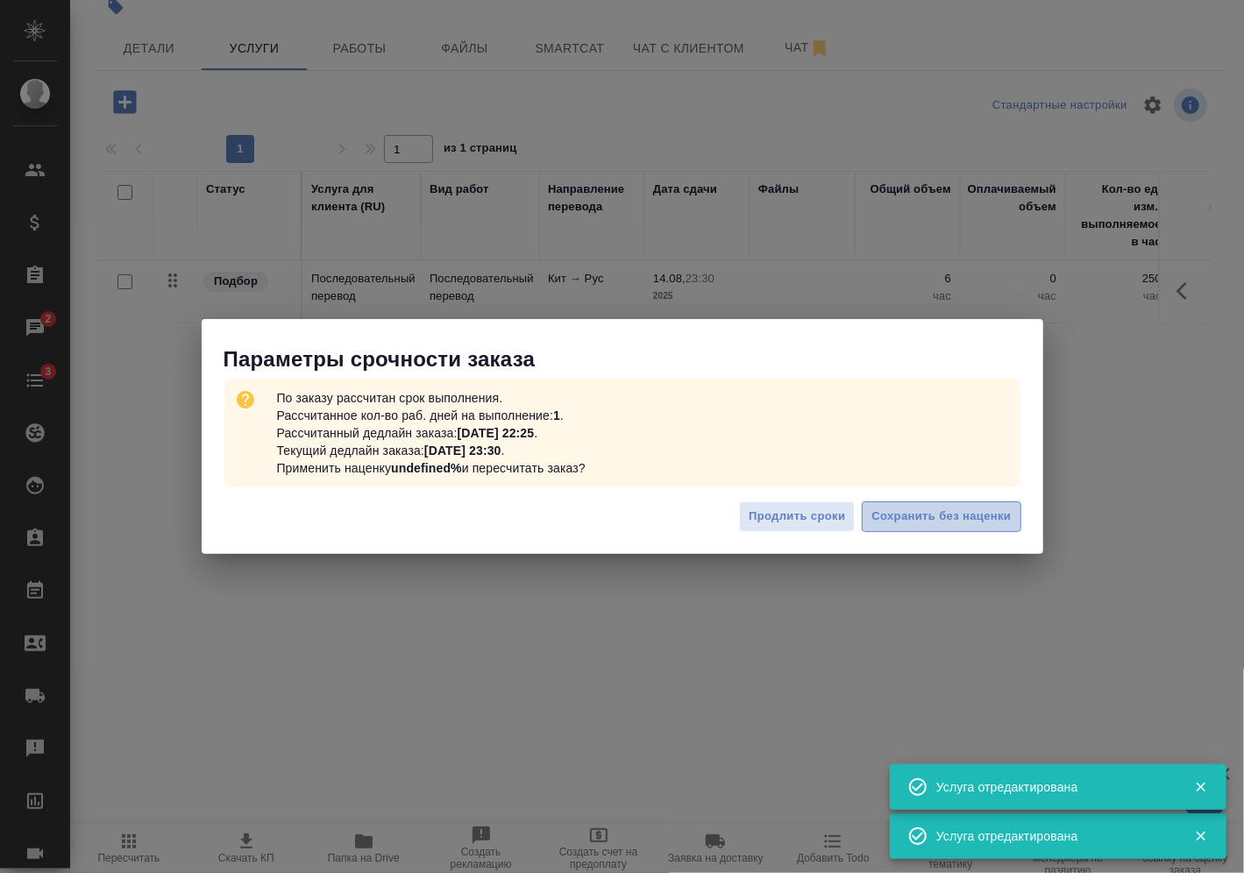
click at [974, 524] on button "Сохранить без наценки" at bounding box center [941, 517] width 159 height 31
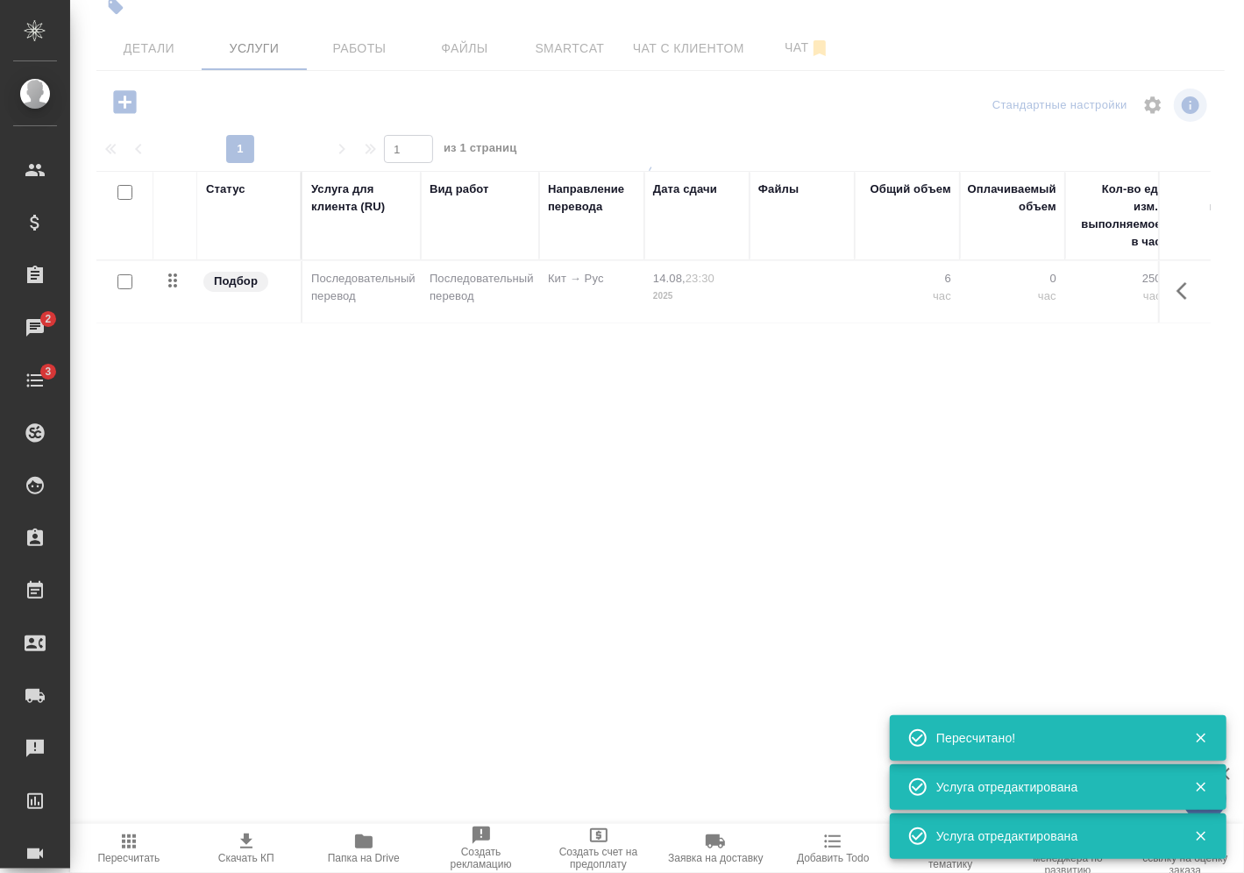
type input "urgent"
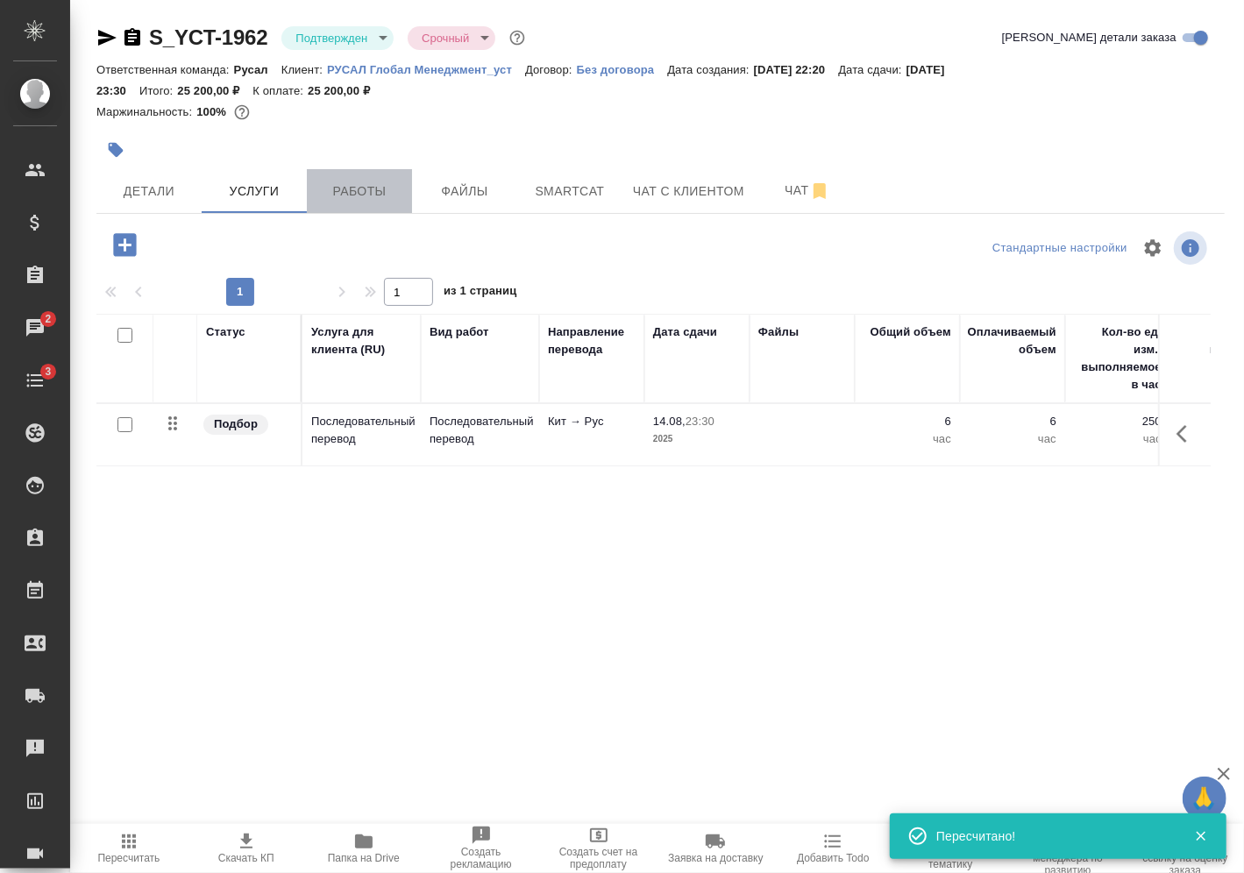
click at [374, 191] on span "Работы" at bounding box center [359, 192] width 84 height 22
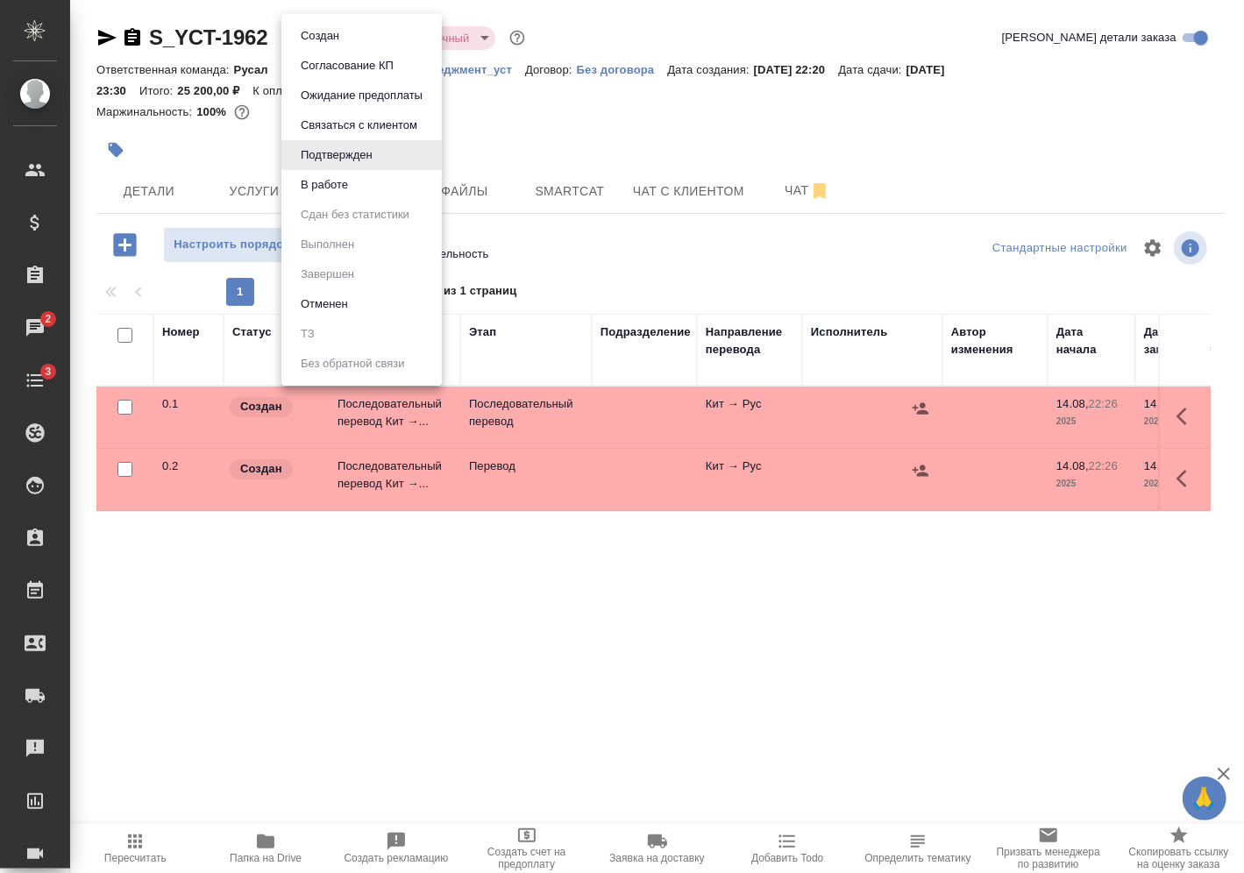
click at [360, 47] on body "🙏 .cls-1 fill:#fff; AWATERA Vasilev Evgeniy Клиенты Спецификации Заказы 2 Чаты …" at bounding box center [622, 436] width 1244 height 873
click at [360, 189] on li "В работе" at bounding box center [362, 185] width 160 height 30
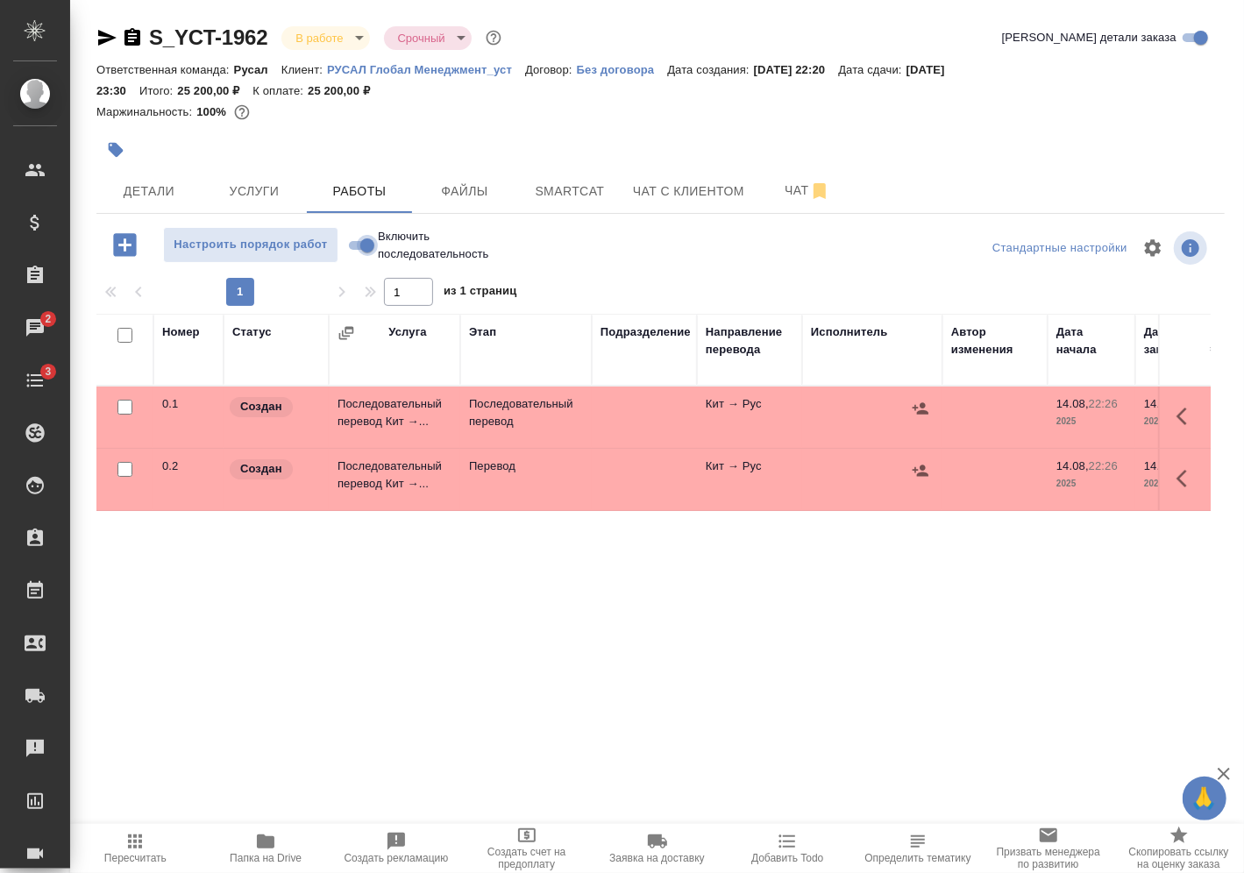
click at [358, 235] on input "Включить последовательность" at bounding box center [367, 245] width 63 height 21
checkbox input "true"
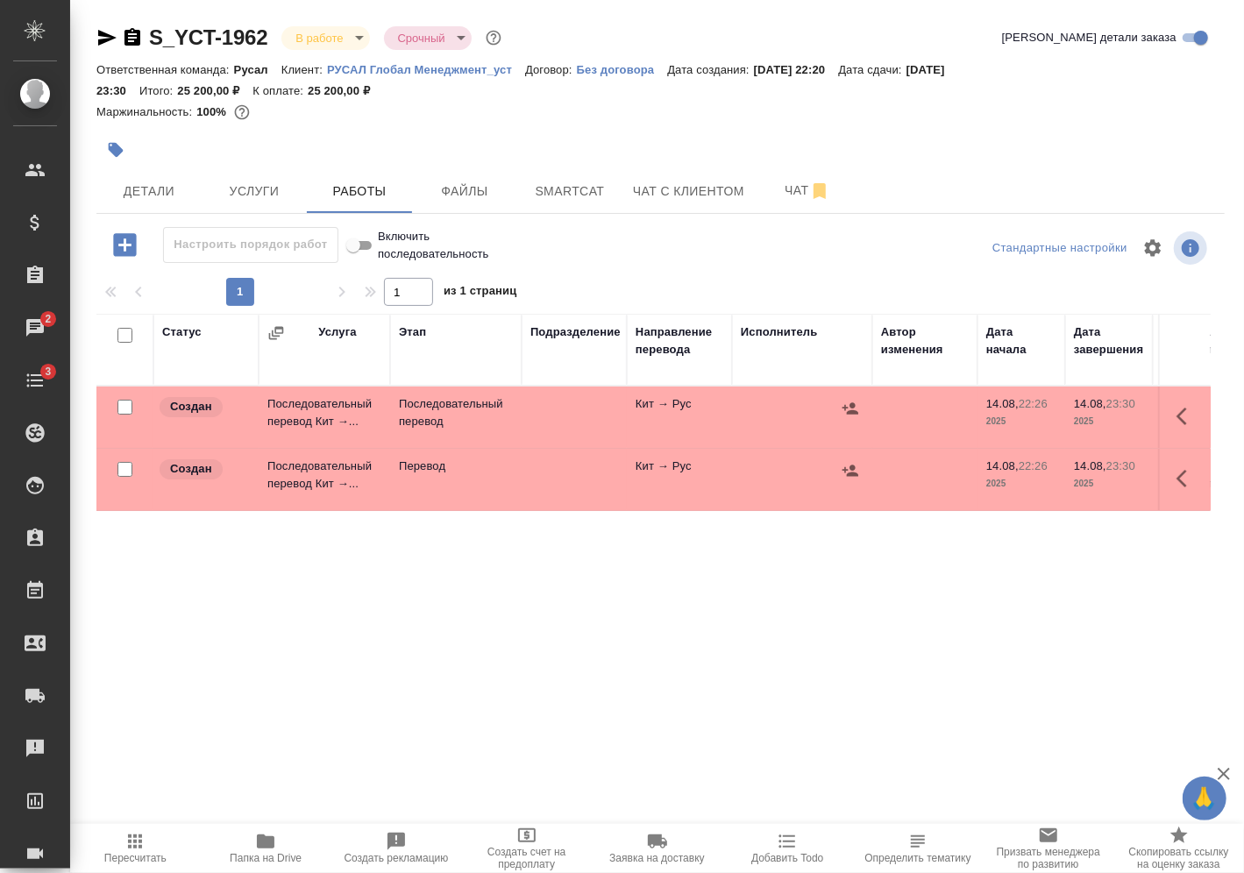
click at [131, 468] on input "checkbox" at bounding box center [125, 469] width 15 height 15
checkbox input "true"
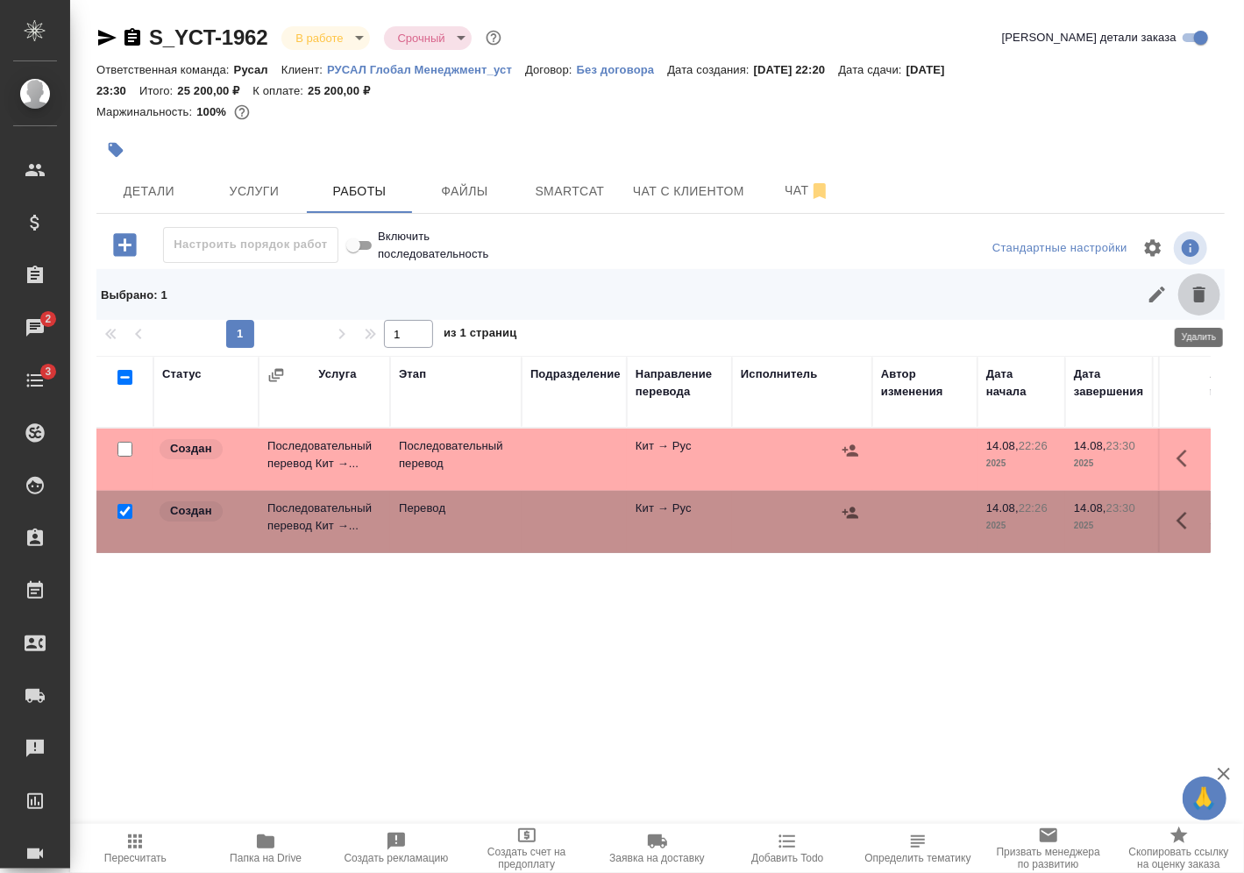
click at [1195, 295] on icon "button" at bounding box center [1200, 295] width 12 height 16
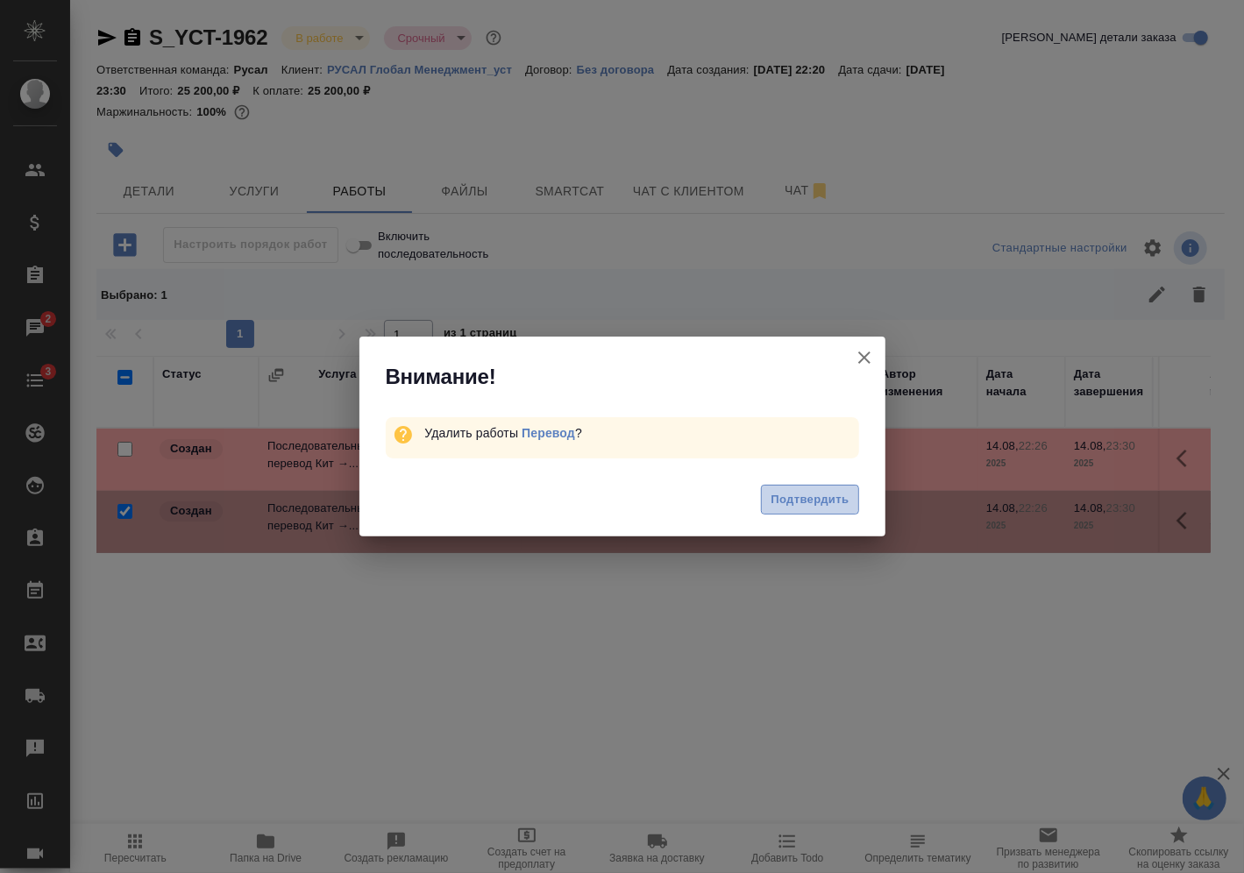
click at [839, 496] on span "Подтвердить" at bounding box center [810, 500] width 78 height 20
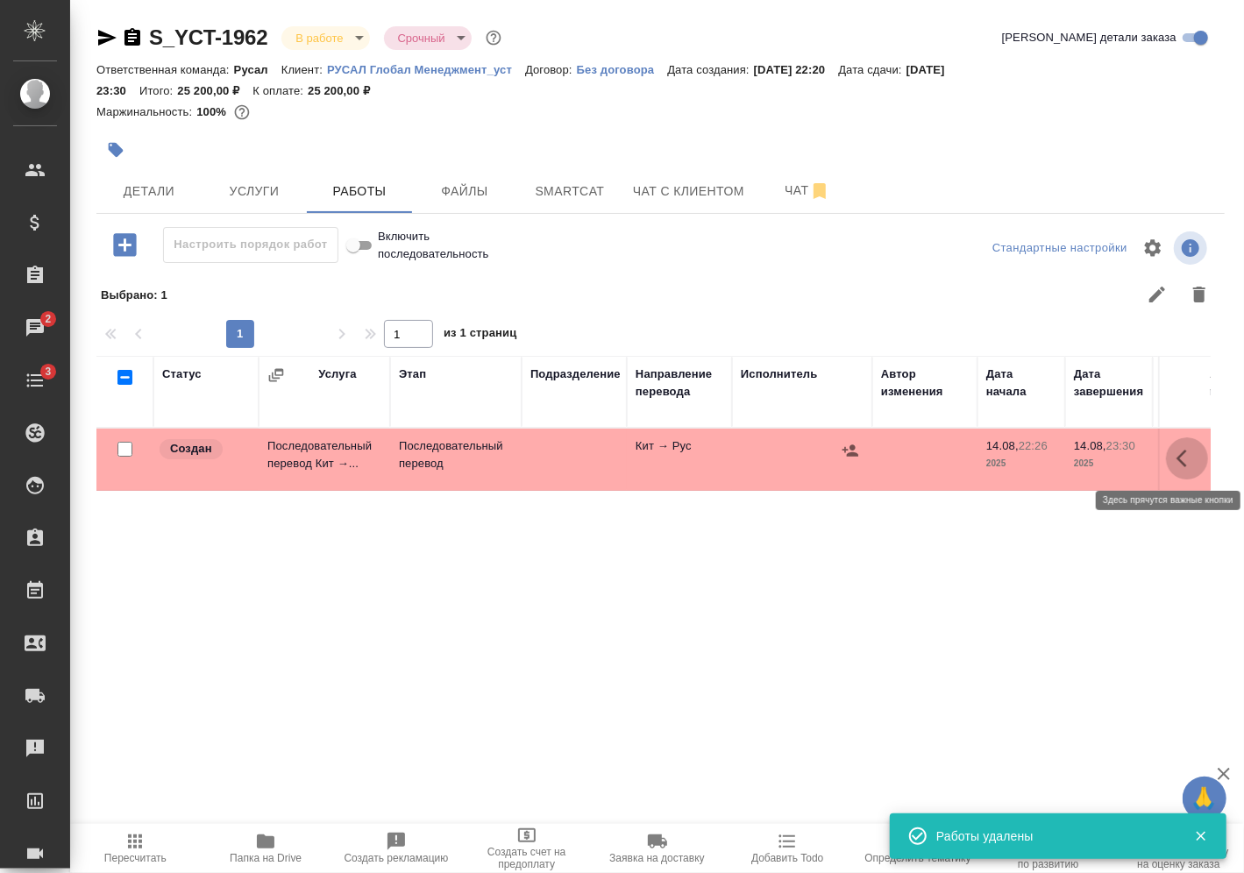
click at [1186, 453] on icon "button" at bounding box center [1187, 458] width 21 height 21
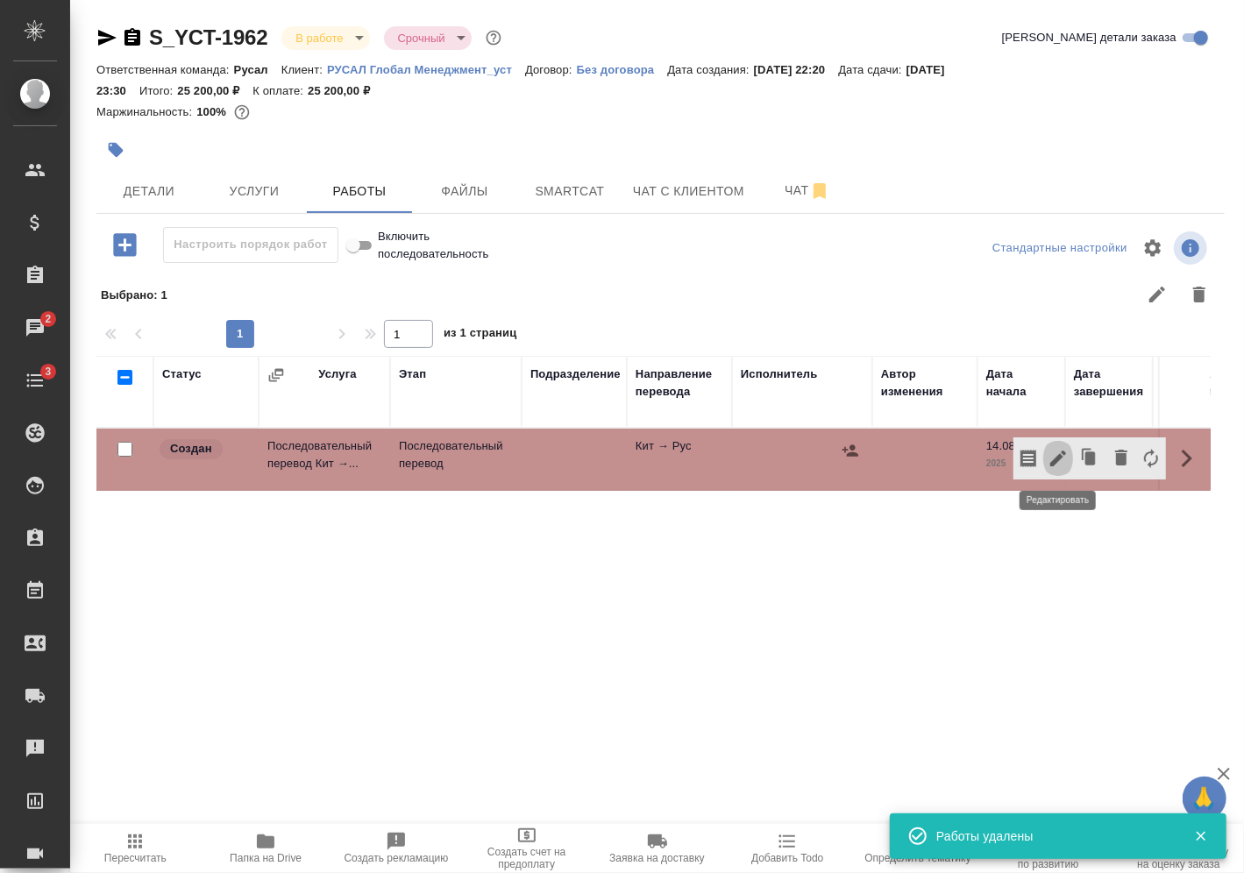
click at [1052, 463] on icon "button" at bounding box center [1059, 459] width 16 height 16
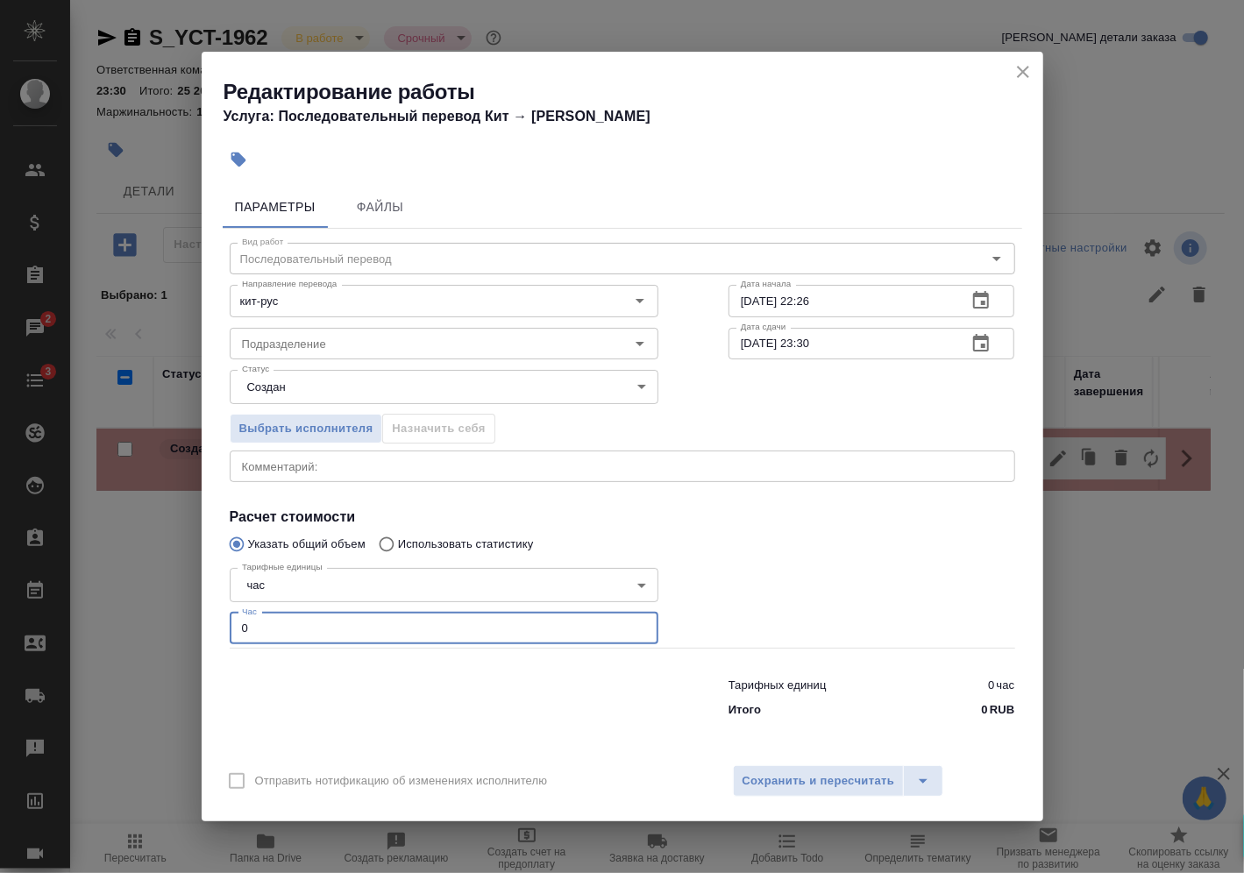
click at [462, 628] on input "0" at bounding box center [444, 629] width 429 height 32
type input "3"
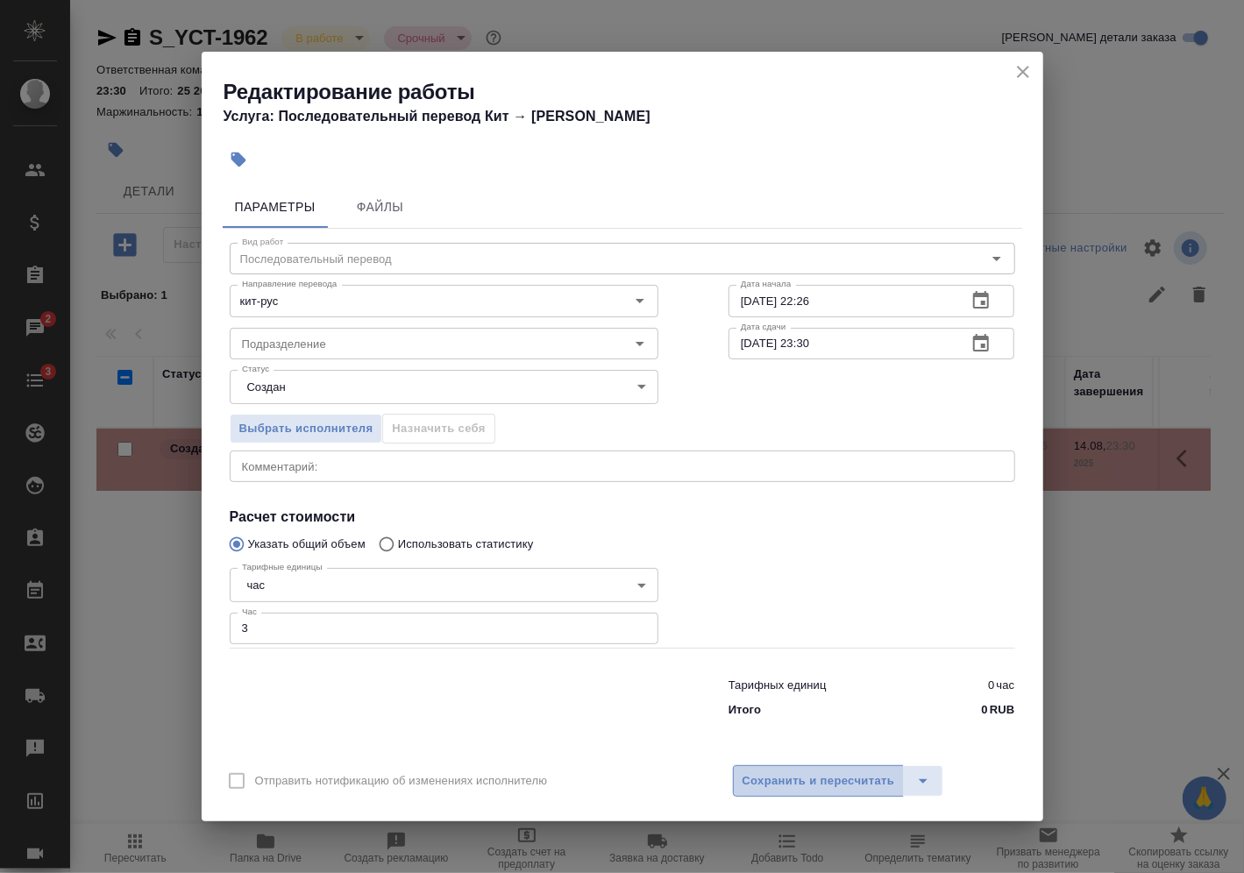
click at [753, 781] on span "Сохранить и пересчитать" at bounding box center [819, 782] width 153 height 20
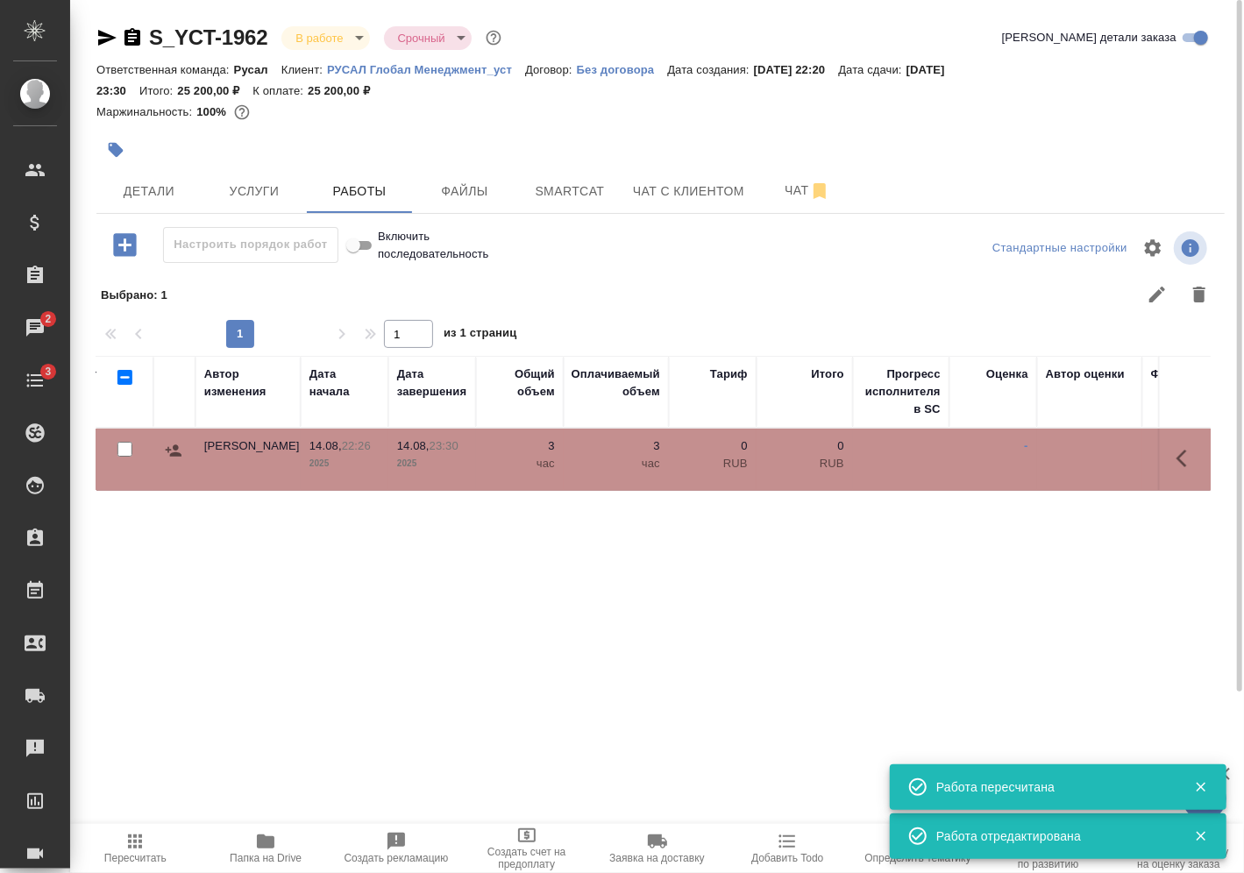
scroll to position [0, 766]
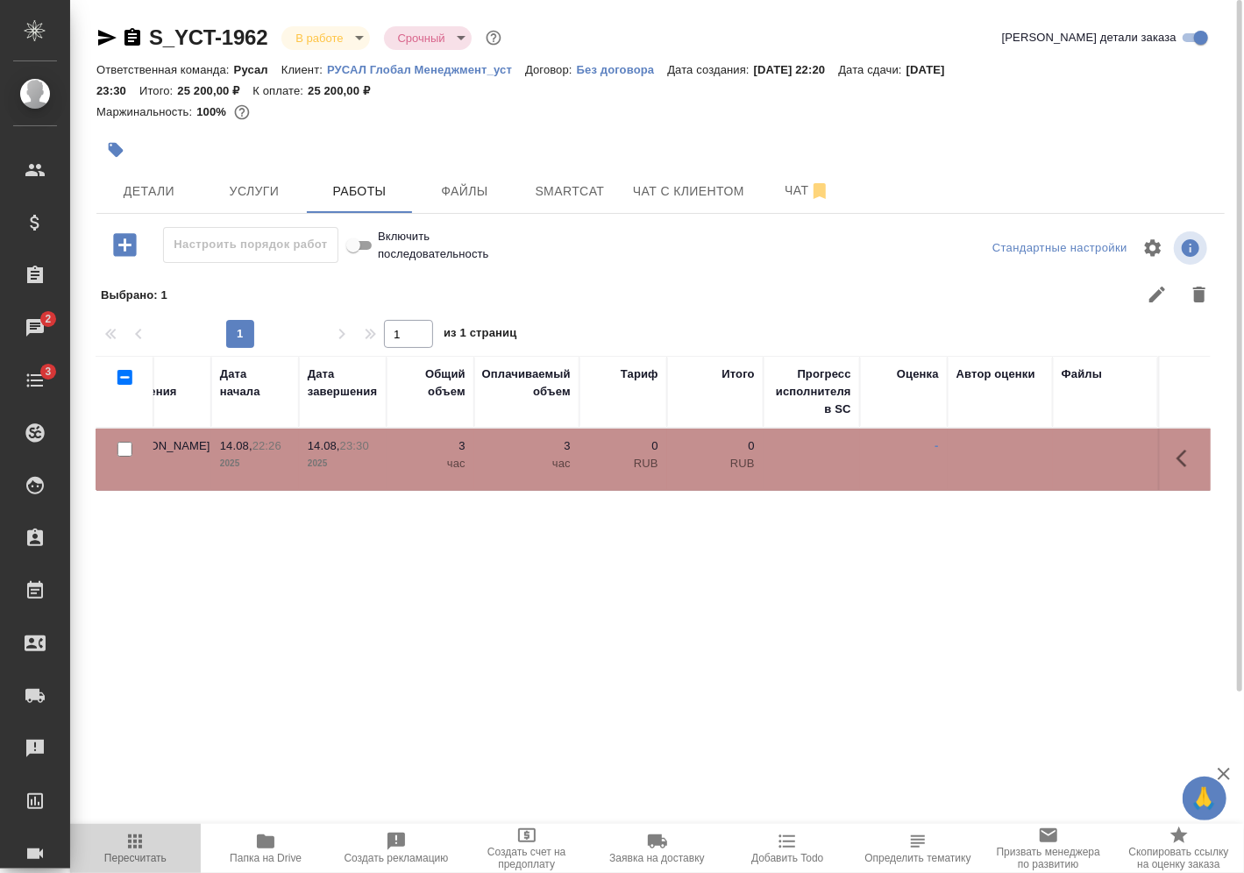
click at [155, 858] on span "Пересчитать" at bounding box center [135, 858] width 62 height 12
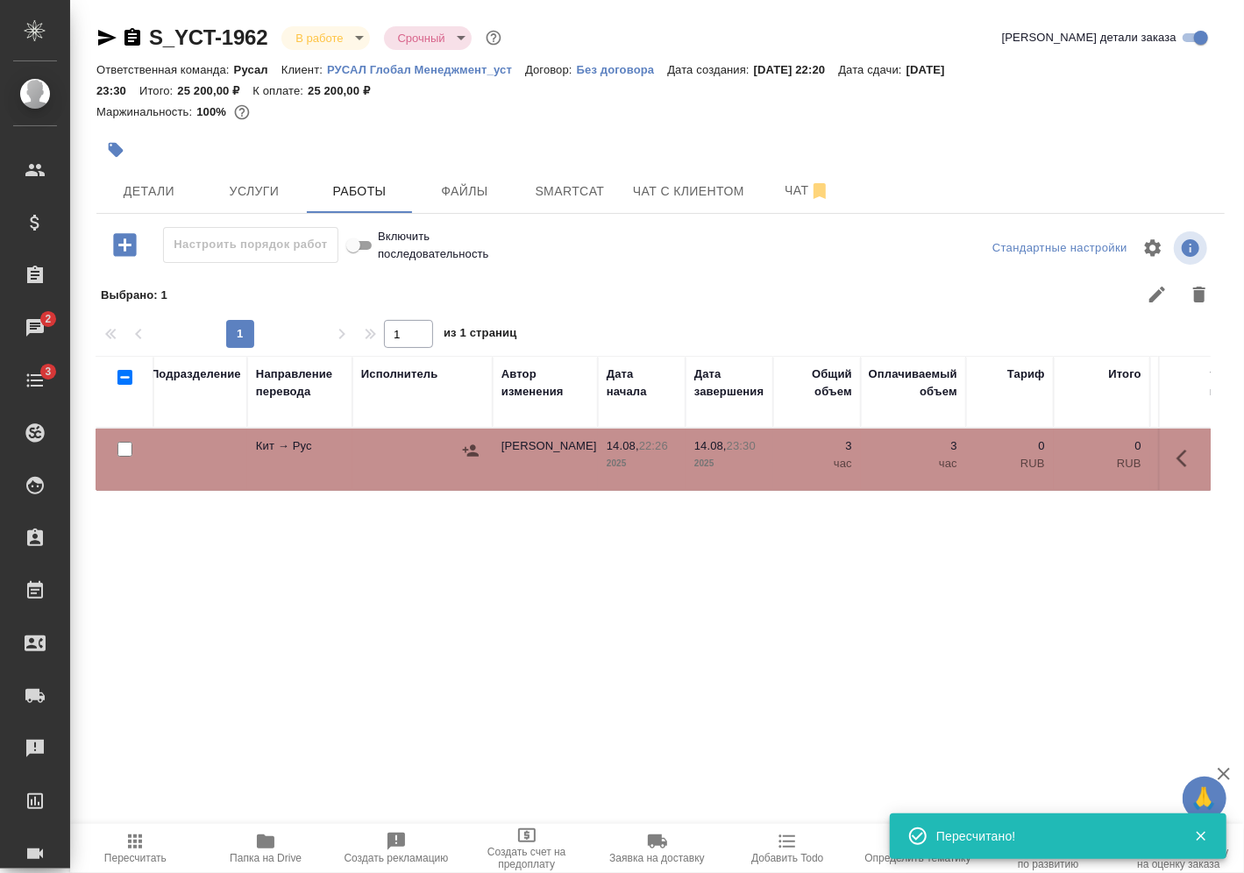
scroll to position [0, 374]
click at [487, 455] on button "button" at bounding box center [477, 451] width 26 height 26
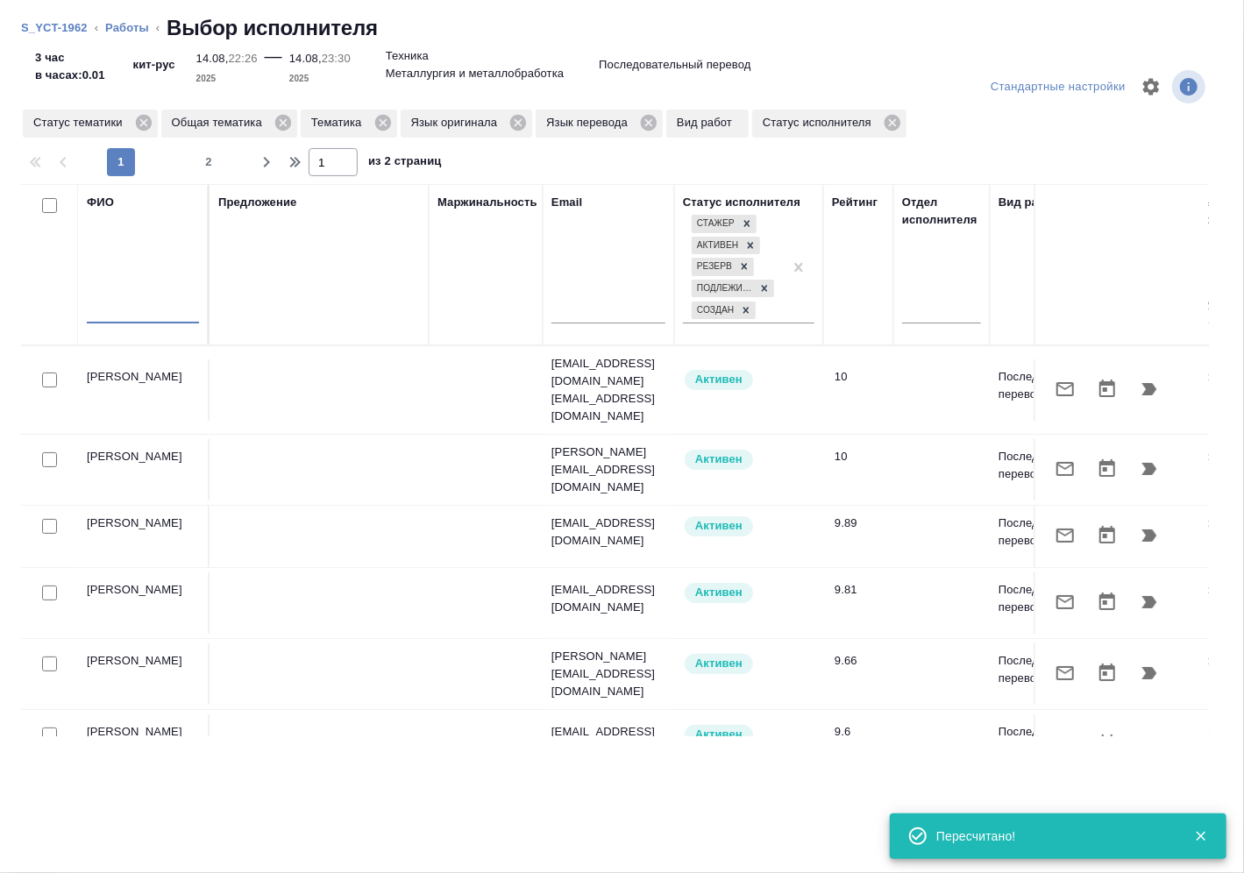
click at [145, 310] on input "text" at bounding box center [143, 313] width 112 height 22
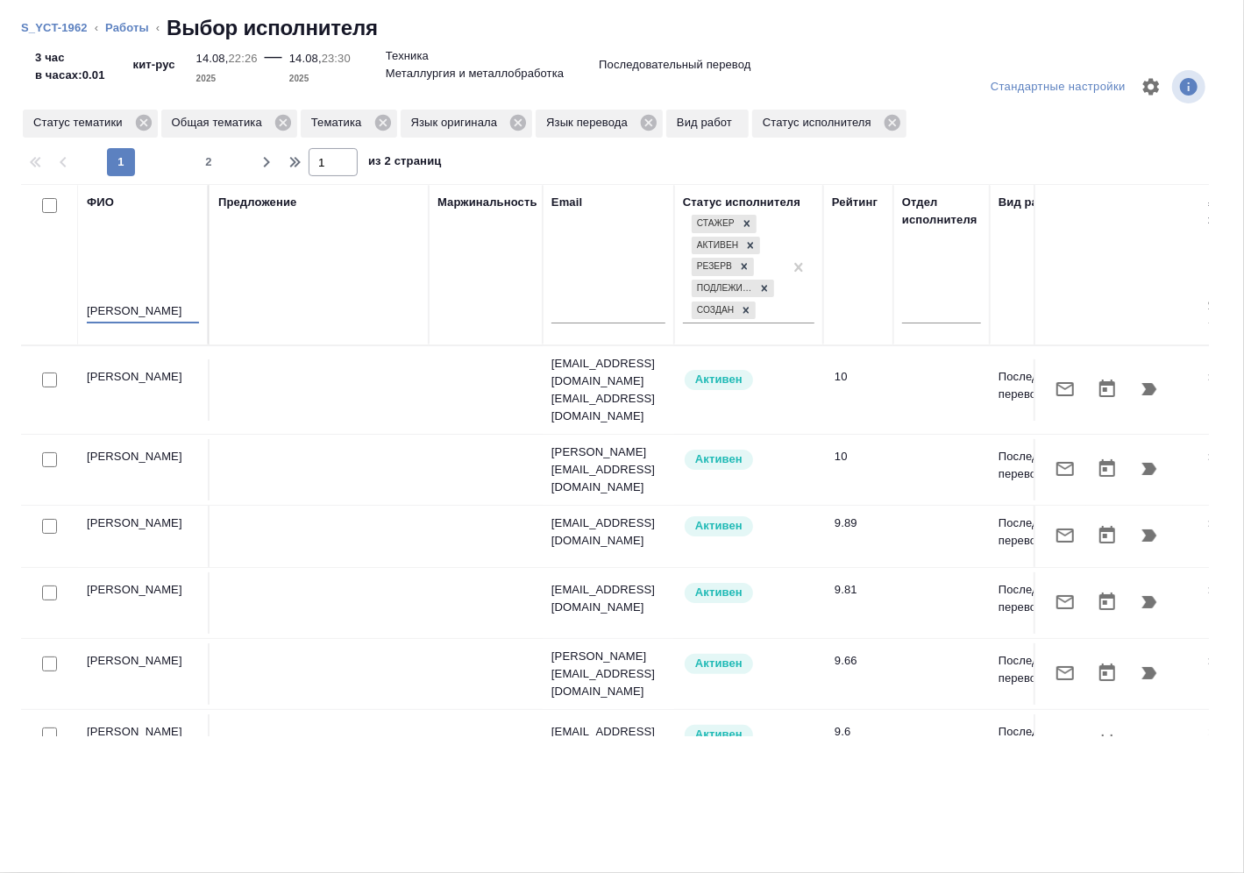
type input "портнова"
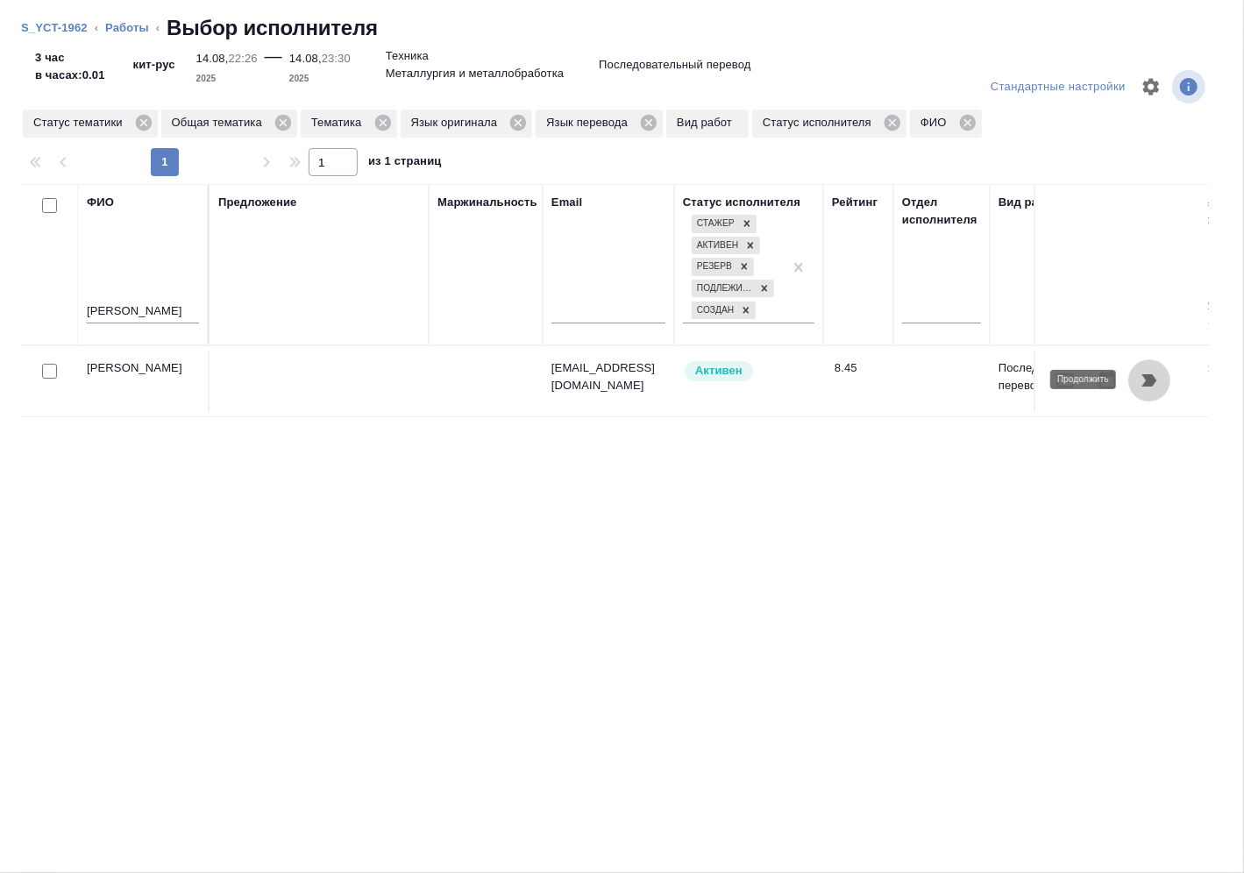
click at [1157, 387] on icon "button" at bounding box center [1149, 380] width 21 height 21
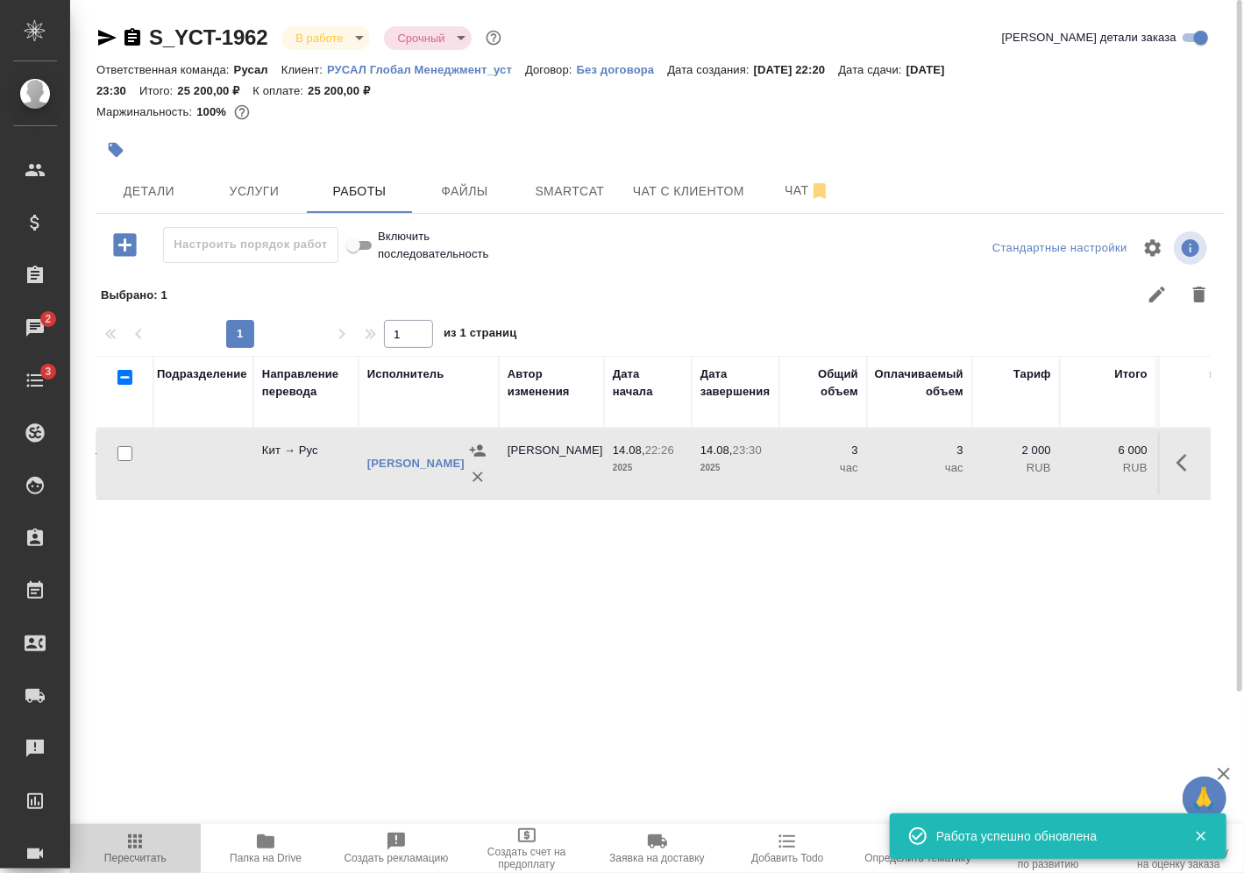
click at [132, 868] on button "Пересчитать" at bounding box center [135, 848] width 131 height 49
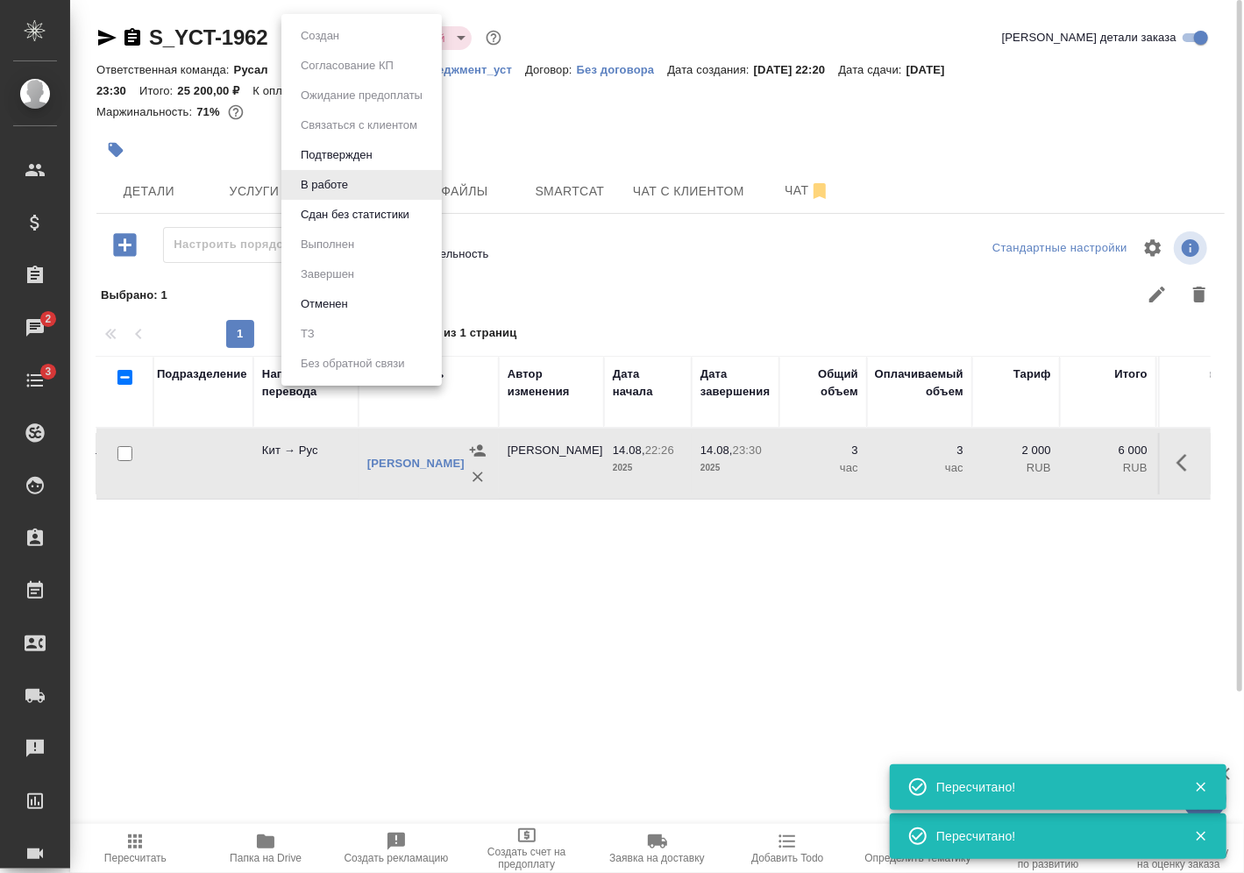
click at [355, 41] on body "🙏 .cls-1 fill:#fff; AWATERA Vasilev Evgeniy Клиенты Спецификации Заказы 2 Чаты …" at bounding box center [622, 436] width 1244 height 873
click at [335, 226] on li "Сдан без статистики" at bounding box center [362, 215] width 160 height 30
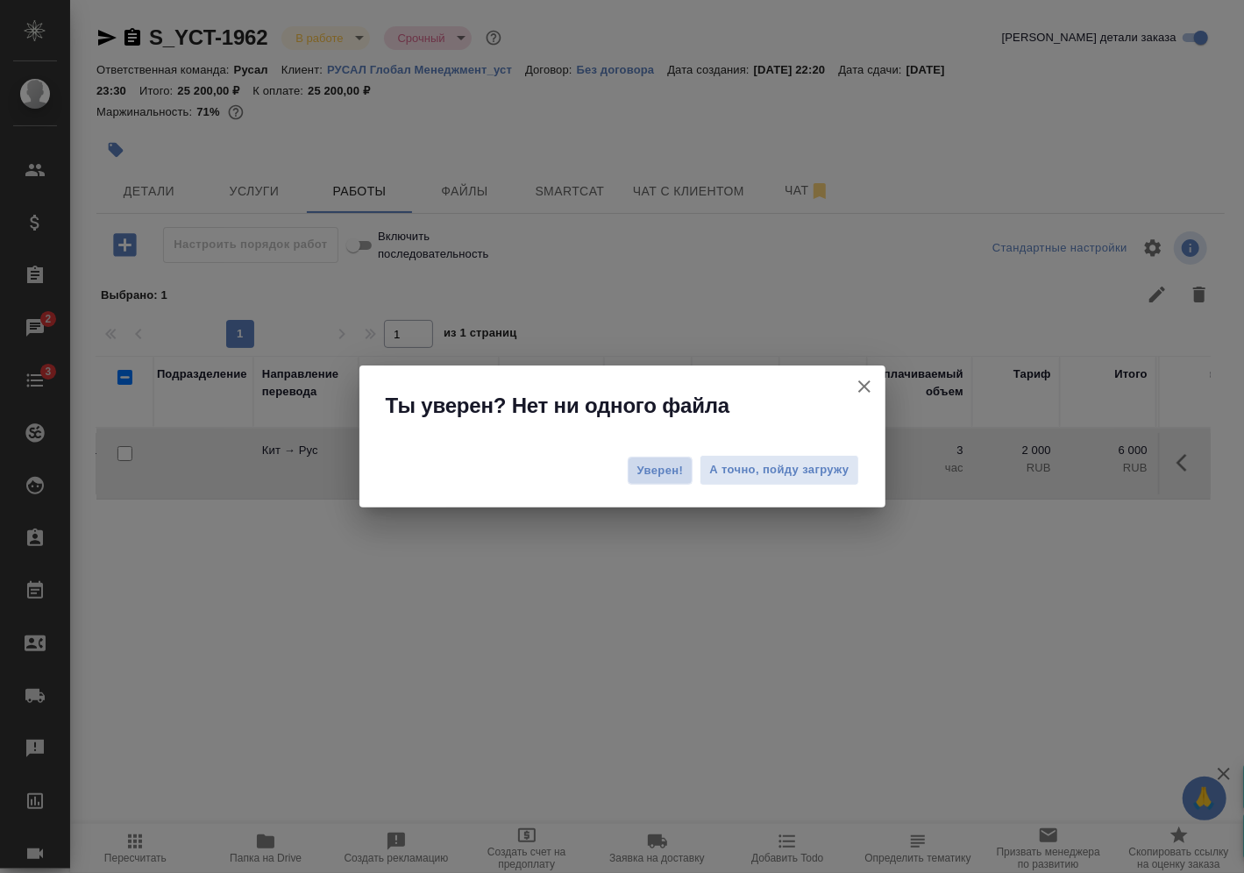
click at [668, 468] on span "Уверен!" at bounding box center [661, 471] width 46 height 18
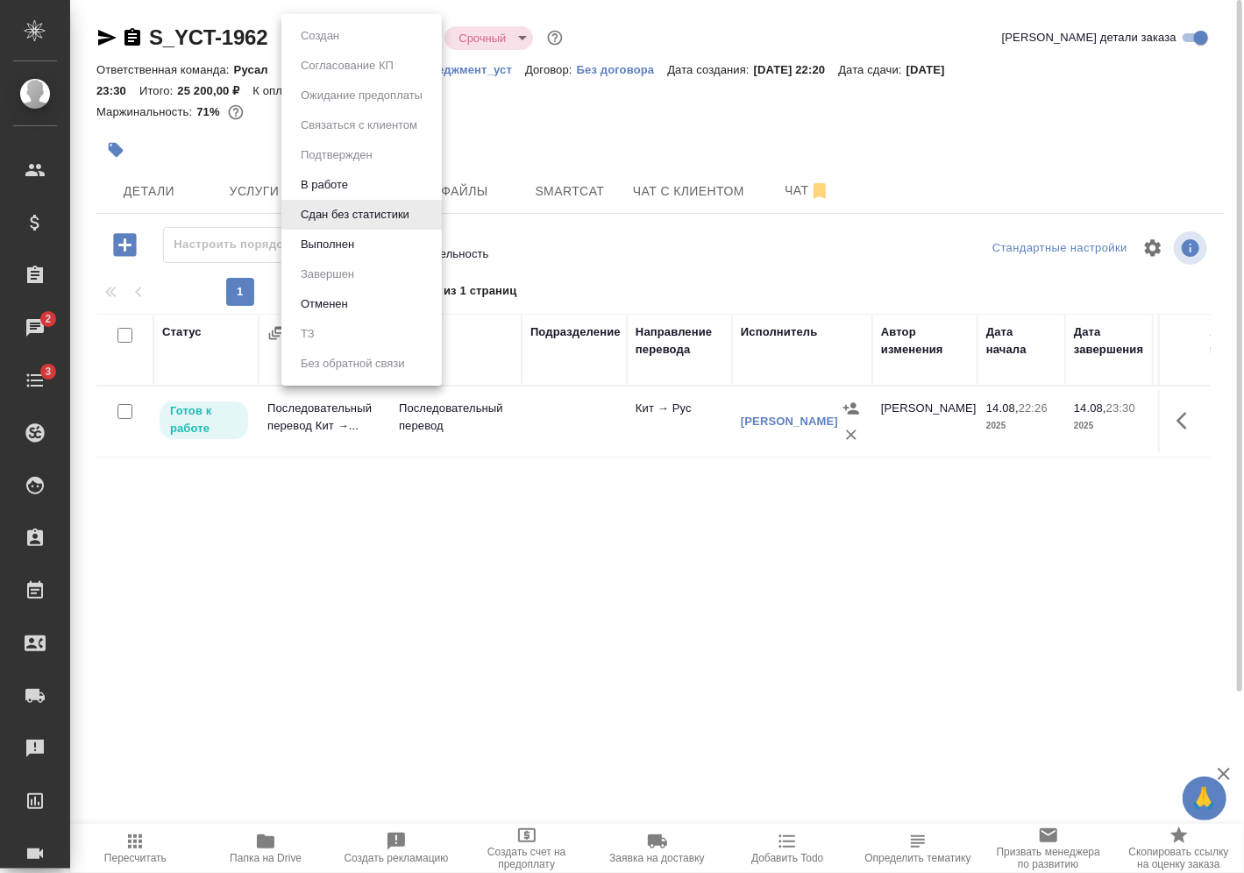
click at [367, 36] on body "🙏 .cls-1 fill:#fff; AWATERA Vasilev Evgeniy Клиенты Спецификации Заказы 2 Чаты …" at bounding box center [622, 436] width 1244 height 873
click at [335, 258] on li "Выполнен" at bounding box center [362, 245] width 160 height 30
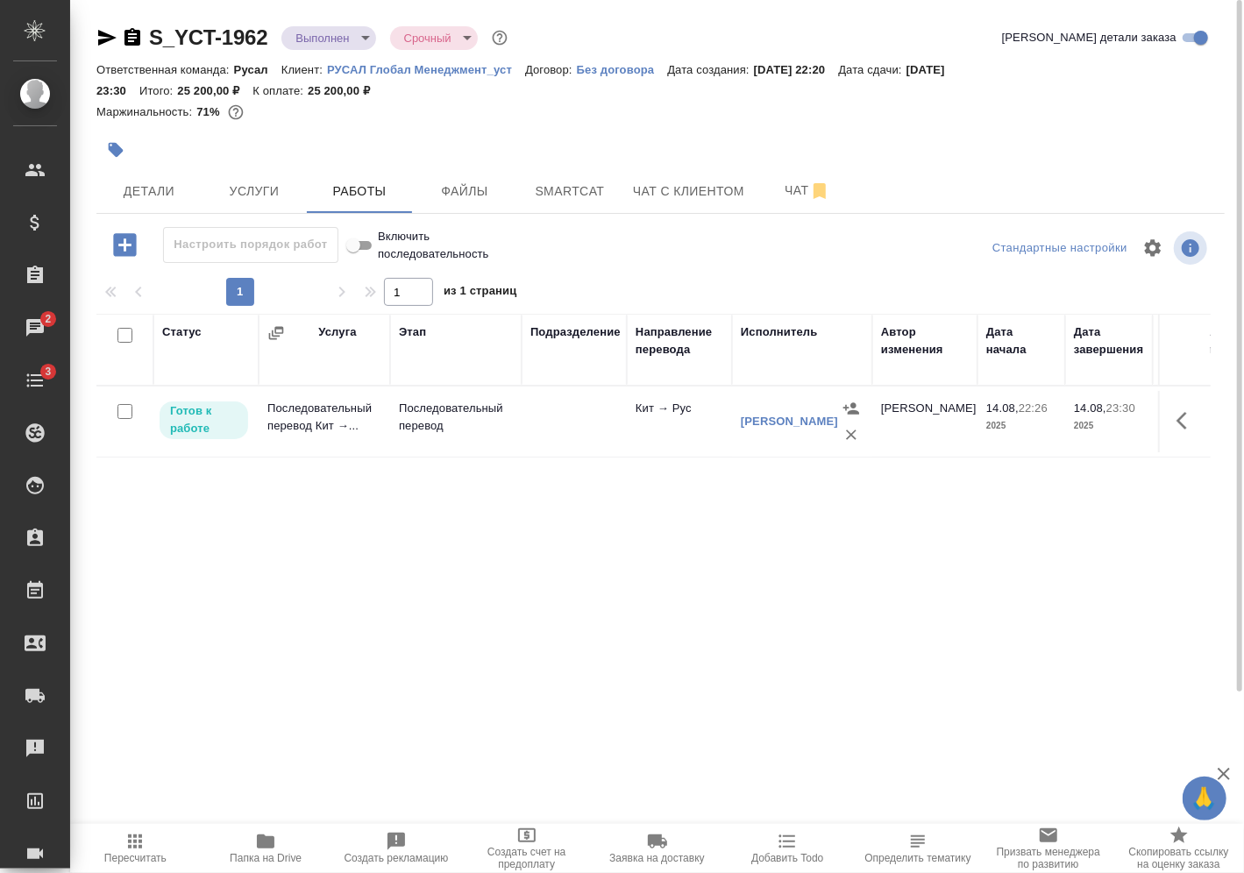
click at [122, 412] on input "checkbox" at bounding box center [125, 411] width 15 height 15
checkbox input "true"
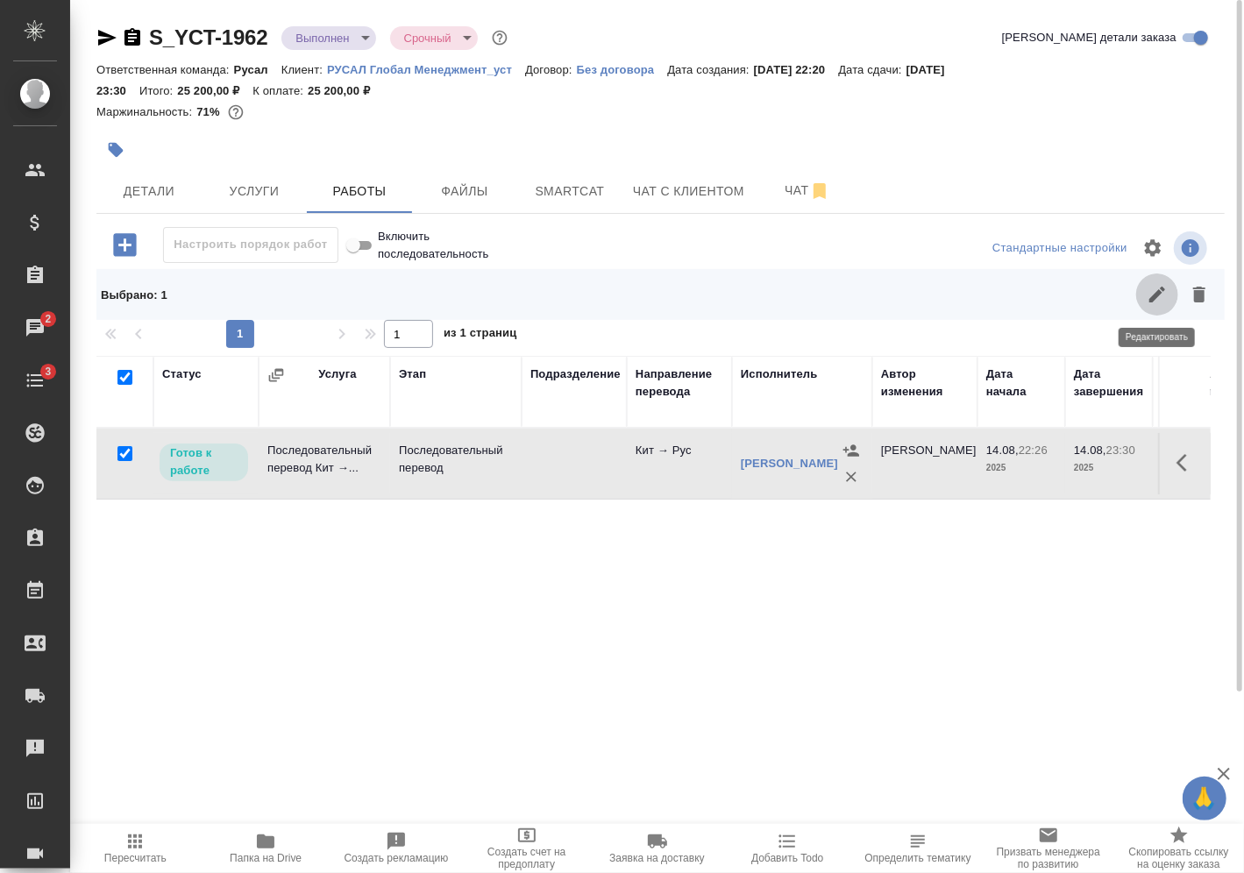
click at [1163, 296] on icon "button" at bounding box center [1157, 294] width 21 height 21
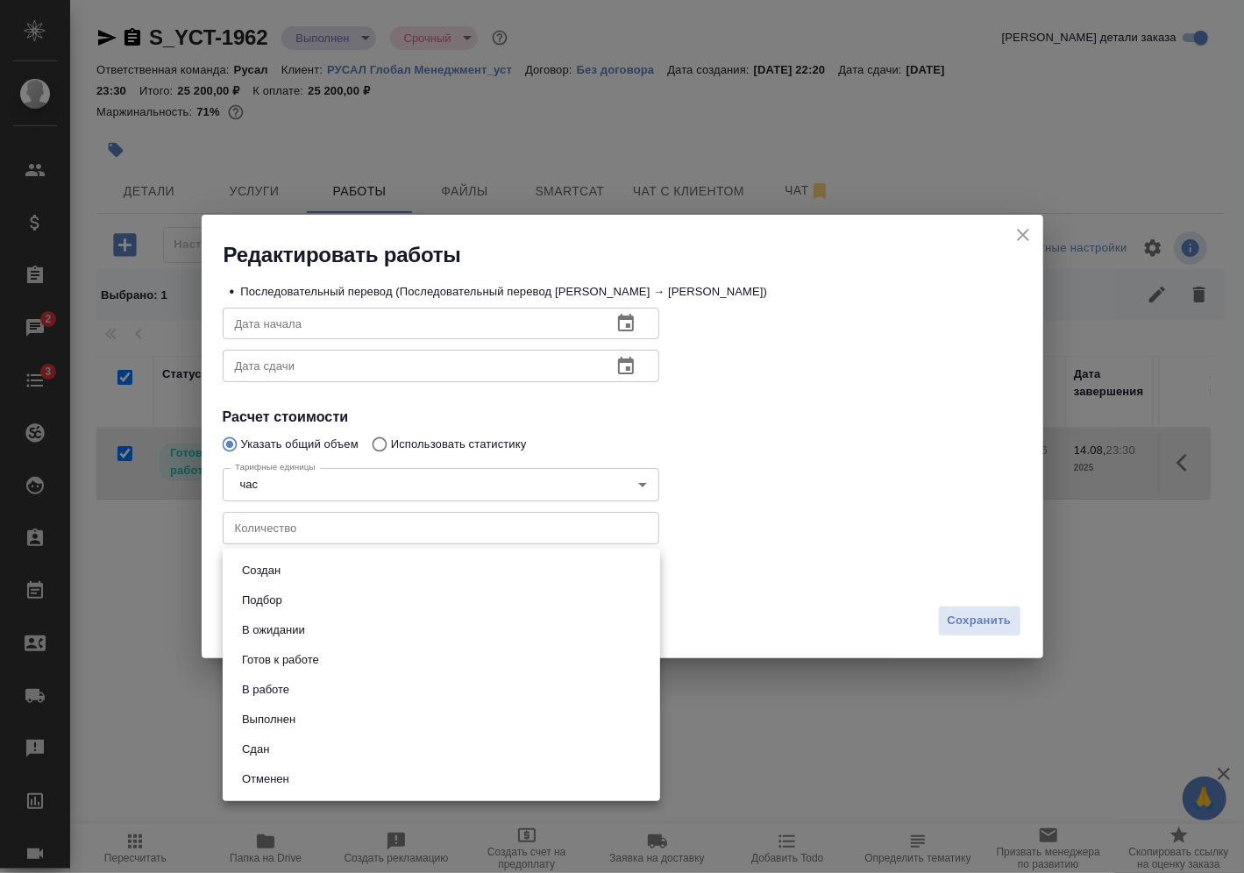
click at [498, 584] on body "🙏 .cls-1 fill:#fff; AWATERA Vasilev Evgeniy Клиенты Спецификации Заказы 2 Чаты …" at bounding box center [622, 436] width 1244 height 873
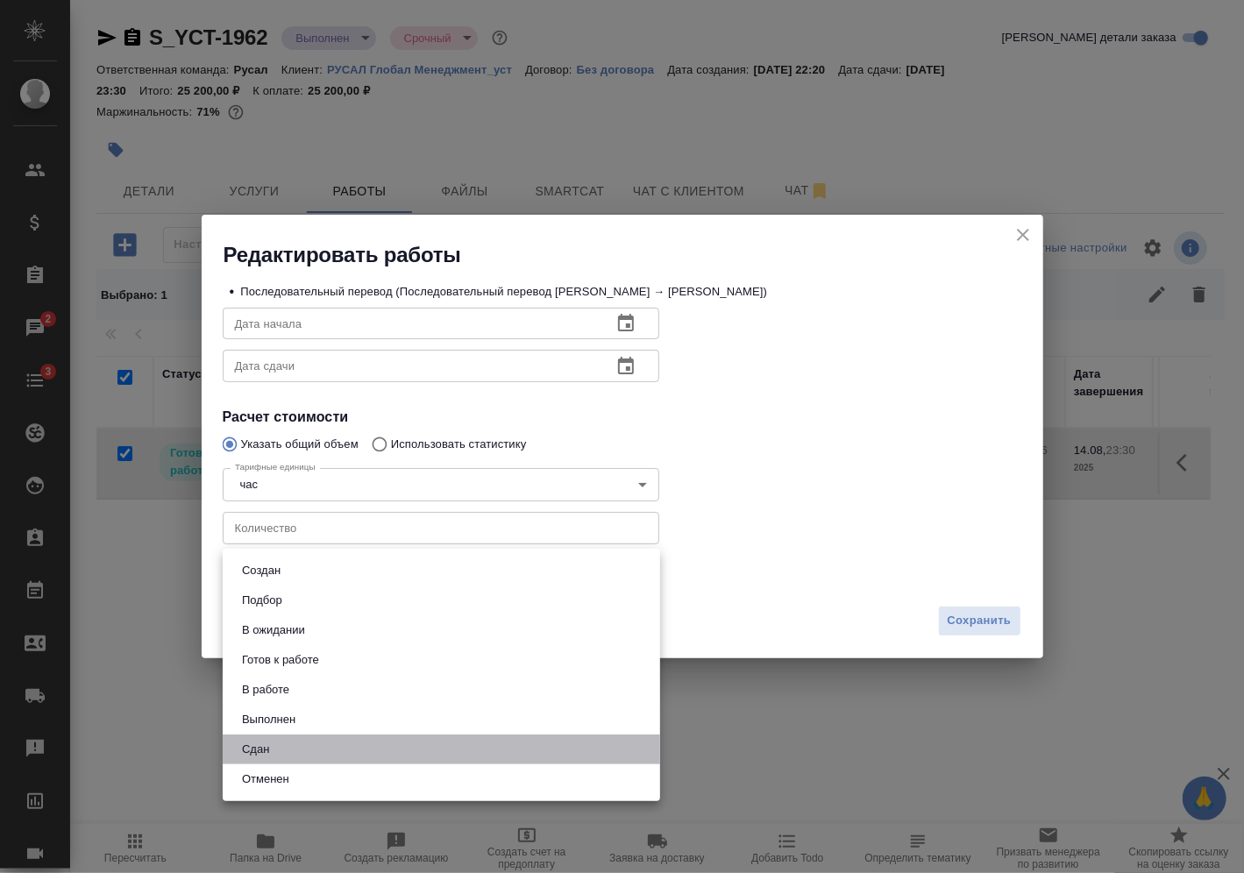
click at [389, 754] on li "Сдан" at bounding box center [442, 750] width 438 height 30
type input "closed"
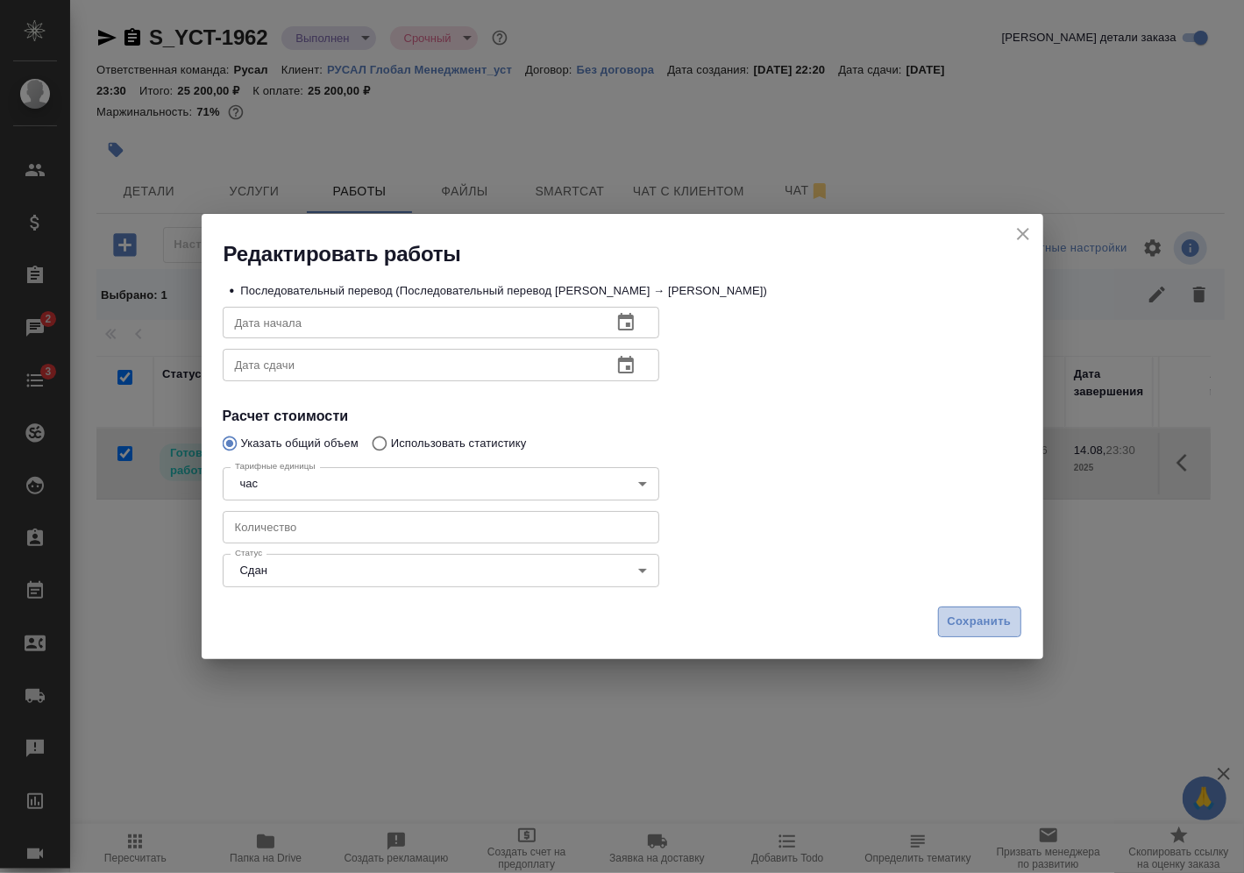
click at [982, 626] on span "Сохранить" at bounding box center [980, 622] width 64 height 20
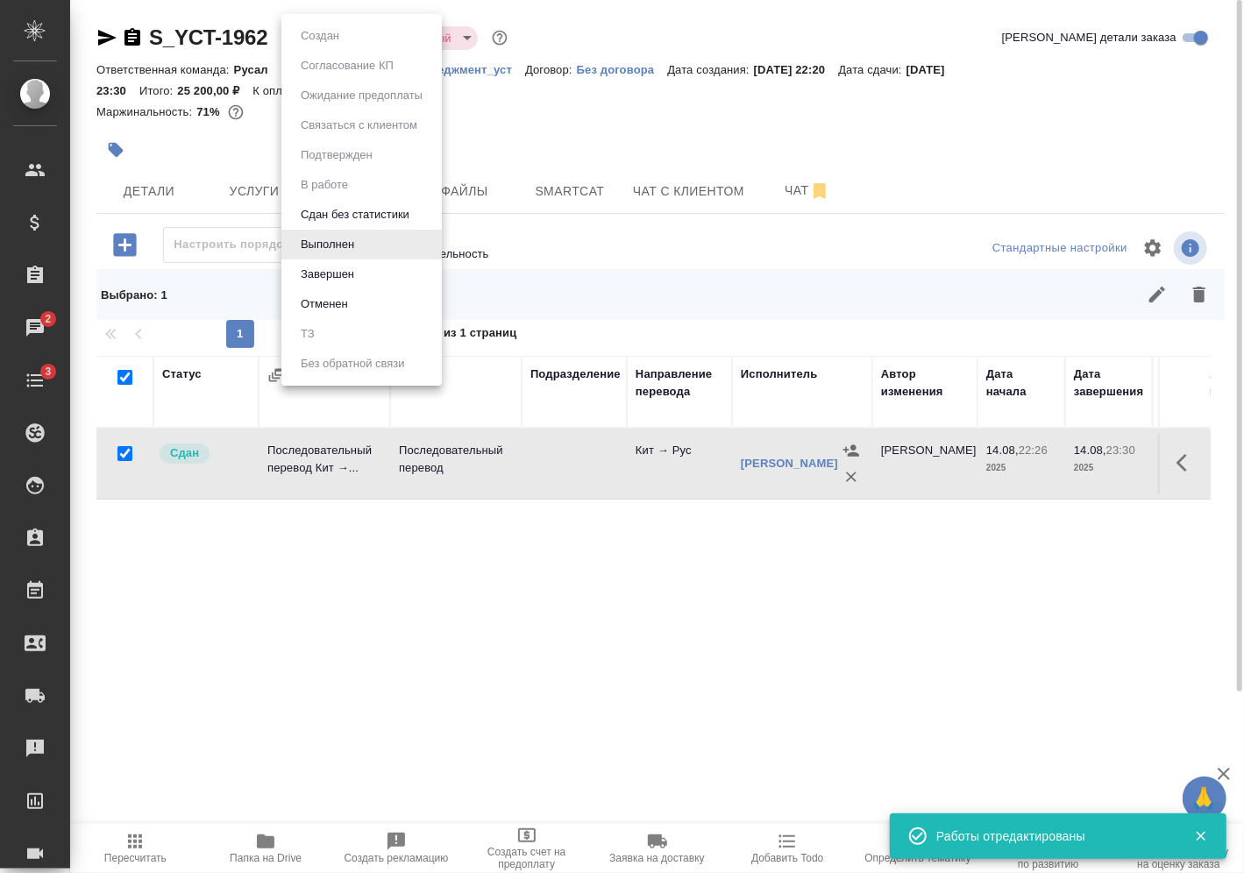
click at [346, 26] on body "🙏 .cls-1 fill:#fff; AWATERA Vasilev Evgeniy Клиенты Спецификации Заказы 2 Чаты …" at bounding box center [622, 436] width 1244 height 873
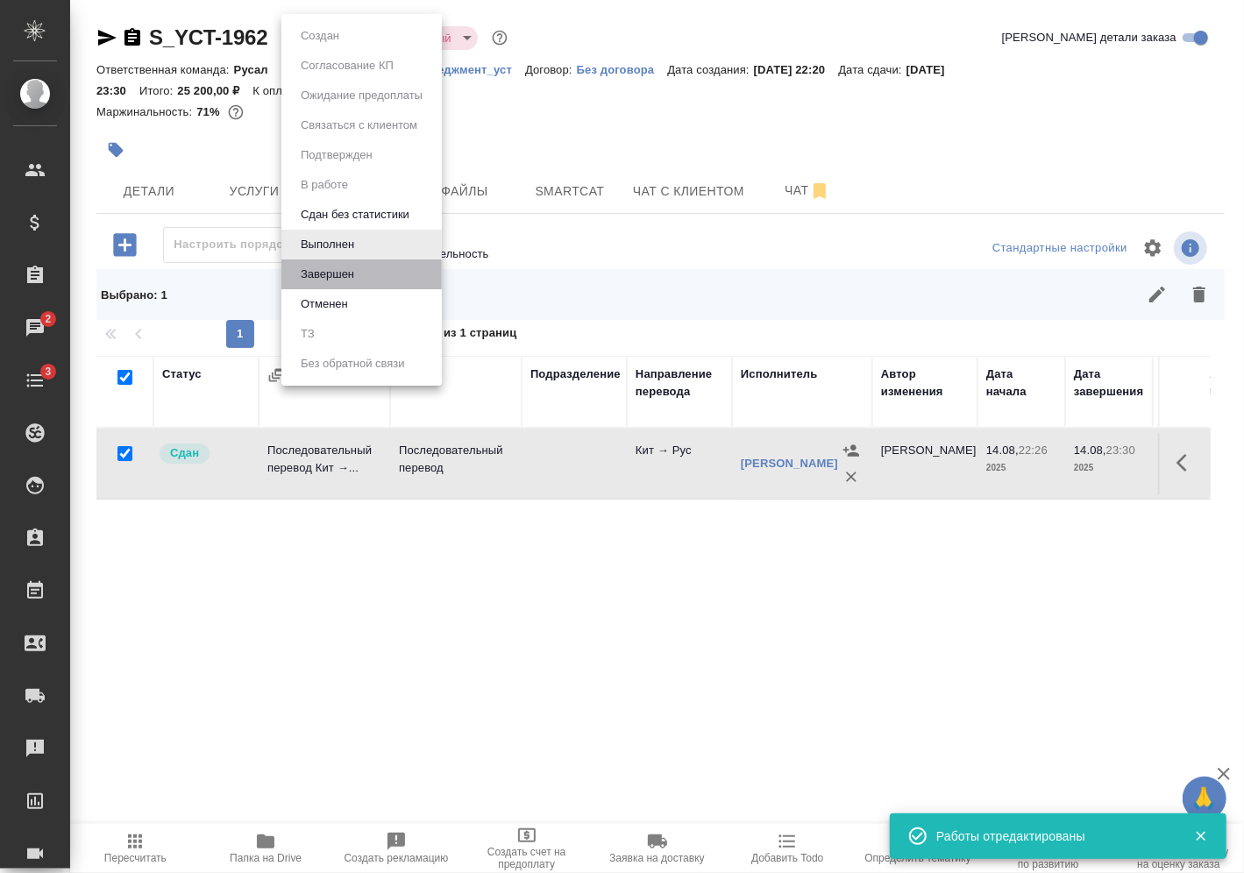
click at [360, 282] on li "Завершен" at bounding box center [362, 275] width 160 height 30
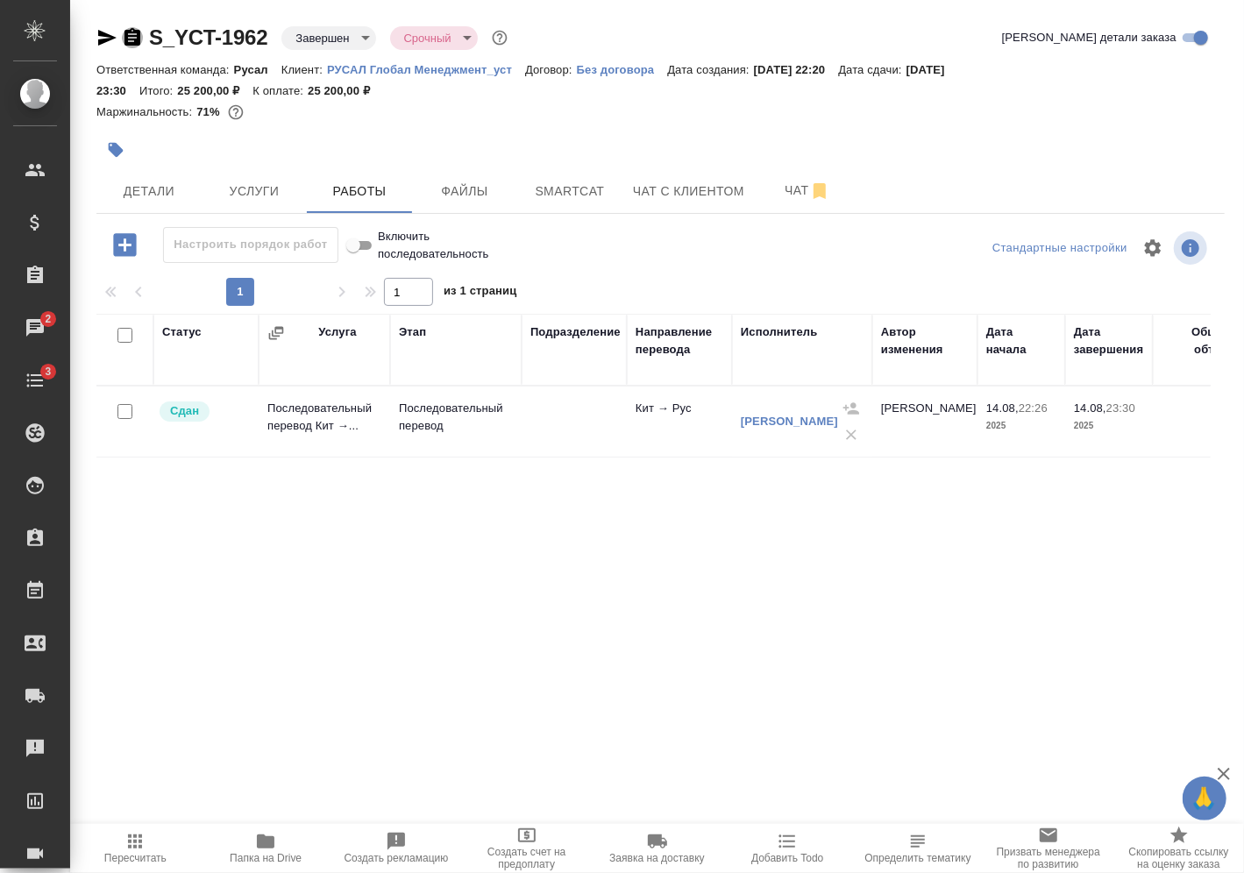
click at [133, 40] on icon "button" at bounding box center [133, 37] width 16 height 18
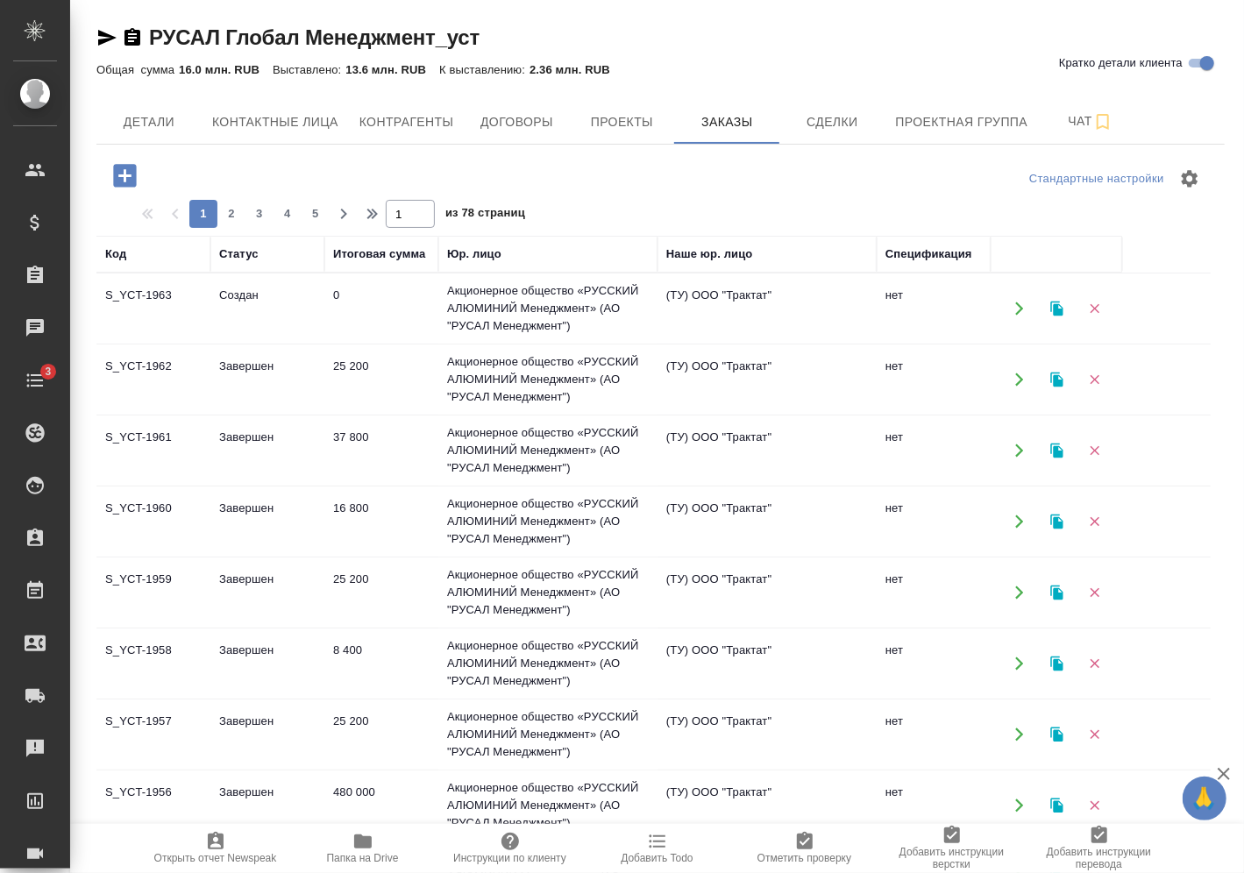
click at [264, 293] on td "Создан" at bounding box center [267, 308] width 114 height 61
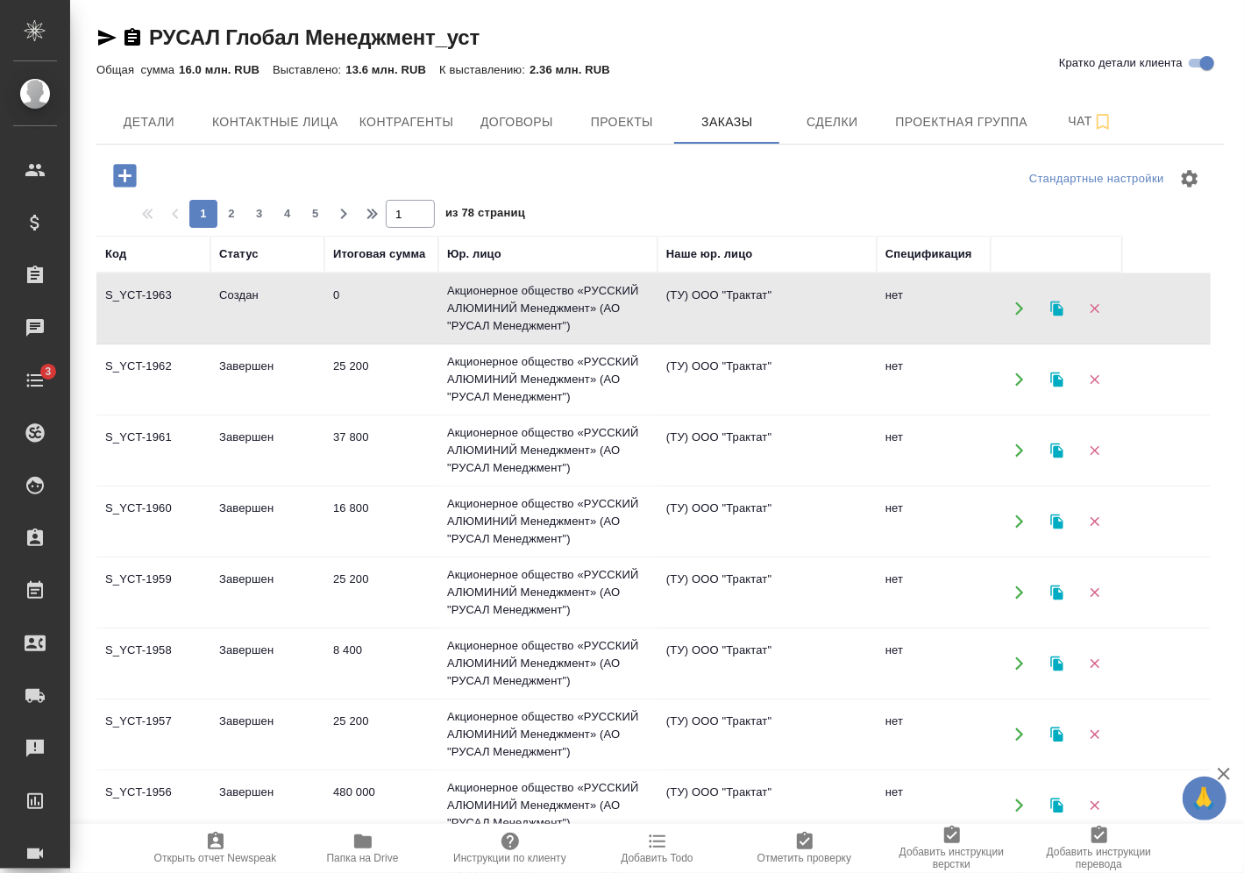
click at [264, 293] on td "Создан" at bounding box center [267, 308] width 114 height 61
click at [123, 170] on icon "button" at bounding box center [124, 175] width 23 height 23
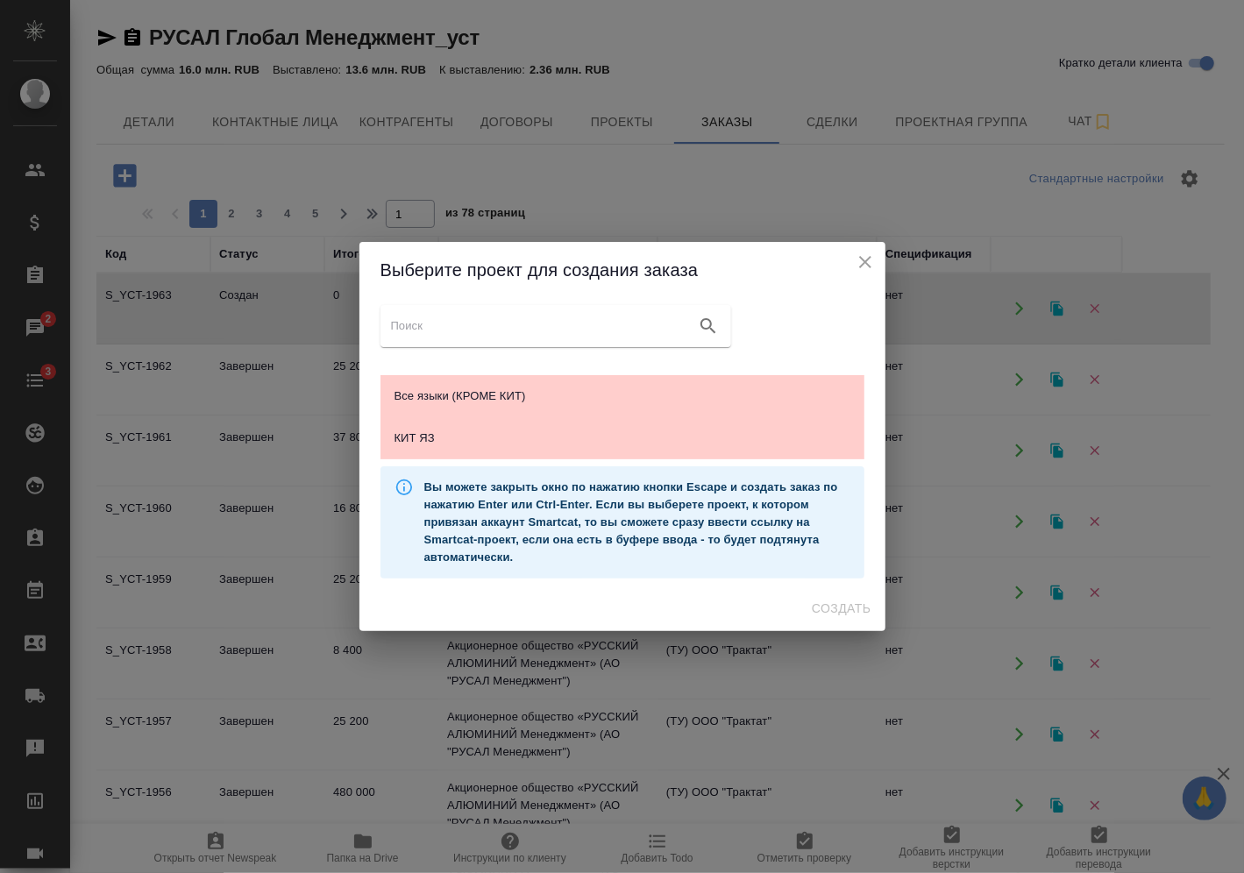
click at [875, 261] on icon "close" at bounding box center [865, 262] width 21 height 21
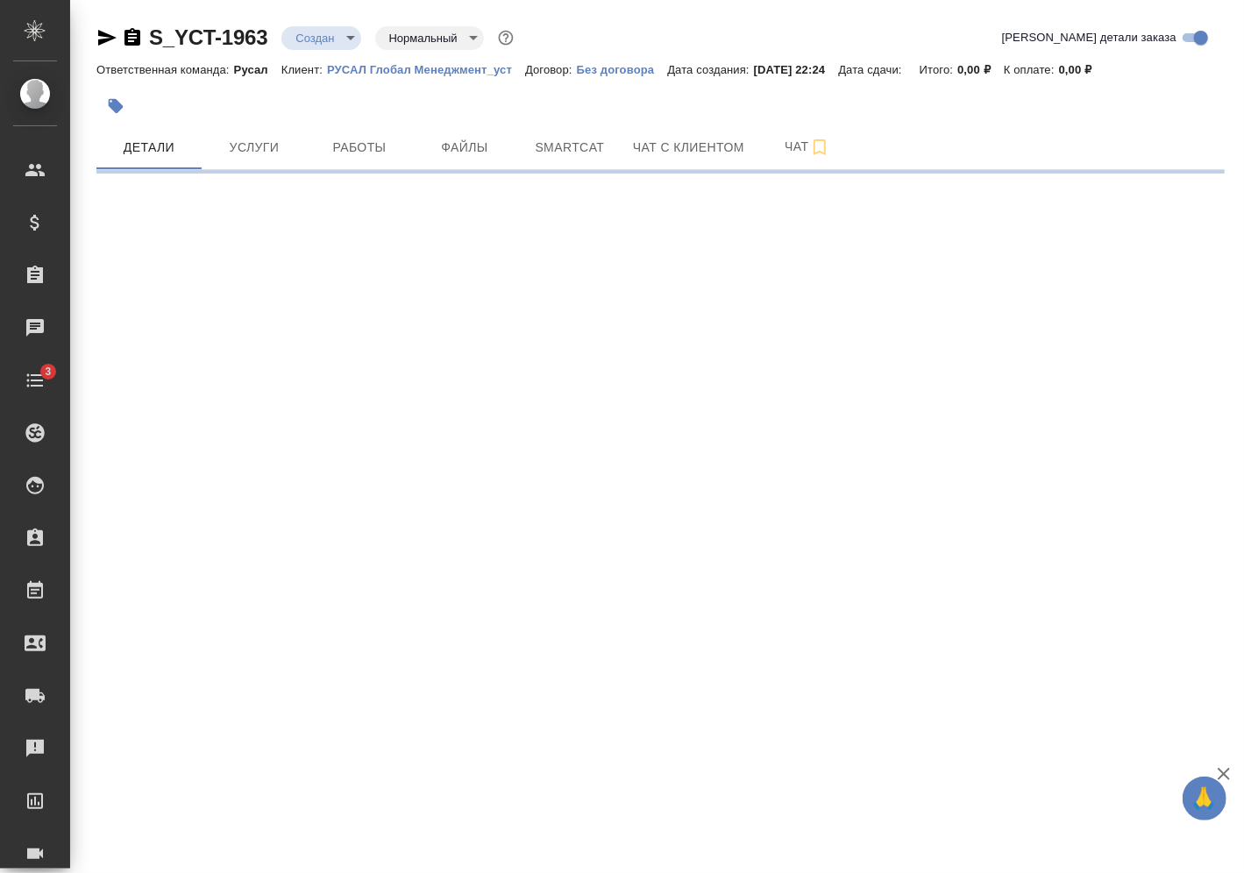
select select "RU"
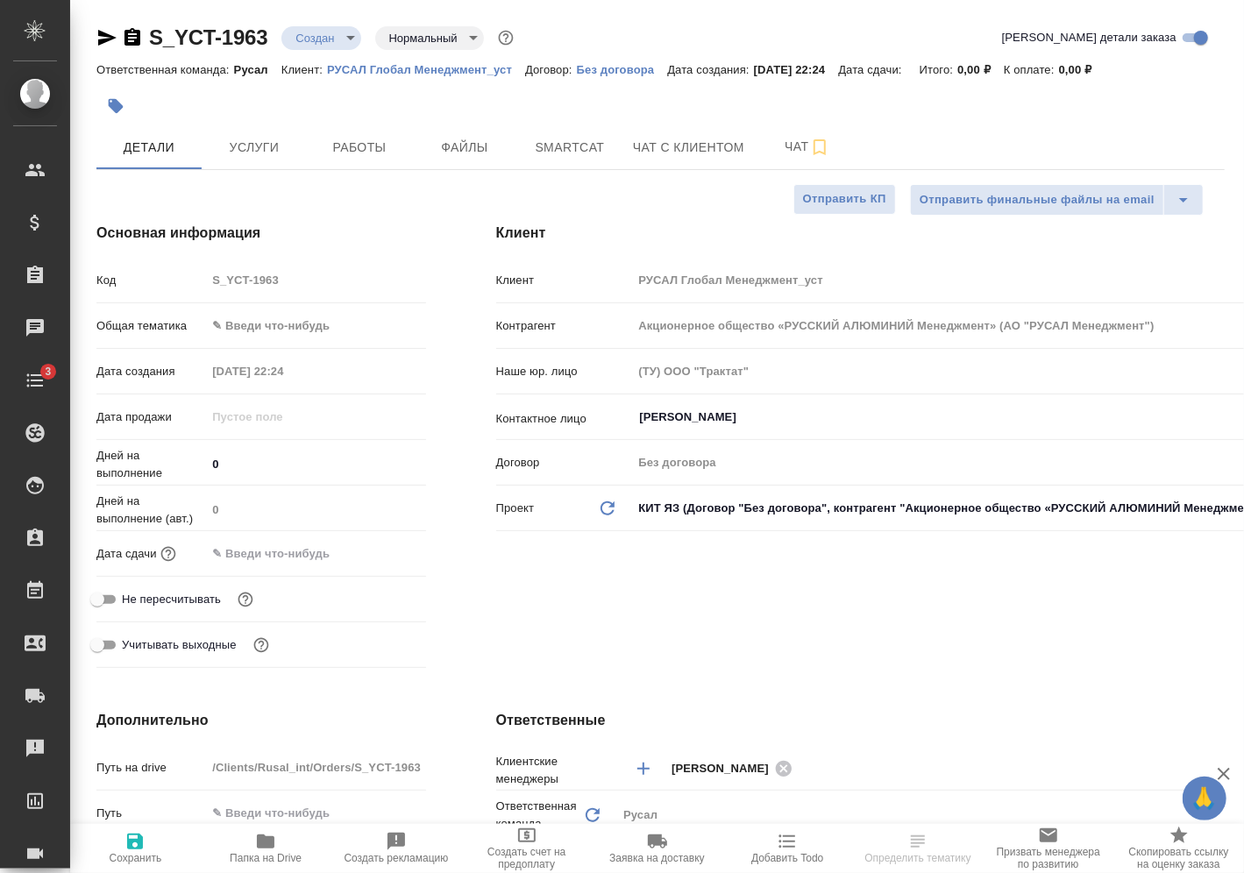
type textarea "x"
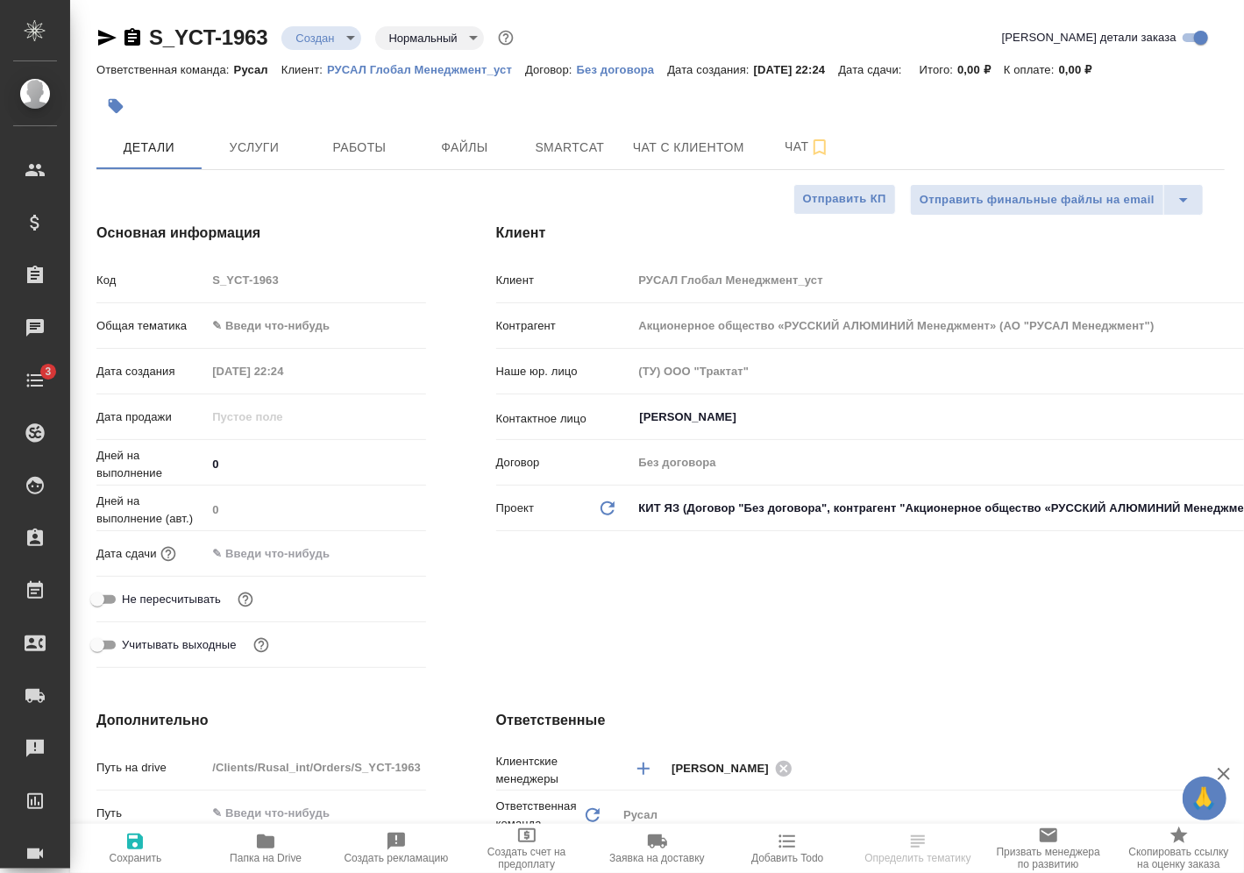
type textarea "x"
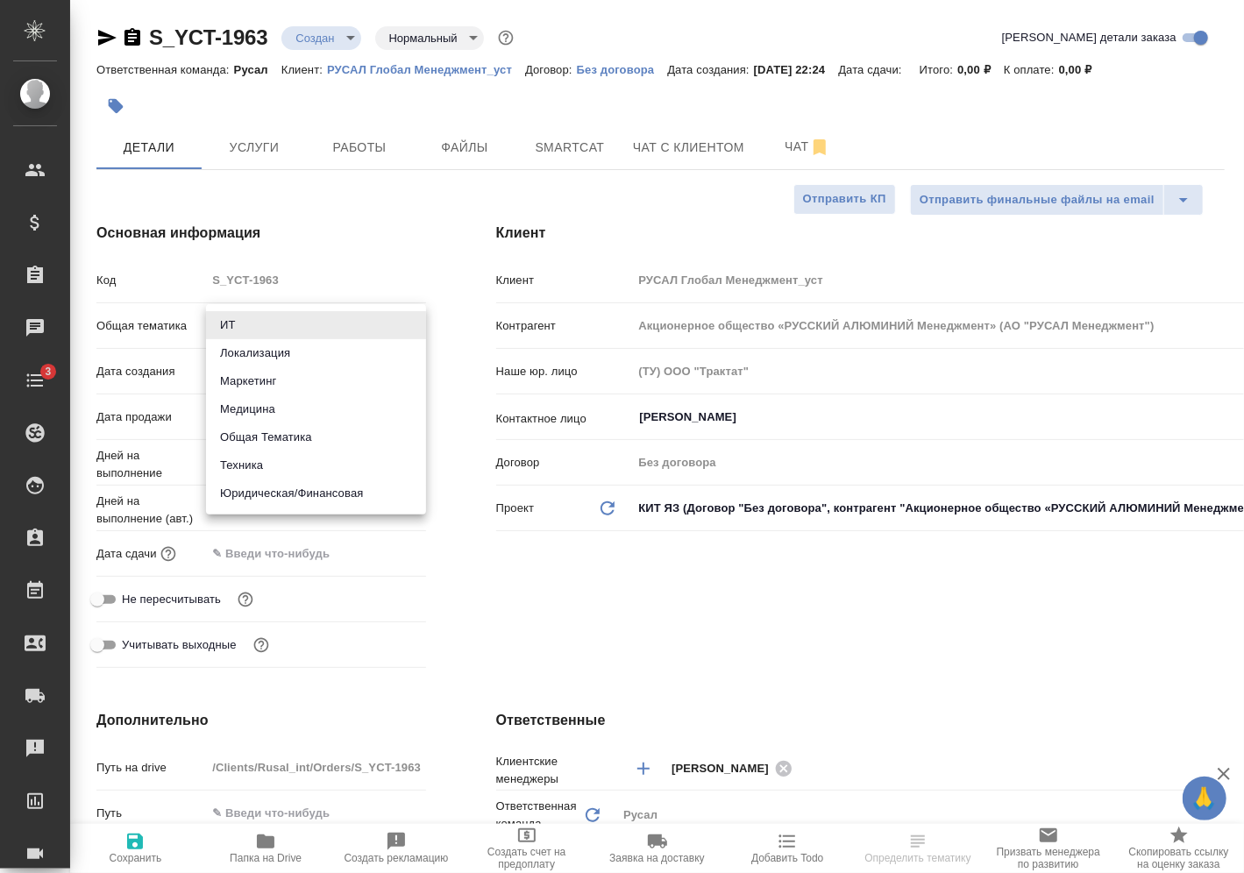
click at [283, 331] on body "🙏 .cls-1 fill:#fff; AWATERA Vasilev Evgeniy Клиенты Спецификации Заказы Чаты 3 …" at bounding box center [622, 436] width 1244 height 873
click at [270, 470] on li "Техника" at bounding box center [316, 466] width 220 height 28
type input "tech"
type textarea "x"
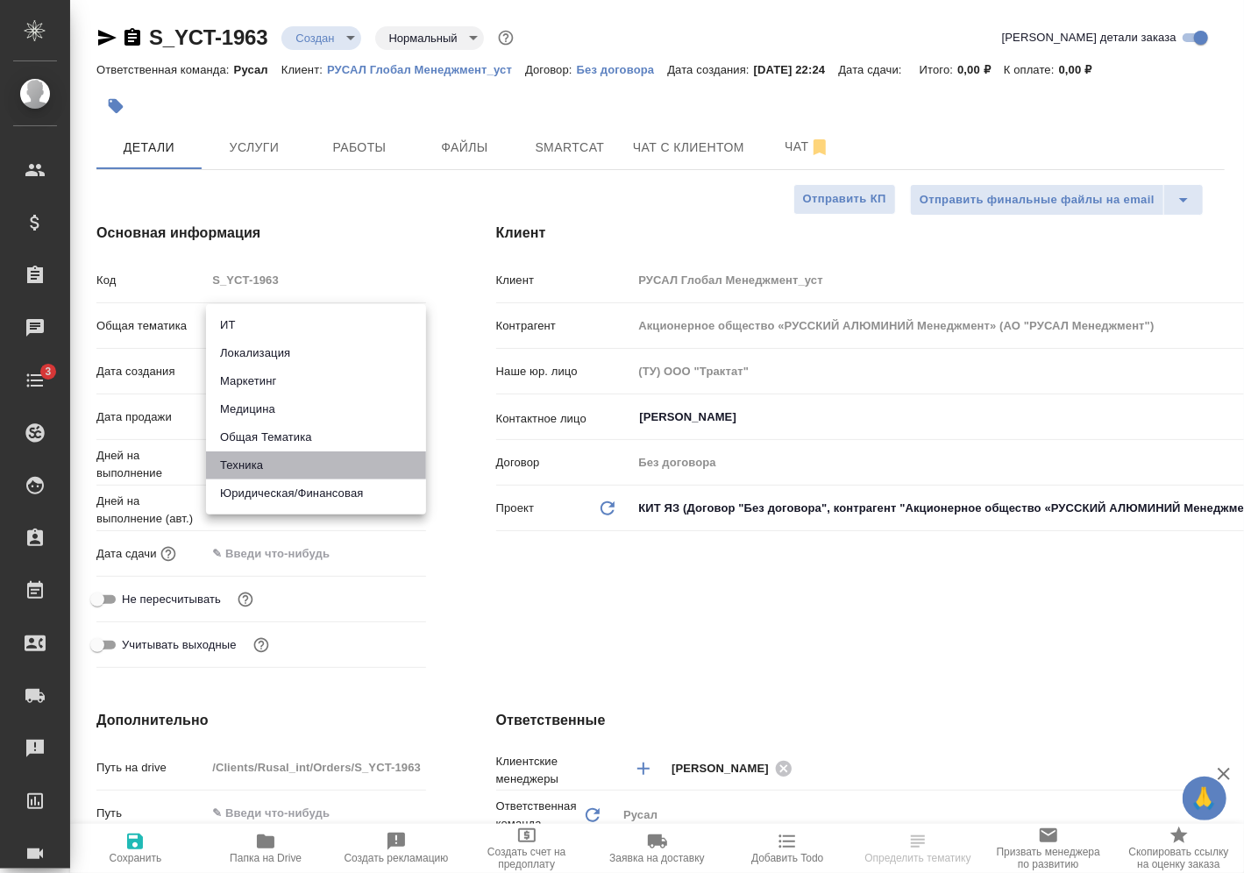
type textarea "x"
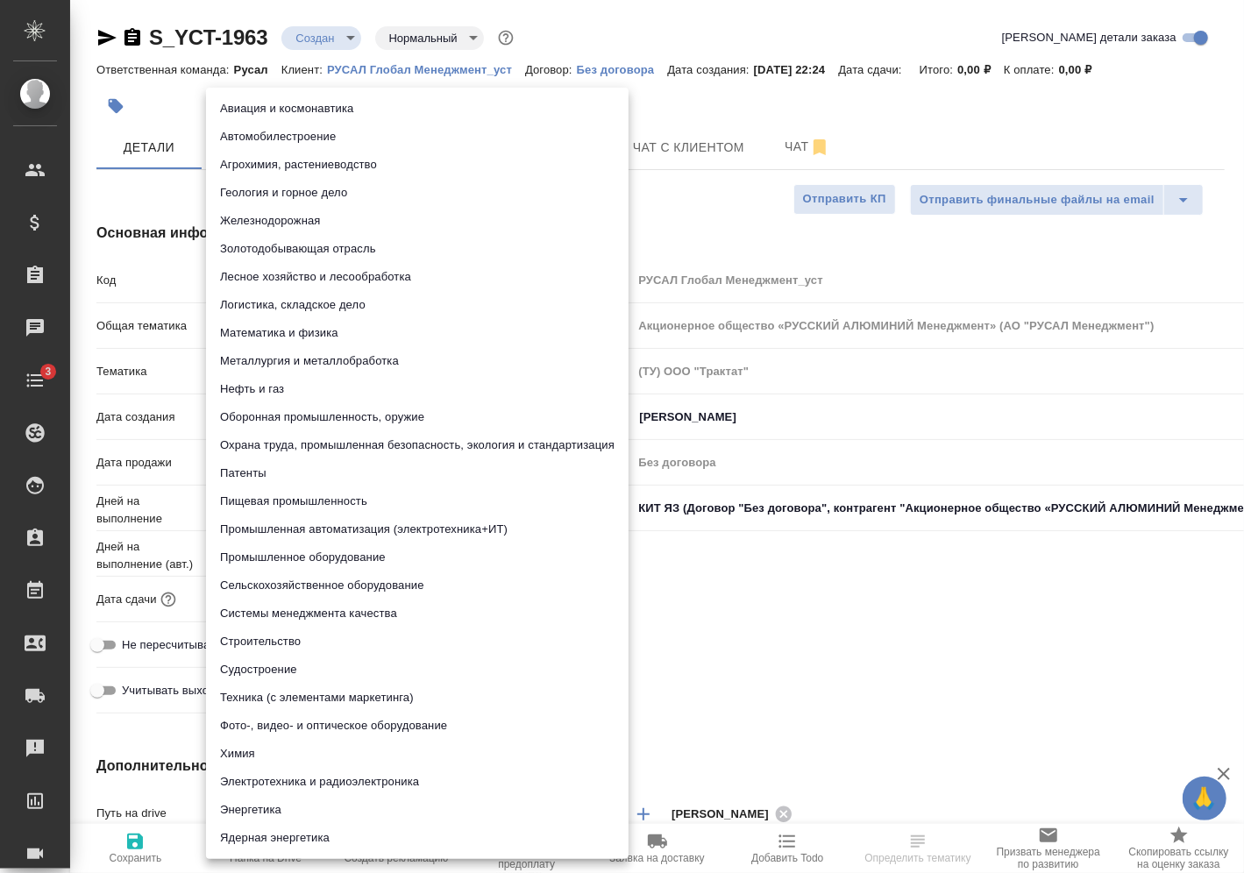
click at [289, 358] on body "🙏 .cls-1 fill:#fff; AWATERA Vasilev Evgeniy Клиенты Спецификации Заказы Чаты 3 …" at bounding box center [622, 436] width 1244 height 873
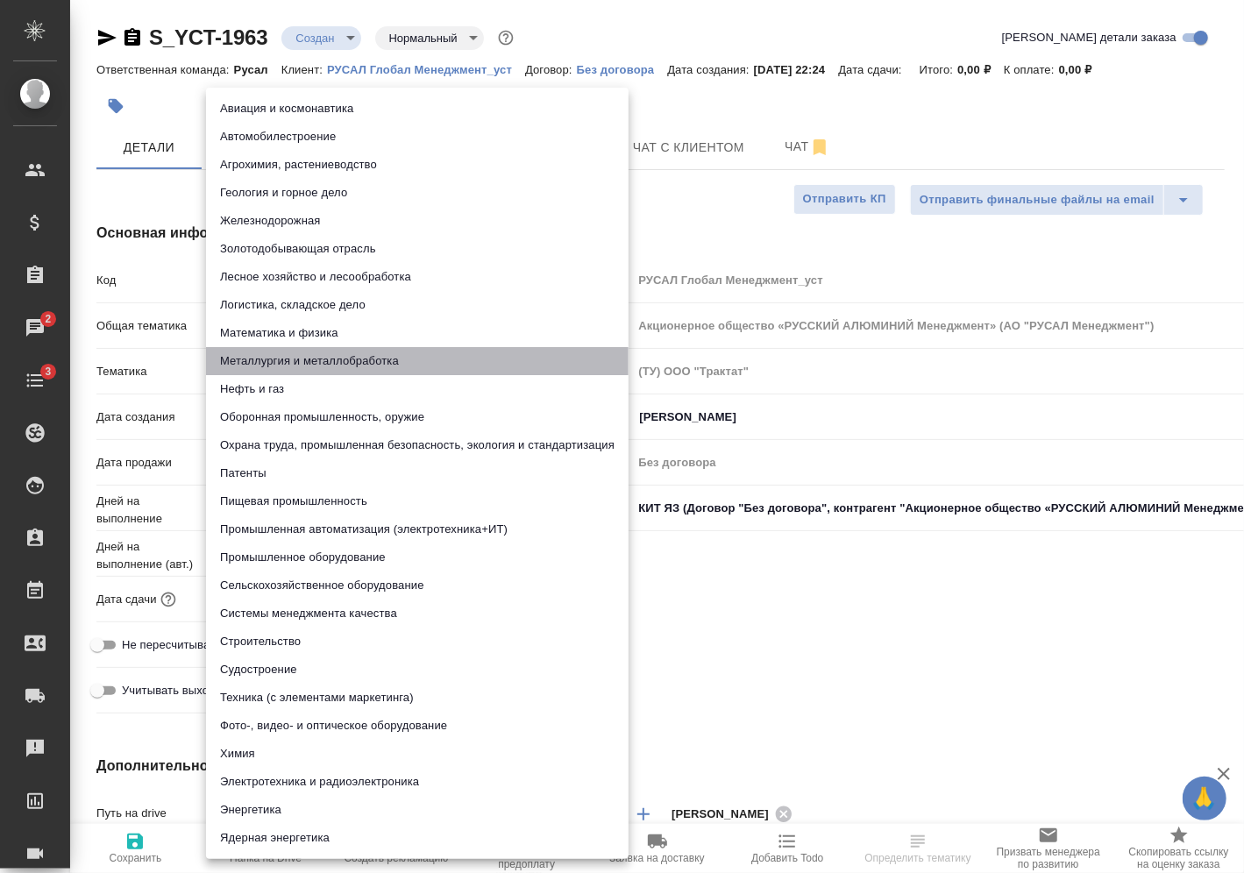
click at [302, 356] on li "Металлургия и металлобработка" at bounding box center [417, 361] width 423 height 28
type textarea "x"
type input "60014e23f7d9dc5f480a3cf8"
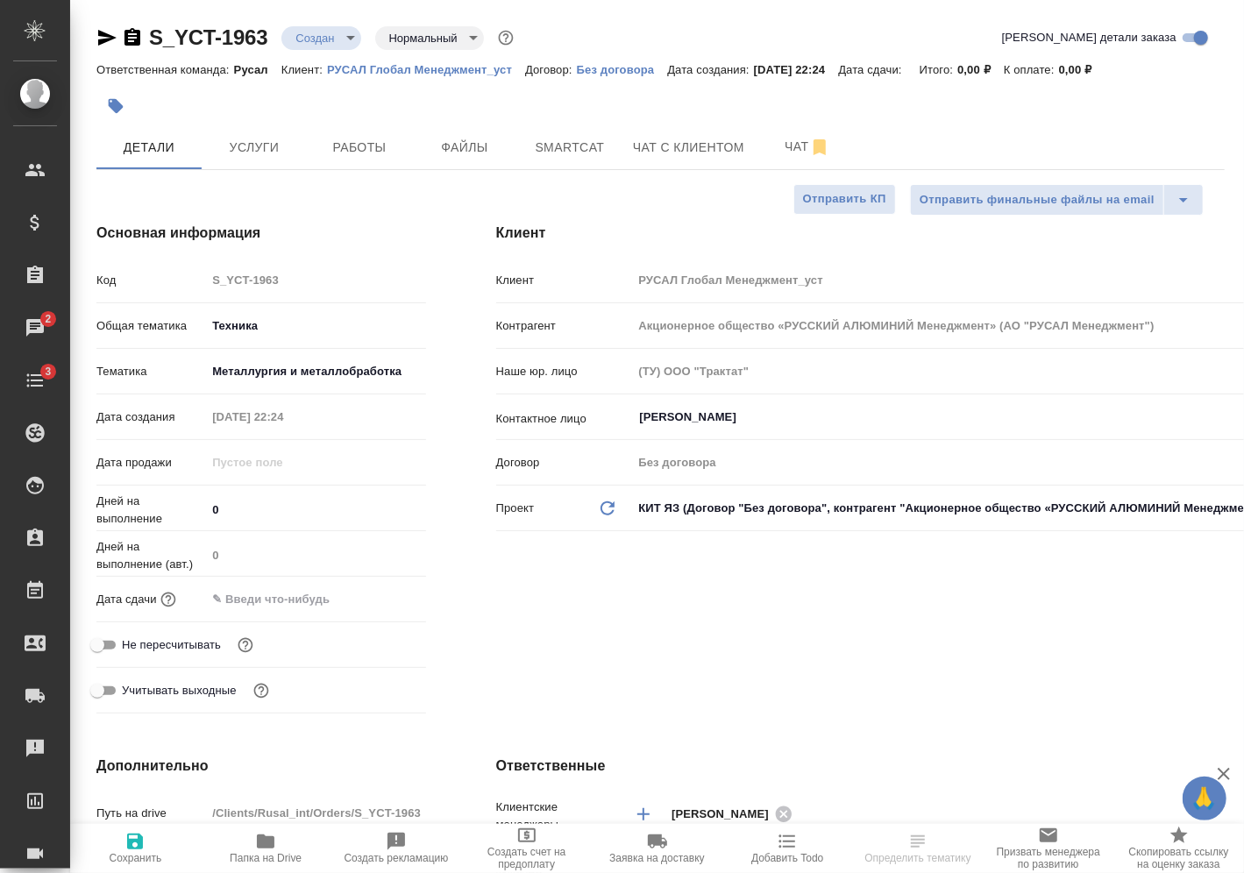
click at [322, 599] on div ".cls-1 fill:#fff; AWATERA Vasilev Evgeniy Клиенты Спецификации Заказы 2 Чаты 3 …" at bounding box center [622, 436] width 1244 height 873
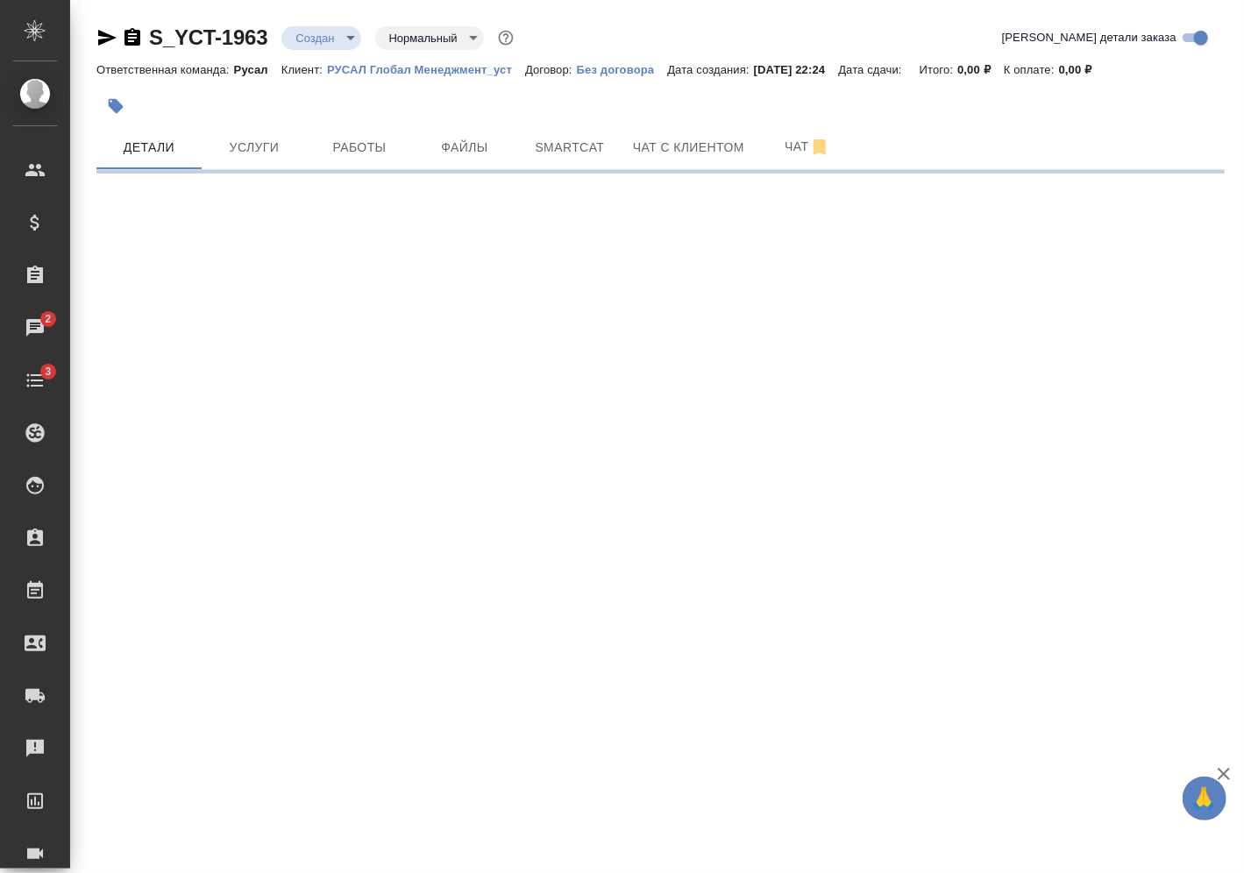
select select "RU"
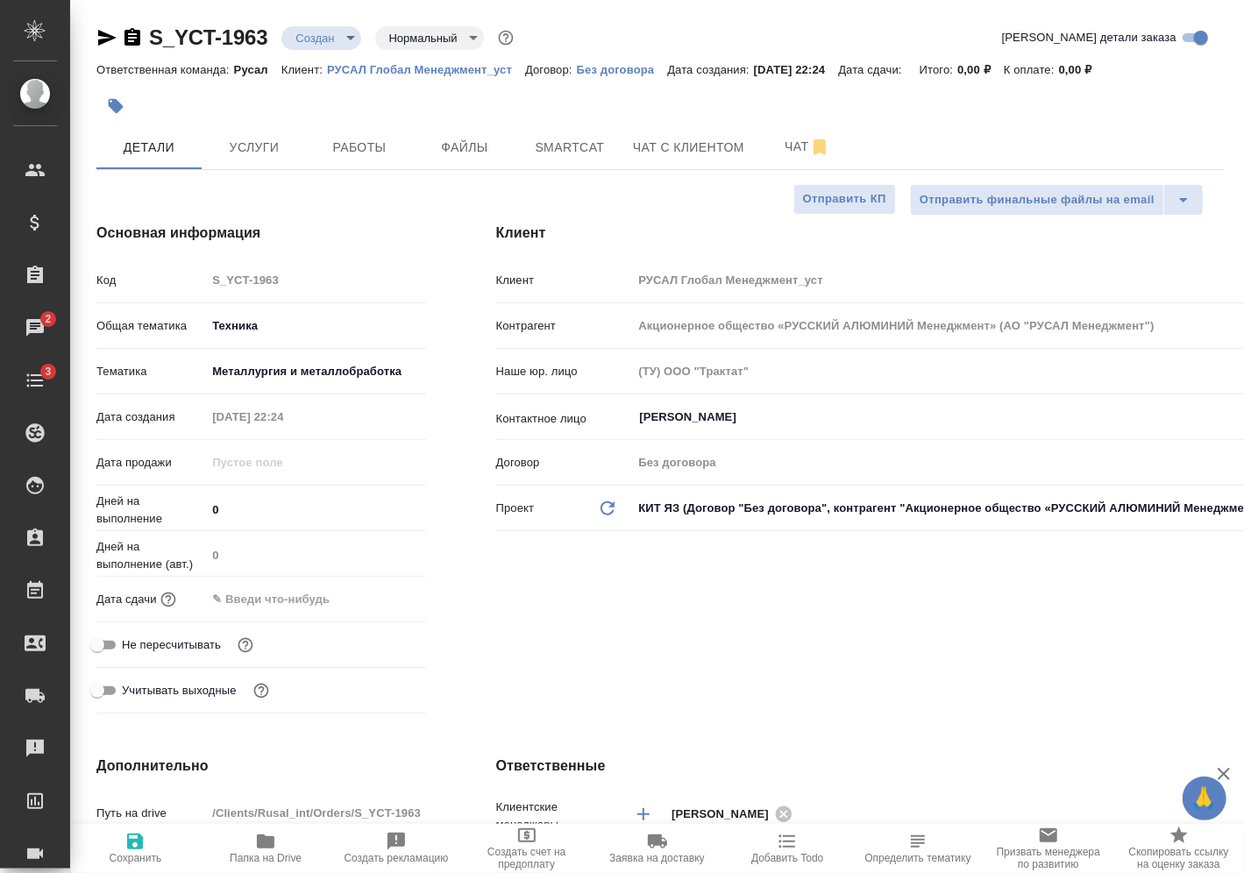
type textarea "x"
click at [322, 599] on input "text" at bounding box center [283, 599] width 153 height 25
click at [381, 605] on icon "button" at bounding box center [375, 598] width 16 height 18
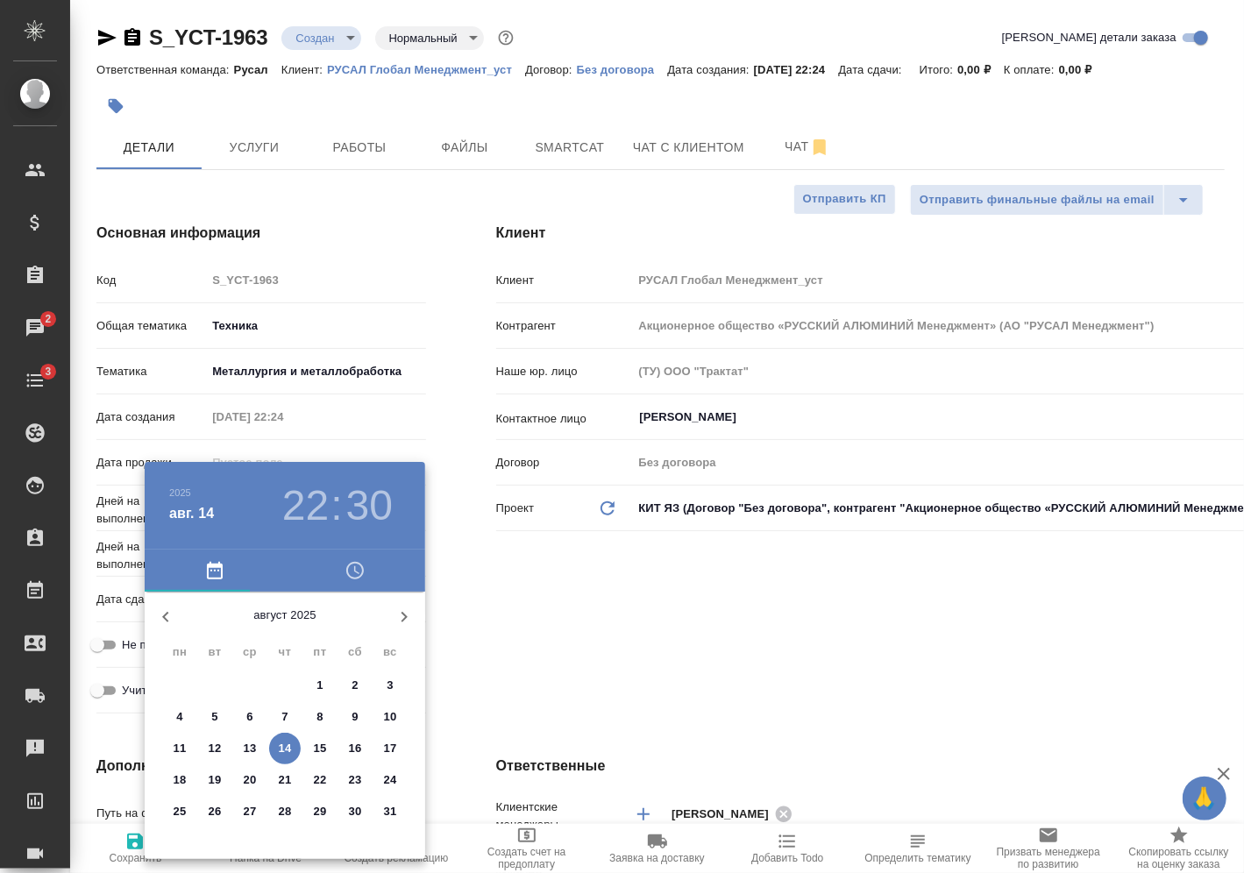
click at [308, 500] on h3 "22" at bounding box center [305, 505] width 46 height 49
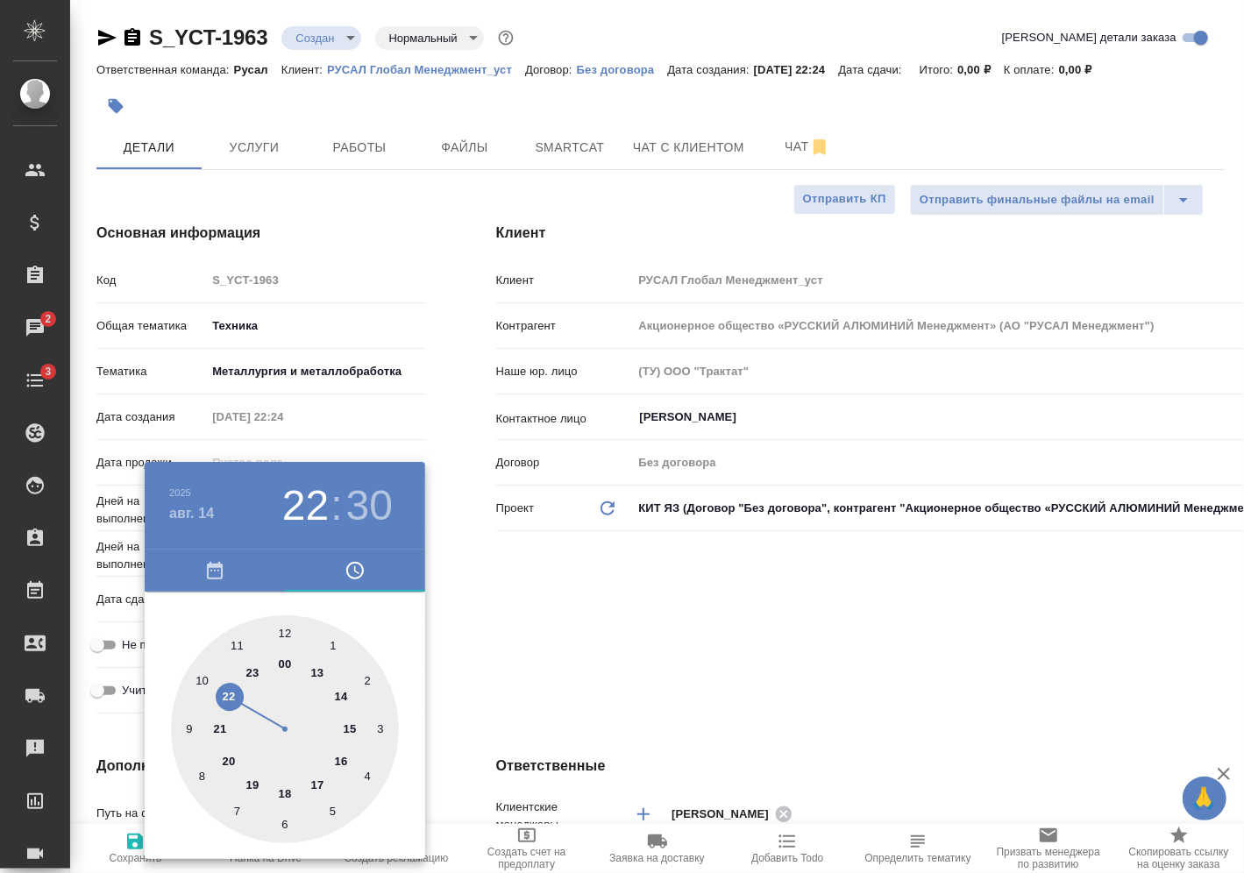
click at [254, 673] on div at bounding box center [285, 730] width 228 height 228
type input "14.08.2025 23:30"
type textarea "x"
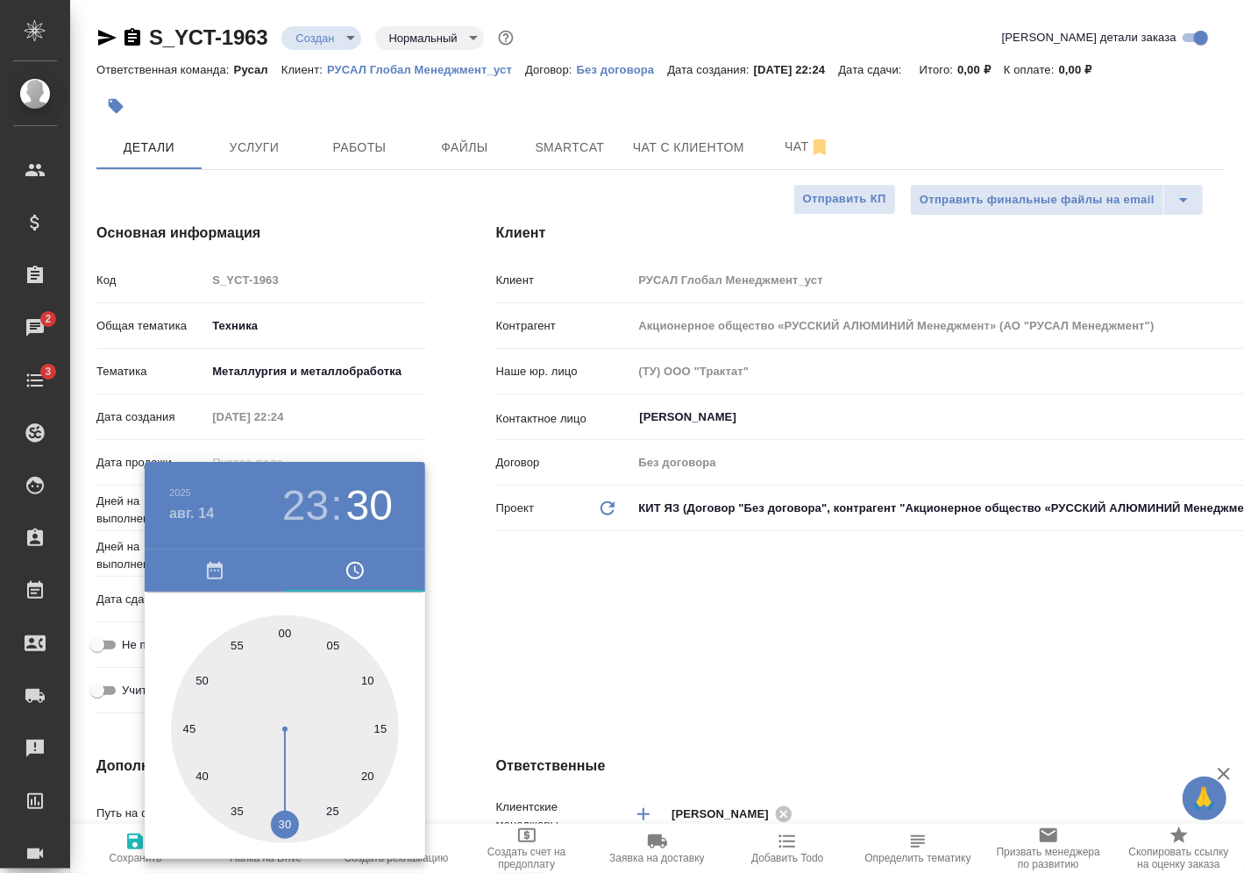
click at [438, 649] on div at bounding box center [622, 436] width 1244 height 873
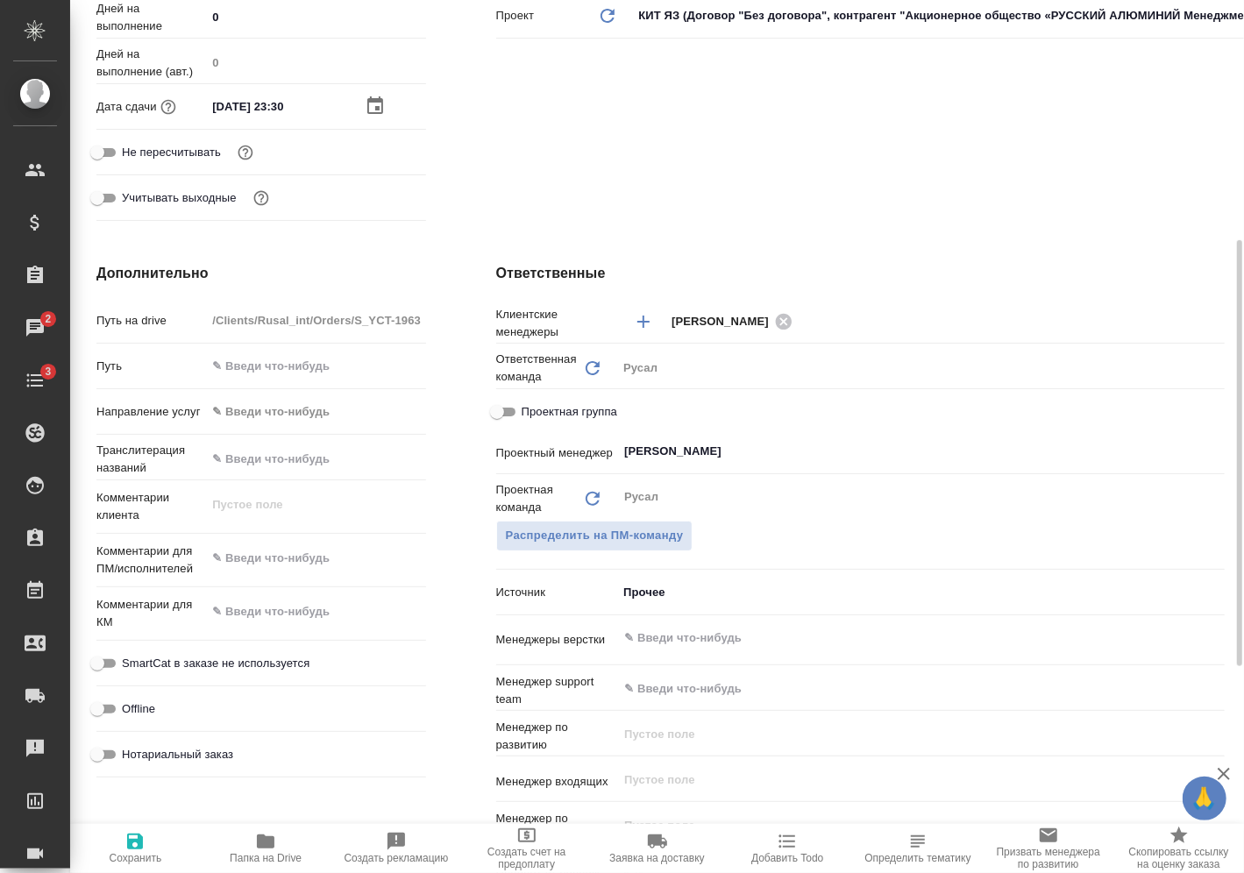
scroll to position [503, 0]
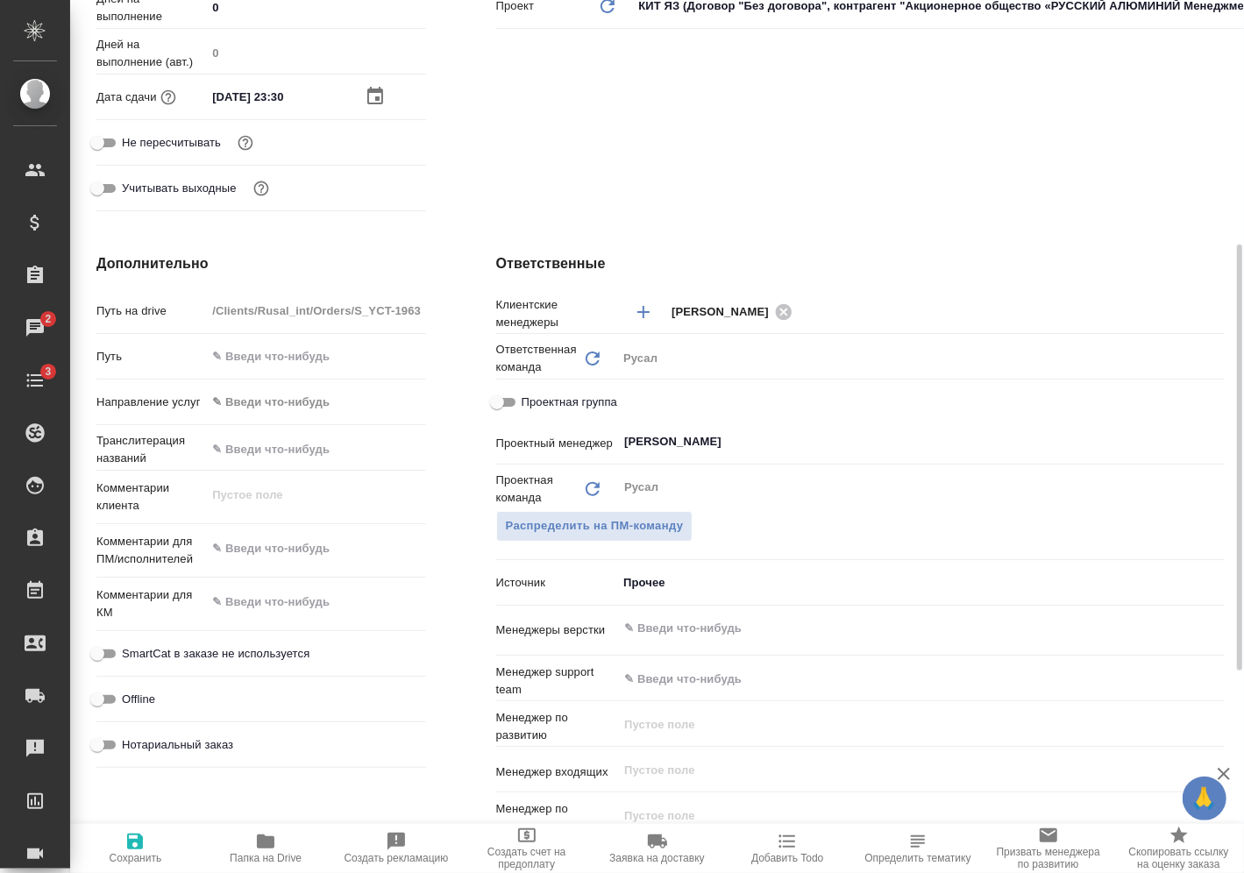
type textarea "x"
click at [322, 555] on textarea at bounding box center [315, 550] width 217 height 30
type textarea "x"
type textarea "1"
type textarea "x"
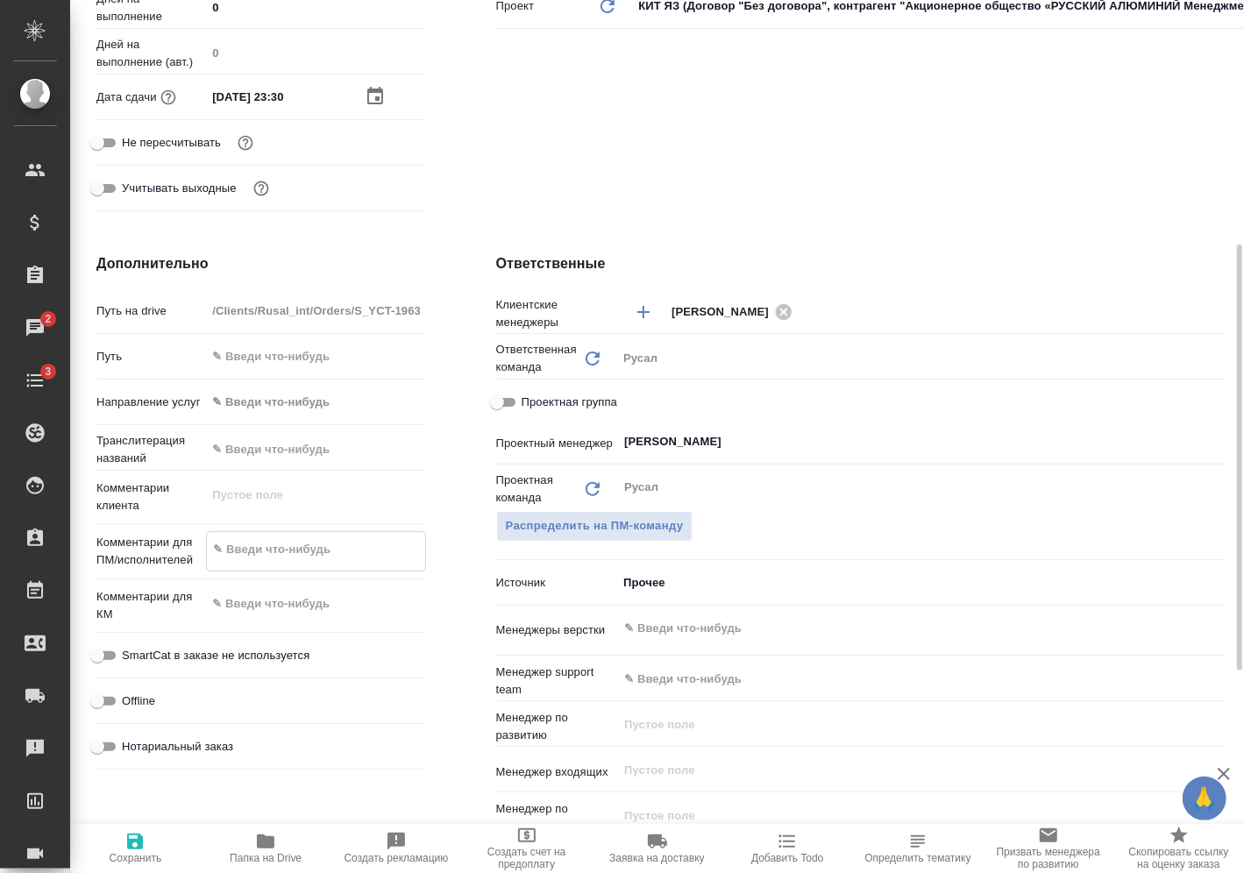
type textarea "x"
type textarea "14"
type textarea "x"
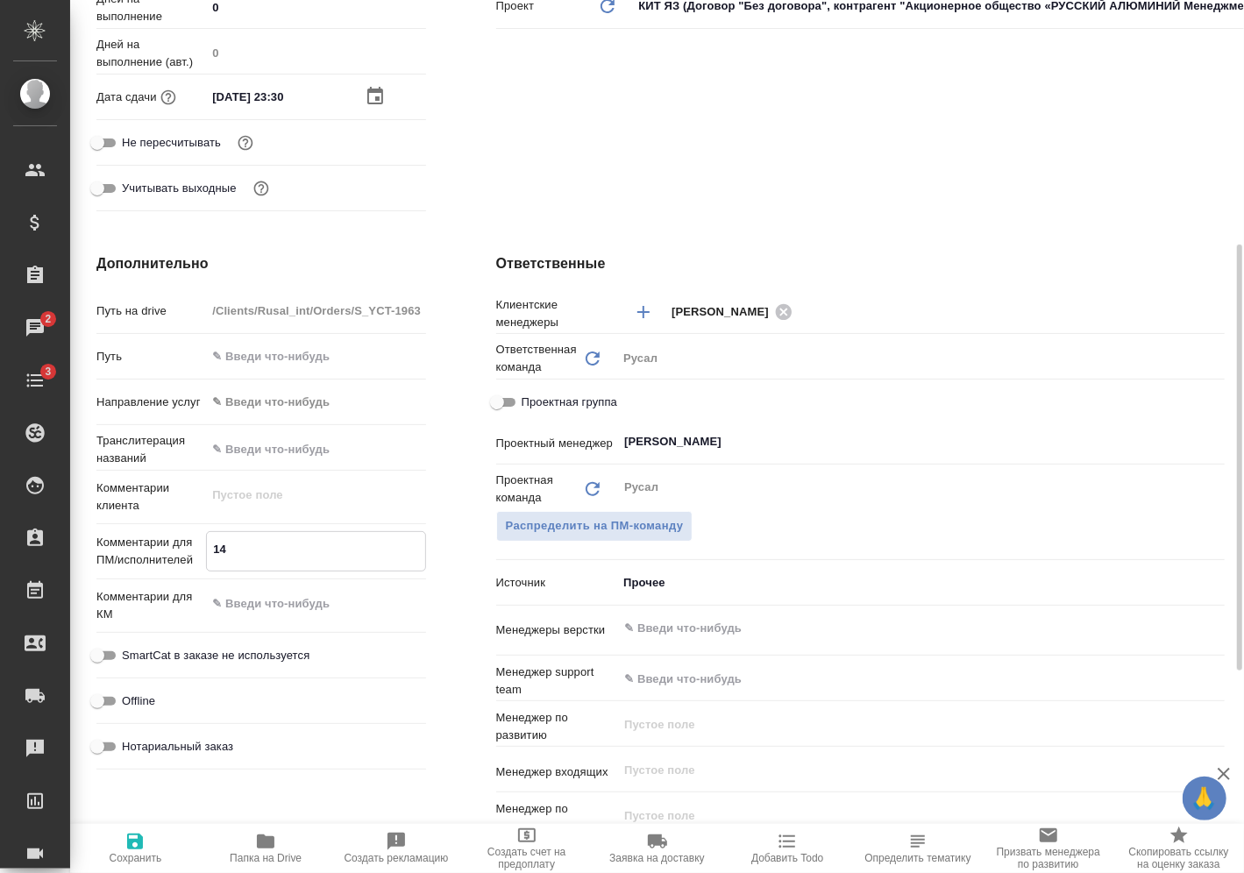
type textarea "x"
type textarea "14."
type textarea "x"
type textarea "14.0"
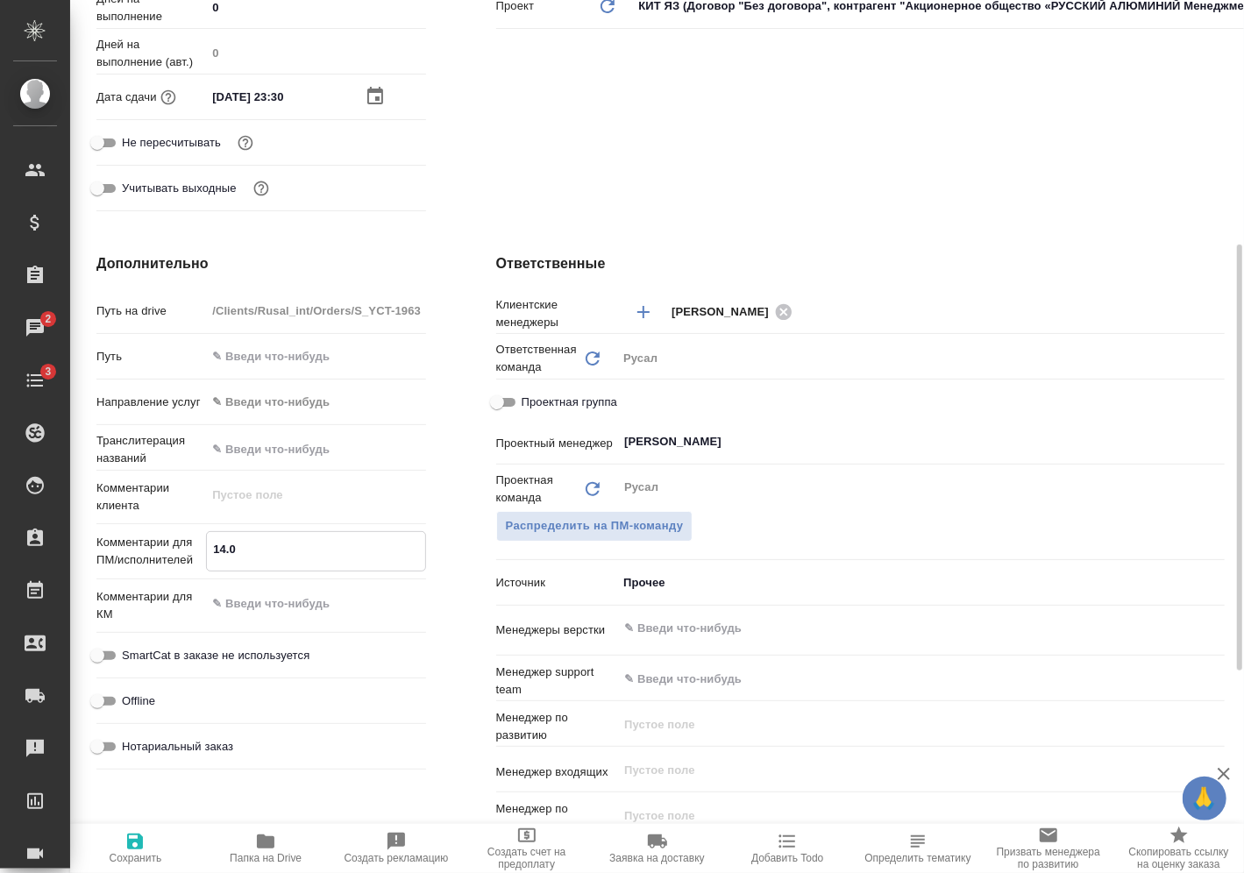
type textarea "x"
type textarea "14.08"
type textarea "x"
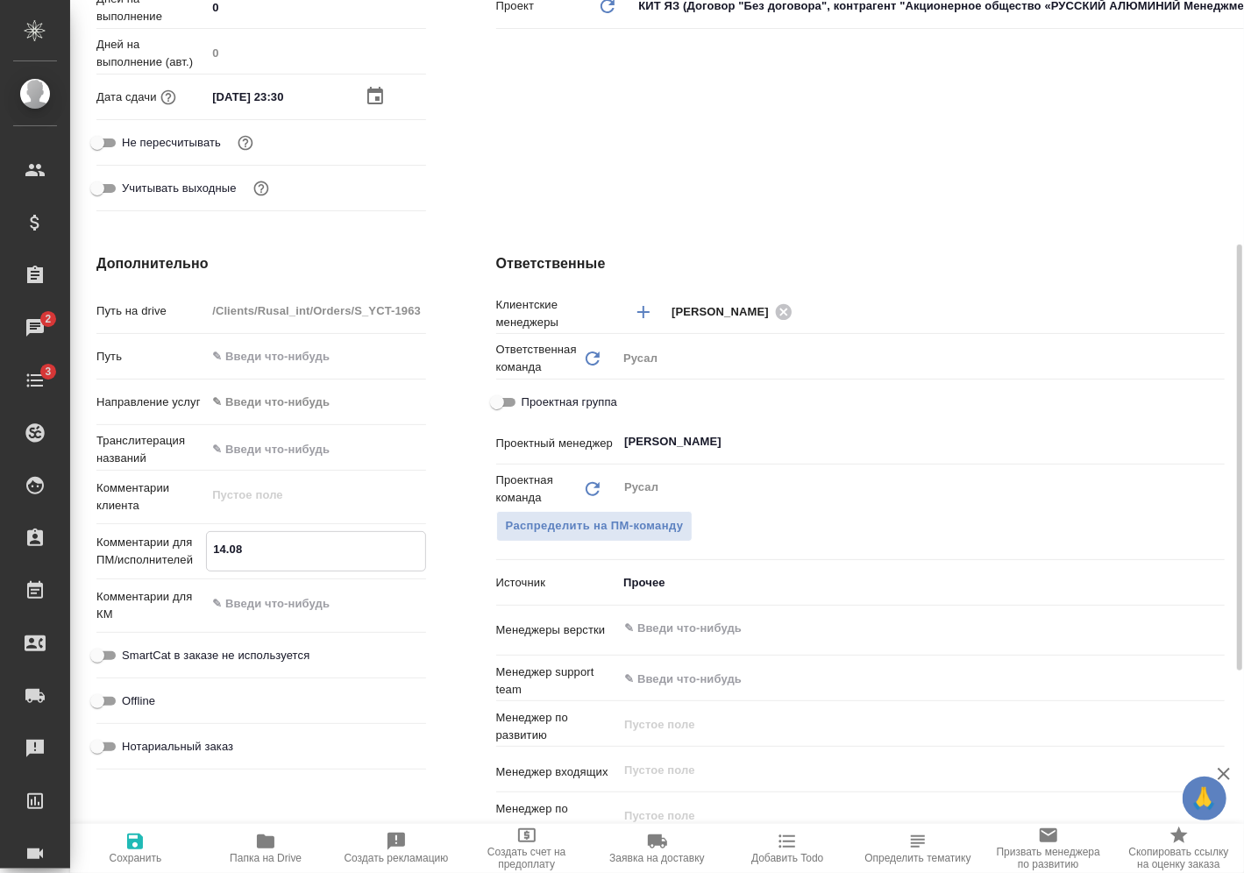
type textarea "x"
type textarea "14.08"
type textarea "x"
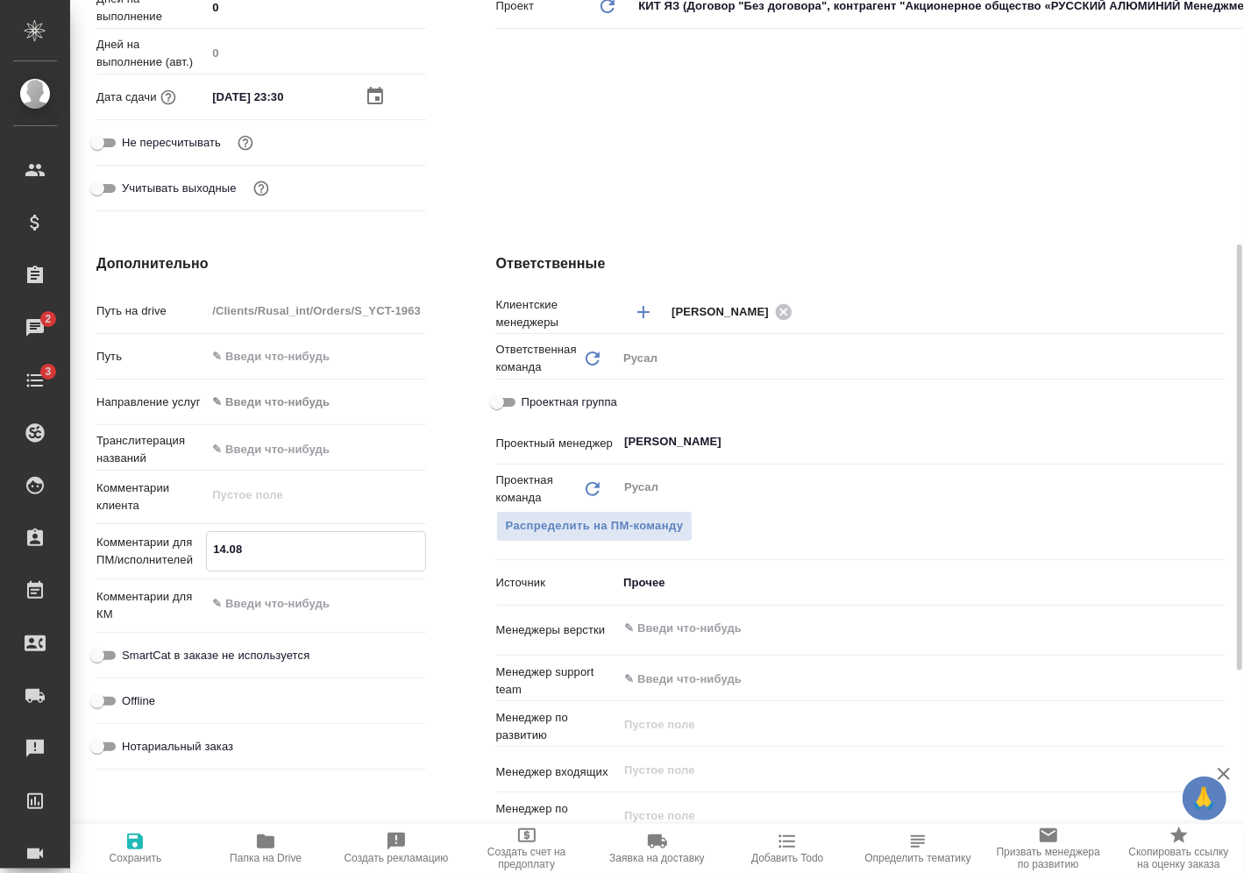
type textarea "x"
type textarea "14.08 Б"
type textarea "x"
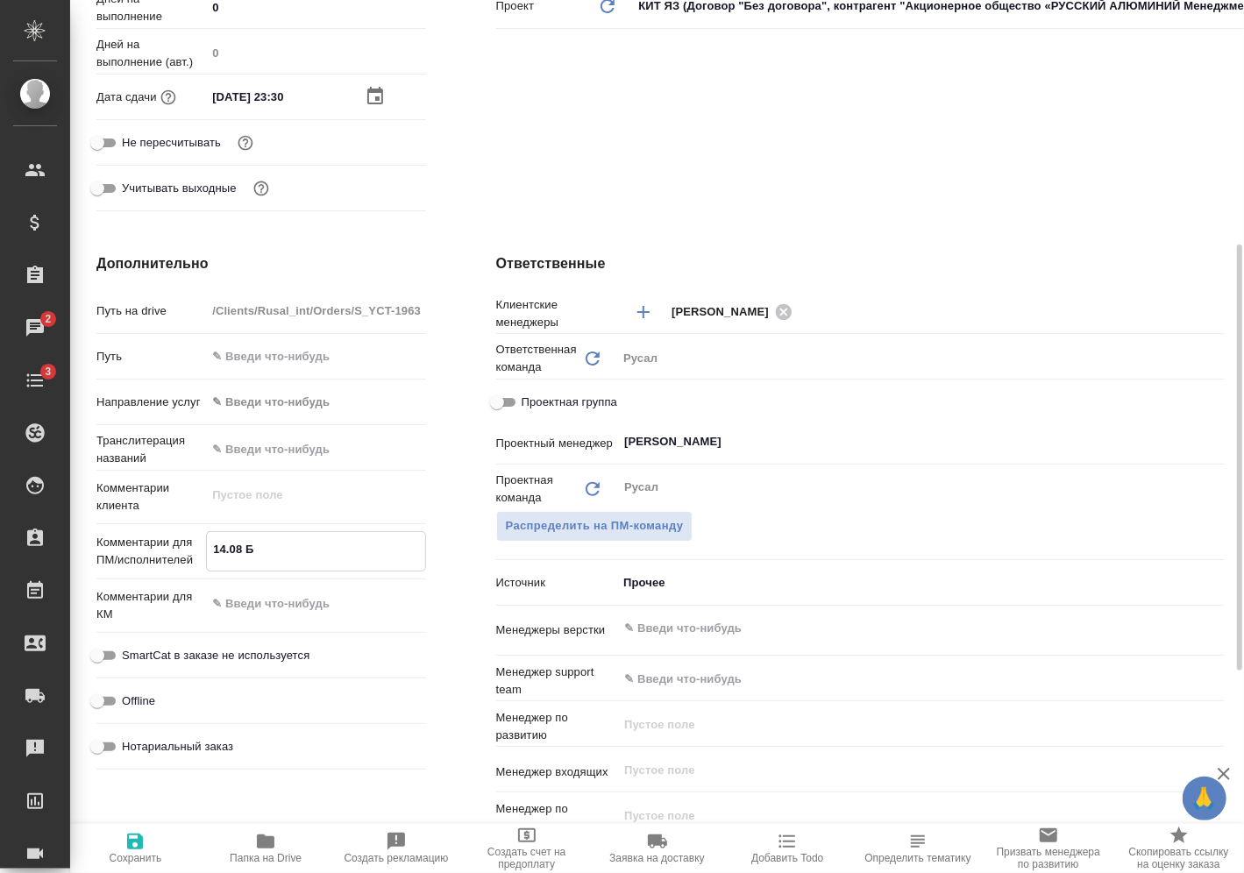
type textarea "x"
type textarea "14.08 Бу"
type textarea "x"
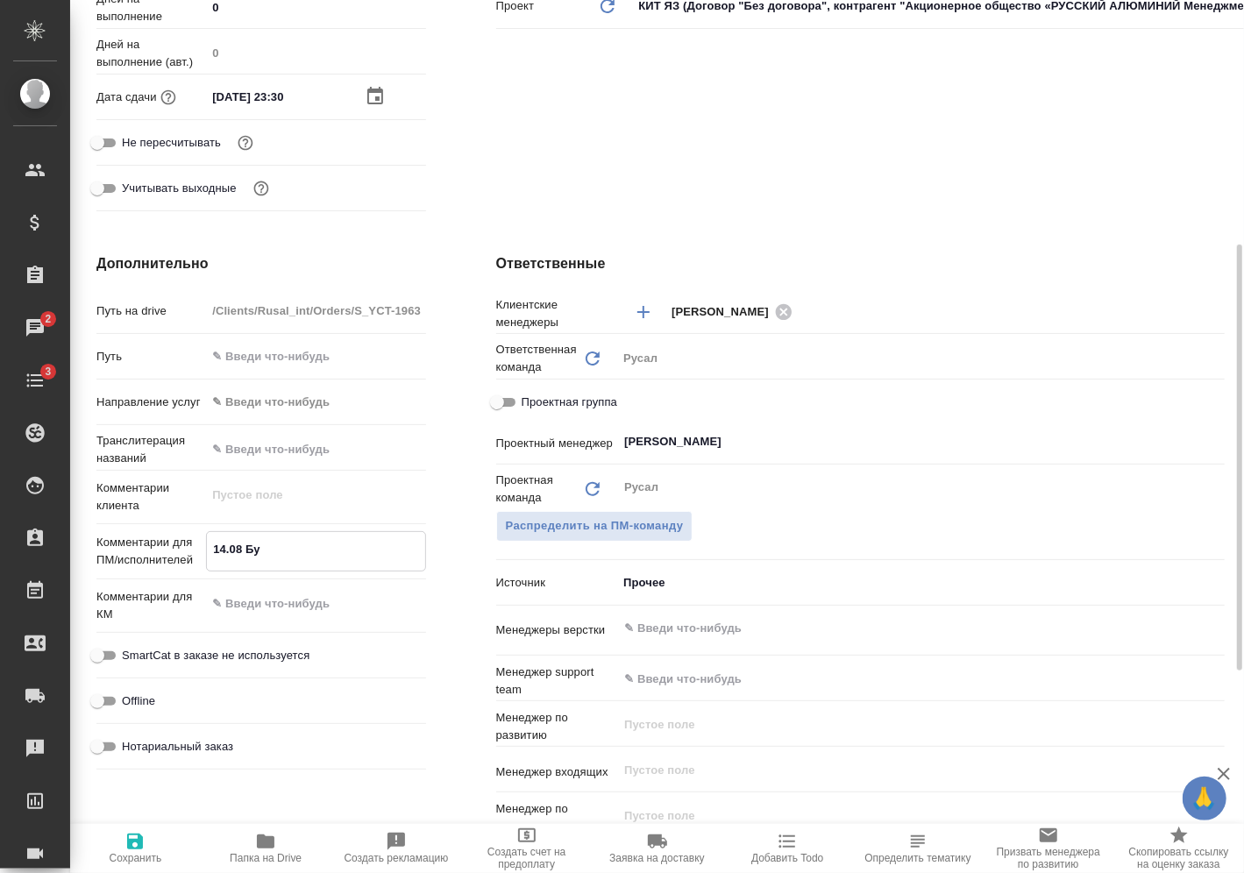
type textarea "14.08 Буд"
type textarea "x"
type textarea "14.08 Буда"
type textarea "x"
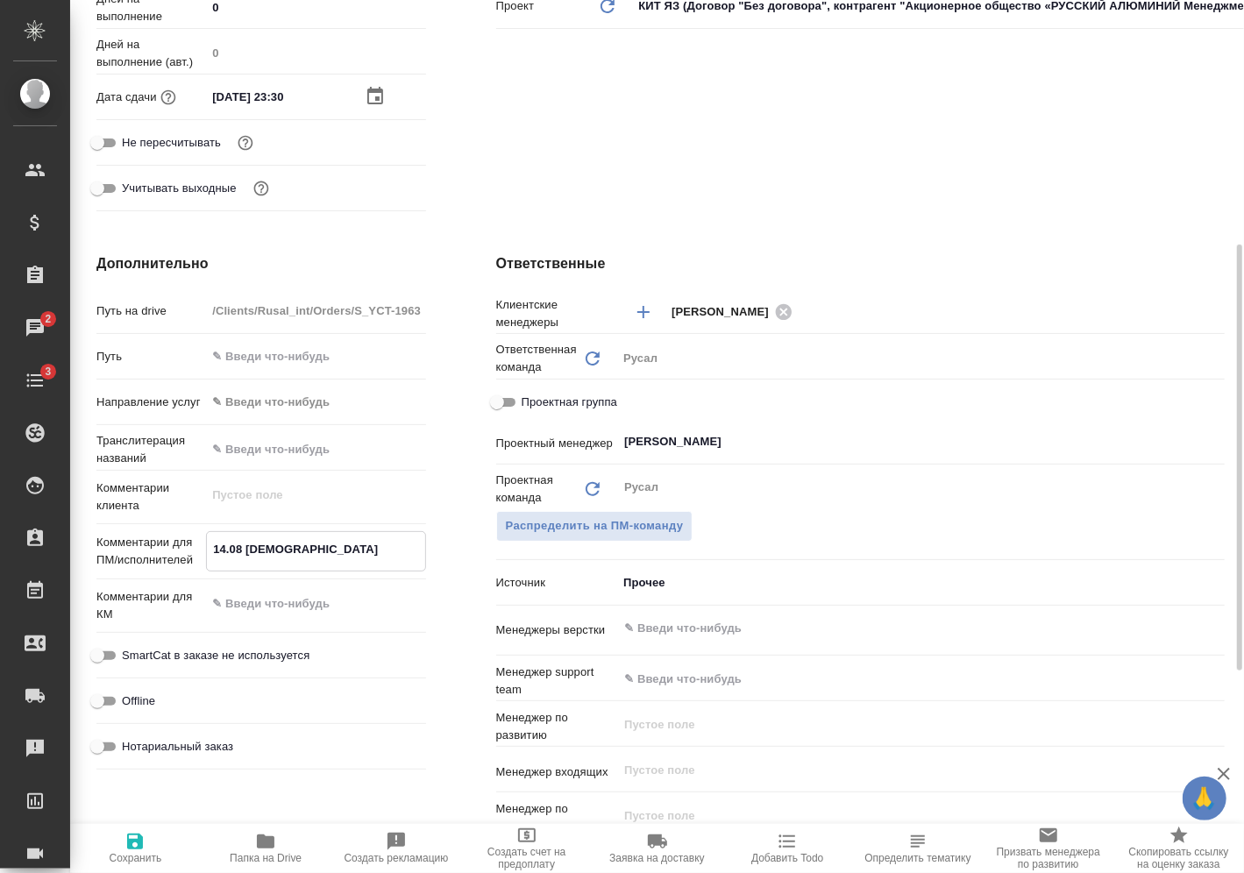
type textarea "x"
type textarea "14.08 Будае"
type textarea "x"
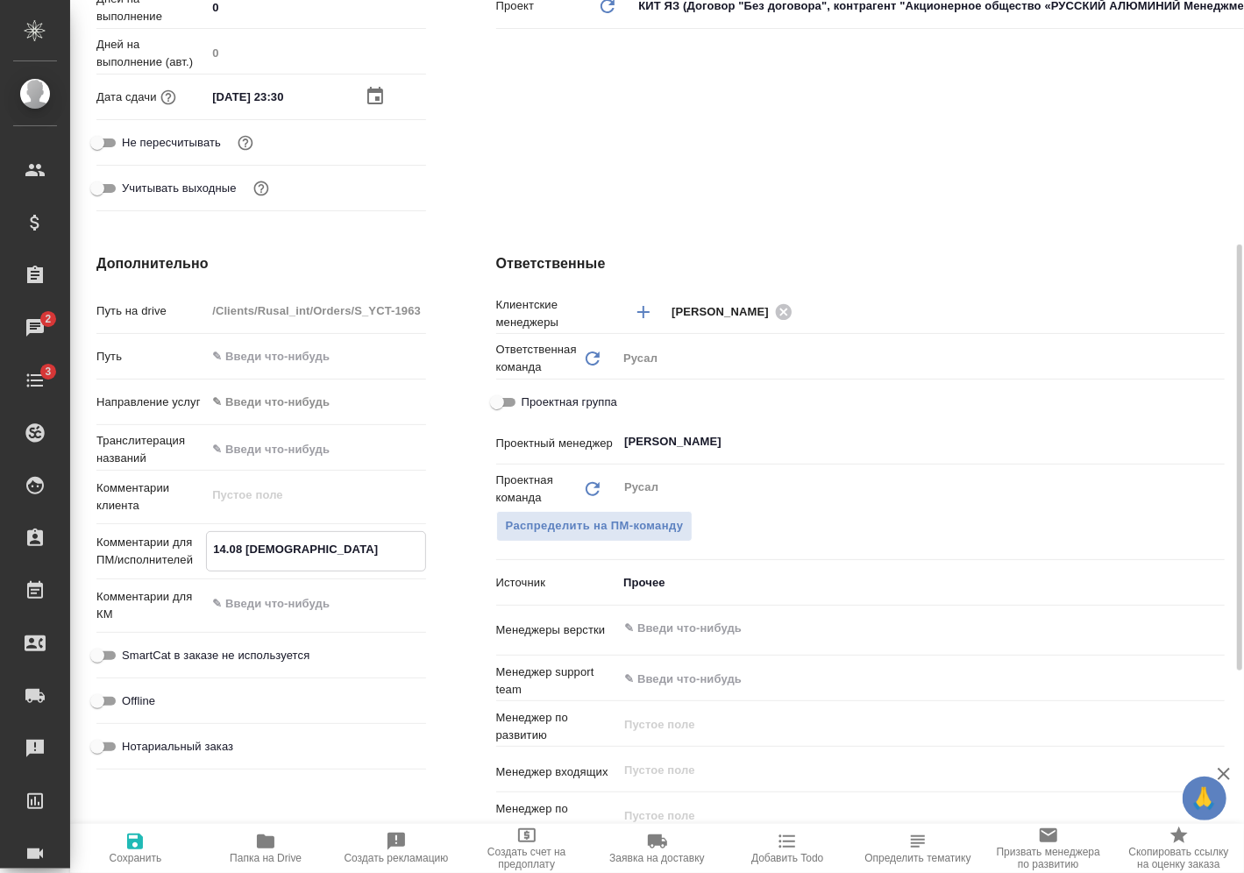
type textarea "x"
type textarea "14.08 Будаев"
type textarea "x"
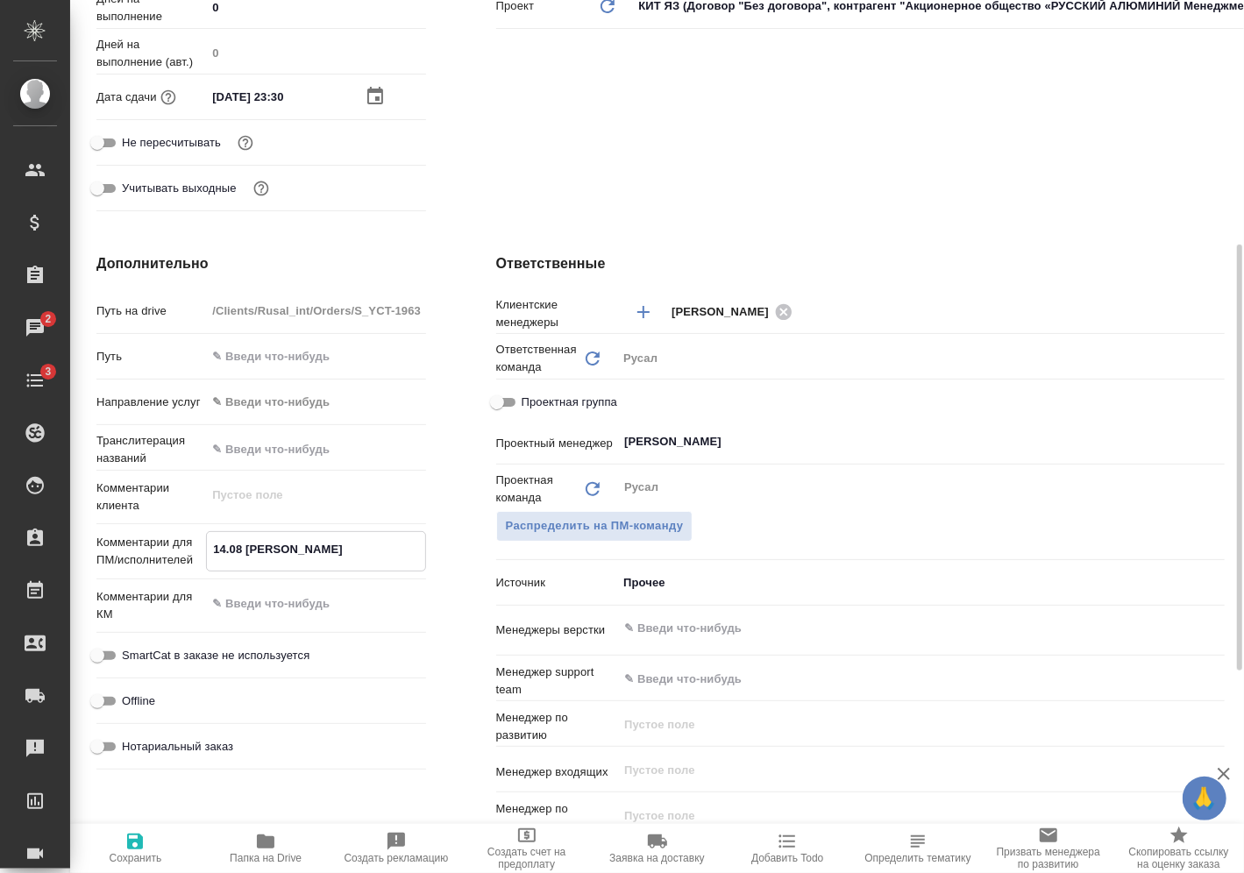
type textarea "x"
type textarea "14.08 Будаева"
type textarea "x"
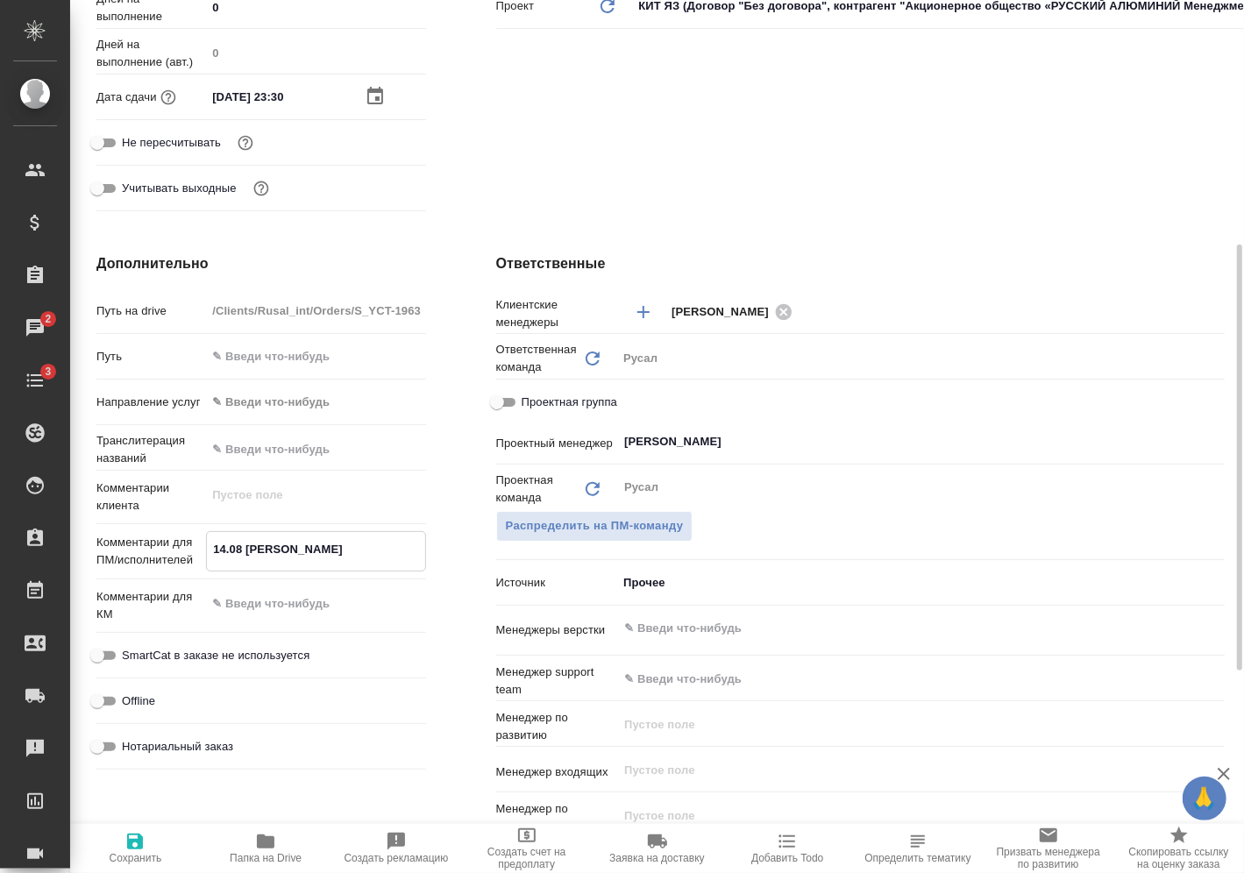
type textarea "14.08 Будаева"
type textarea "x"
type textarea "14.08 Будаева о"
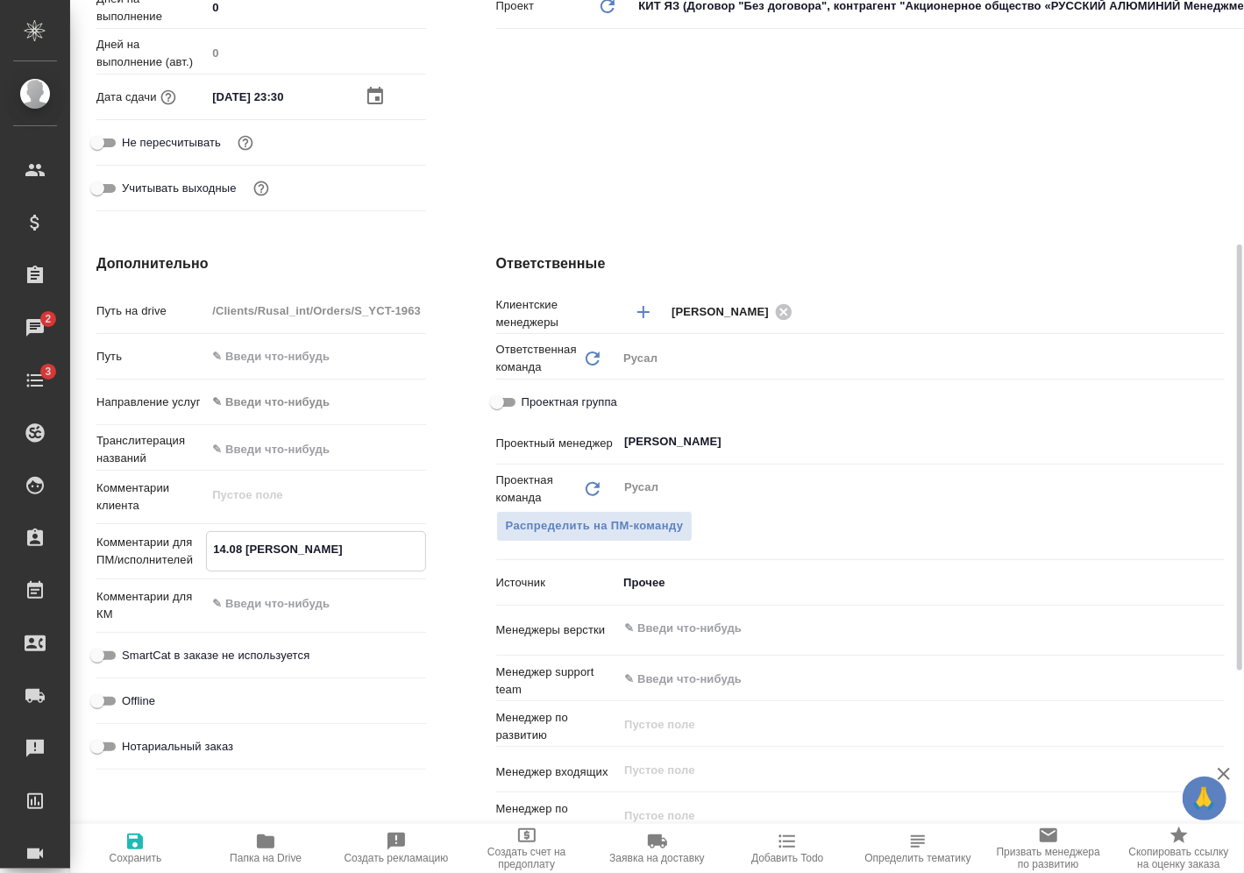
type textarea "x"
type textarea "14.08 Будаева он"
type textarea "x"
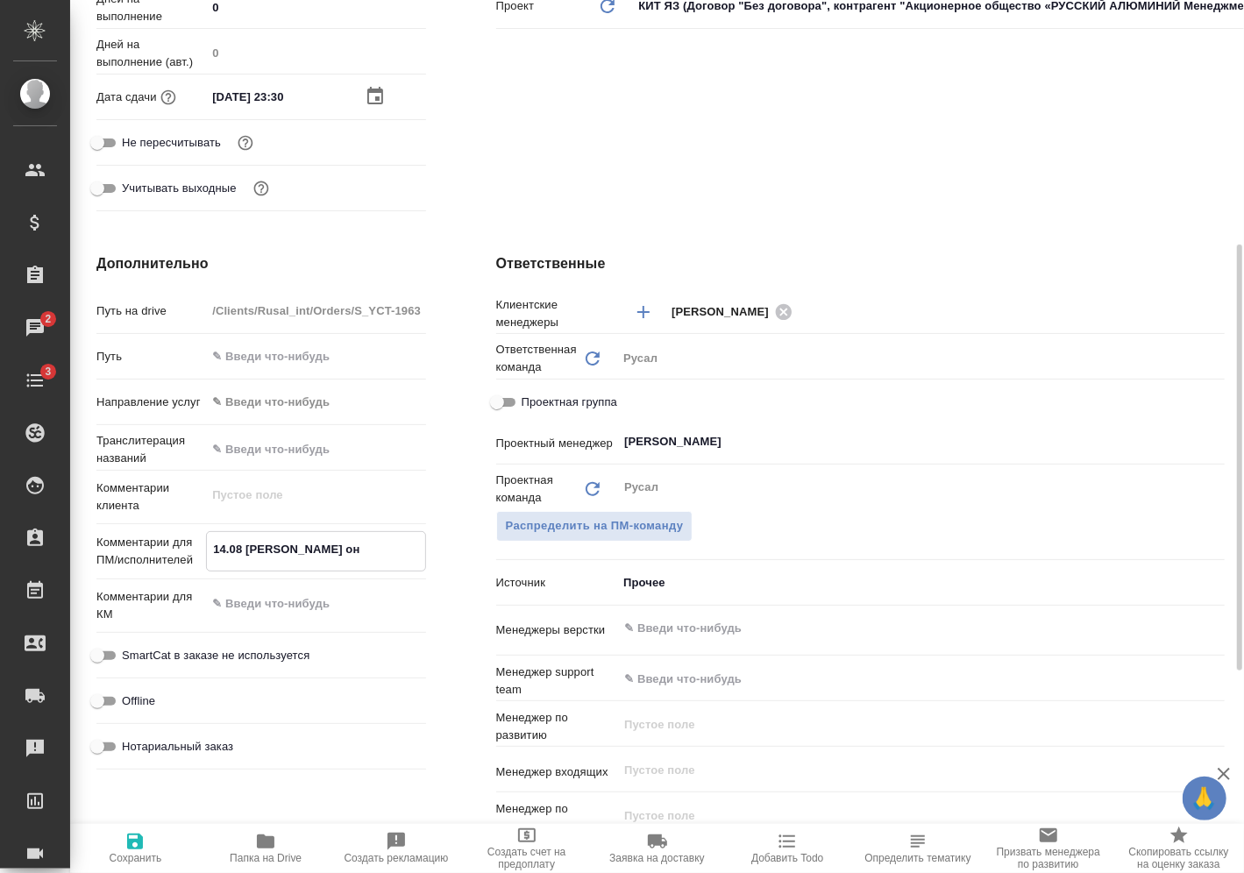
type textarea "x"
type textarea "14.08 Будаева онл"
type textarea "x"
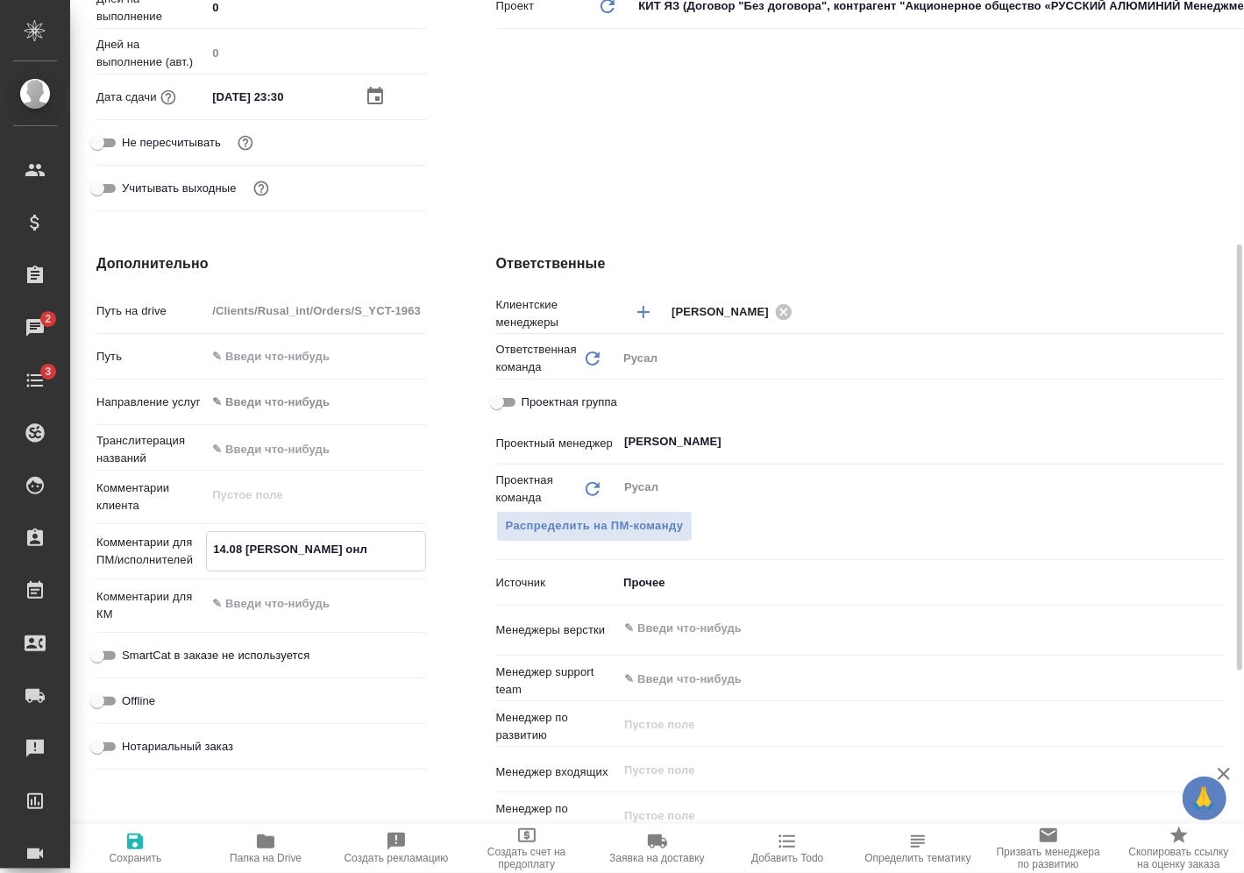
type textarea "14.08 Будаева онла"
type textarea "x"
type textarea "14.08 Будаева онлай"
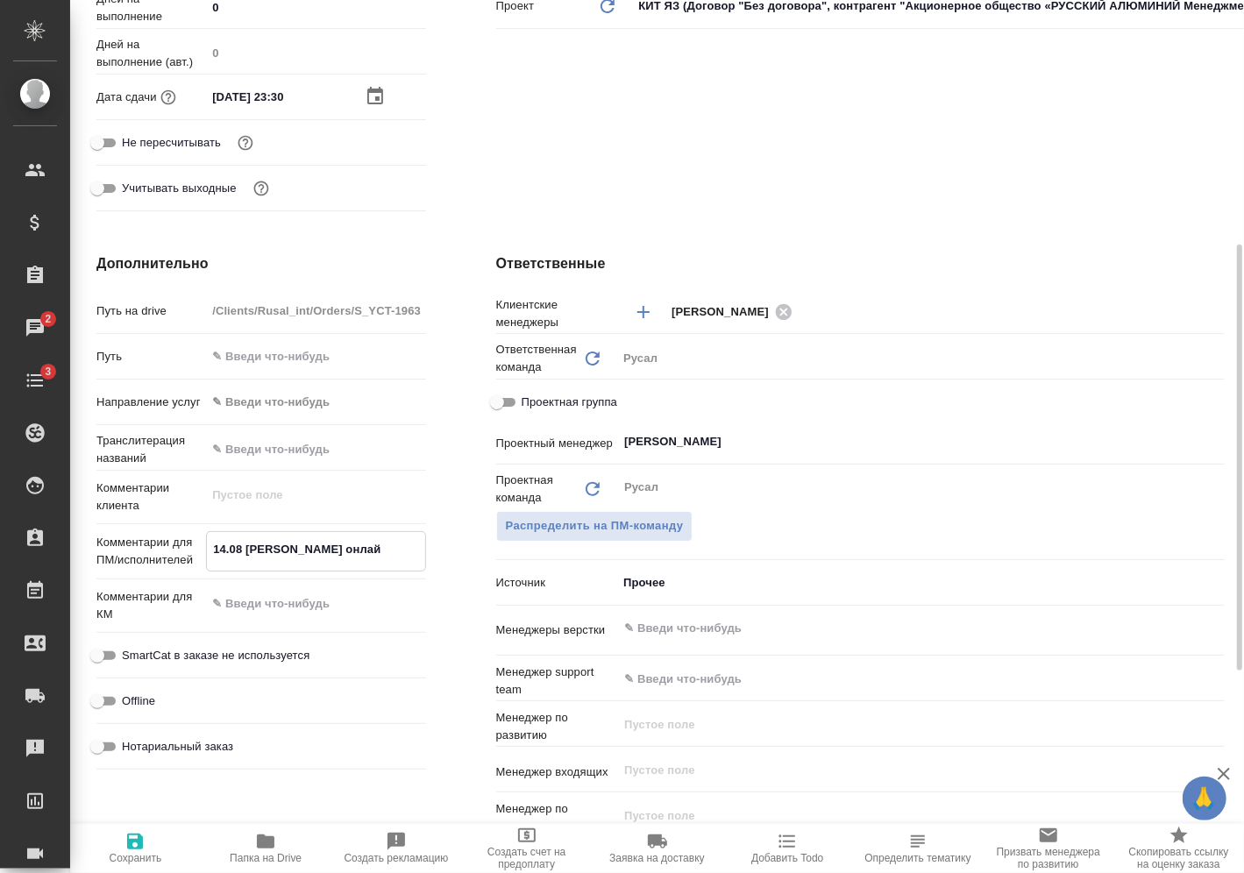
type textarea "x"
type textarea "14.08 Будаева онлайн"
type textarea "x"
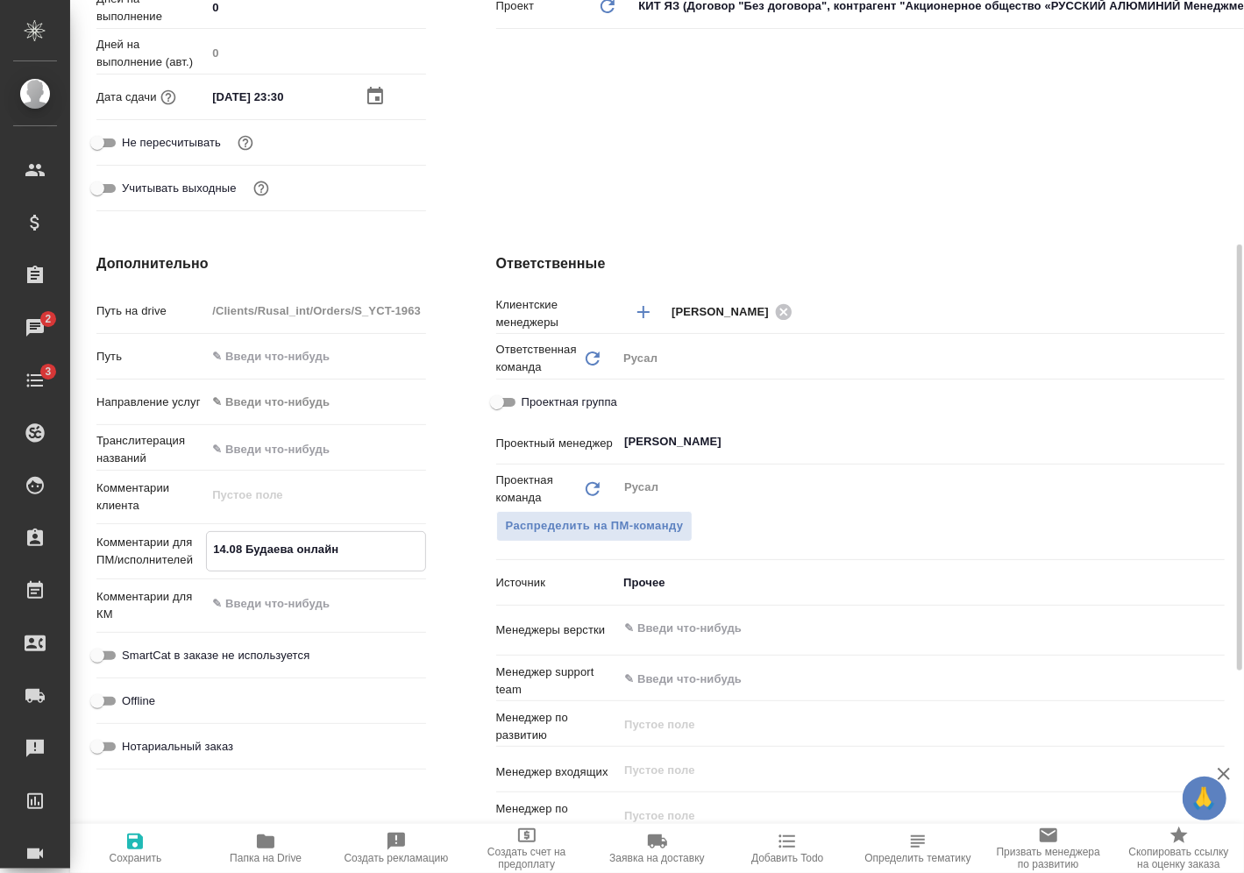
type textarea "x"
type textarea "14.08 Будаева онлайн"
type textarea "x"
click at [141, 857] on span "Сохранить" at bounding box center [136, 858] width 53 height 12
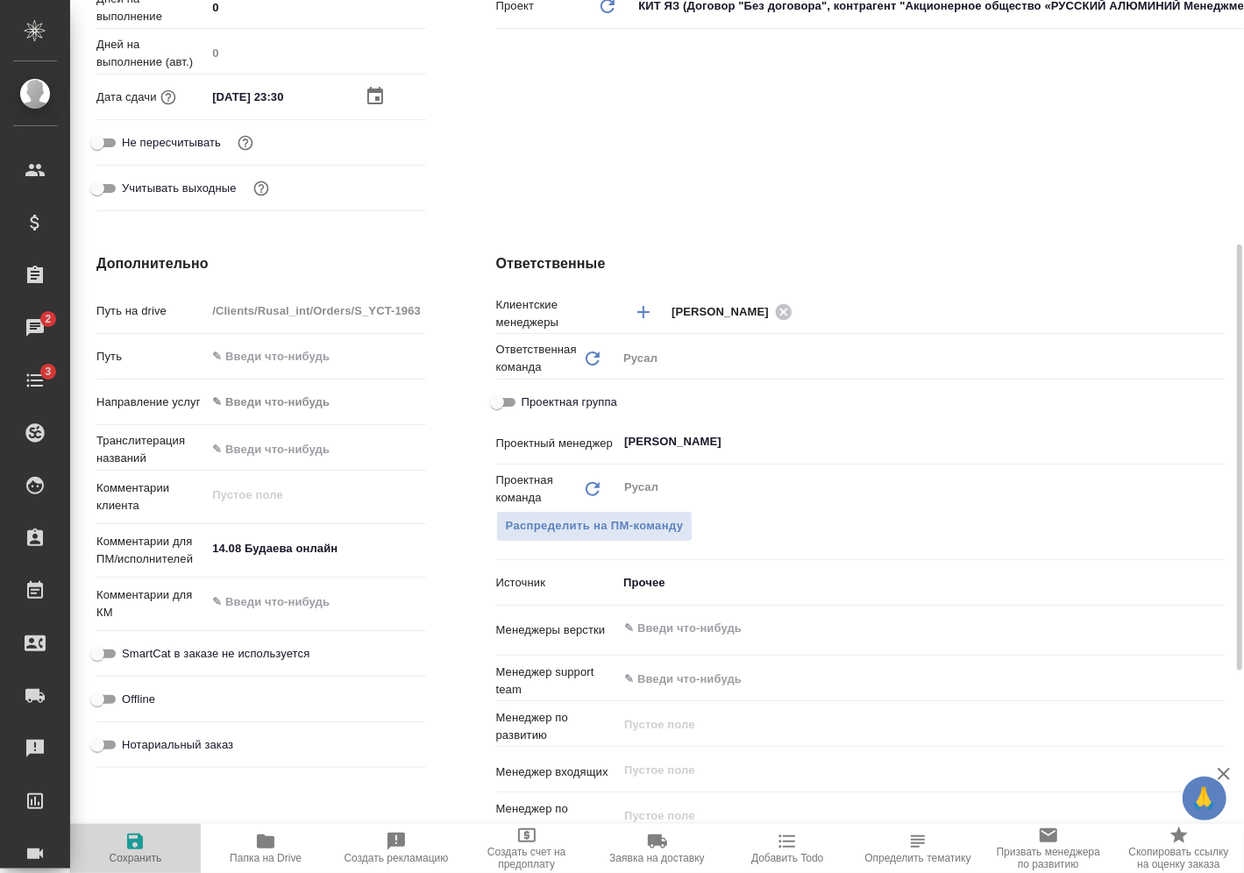
type textarea "x"
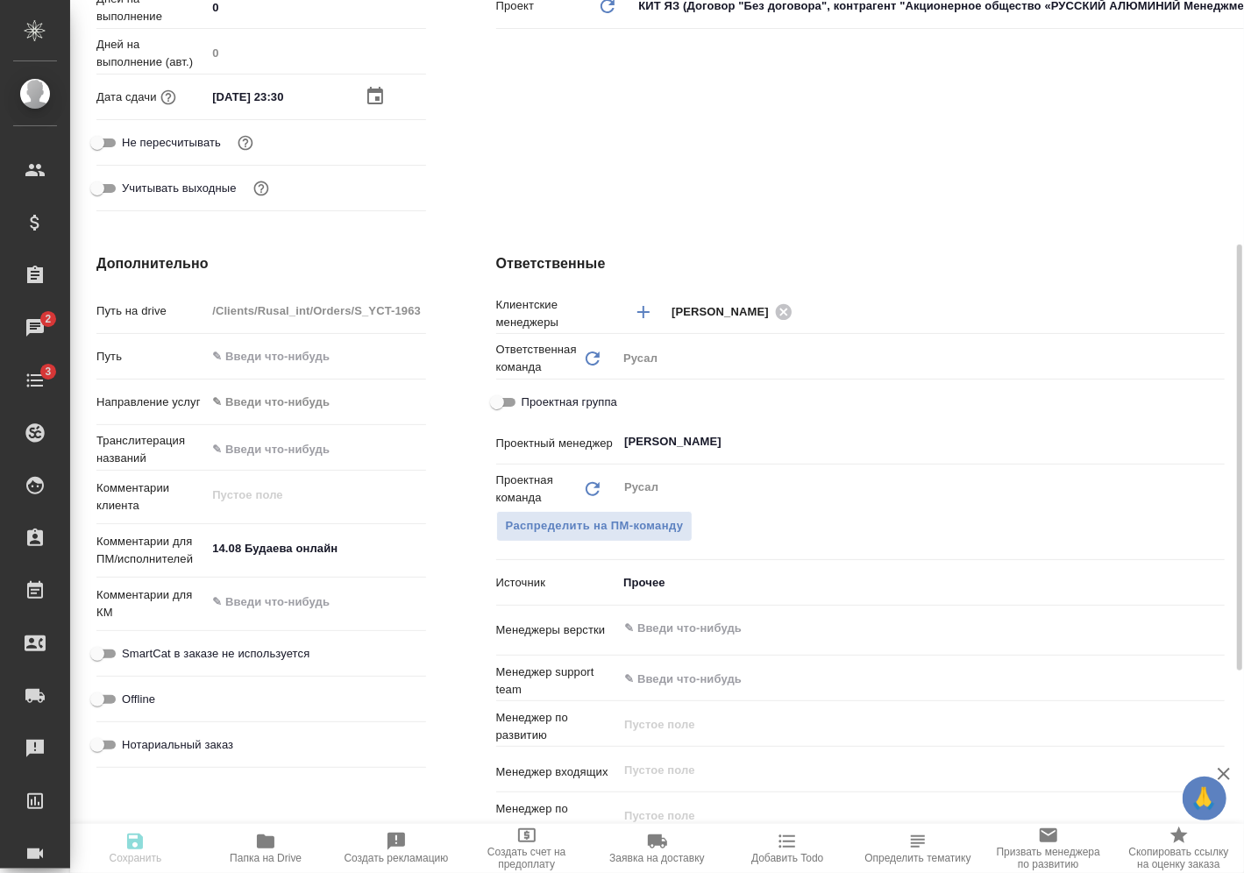
type textarea "x"
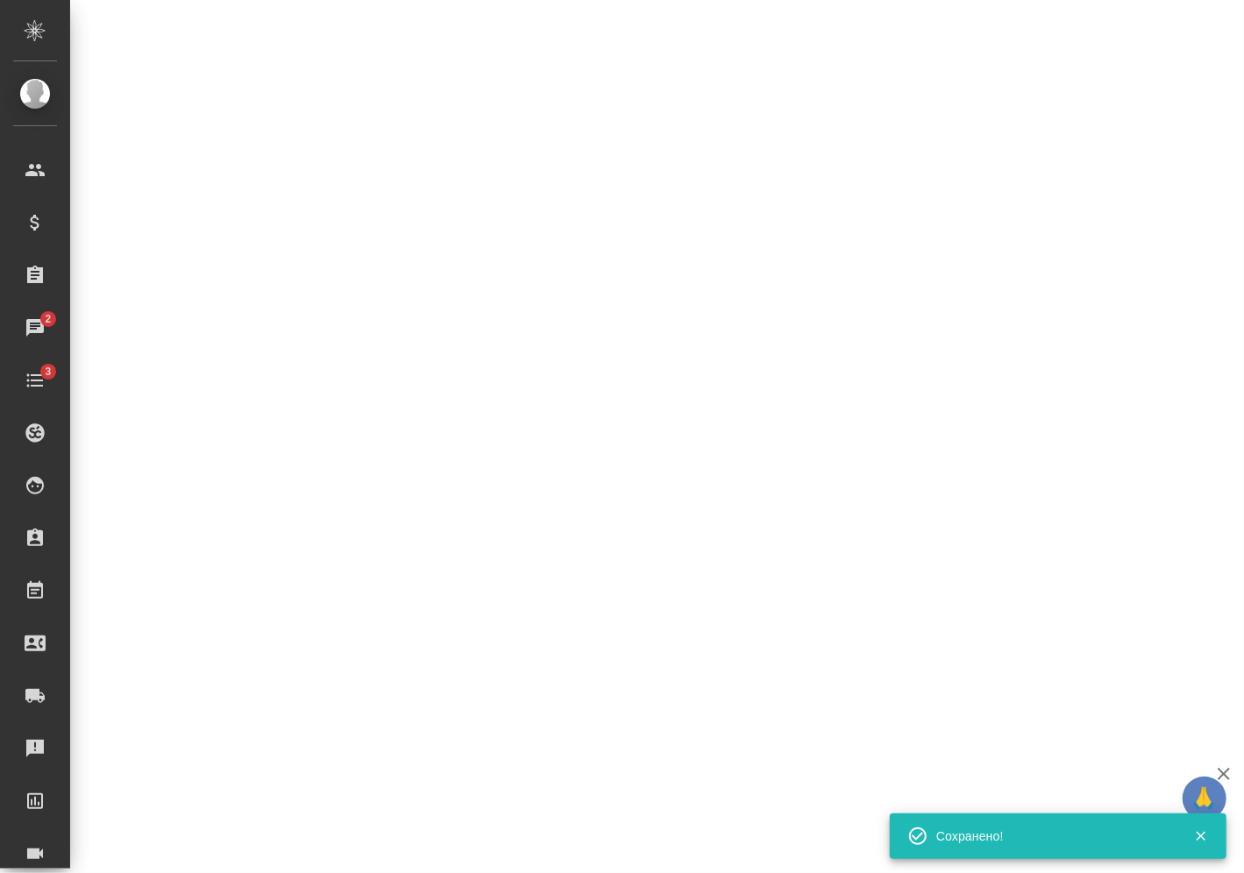
select select "RU"
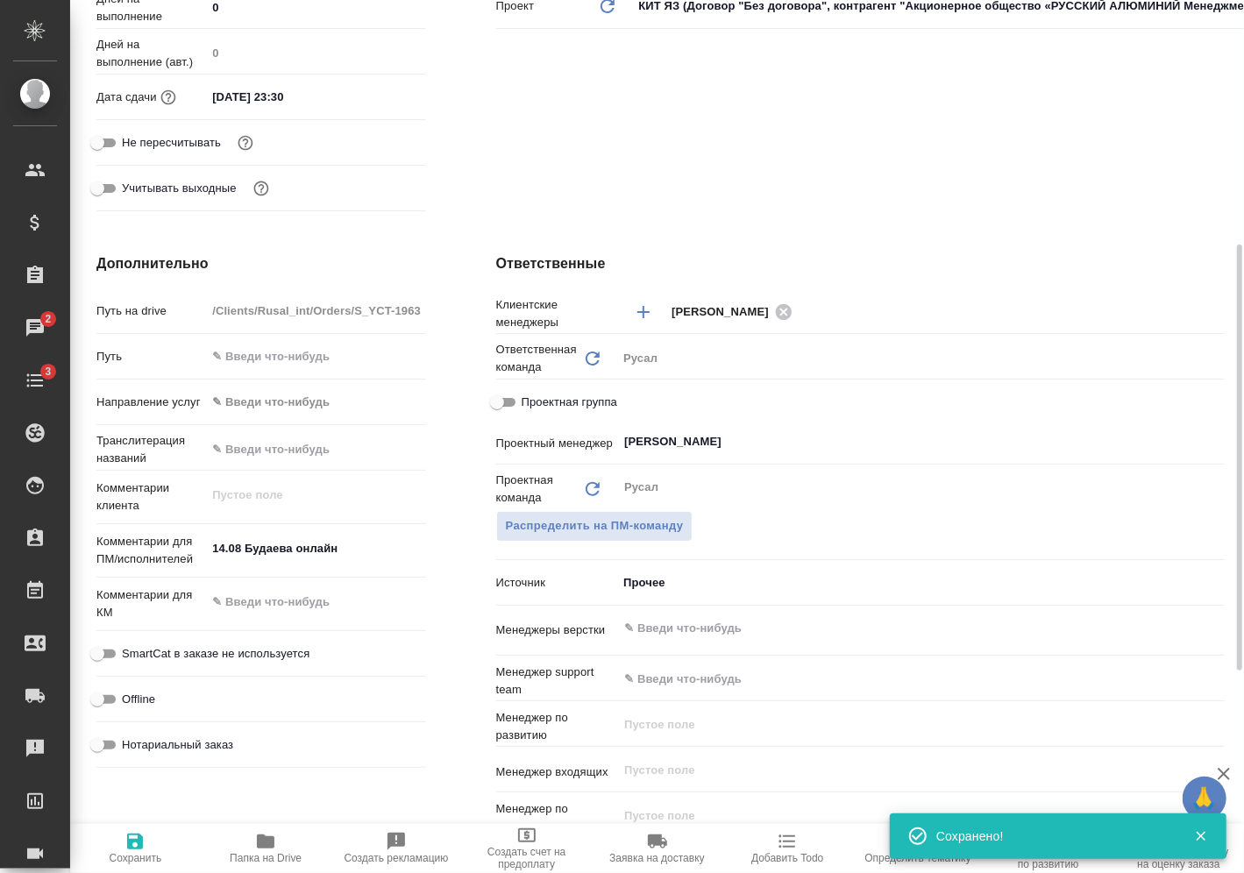
type textarea "x"
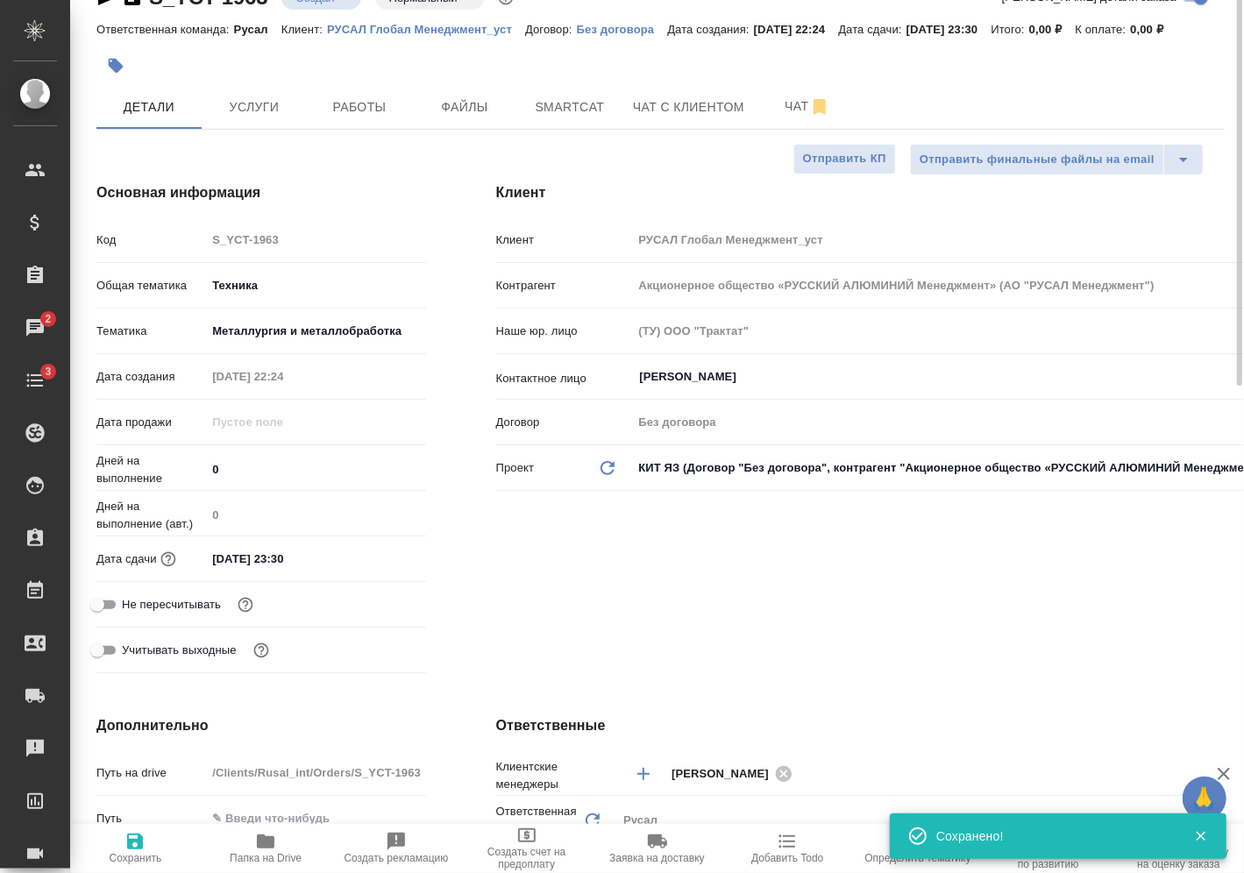
scroll to position [0, 0]
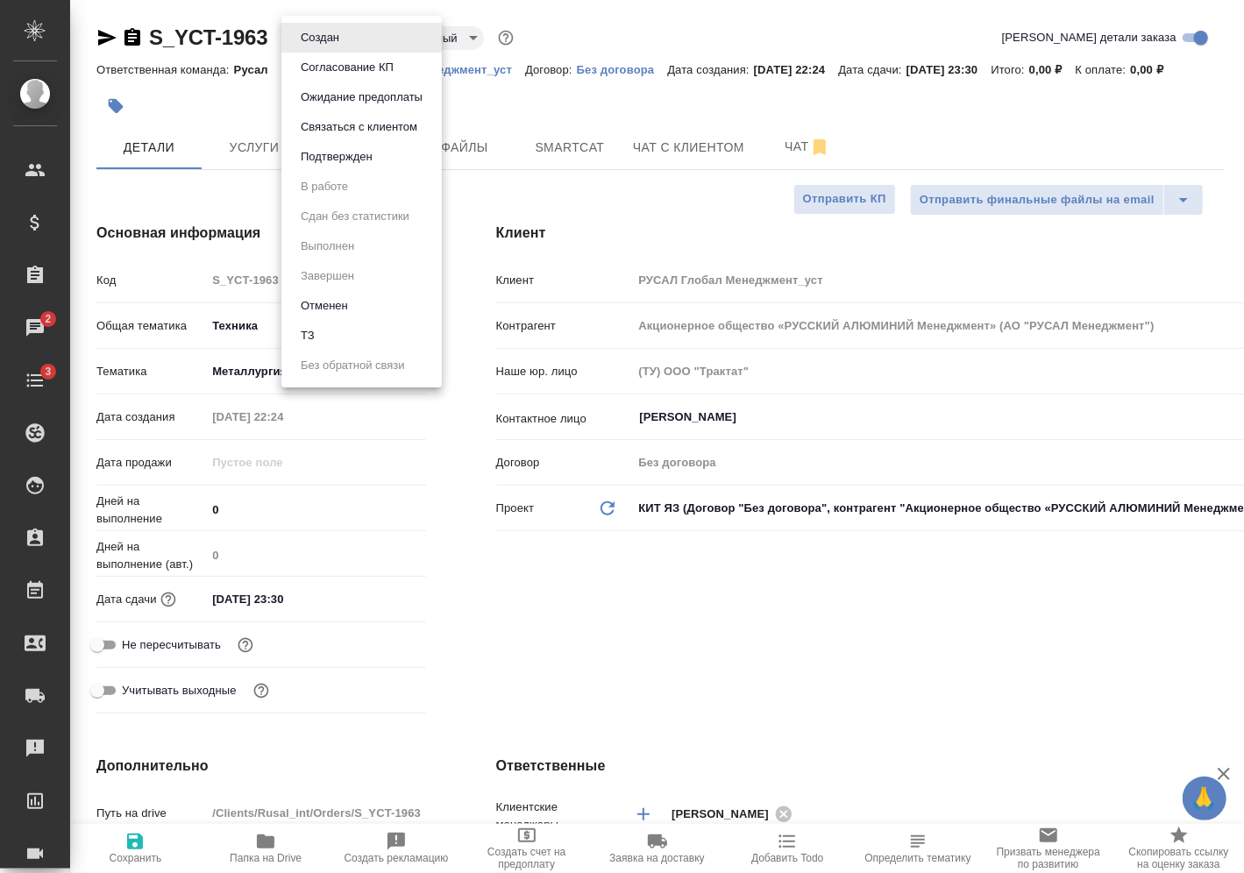
drag, startPoint x: 350, startPoint y: 35, endPoint x: 357, endPoint y: 144, distance: 109.0
click at [357, 144] on body "🙏 .cls-1 fill:#fff; AWATERA Vasilev Evgeniy Клиенты Спецификации Заказы 2 Чаты …" at bounding box center [622, 436] width 1244 height 873
click at [357, 144] on li "Подтвержден" at bounding box center [362, 157] width 160 height 30
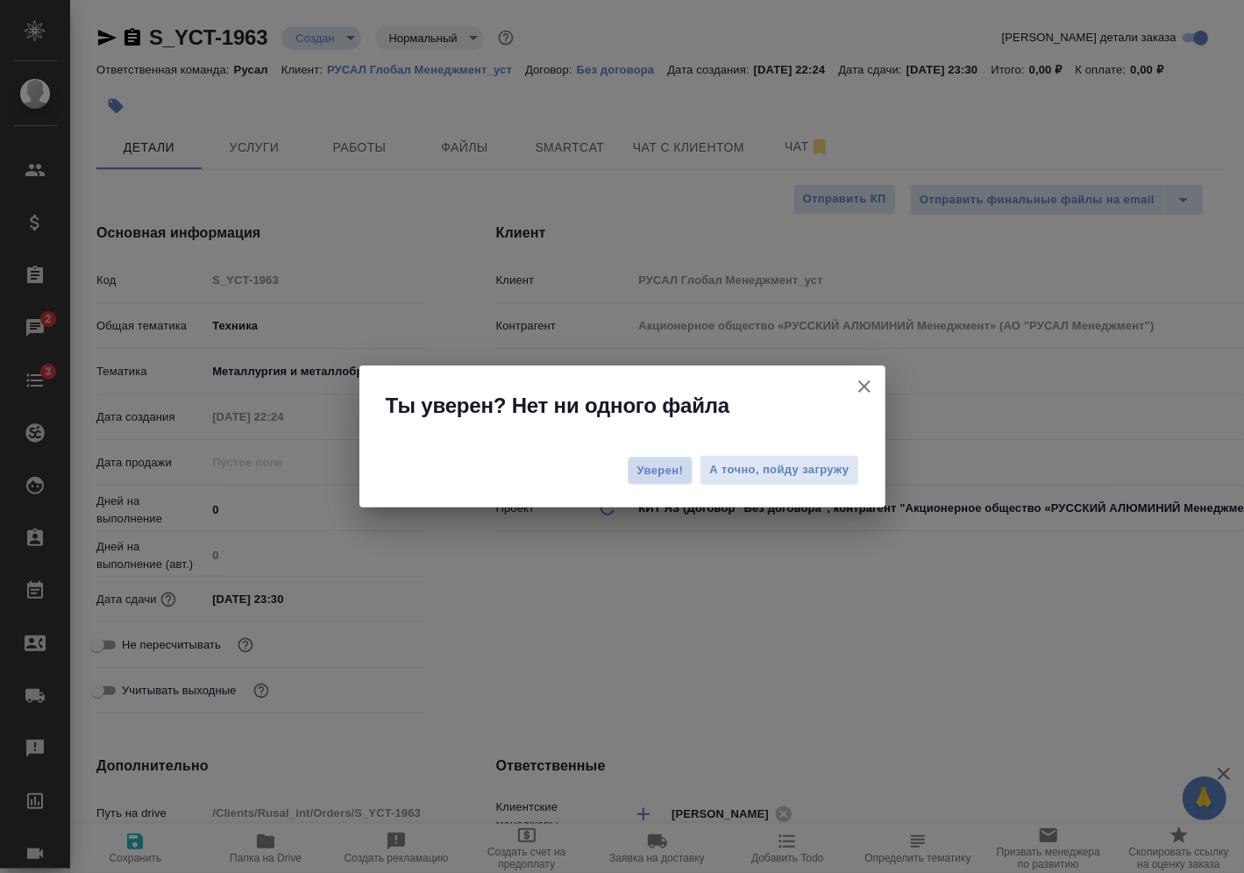
click at [660, 481] on button "Уверен!" at bounding box center [661, 471] width 66 height 28
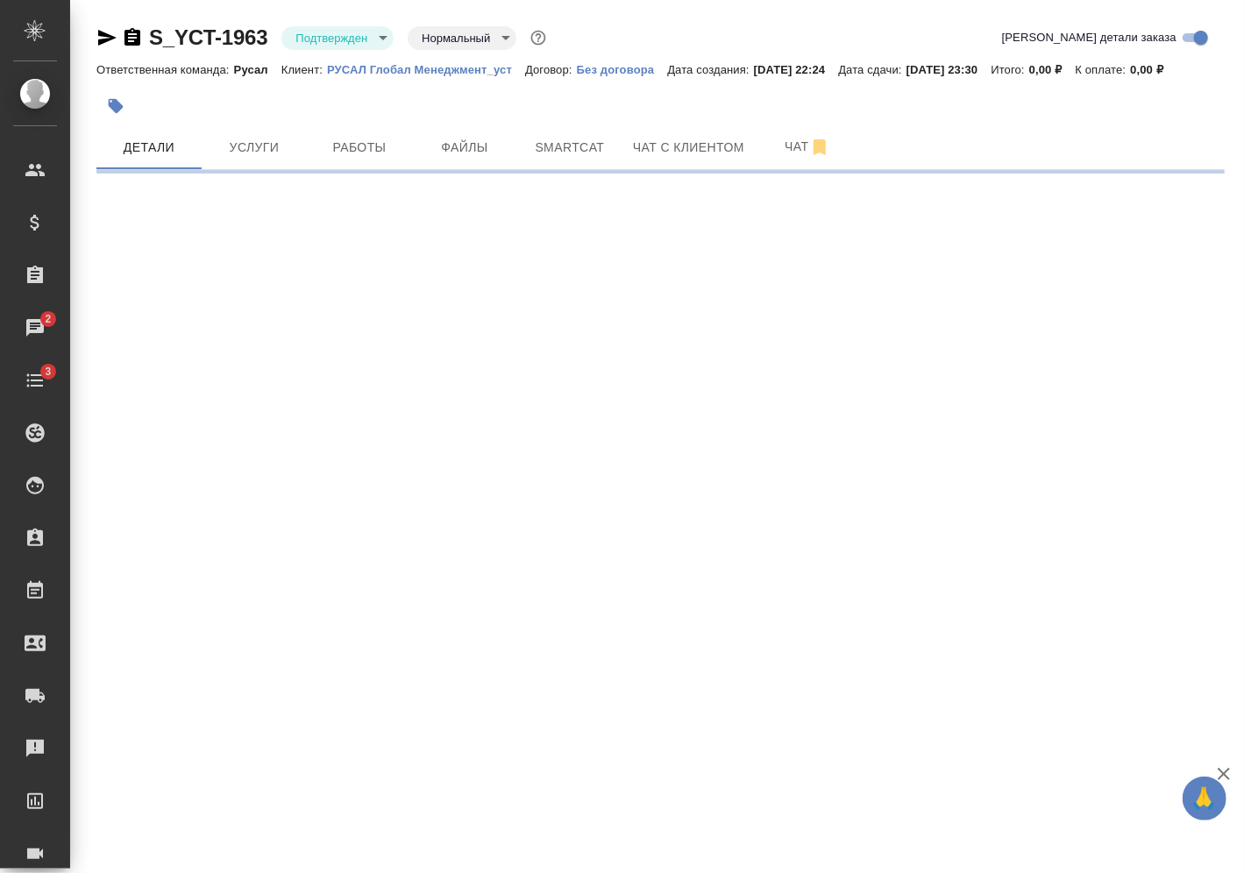
select select "RU"
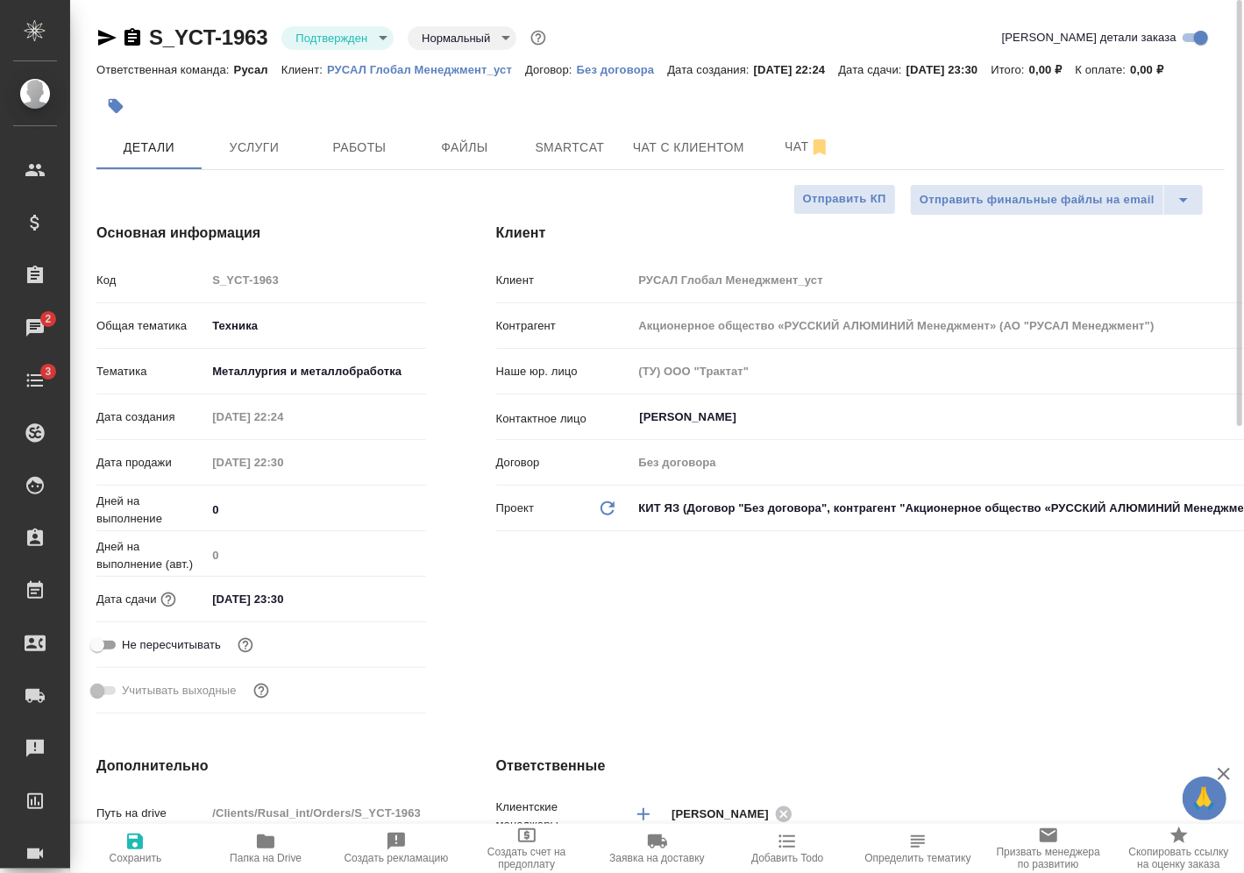
type textarea "x"
click at [243, 140] on span "Услуги" at bounding box center [254, 148] width 84 height 22
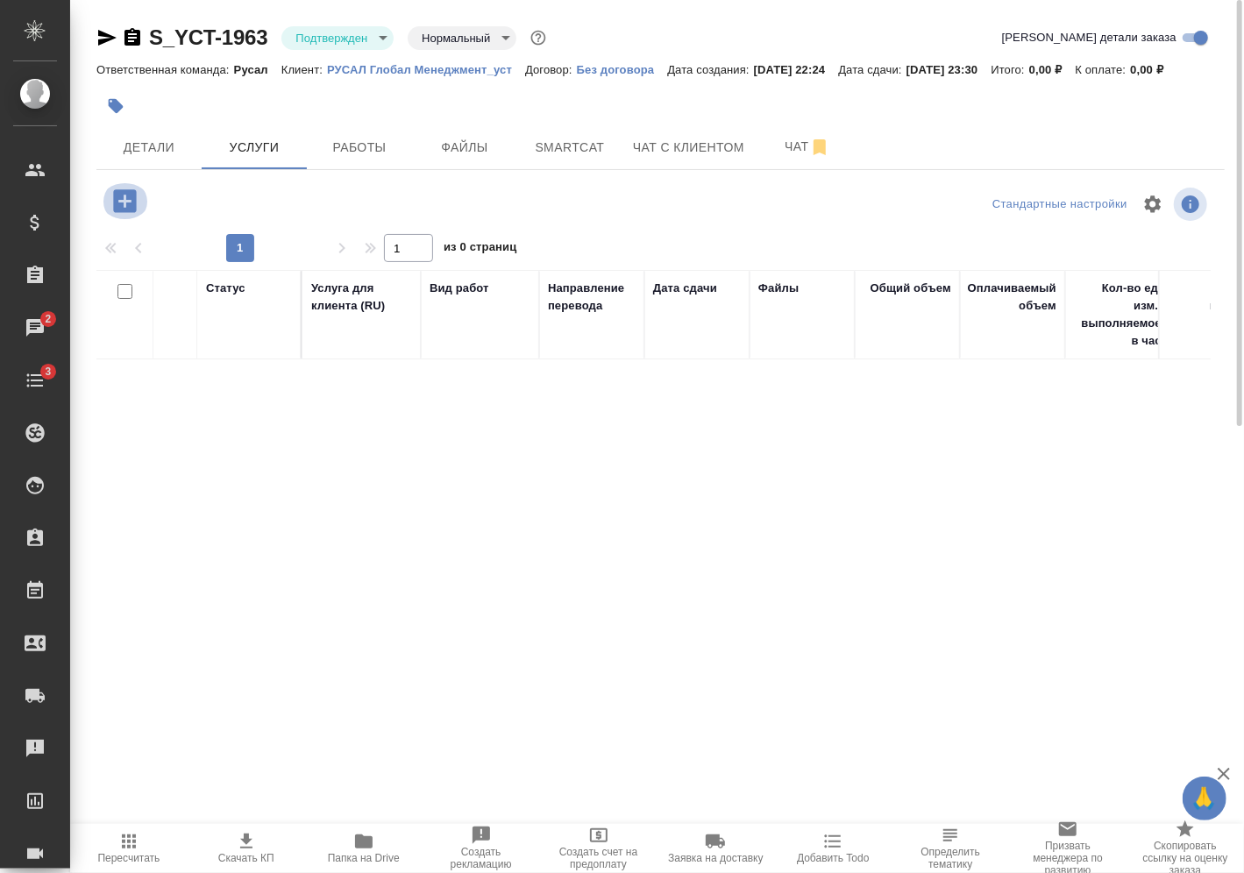
click at [127, 202] on icon "button" at bounding box center [125, 201] width 31 height 31
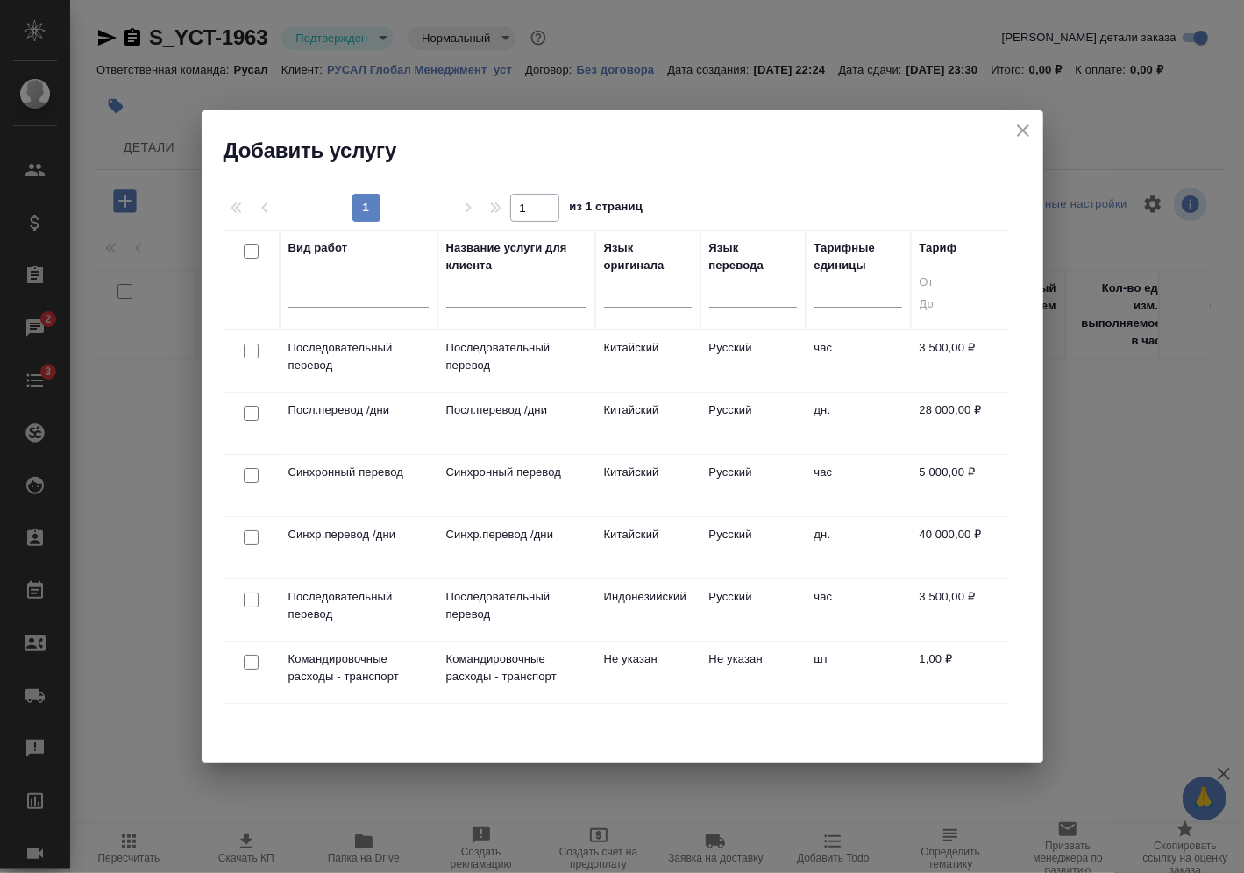
click at [250, 346] on input "checkbox" at bounding box center [251, 351] width 15 height 15
checkbox input "true"
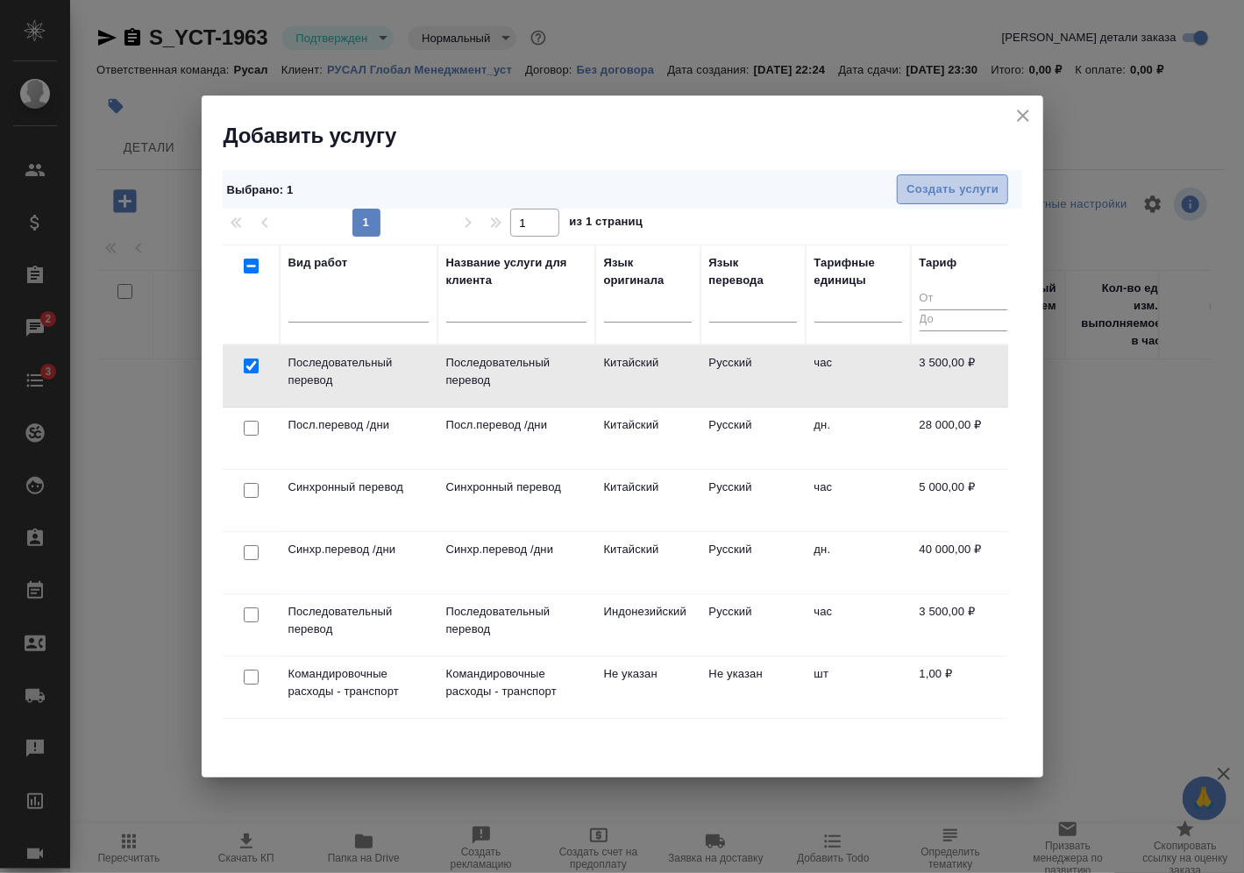
click at [932, 198] on span "Создать услуги" at bounding box center [953, 190] width 92 height 20
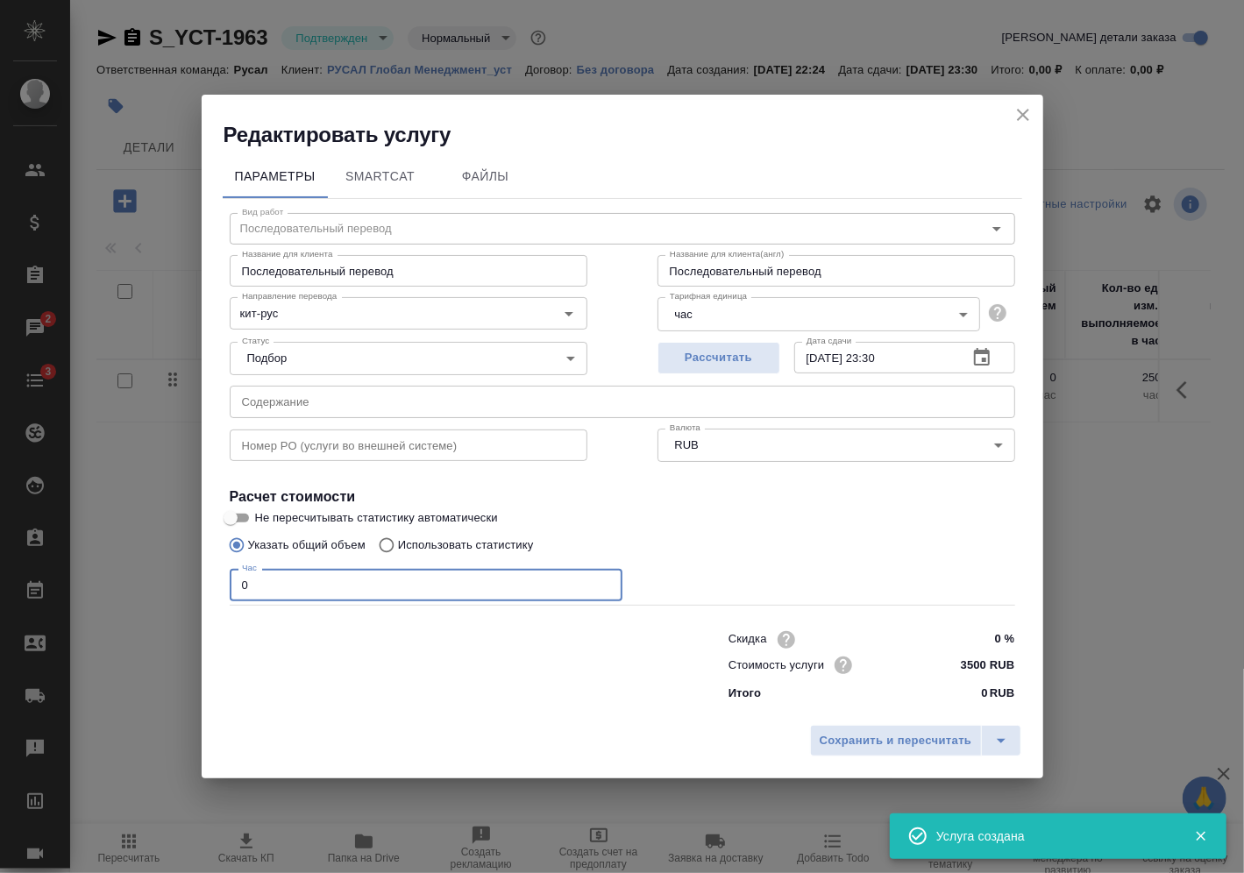
click at [386, 590] on input "0" at bounding box center [426, 585] width 393 height 32
type input "6"
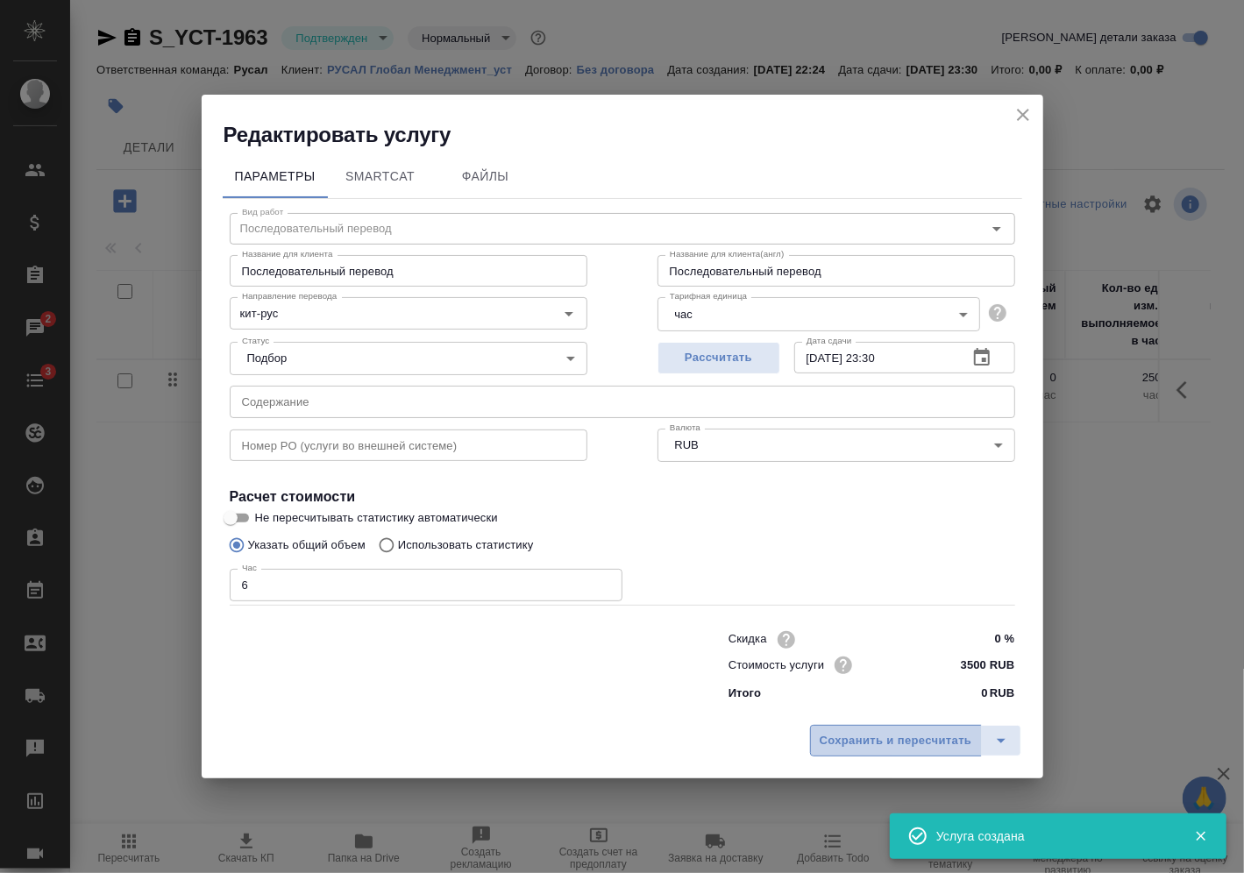
click at [845, 735] on span "Сохранить и пересчитать" at bounding box center [896, 741] width 153 height 20
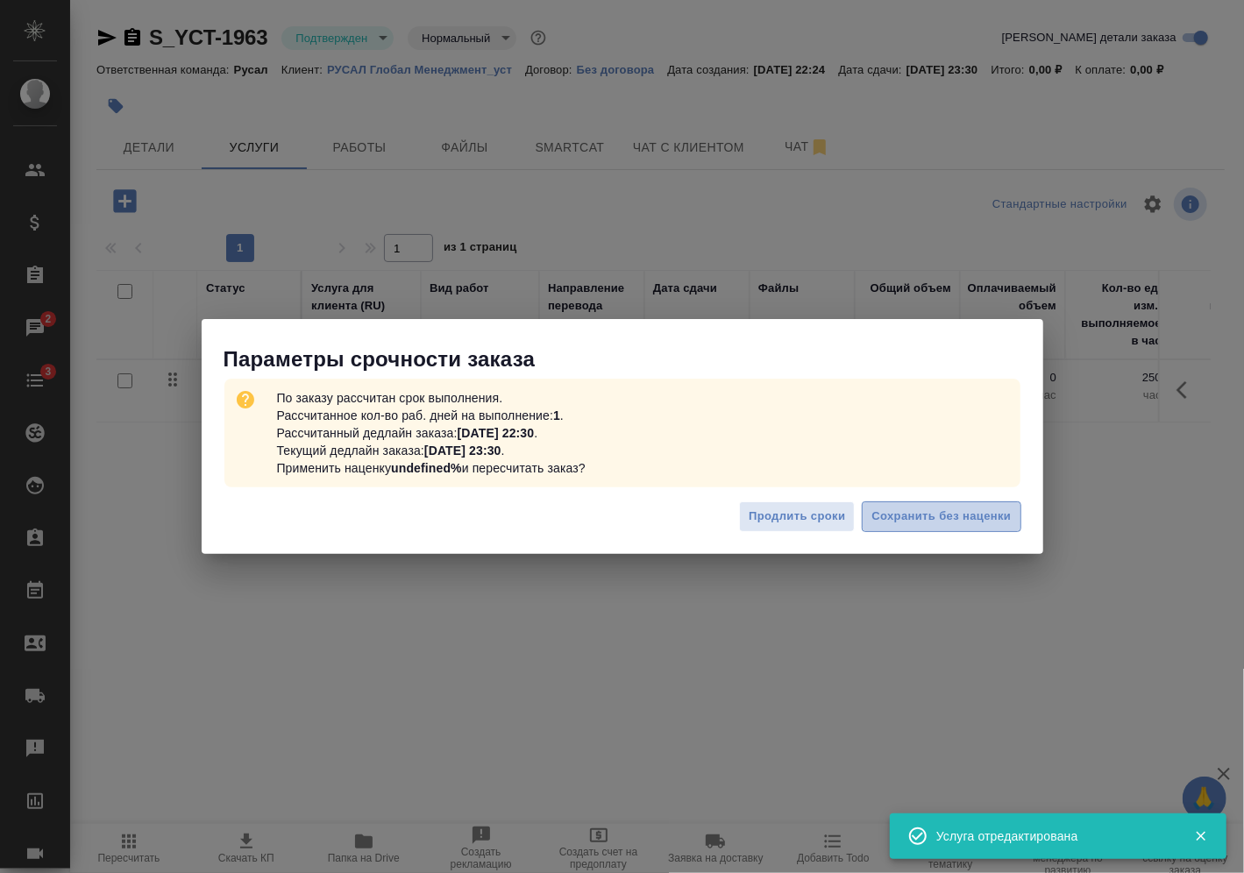
click at [901, 508] on span "Сохранить без наценки" at bounding box center [941, 517] width 139 height 20
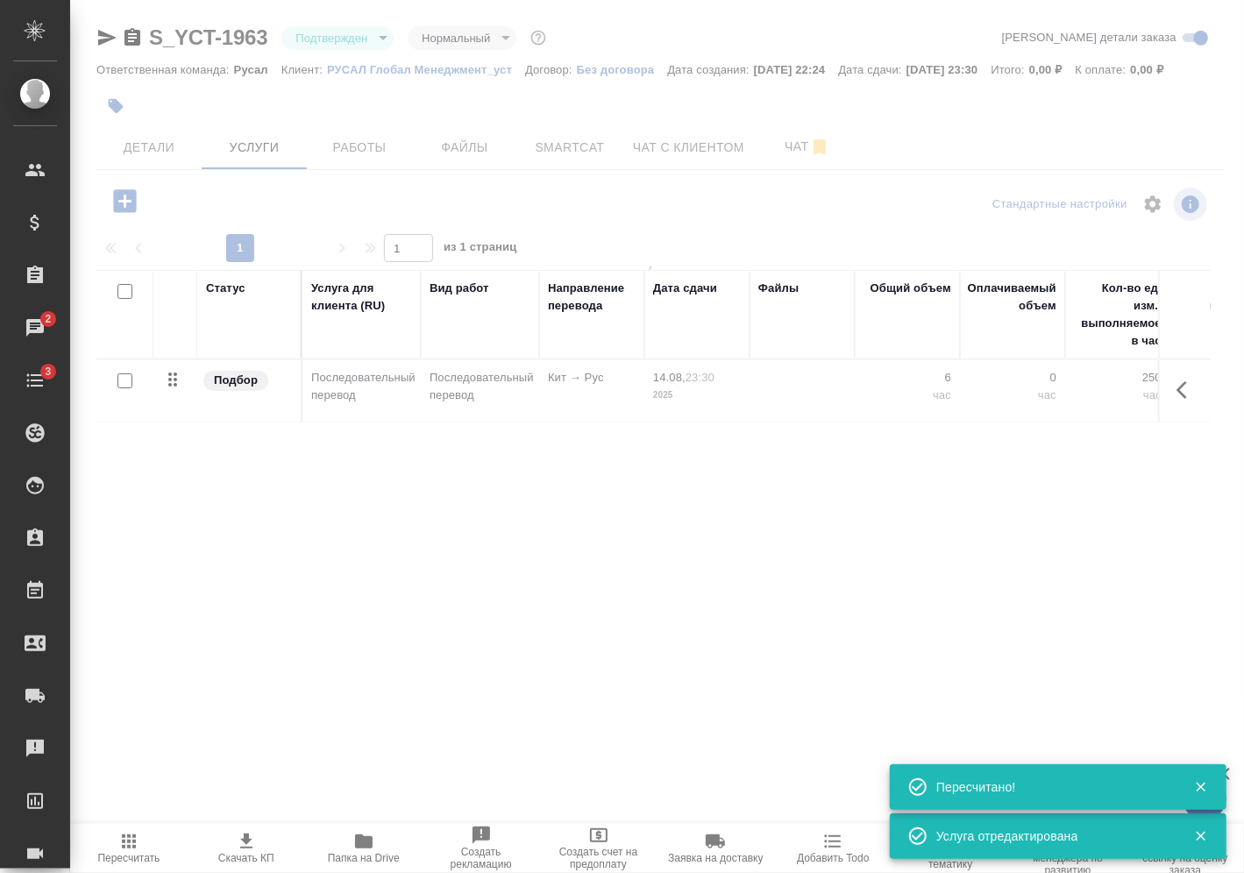
type input "urgent"
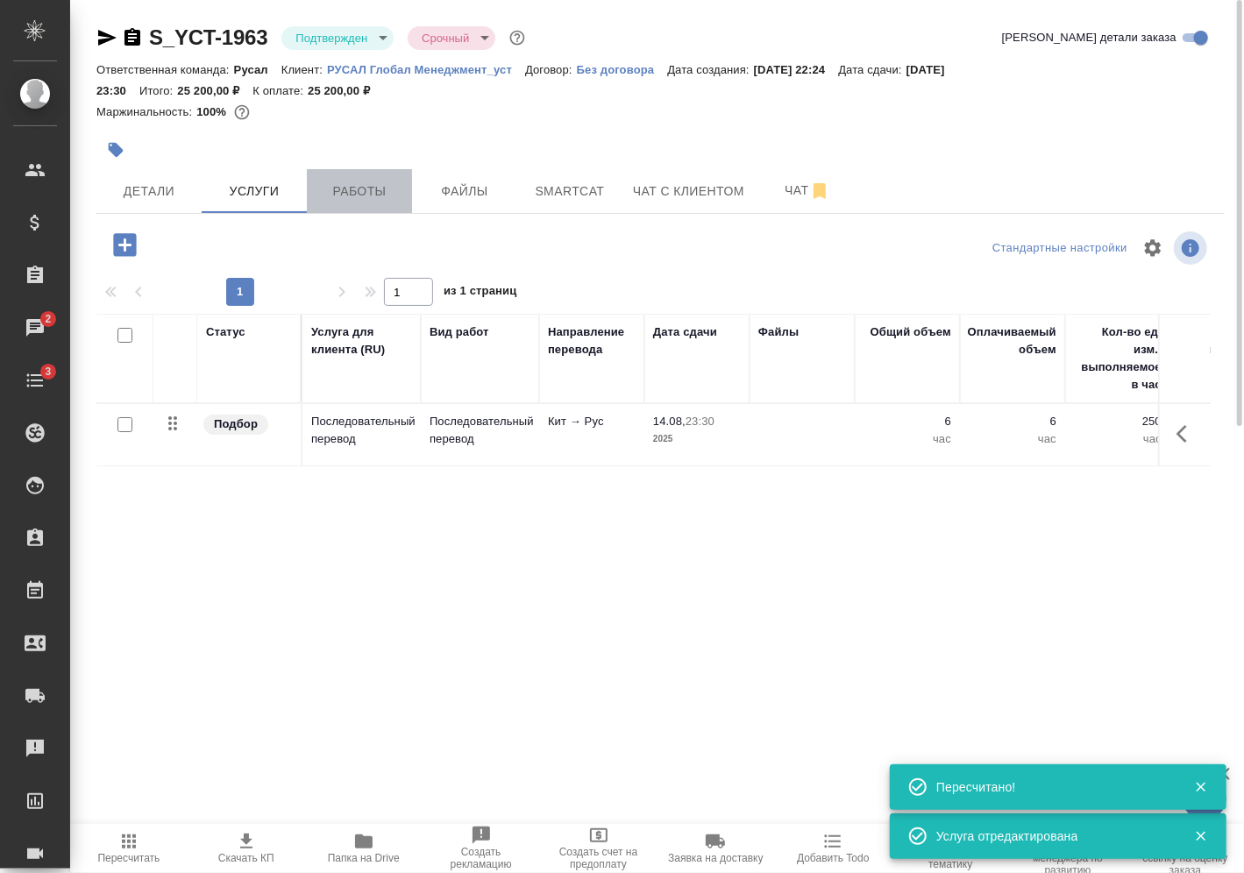
click at [385, 204] on button "Работы" at bounding box center [359, 191] width 105 height 44
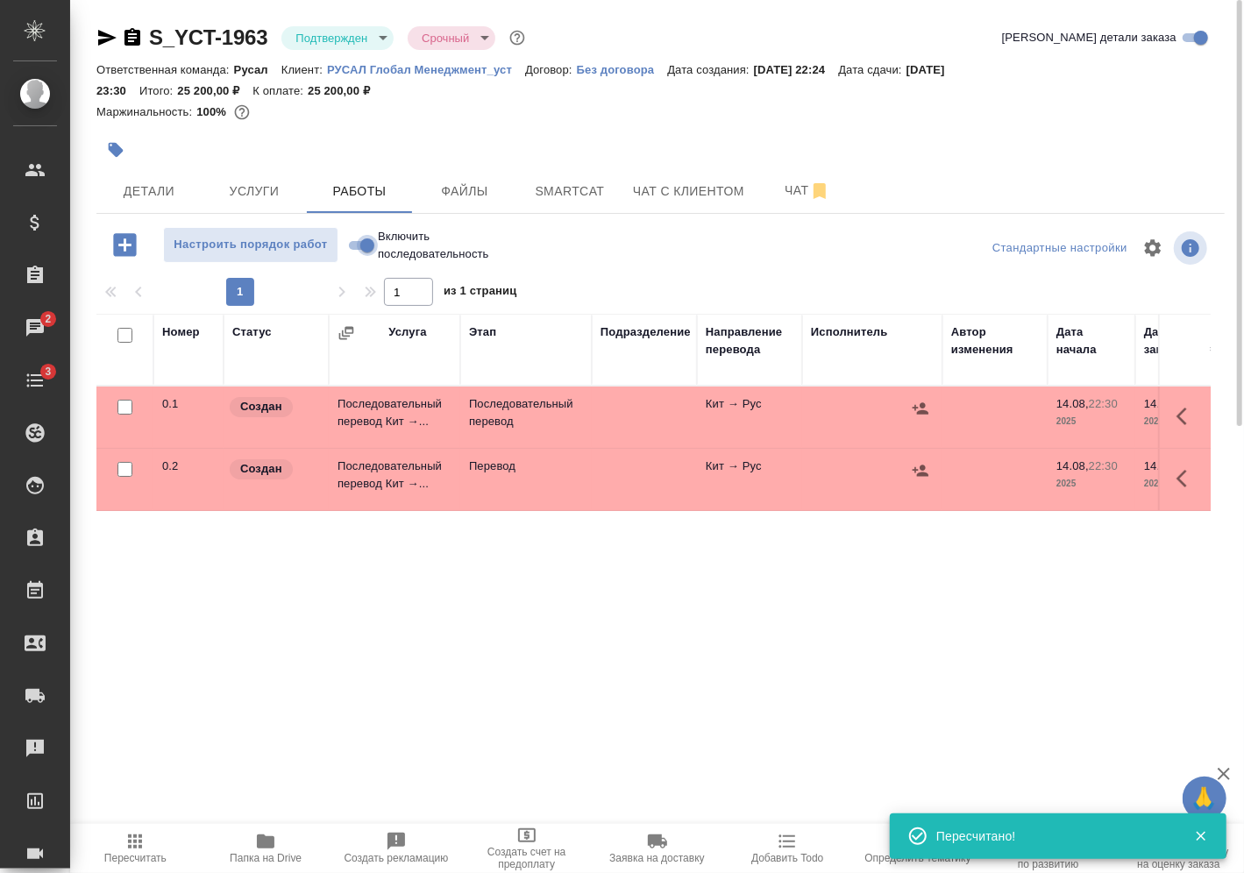
click at [367, 244] on input "Включить последовательность" at bounding box center [367, 245] width 63 height 21
checkbox input "true"
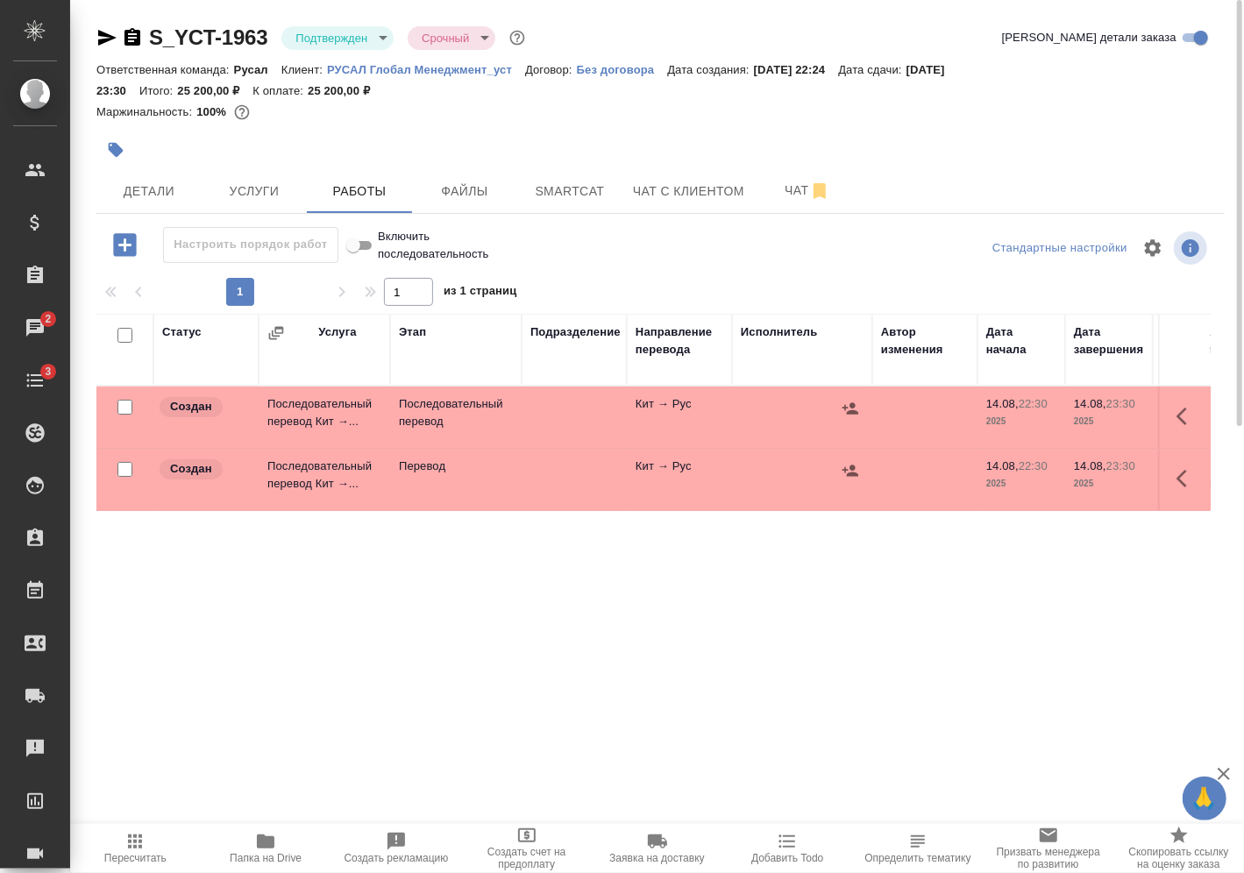
click at [125, 472] on input "checkbox" at bounding box center [125, 469] width 15 height 15
checkbox input "true"
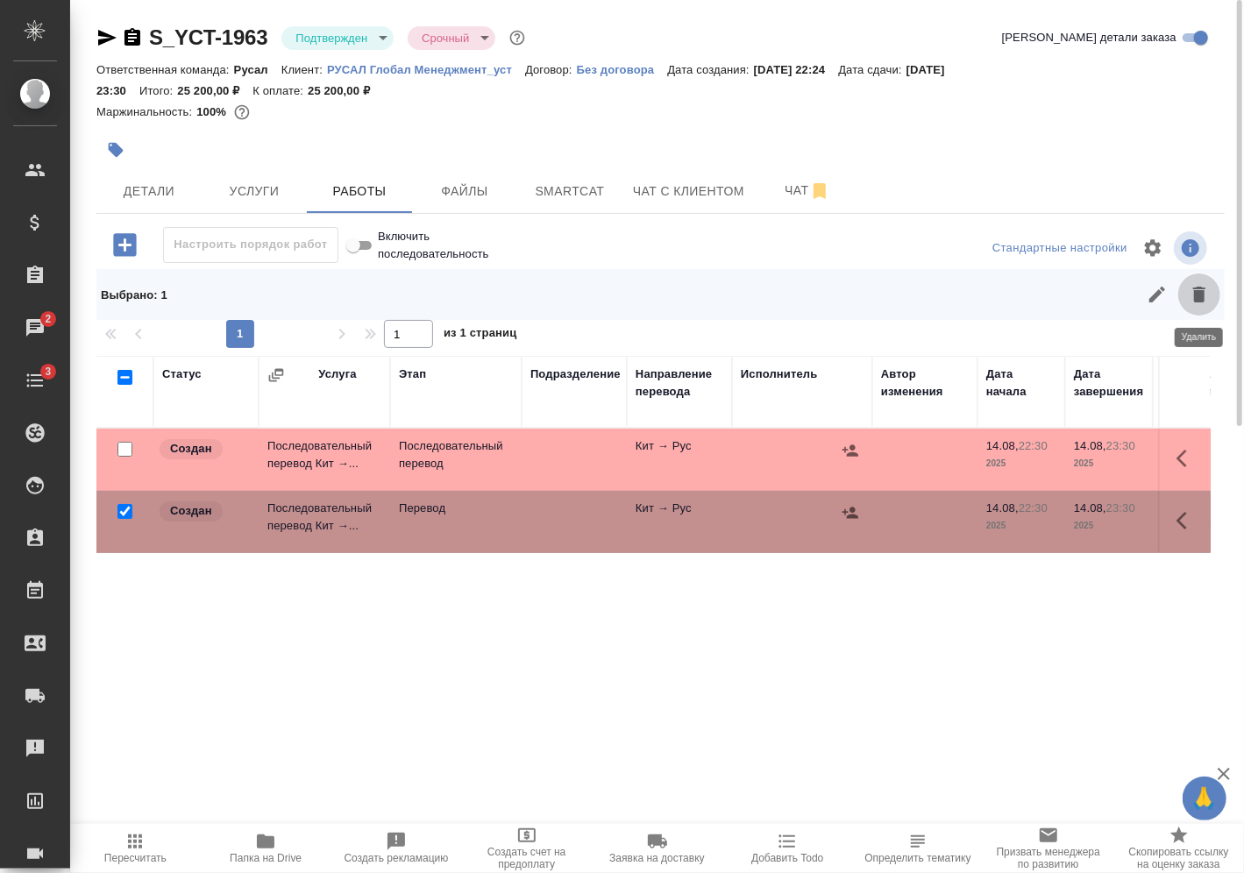
click at [1194, 282] on button "button" at bounding box center [1200, 295] width 42 height 42
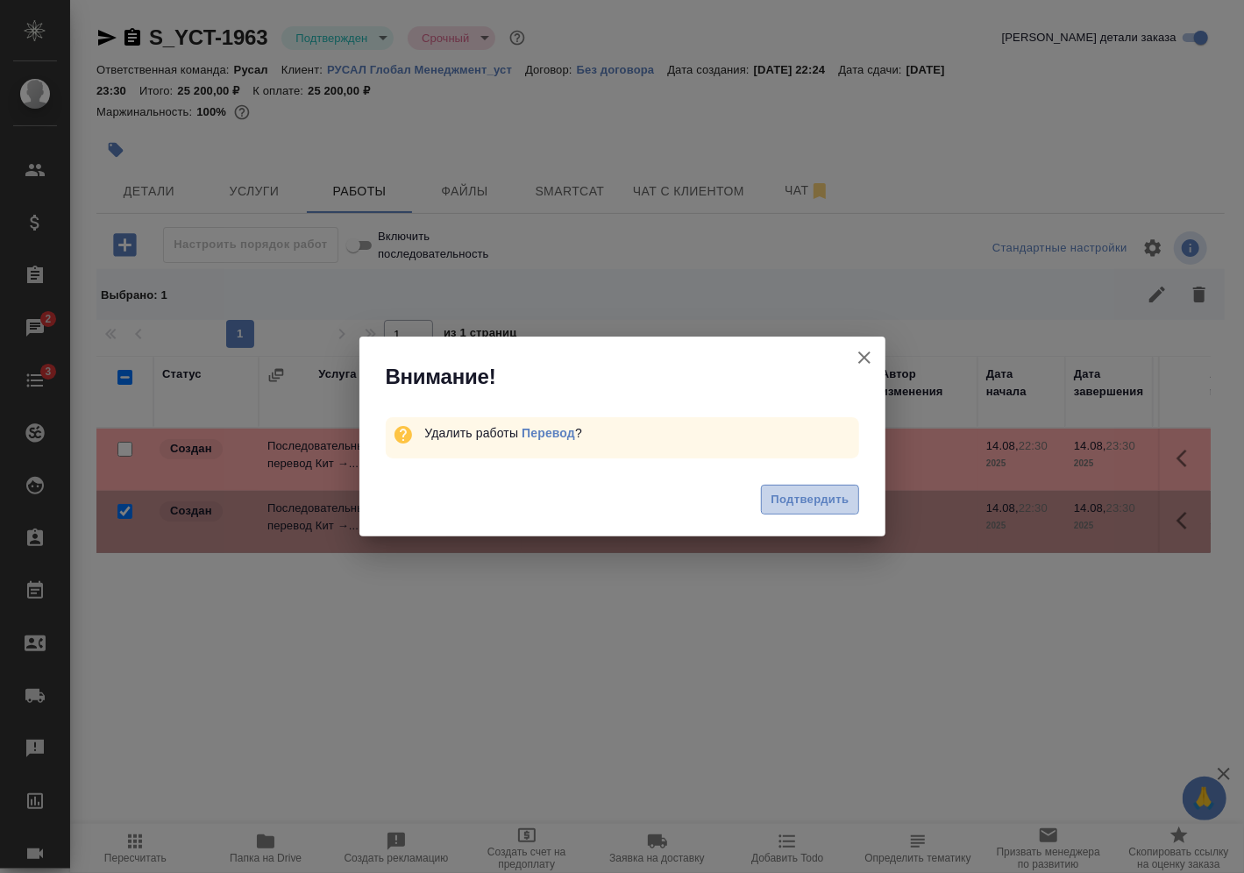
click at [806, 511] on button "Подтвердить" at bounding box center [809, 500] width 97 height 31
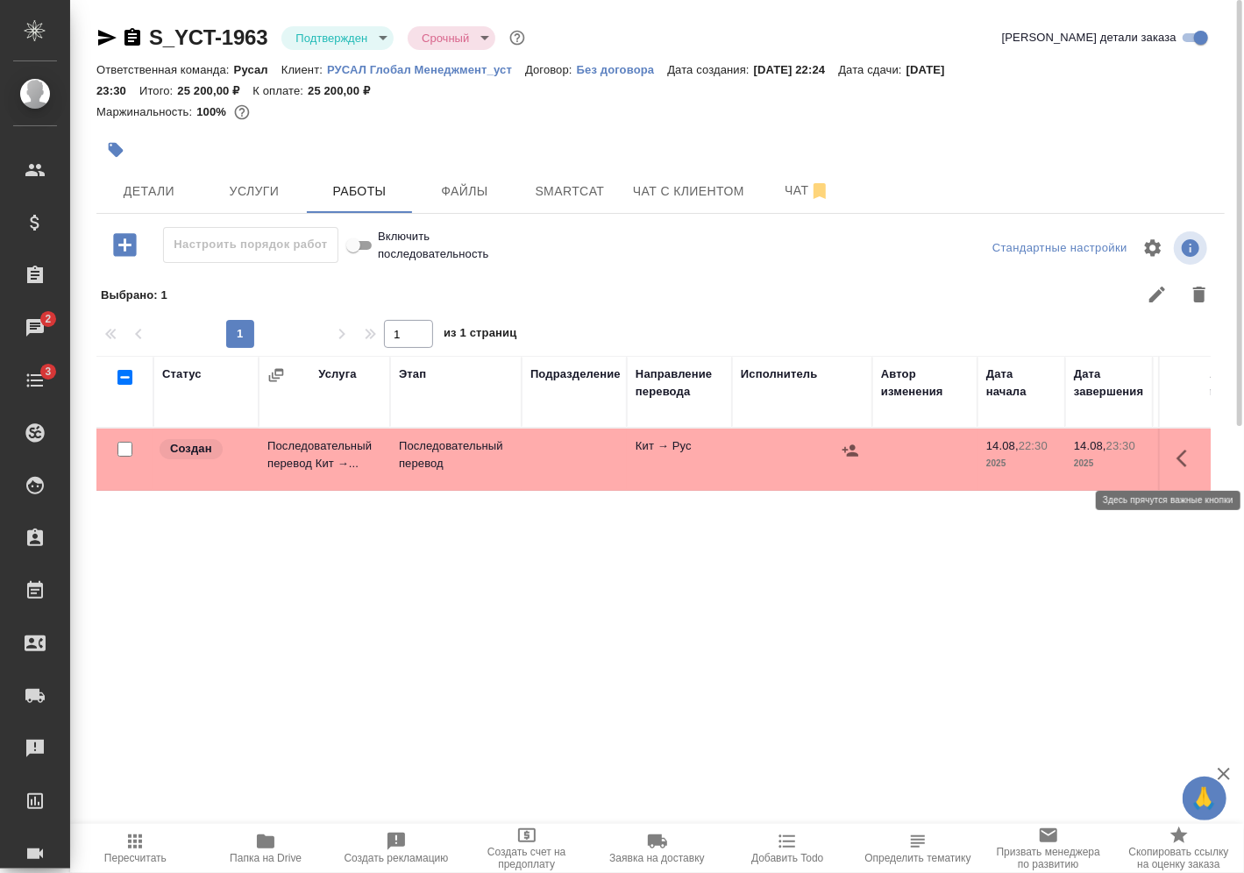
click at [1188, 458] on icon "button" at bounding box center [1187, 458] width 21 height 21
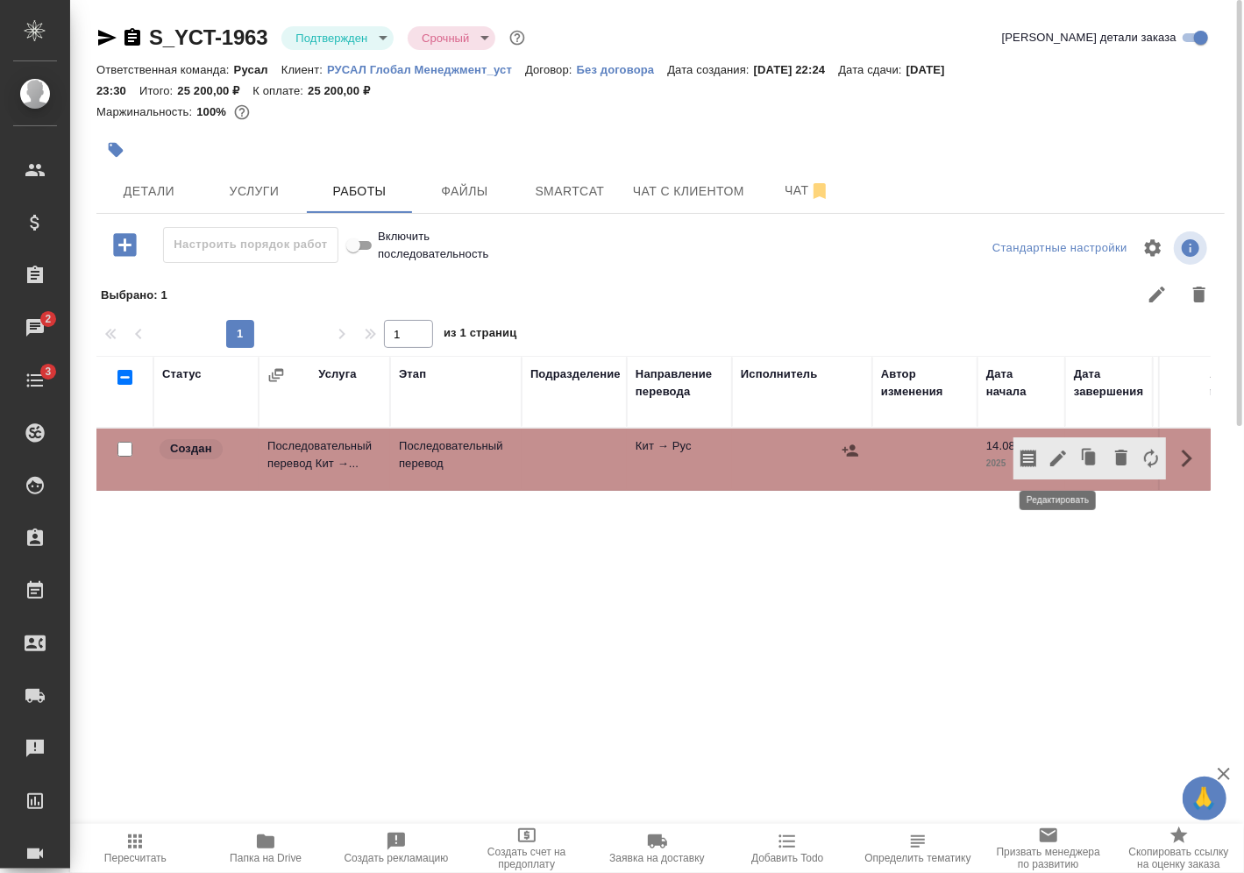
click at [1057, 466] on icon "button" at bounding box center [1058, 458] width 21 height 21
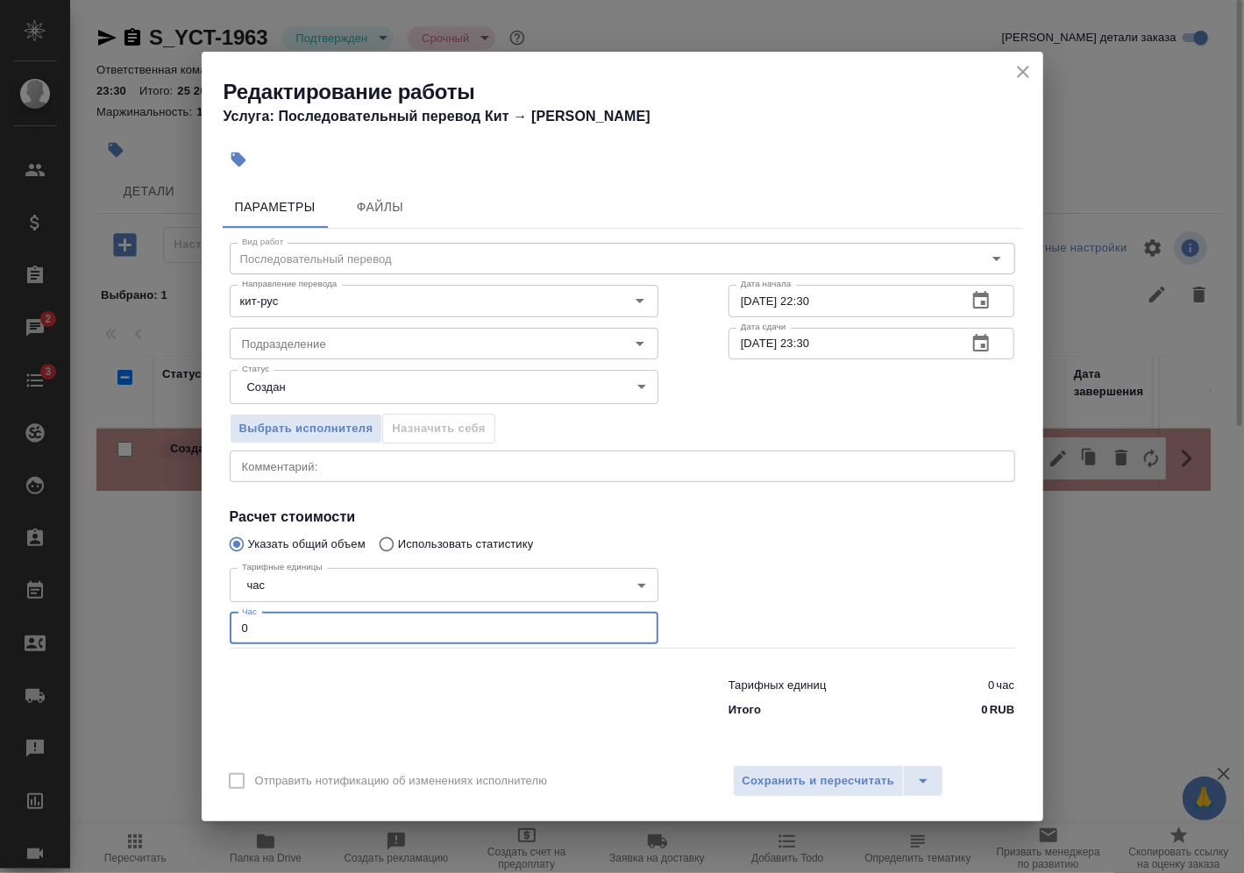
click at [403, 626] on input "0" at bounding box center [444, 629] width 429 height 32
type input "3"
click at [802, 766] on button "Сохранить и пересчитать" at bounding box center [819, 782] width 172 height 32
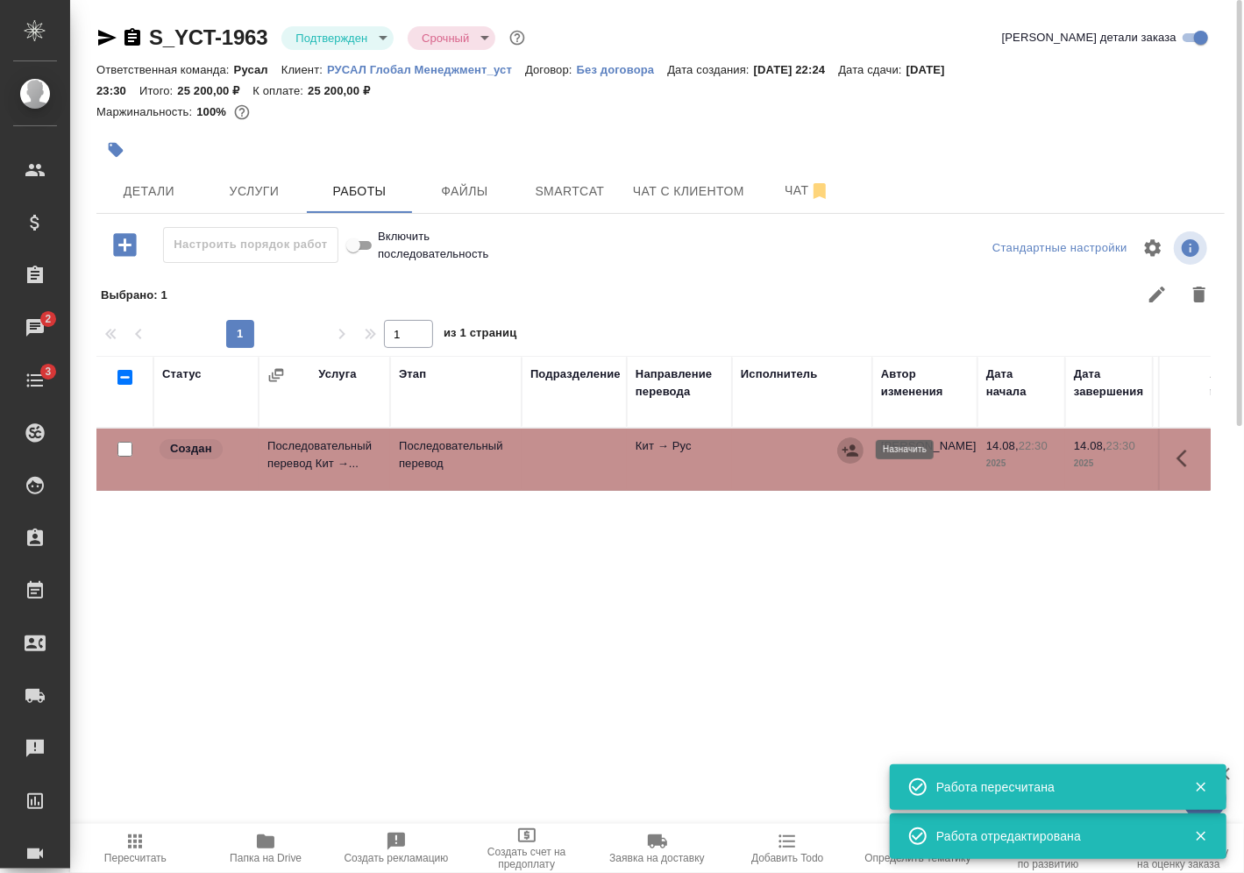
click at [852, 457] on icon "button" at bounding box center [851, 451] width 18 height 18
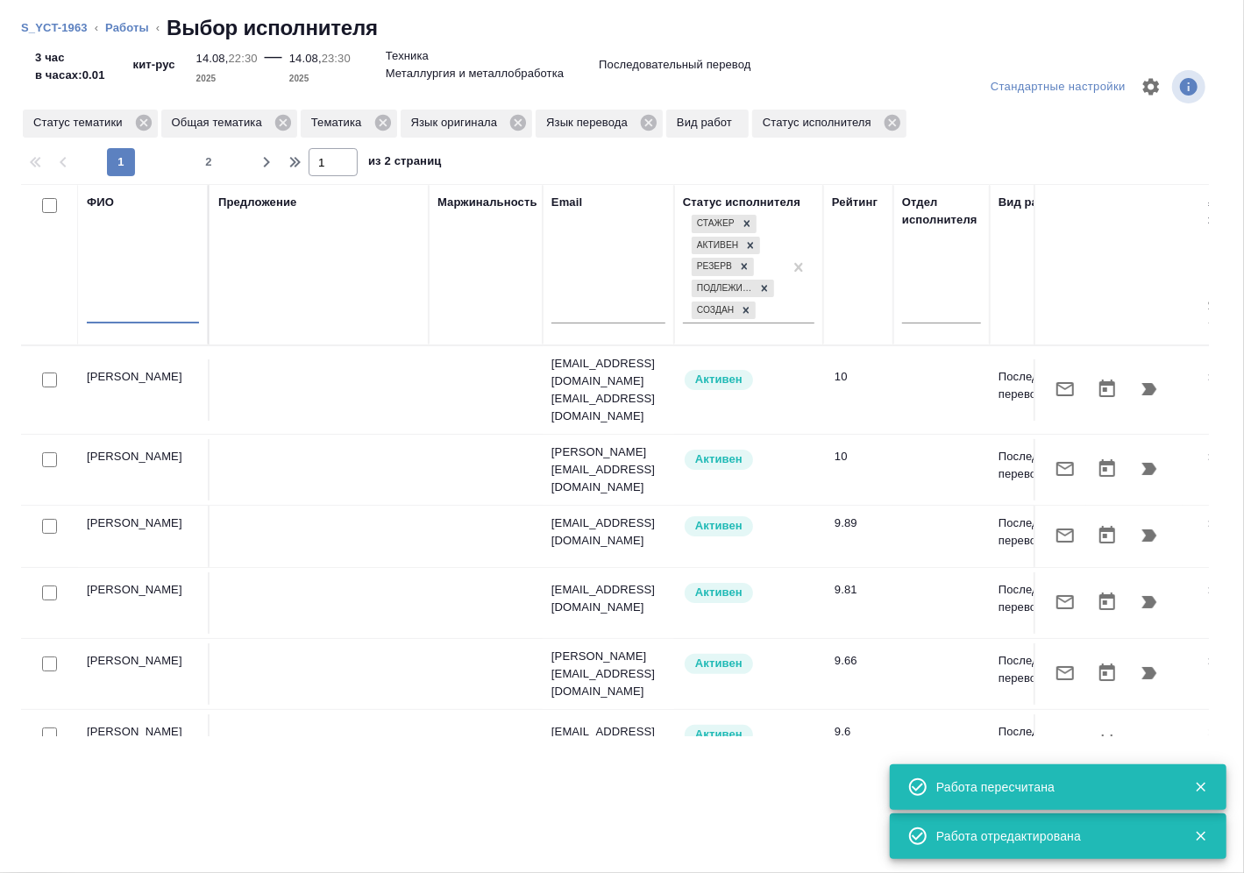
click at [156, 305] on input "text" at bounding box center [143, 313] width 112 height 22
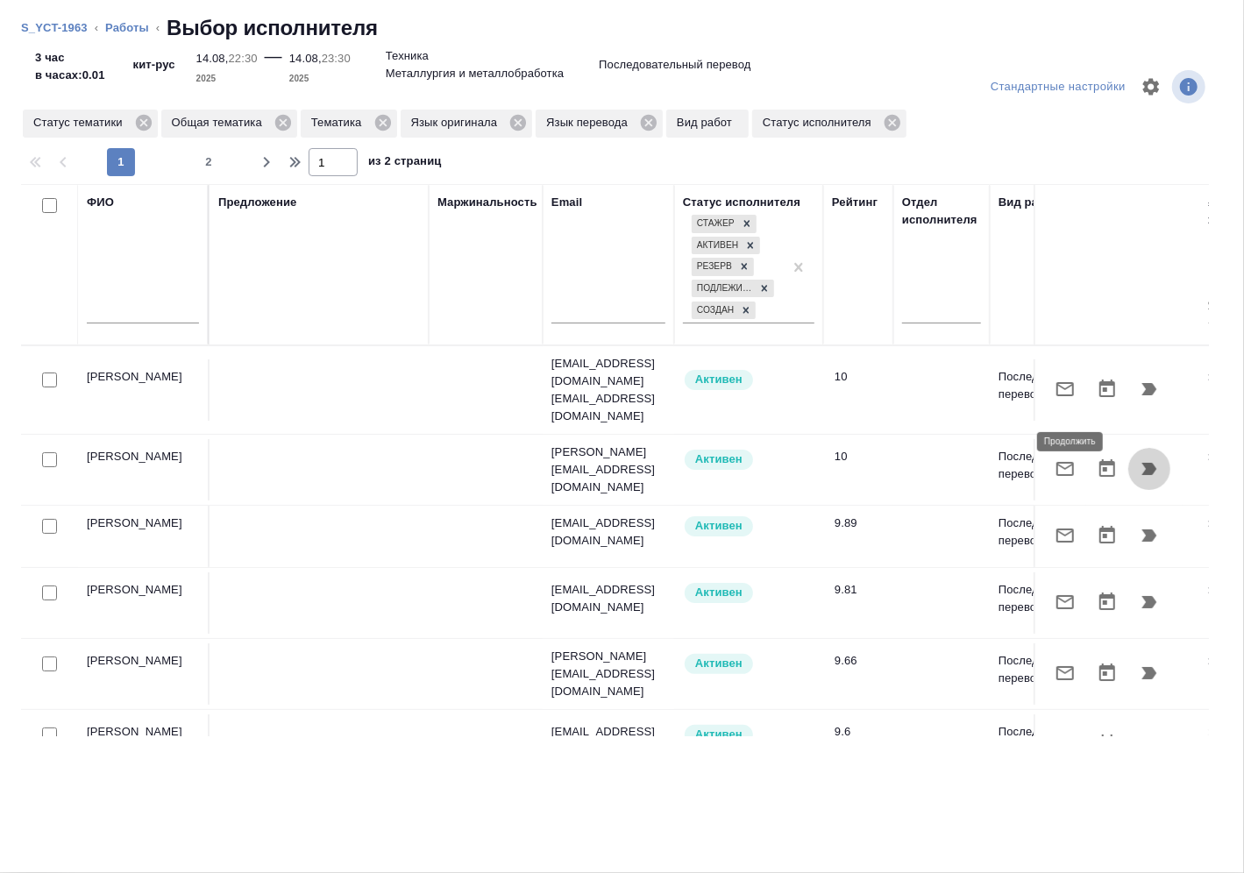
click at [1140, 459] on icon "button" at bounding box center [1149, 469] width 21 height 21
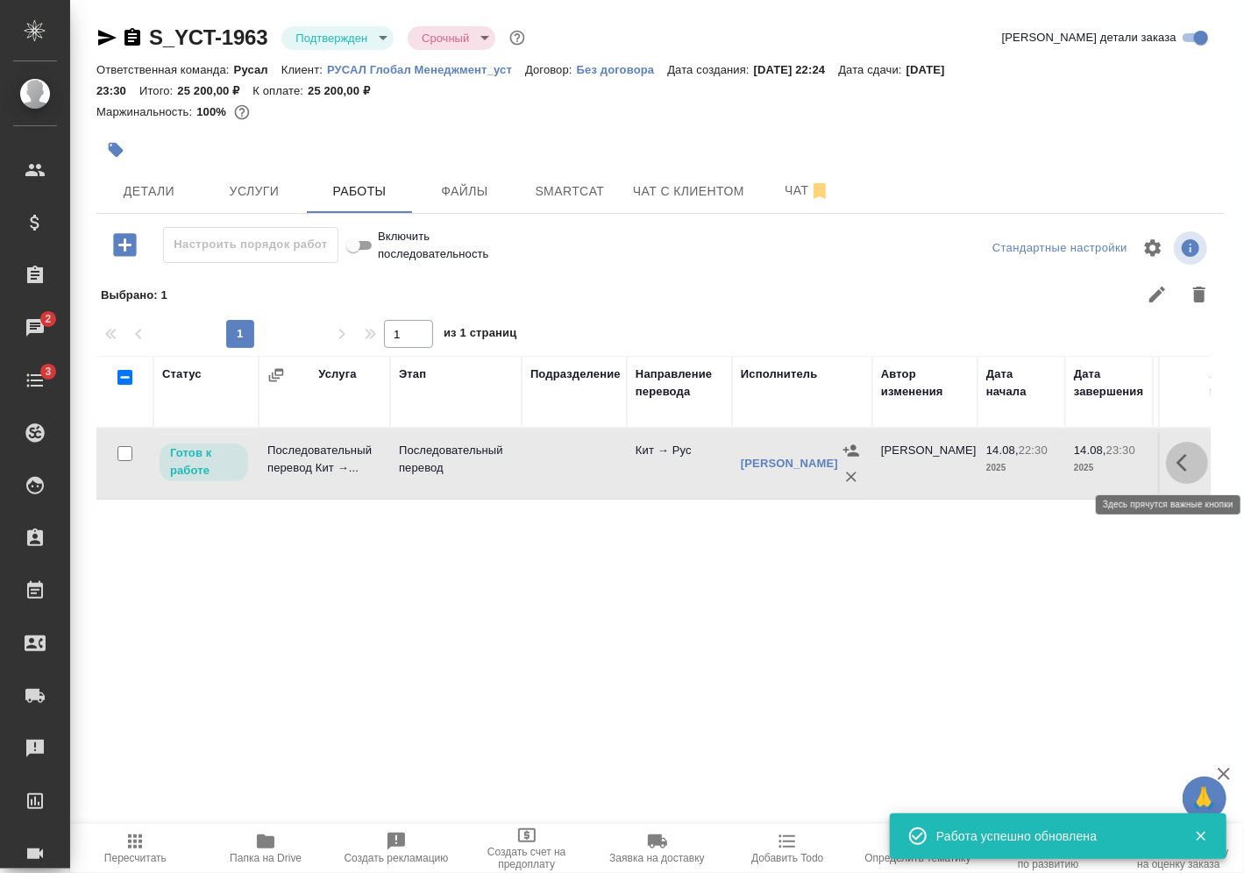
click at [1189, 468] on icon "button" at bounding box center [1187, 463] width 21 height 21
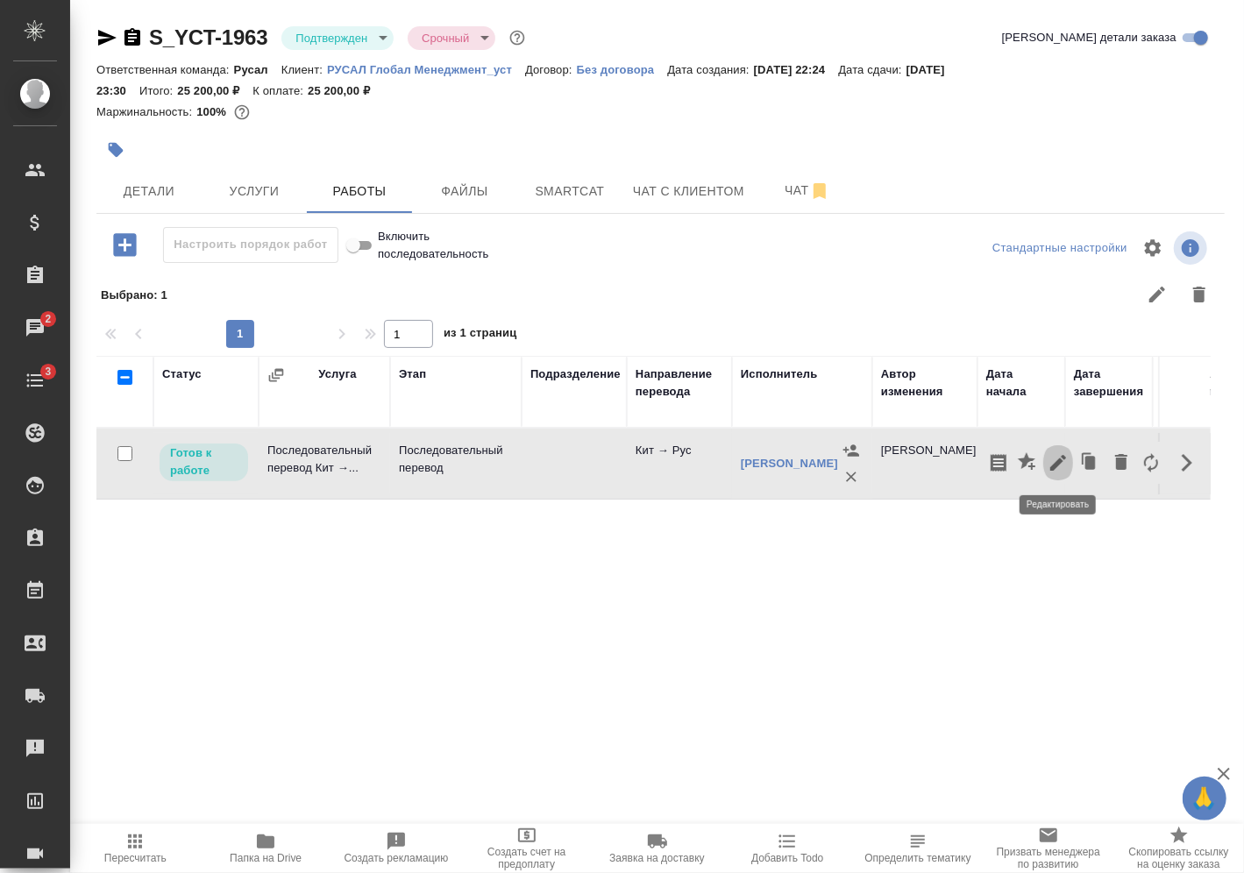
click at [1067, 462] on icon "button" at bounding box center [1058, 463] width 21 height 21
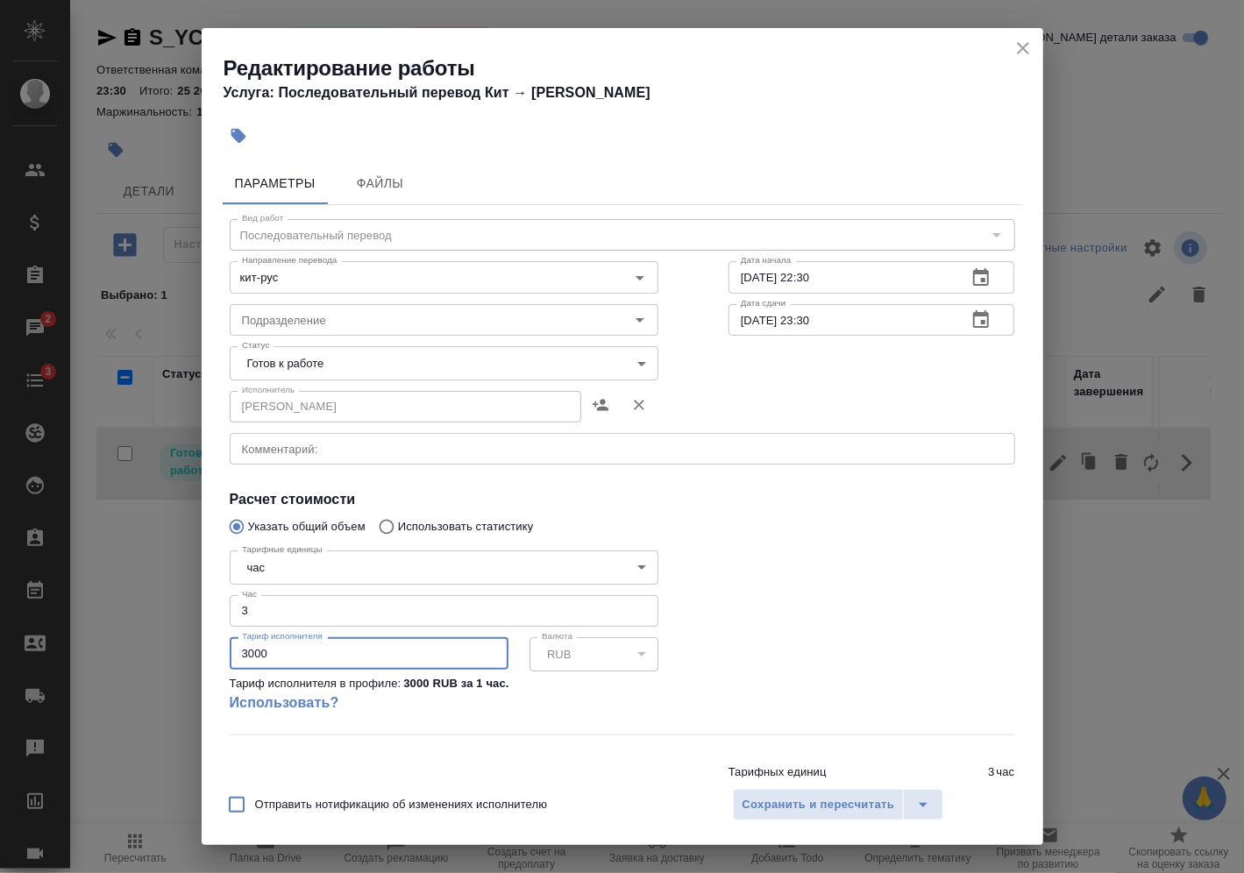
click at [436, 656] on input "3000" at bounding box center [369, 654] width 279 height 32
type input "3500"
click at [352, 656] on input "number" at bounding box center [369, 654] width 279 height 32
click at [648, 694] on link "Использовать?" at bounding box center [444, 703] width 429 height 21
click at [278, 656] on input "3000" at bounding box center [369, 654] width 279 height 32
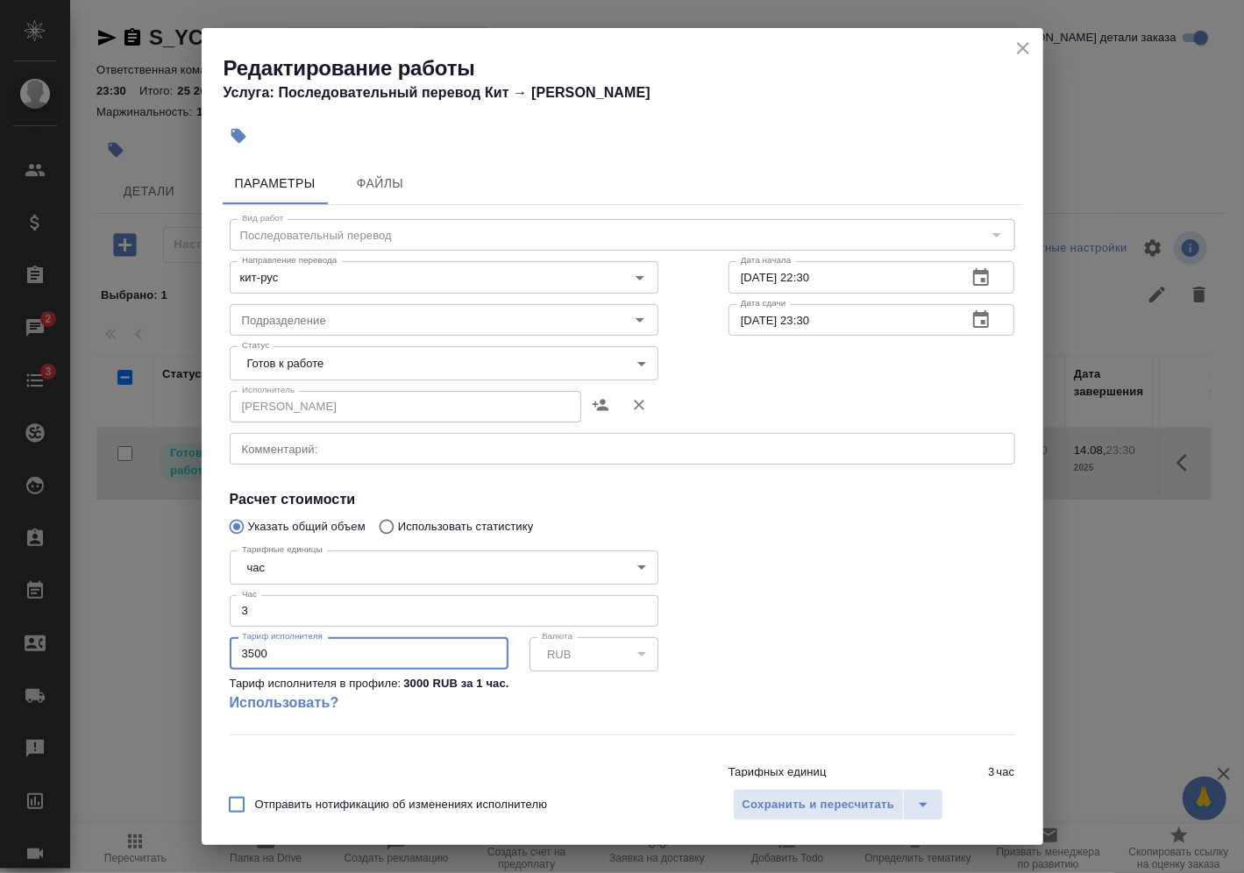
click at [269, 653] on input "3500" at bounding box center [369, 654] width 279 height 32
type input "3500"
click at [660, 631] on div "Тарифные единицы час 5a8b1489cc6b4906c91bfd93 Тарифные единицы Час 3 Час Тариф …" at bounding box center [444, 639] width 499 height 260
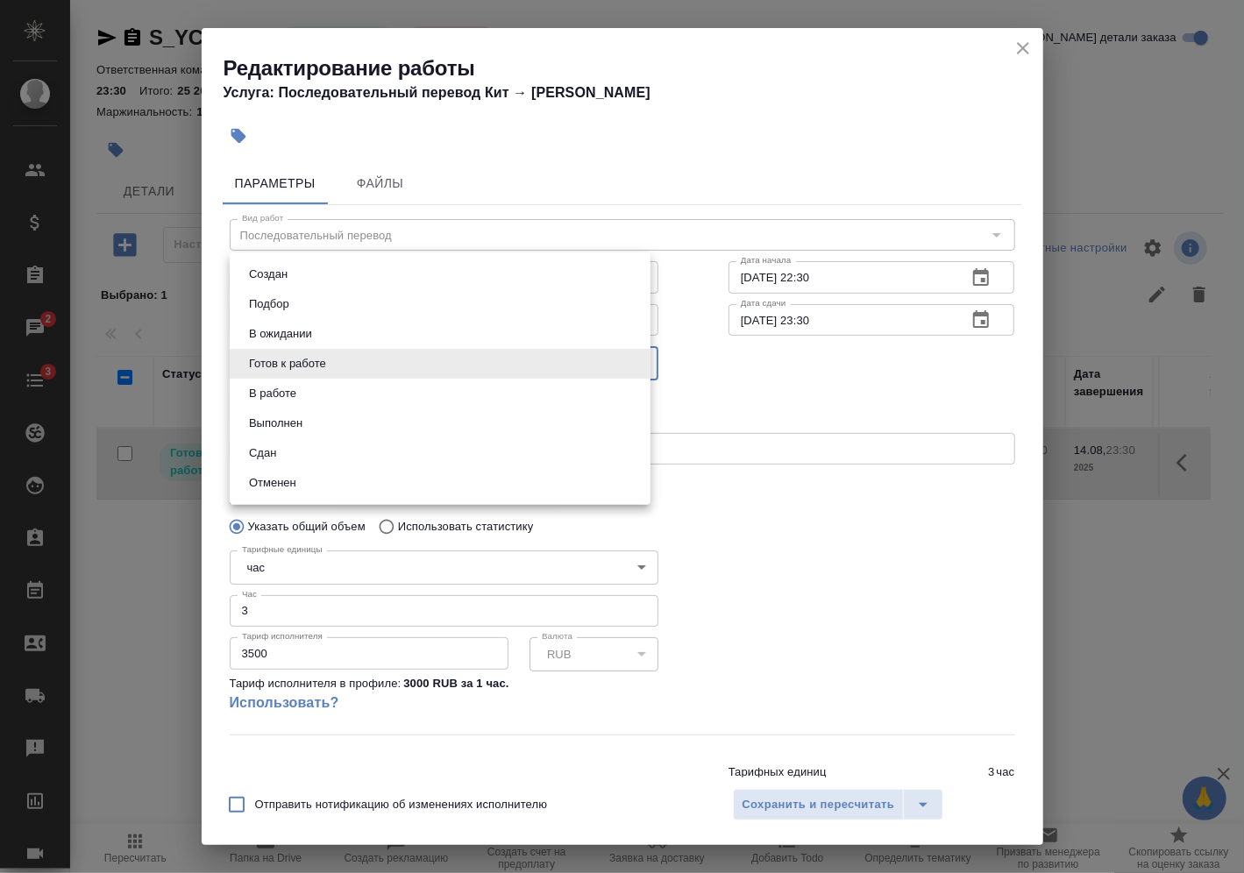
click at [367, 363] on body "🙏 .cls-1 fill:#fff; AWATERA Vasilev Evgeniy Клиенты Спецификации Заказы 2 Чаты …" at bounding box center [622, 436] width 1244 height 873
click at [356, 460] on li "Сдан" at bounding box center [440, 453] width 421 height 30
type input "closed"
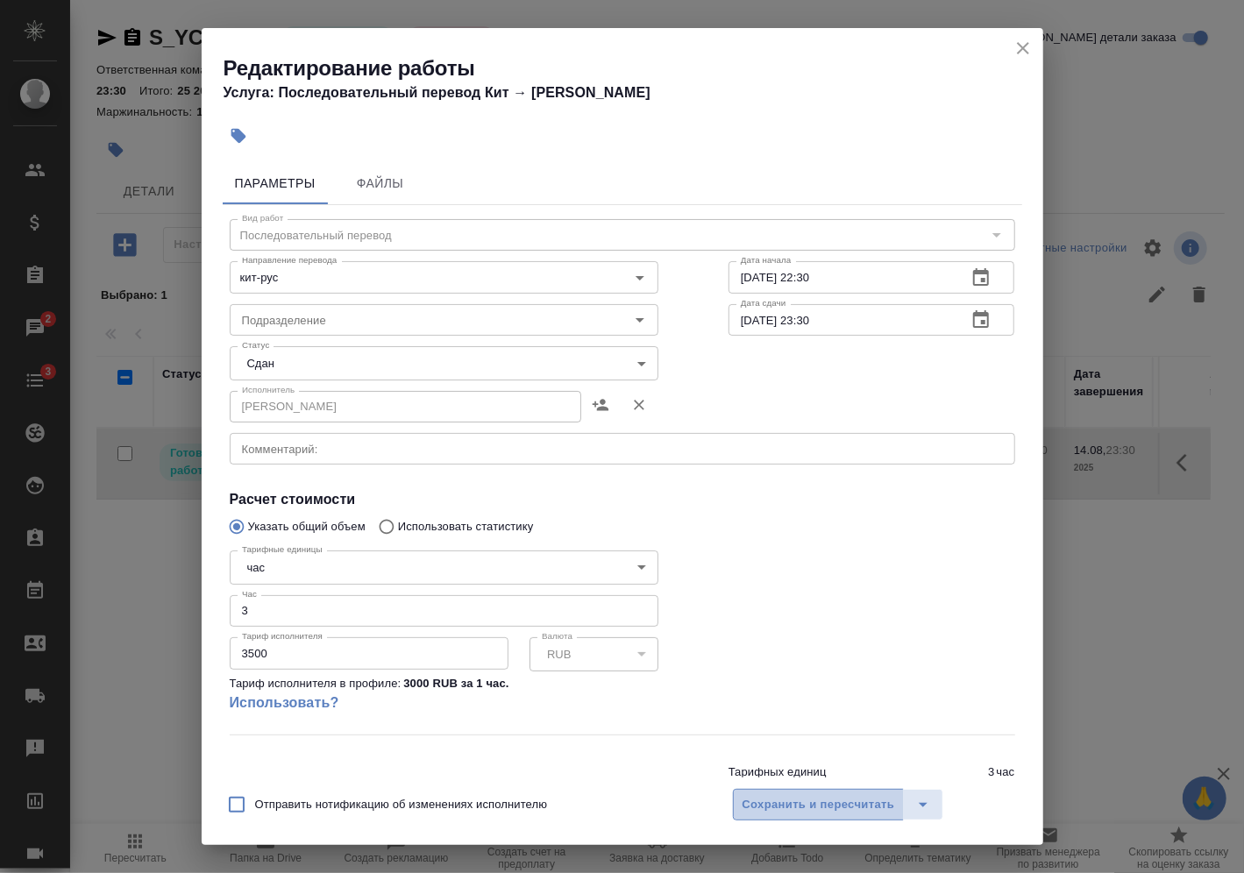
click at [783, 815] on span "Сохранить и пересчитать" at bounding box center [819, 805] width 153 height 20
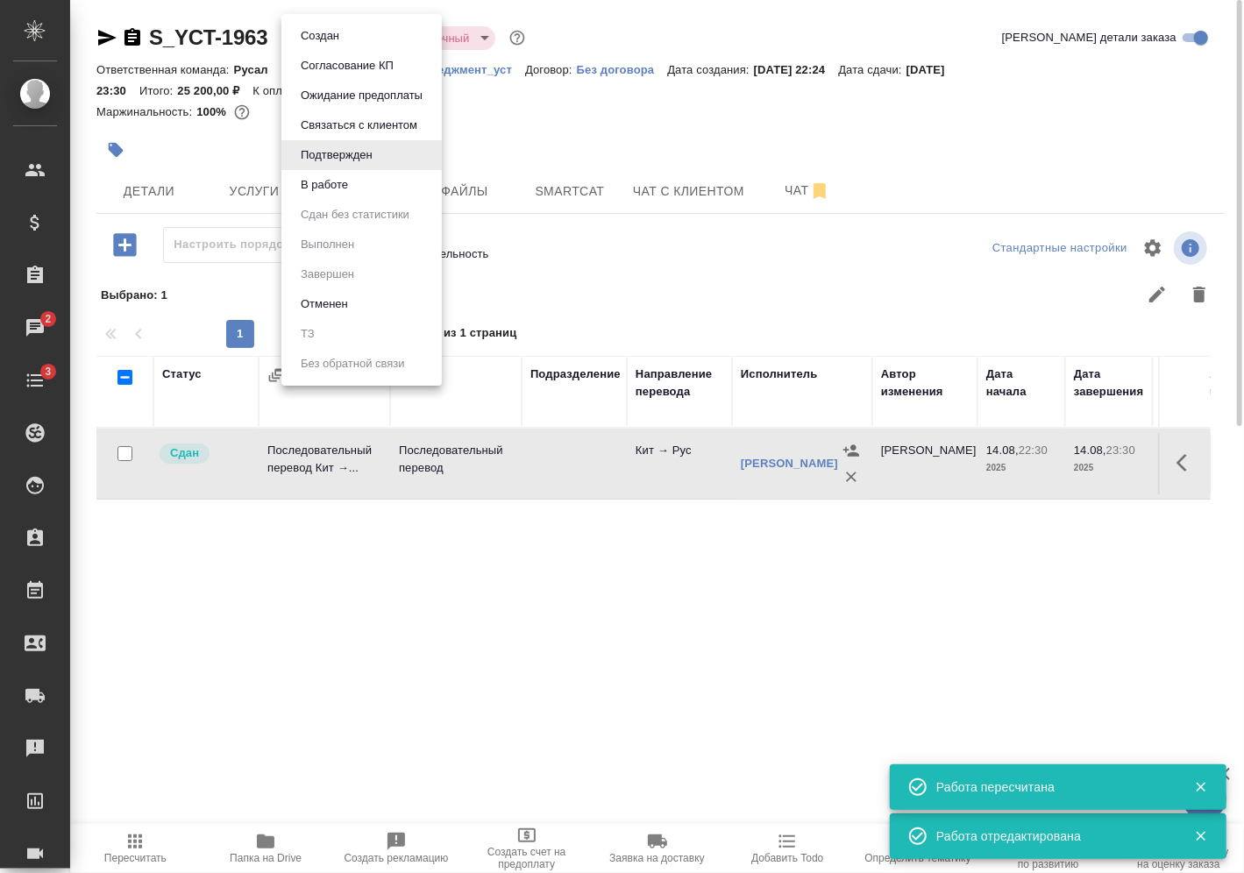
click at [376, 40] on body "🙏 .cls-1 fill:#fff; AWATERA Vasilev Evgeniy Клиенты Спецификации Заказы 2 Чаты …" at bounding box center [622, 436] width 1244 height 873
click at [348, 174] on li "В работе" at bounding box center [362, 185] width 160 height 30
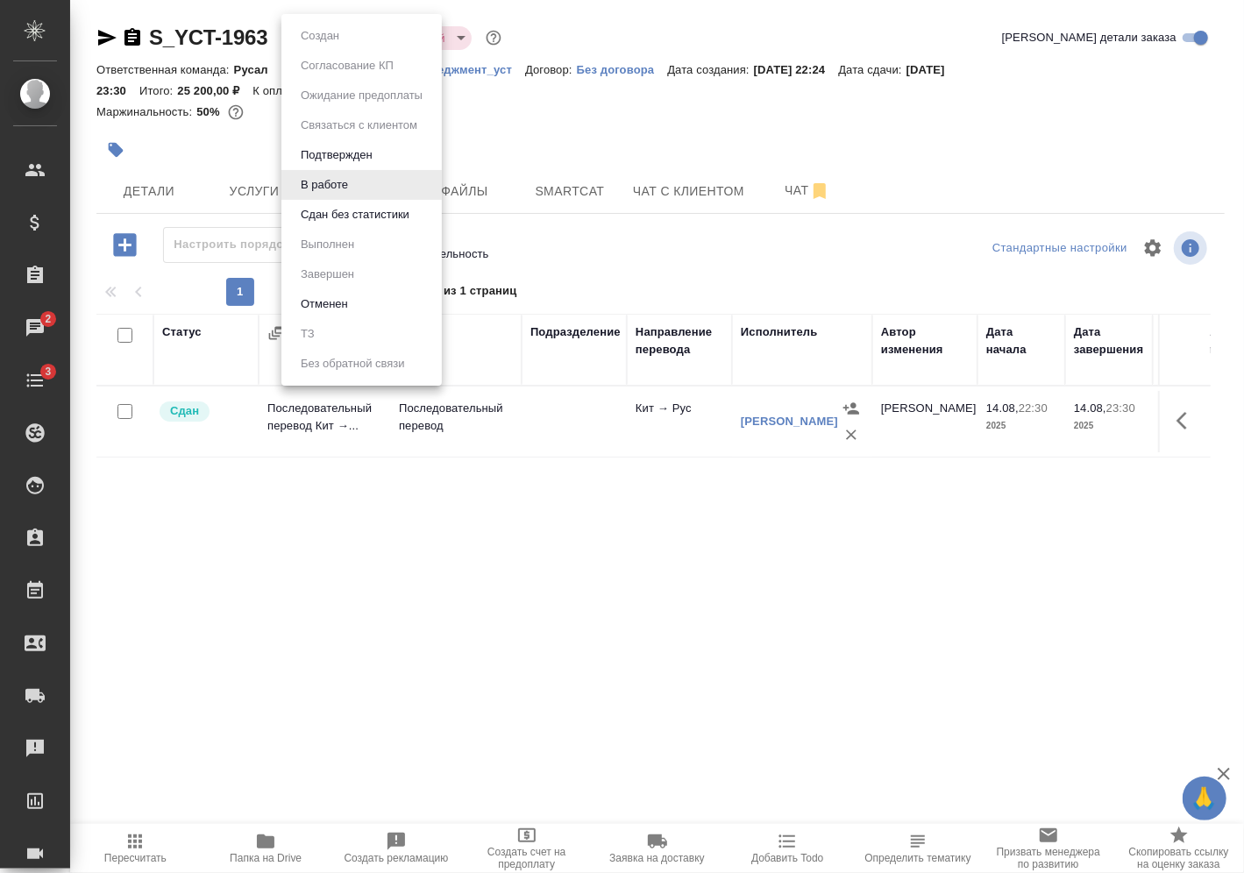
click at [322, 40] on body "🙏 .cls-1 fill:#fff; AWATERA Vasilev Evgeniy Клиенты Спецификации Заказы 2 Чаты …" at bounding box center [622, 436] width 1244 height 873
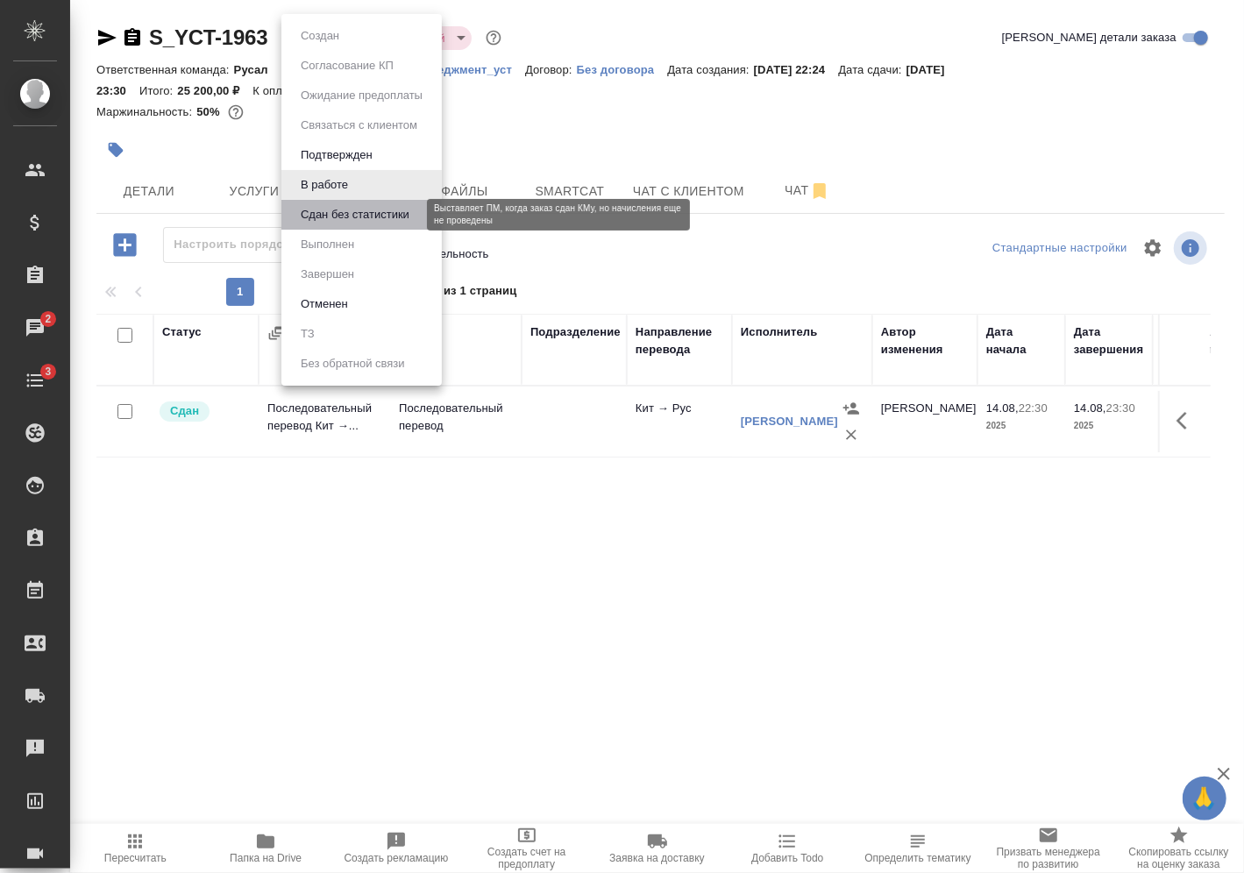
click at [324, 210] on button "Сдан без статистики" at bounding box center [355, 214] width 119 height 19
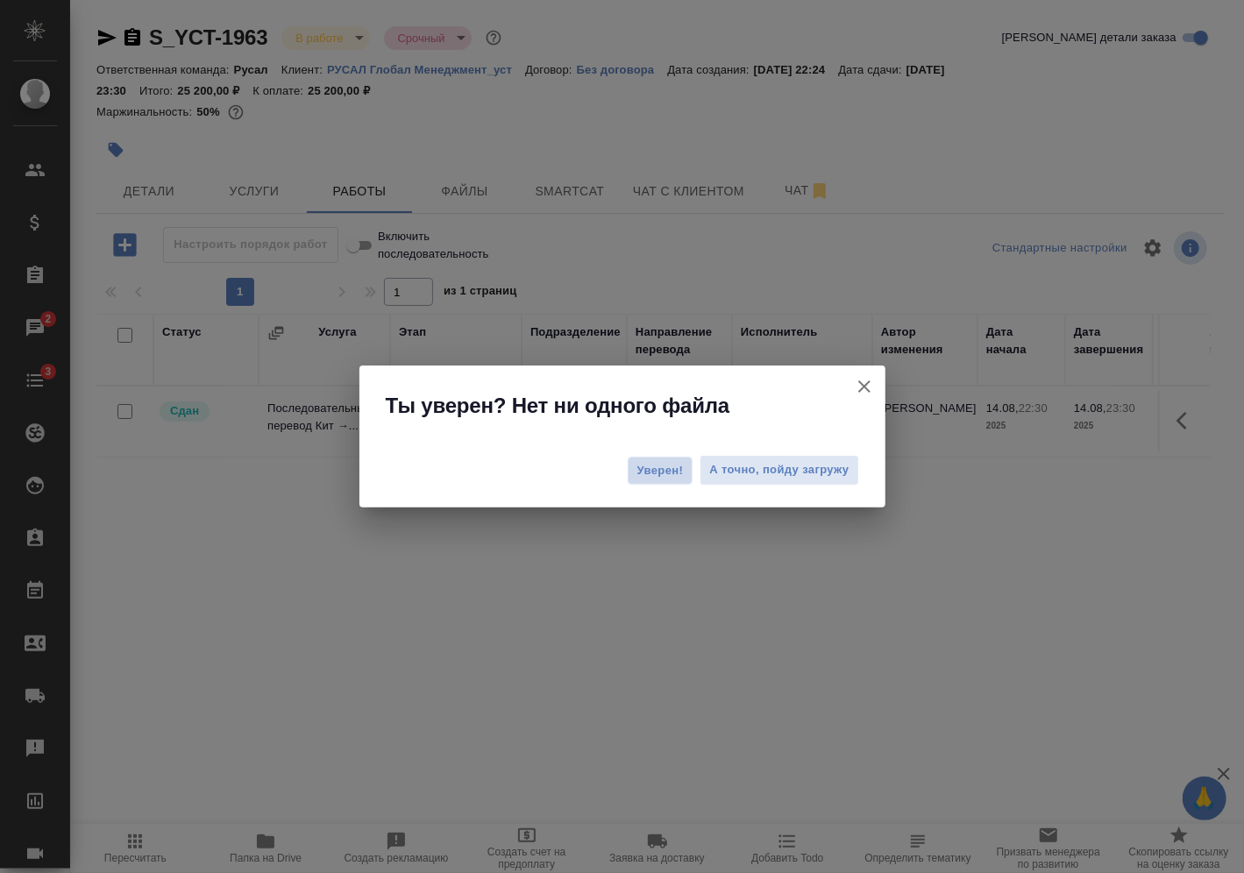
click at [640, 458] on button "Уверен!" at bounding box center [661, 471] width 66 height 28
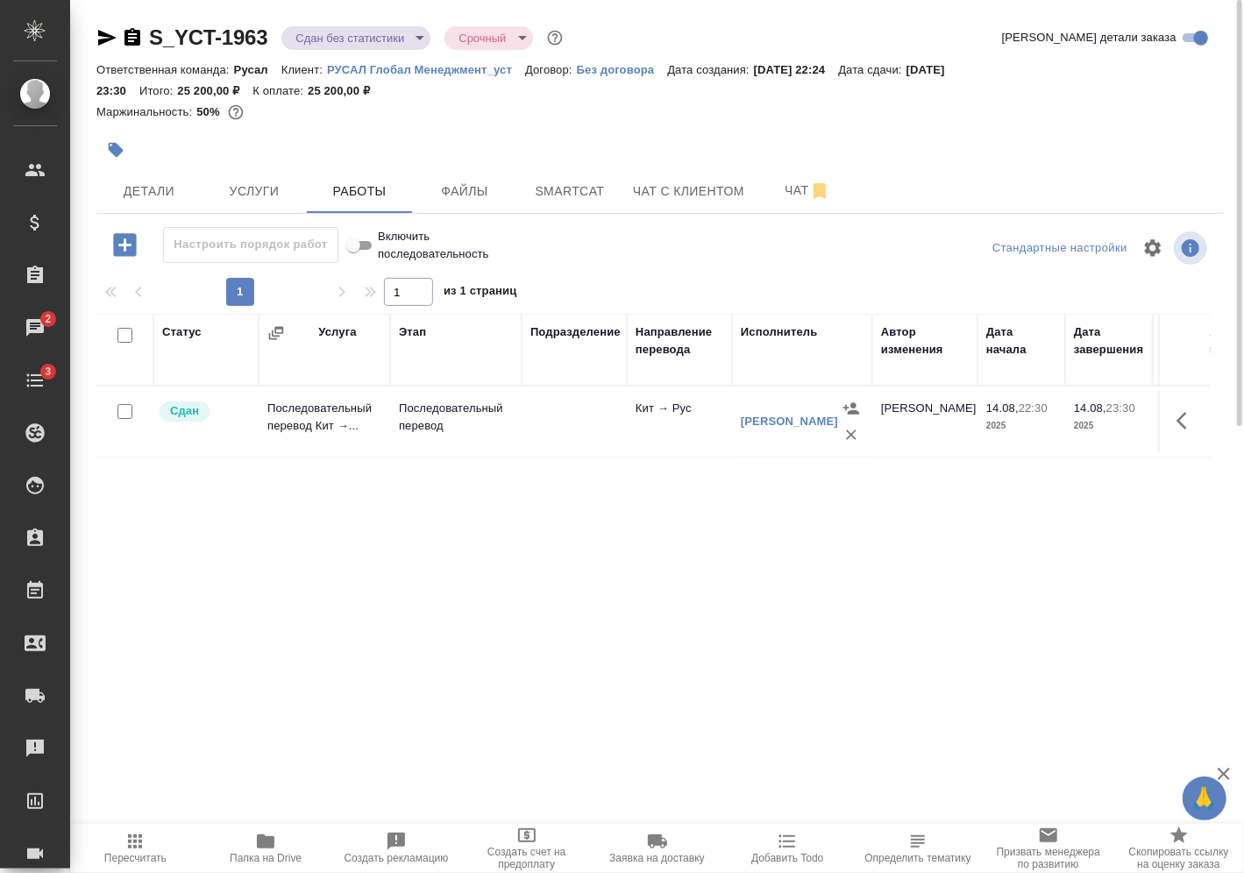
click at [140, 833] on icon "button" at bounding box center [135, 841] width 21 height 21
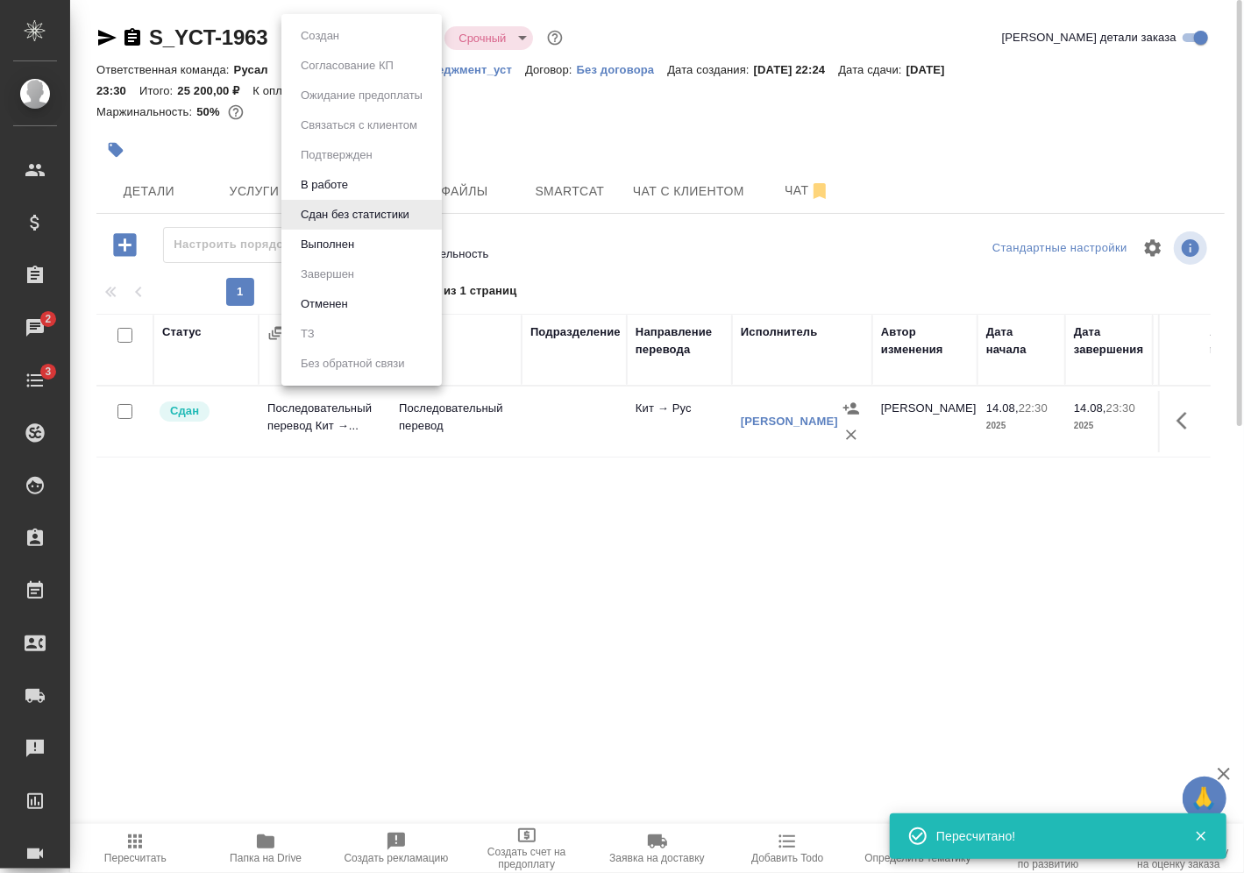
click at [374, 43] on body "🙏 .cls-1 fill:#fff; AWATERA Vasilev Evgeniy Клиенты Спецификации Заказы 2 Чаты …" at bounding box center [622, 436] width 1244 height 873
click at [348, 232] on li "Выполнен" at bounding box center [362, 245] width 160 height 30
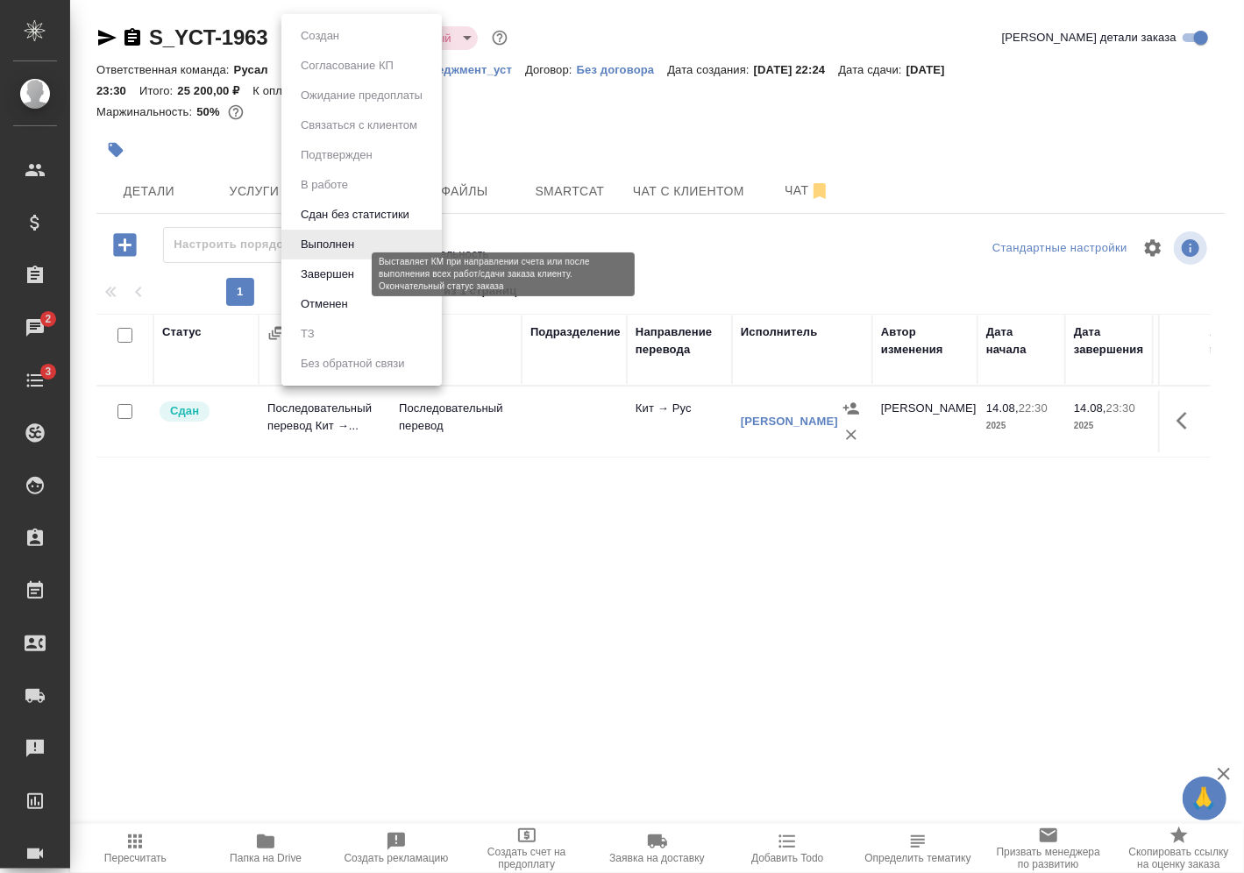
drag, startPoint x: 345, startPoint y: 39, endPoint x: 343, endPoint y: 283, distance: 244.7
click at [343, 283] on body "🙏 .cls-1 fill:#fff; AWATERA Vasilev Evgeniy Клиенты Спецификации Заказы 2 Чаты …" at bounding box center [622, 436] width 1244 height 873
click at [343, 283] on button "Завершен" at bounding box center [328, 274] width 64 height 19
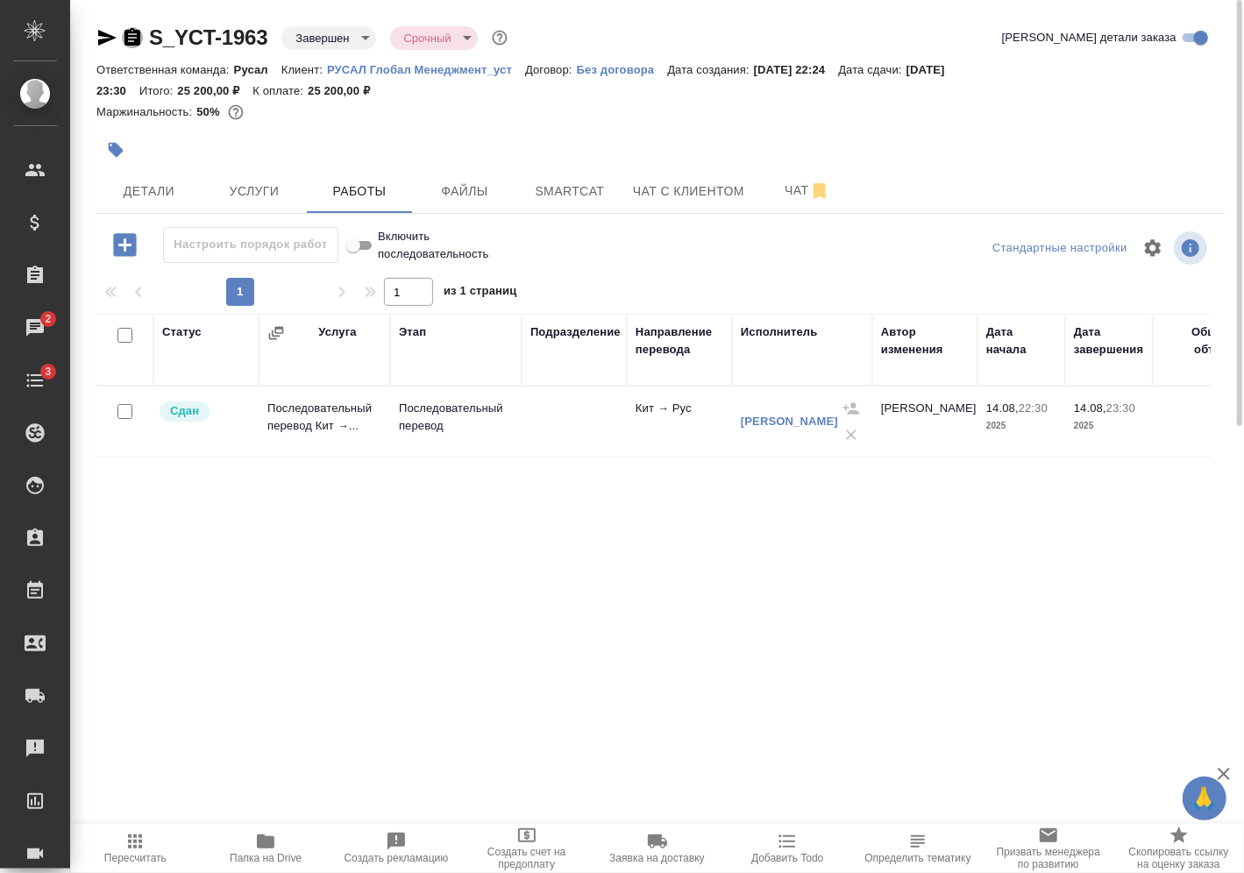
click at [140, 46] on icon "button" at bounding box center [132, 37] width 21 height 21
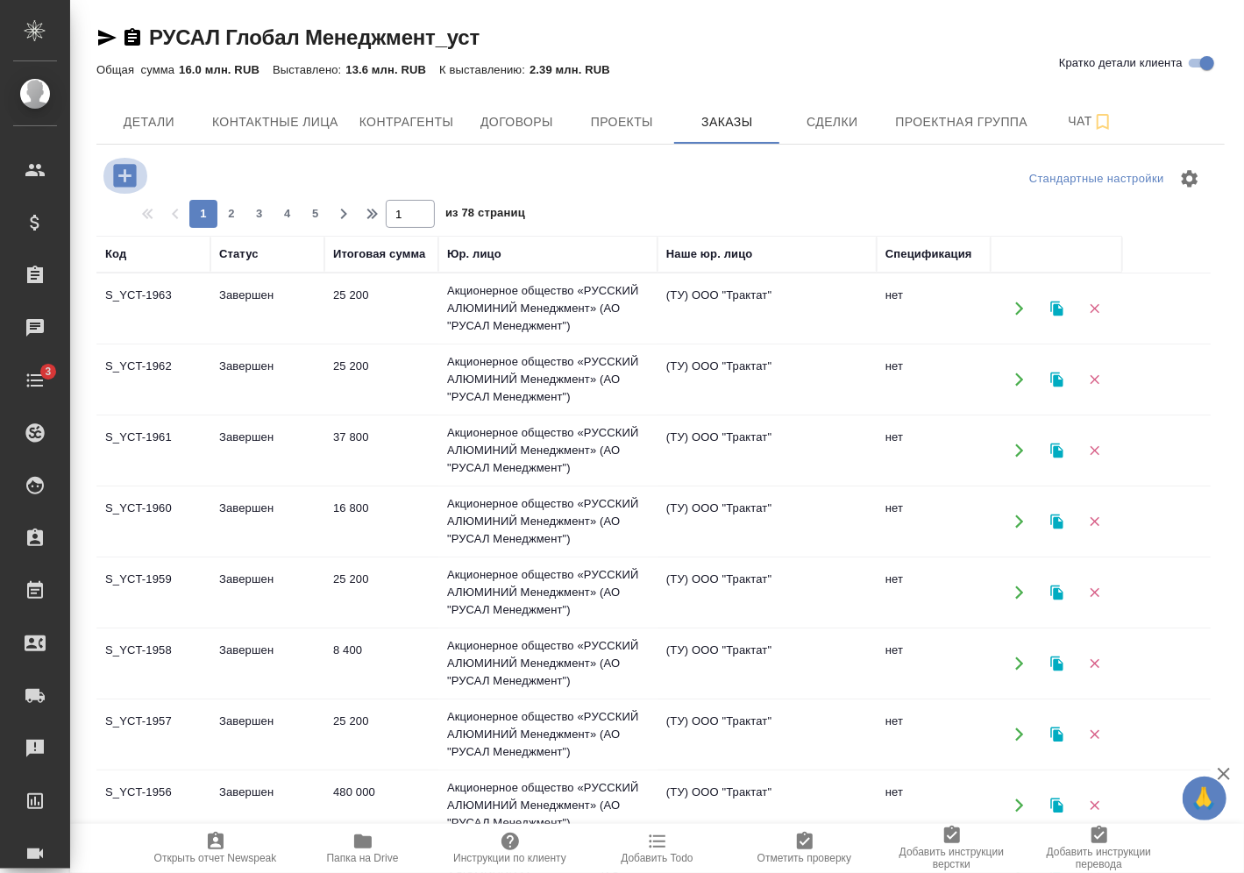
click at [117, 175] on icon "button" at bounding box center [124, 175] width 23 height 23
click at [123, 170] on icon "button" at bounding box center [124, 175] width 23 height 23
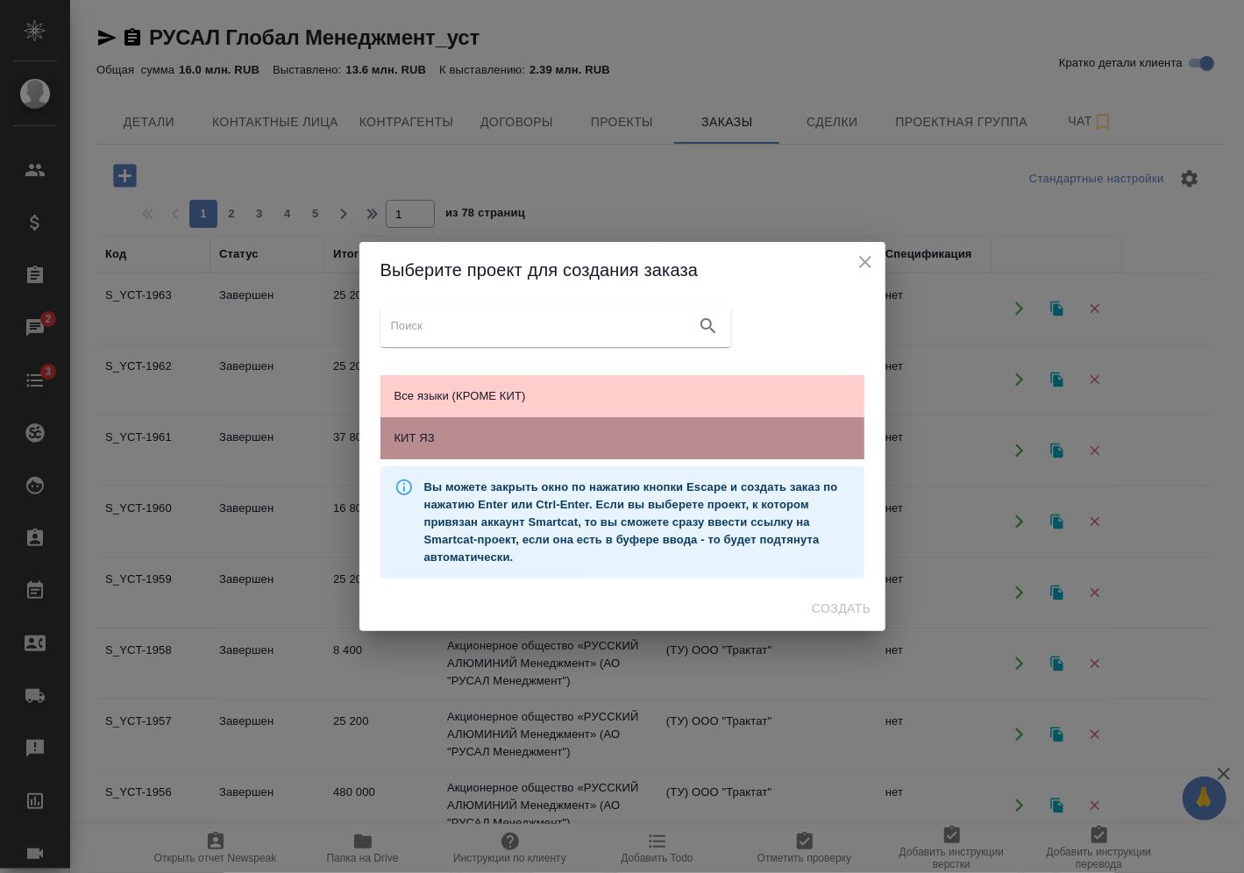
click at [448, 424] on div "КИТ ЯЗ" at bounding box center [623, 438] width 484 height 42
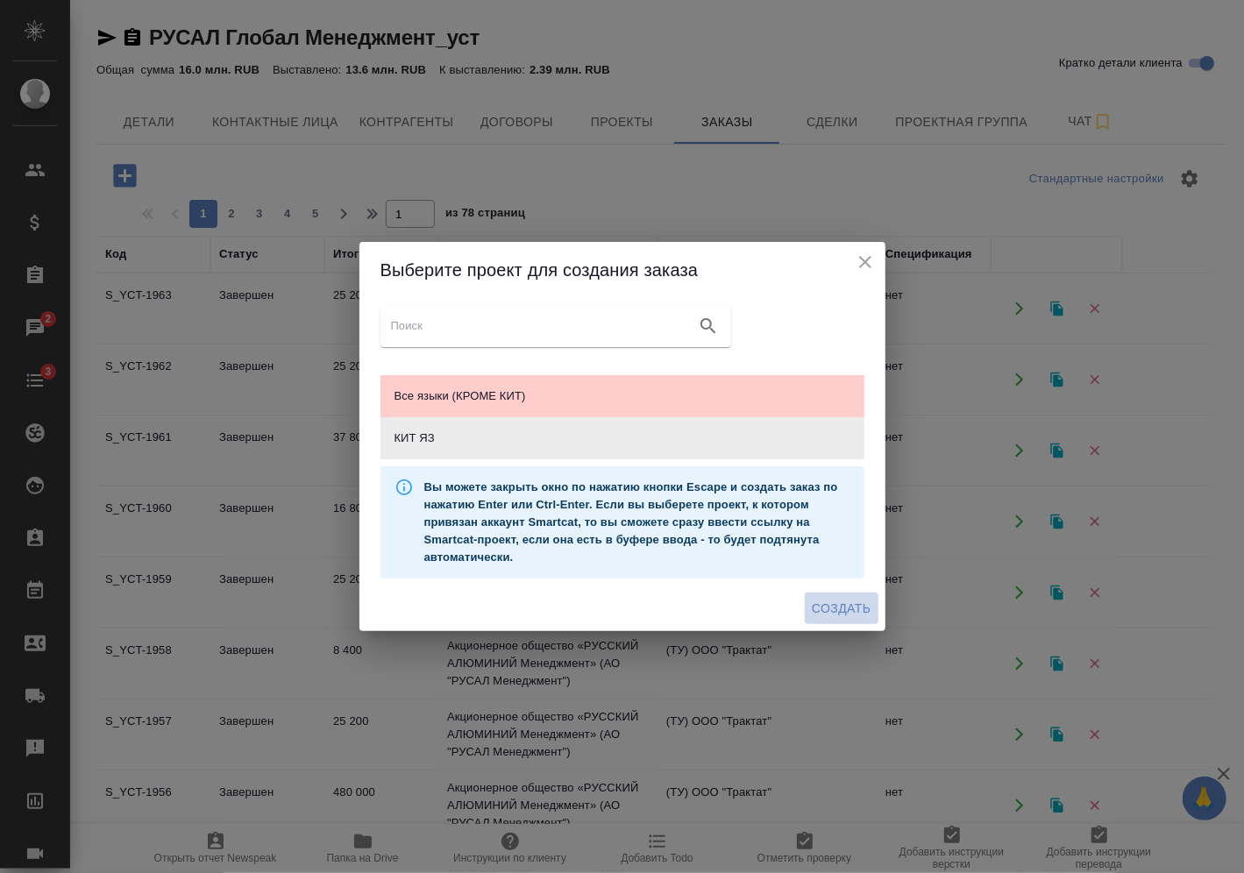
click at [852, 612] on span "Создать" at bounding box center [841, 609] width 59 height 22
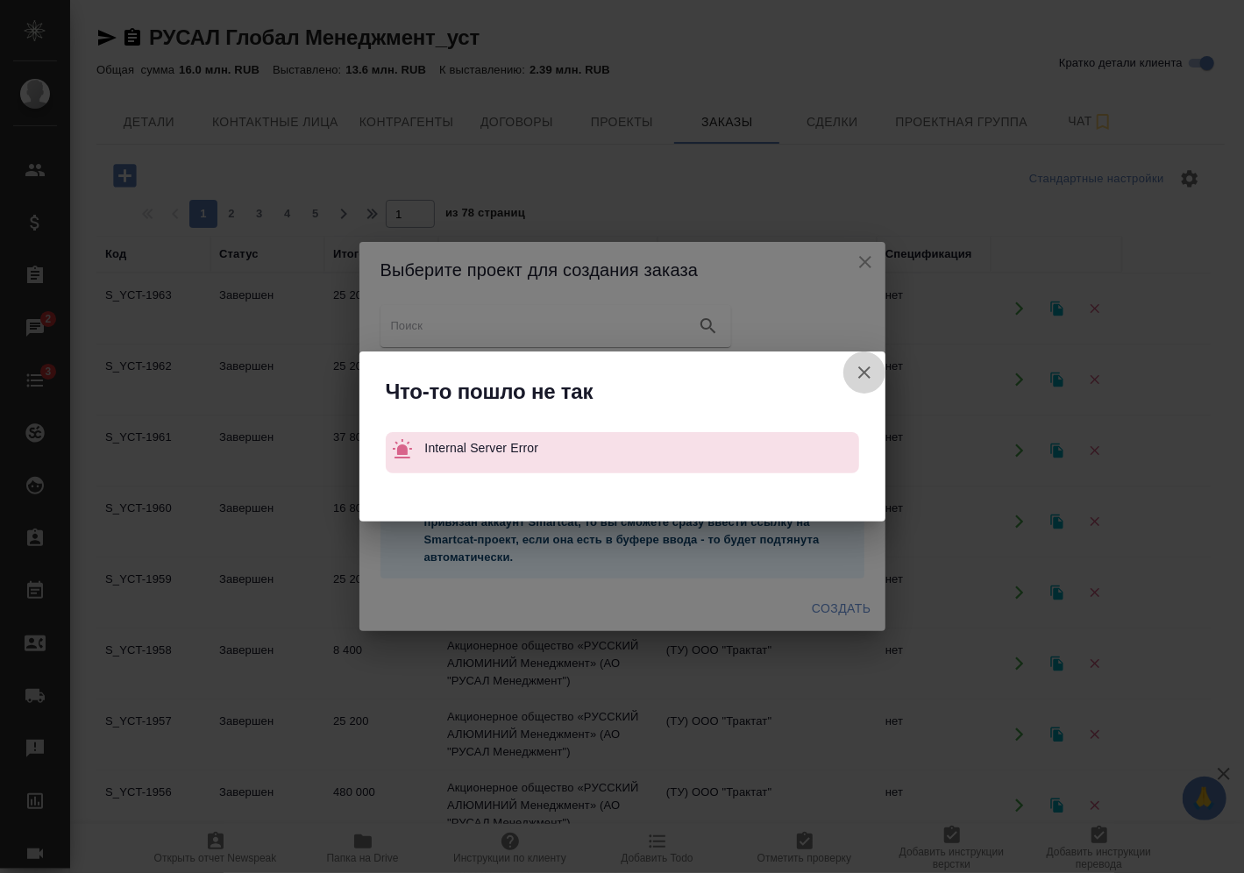
click at [859, 368] on icon "button" at bounding box center [865, 373] width 12 height 12
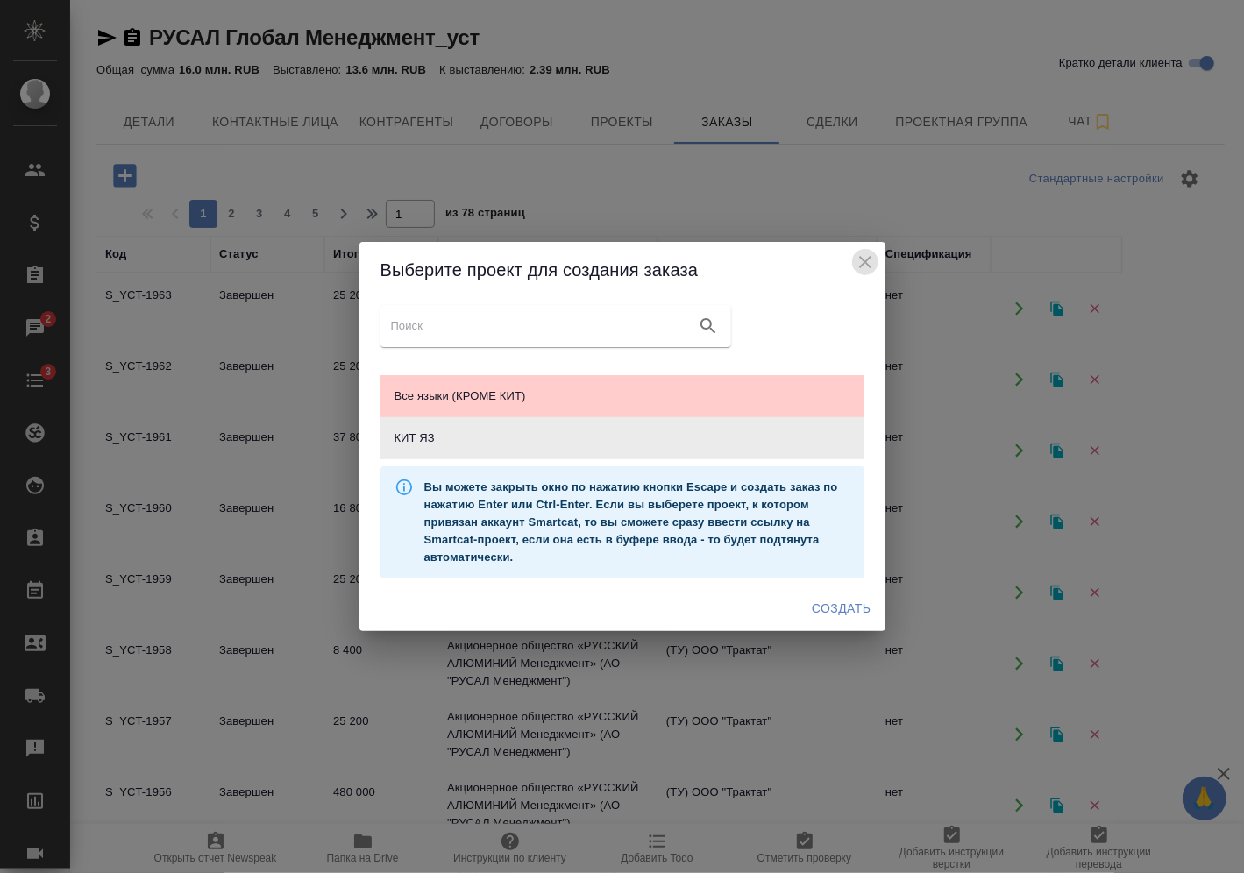
click at [860, 266] on icon "close" at bounding box center [865, 262] width 12 height 12
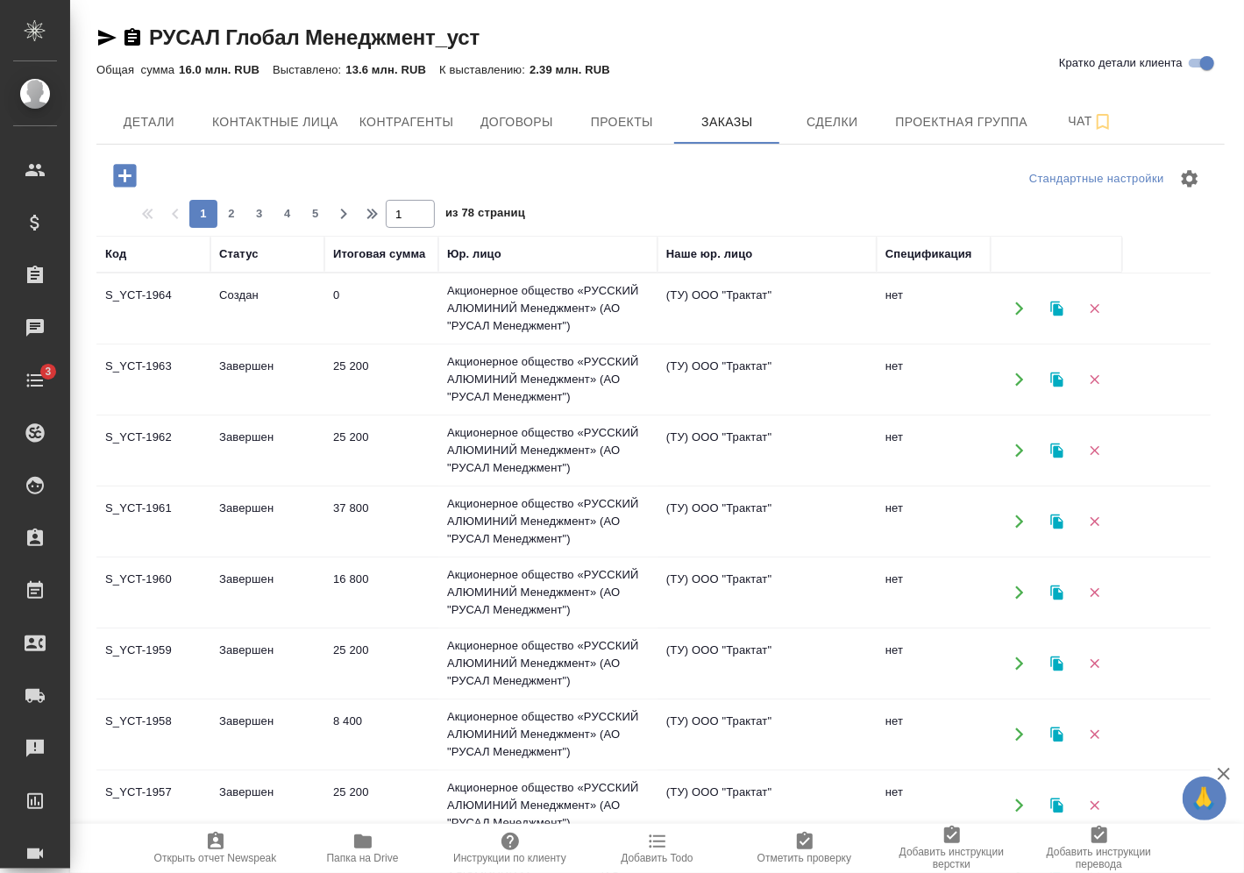
click at [296, 310] on td "Создан" at bounding box center [267, 308] width 114 height 61
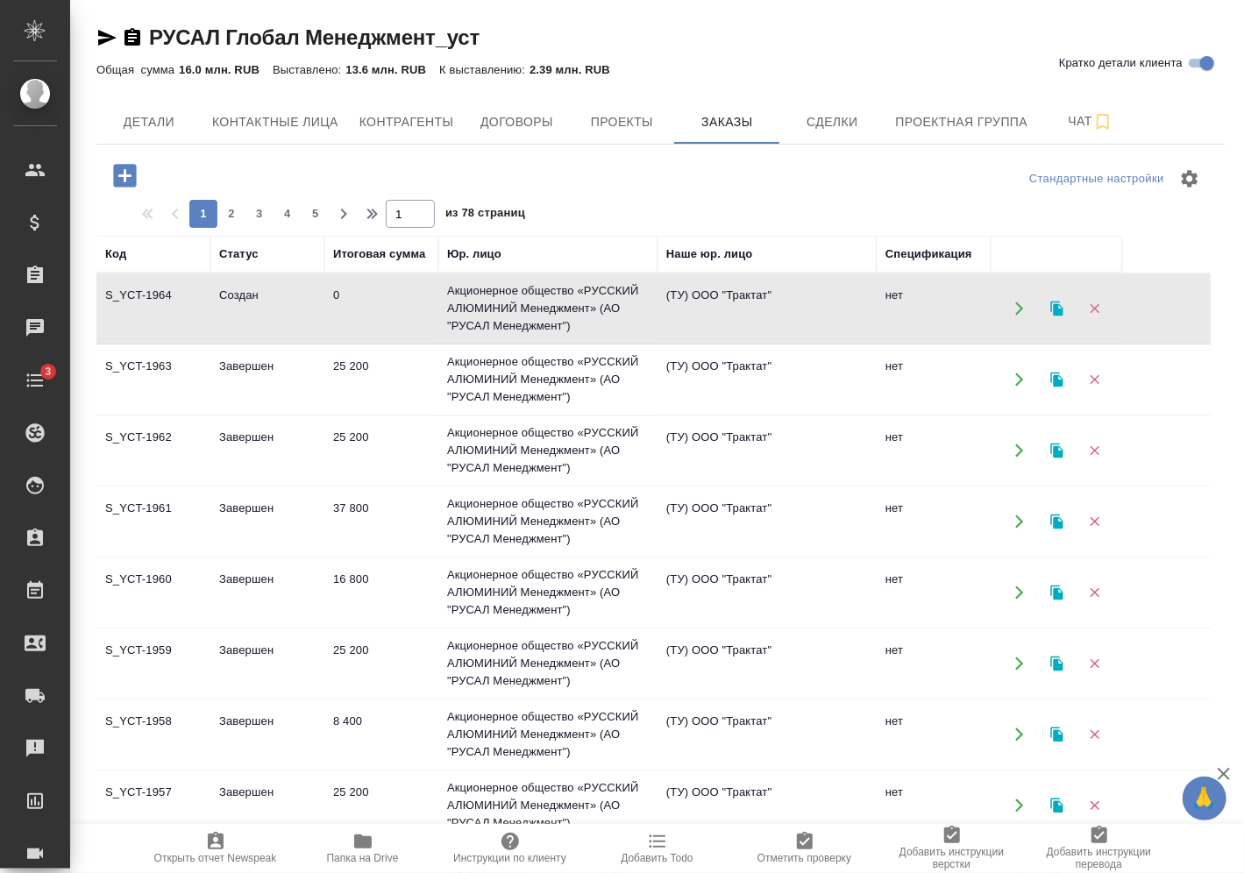
click at [296, 310] on td "Создан" at bounding box center [267, 308] width 114 height 61
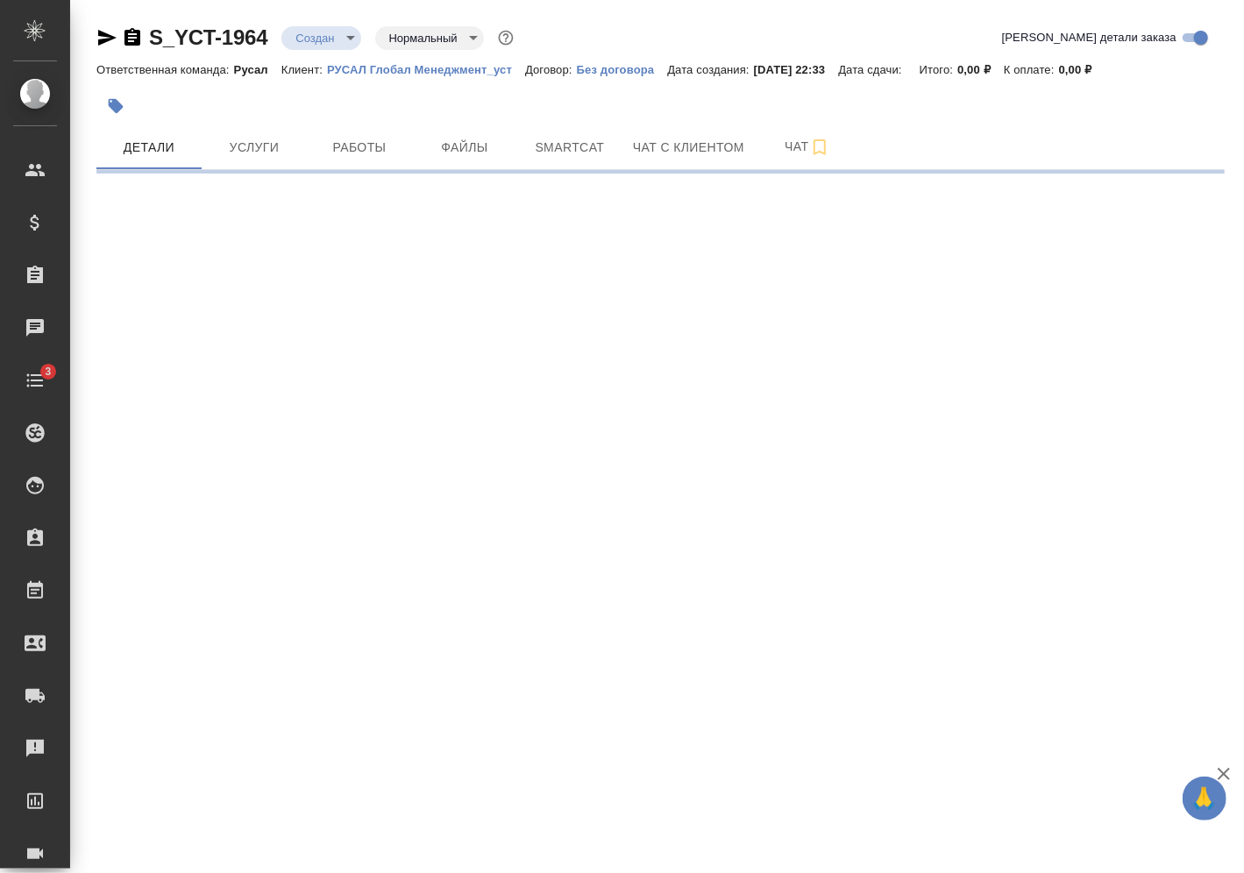
select select "RU"
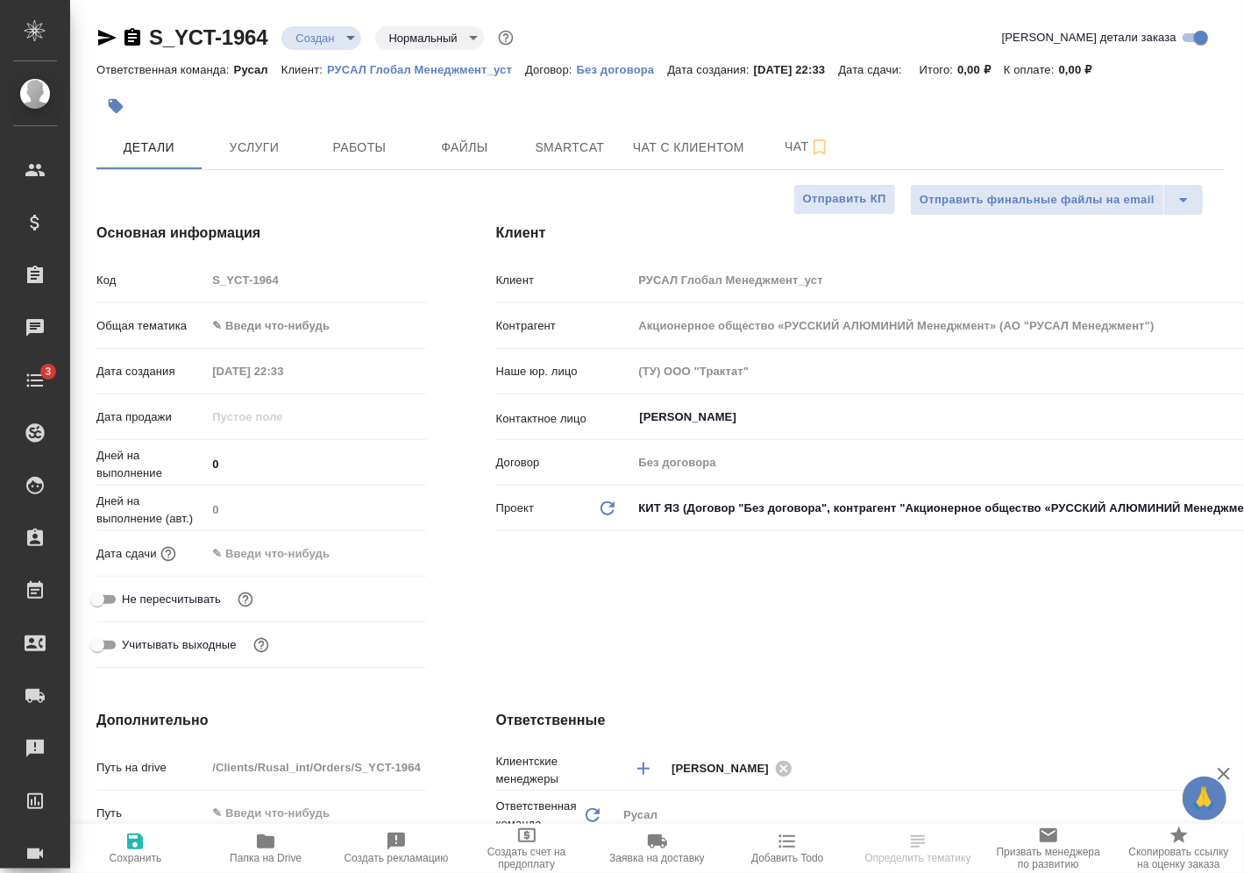
type textarea "x"
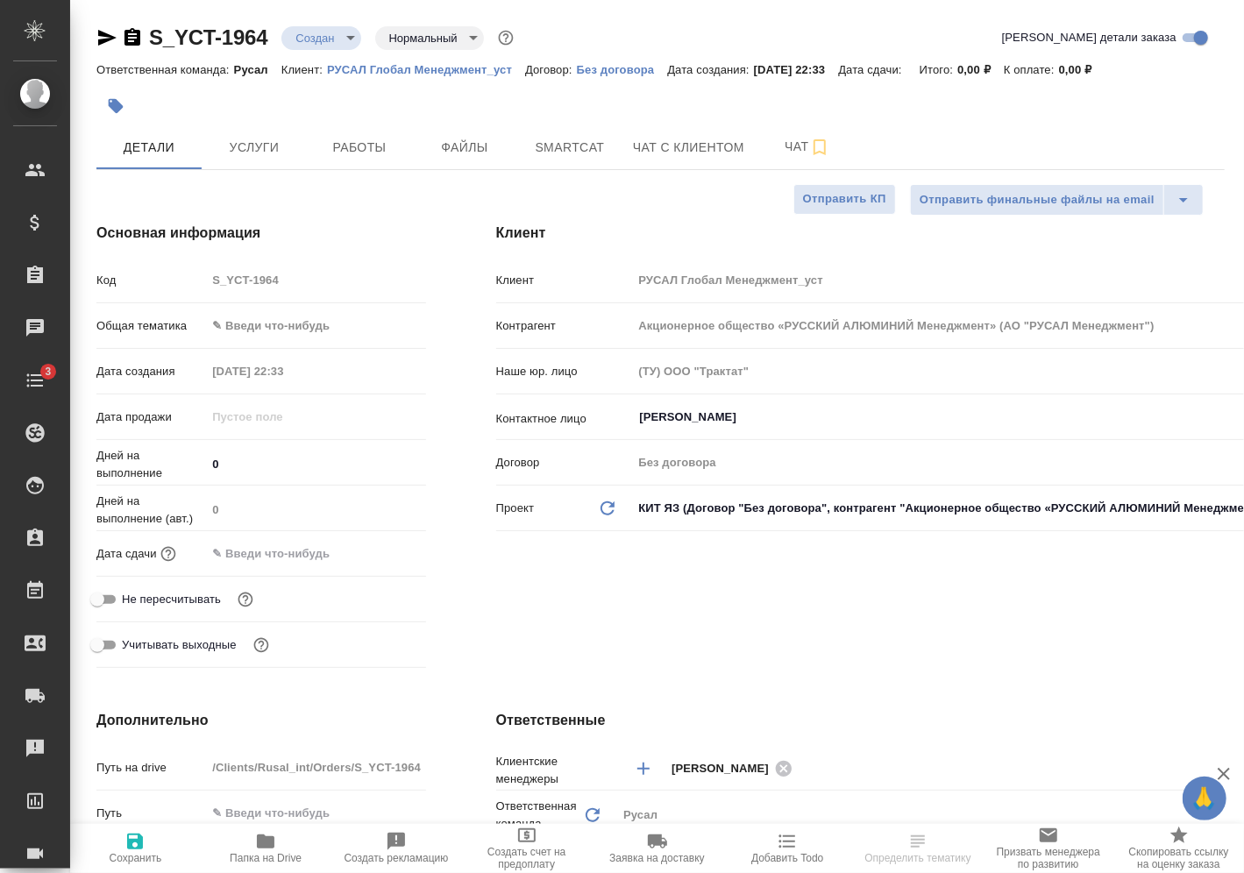
type textarea "x"
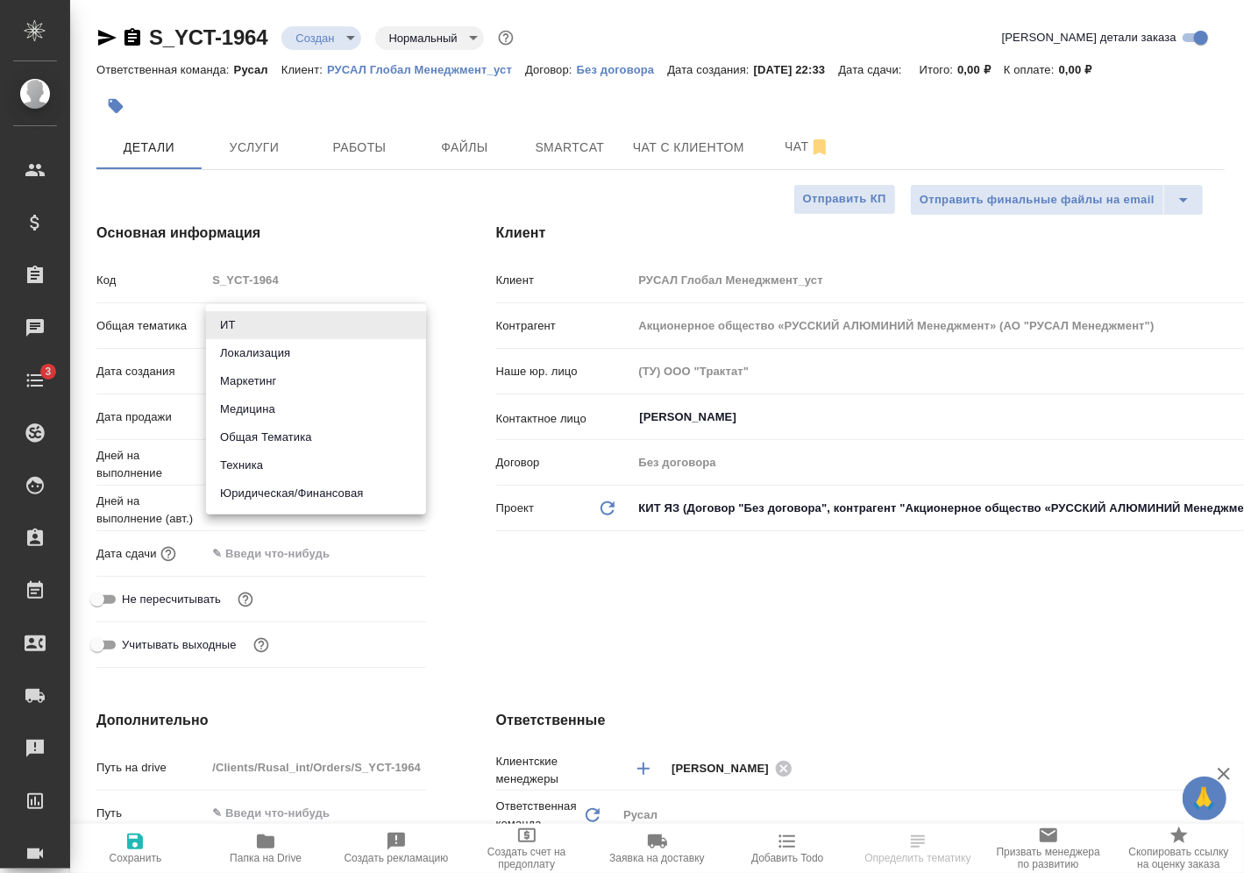
click at [303, 328] on body "🙏 .cls-1 fill:#fff; AWATERA [PERSON_NAME] Спецификации Заказы Чаты 3 Todo Проек…" at bounding box center [622, 436] width 1244 height 873
click at [281, 465] on li "Техника" at bounding box center [316, 466] width 220 height 28
type input "tech"
type textarea "x"
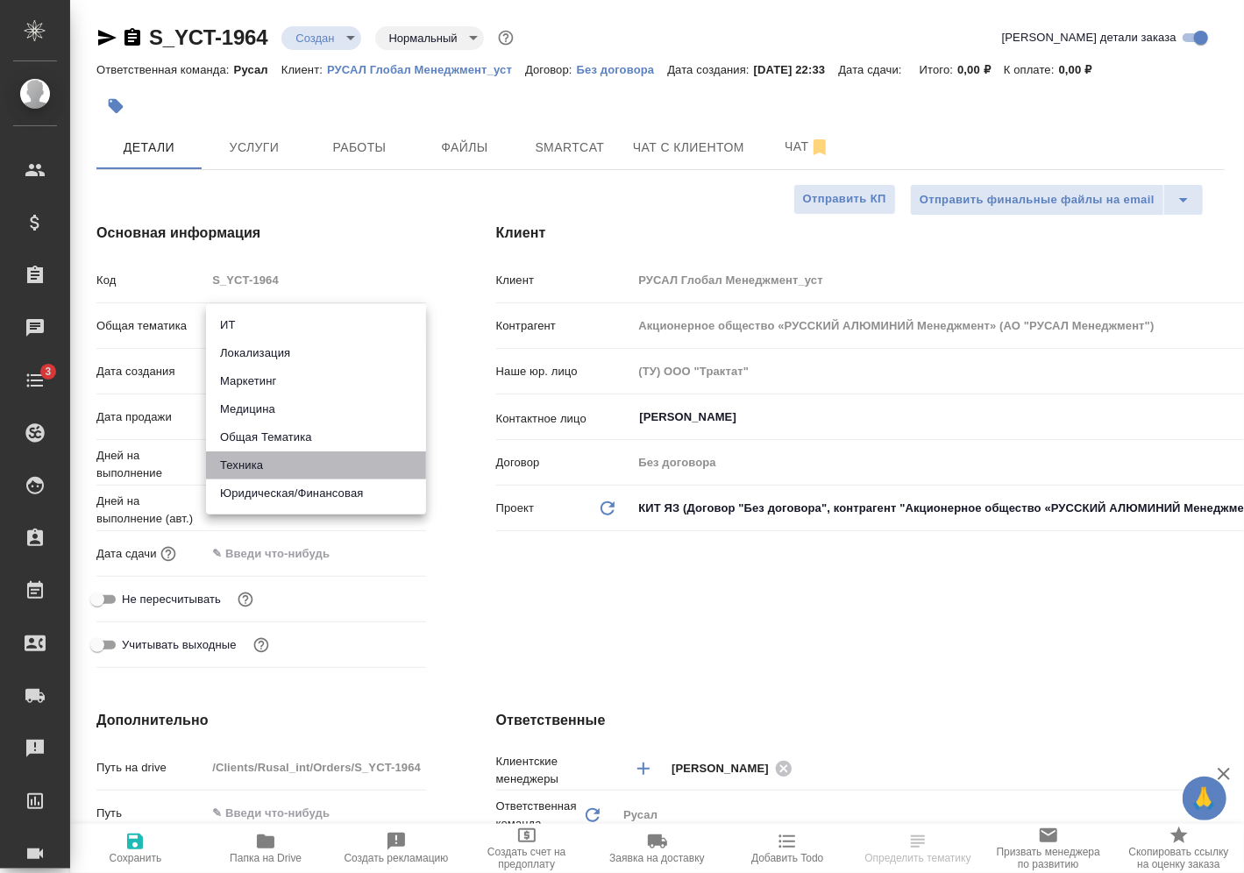
type textarea "x"
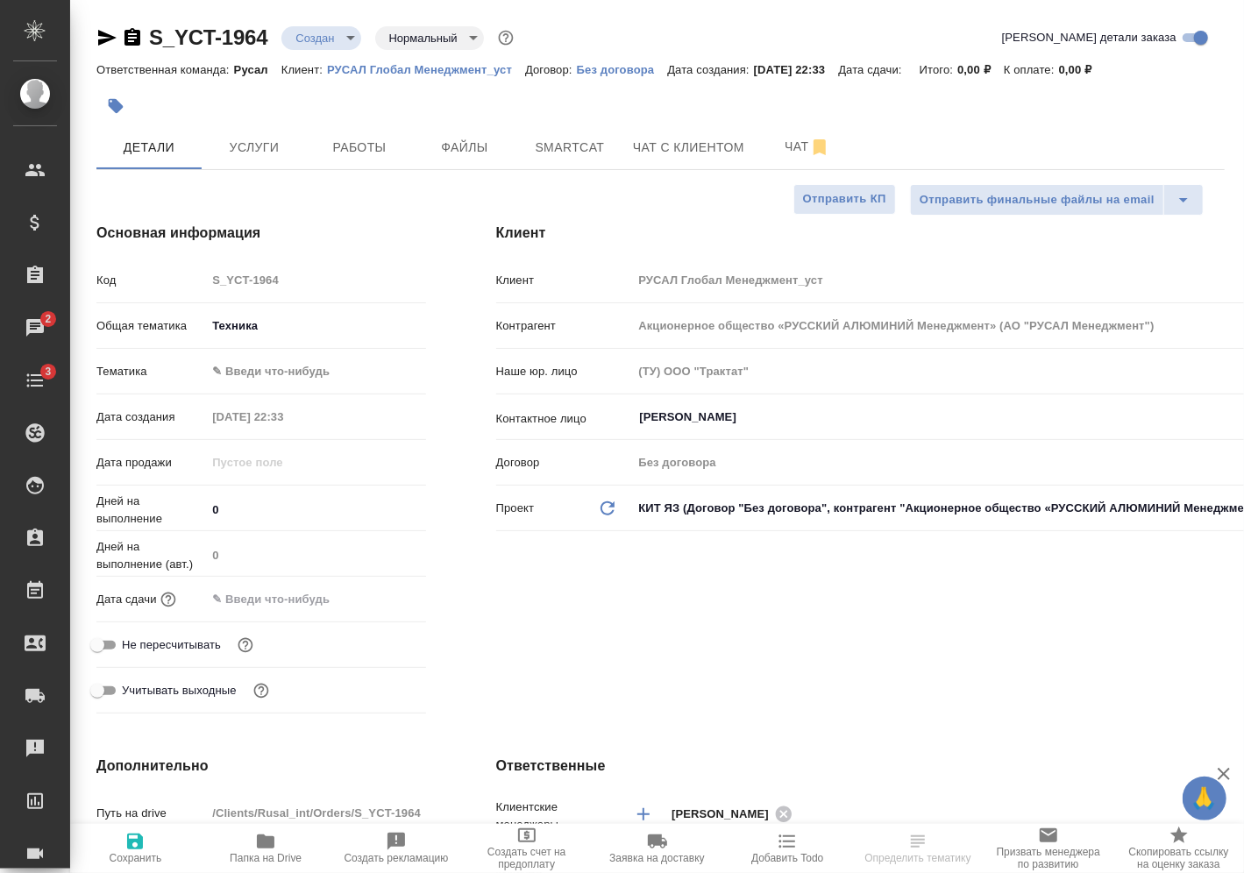
click at [291, 388] on div "[PERSON_NAME] ✎ Введи что-нибудь" at bounding box center [261, 379] width 330 height 46
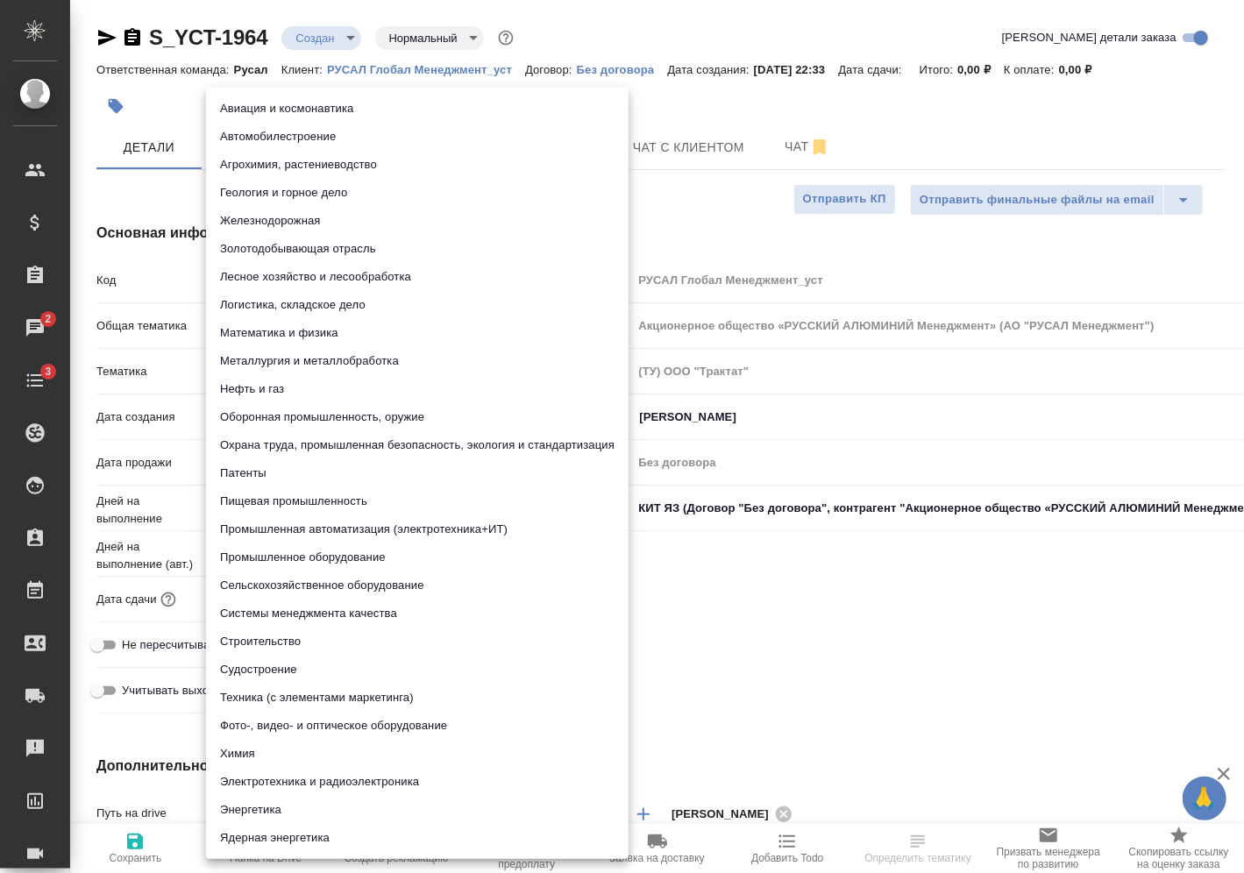
click at [291, 372] on body "🙏 .cls-1 fill:#fff; AWATERA [PERSON_NAME] Спецификации Заказы 2 Чаты 3 Todo Про…" at bounding box center [622, 436] width 1244 height 873
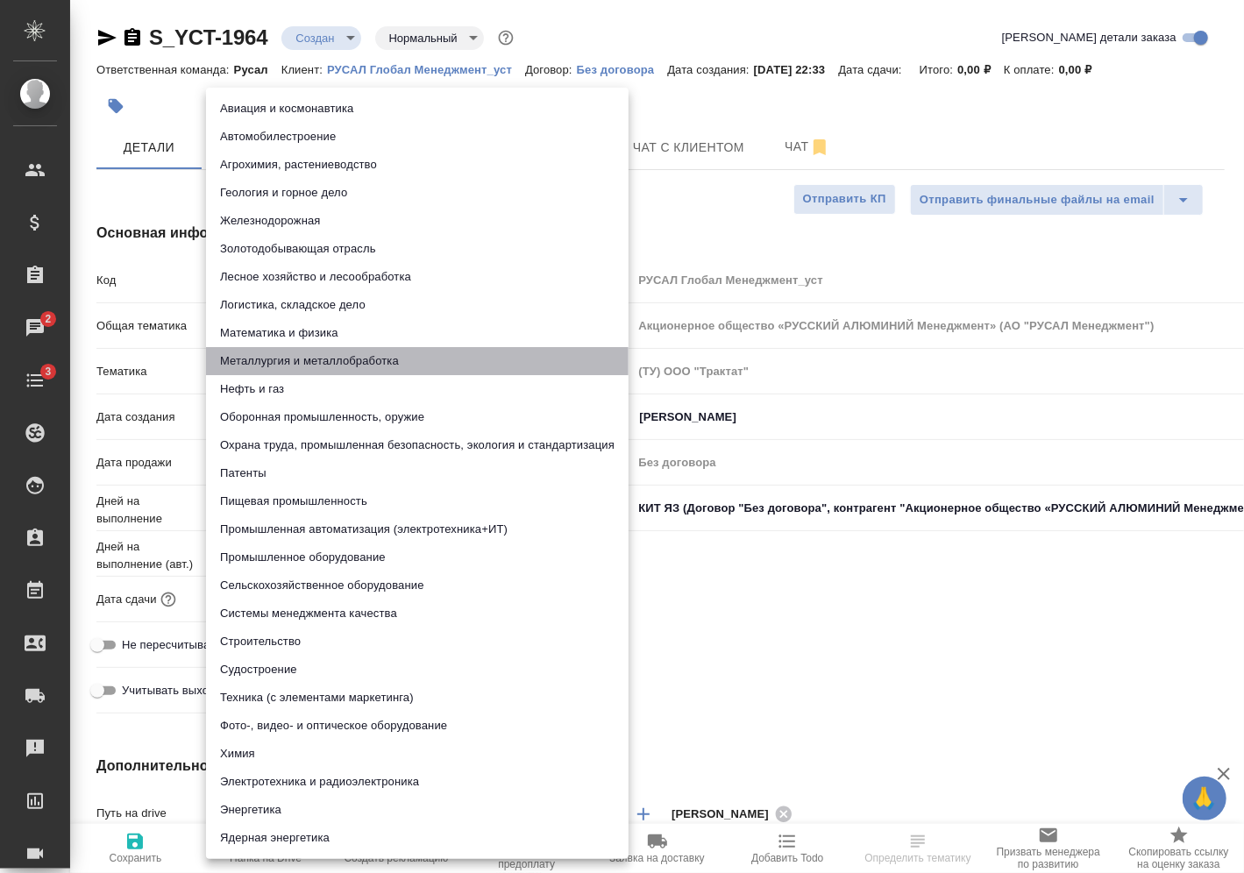
click at [321, 360] on li "Металлургия и металлобработка" at bounding box center [417, 361] width 423 height 28
type textarea "x"
type input "60014e23f7d9dc5f480a3cf8"
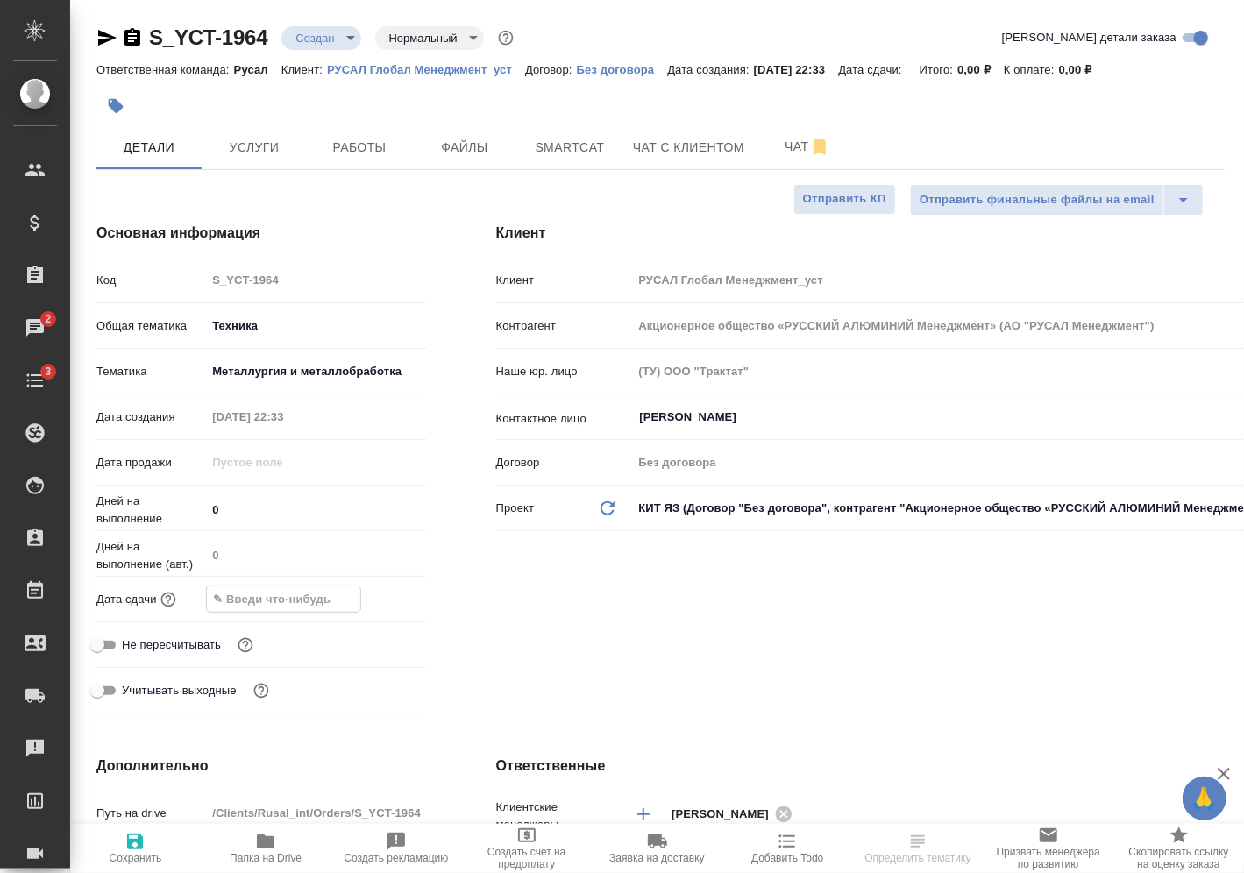
click at [320, 590] on input "text" at bounding box center [283, 599] width 153 height 25
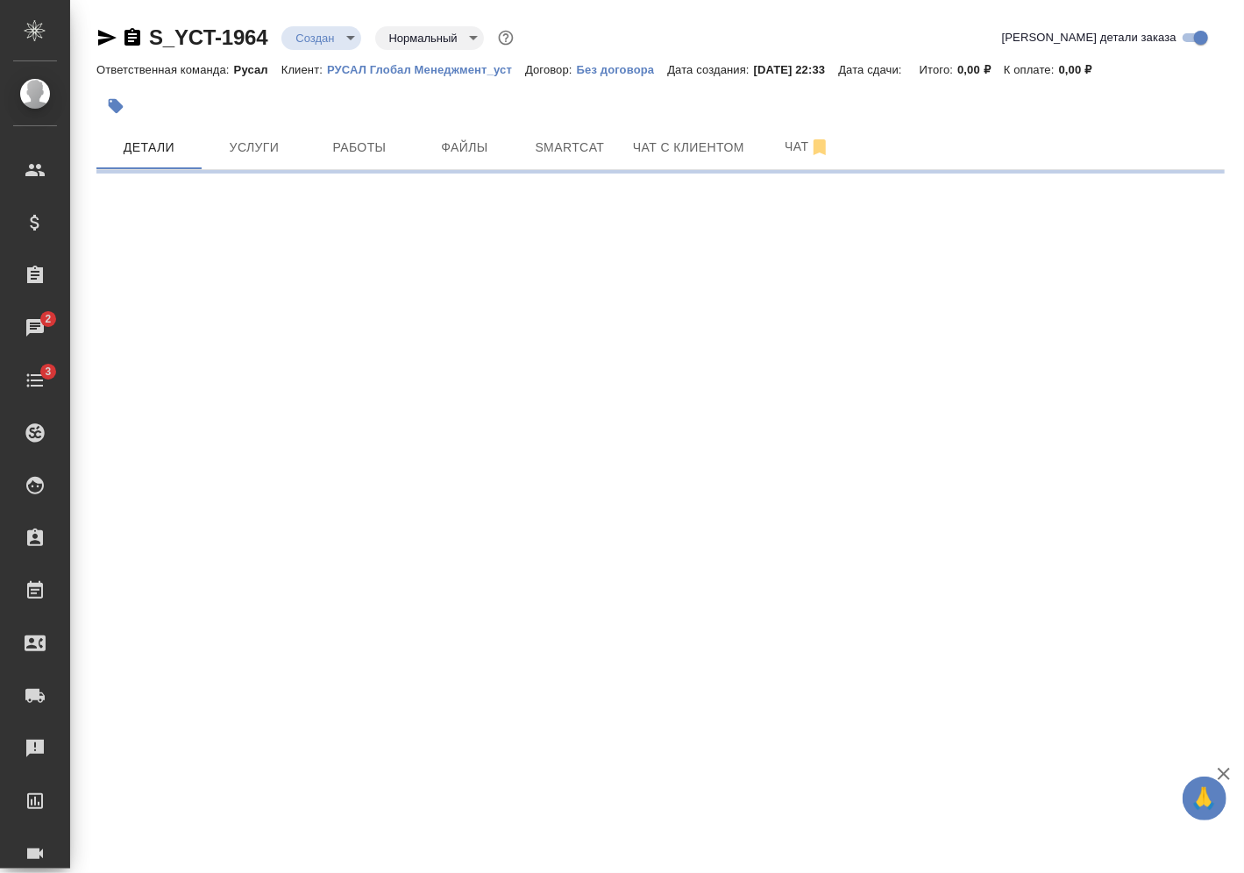
click at [373, 595] on div ".cls-1 fill:#fff; AWATERA [PERSON_NAME] Спецификации Заказы 2 Чаты 3 Todo Проек…" at bounding box center [622, 436] width 1244 height 873
select select "RU"
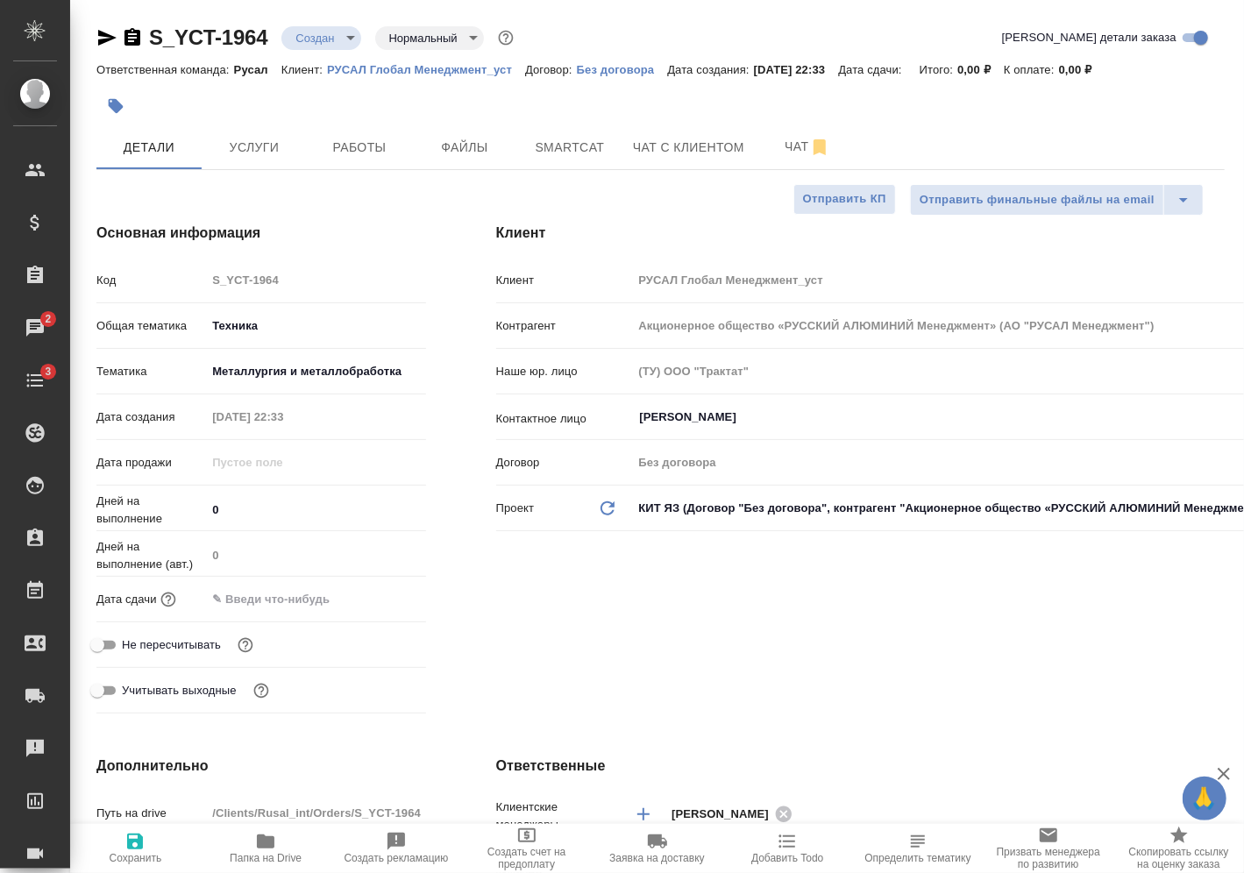
type textarea "x"
click at [317, 594] on input "text" at bounding box center [283, 599] width 153 height 25
click at [371, 601] on icon "button" at bounding box center [375, 598] width 21 height 21
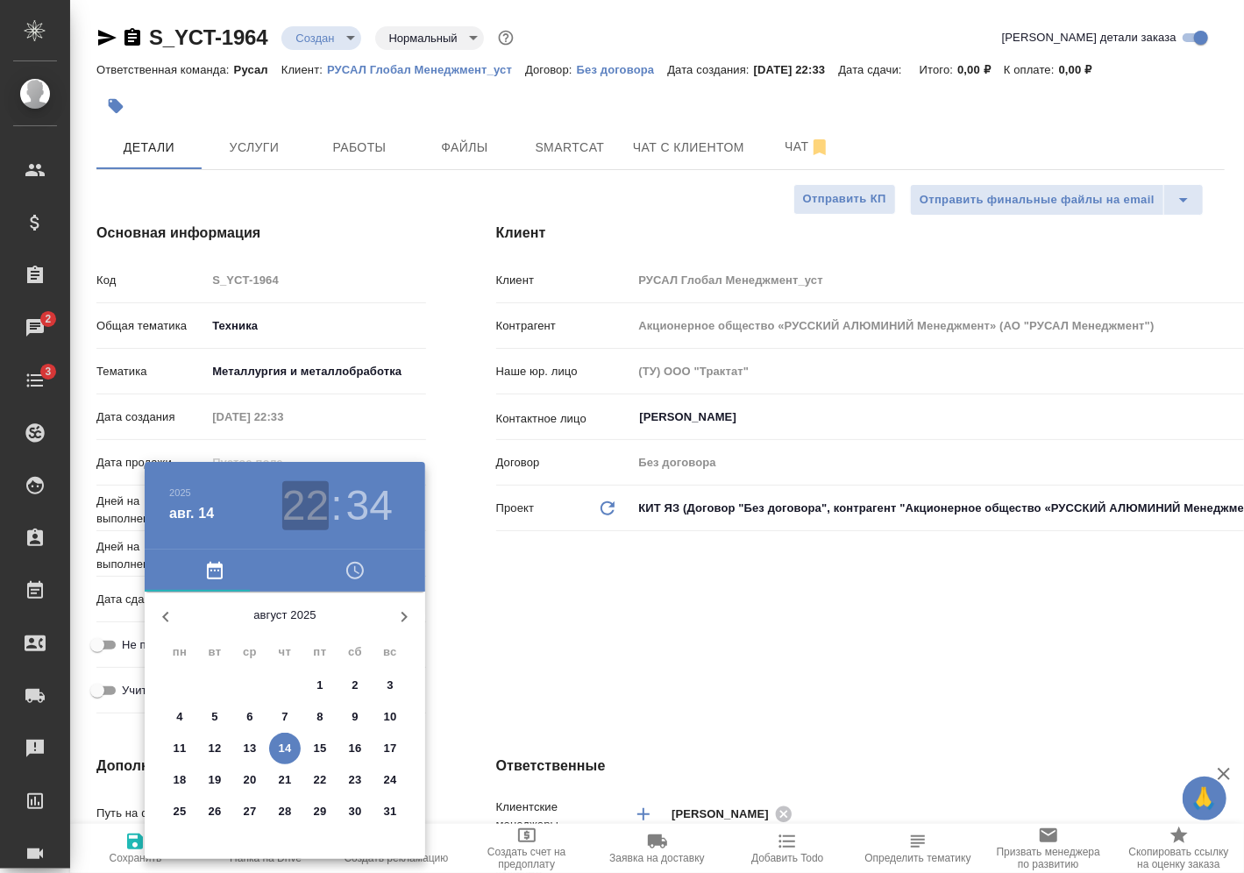
click at [313, 515] on h3 "22" at bounding box center [305, 505] width 46 height 49
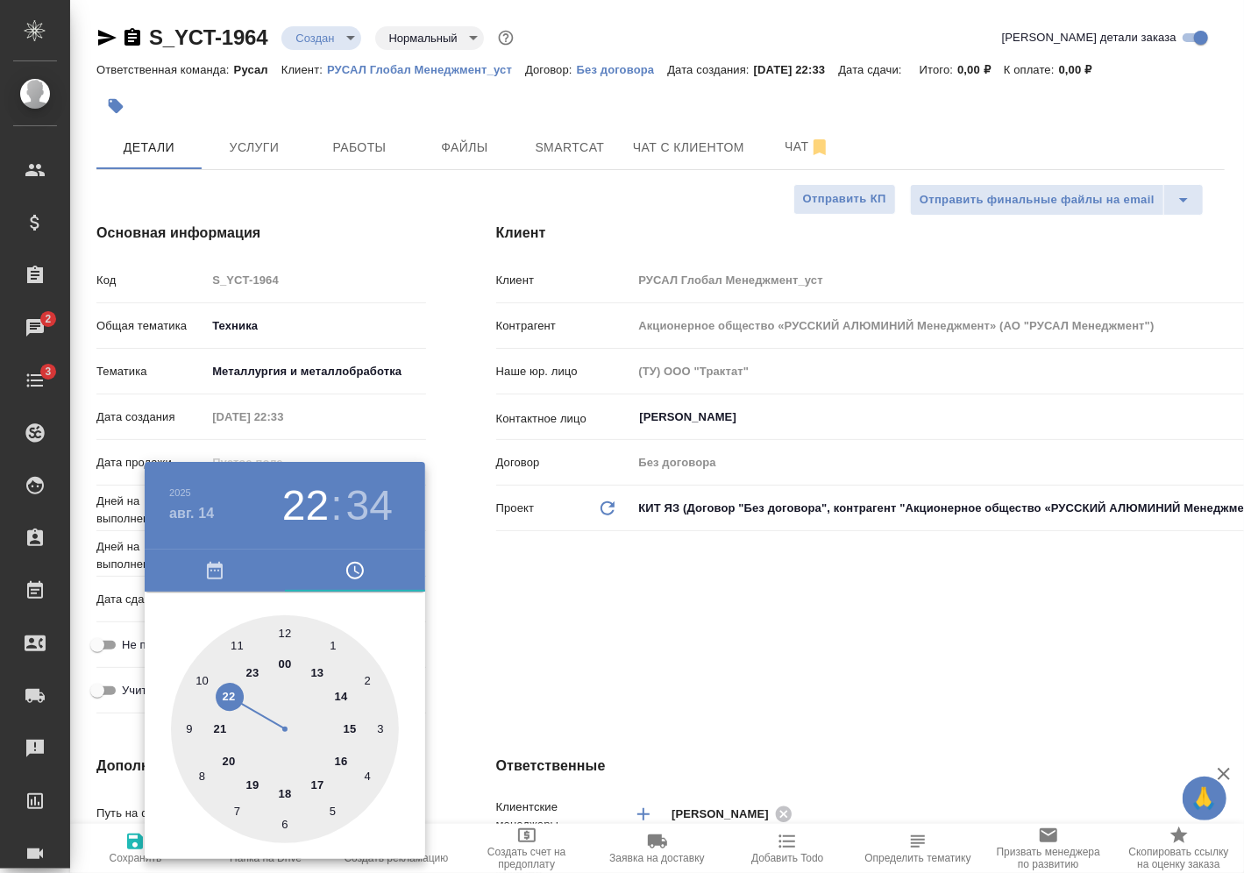
click at [248, 669] on div at bounding box center [285, 730] width 228 height 228
type input "[DATE] 23:34"
type textarea "x"
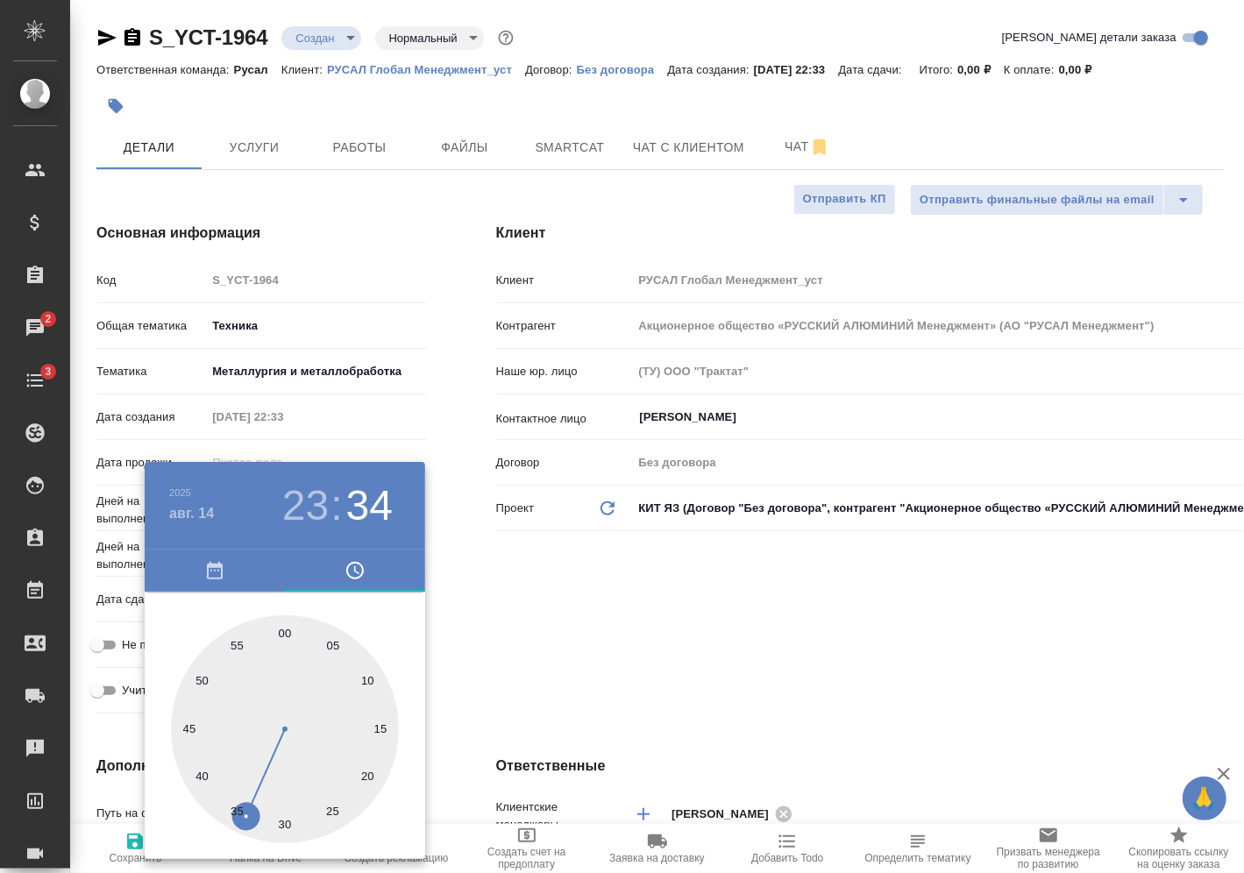
click at [461, 648] on div at bounding box center [622, 436] width 1244 height 873
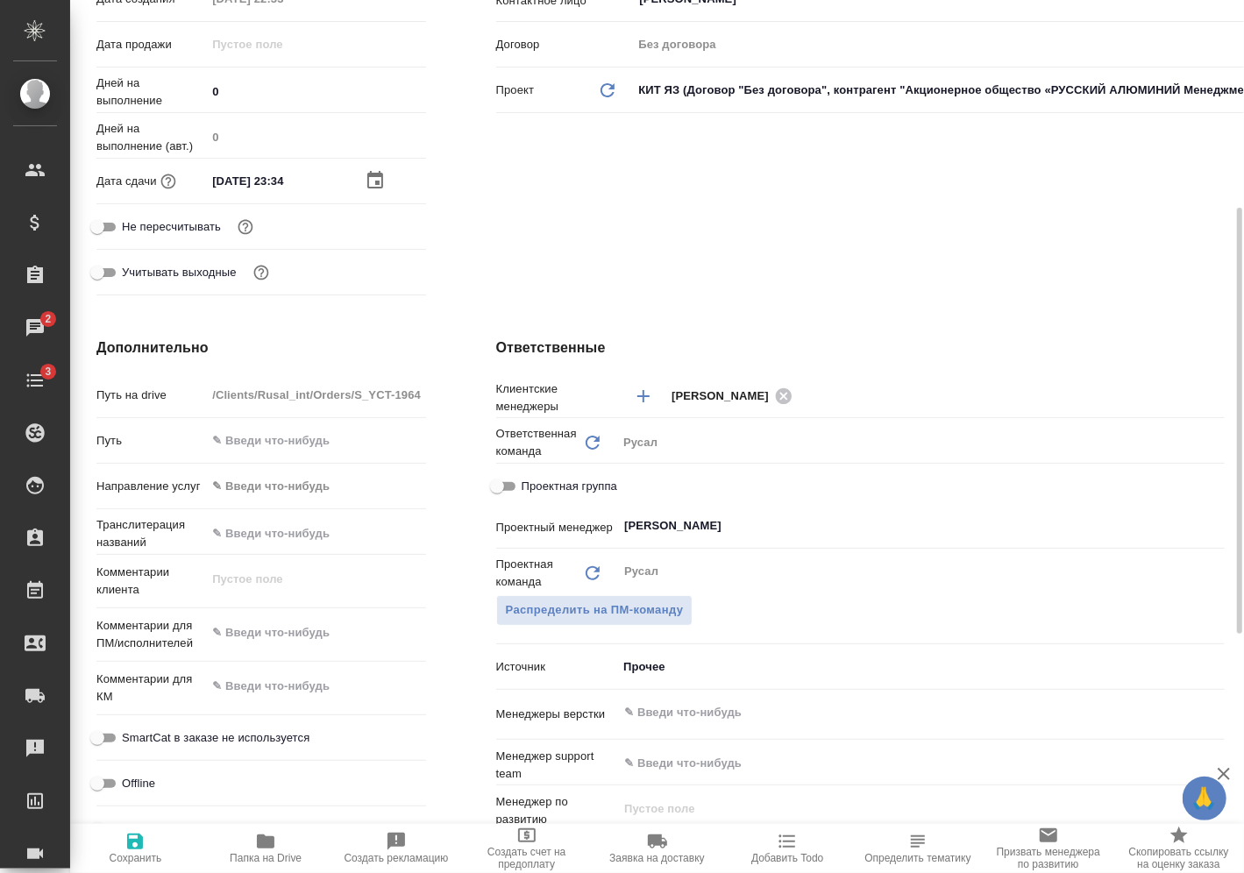
scroll to position [421, 0]
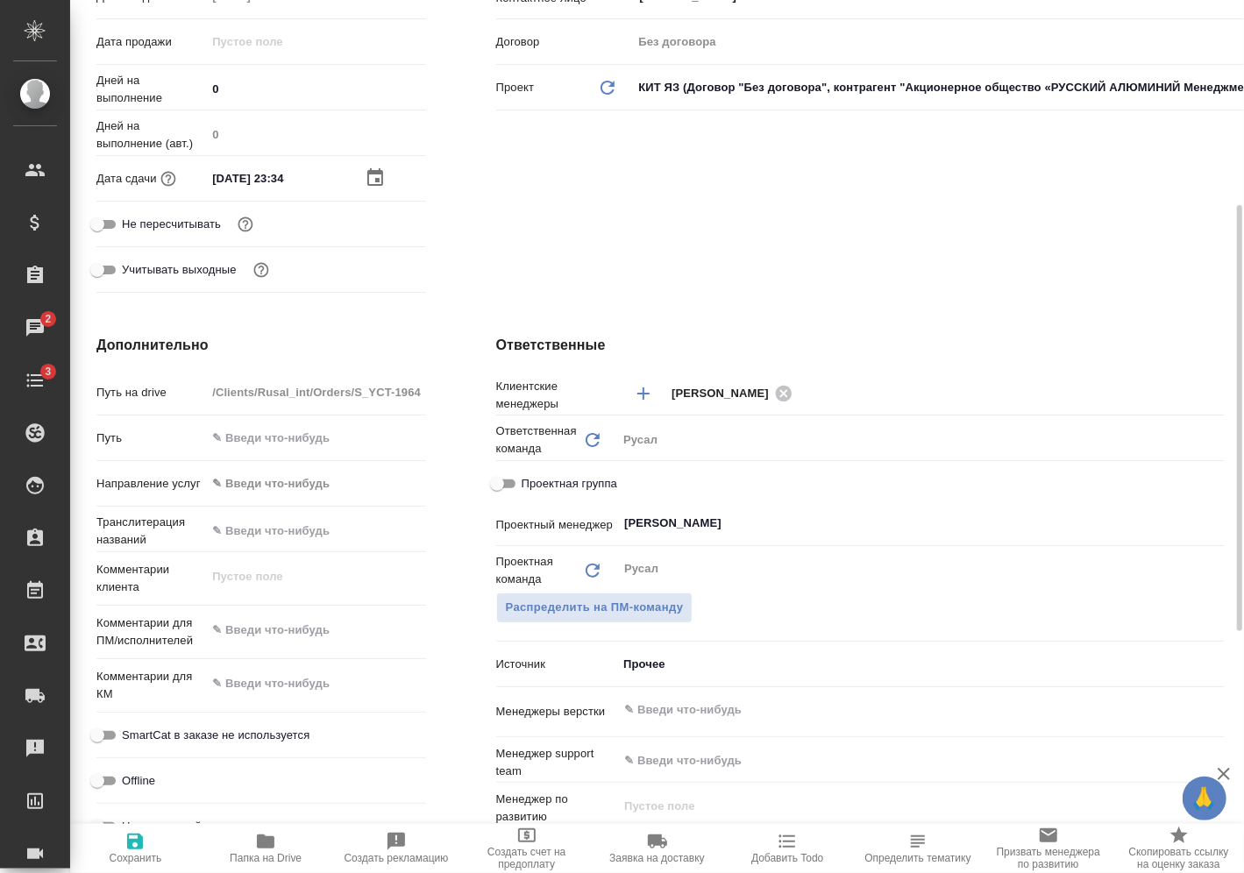
type textarea "x"
click at [331, 627] on textarea at bounding box center [315, 632] width 217 height 30
type textarea "x"
type textarea "1"
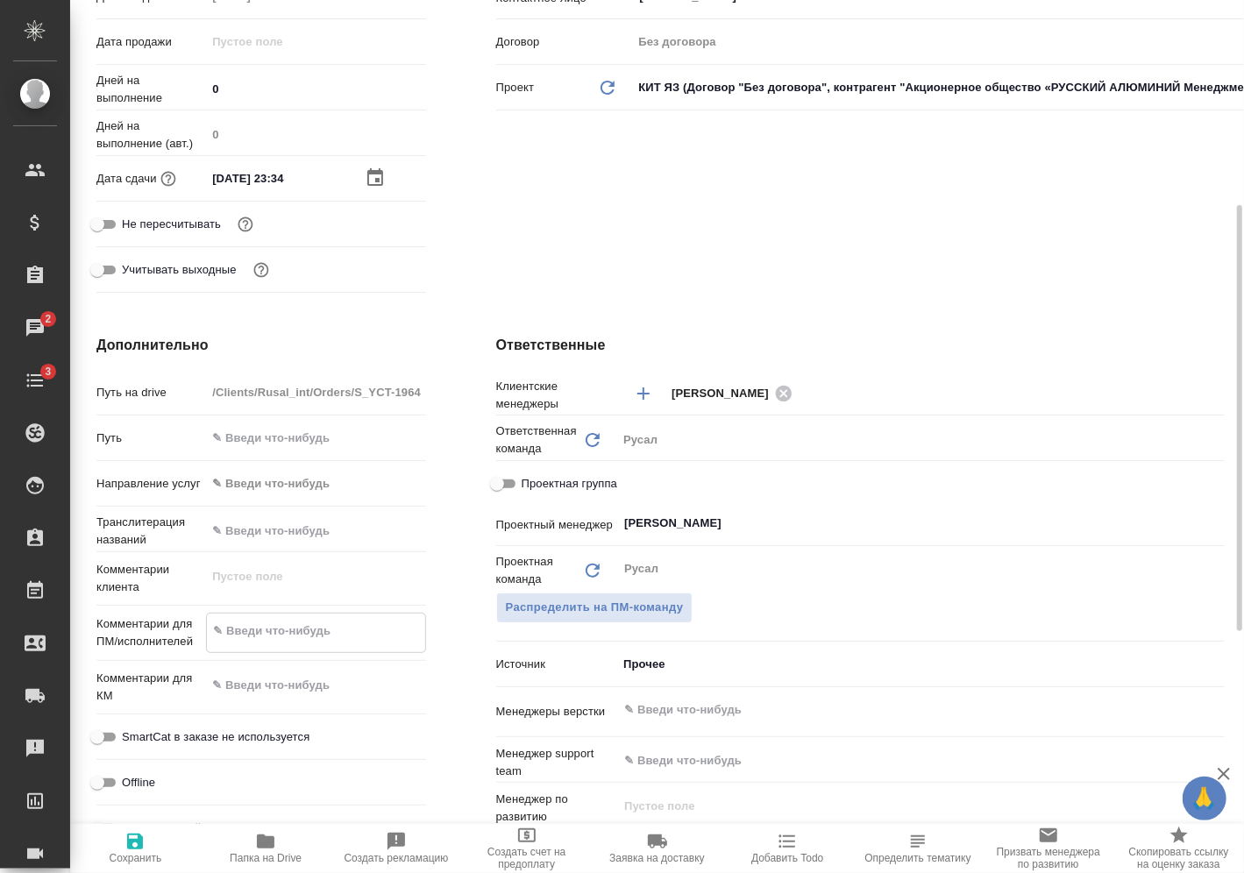
type textarea "x"
type textarea "14"
type textarea "x"
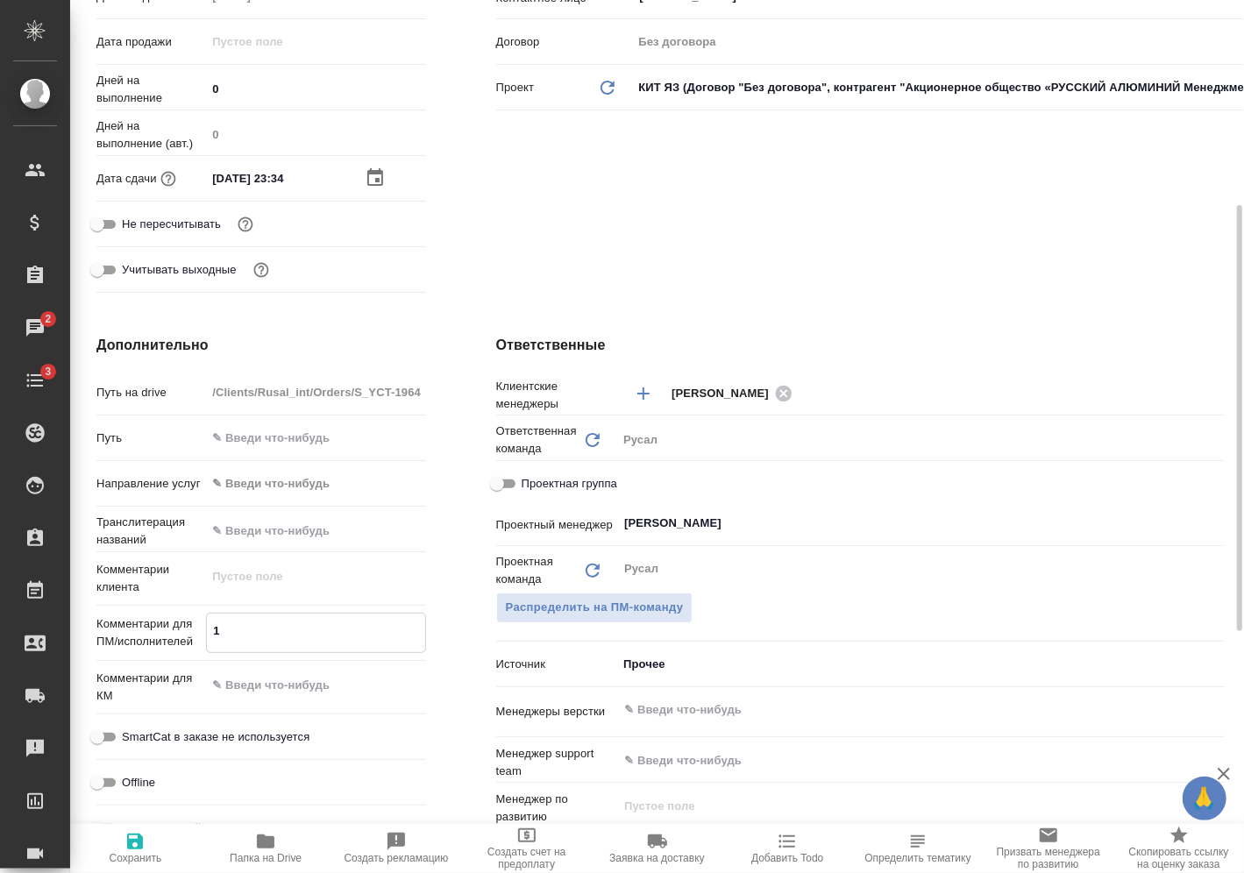
type textarea "x"
type textarea "14."
type textarea "x"
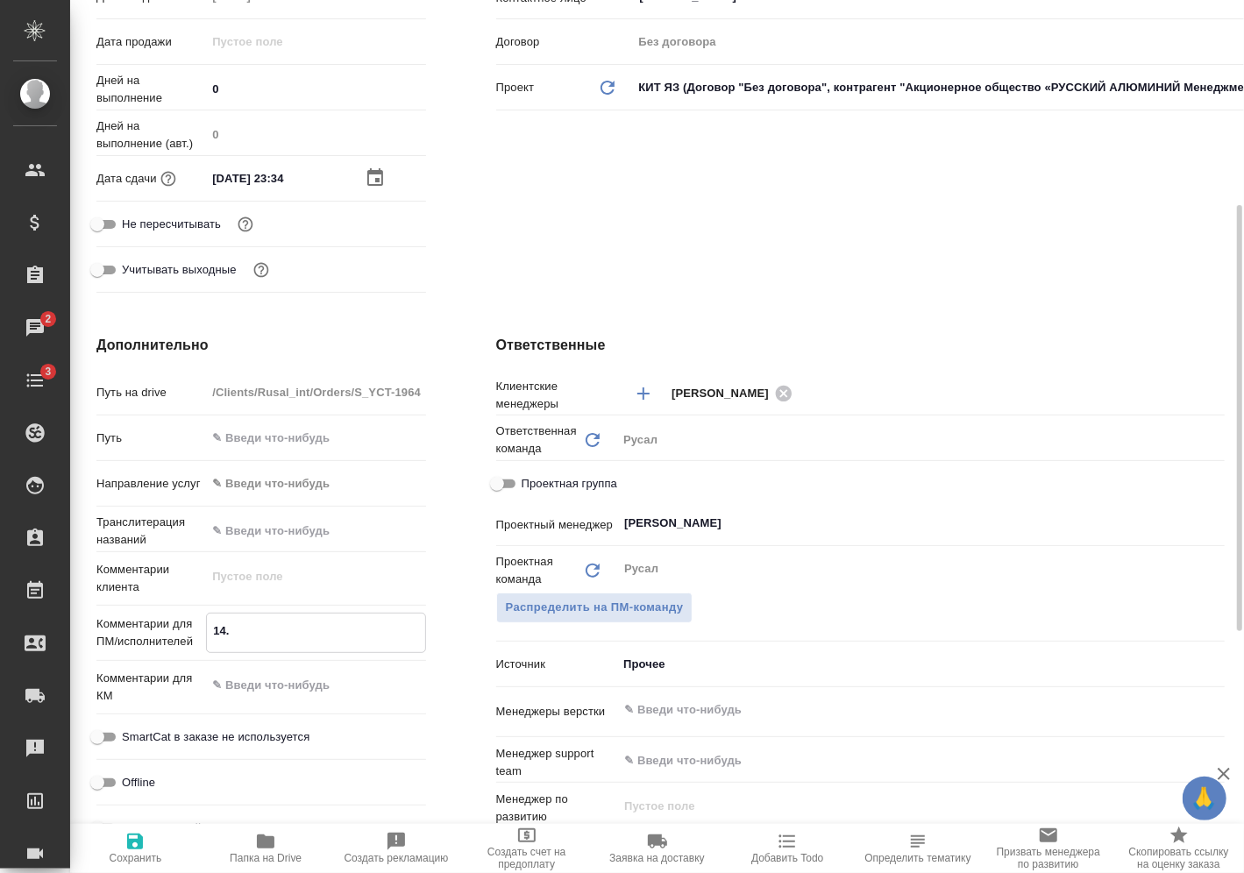
type textarea "x"
type textarea "14.0"
type textarea "x"
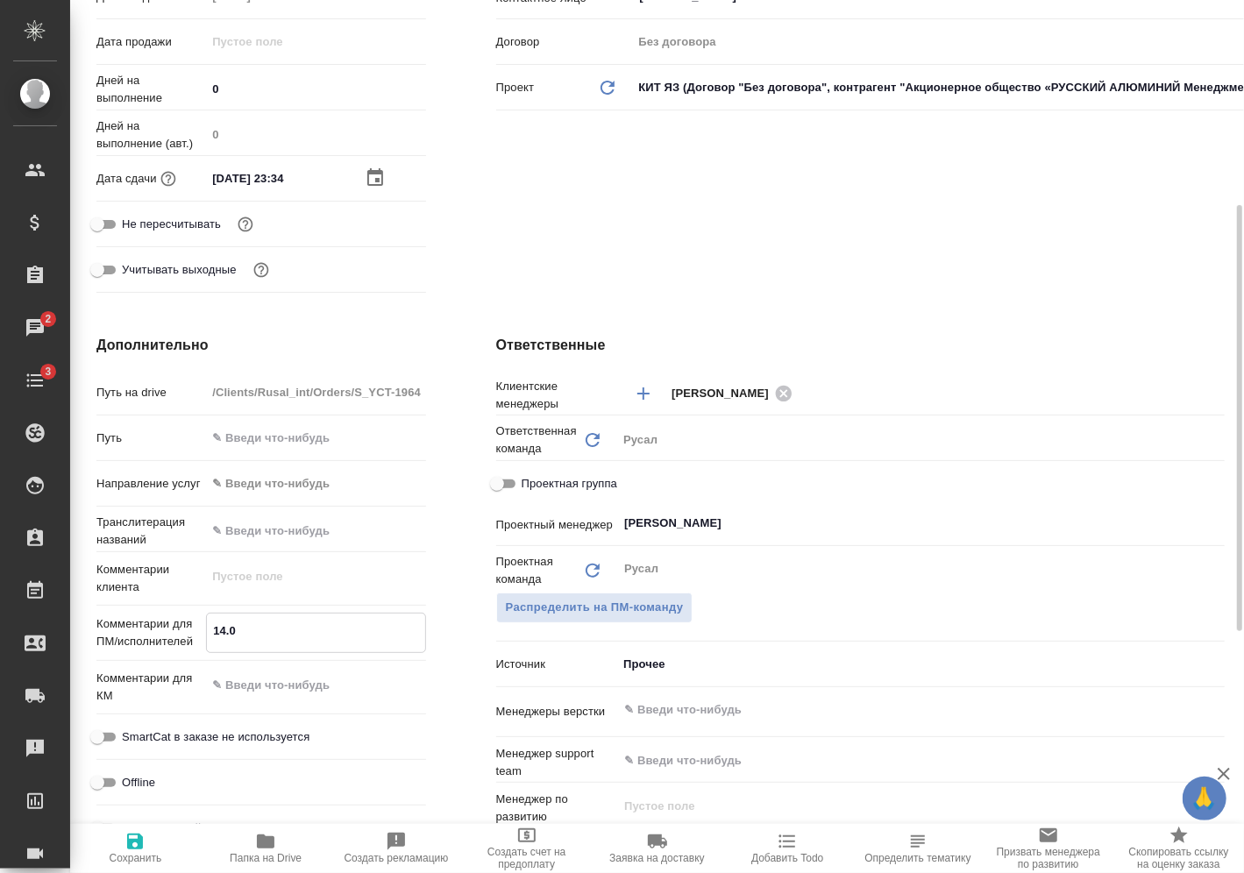
type textarea "14.08"
type textarea "x"
type textarea "14.08"
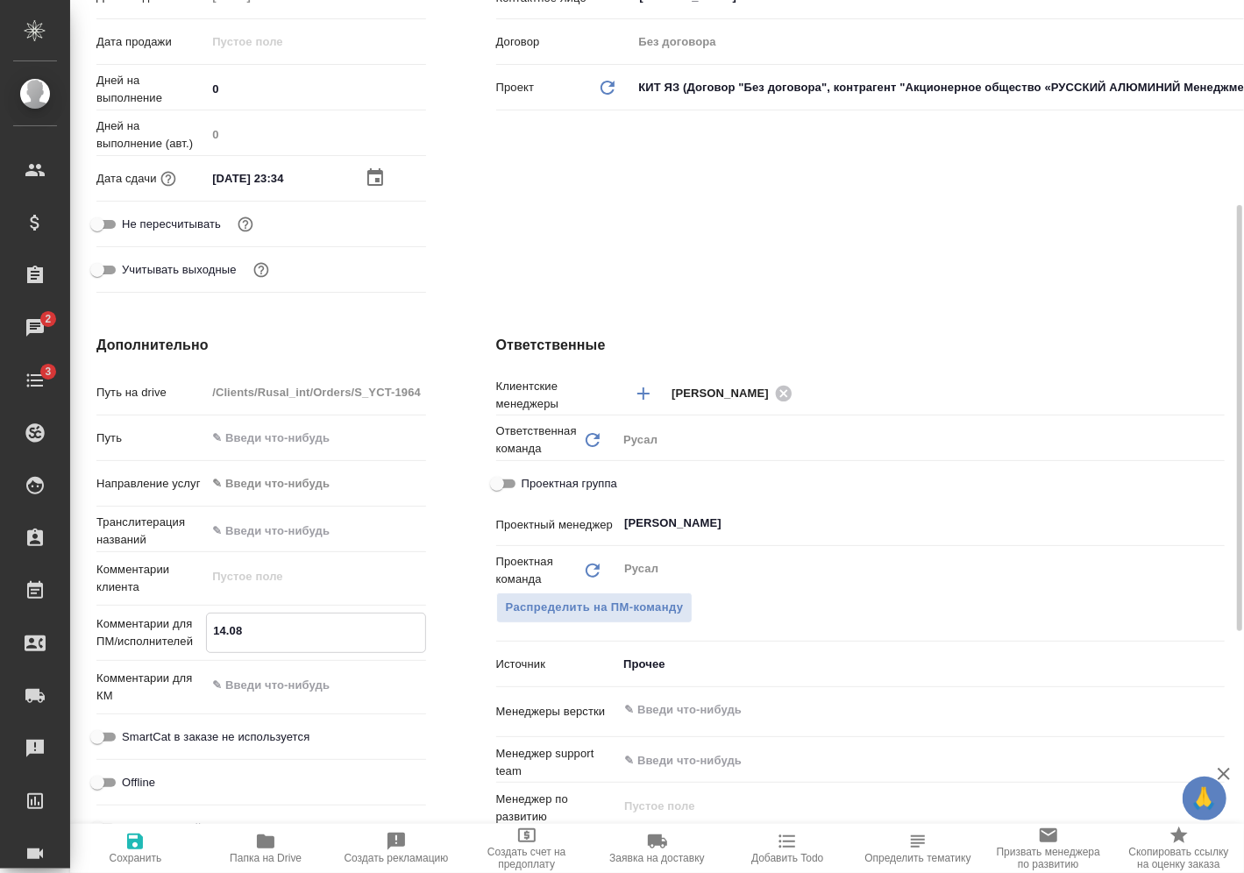
type textarea "x"
type textarea "14.08 М"
type textarea "x"
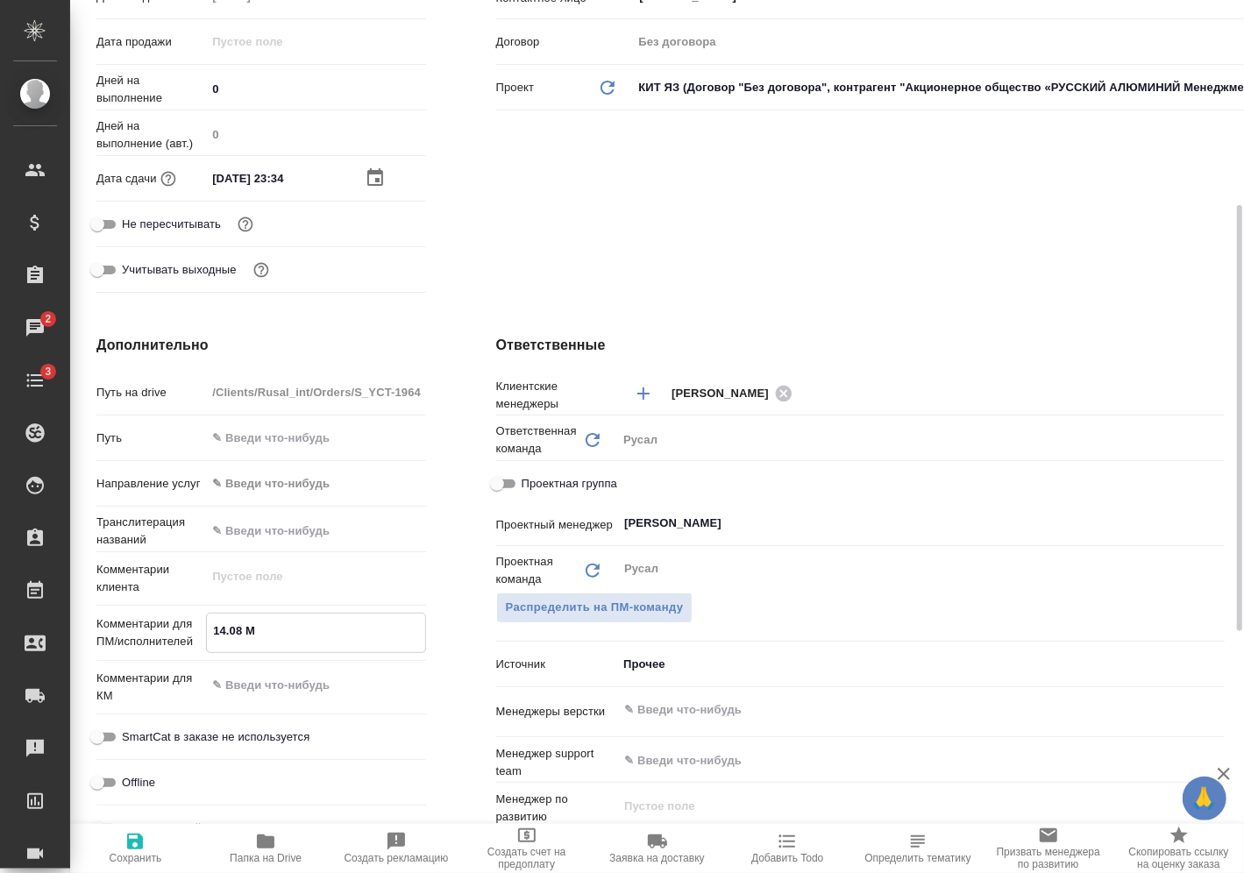
type textarea "x"
type textarea "14.08 Ми"
type textarea "x"
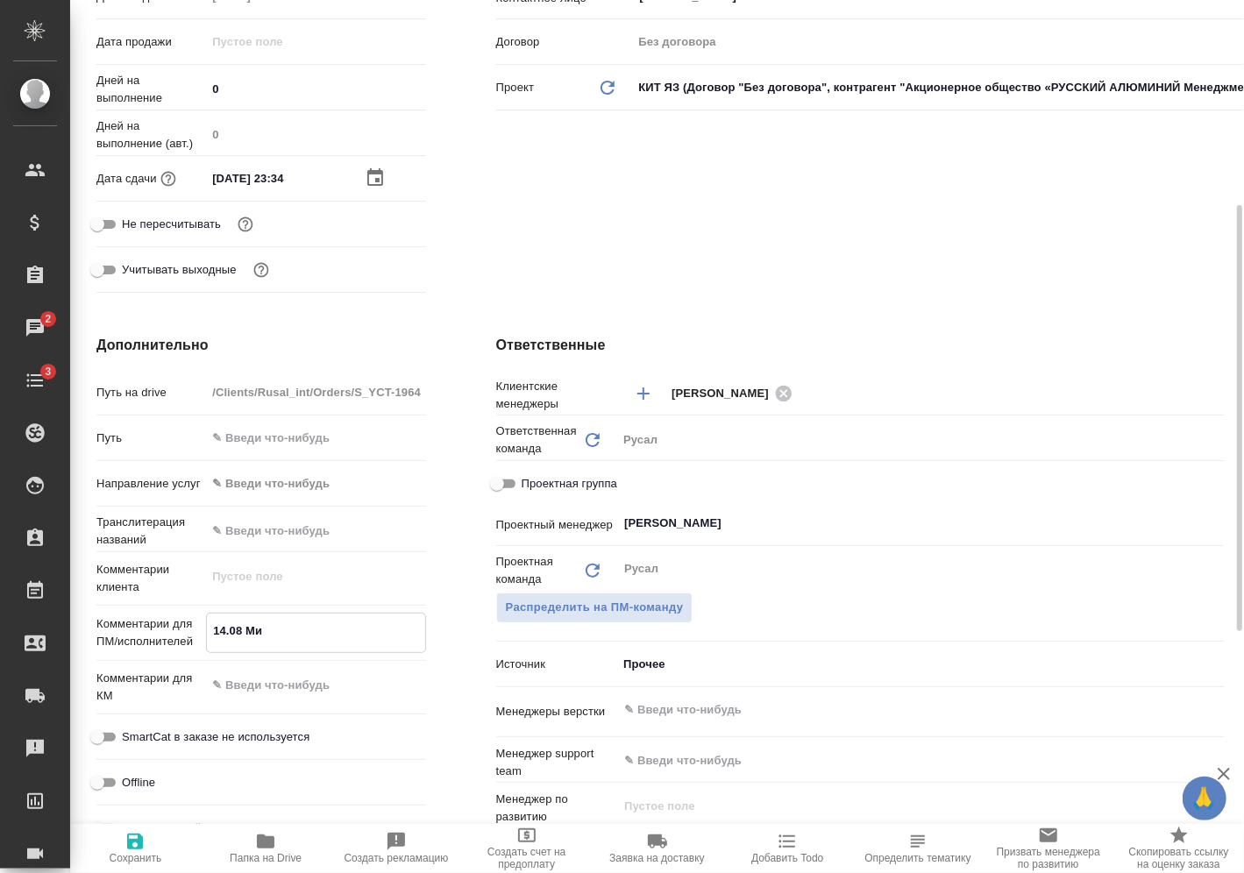
type textarea "x"
type textarea "14.08 Мир"
type textarea "x"
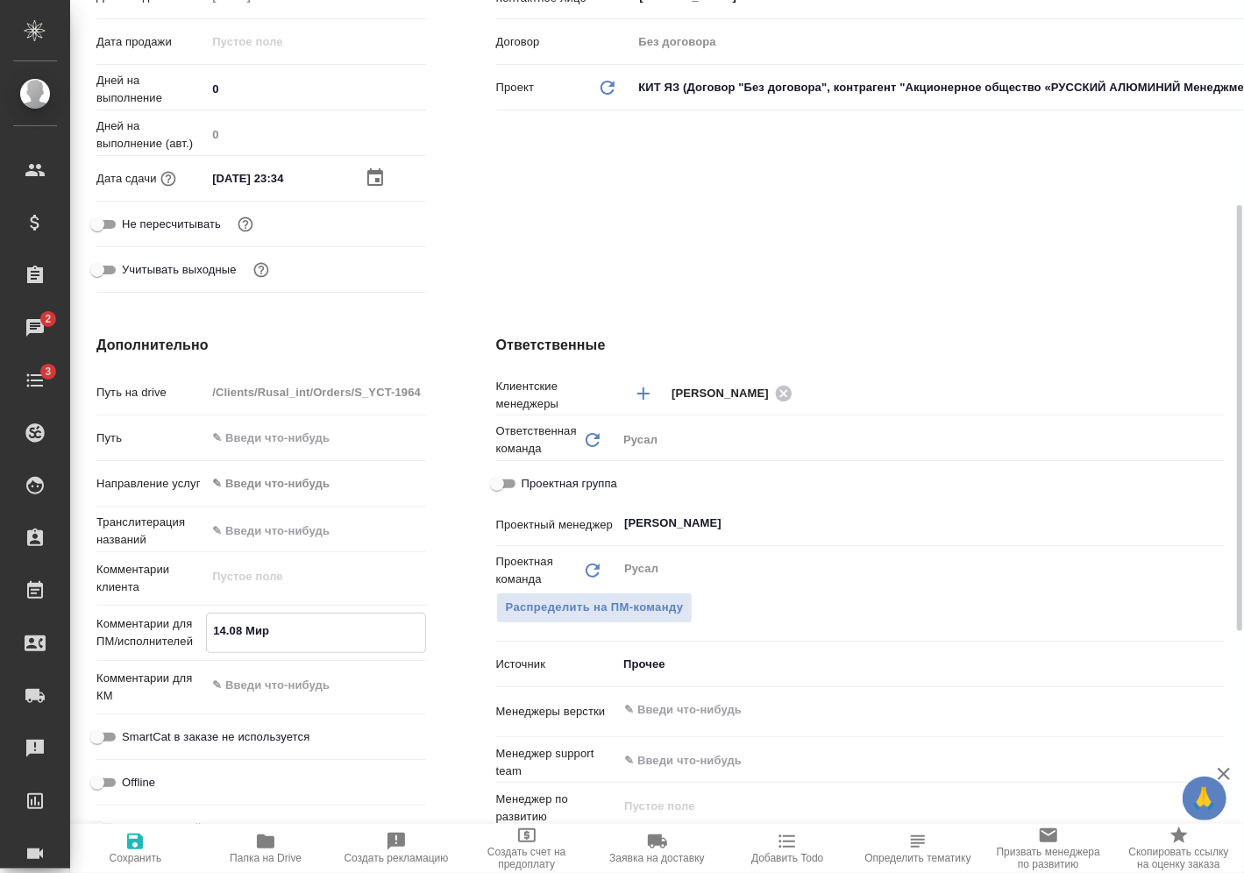
type textarea "14.08 Миро"
type textarea "x"
type textarea "14.08 [PERSON_NAME]"
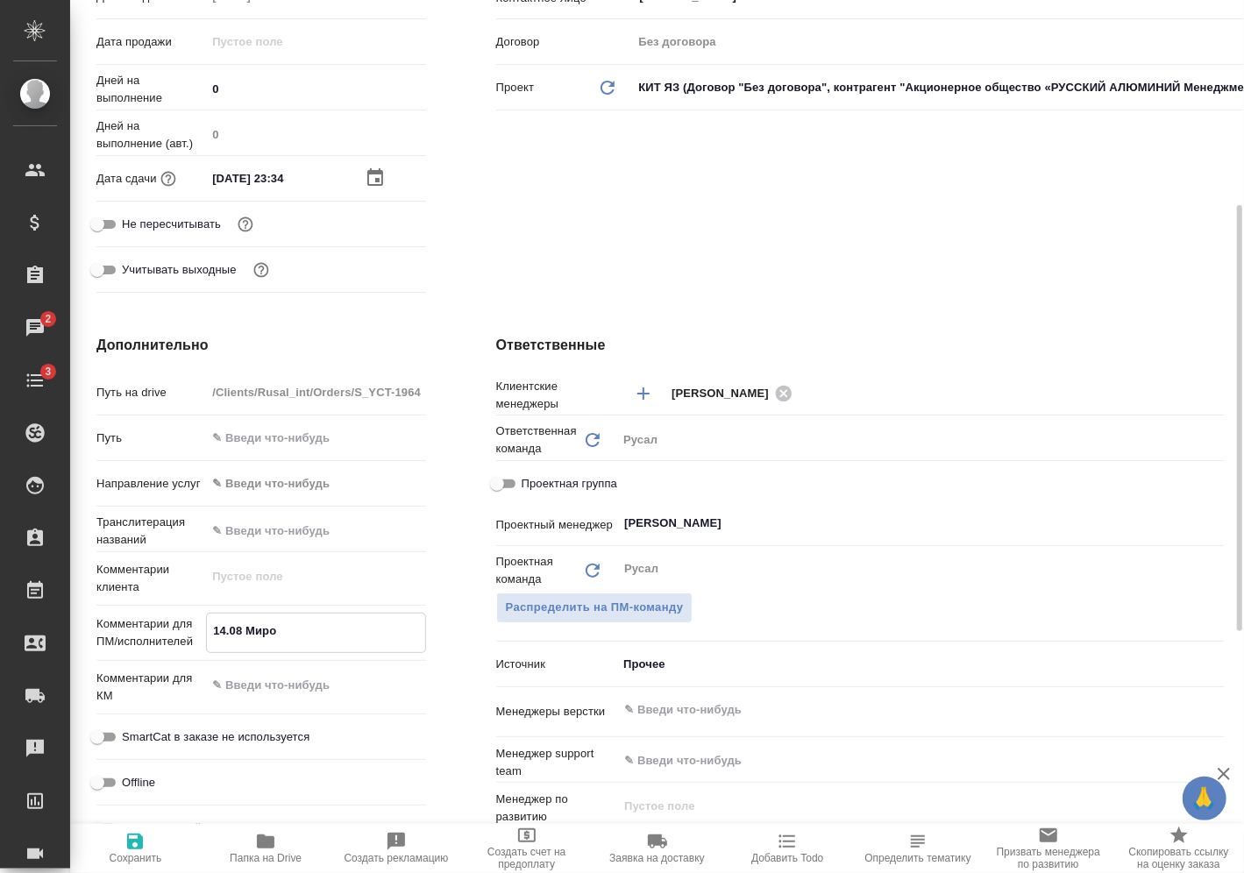
type textarea "x"
type textarea "14.08 Мироши"
type textarea "x"
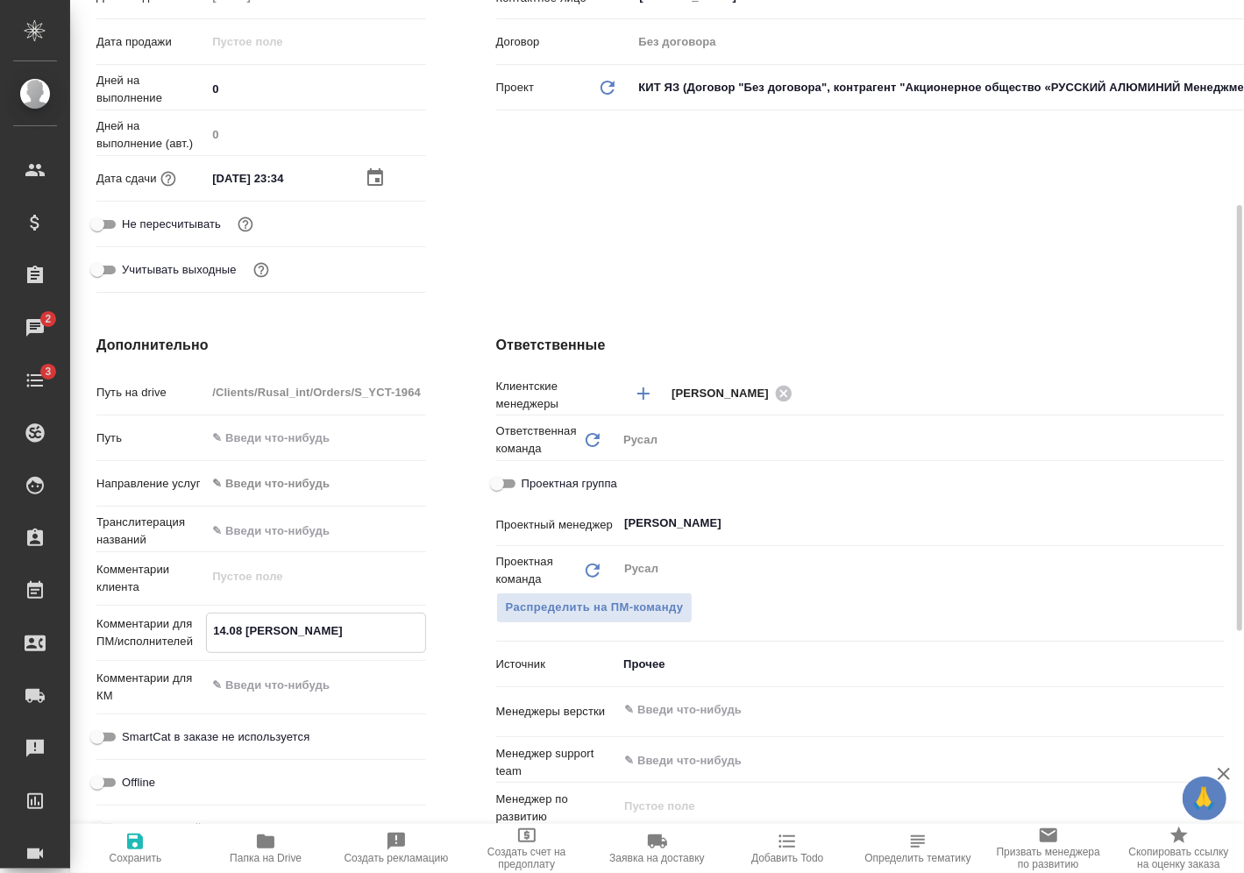
type textarea "x"
type textarea "14.08 Мирошин"
type textarea "x"
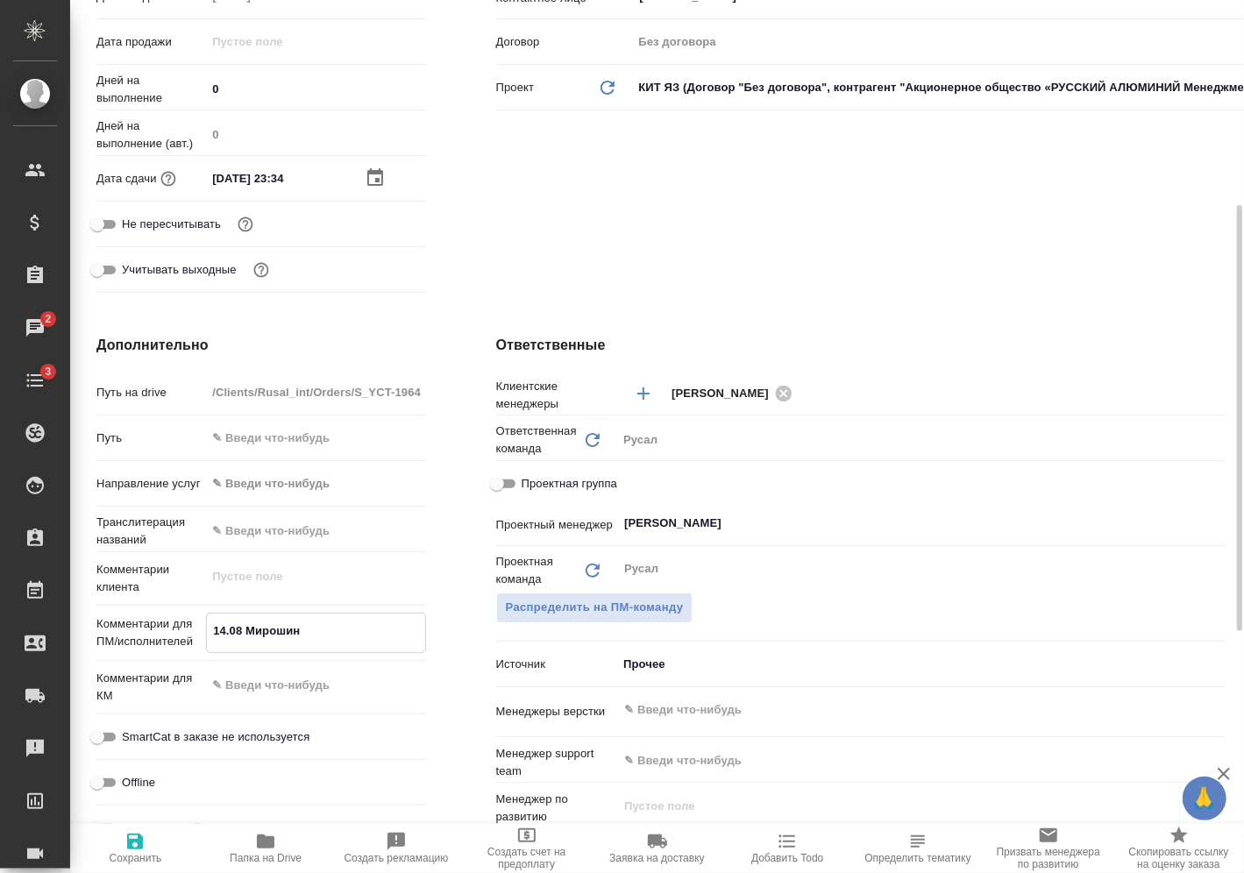
type textarea "x"
type textarea "14.08 [PERSON_NAME]"
type textarea "x"
type textarea "14.08 [PERSON_NAME]"
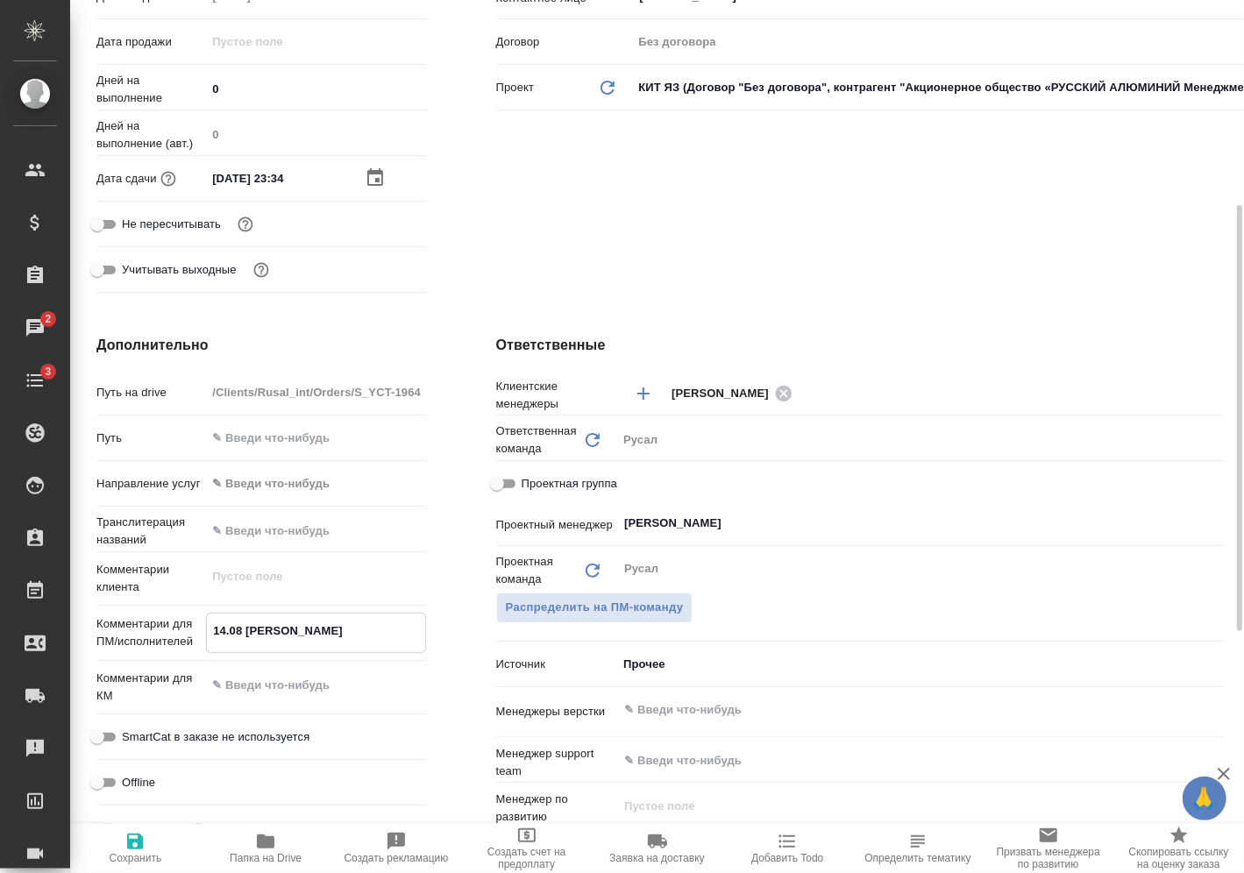
type textarea "x"
type textarea "14.08 [PERSON_NAME] о"
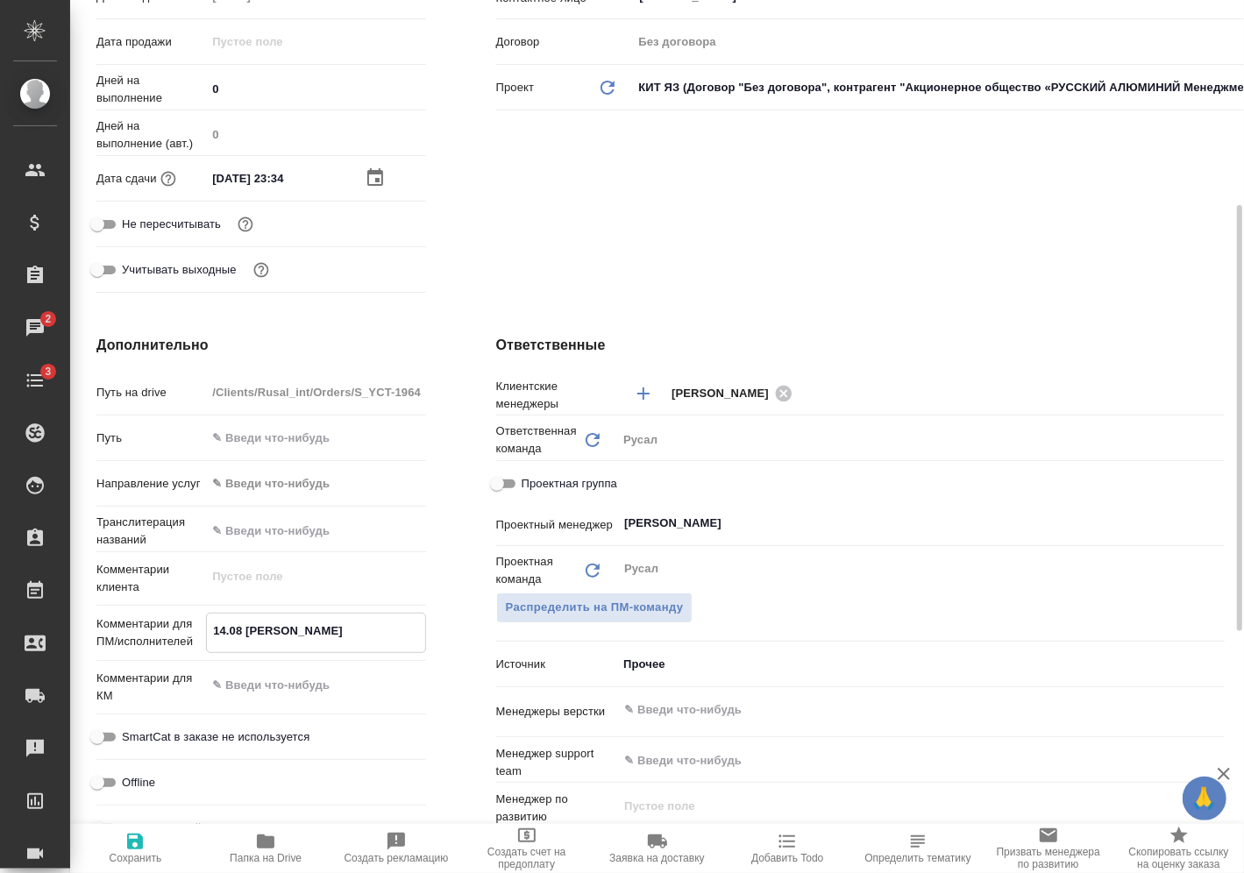
type textarea "x"
type textarea "14.08 [PERSON_NAME] он"
type textarea "x"
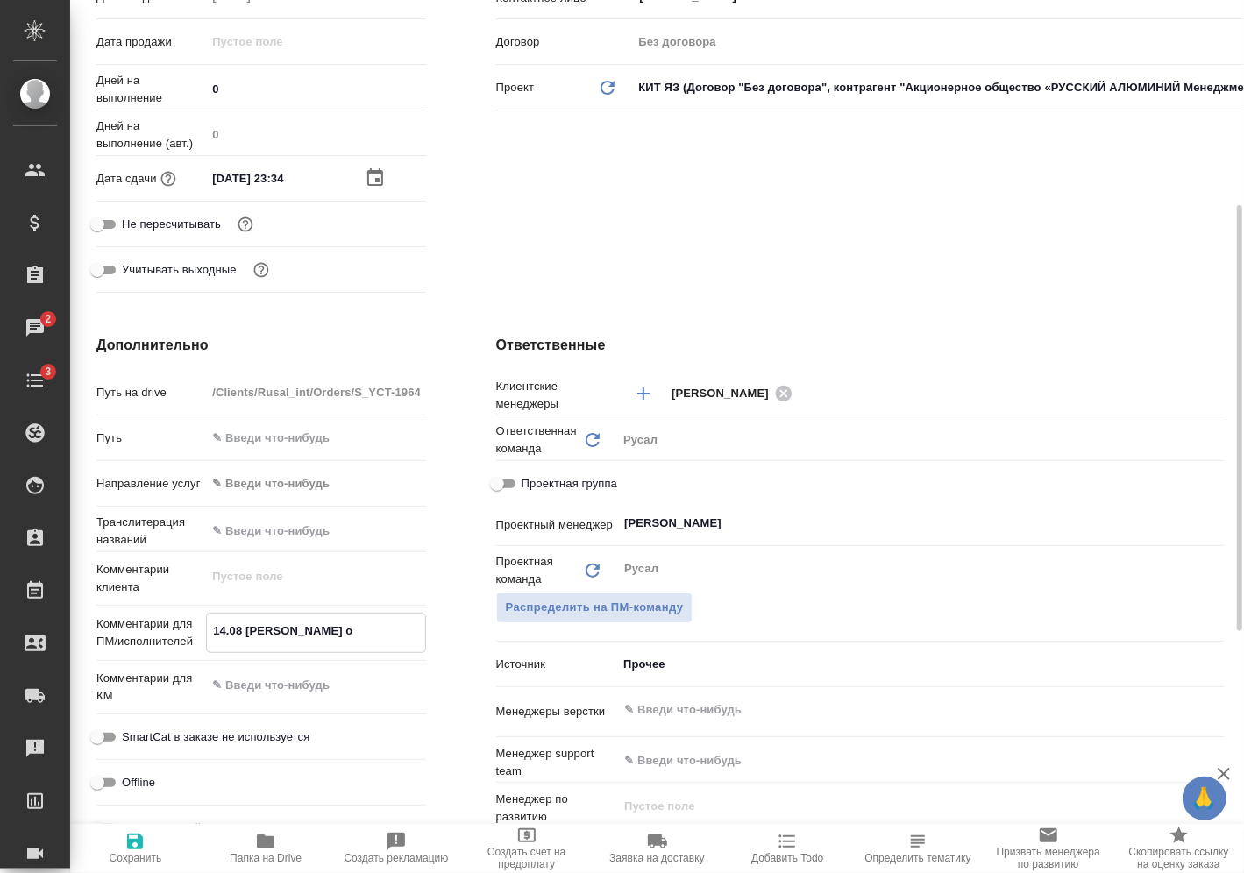
type textarea "x"
type textarea "14.08 [PERSON_NAME] онл"
type textarea "x"
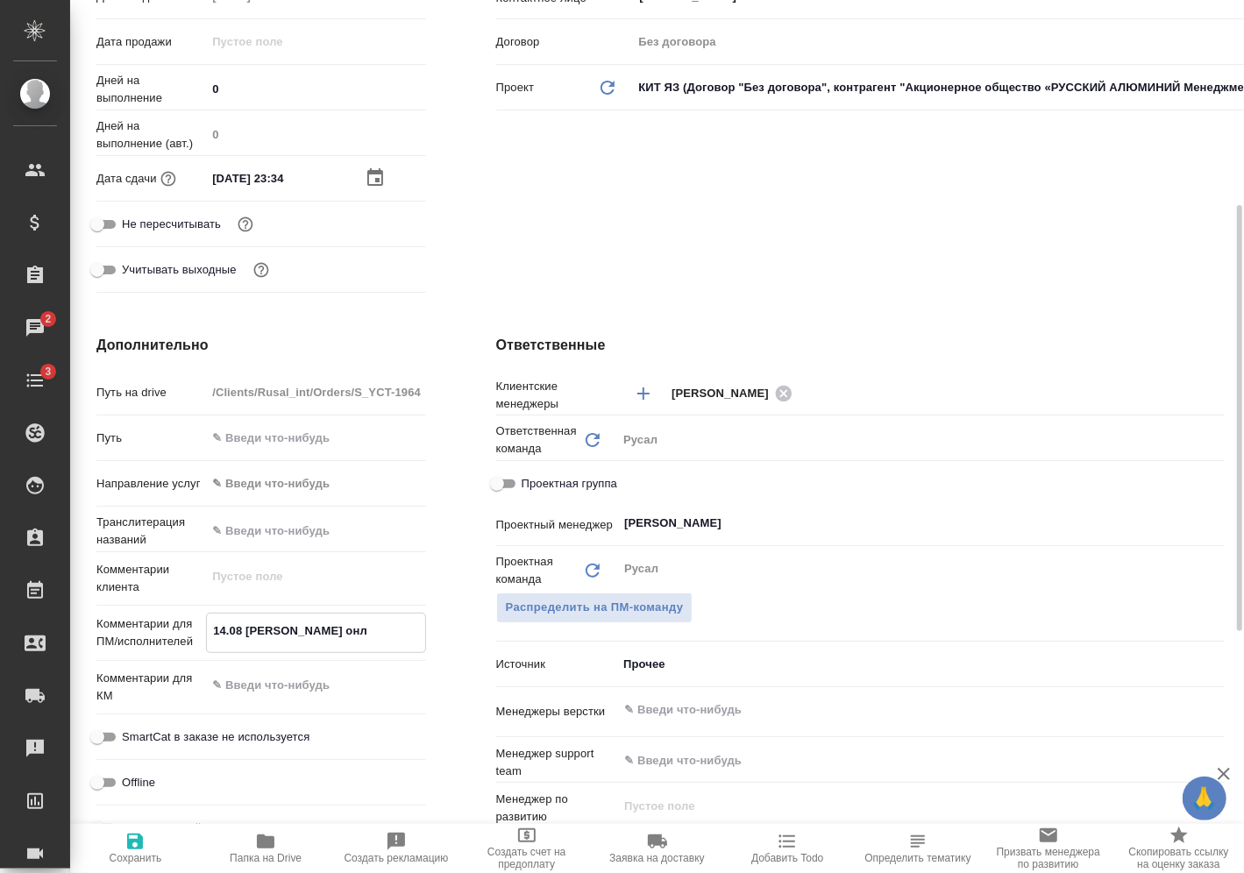
type textarea "x"
type textarea "14.08 [PERSON_NAME] онла"
type textarea "x"
type textarea "14.08 [PERSON_NAME]"
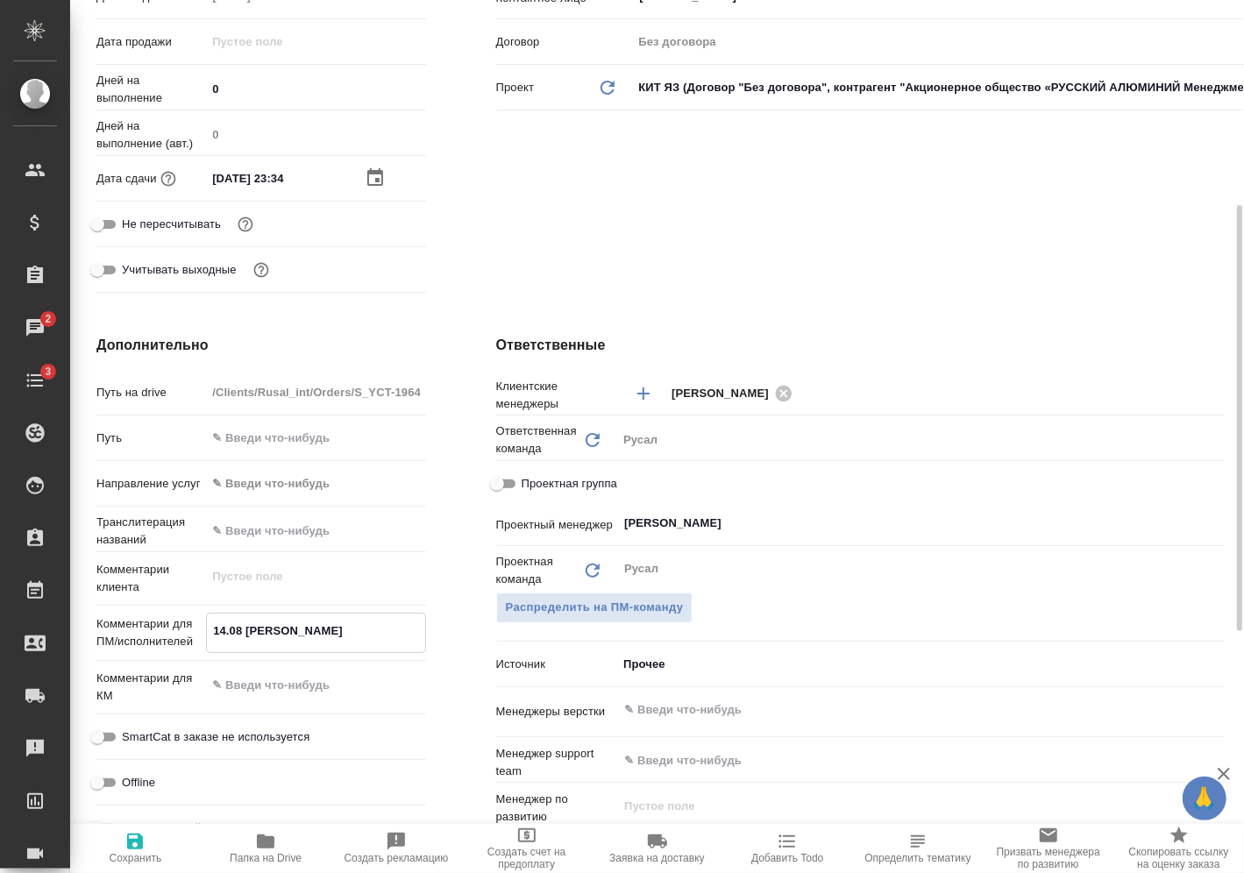
type textarea "x"
type textarea "14.08 Мирошина онлайн"
type textarea "x"
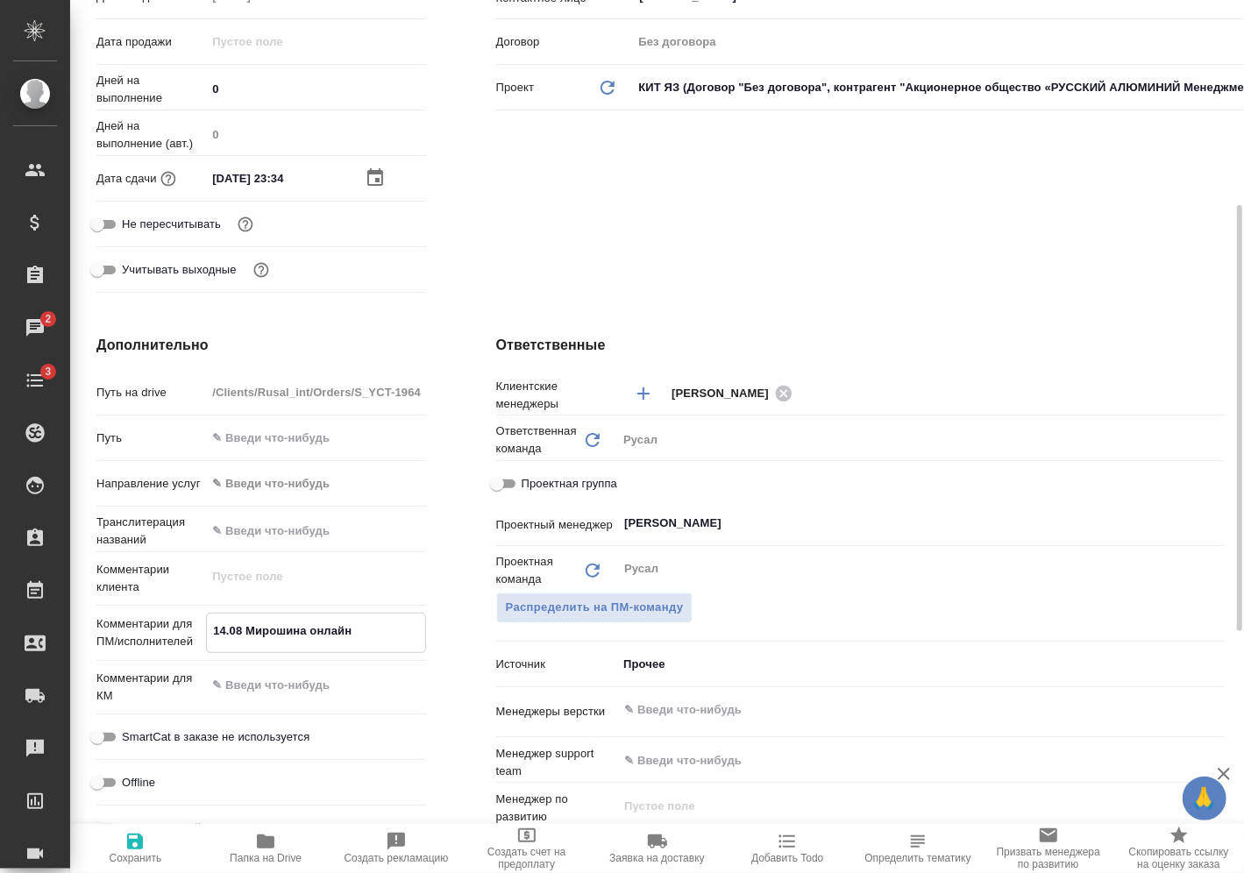
type textarea "x"
type textarea "14.08 Мирошина онлайн"
type textarea "x"
click at [152, 849] on span "Сохранить" at bounding box center [136, 847] width 110 height 33
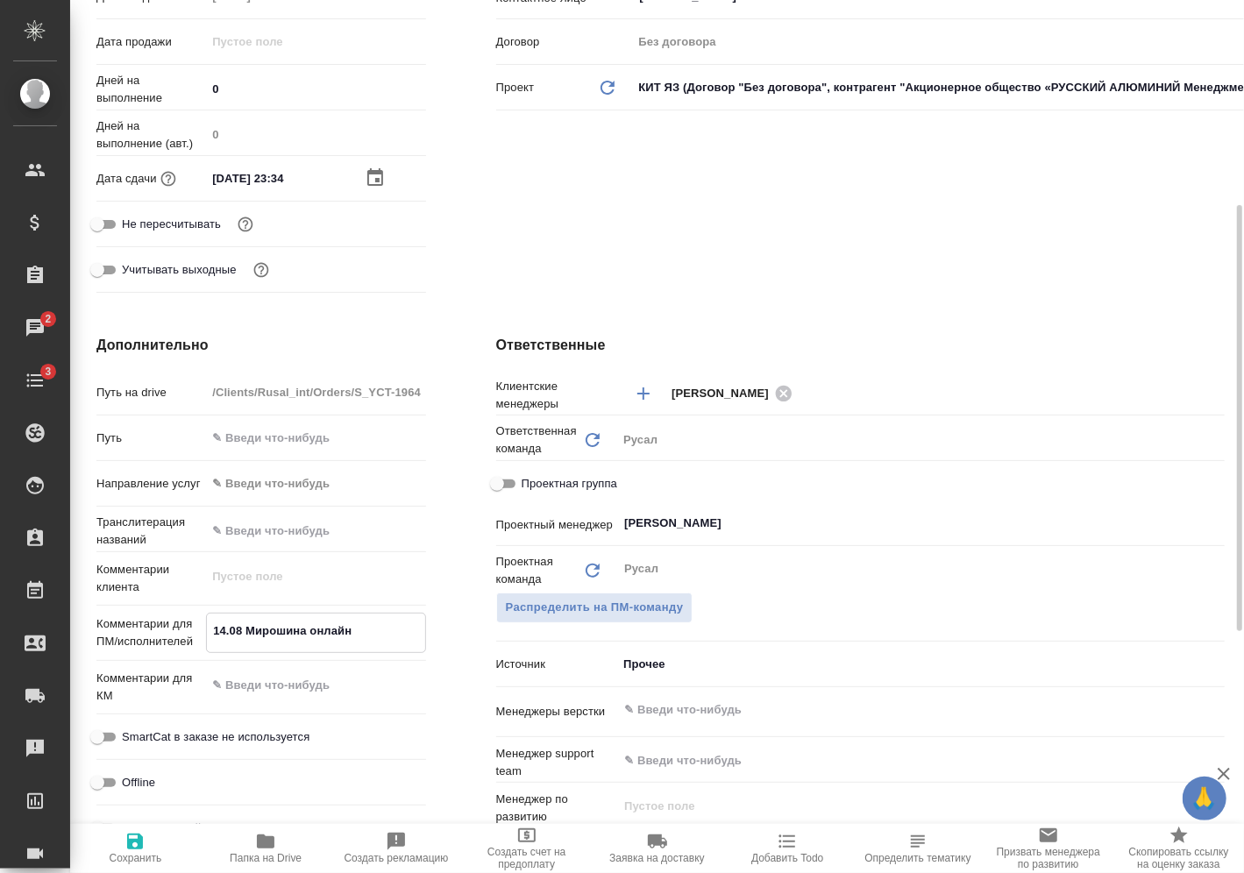
type textarea "x"
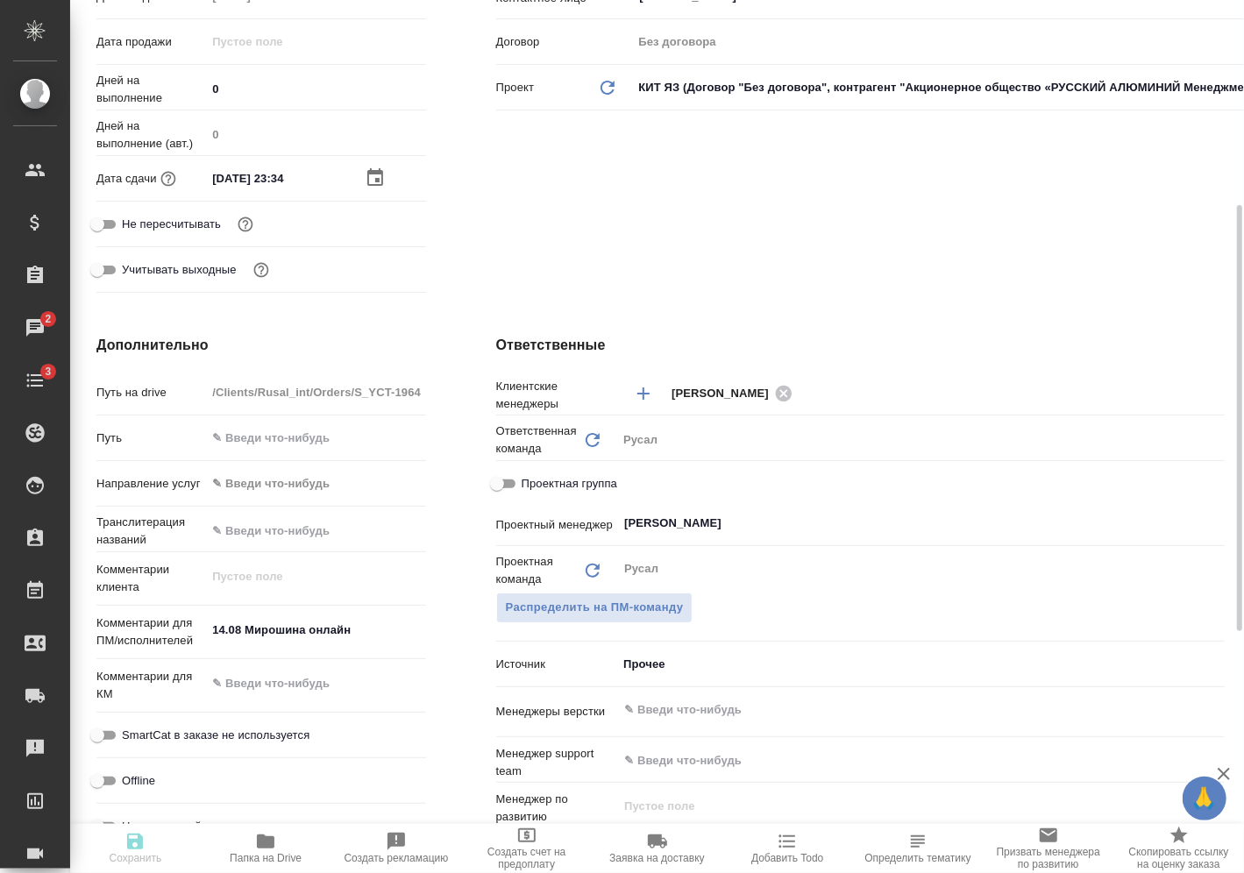
type textarea "x"
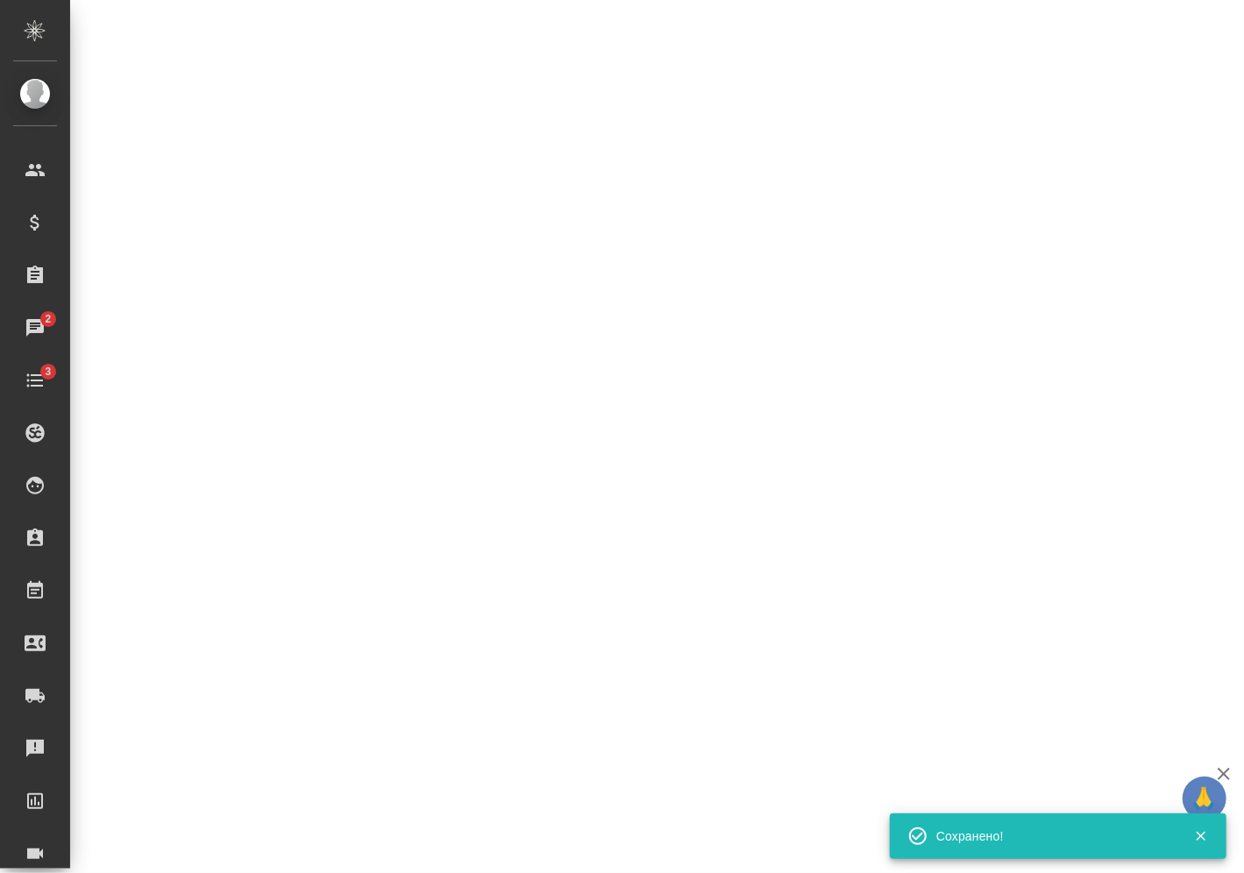
select select "RU"
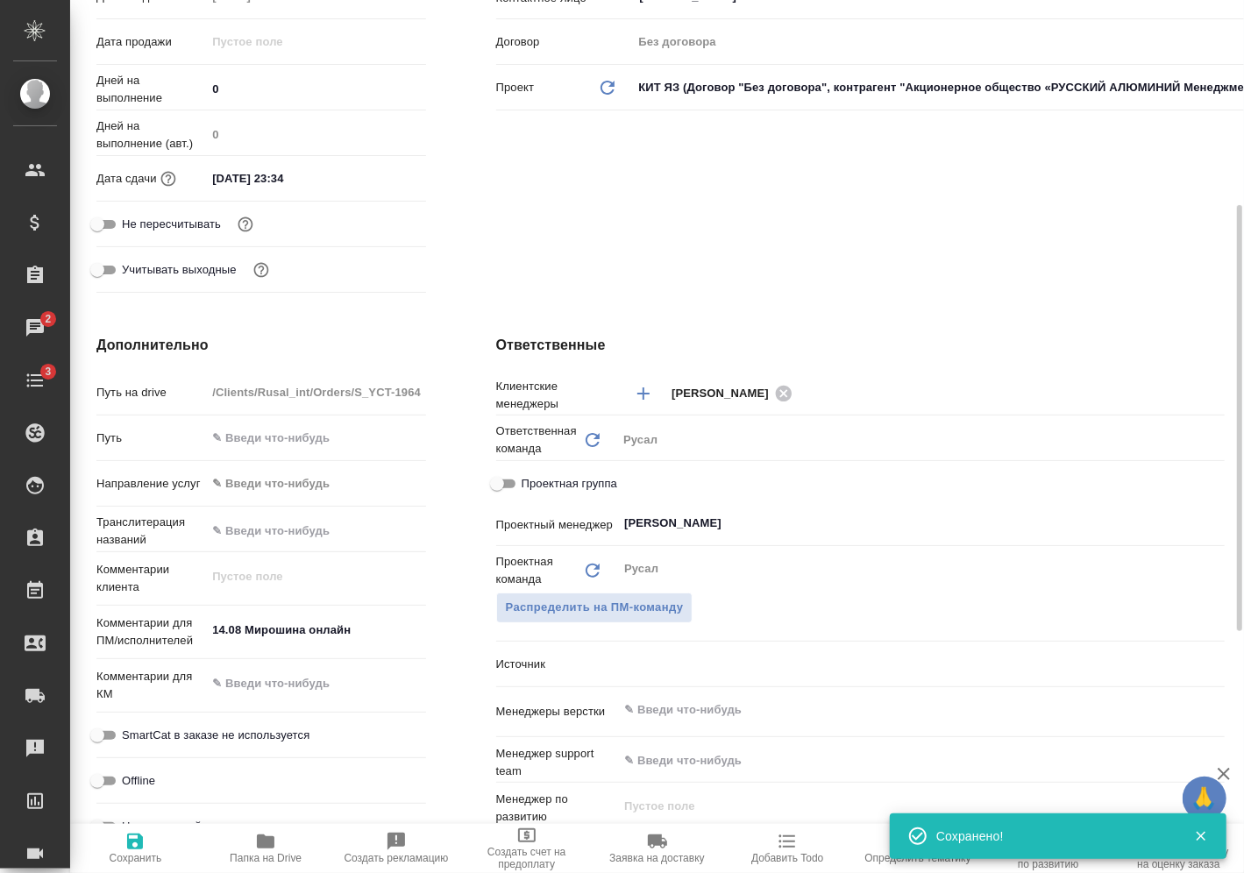
type textarea "x"
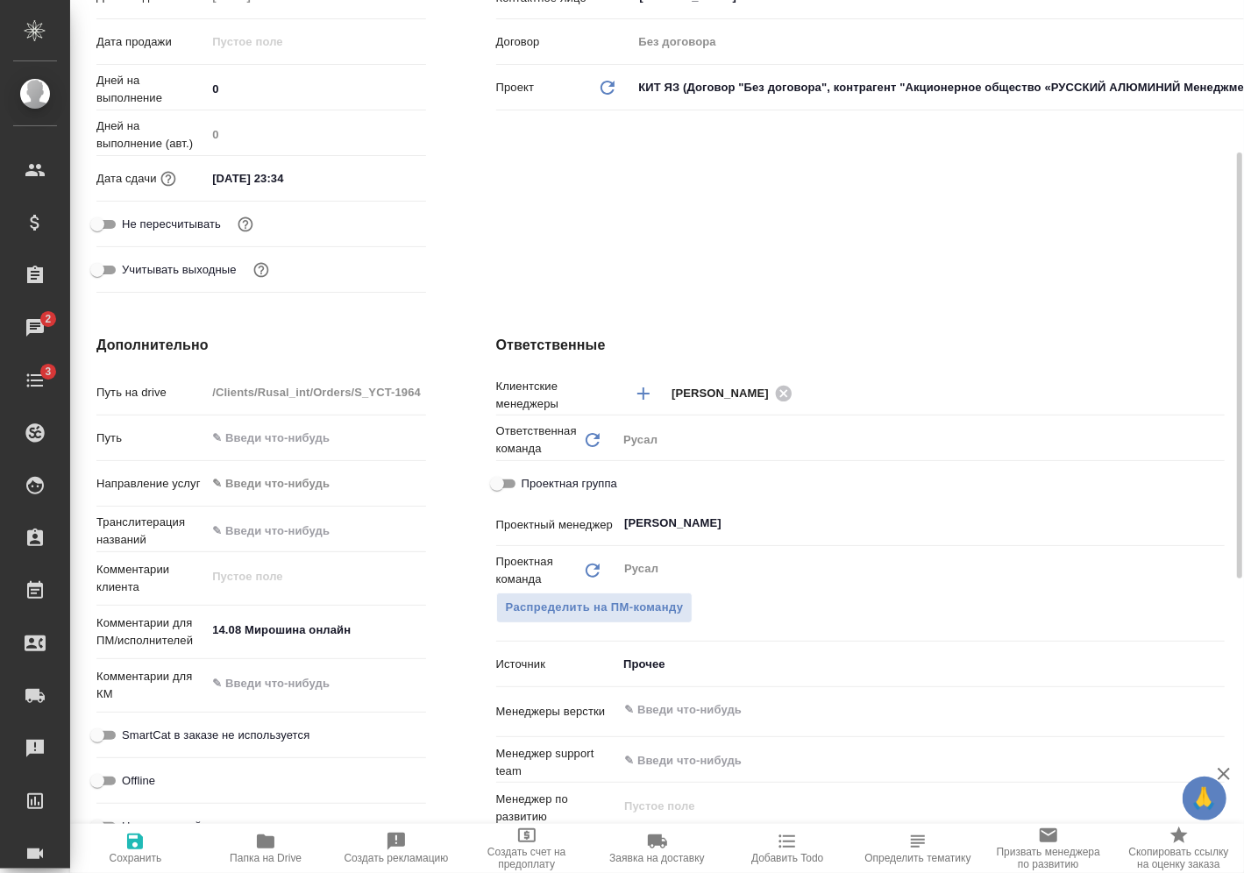
scroll to position [0, 0]
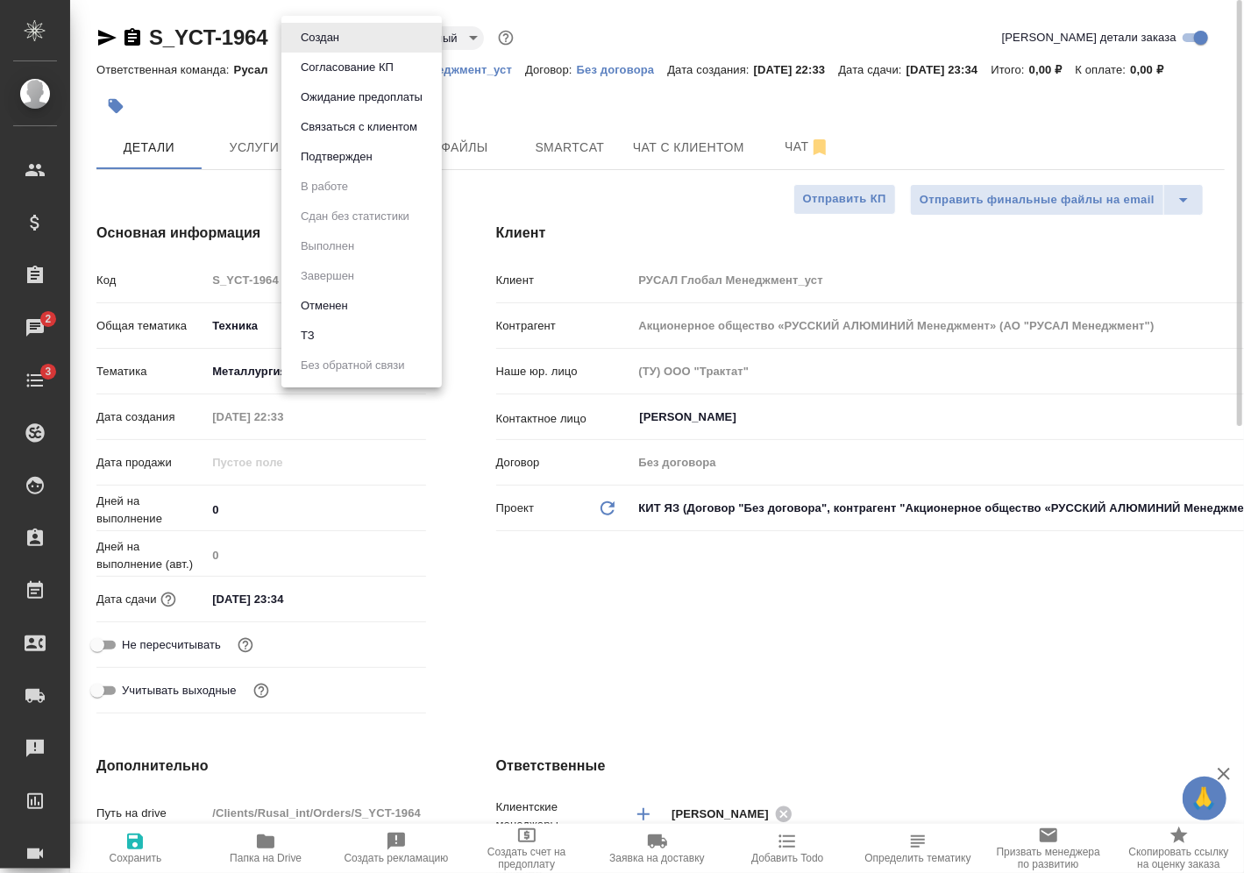
click at [351, 46] on body "🙏 .cls-1 fill:#fff; AWATERA [PERSON_NAME] Спецификации Заказы 2 Чаты 3 Todo Про…" at bounding box center [622, 436] width 1244 height 873
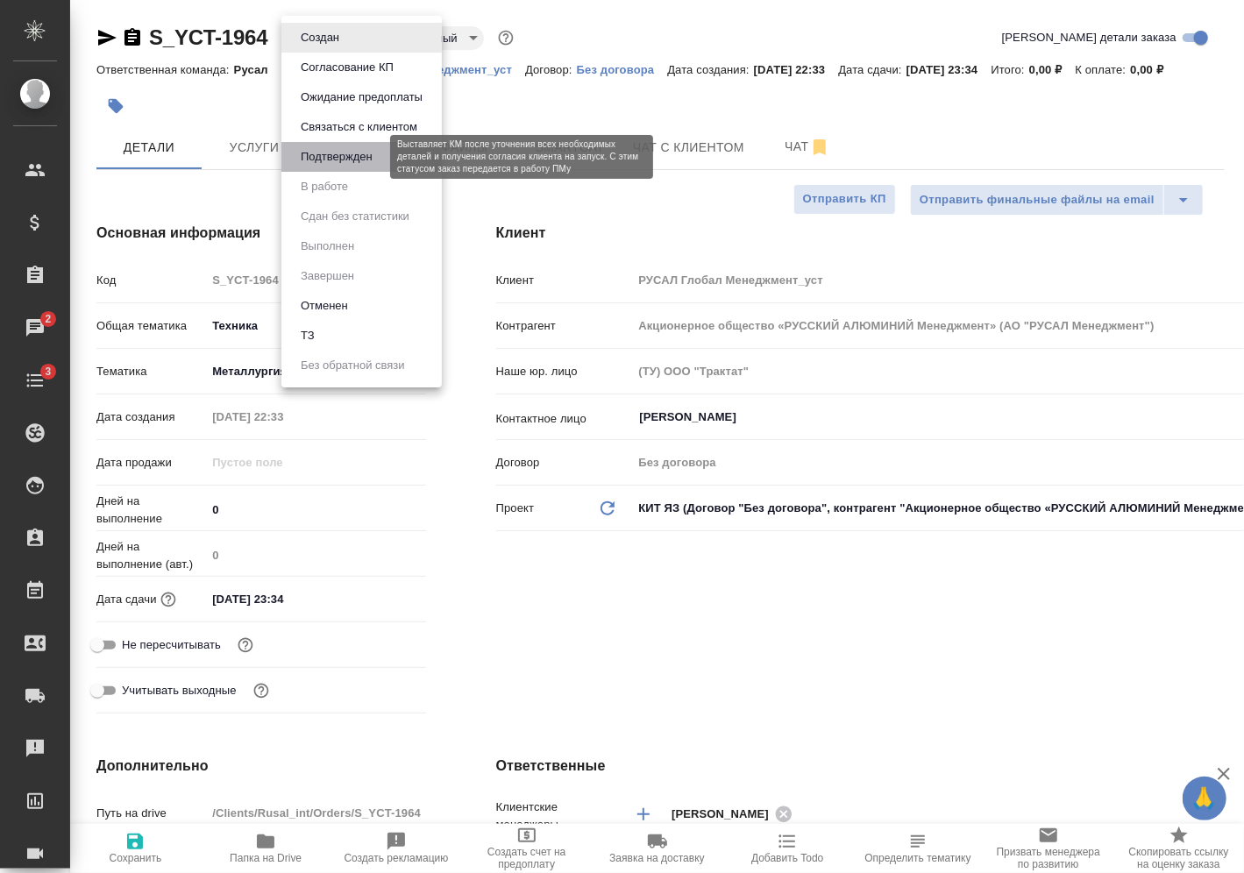
click at [356, 149] on button "Подтвержден" at bounding box center [337, 156] width 82 height 19
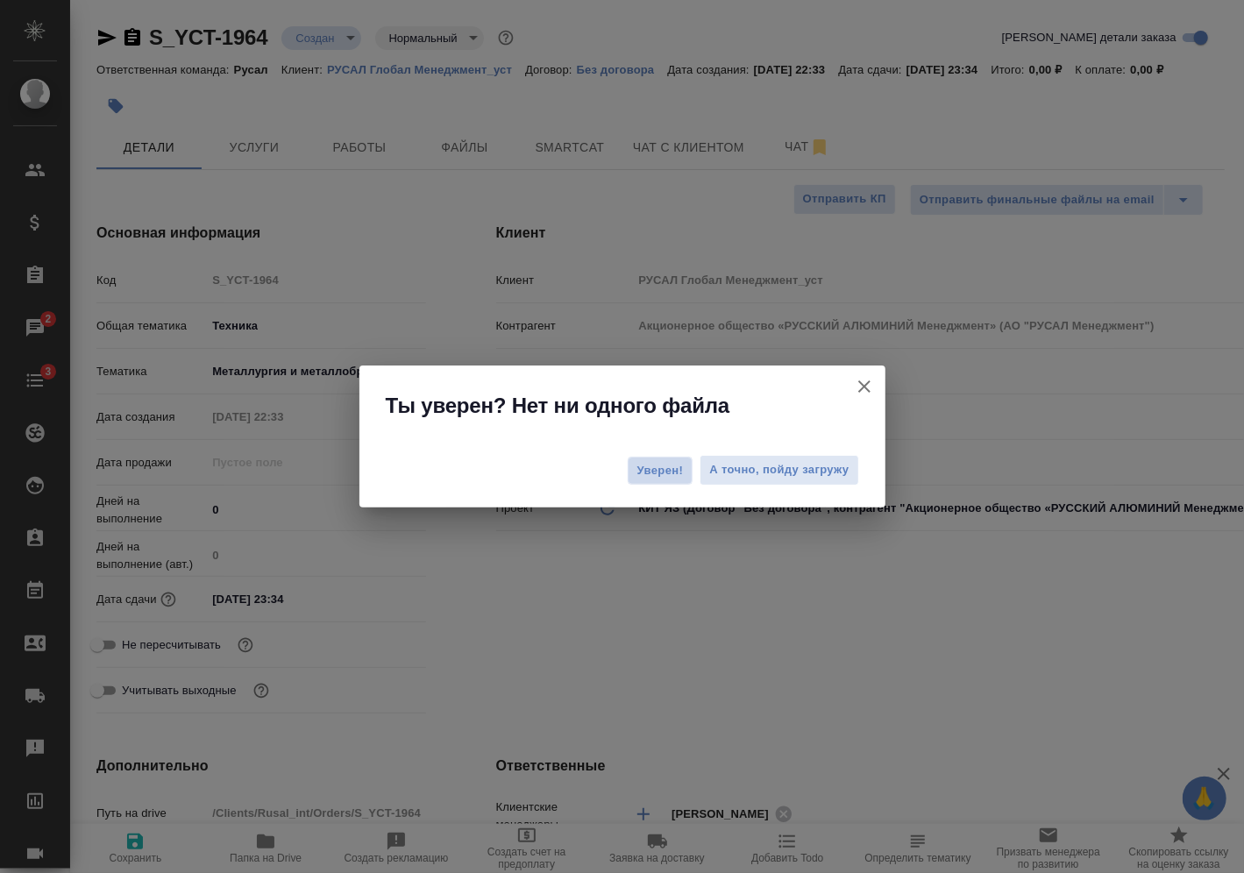
click at [645, 474] on span "Уверен!" at bounding box center [661, 471] width 46 height 18
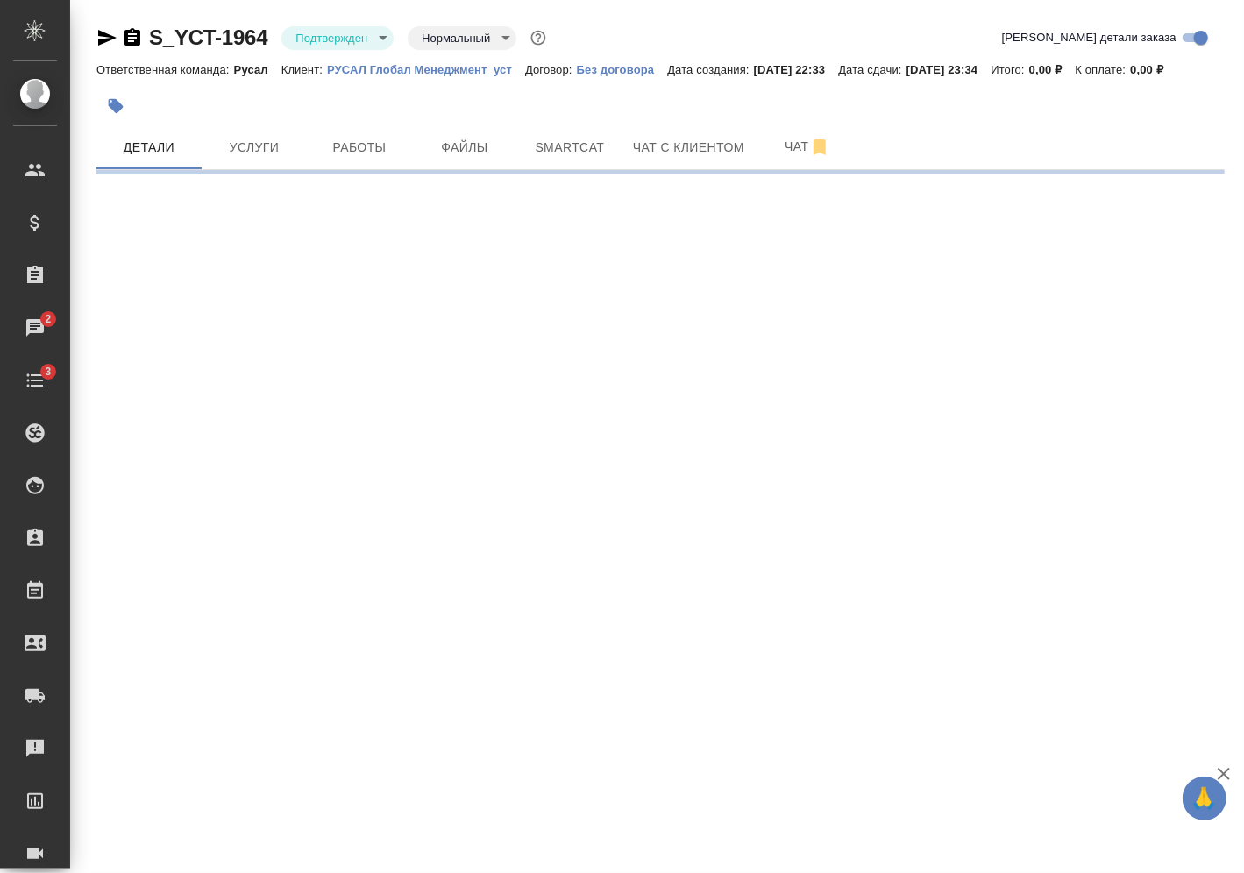
select select "RU"
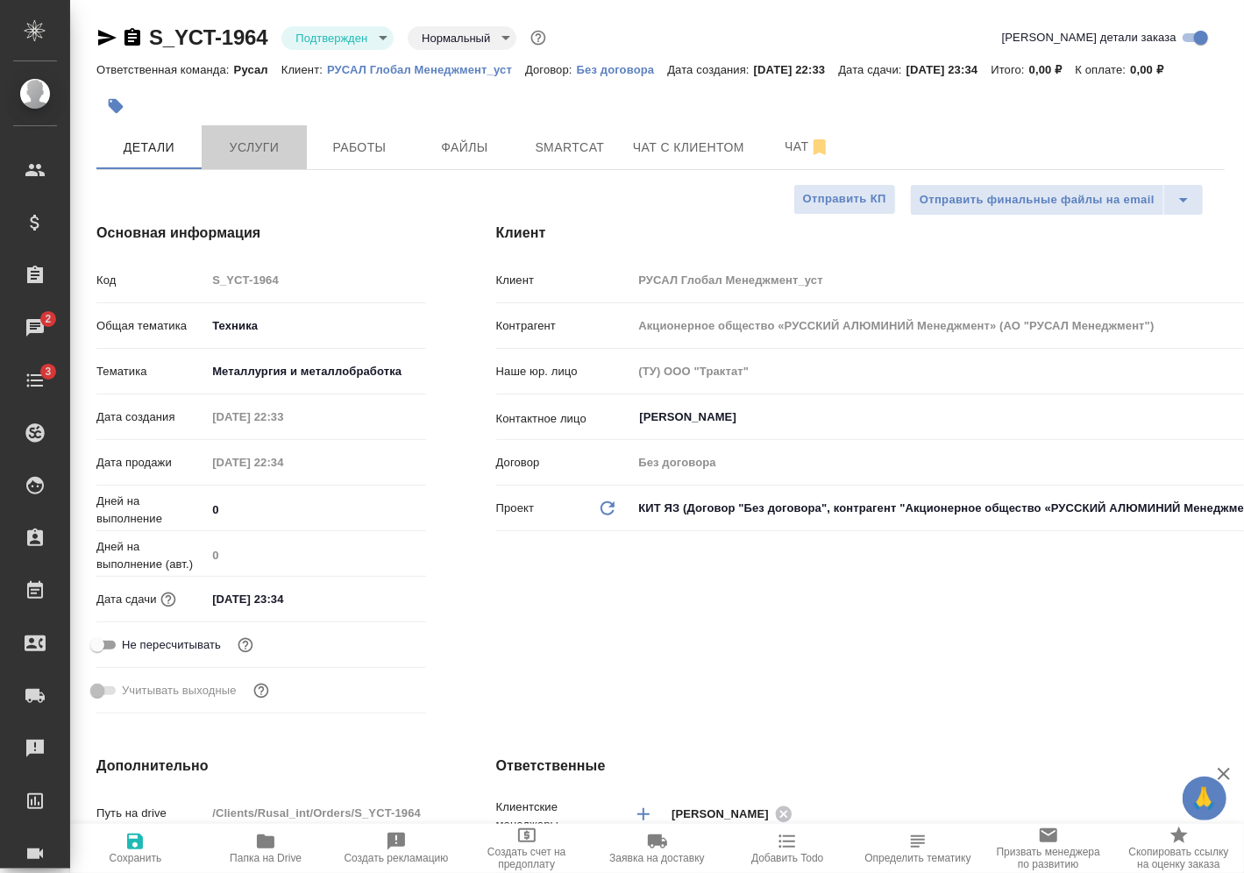
type textarea "x"
click at [281, 158] on span "Услуги" at bounding box center [254, 148] width 84 height 22
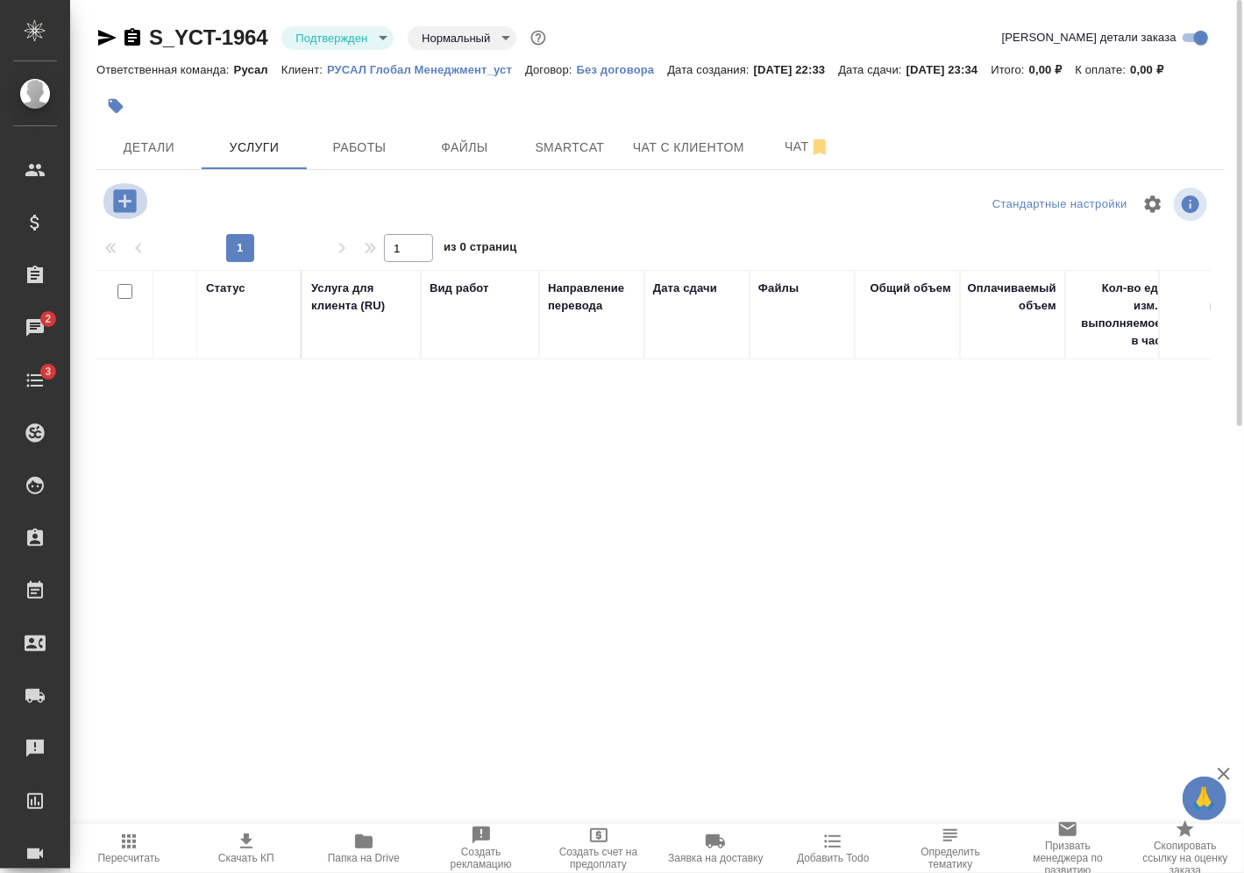
click at [131, 209] on icon "button" at bounding box center [124, 200] width 23 height 23
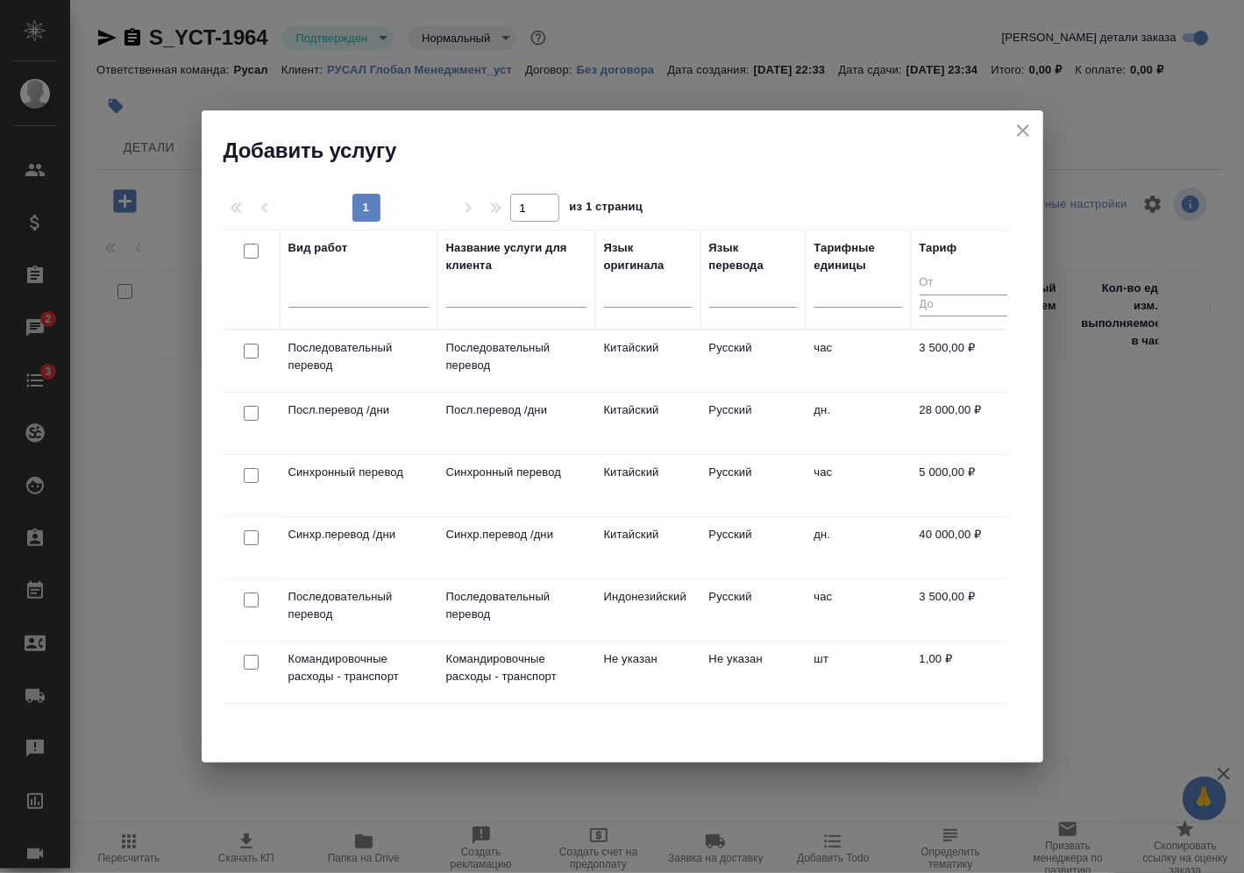
click at [254, 353] on input "checkbox" at bounding box center [251, 351] width 15 height 15
checkbox input "true"
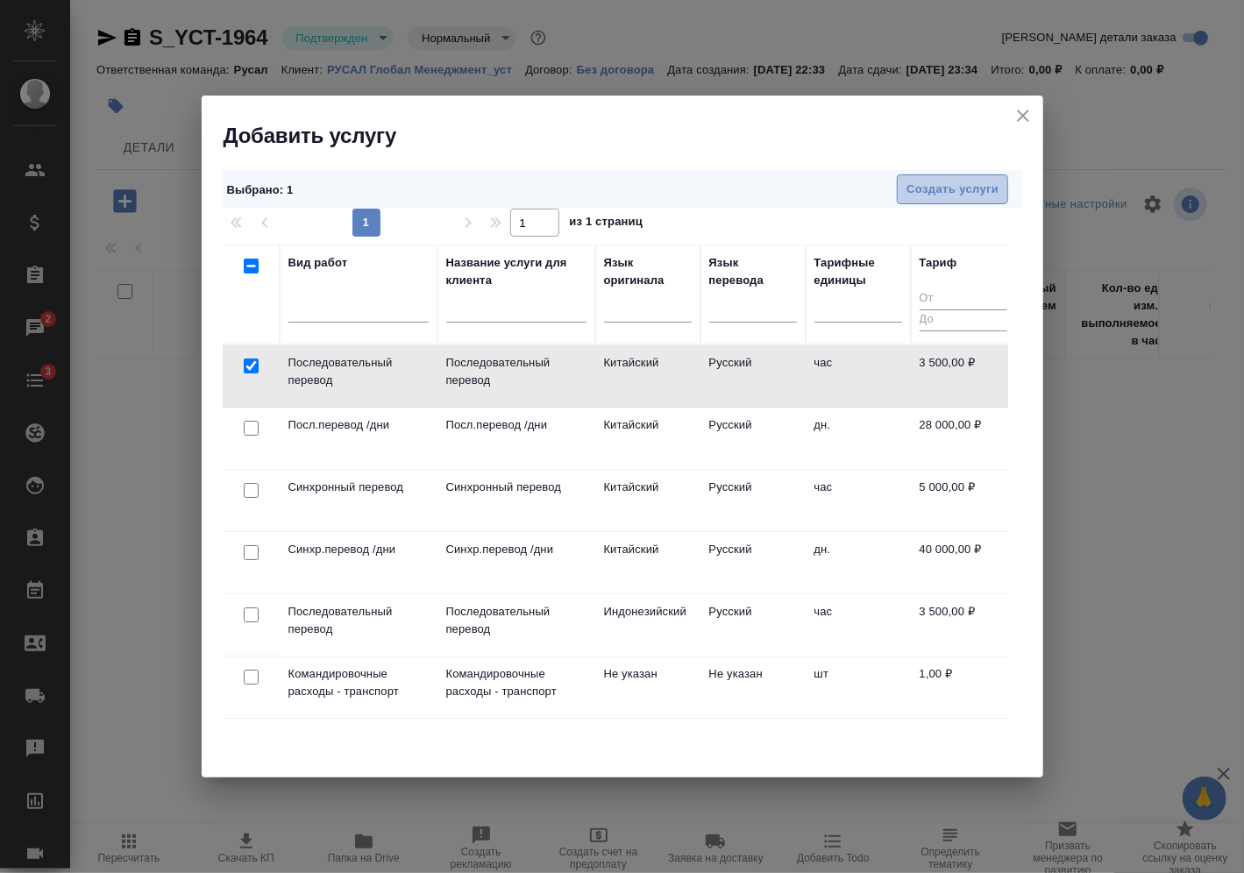
click at [962, 196] on span "Создать услуги" at bounding box center [953, 190] width 92 height 20
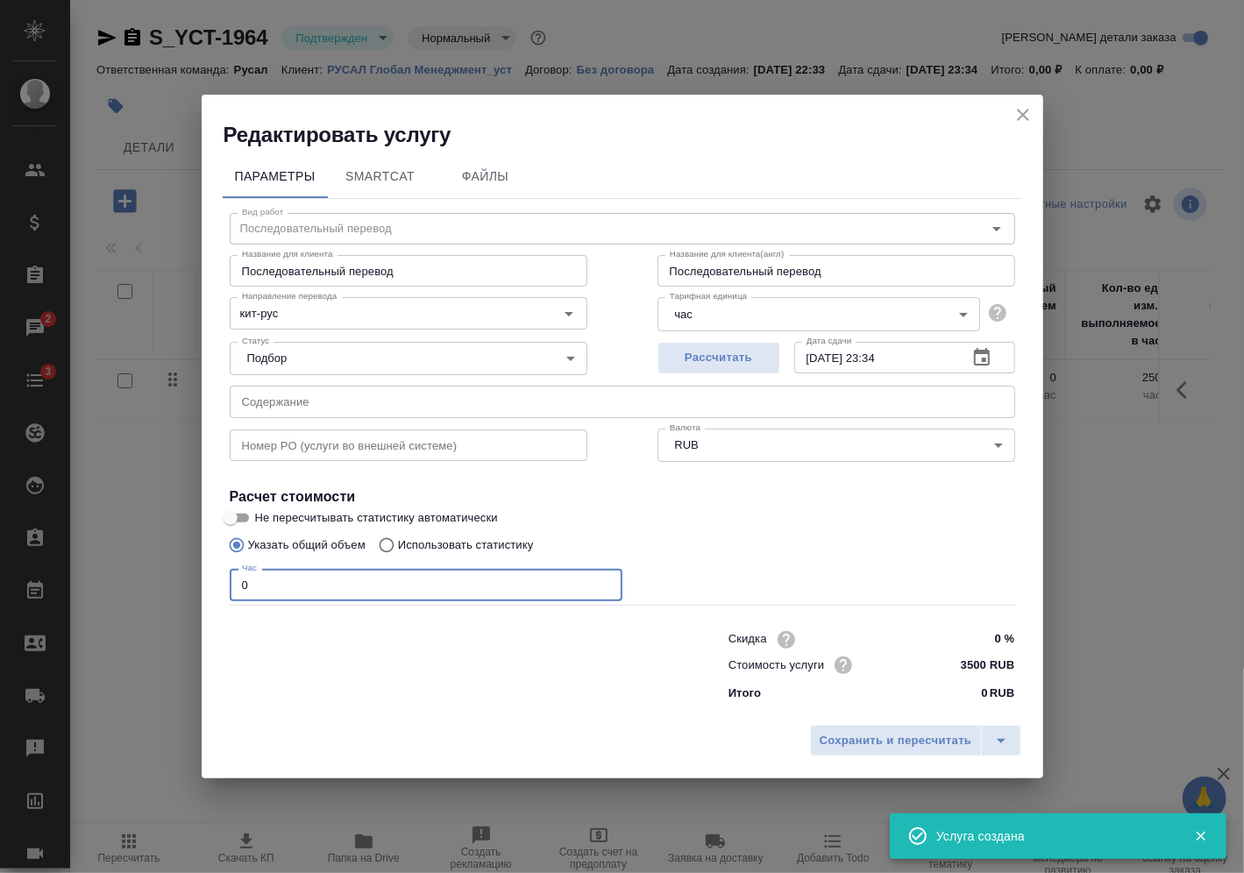
click at [372, 598] on input "0" at bounding box center [426, 585] width 393 height 32
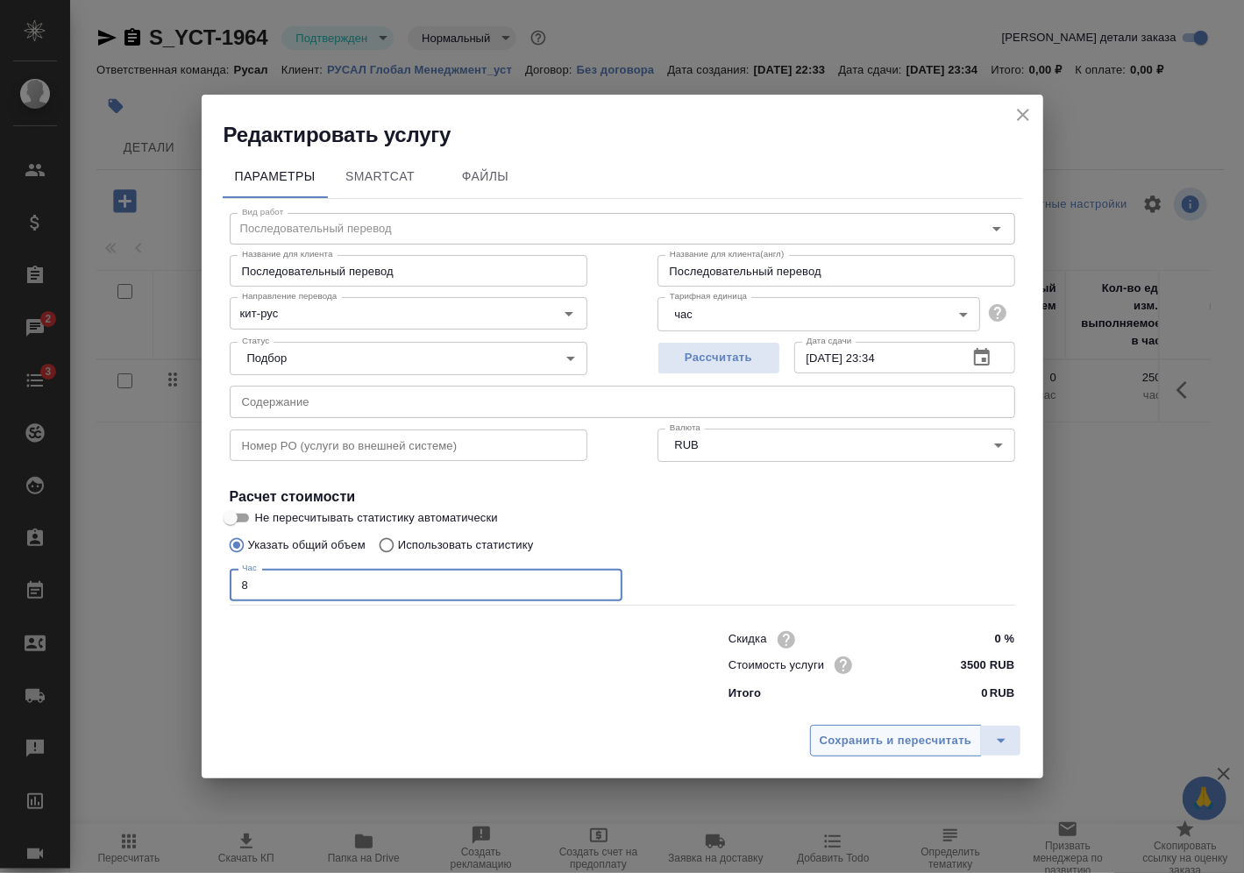
type input "8"
click at [846, 738] on span "Сохранить и пересчитать" at bounding box center [896, 741] width 153 height 20
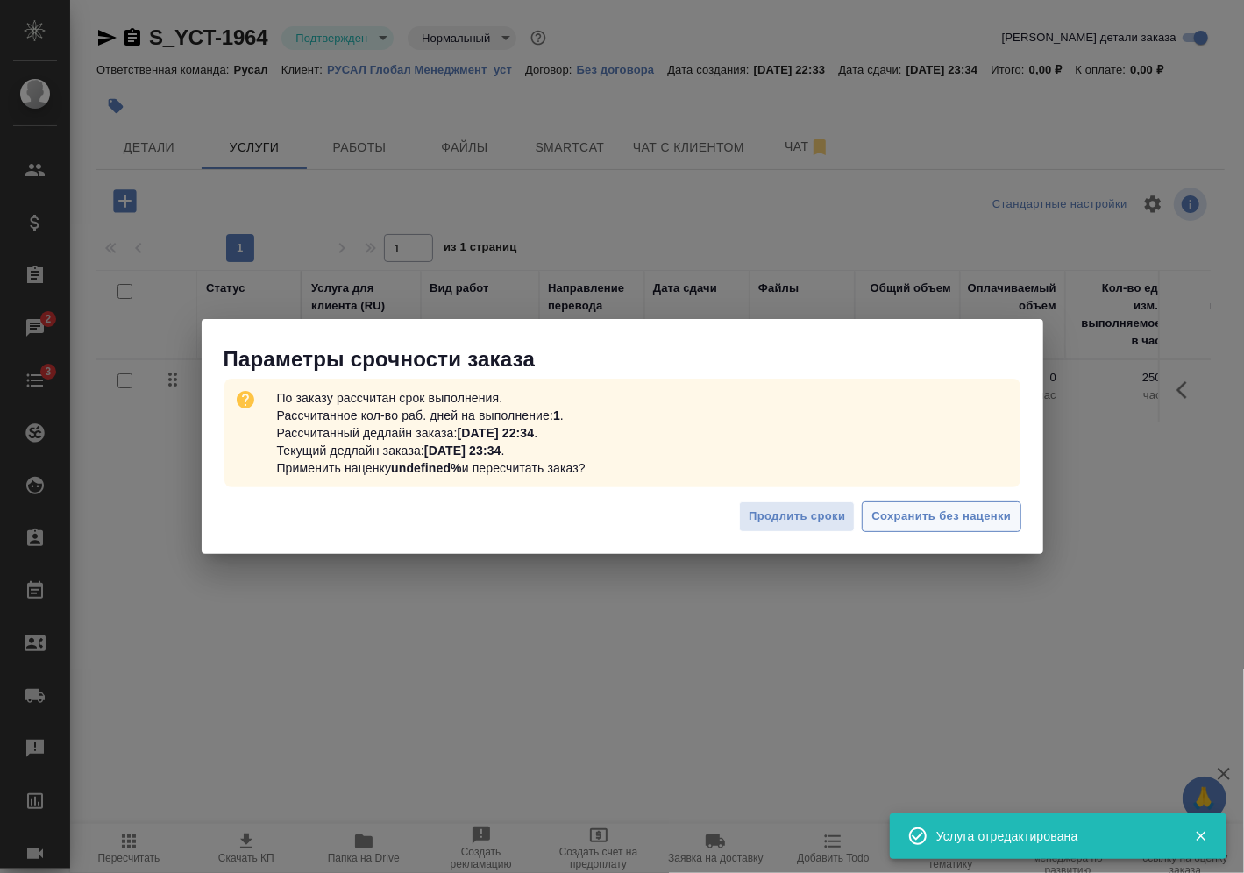
drag, startPoint x: 969, startPoint y: 531, endPoint x: 969, endPoint y: 516, distance: 15.8
click at [969, 516] on div "Продлить сроки Сохранить без наценки" at bounding box center [623, 523] width 842 height 61
click at [969, 516] on span "Сохранить без наценки" at bounding box center [941, 517] width 139 height 20
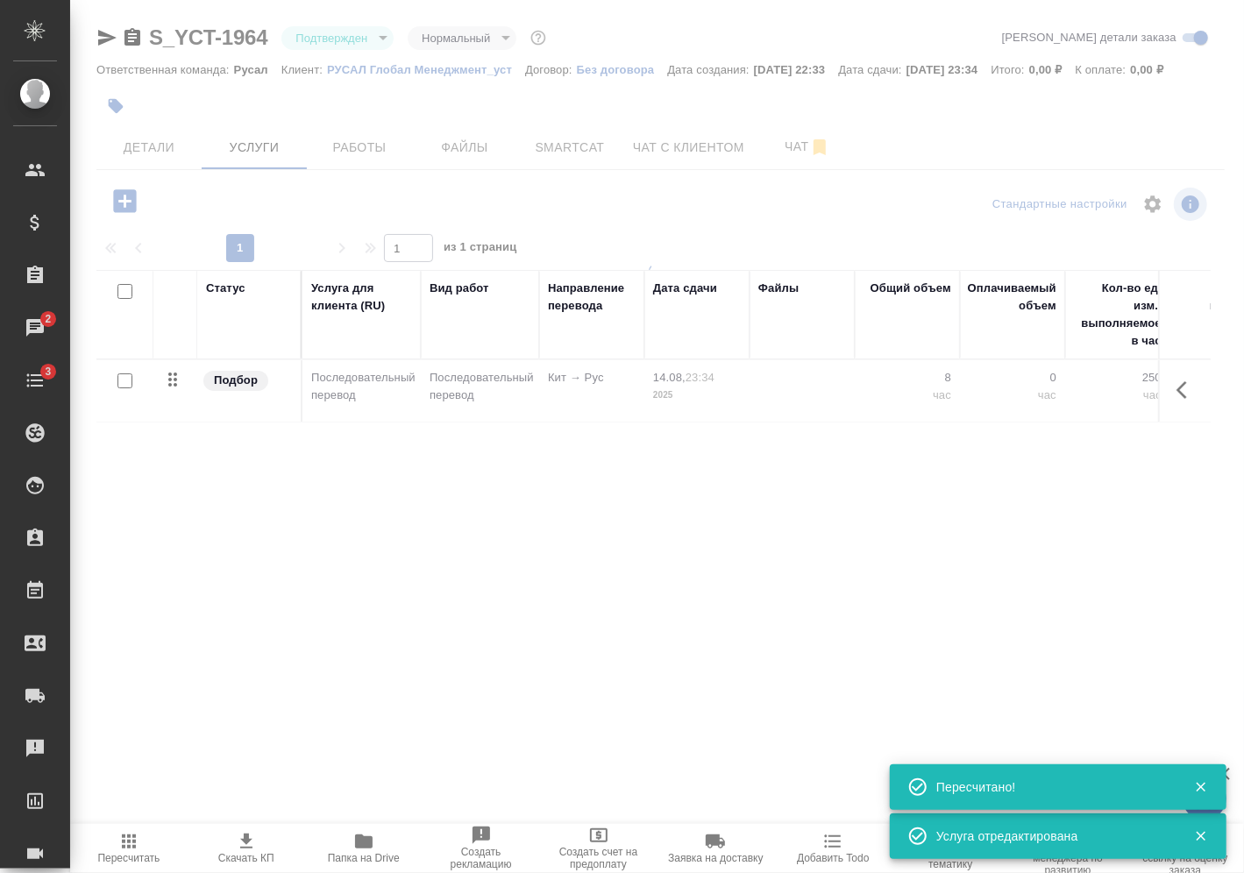
type input "urgent"
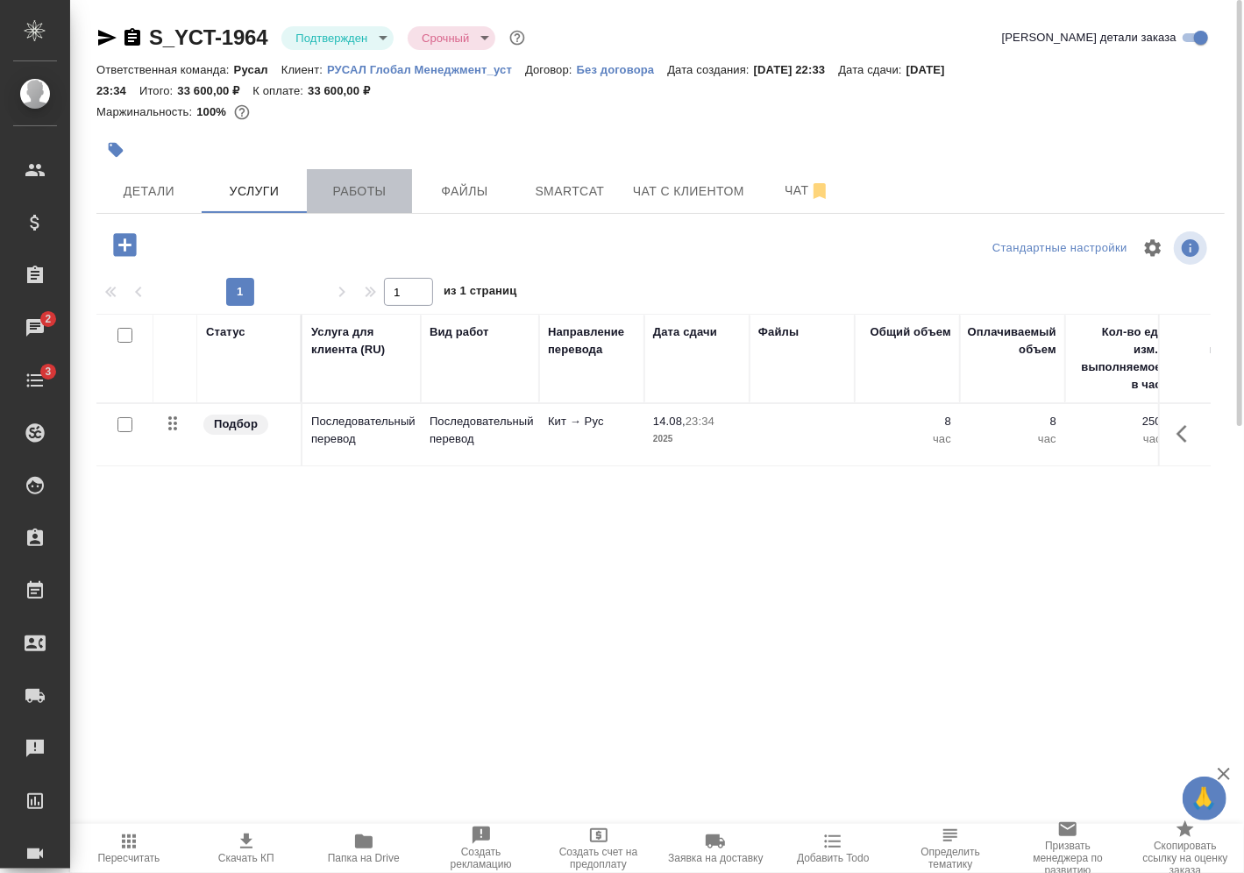
click at [348, 207] on button "Работы" at bounding box center [359, 191] width 105 height 44
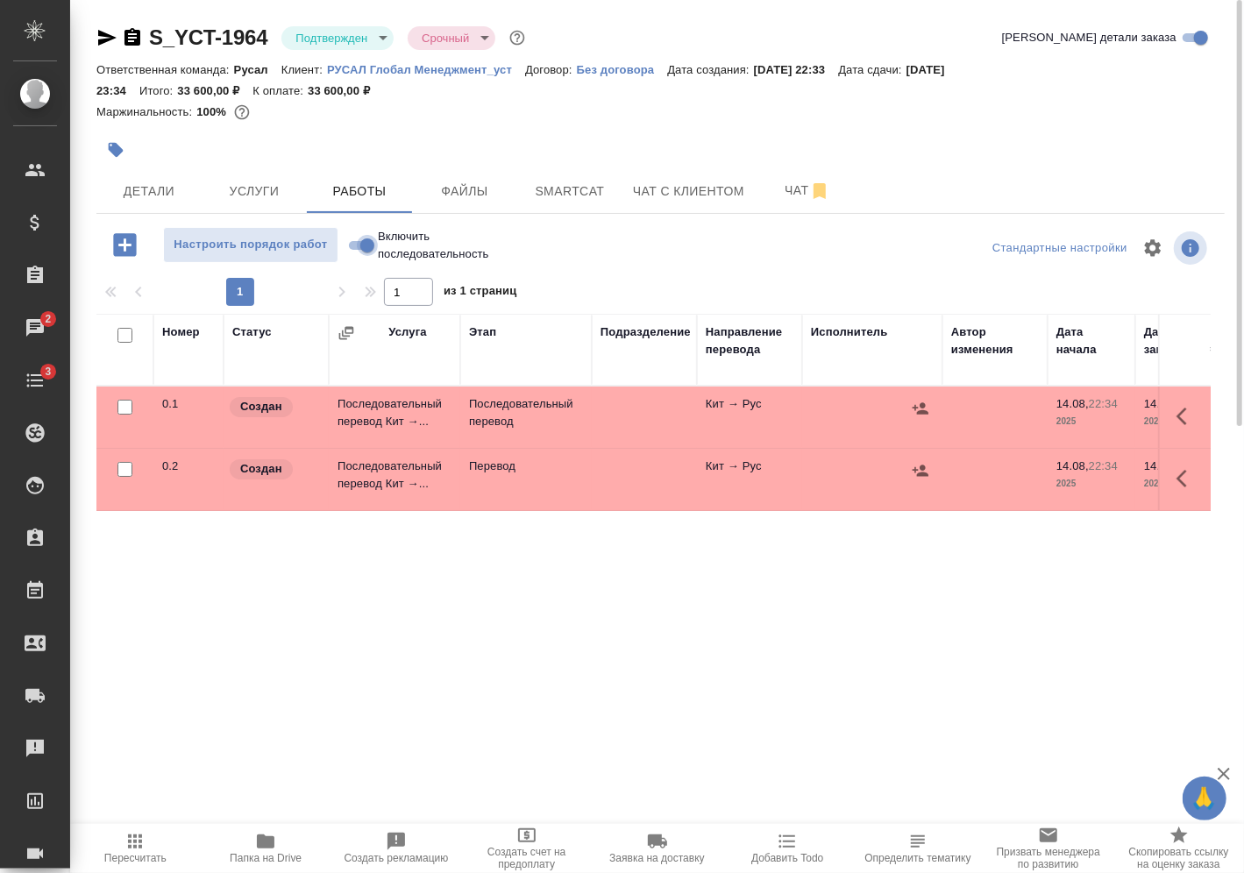
click at [365, 246] on input "Включить последовательность" at bounding box center [367, 245] width 63 height 21
checkbox input "true"
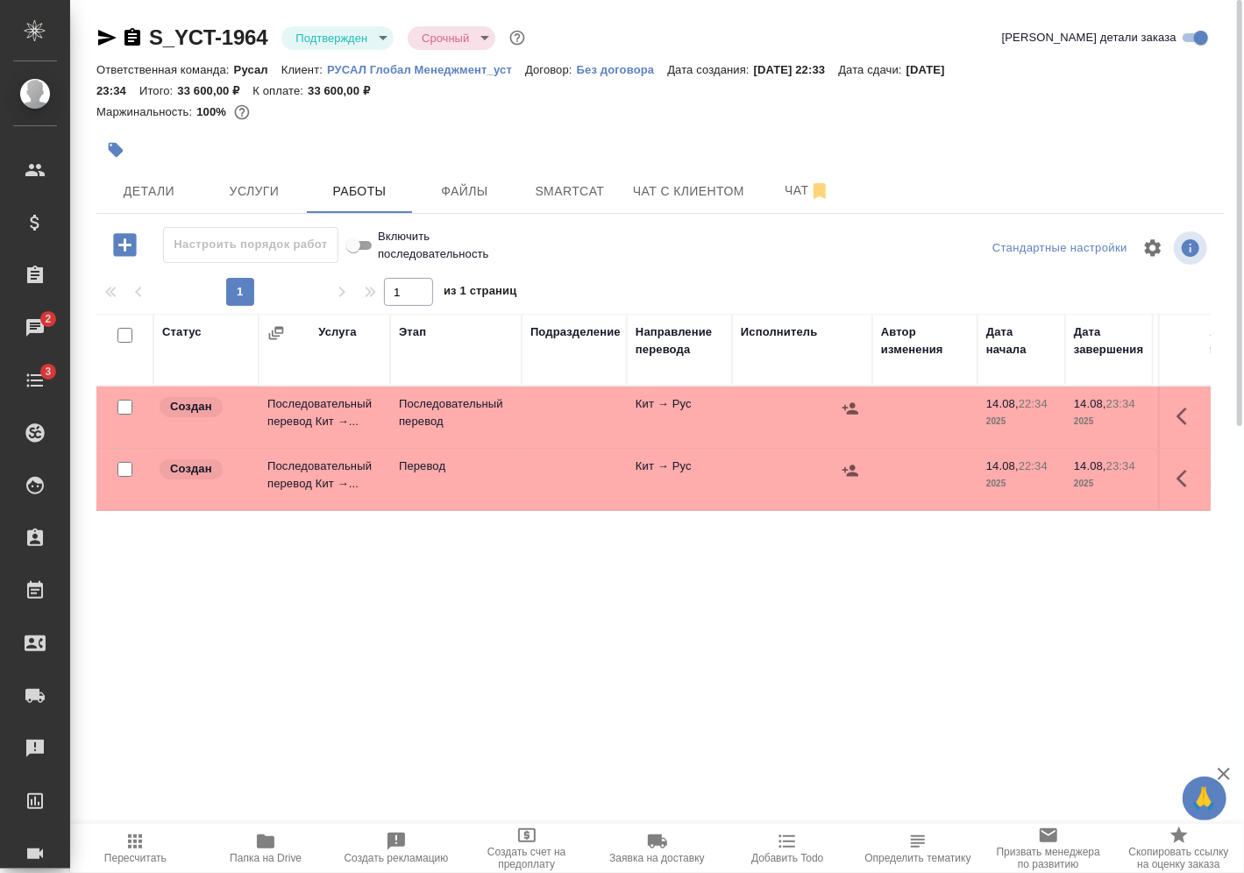
click at [125, 467] on input "checkbox" at bounding box center [125, 469] width 15 height 15
checkbox input "true"
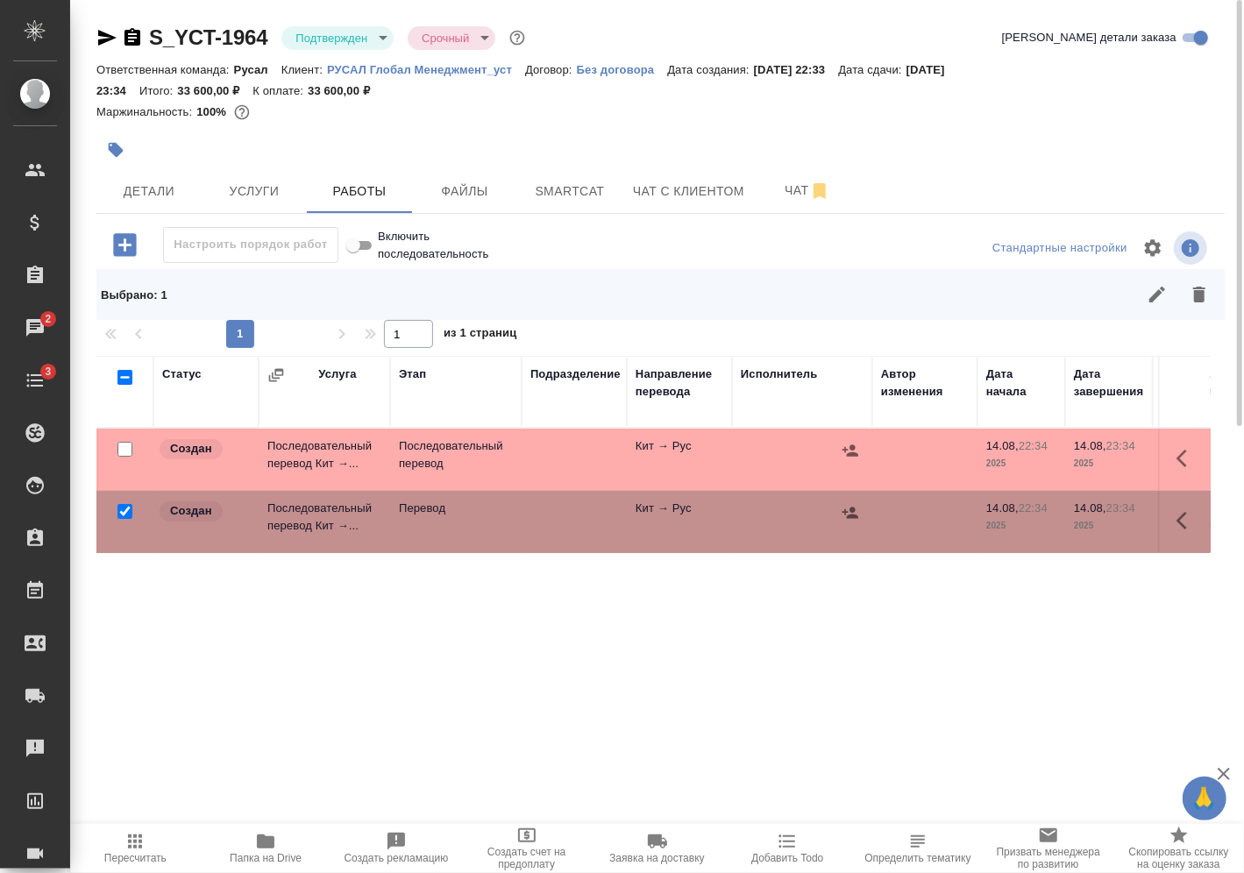
drag, startPoint x: 1205, startPoint y: 298, endPoint x: 1055, endPoint y: 430, distance: 199.5
click at [1055, 430] on div "Настроить порядок работ Включить последовательность Стандартные настройки Выбра…" at bounding box center [660, 642] width 1129 height 830
click at [1209, 297] on icon "button" at bounding box center [1199, 294] width 21 height 21
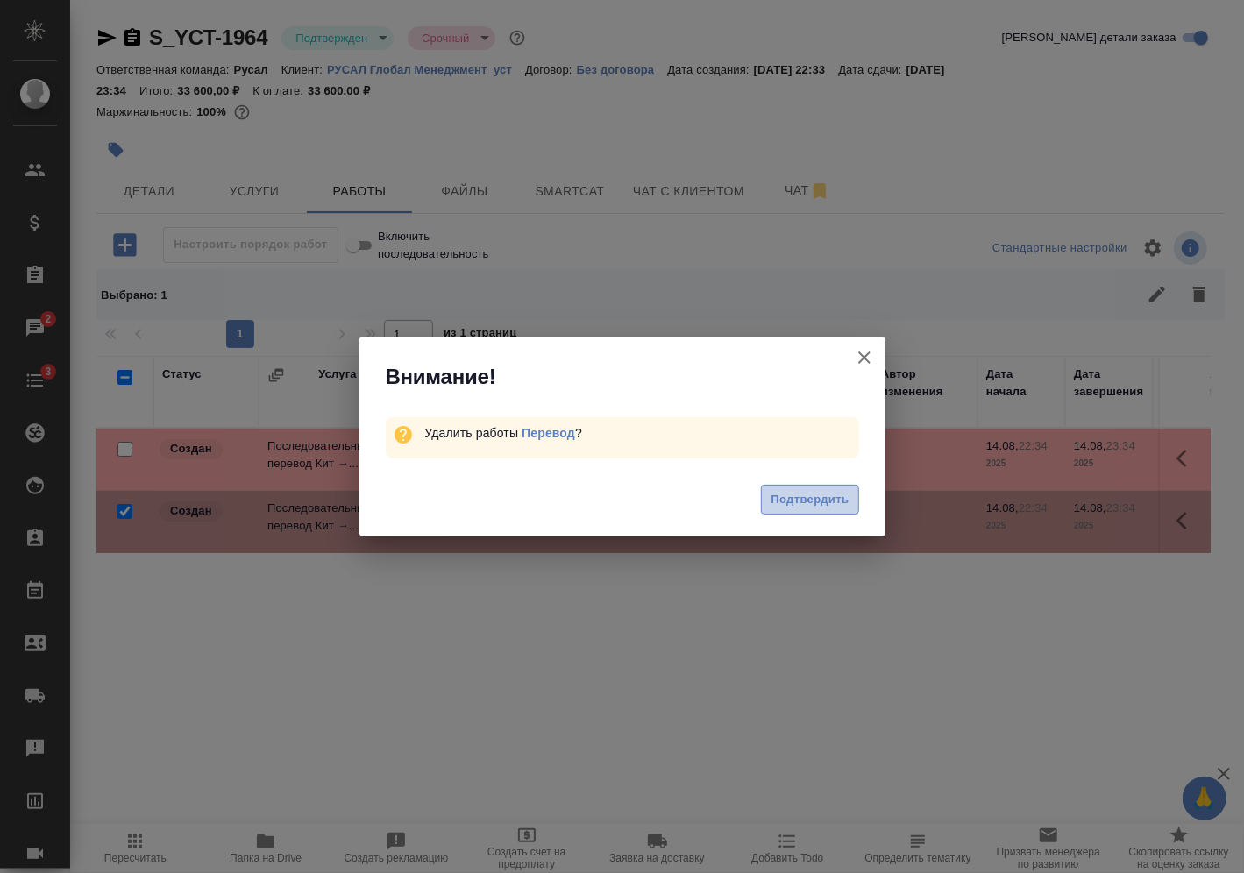
click at [848, 488] on button "Подтвердить" at bounding box center [809, 500] width 97 height 31
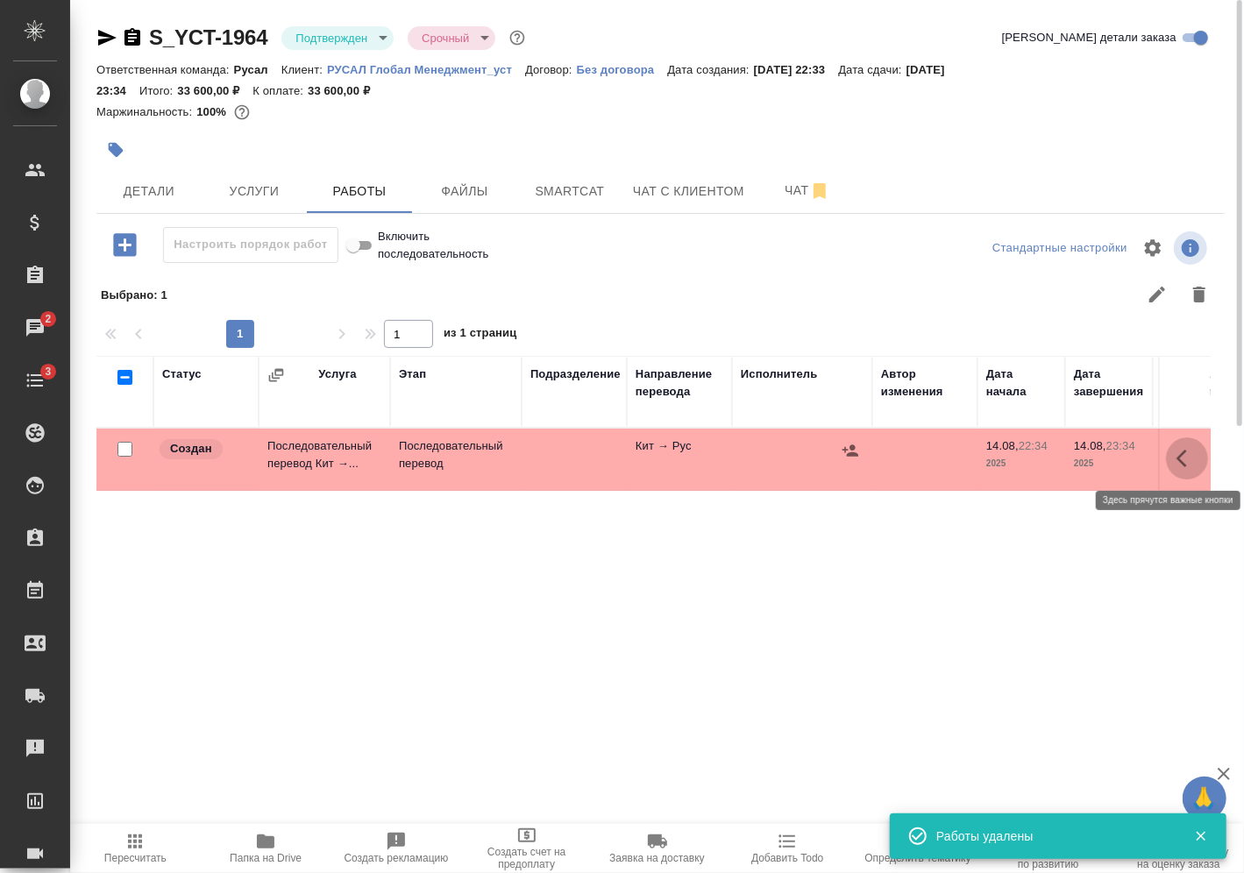
click at [1177, 468] on button "button" at bounding box center [1187, 459] width 42 height 42
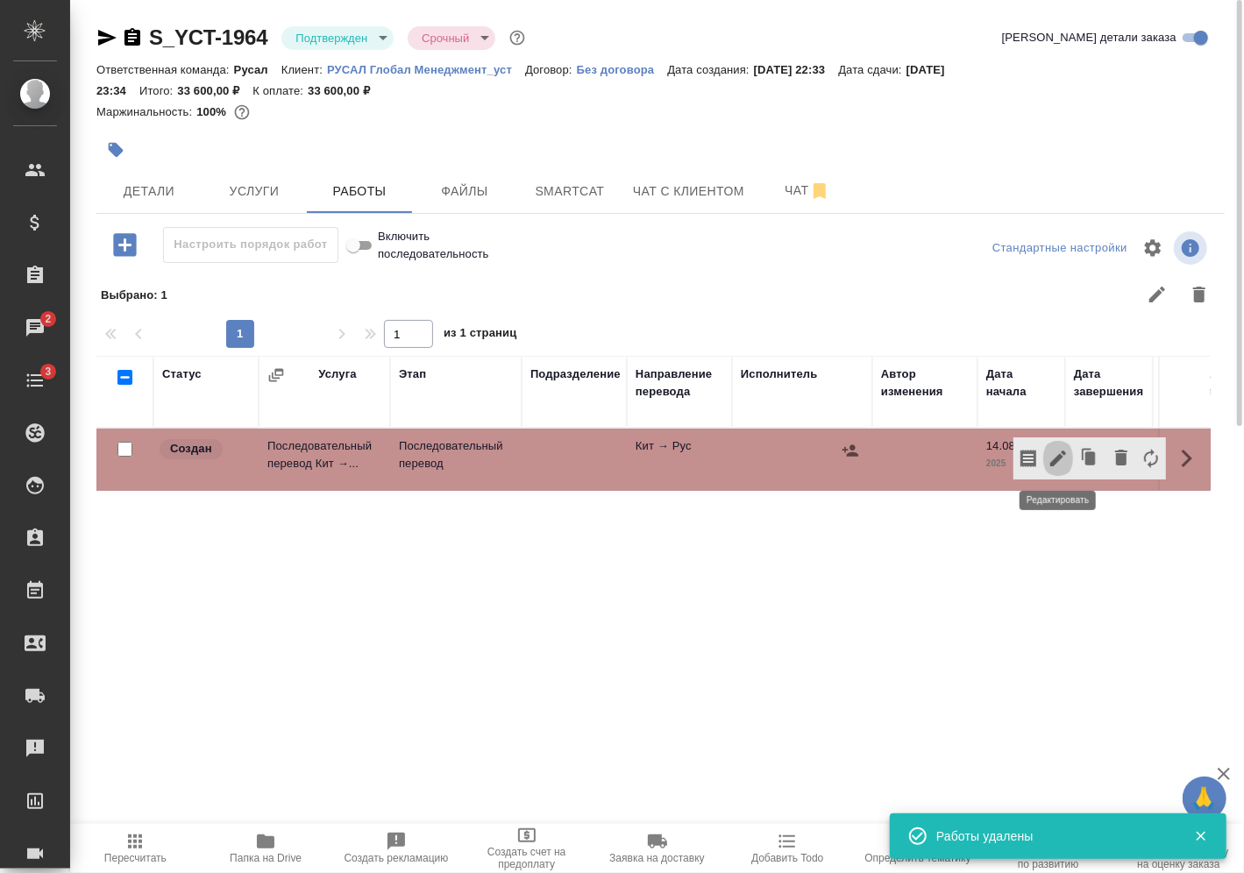
click at [1064, 457] on icon "button" at bounding box center [1058, 458] width 21 height 21
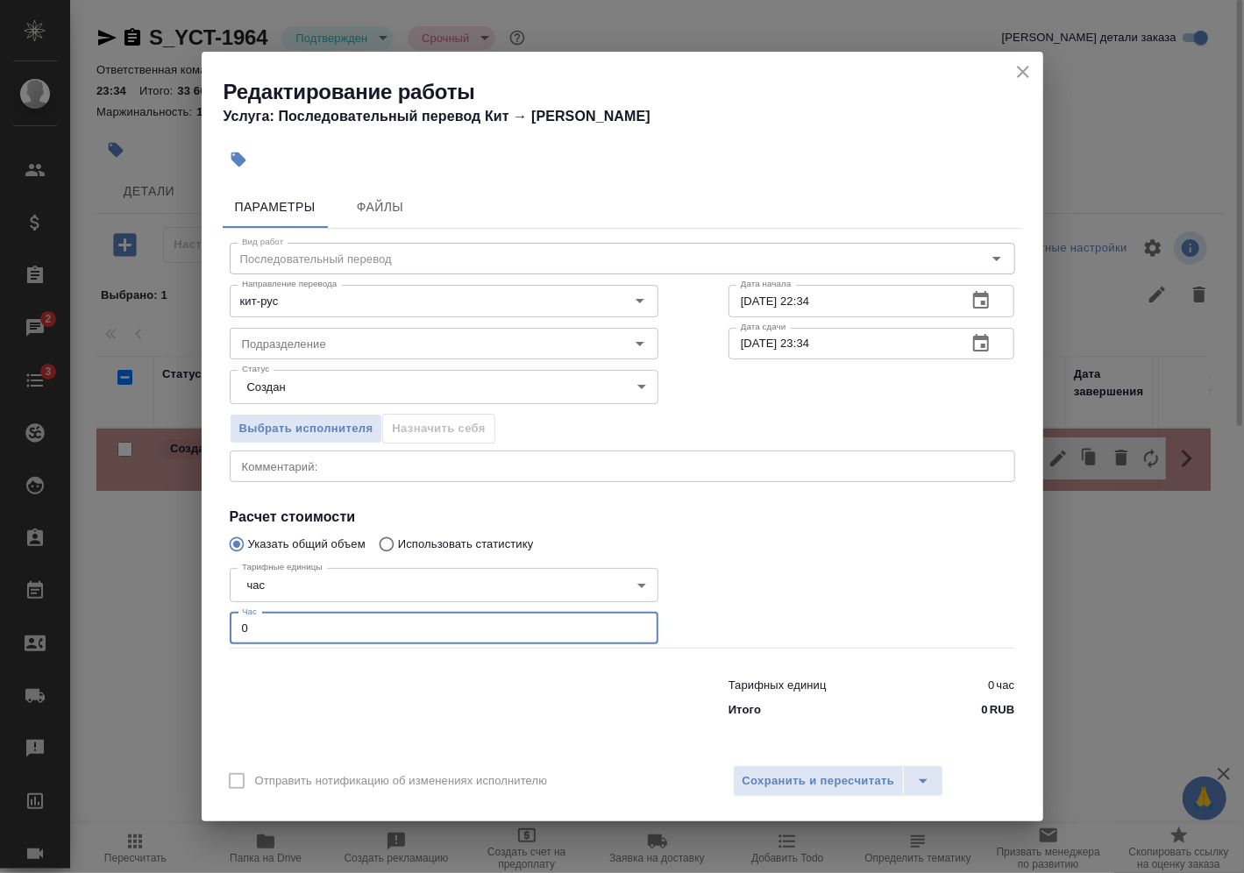
click at [459, 628] on input "0" at bounding box center [444, 629] width 429 height 32
type input "4"
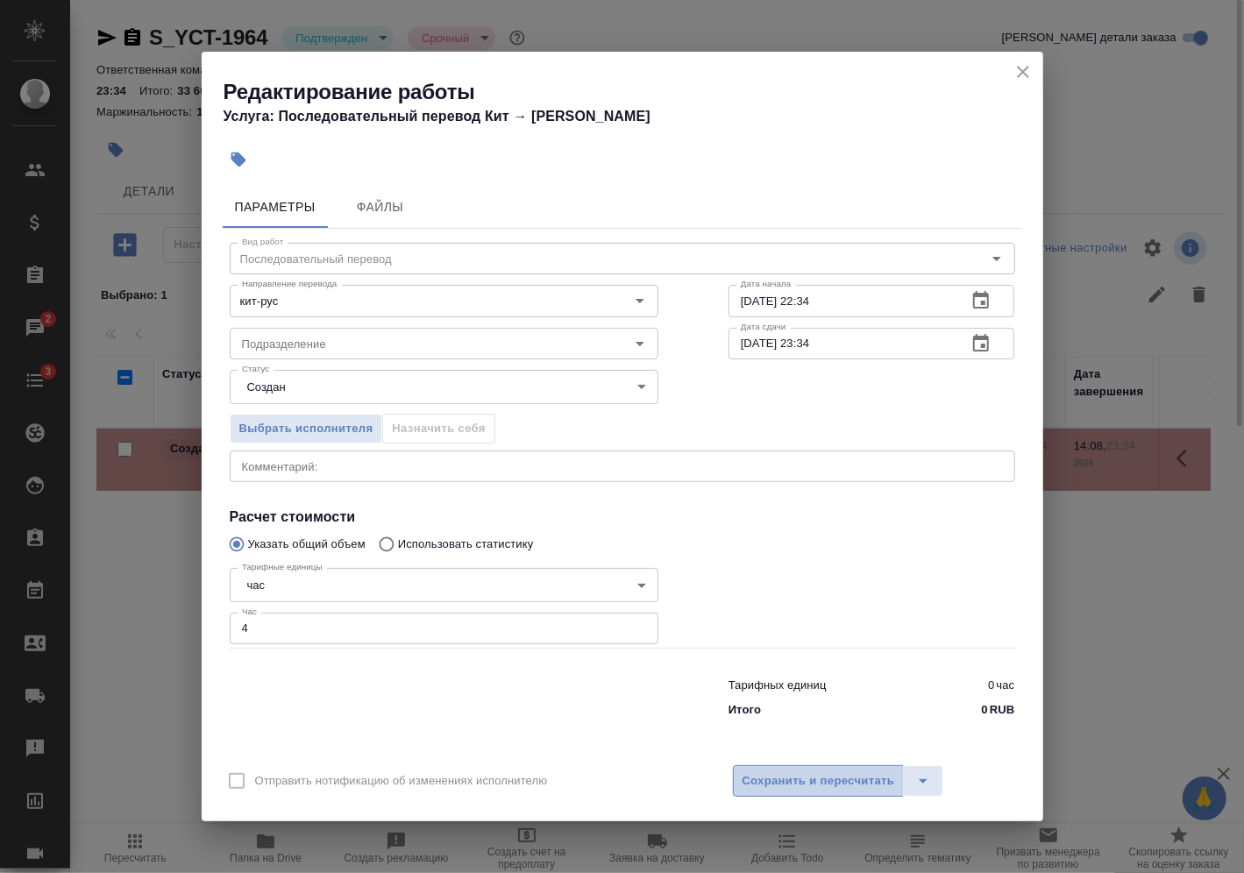
click at [778, 773] on span "Сохранить и пересчитать" at bounding box center [819, 782] width 153 height 20
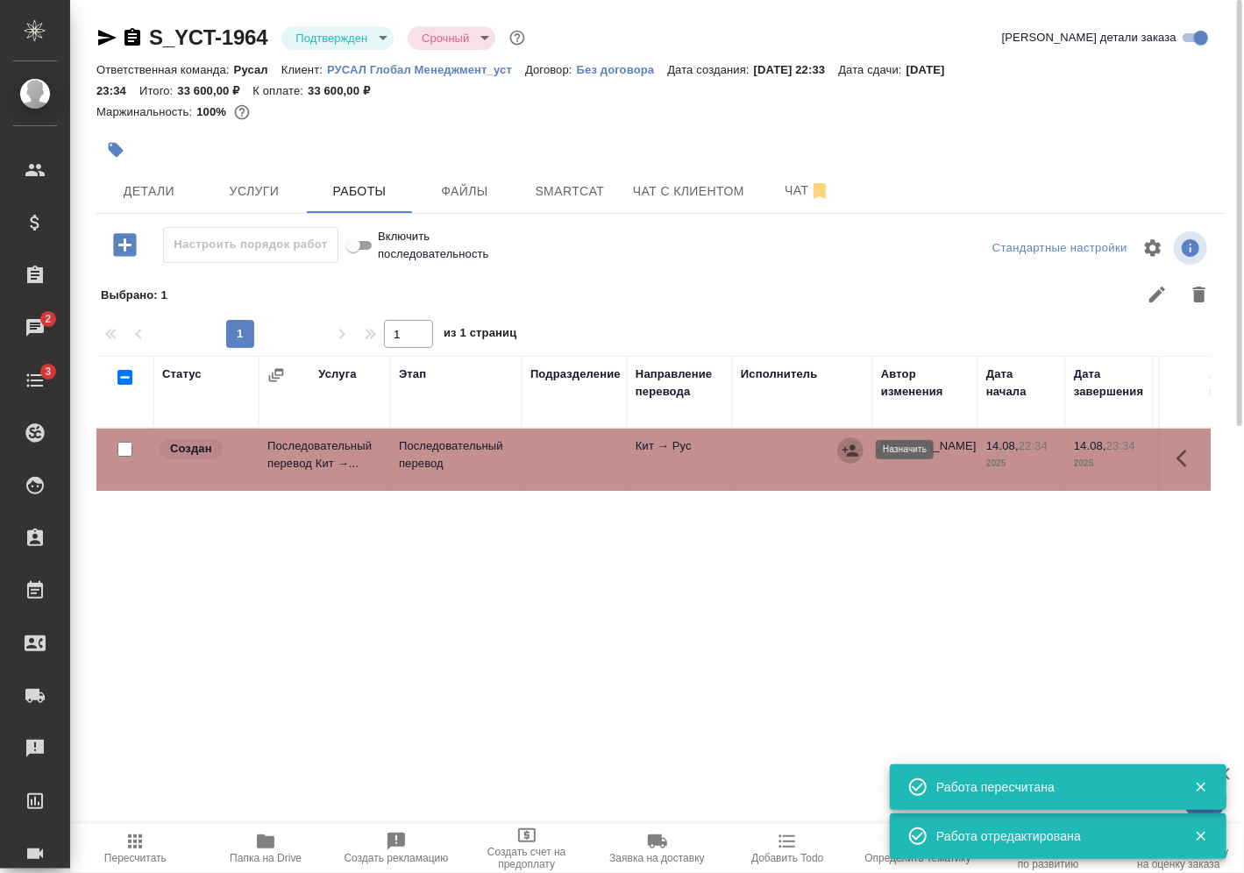
click at [848, 446] on icon "button" at bounding box center [851, 451] width 18 height 18
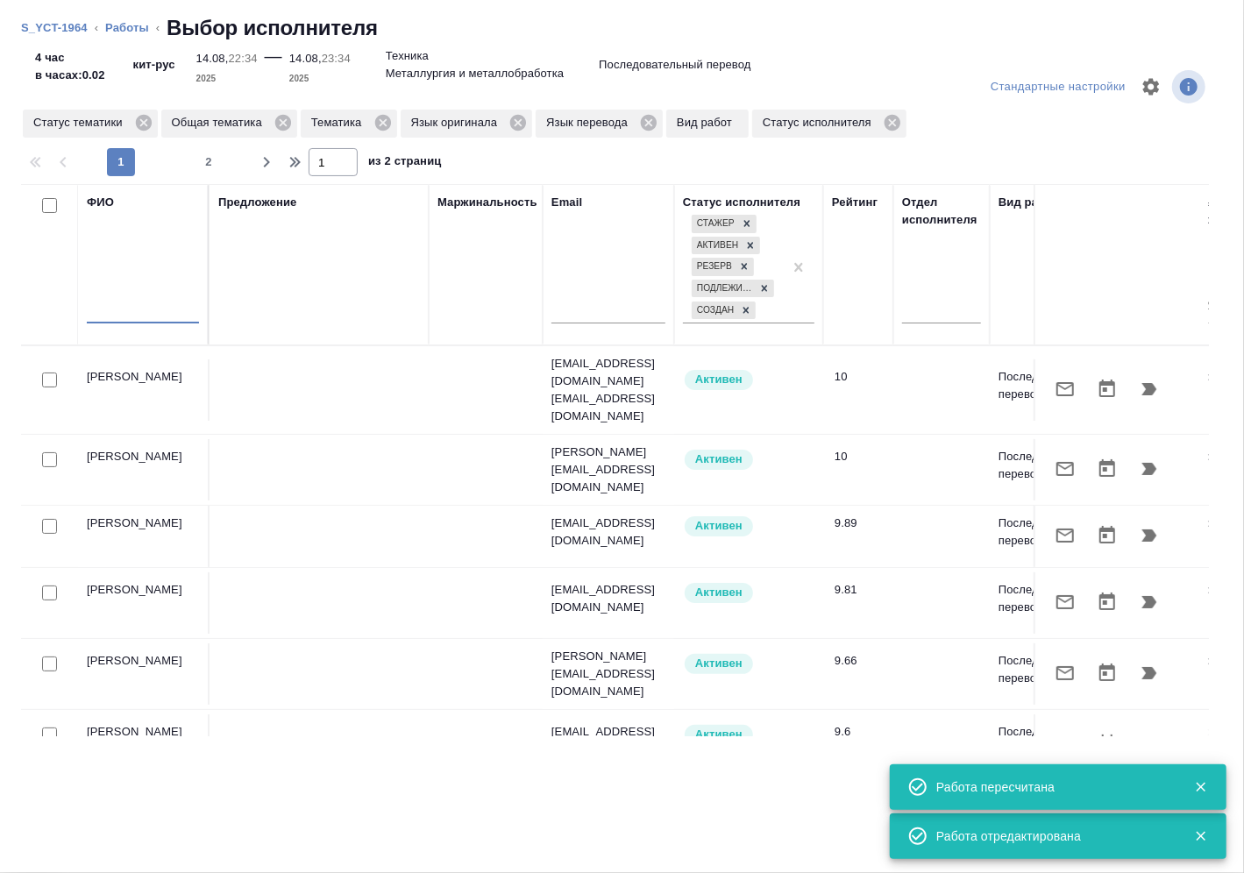
click at [160, 314] on input "text" at bounding box center [143, 313] width 112 height 22
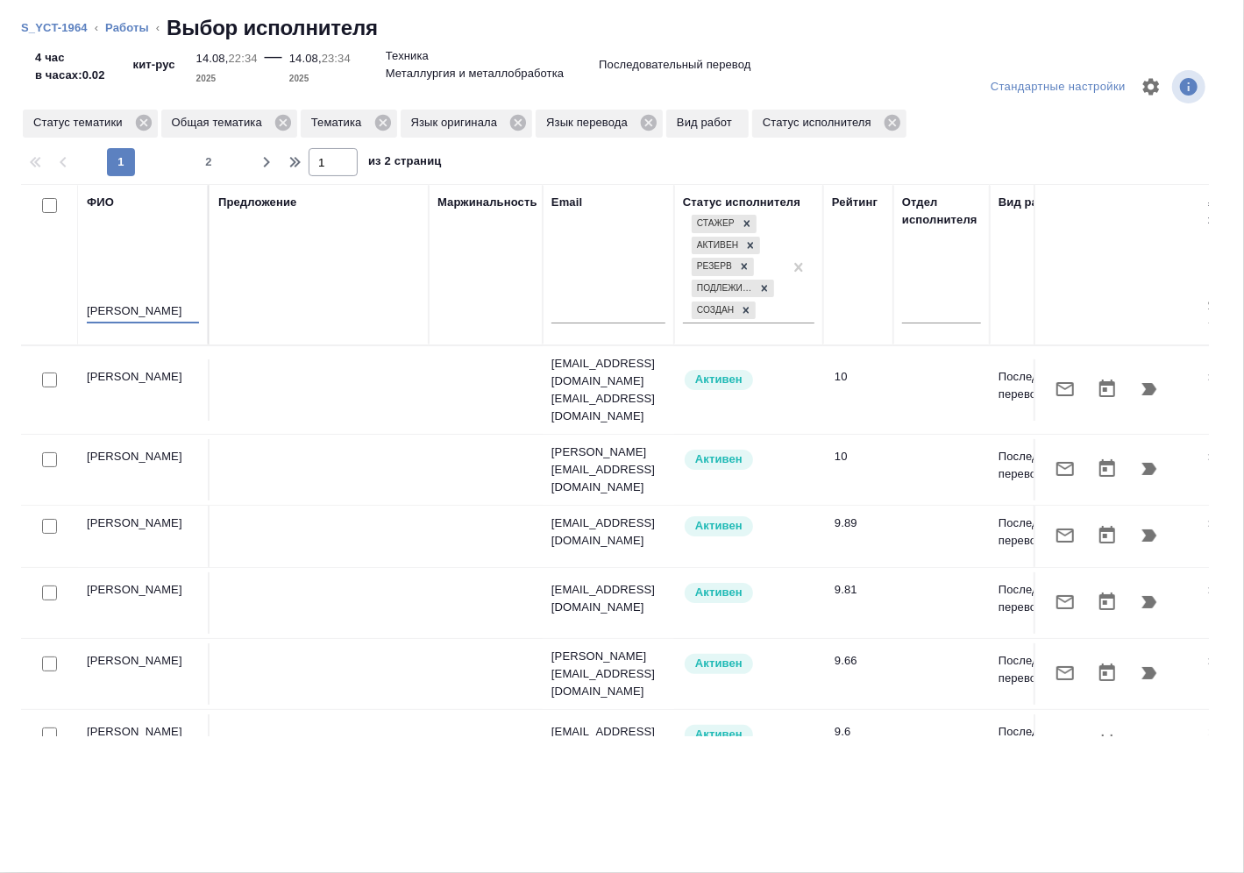
type input "[PERSON_NAME]"
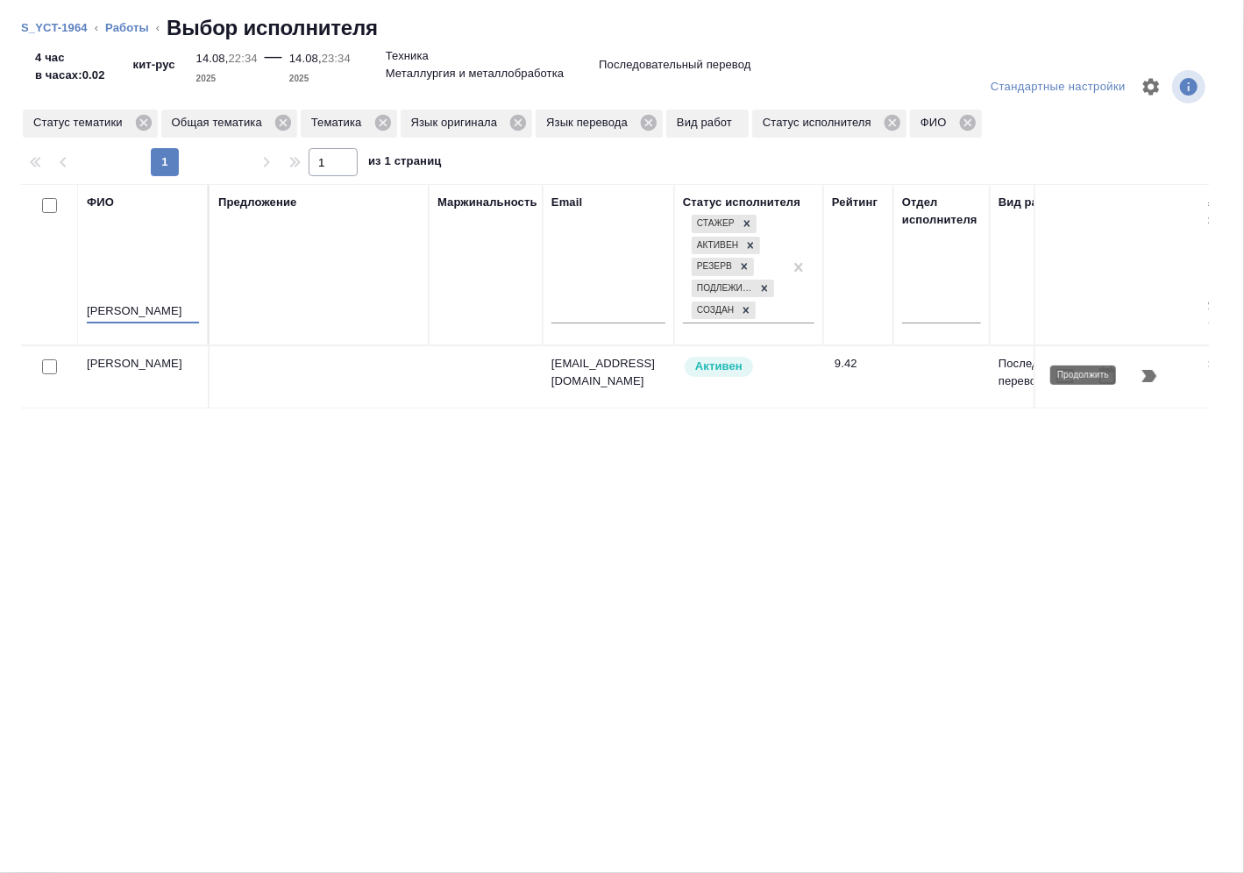
click at [1144, 377] on icon "button" at bounding box center [1149, 376] width 21 height 21
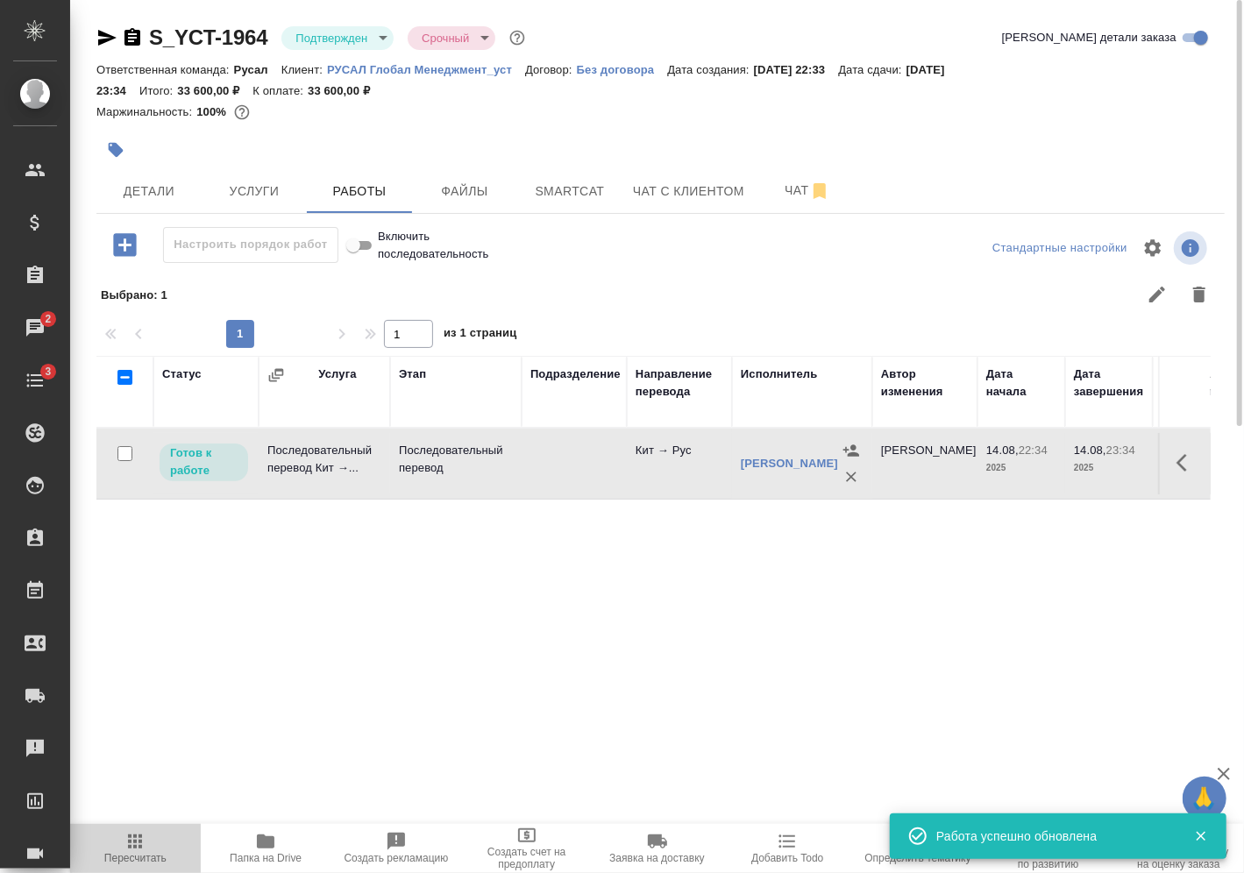
click at [138, 861] on span "Пересчитать" at bounding box center [135, 858] width 62 height 12
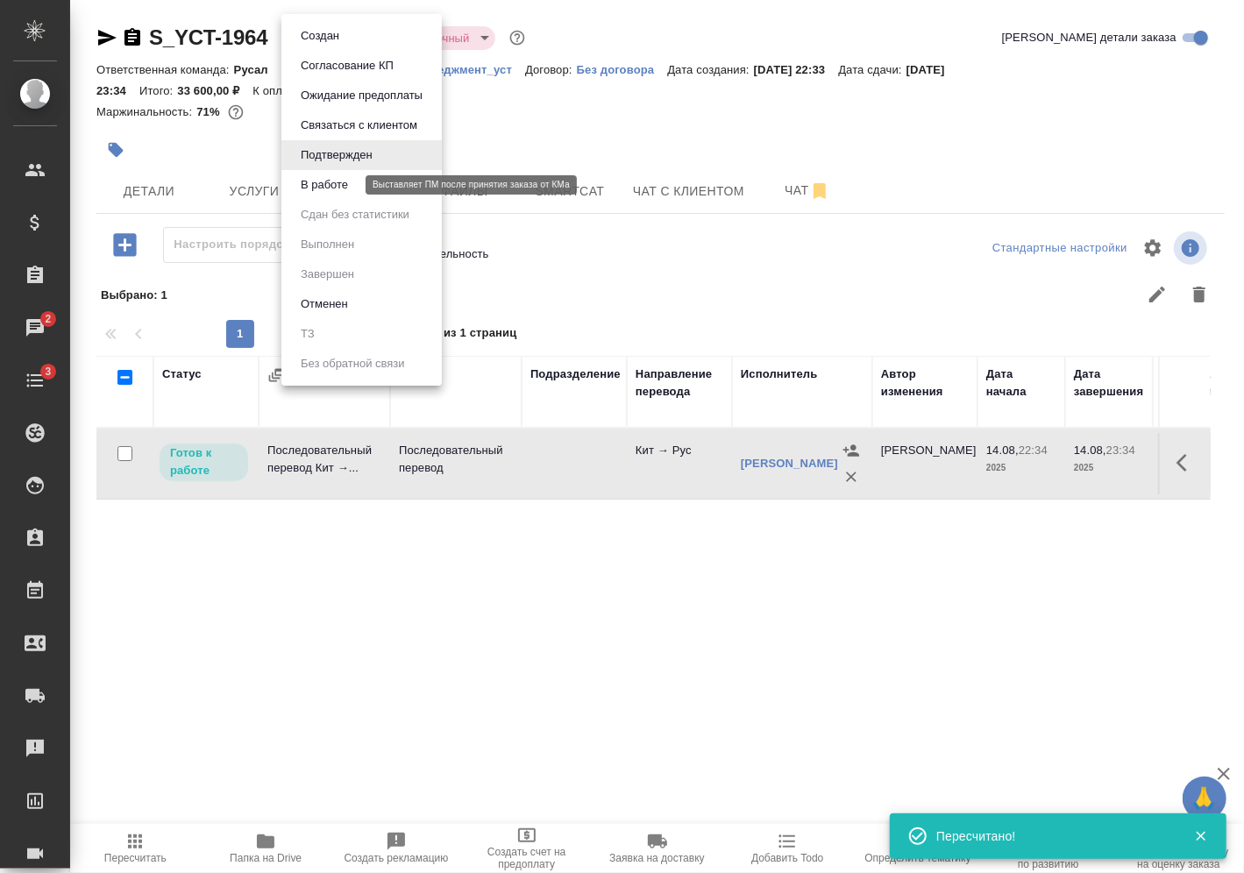
drag, startPoint x: 361, startPoint y: 33, endPoint x: 341, endPoint y: 189, distance: 157.4
click at [341, 189] on body "🙏 .cls-1 fill:#fff; AWATERA [PERSON_NAME] Спецификации Заказы 2 Чаты 3 Todo Про…" at bounding box center [622, 436] width 1244 height 873
click at [341, 189] on button "В работе" at bounding box center [325, 184] width 58 height 19
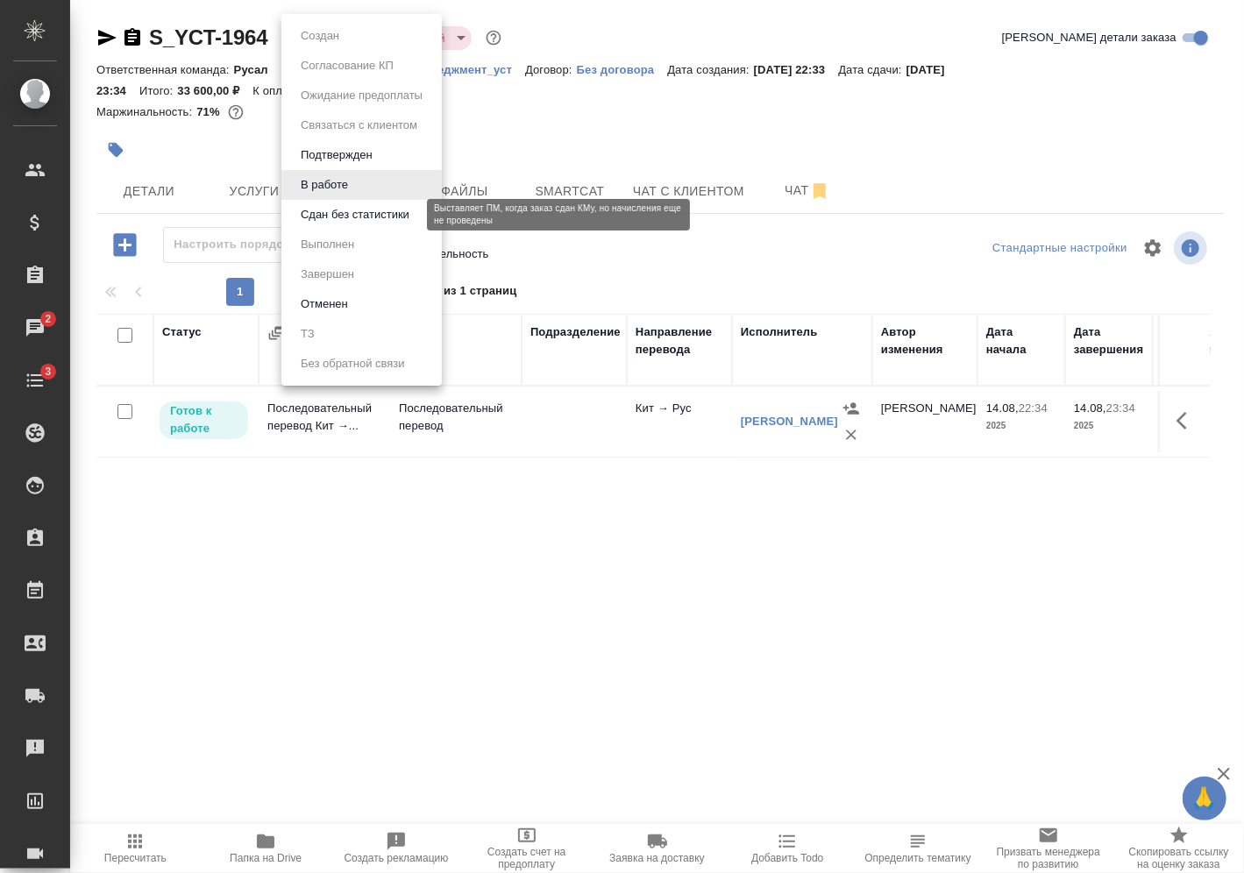
drag, startPoint x: 326, startPoint y: 44, endPoint x: 341, endPoint y: 214, distance: 170.8
click at [341, 214] on body "🙏 .cls-1 fill:#fff; AWATERA [PERSON_NAME] Спецификации Заказы 2 Чаты 3 Todo Про…" at bounding box center [622, 436] width 1244 height 873
click at [341, 214] on button "Сдан без статистики" at bounding box center [355, 214] width 119 height 19
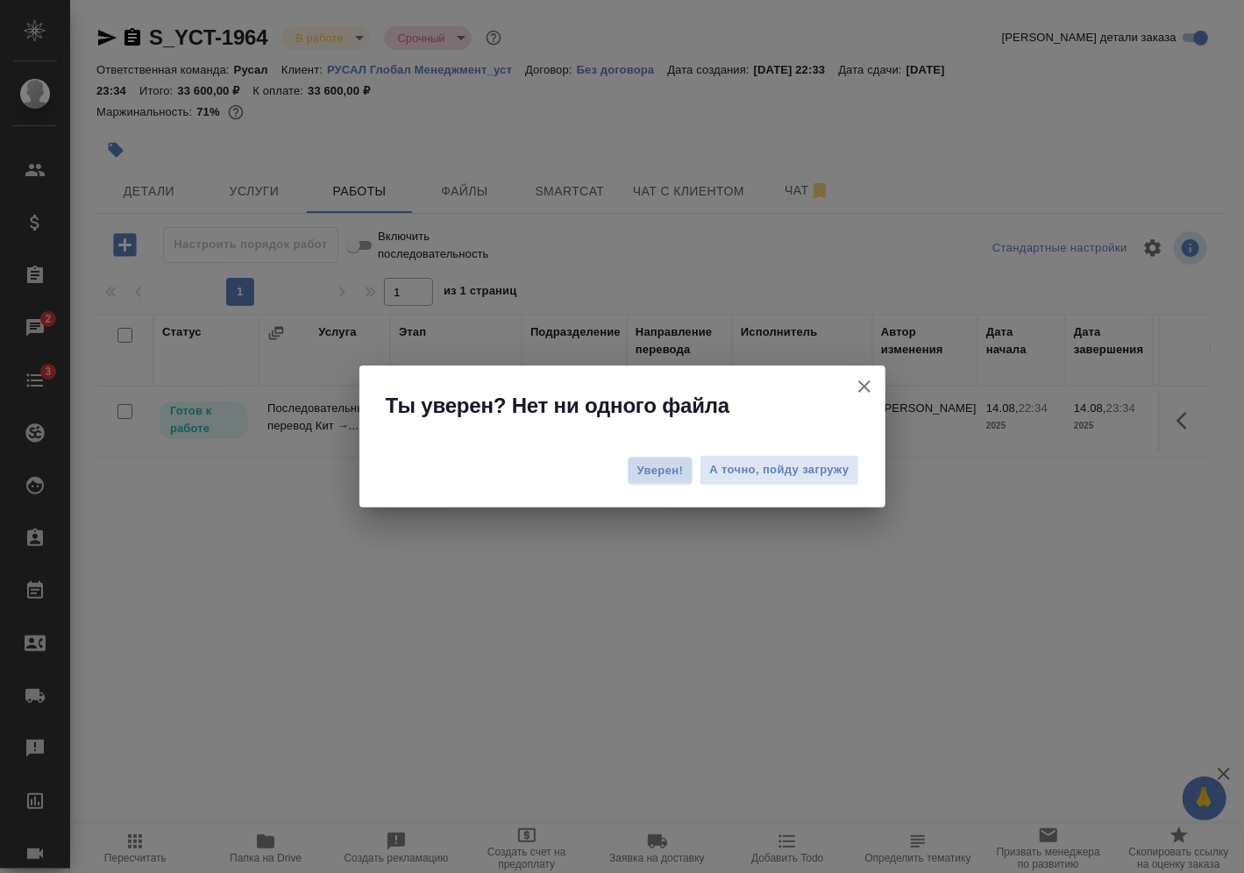
click at [664, 474] on span "Уверен!" at bounding box center [661, 471] width 46 height 18
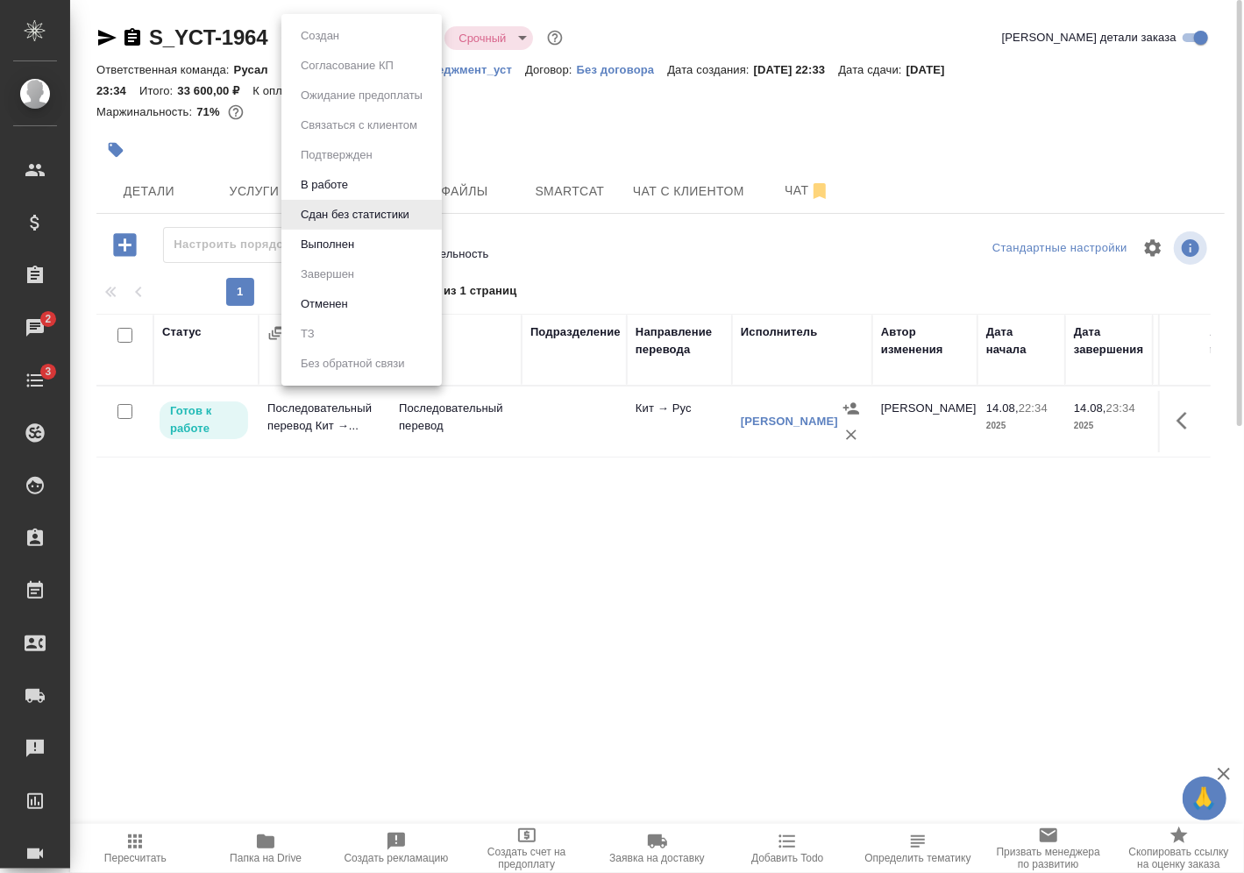
click at [331, 44] on body "🙏 .cls-1 fill:#fff; AWATERA [PERSON_NAME] Спецификации Заказы 2 Чаты 3 Todo Про…" at bounding box center [622, 436] width 1244 height 873
click at [339, 254] on li "Выполнен" at bounding box center [362, 245] width 160 height 30
click at [345, 32] on body "🙏 .cls-1 fill:#fff; AWATERA [PERSON_NAME] Спецификации Заказы 2 Чаты 3 Todo Про…" at bounding box center [622, 436] width 1244 height 873
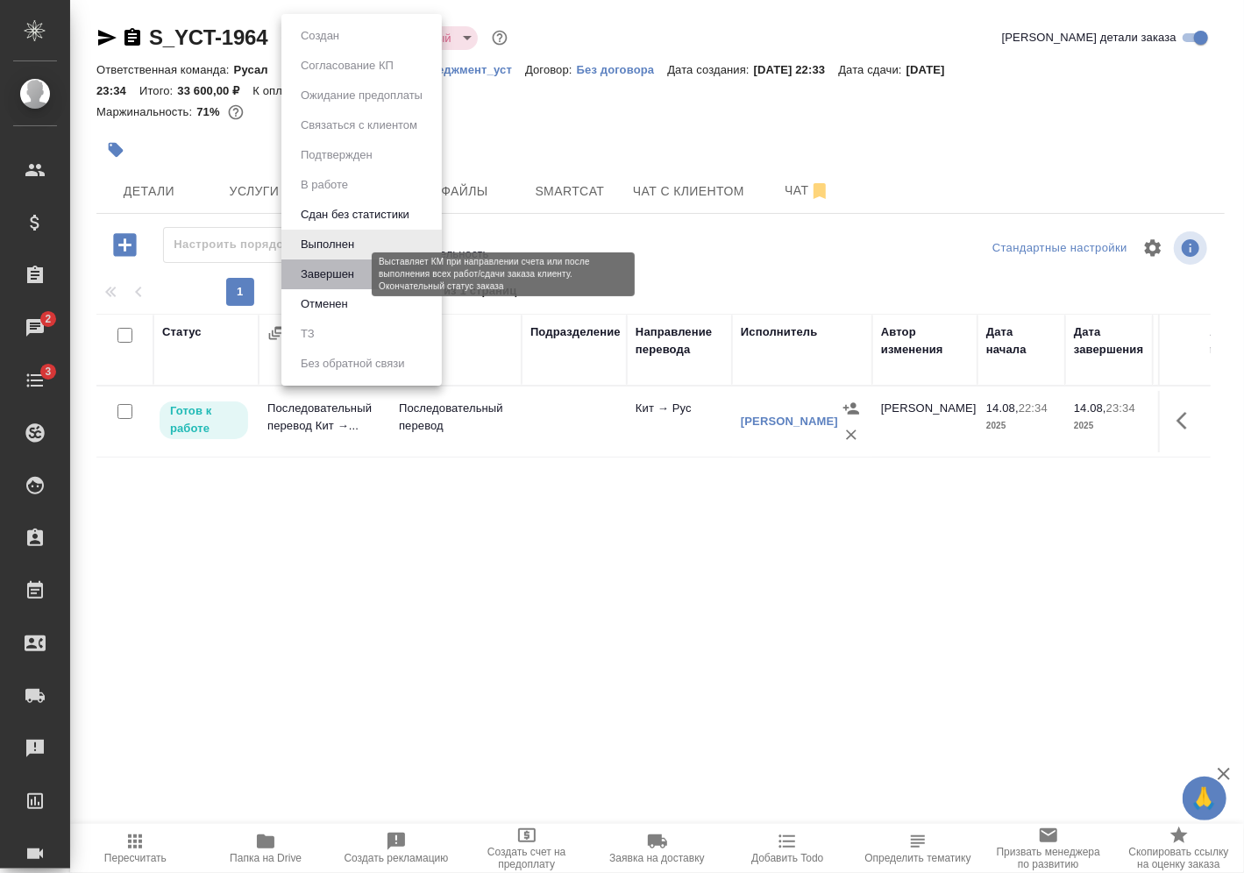
click at [343, 273] on button "Завершен" at bounding box center [328, 274] width 64 height 19
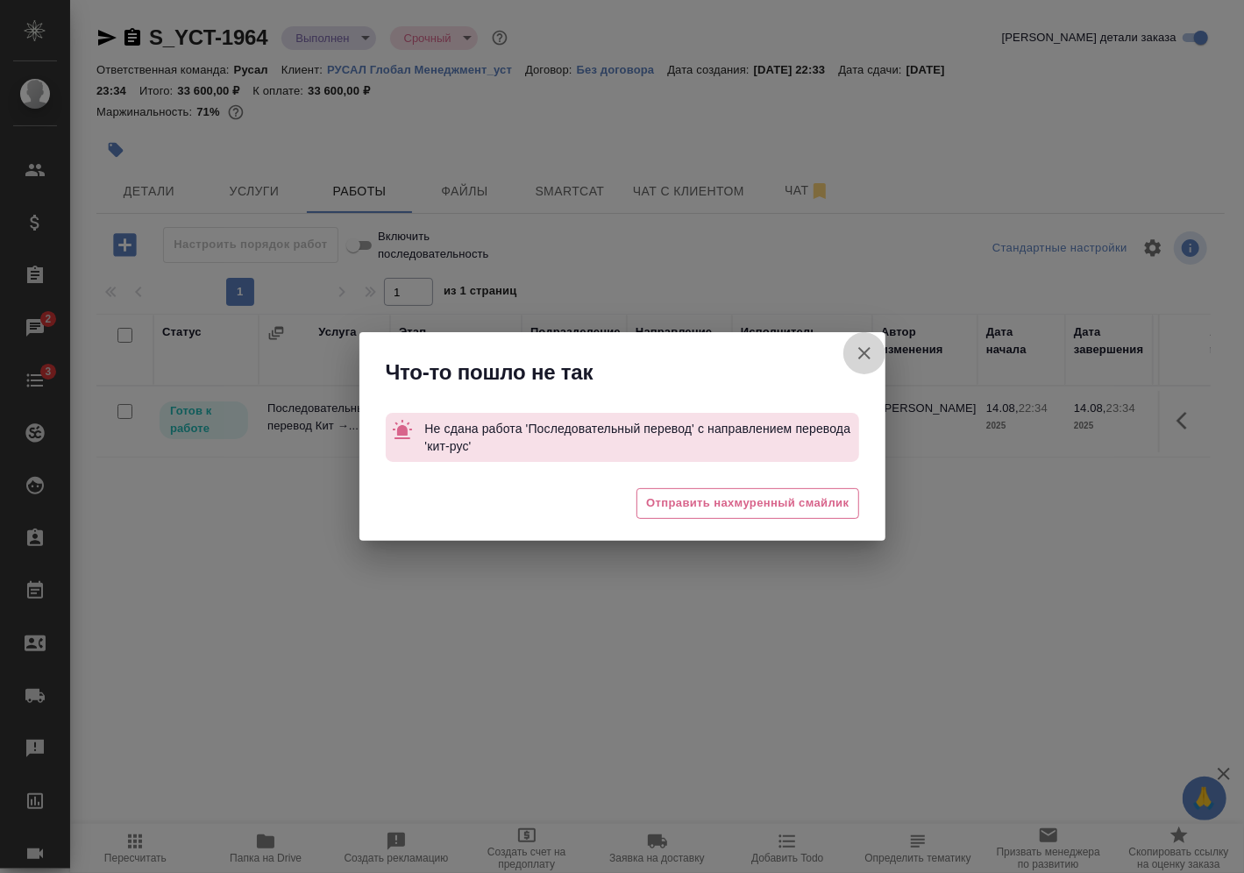
click at [859, 361] on icon "button" at bounding box center [864, 353] width 21 height 21
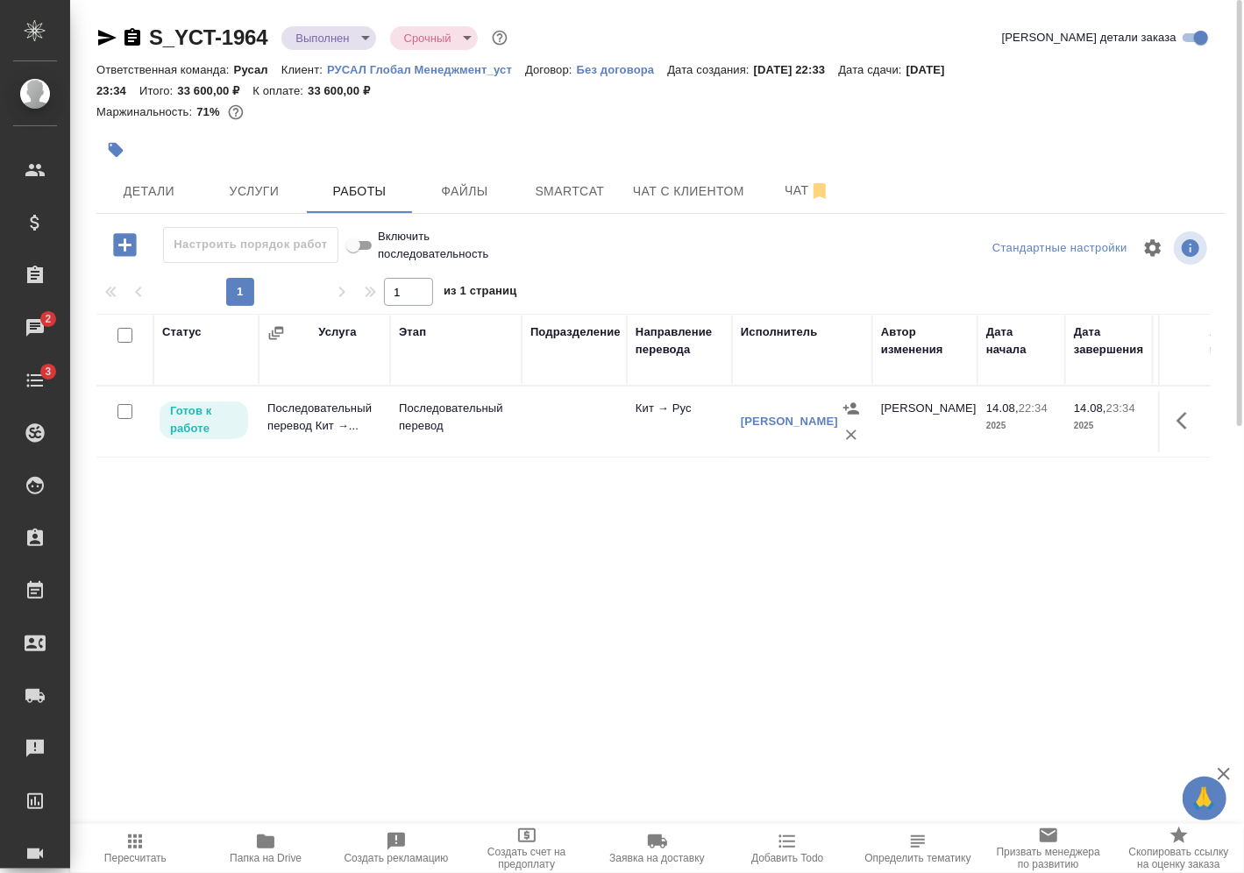
click at [125, 410] on input "checkbox" at bounding box center [125, 411] width 15 height 15
checkbox input "true"
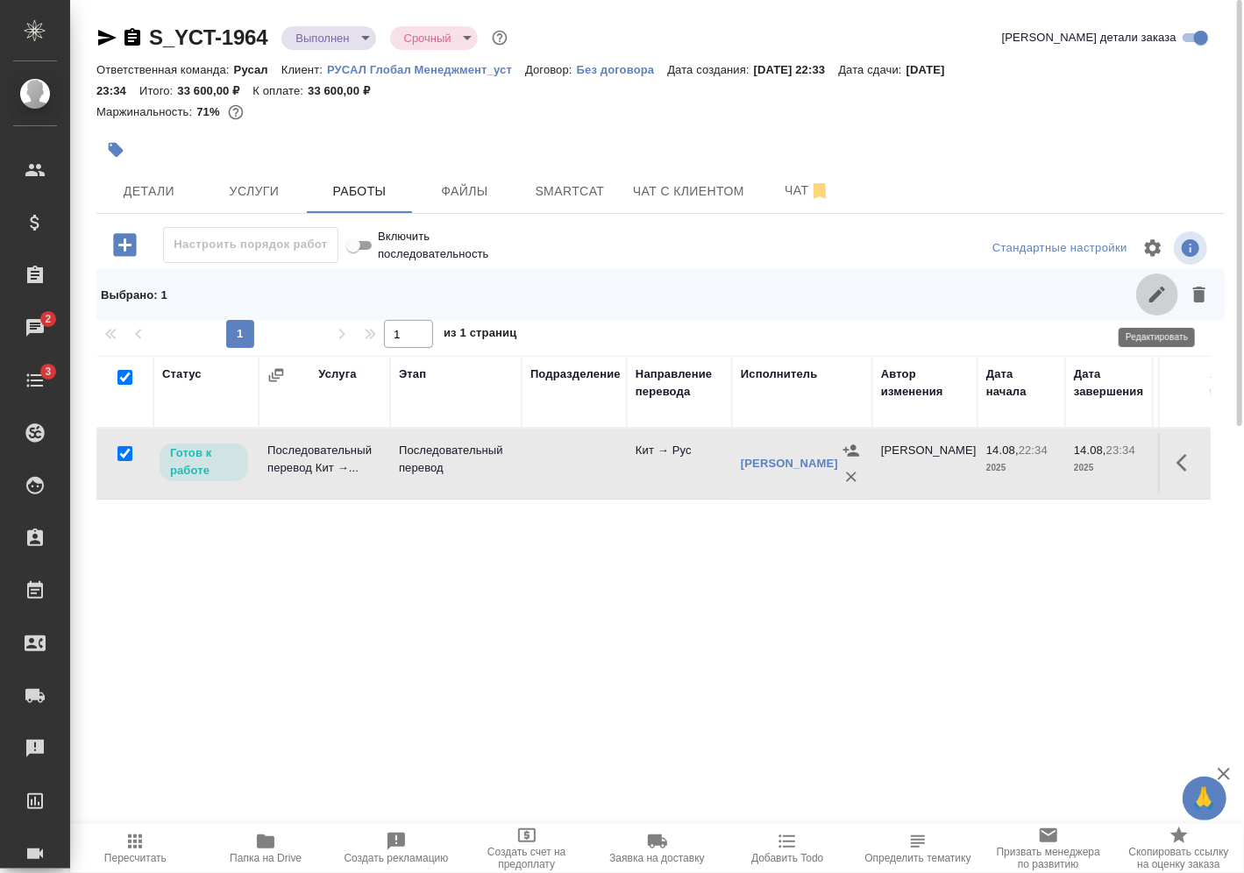
click at [1143, 295] on button "button" at bounding box center [1158, 295] width 42 height 42
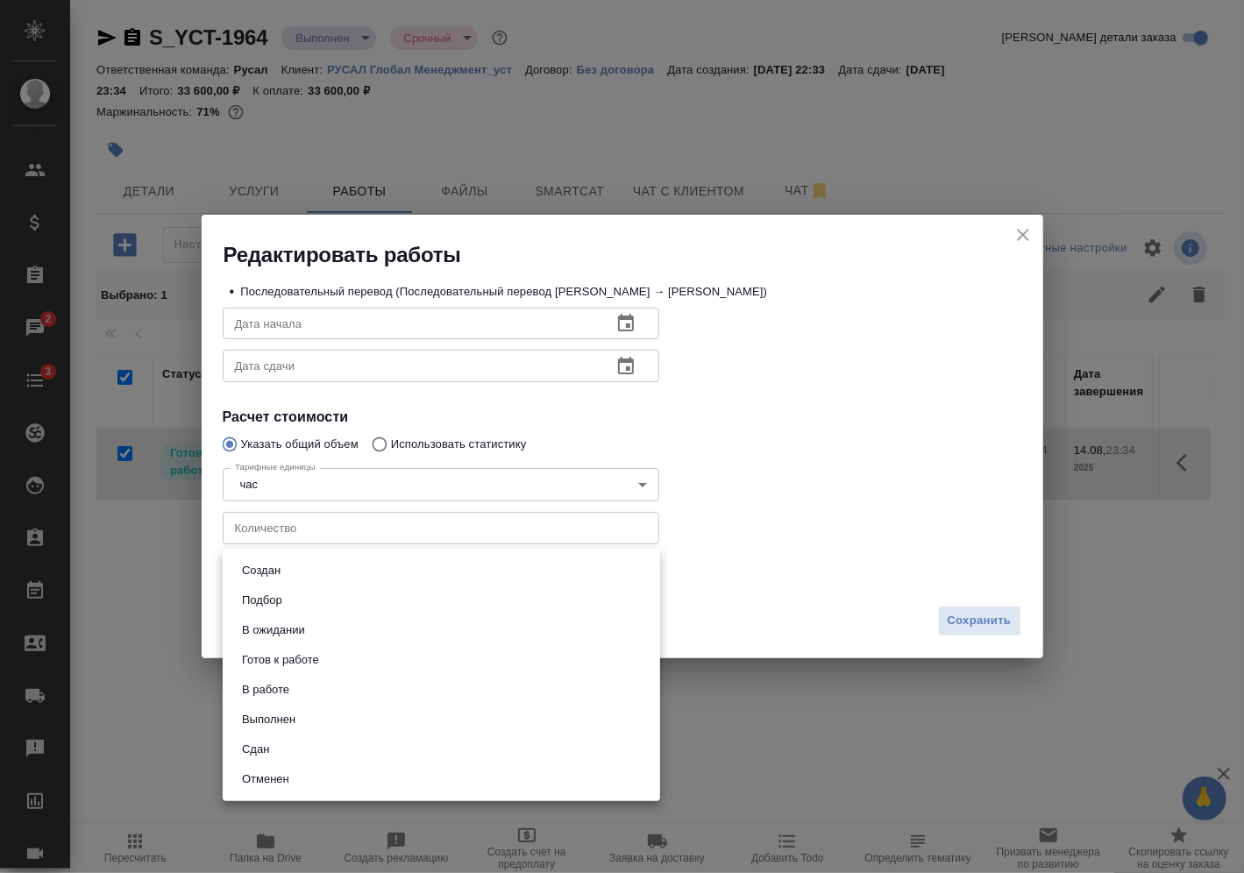
drag, startPoint x: 480, startPoint y: 575, endPoint x: 427, endPoint y: 721, distance: 154.8
click at [427, 721] on body "🙏 .cls-1 fill:#fff; AWATERA [PERSON_NAME] Спецификации Заказы 2 Чаты 3 Todo Про…" at bounding box center [622, 436] width 1244 height 873
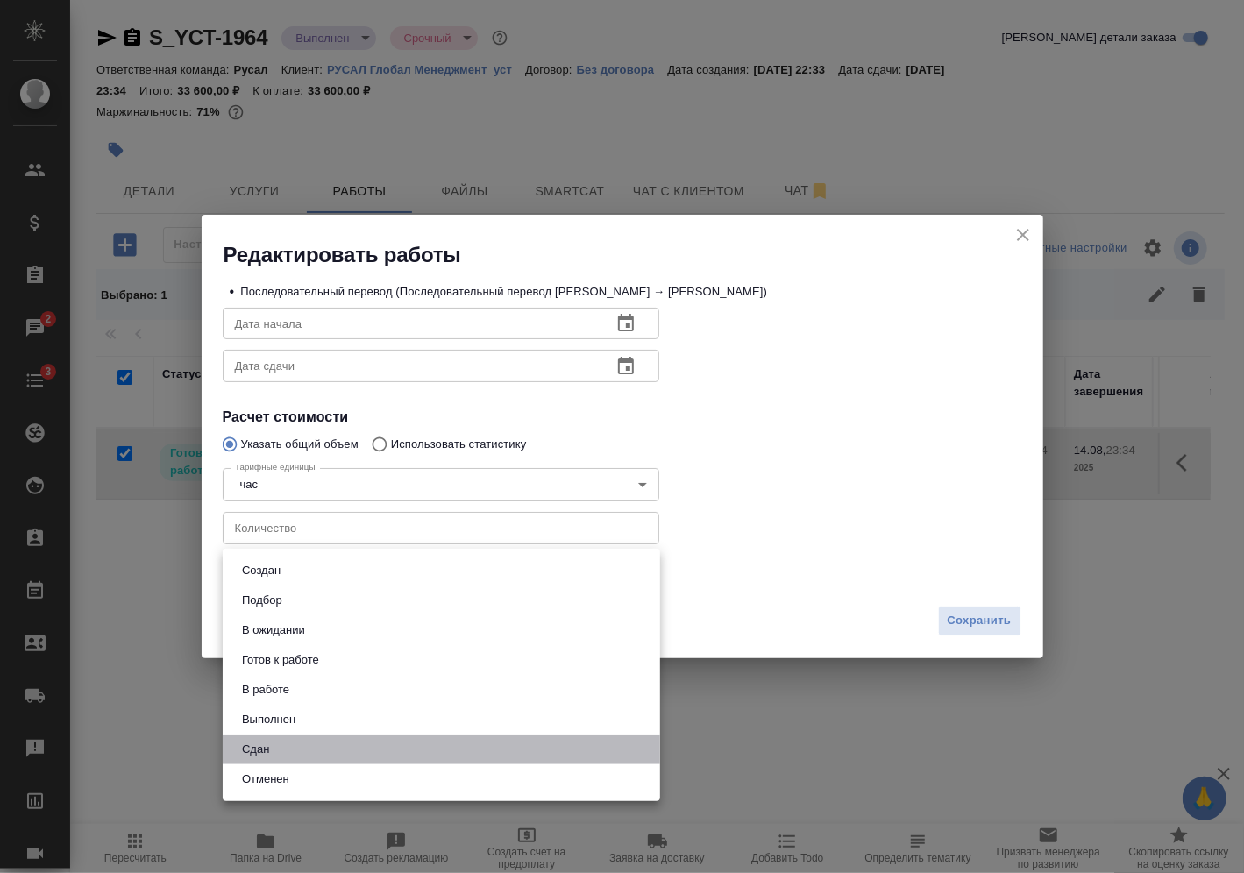
click at [406, 759] on li "Сдан" at bounding box center [442, 750] width 438 height 30
type input "closed"
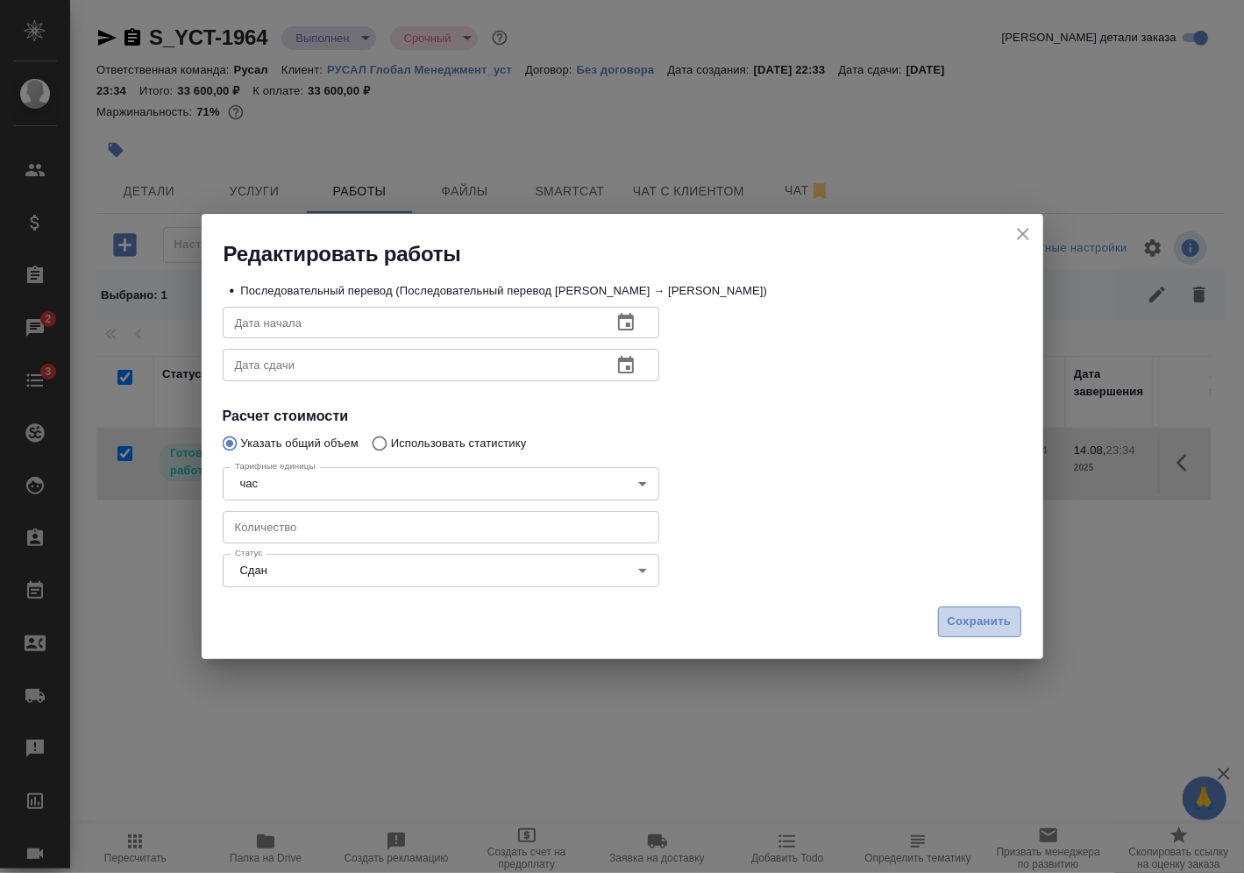
click at [955, 620] on span "Сохранить" at bounding box center [980, 622] width 64 height 20
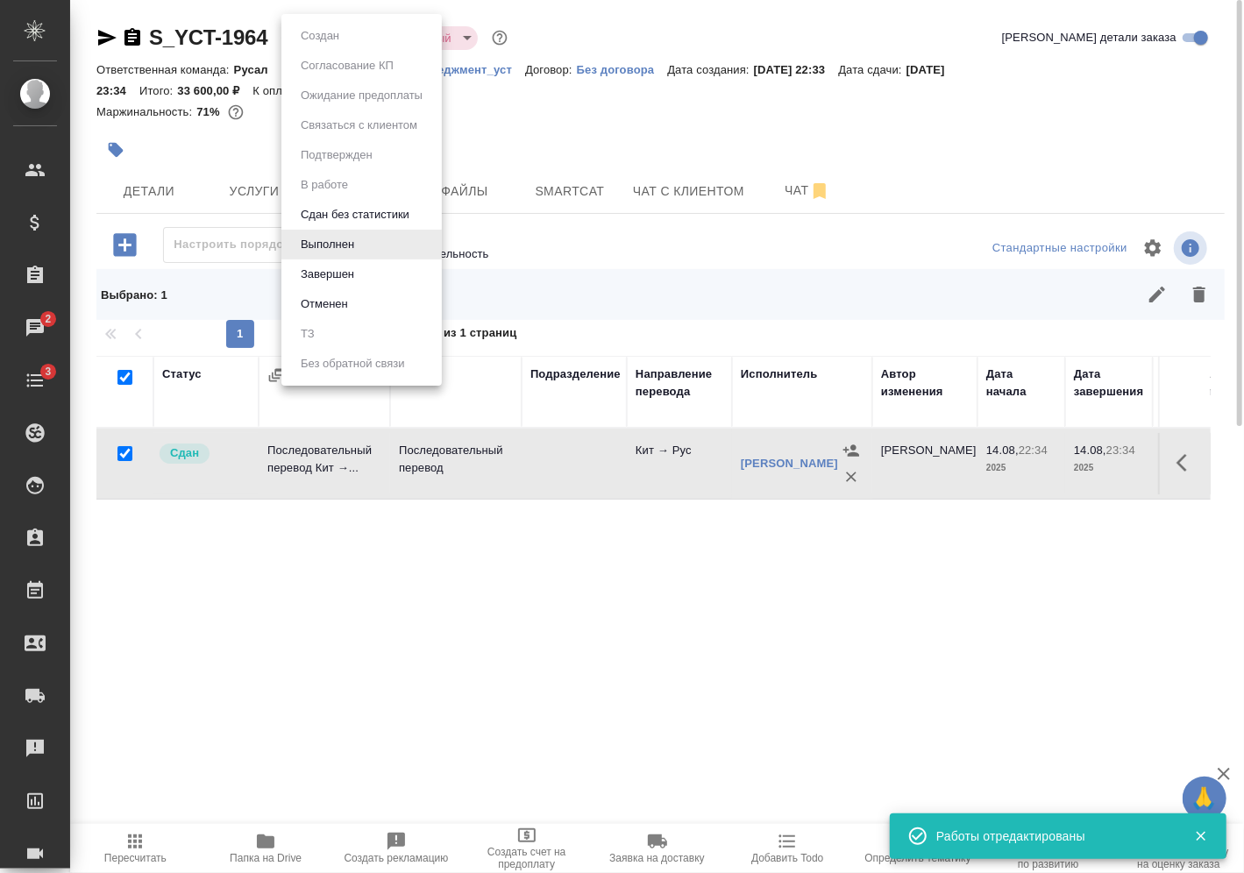
click at [353, 39] on body "🙏 .cls-1 fill:#fff; AWATERA [PERSON_NAME] Спецификации Заказы 2 Чаты 3 Todo Про…" at bounding box center [622, 436] width 1244 height 873
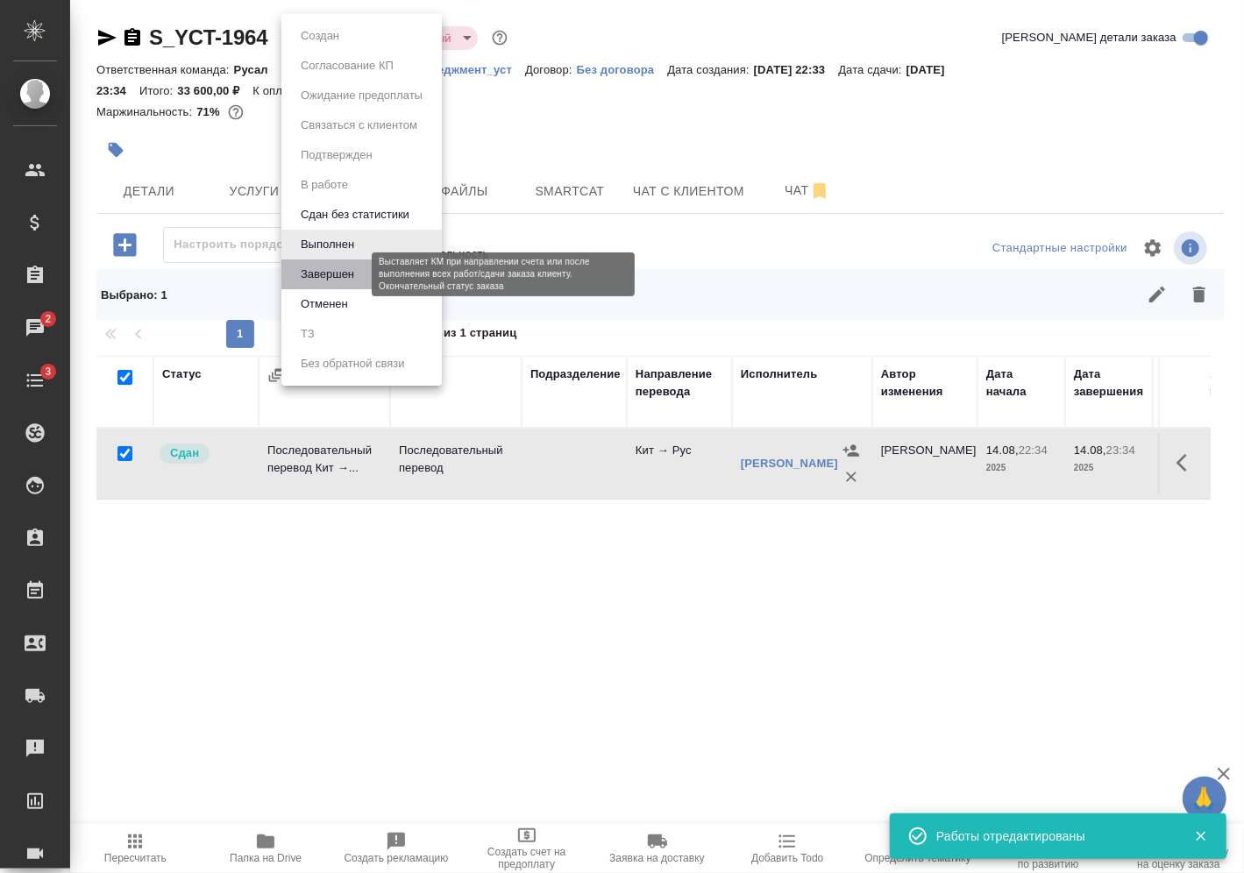
click at [357, 265] on button "Завершен" at bounding box center [328, 274] width 64 height 19
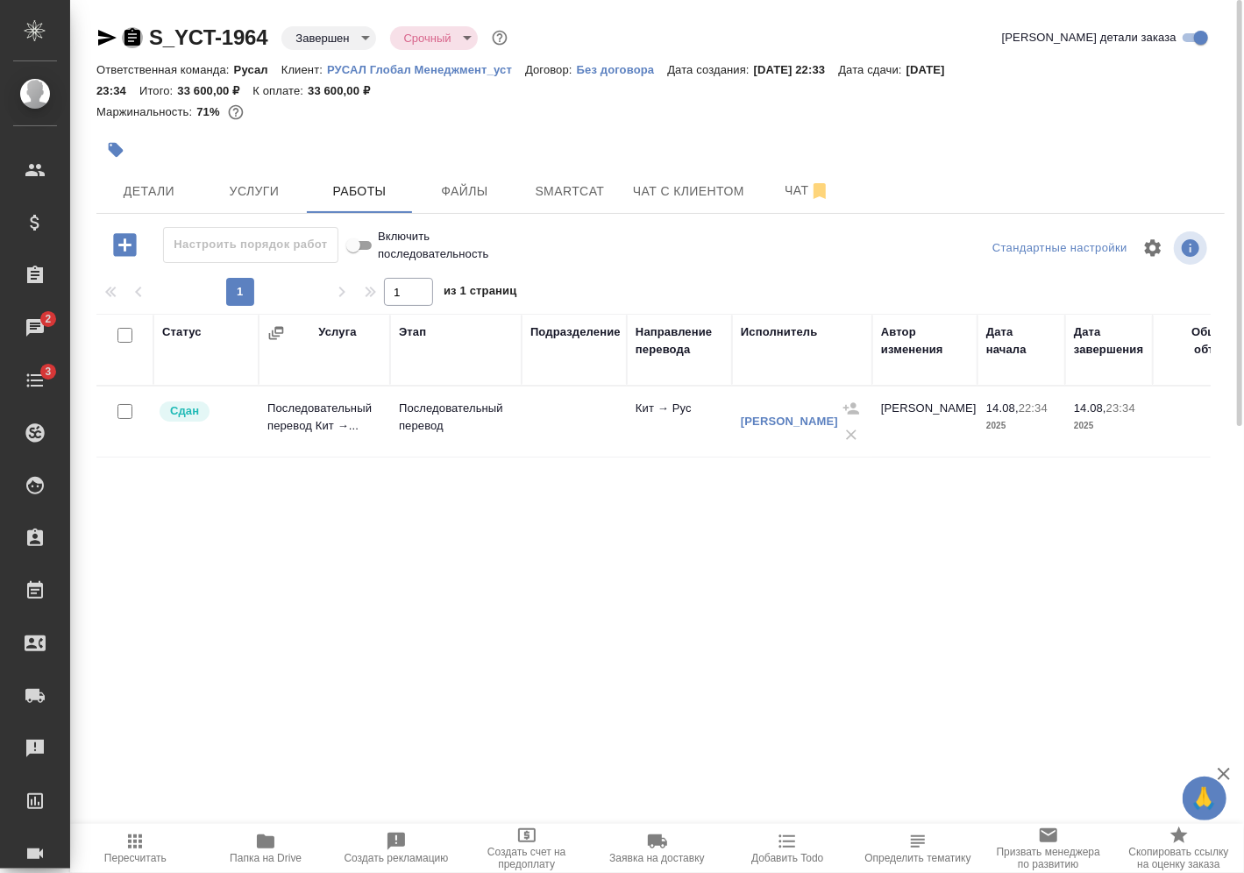
click at [131, 29] on icon "button" at bounding box center [133, 37] width 16 height 18
